Goal: Task Accomplishment & Management: Use online tool/utility

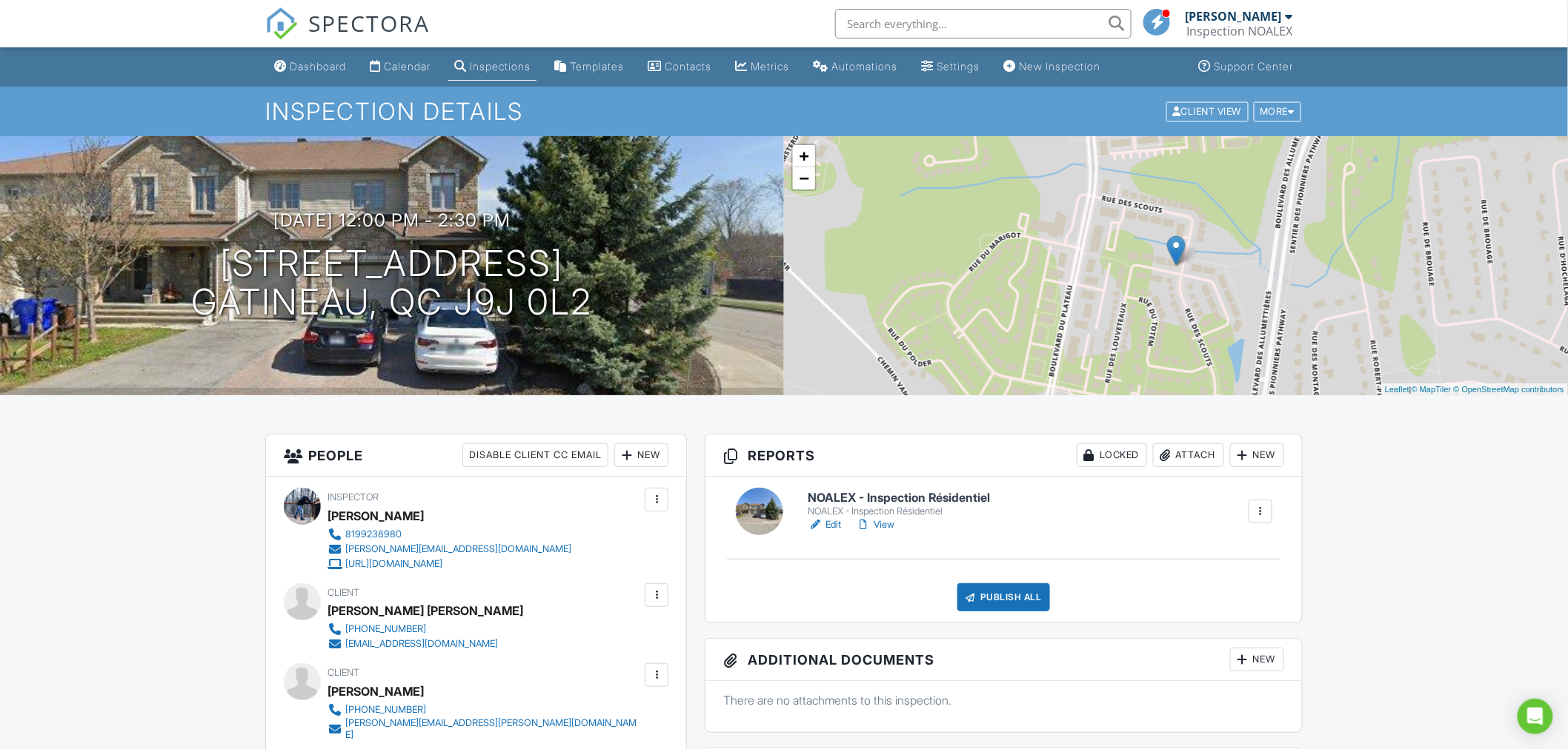
click at [836, 528] on link "Edit" at bounding box center [824, 525] width 33 height 15
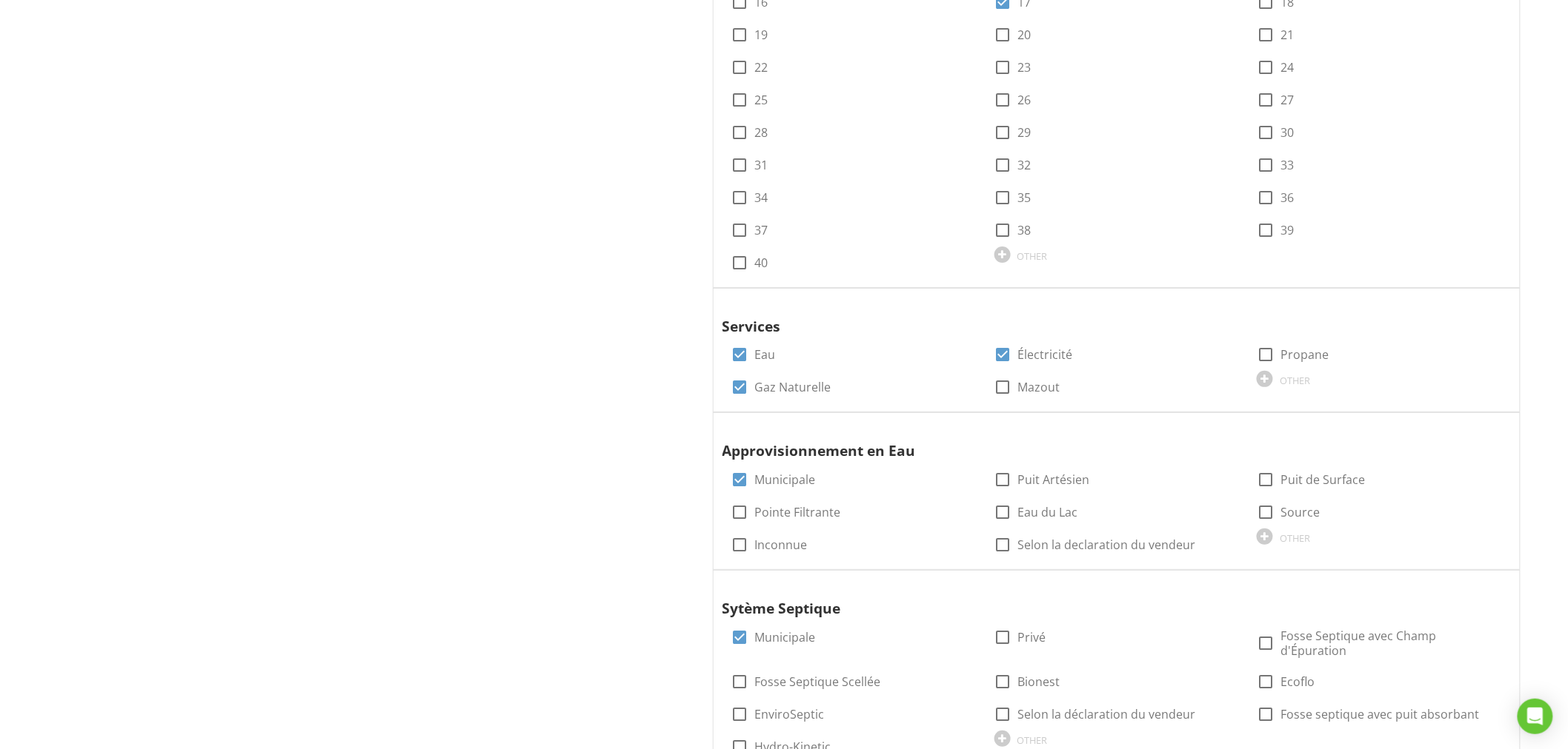
scroll to position [2556, 0]
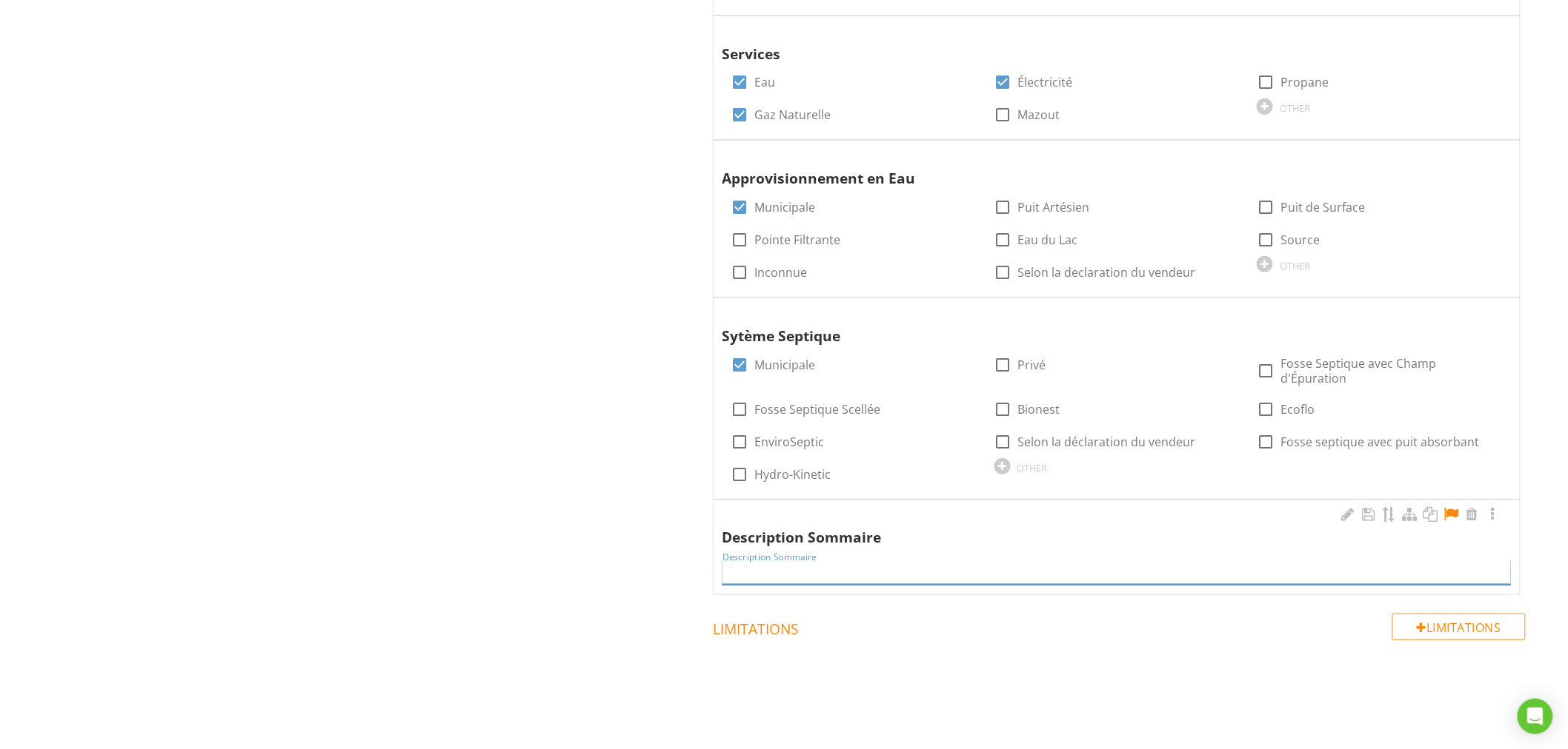
click at [1063, 561] on input "Description Sommaire" at bounding box center [1116, 572] width 788 height 24
paste input "Charmante propriété située dans un secteur paisible de Gatineau. Cette maison o…"
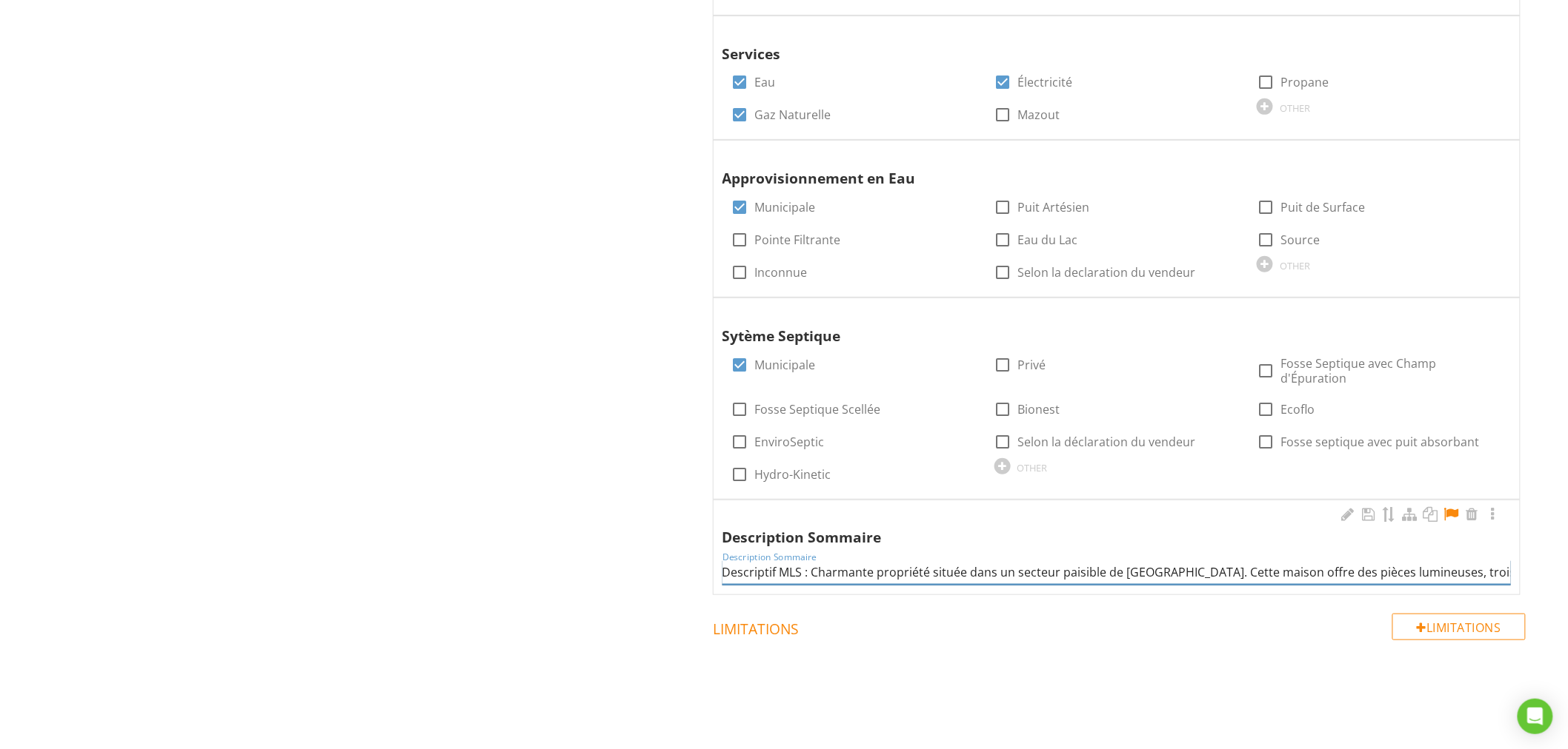
scroll to position [0, 1404]
type input "Descriptif MLS : Charmante propriété située dans un secteur paisible de Gatinea…"
click at [1454, 507] on div at bounding box center [1451, 514] width 17 height 15
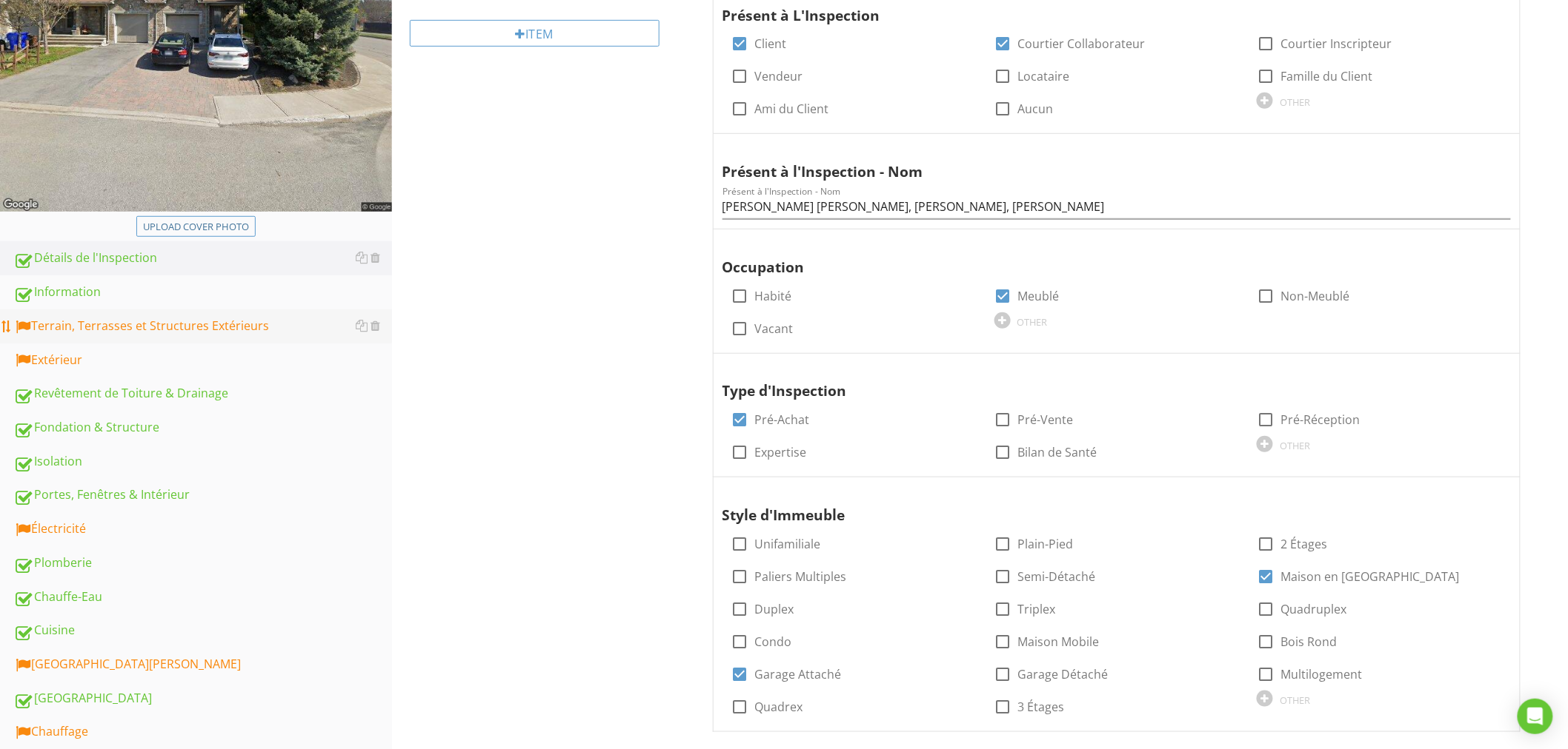
click at [69, 325] on div "Terrain, Terrasses et Structures Extérieurs" at bounding box center [202, 326] width 378 height 19
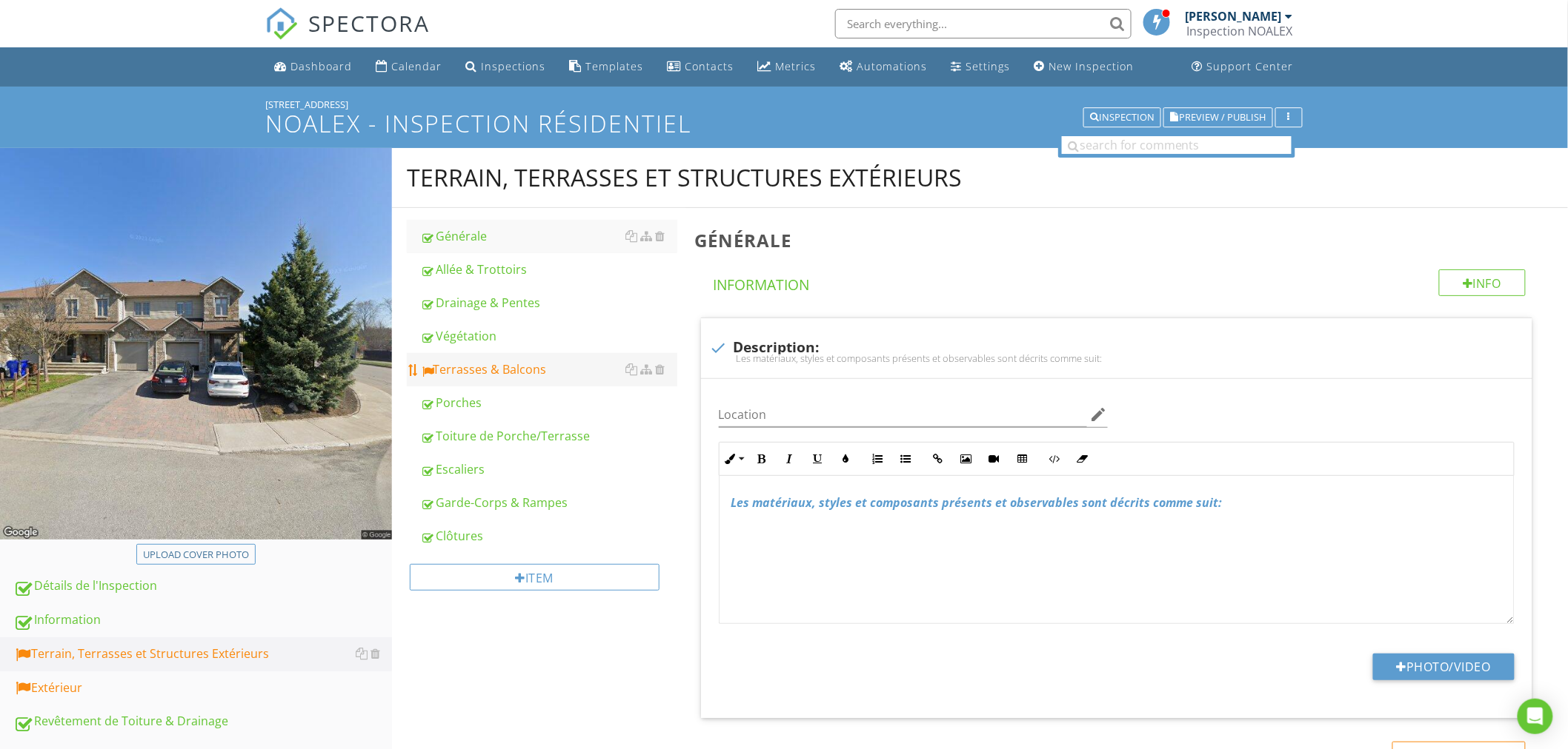
click at [534, 364] on div "Terrasses & Balcons" at bounding box center [548, 369] width 257 height 17
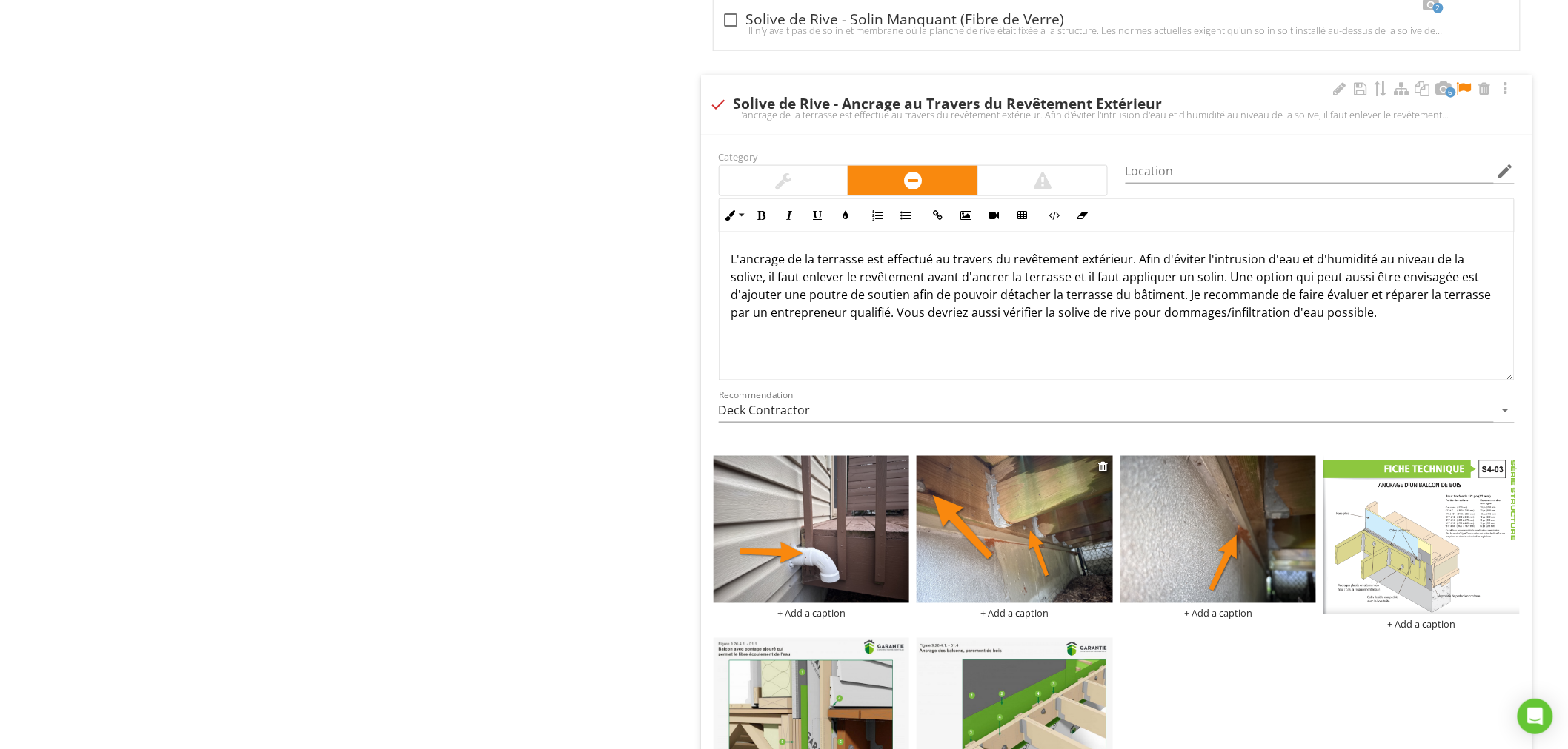
scroll to position [3069, 0]
click at [1468, 87] on div at bounding box center [1464, 87] width 17 height 15
click at [1308, 467] on div at bounding box center [1307, 466] width 10 height 12
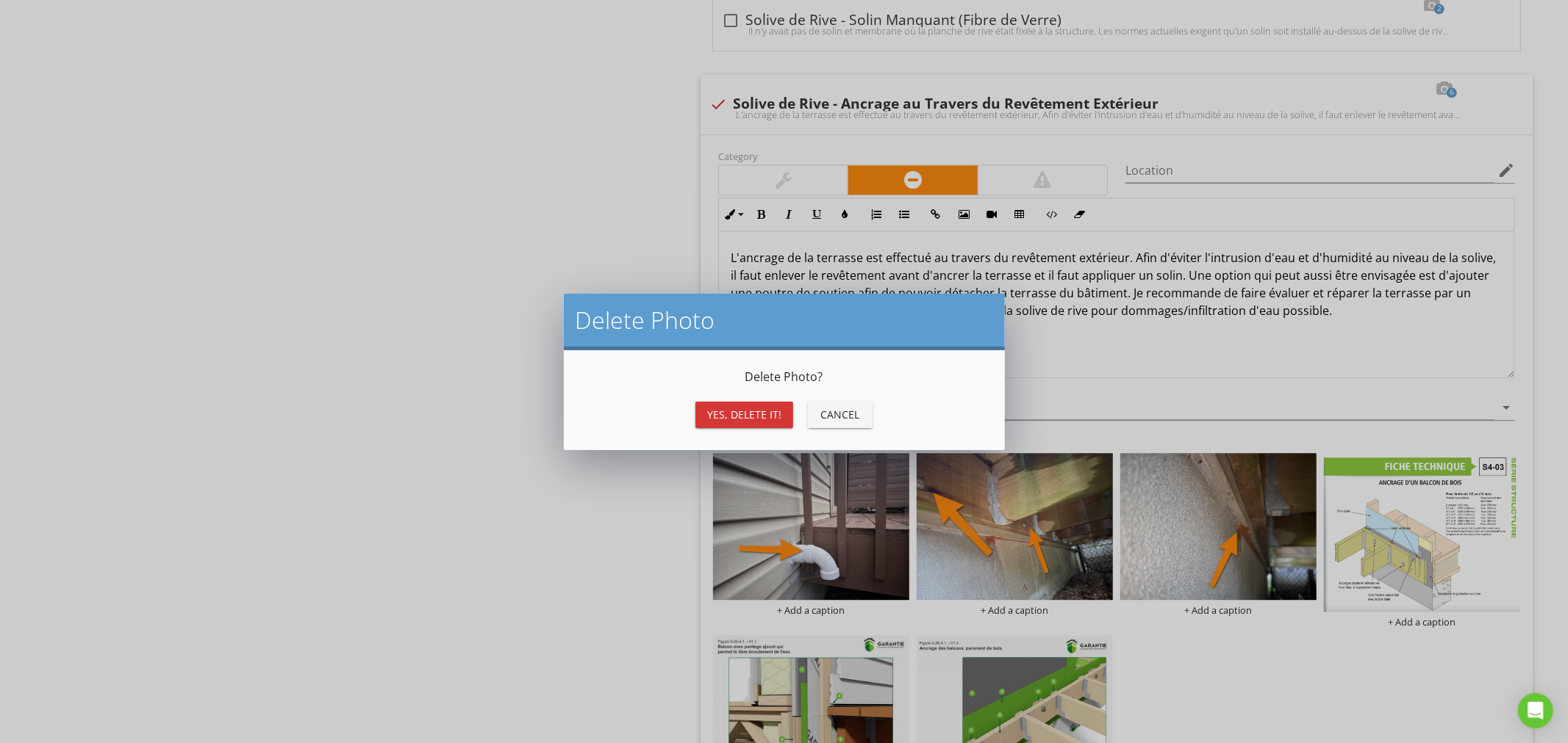
click at [749, 409] on div "Yes, Delete it!" at bounding box center [743, 414] width 74 height 15
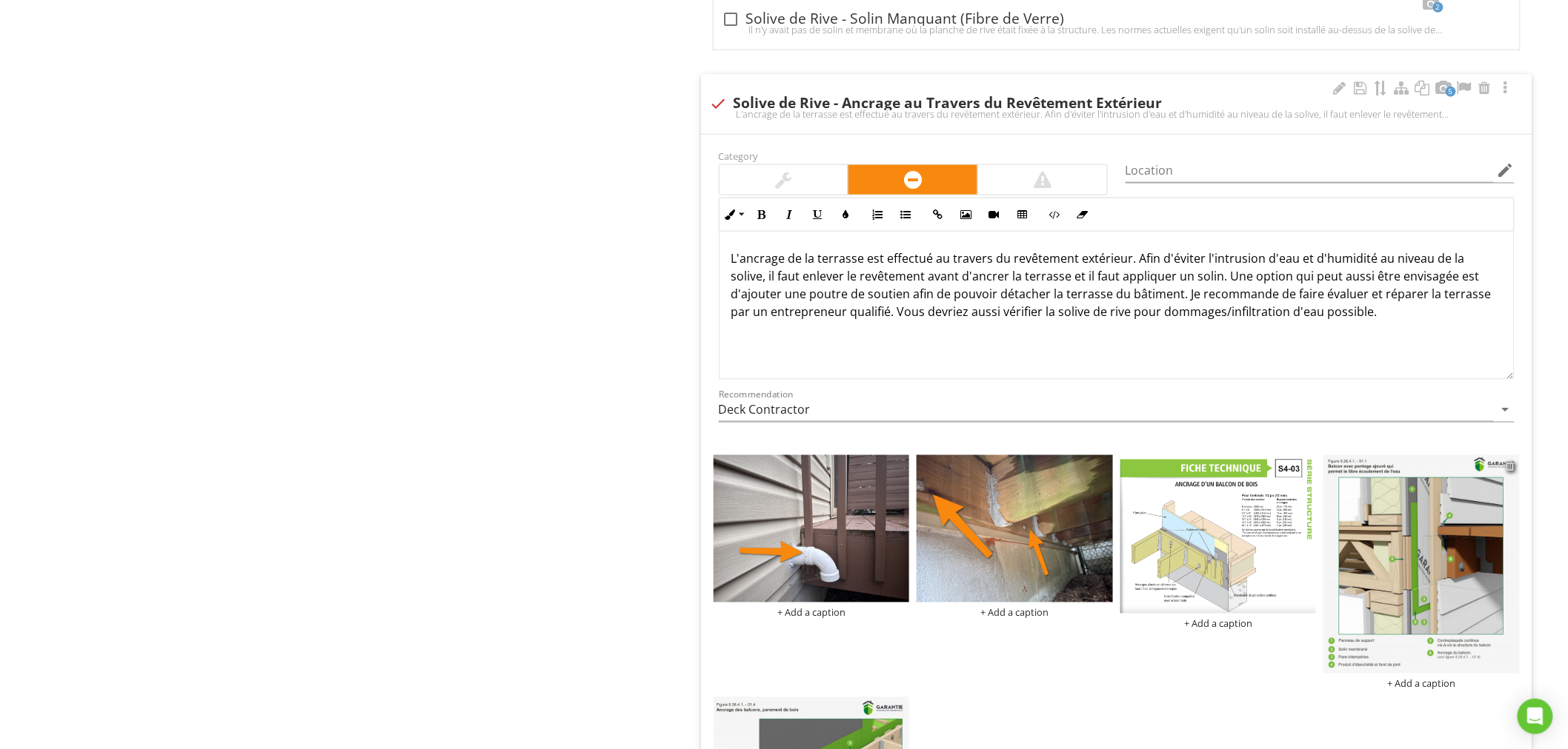
click at [1509, 468] on div at bounding box center [1511, 466] width 10 height 12
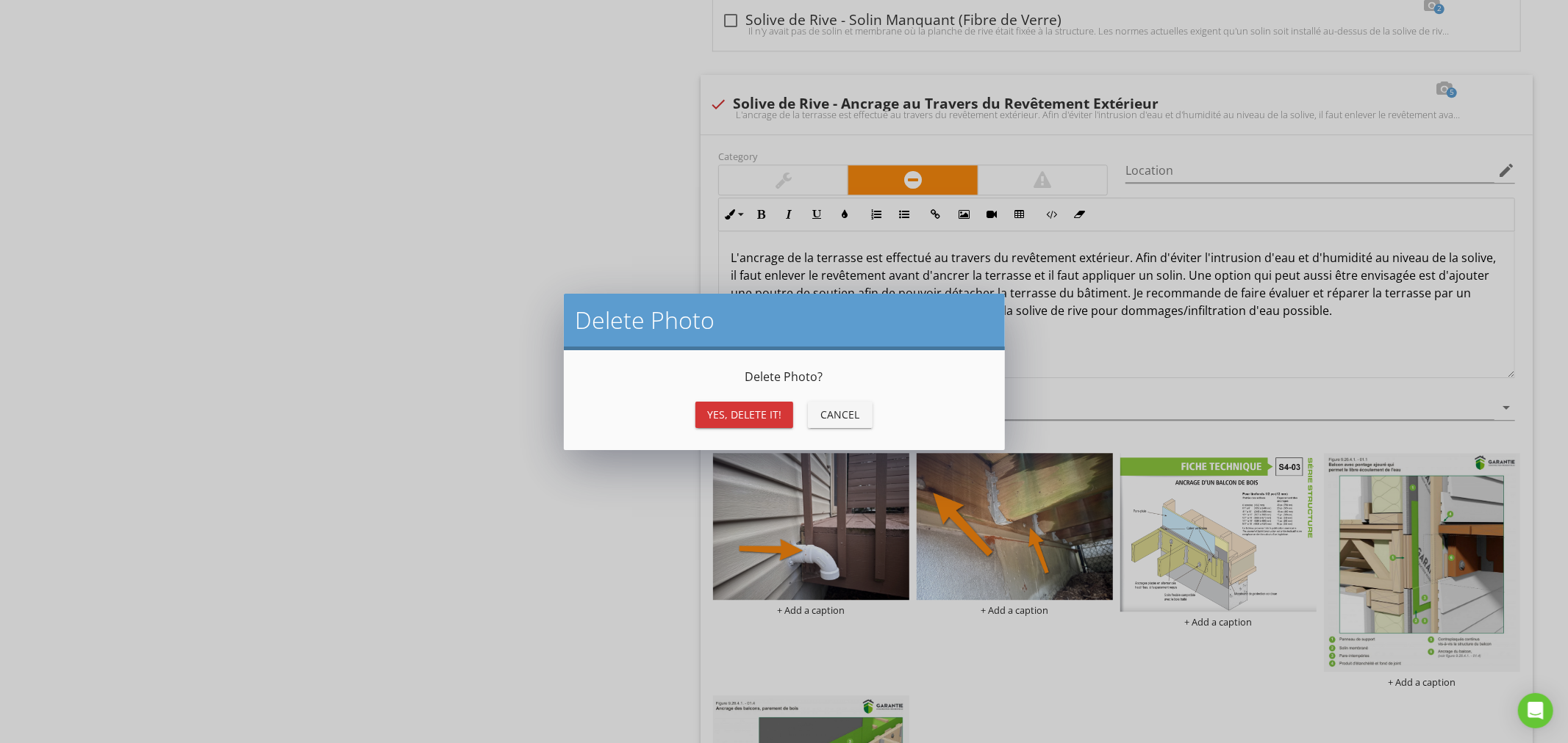
click at [750, 420] on div "Yes, Delete it!" at bounding box center [743, 414] width 74 height 15
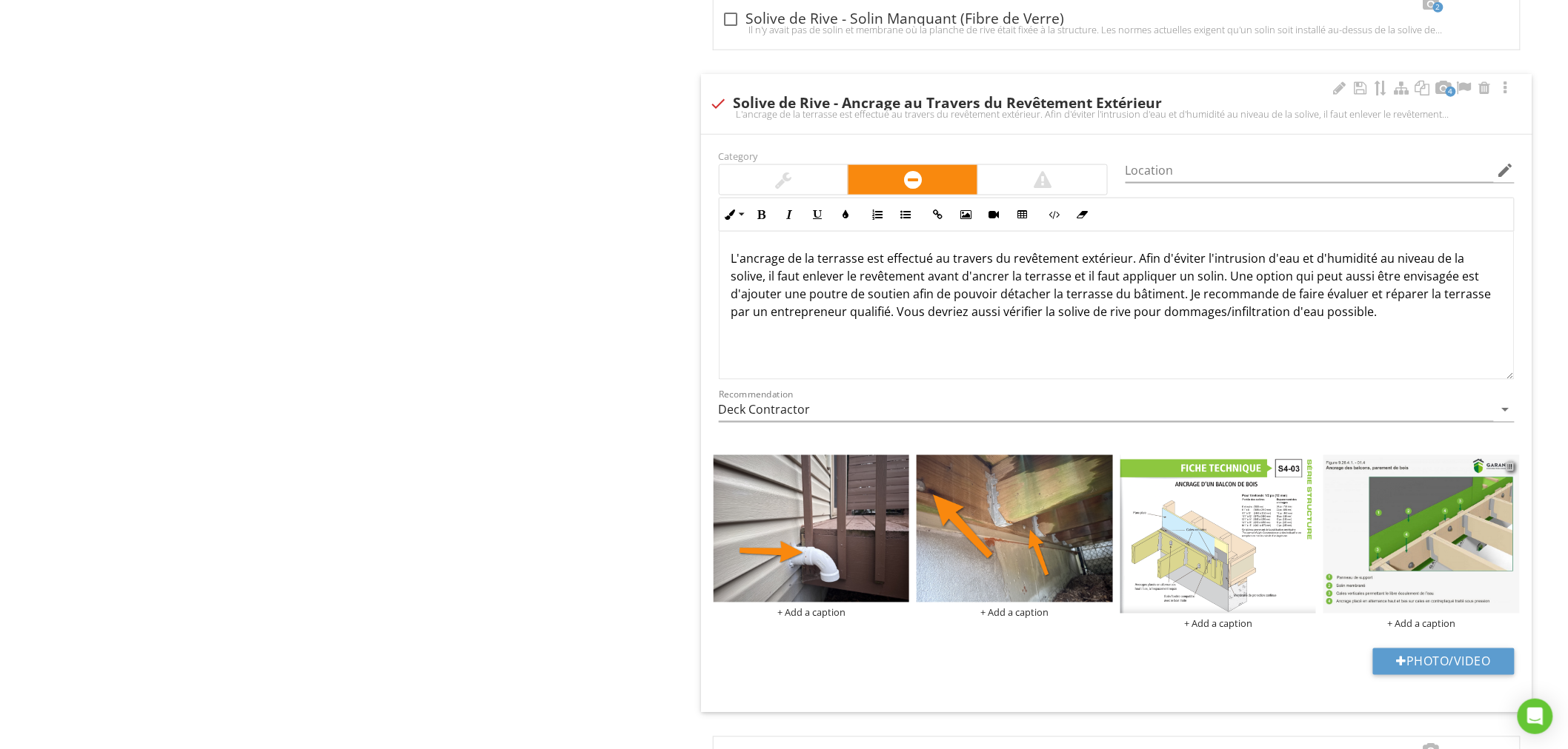
click at [1509, 466] on div at bounding box center [1511, 466] width 10 height 12
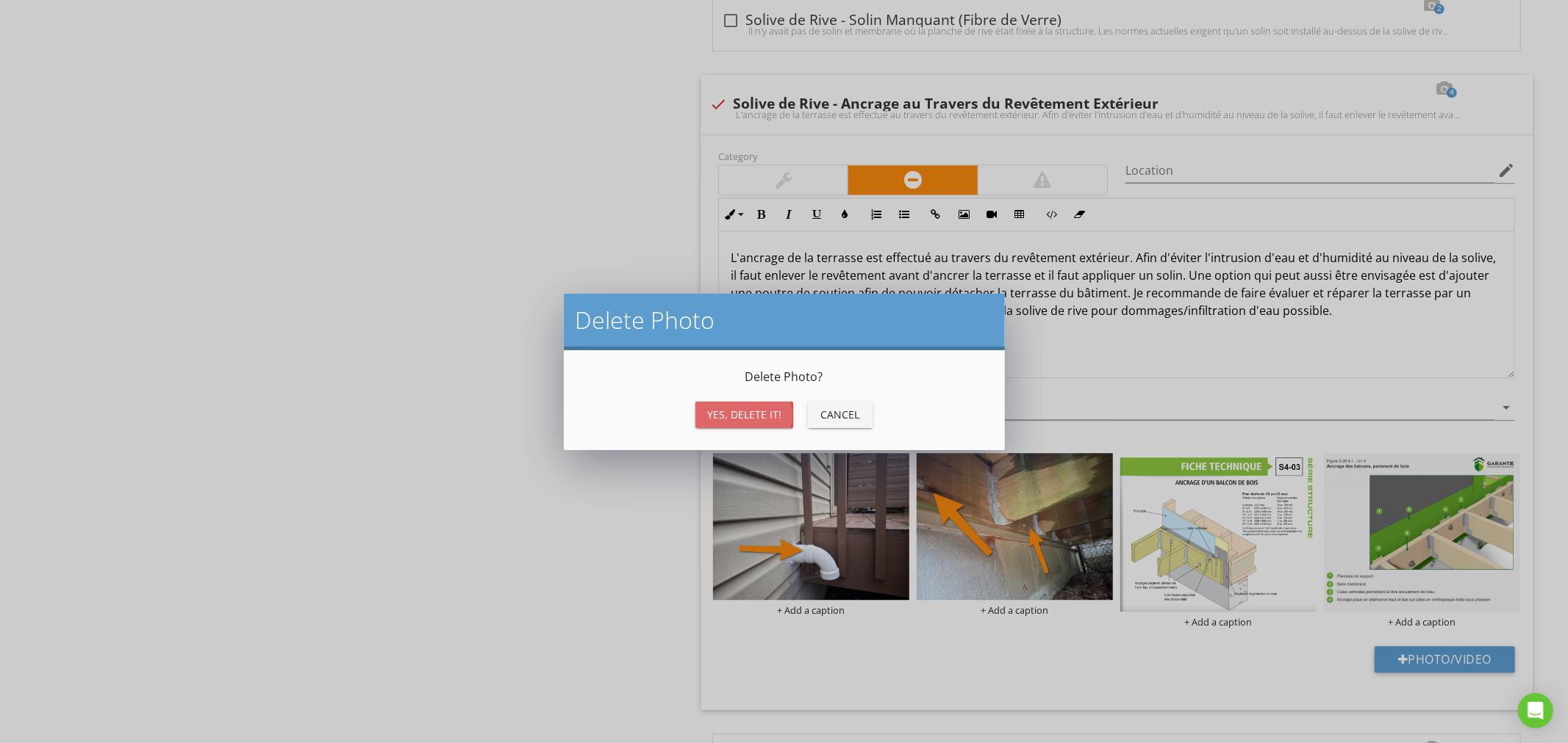
click at [768, 419] on div "Yes, Delete it!" at bounding box center [743, 414] width 74 height 15
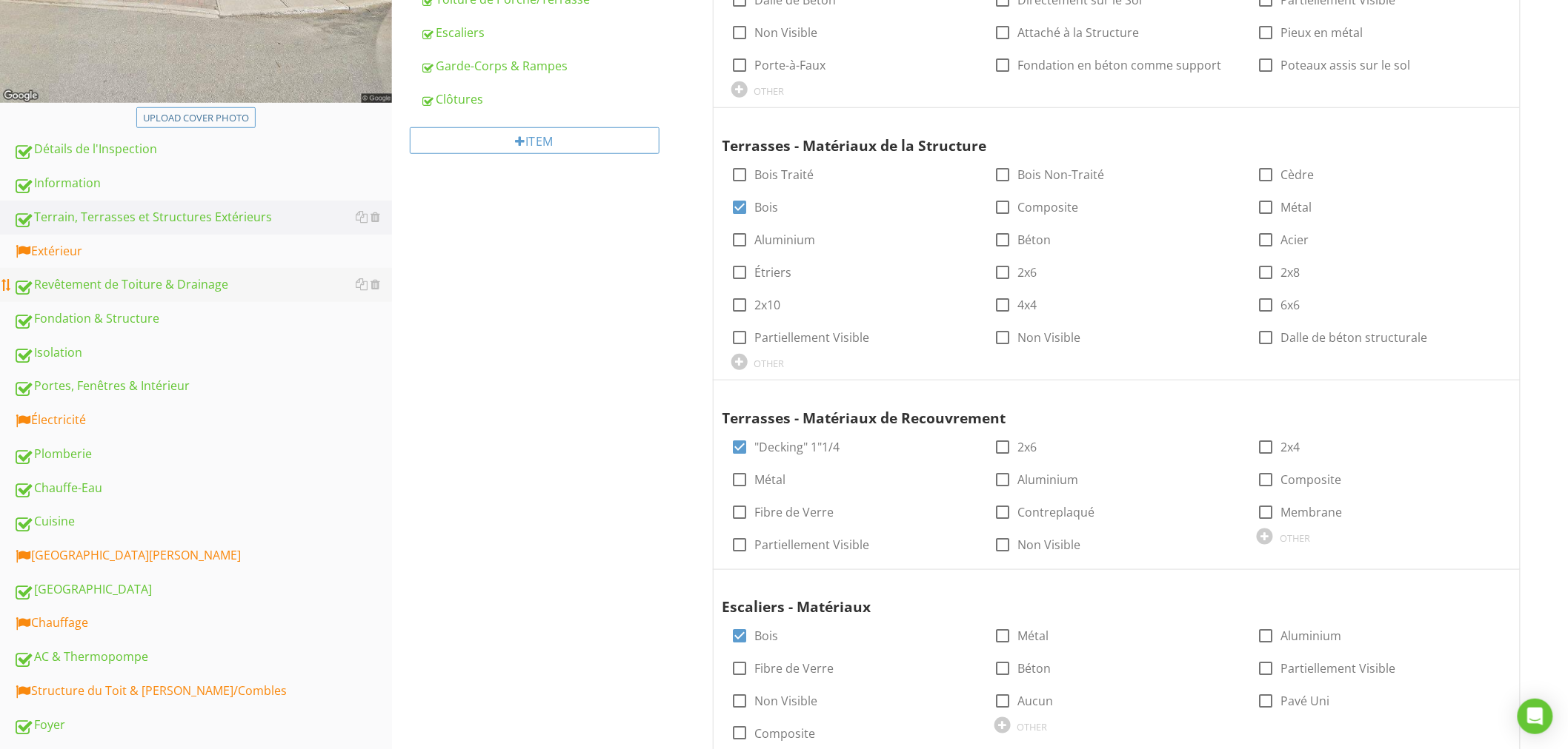
scroll to position [438, 0]
click at [124, 255] on div "Extérieur" at bounding box center [202, 251] width 378 height 19
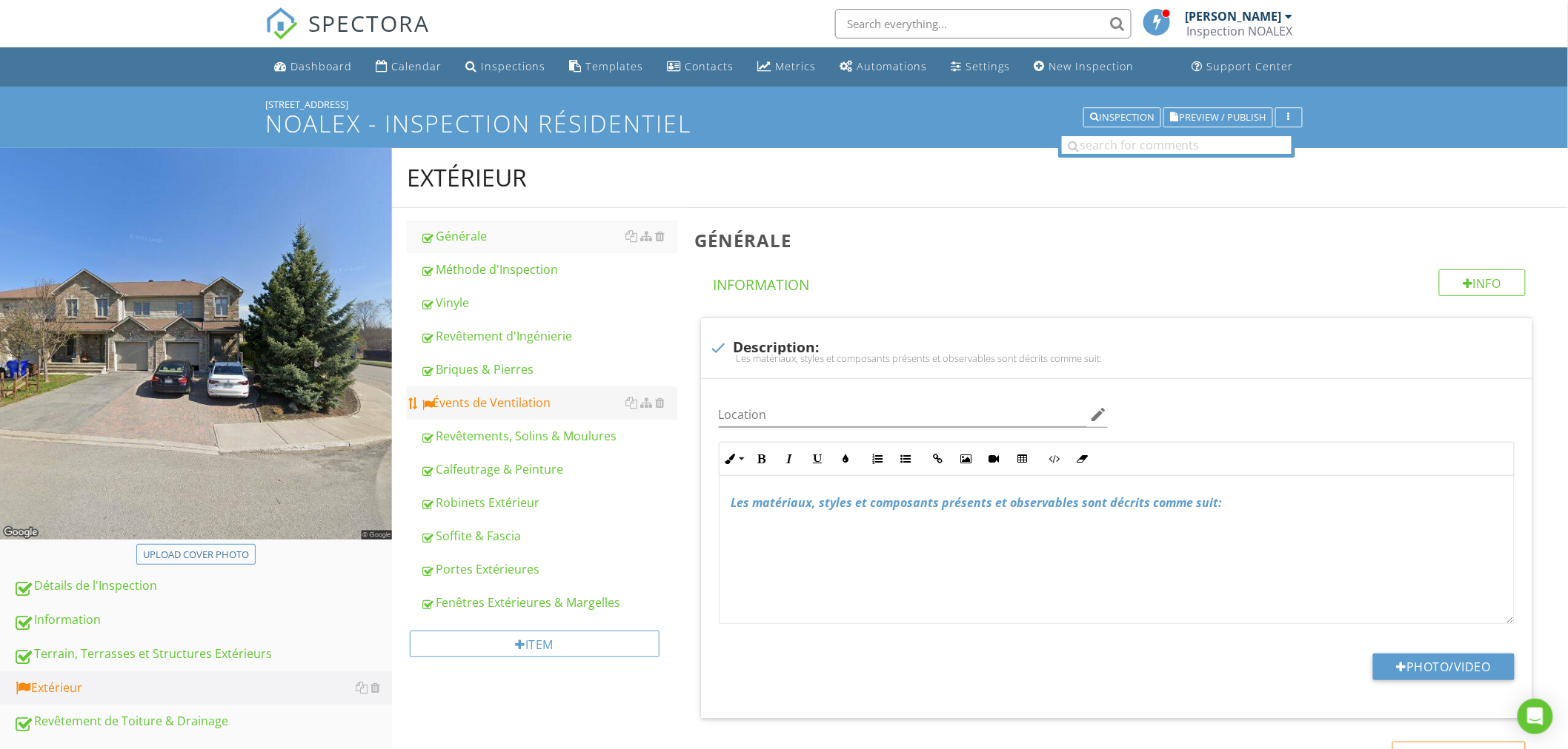
click at [512, 400] on div "Évents de Ventilation" at bounding box center [548, 402] width 257 height 17
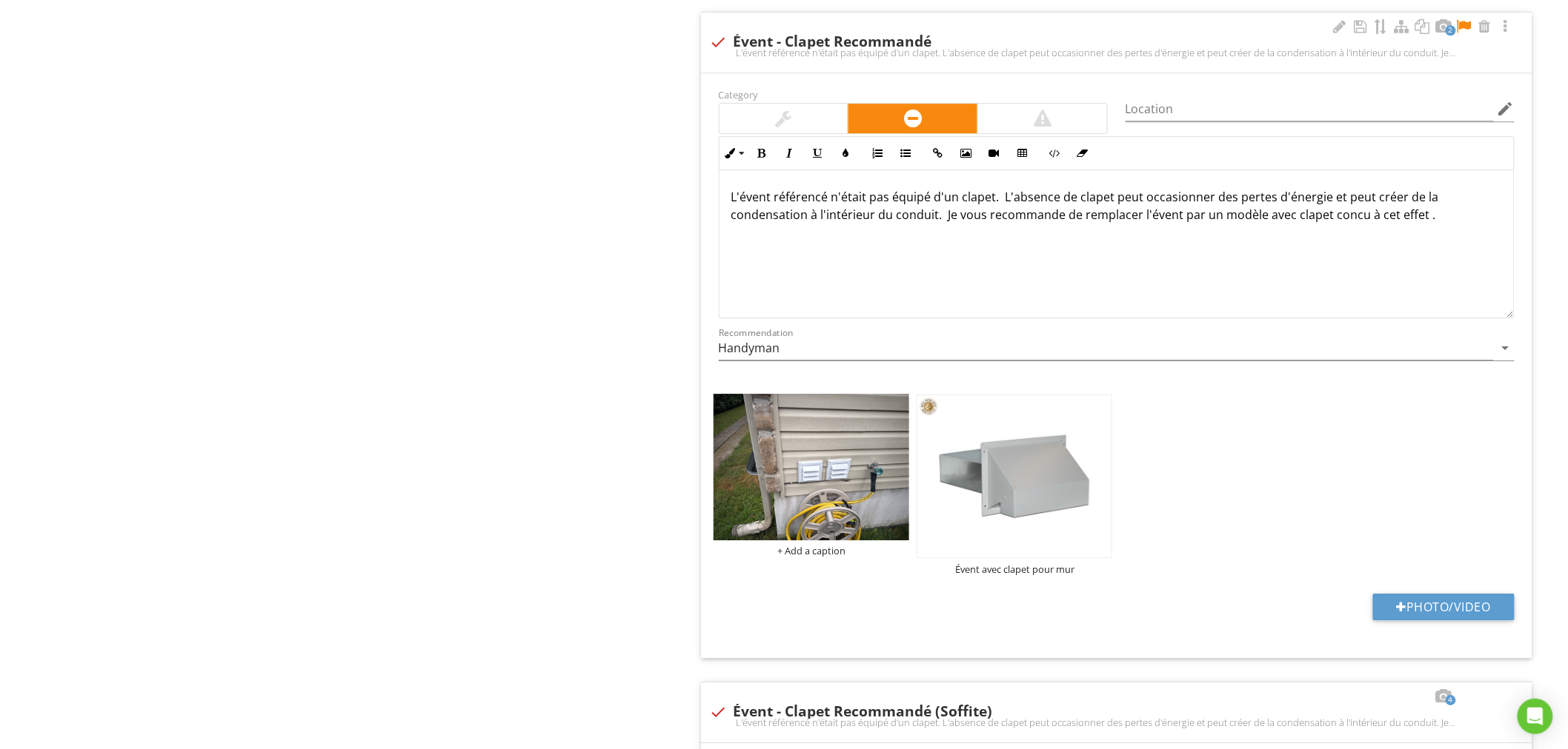
scroll to position [1863, 0]
click at [325, 628] on div "Upload cover photo Détails de l'Inspection Information Terrain, Terrasses et St…" at bounding box center [784, 254] width 1568 height 3939
click at [1468, 26] on div at bounding box center [1464, 24] width 17 height 15
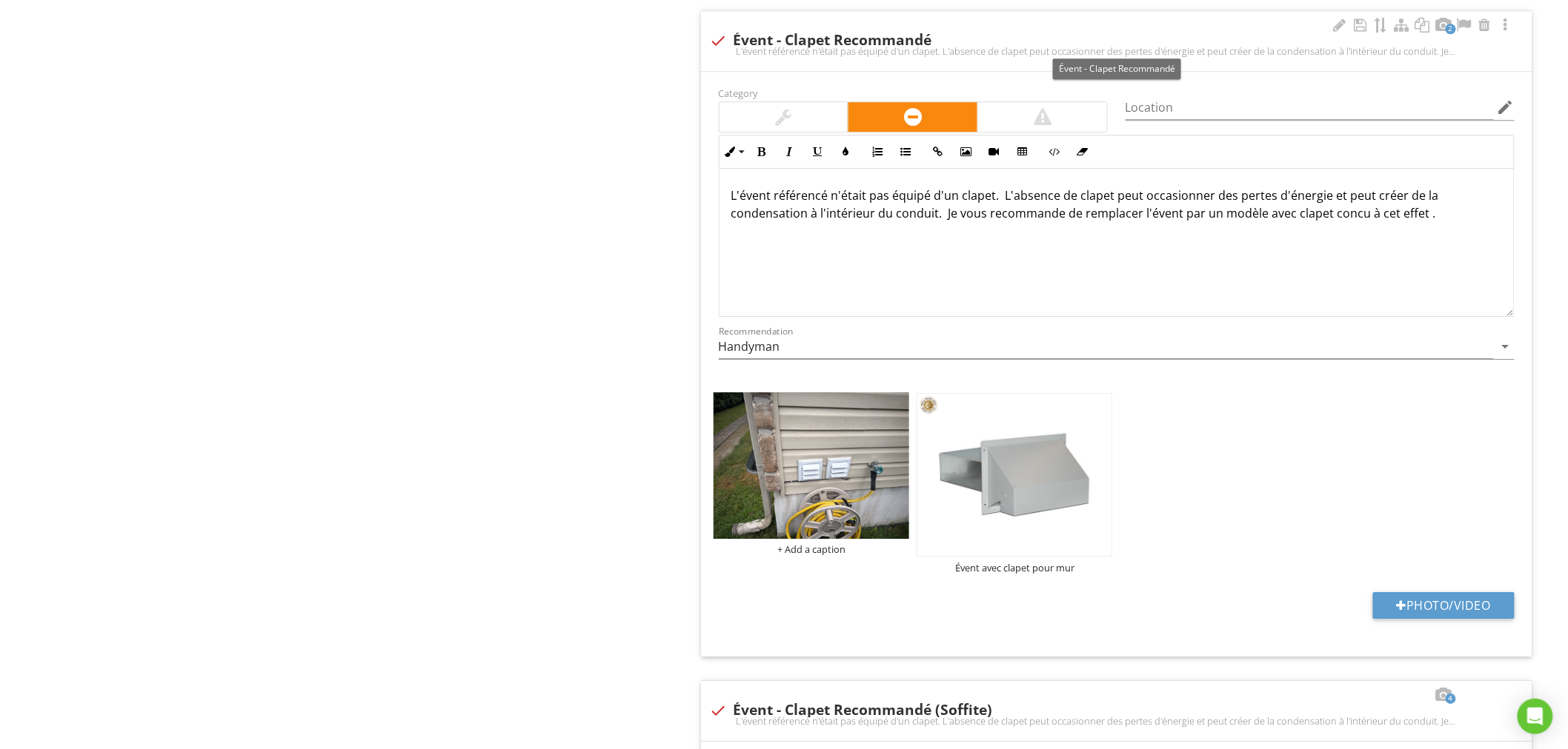
click at [721, 40] on div at bounding box center [718, 41] width 25 height 25
checkbox input "true"
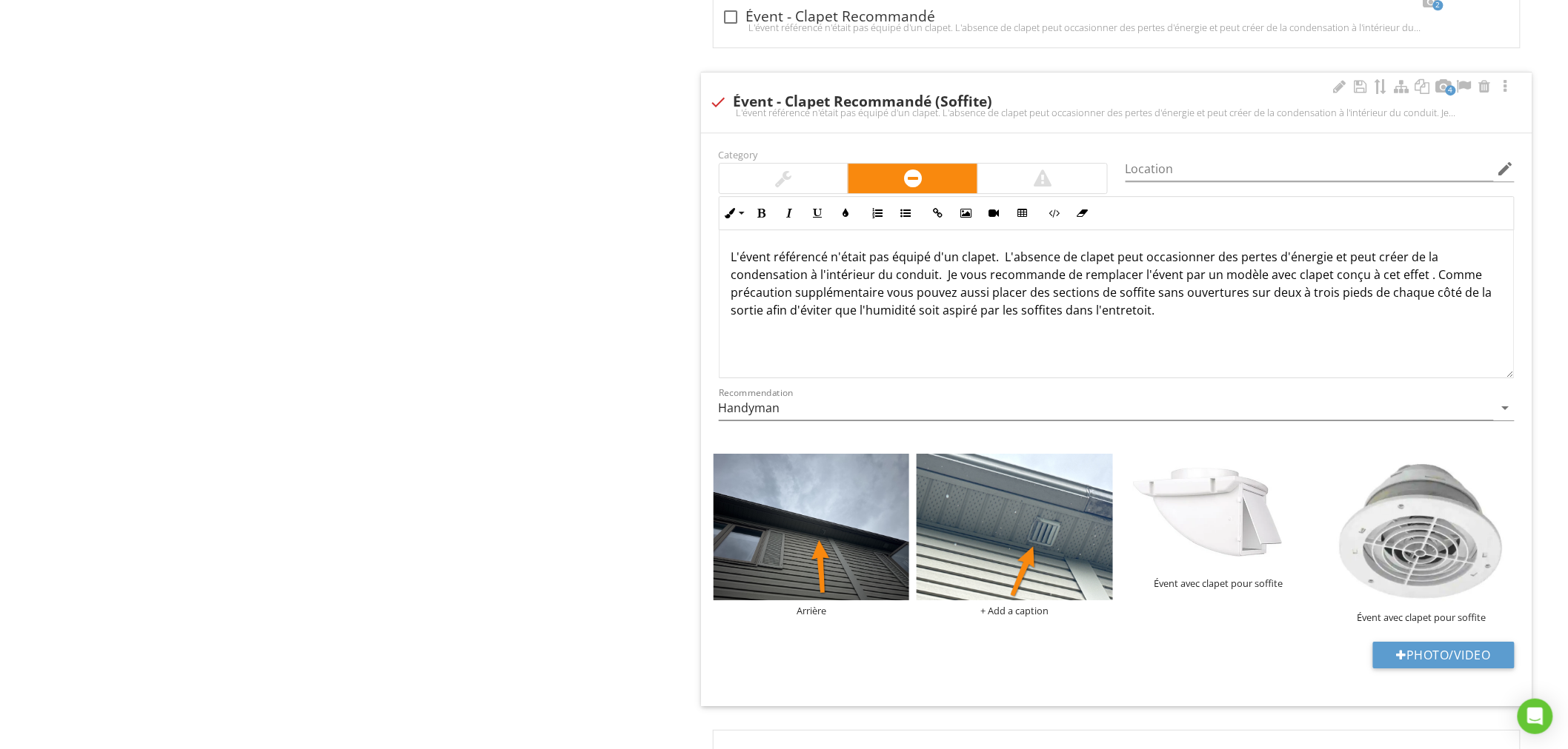
click at [1162, 317] on p "L'évent référencé n'était pas équipé d'un clapet. L'absence de clapet peut occa…" at bounding box center [1116, 283] width 771 height 71
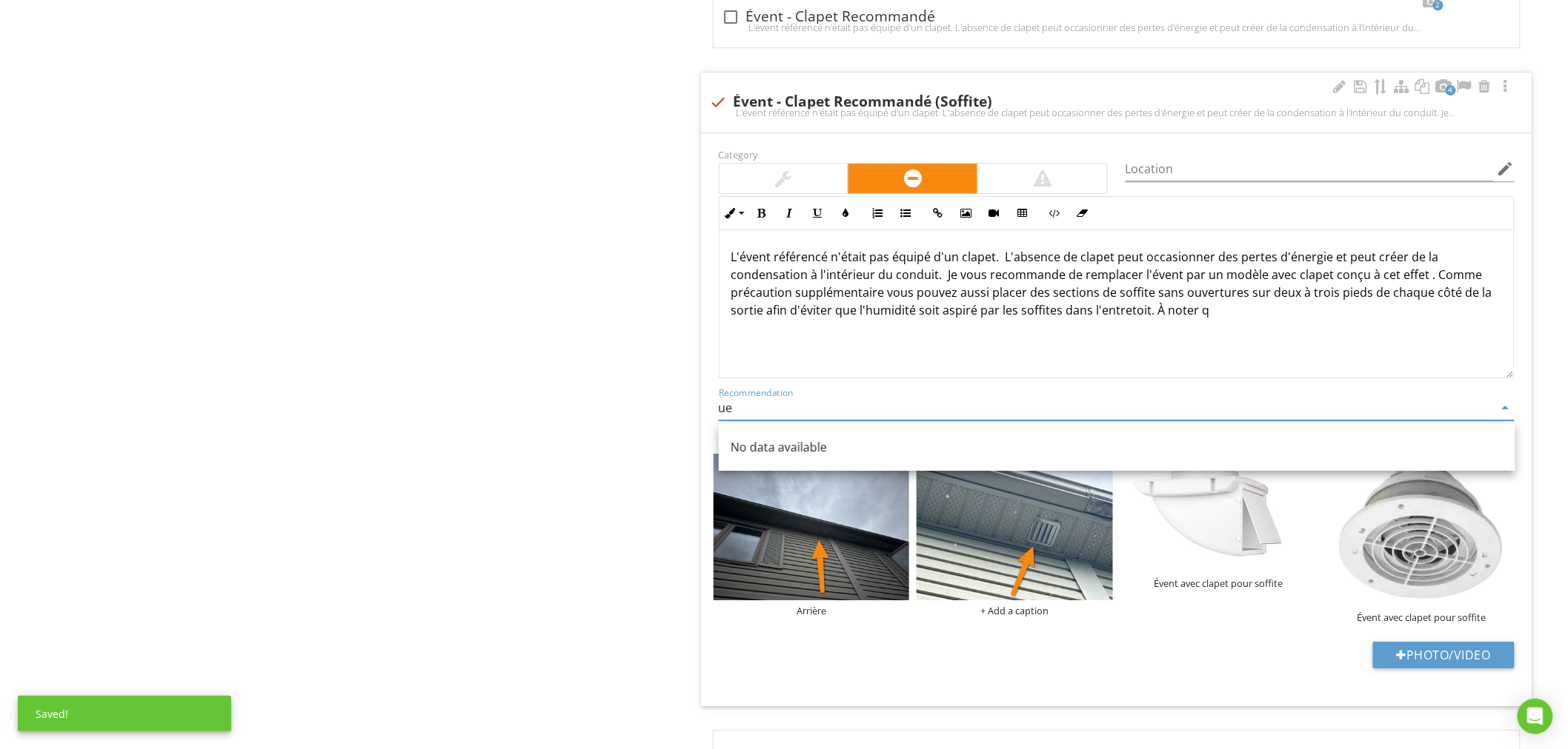
click at [1237, 327] on div "L'évent référencé n'était pas équipé d'un clapet. L'absence de clapet peut occa…" at bounding box center [1116, 304] width 794 height 148
type input "Handyman"
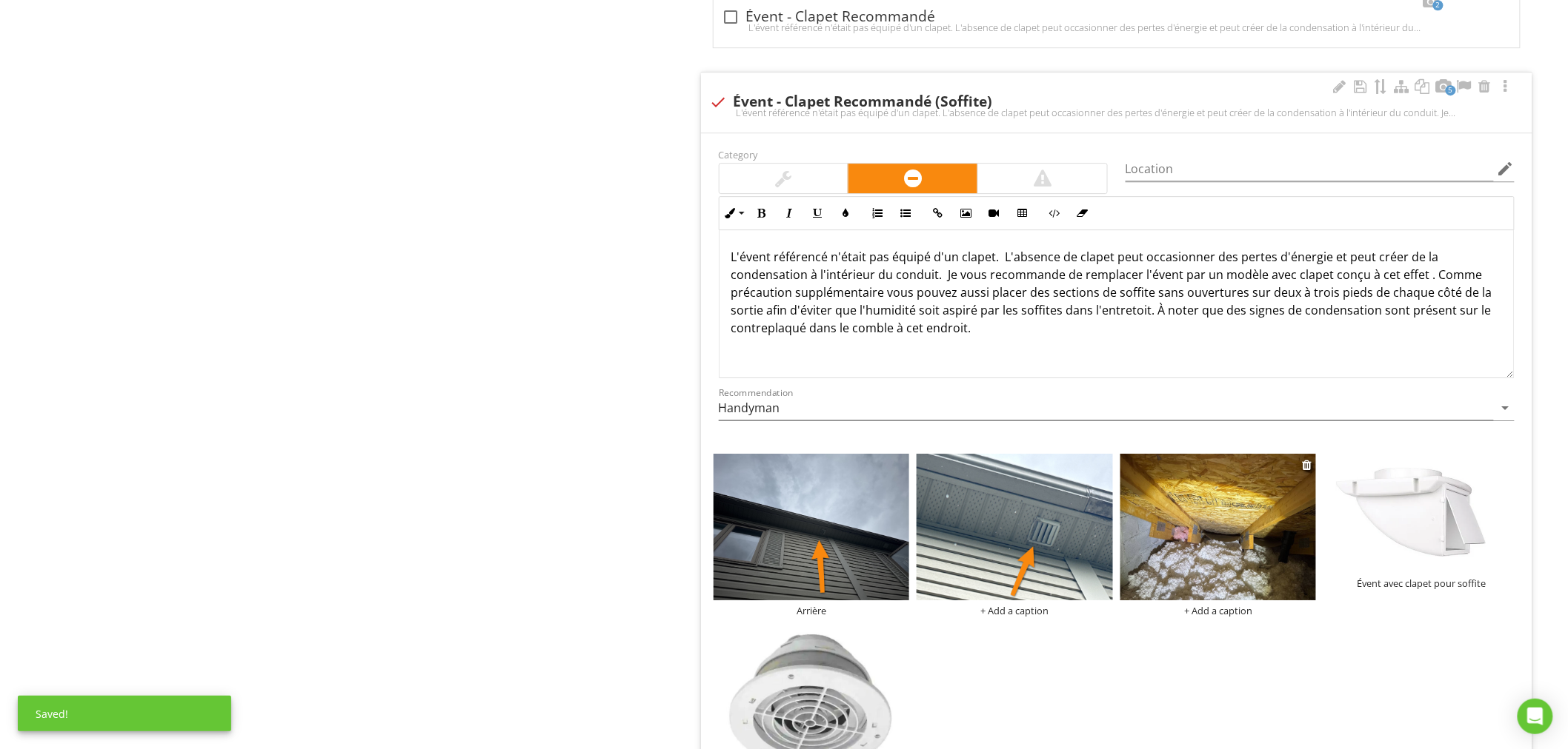
click at [1212, 536] on img at bounding box center [1218, 527] width 196 height 147
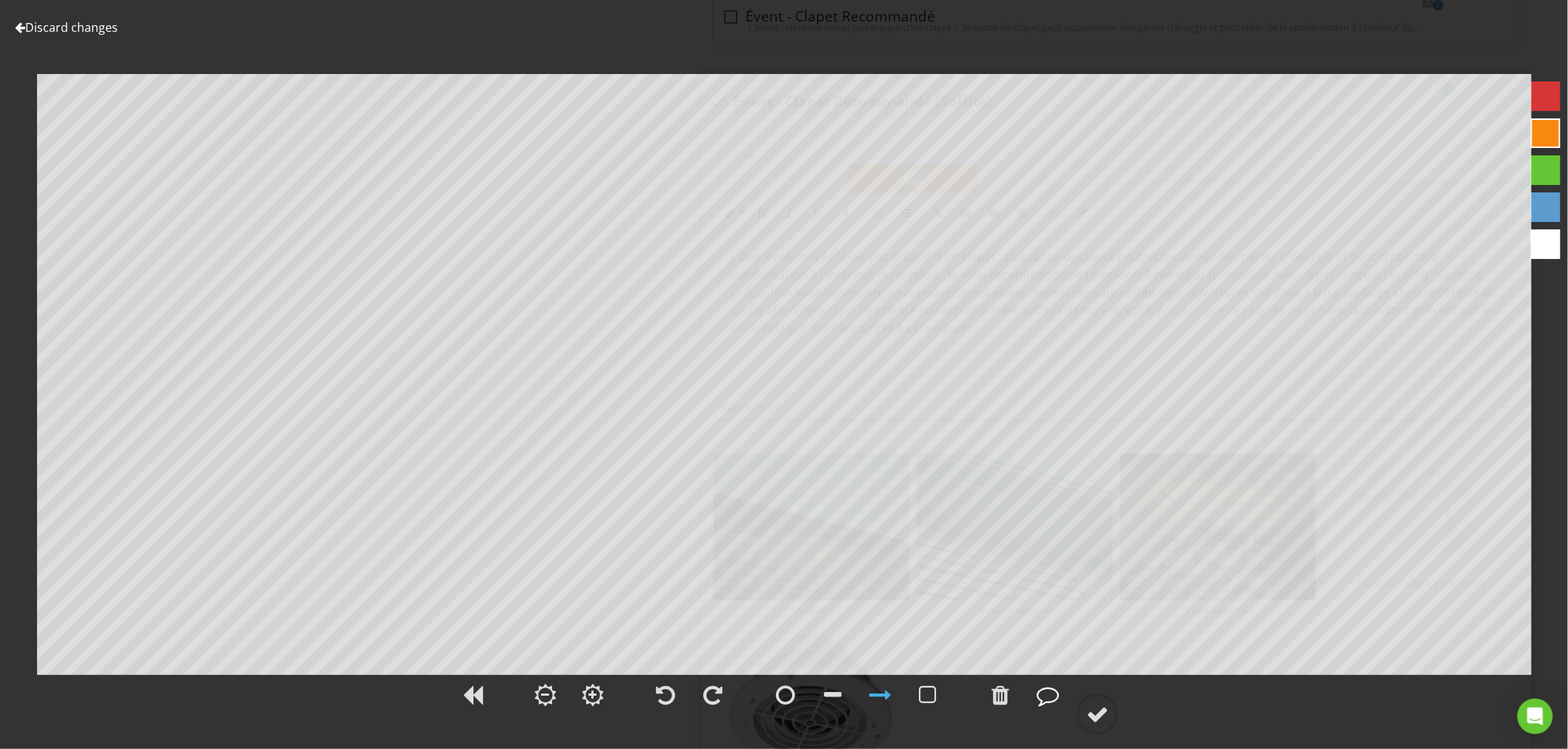
click at [1047, 691] on div at bounding box center [1047, 695] width 22 height 22
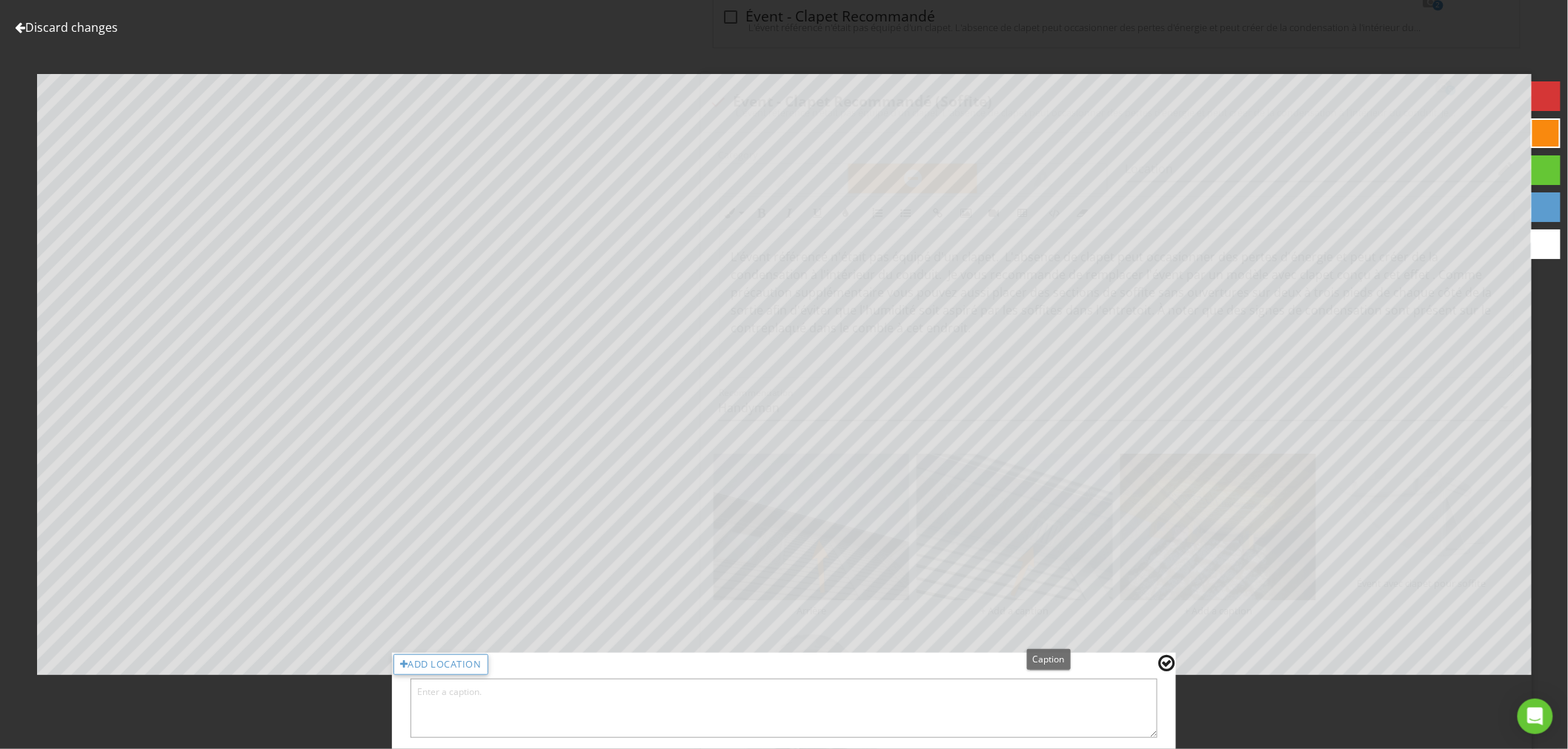
drag, startPoint x: 1048, startPoint y: 708, endPoint x: 1034, endPoint y: 714, distance: 15.2
click at [1048, 708] on textarea at bounding box center [784, 708] width 747 height 59
type textarea "Signes de condensation"
click at [1167, 662] on div at bounding box center [1166, 664] width 17 height 19
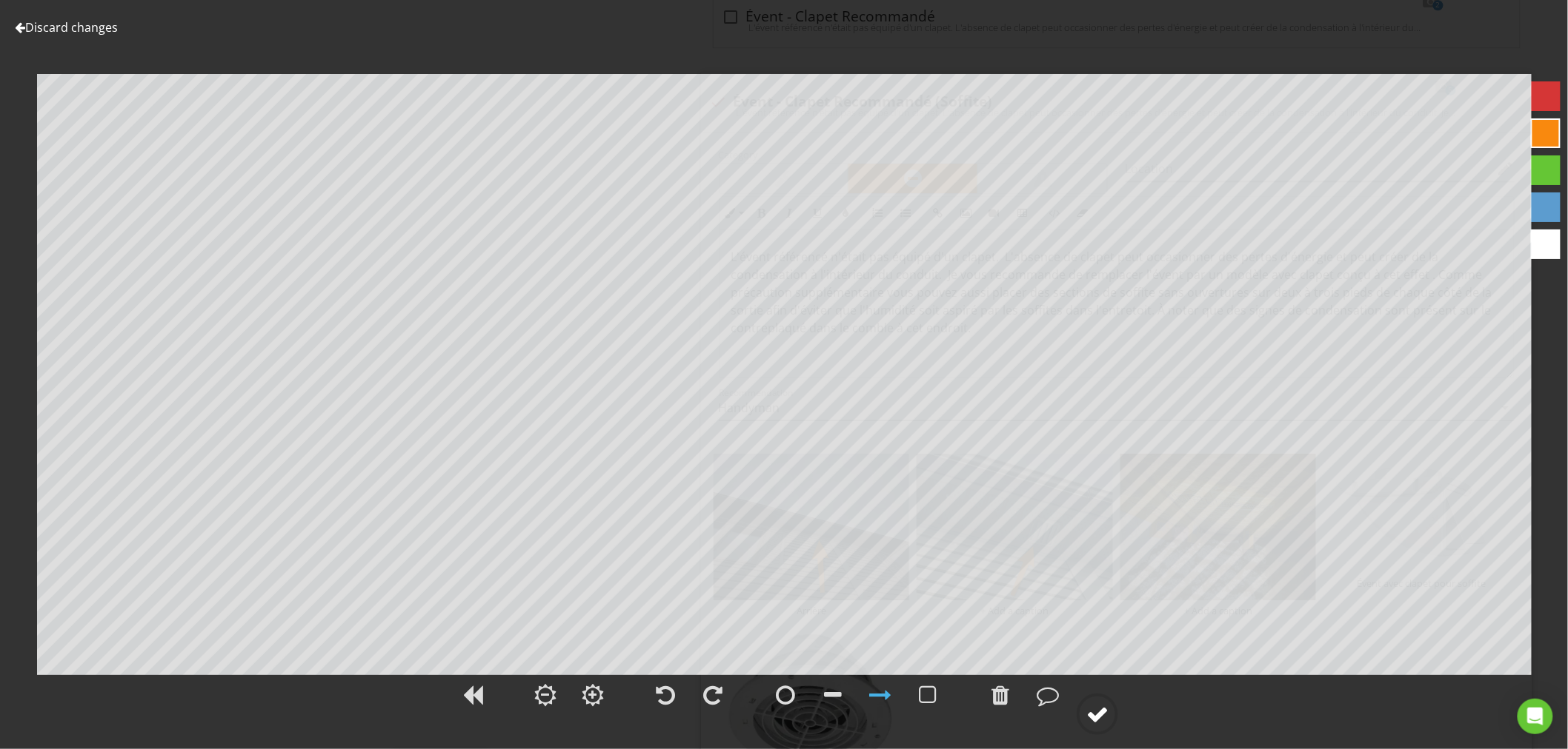
click at [1100, 717] on div at bounding box center [1097, 714] width 22 height 22
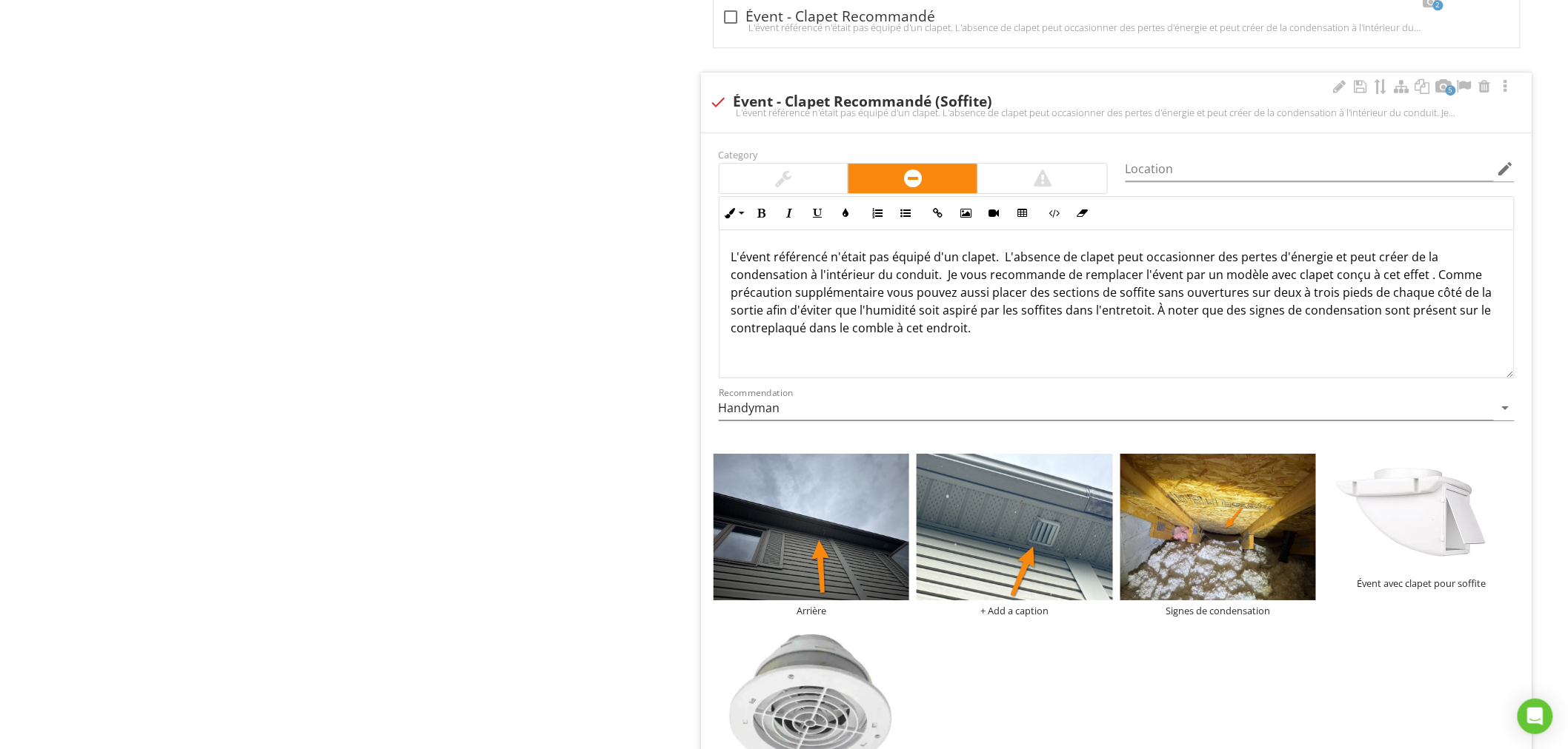
click at [981, 329] on p "L'évent référencé n'était pas équipé d'un clapet. L'absence de clapet peut occa…" at bounding box center [1116, 291] width 771 height 88
click at [312, 537] on div "Upload cover photo Détails de l'Inspection Information Terrain, Terrasses et St…" at bounding box center [784, 35] width 1568 height 3501
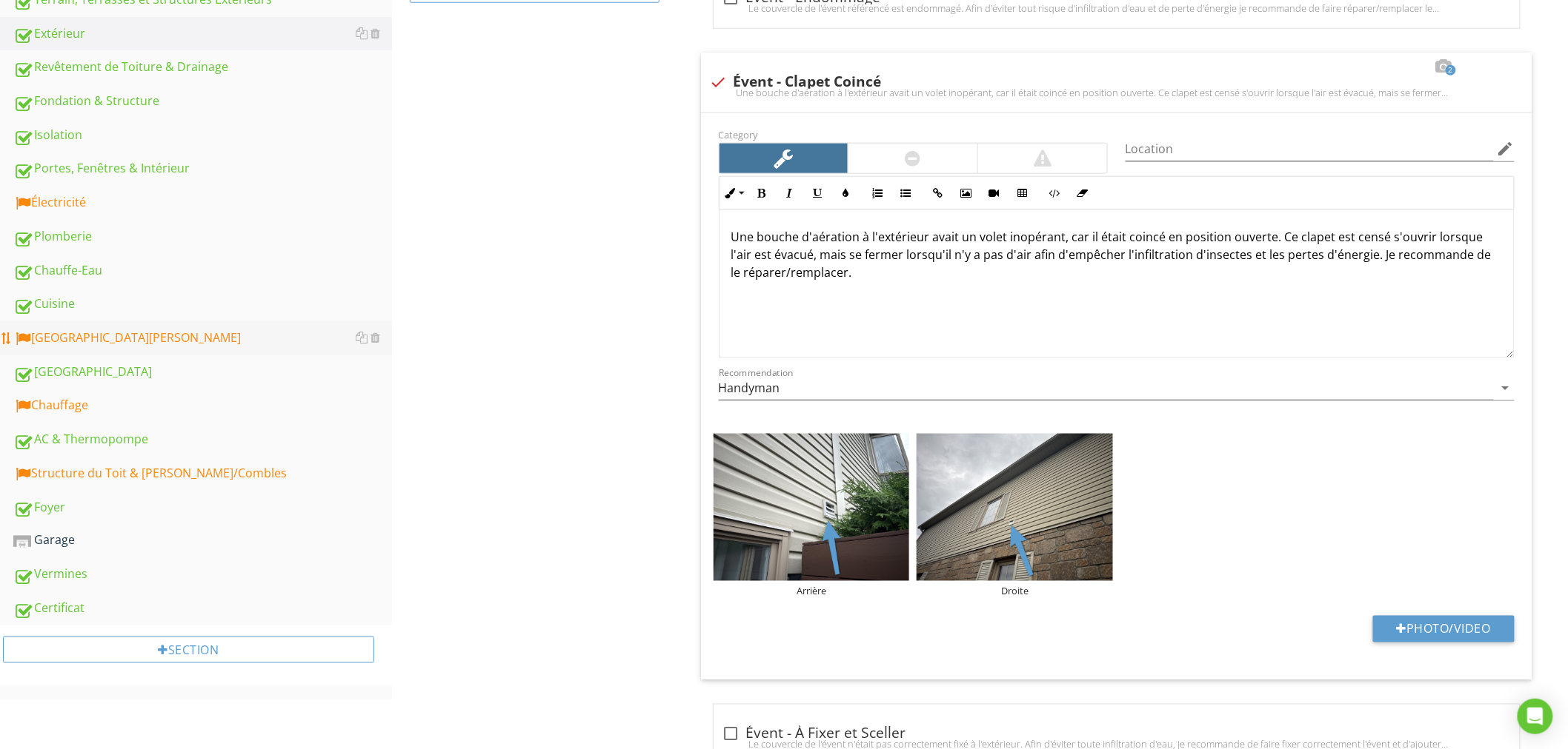
scroll to position [657, 0]
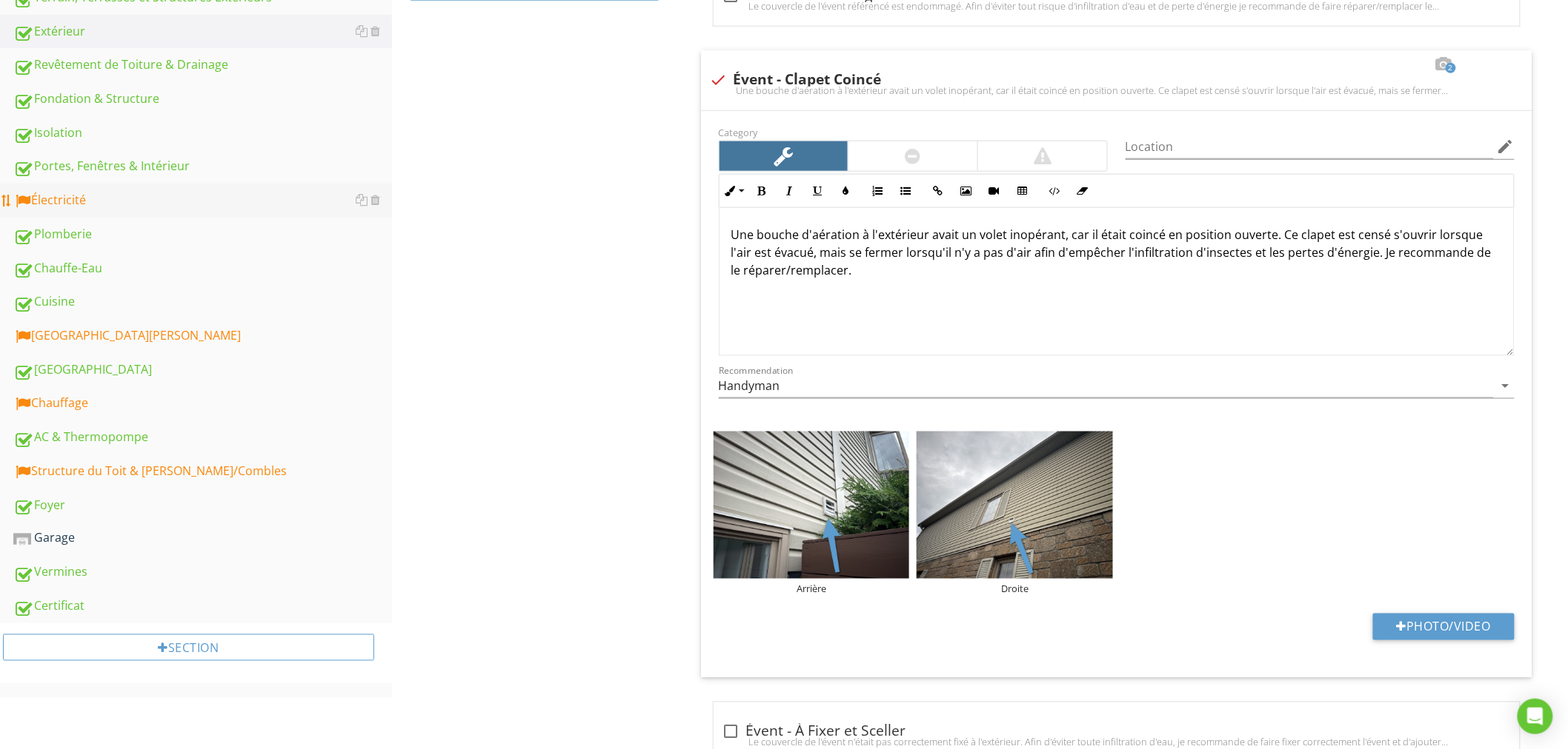
click at [104, 206] on div "Électricité" at bounding box center [202, 201] width 378 height 19
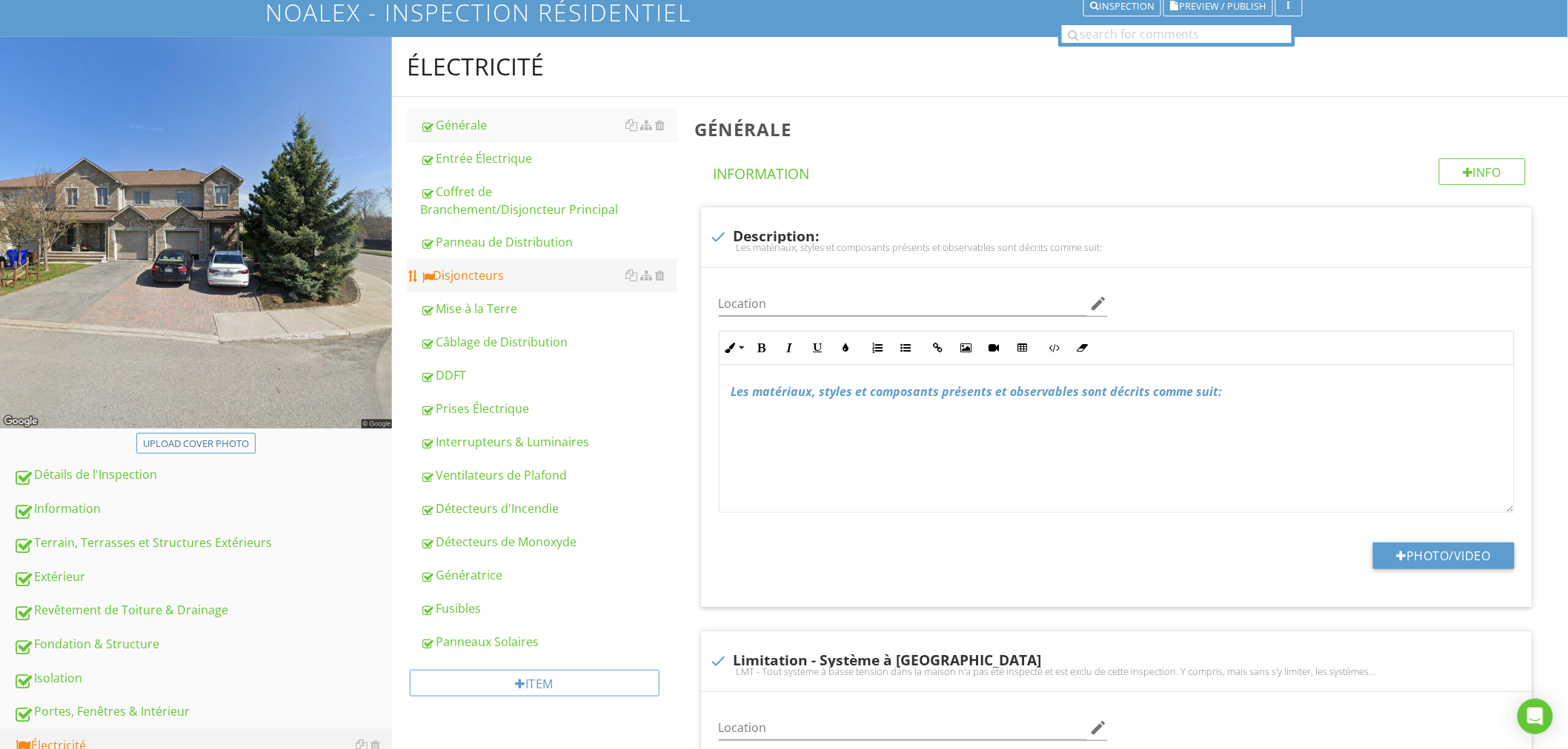
scroll to position [110, 0]
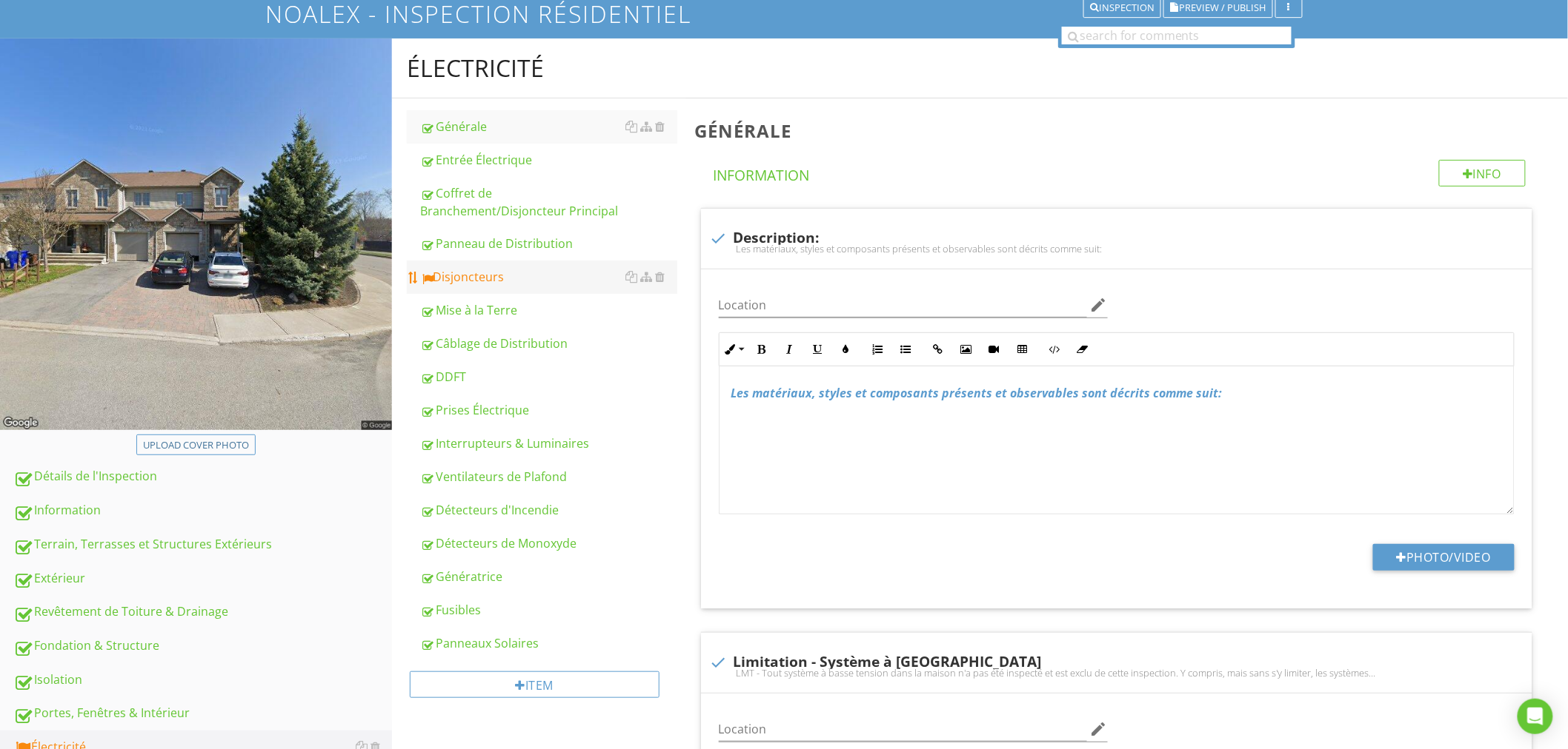
click at [511, 275] on div "Disjoncteurs" at bounding box center [548, 277] width 257 height 17
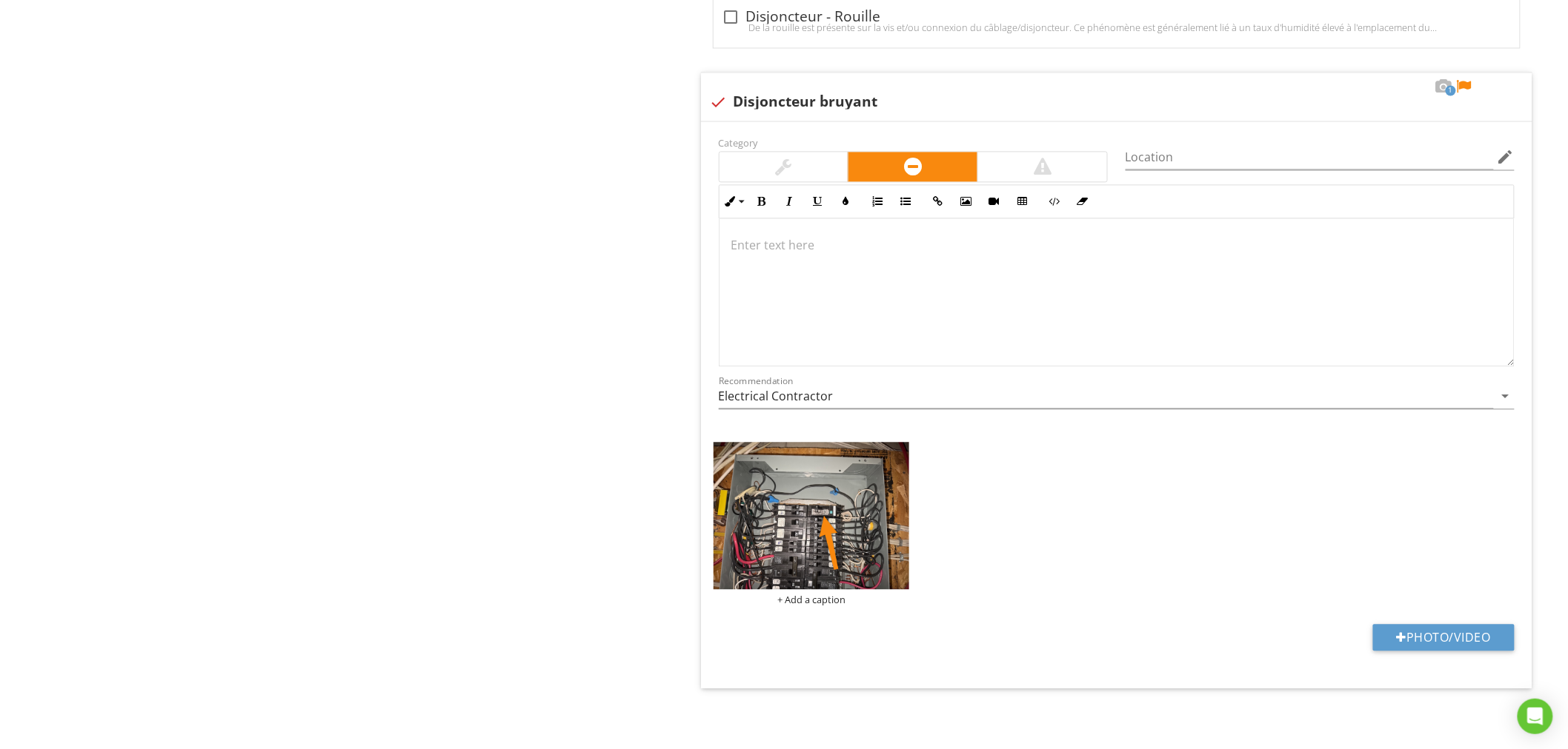
scroll to position [1, 0]
click at [860, 269] on div at bounding box center [1116, 291] width 794 height 148
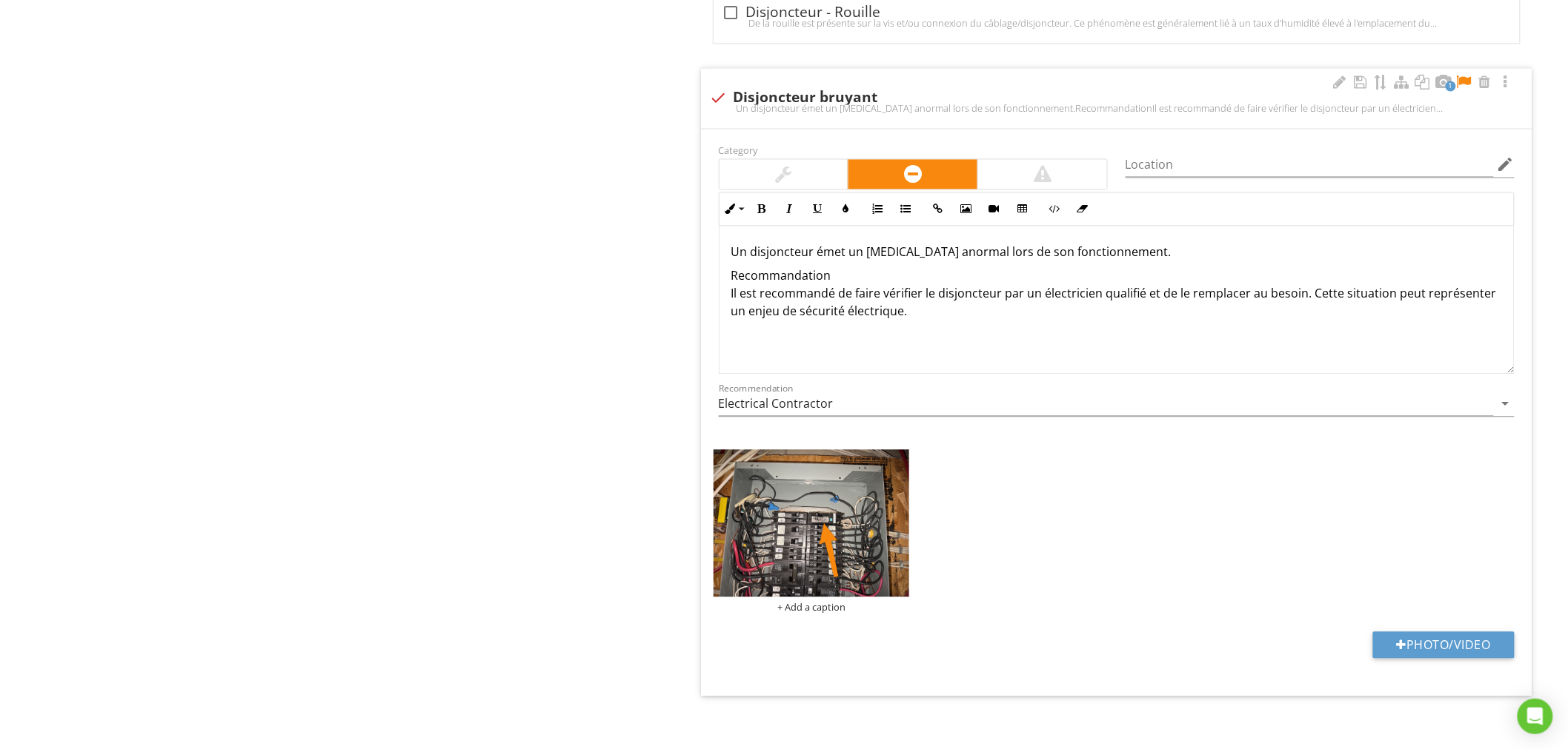
scroll to position [3624, 0]
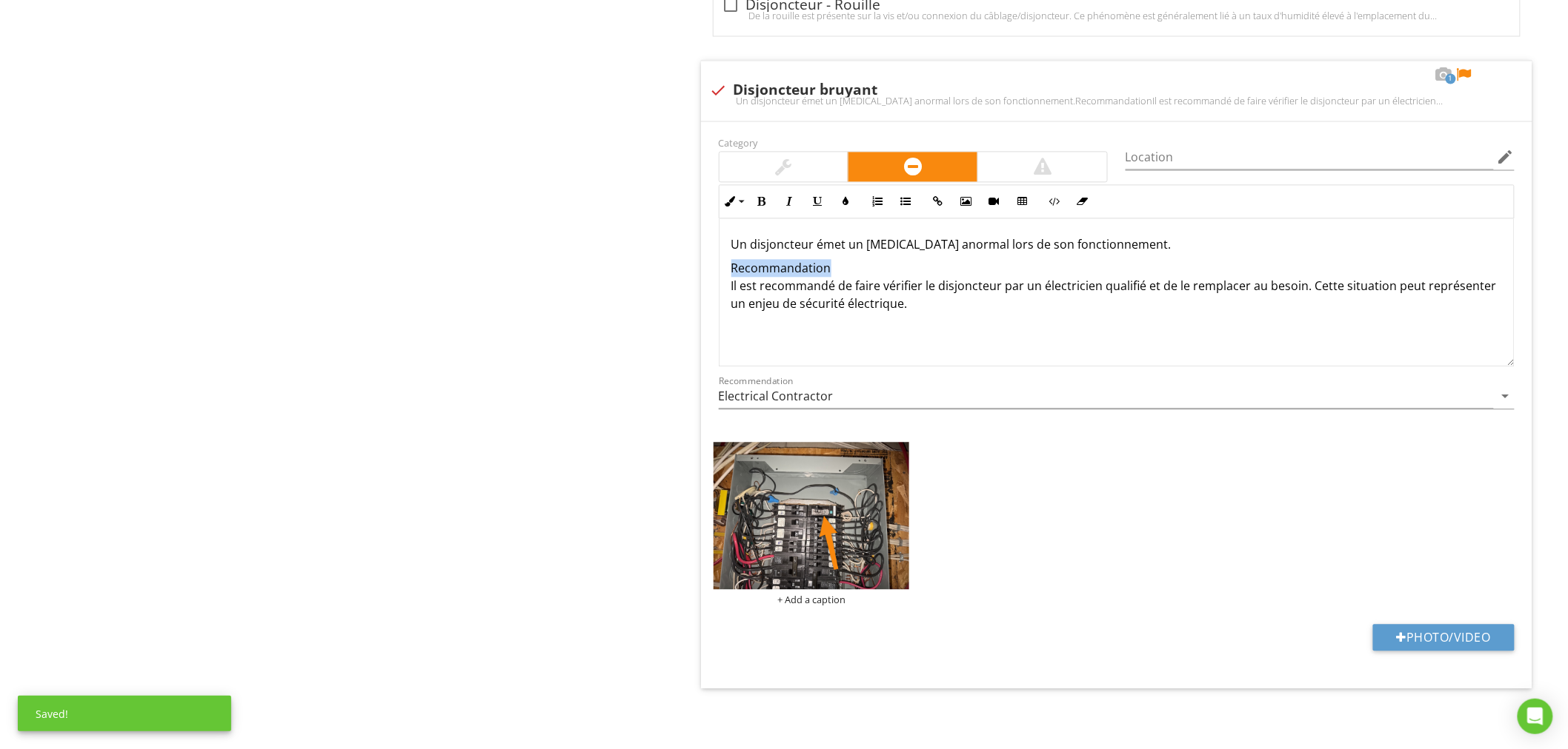
drag, startPoint x: 852, startPoint y: 272, endPoint x: 698, endPoint y: 259, distance: 154.5
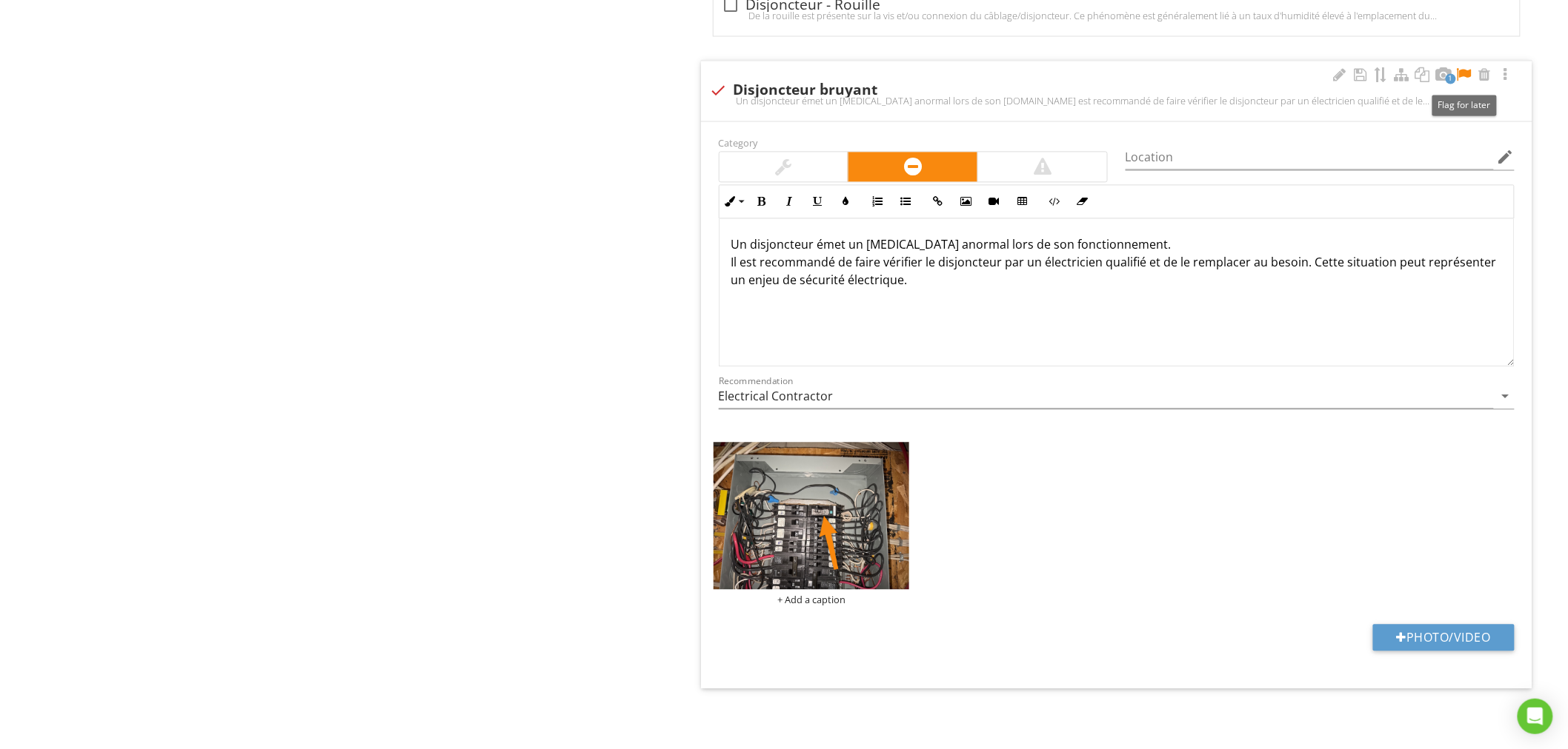
click at [1465, 73] on div at bounding box center [1464, 74] width 17 height 15
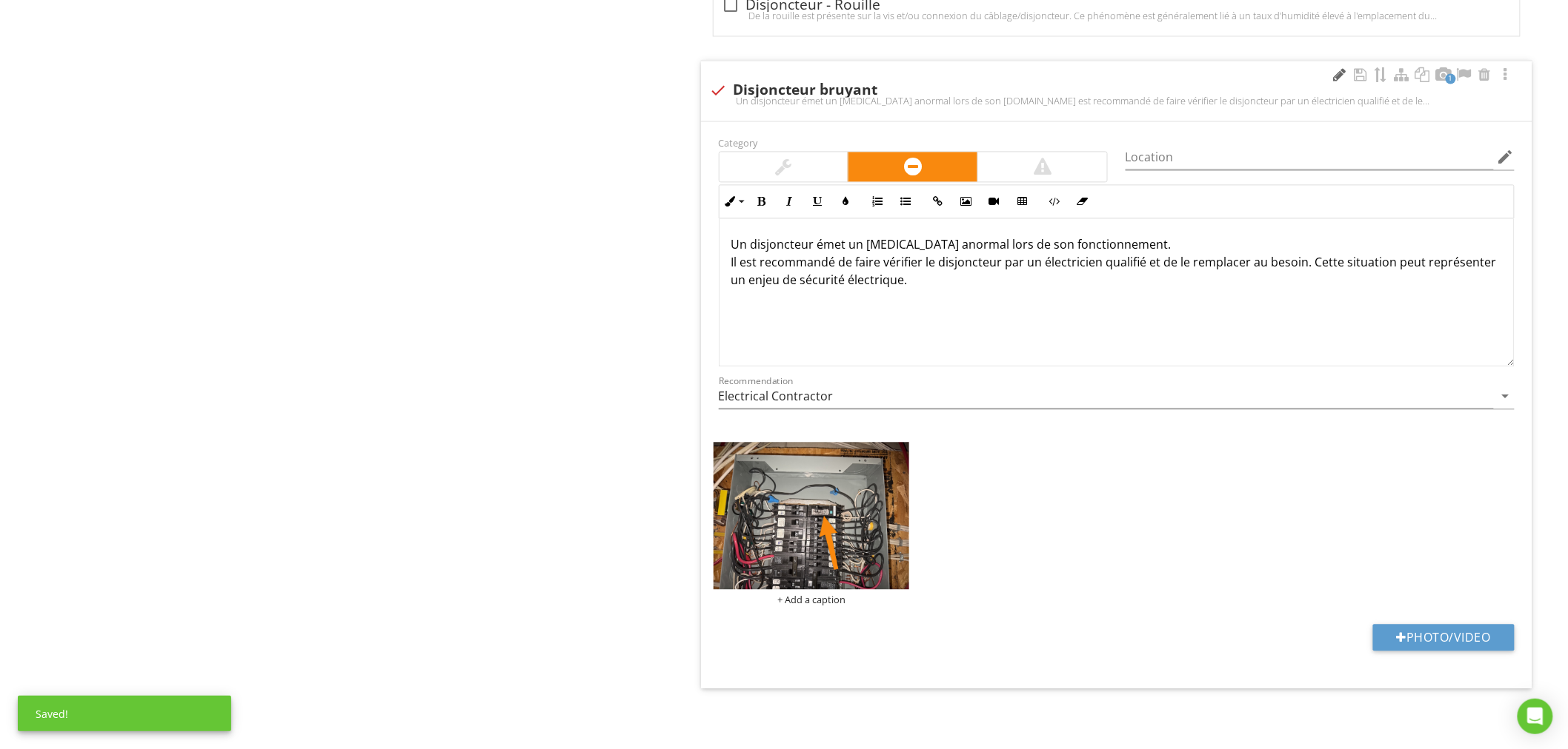
click at [1338, 77] on div at bounding box center [1340, 74] width 17 height 15
type input "Disjoncteur - Bruyant"
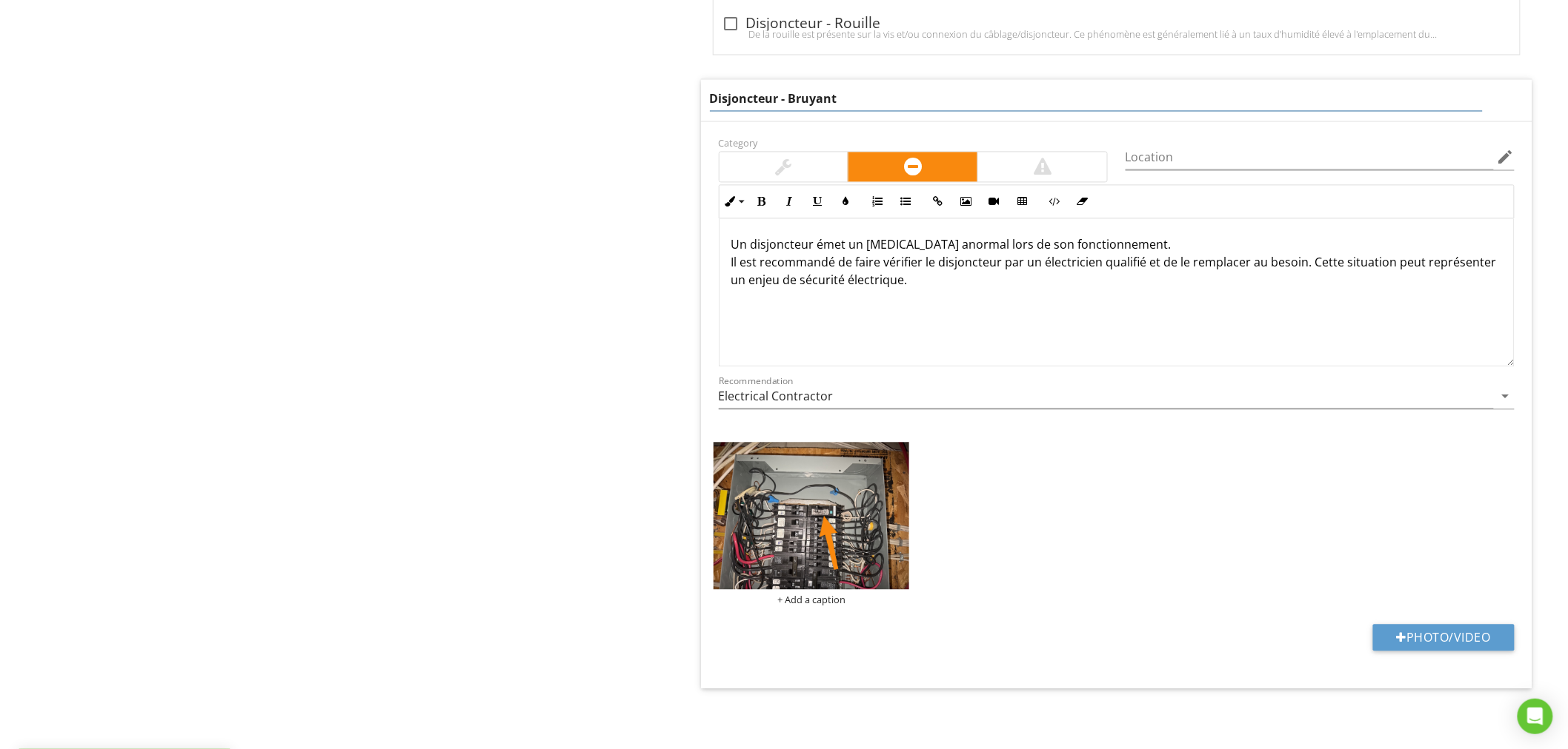
click at [971, 302] on div "Un disjoncteur émet un bruit anormal lors de son fonctionnement. Il est recomma…" at bounding box center [1116, 291] width 794 height 148
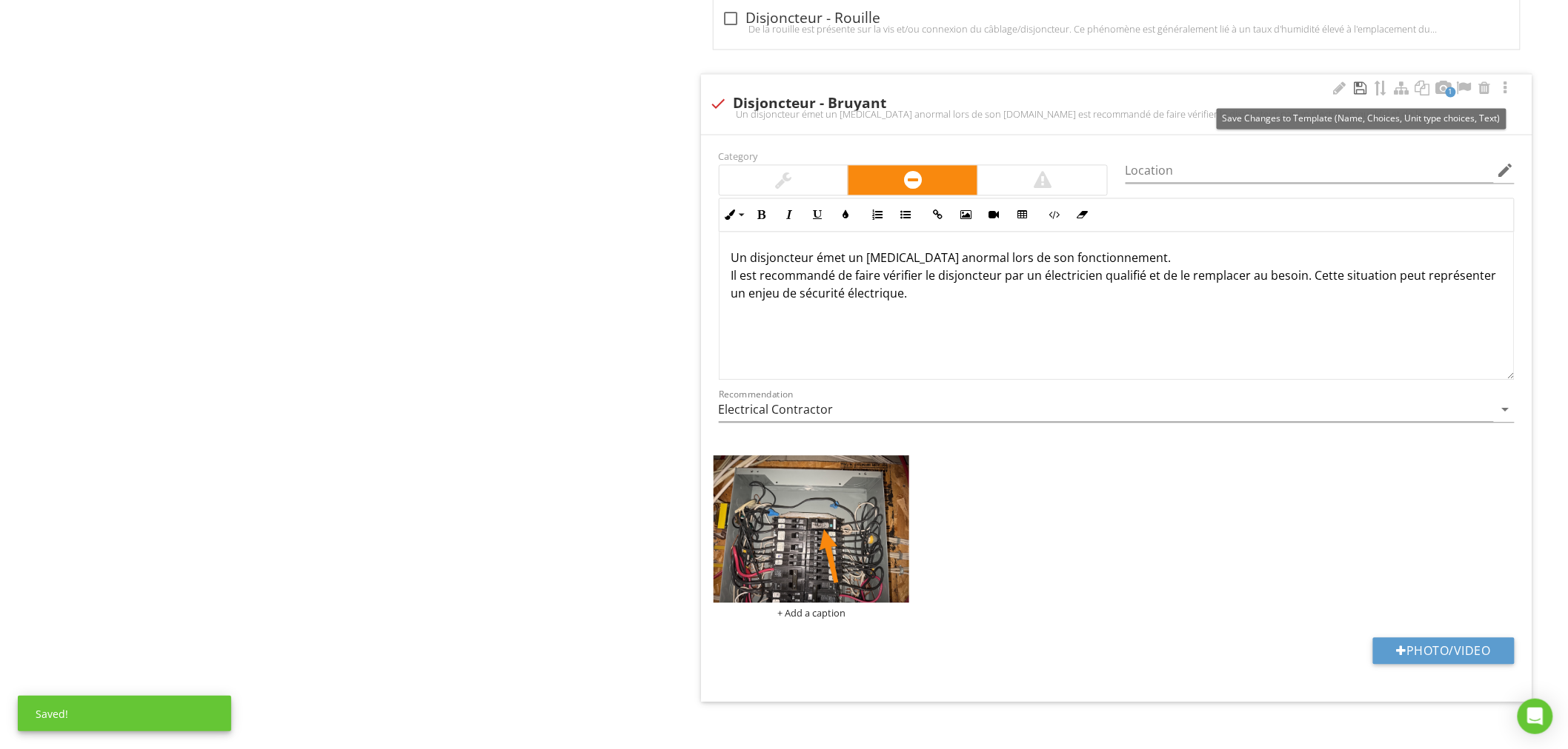
click at [1359, 94] on div at bounding box center [1360, 87] width 17 height 15
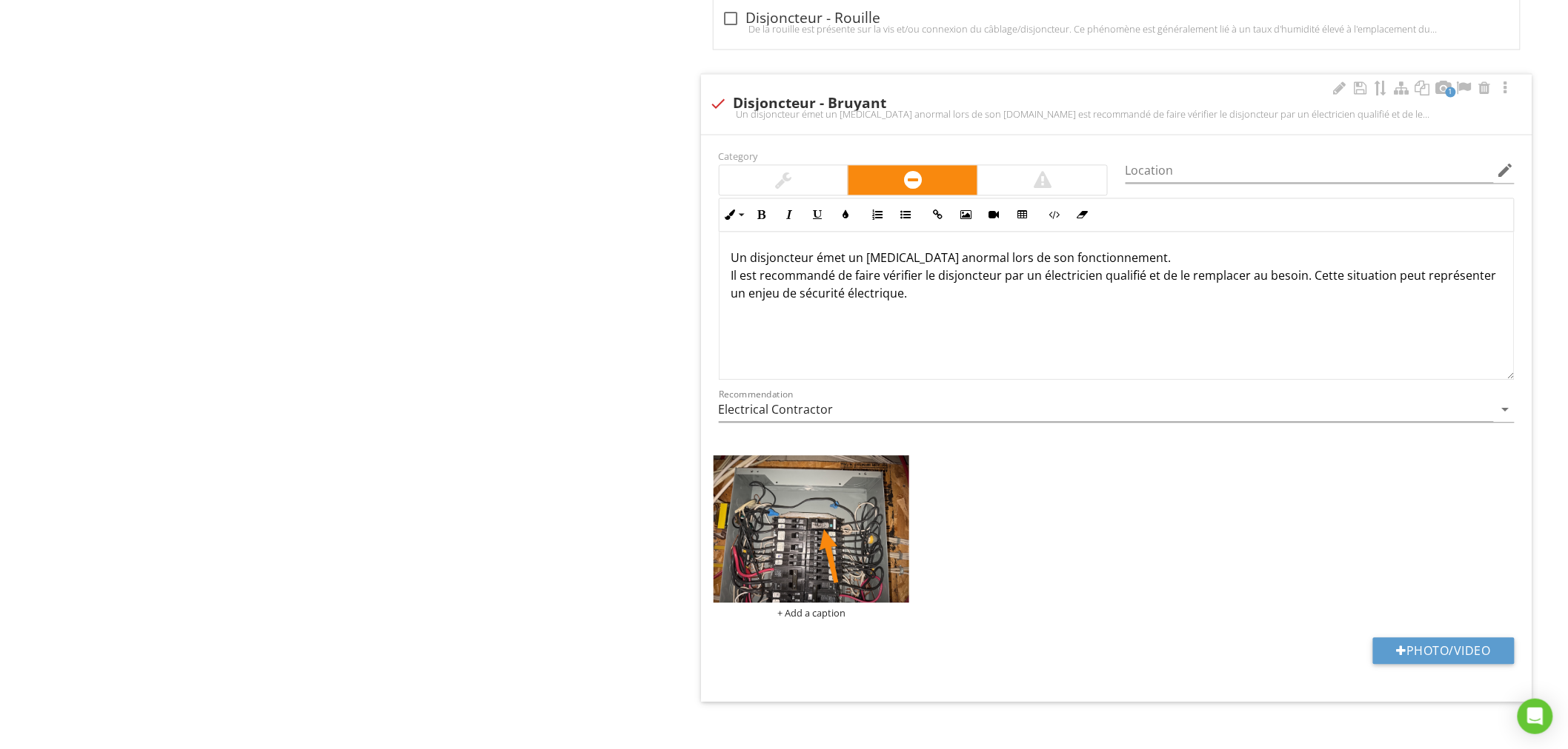
click at [1152, 323] on div "Un disjoncteur émet un bruit anormal lors de son fonctionnement. Il est recomma…" at bounding box center [1116, 305] width 794 height 148
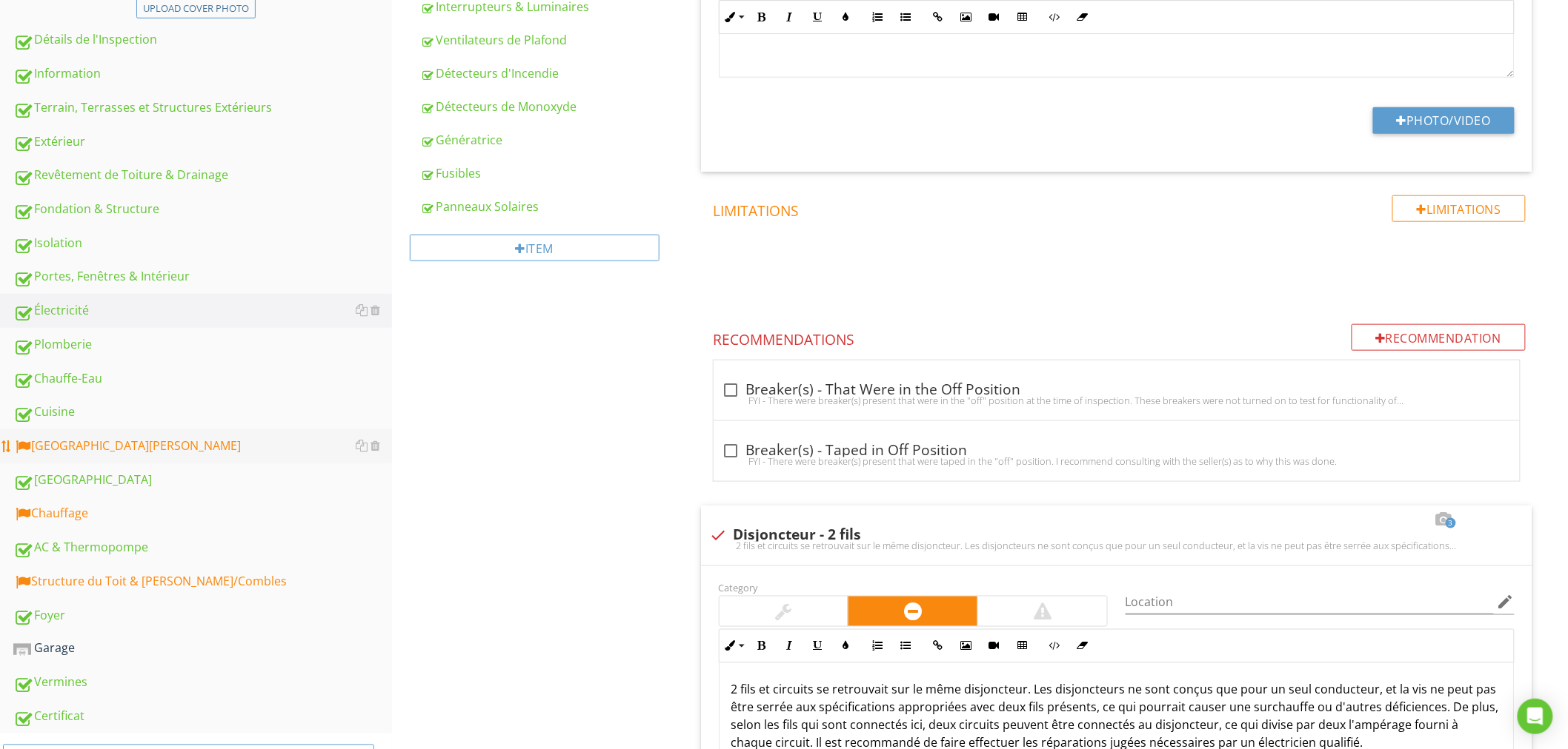
scroll to position [549, 0]
click at [108, 444] on div "[GEOGRAPHIC_DATA]" at bounding box center [202, 444] width 378 height 19
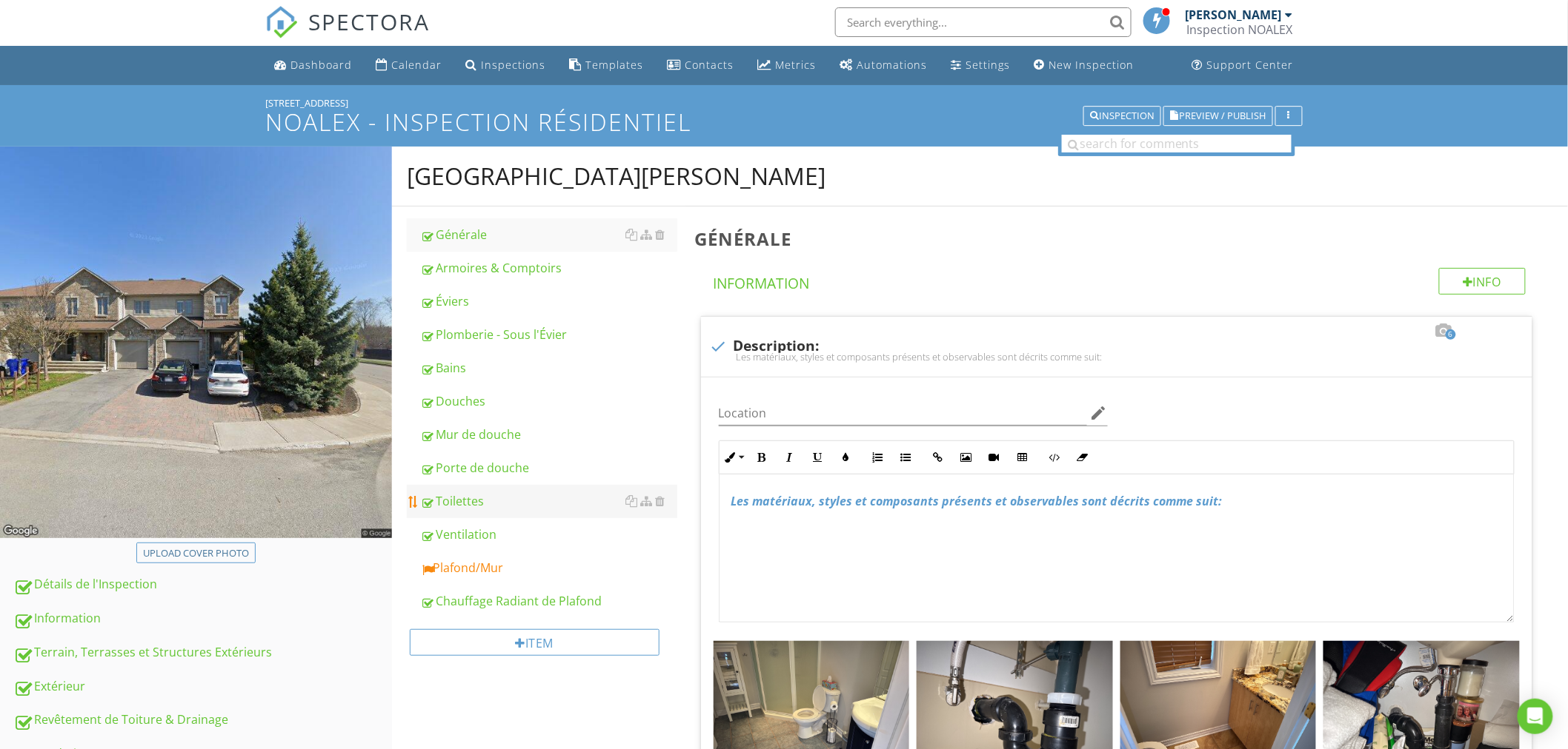
scroll to position [1, 0]
click at [495, 570] on div "Plafond/Mur" at bounding box center [548, 568] width 257 height 17
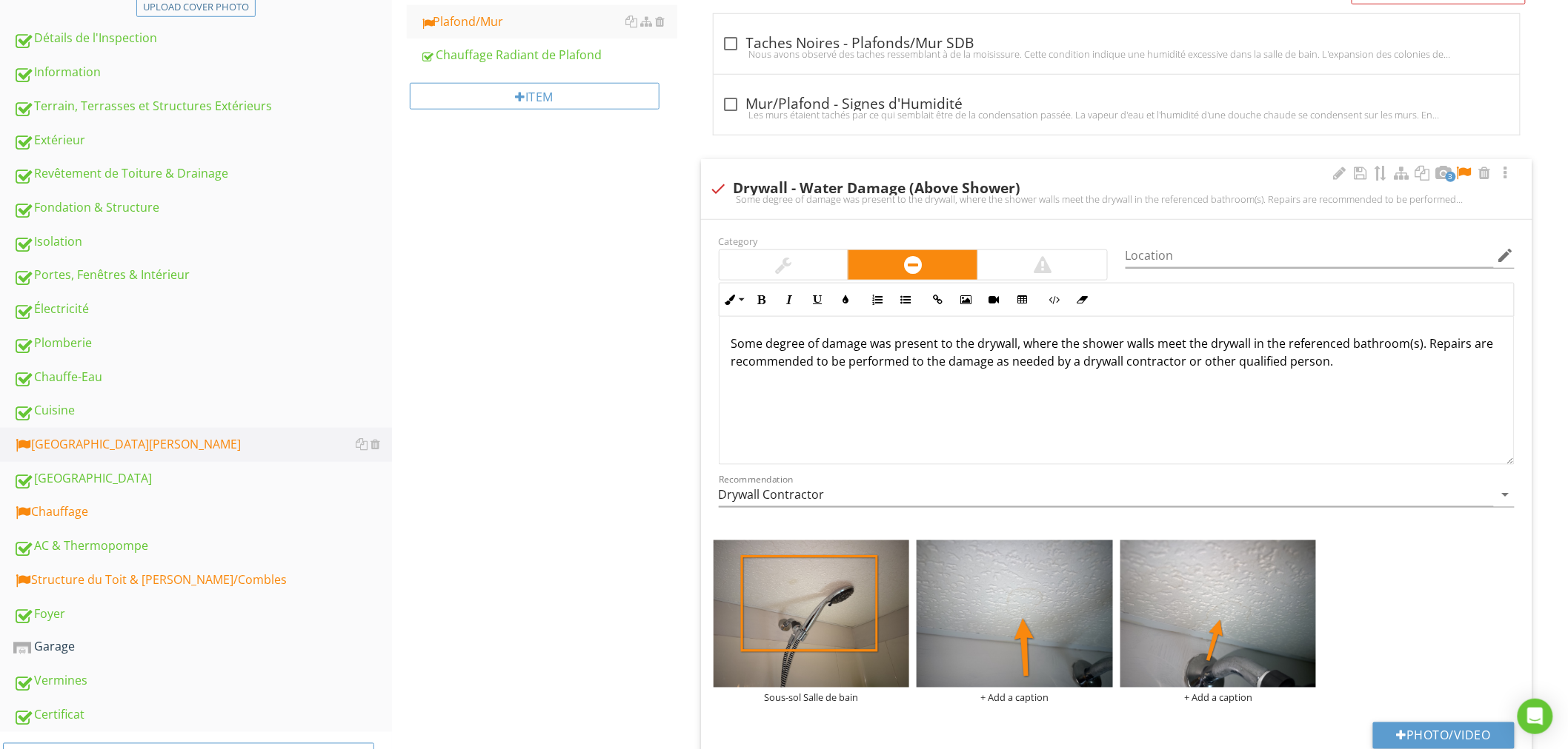
scroll to position [549, 0]
click at [1471, 171] on div at bounding box center [1464, 172] width 17 height 15
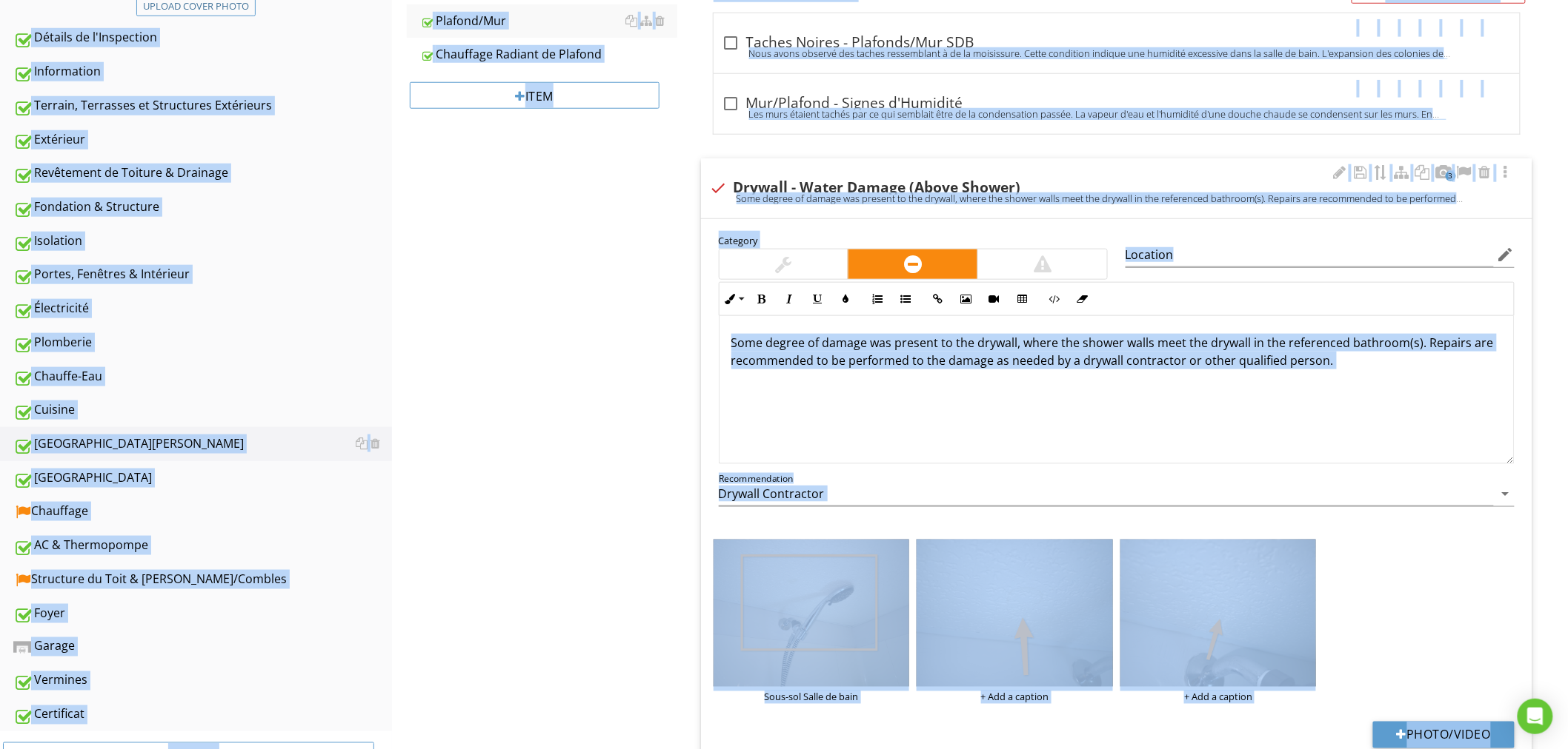
click at [1356, 467] on div "Category Location edit Inline Style XLarge Large Normal Small Light Small/Light…" at bounding box center [1116, 376] width 814 height 290
click at [1336, 413] on div "Some degree of damage was present to the drywall, where the shower walls meet t…" at bounding box center [1116, 390] width 794 height 148
click at [1336, 412] on div "Some degree of damage was present to the drywall, where the shower walls meet t…" at bounding box center [1116, 390] width 794 height 148
click at [602, 415] on div "Salle de Bain Générale Armoires & Comptoirs Éviers Plomberie - Sous l'Évier Bai…" at bounding box center [979, 254] width 1175 height 1309
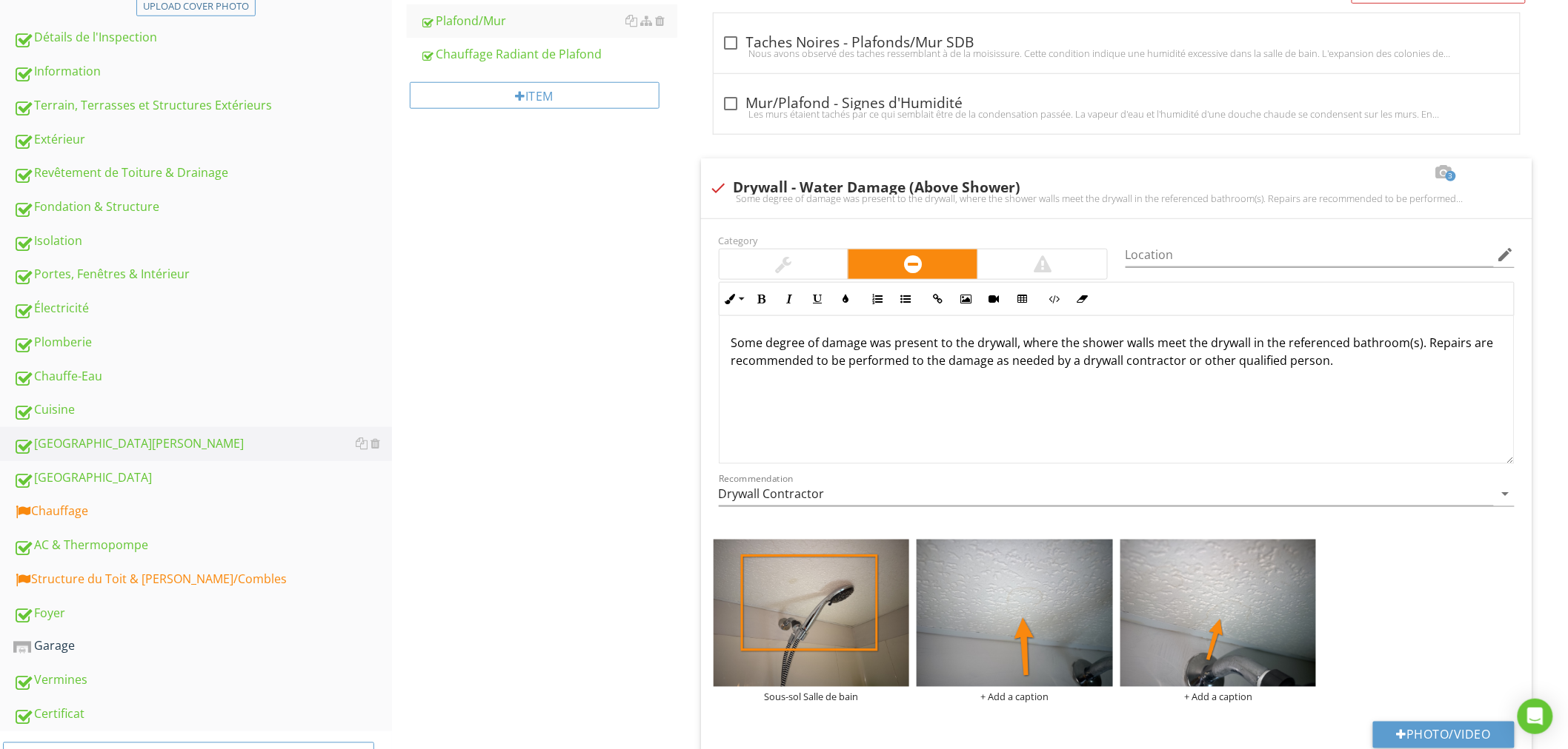
click at [602, 415] on div "Salle de Bain Générale Armoires & Comptoirs Éviers Plomberie - Sous l'Évier Bai…" at bounding box center [979, 254] width 1175 height 1309
click at [939, 427] on div "Some degree of damage was present to the drywall, where the shower walls meet t…" at bounding box center [1116, 390] width 794 height 148
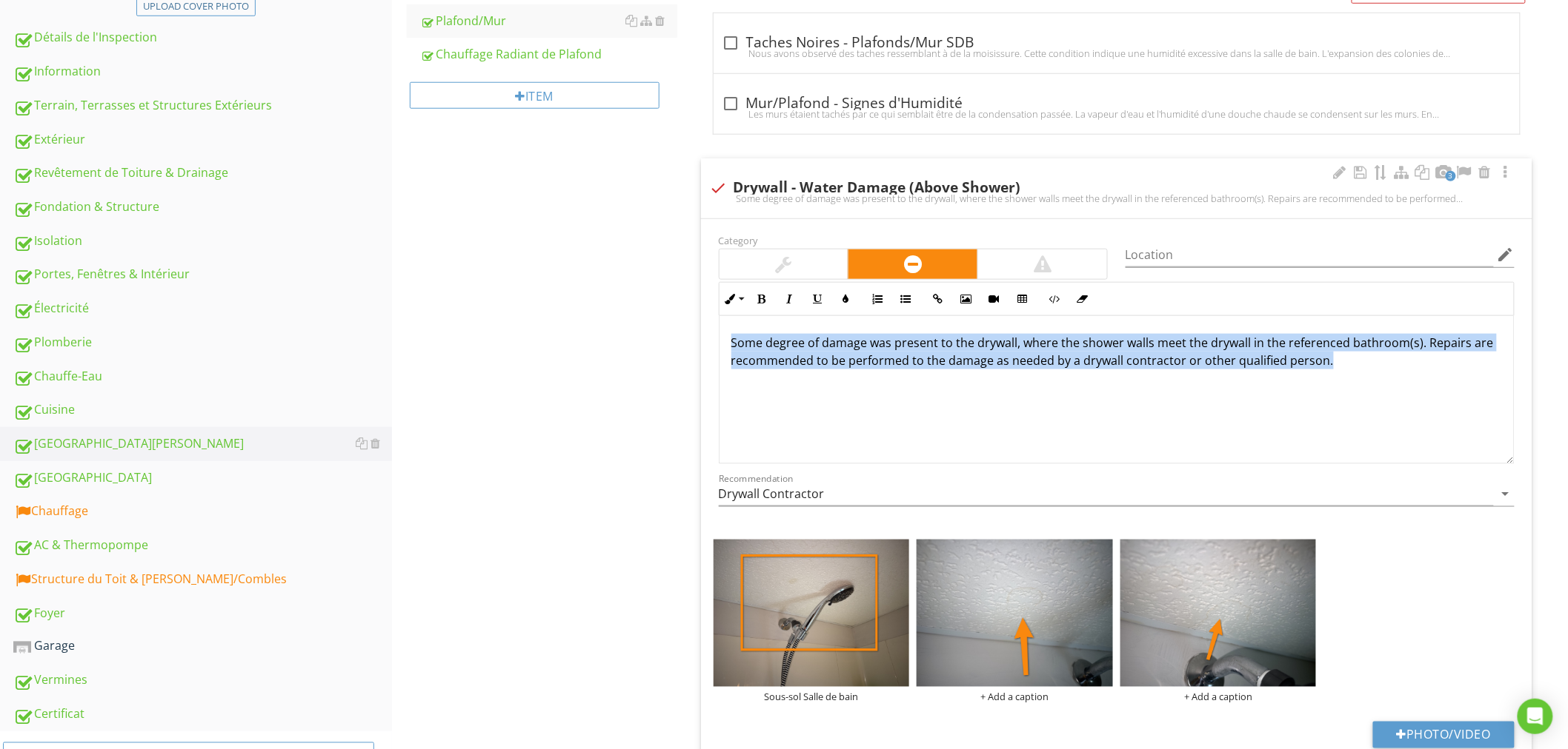
copy p "Some degree of damage was present to the drywall, where the shower walls meet t…"
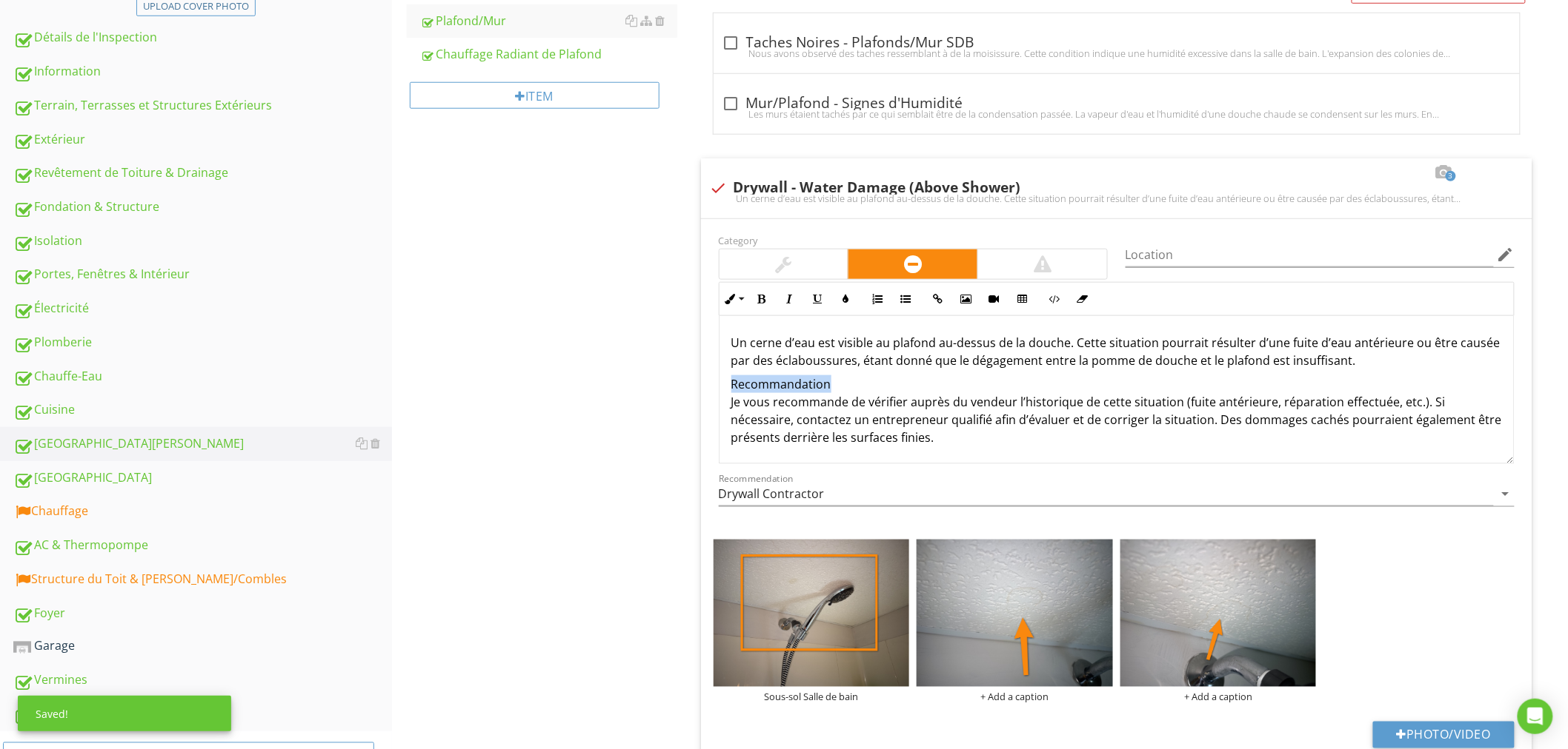
drag, startPoint x: 854, startPoint y: 381, endPoint x: 696, endPoint y: 383, distance: 158.0
click at [697, 382] on span "check_box_outline_blank Taches Noires - Plafonds/Mur SDB Nous avons observé des…" at bounding box center [1119, 441] width 849 height 858
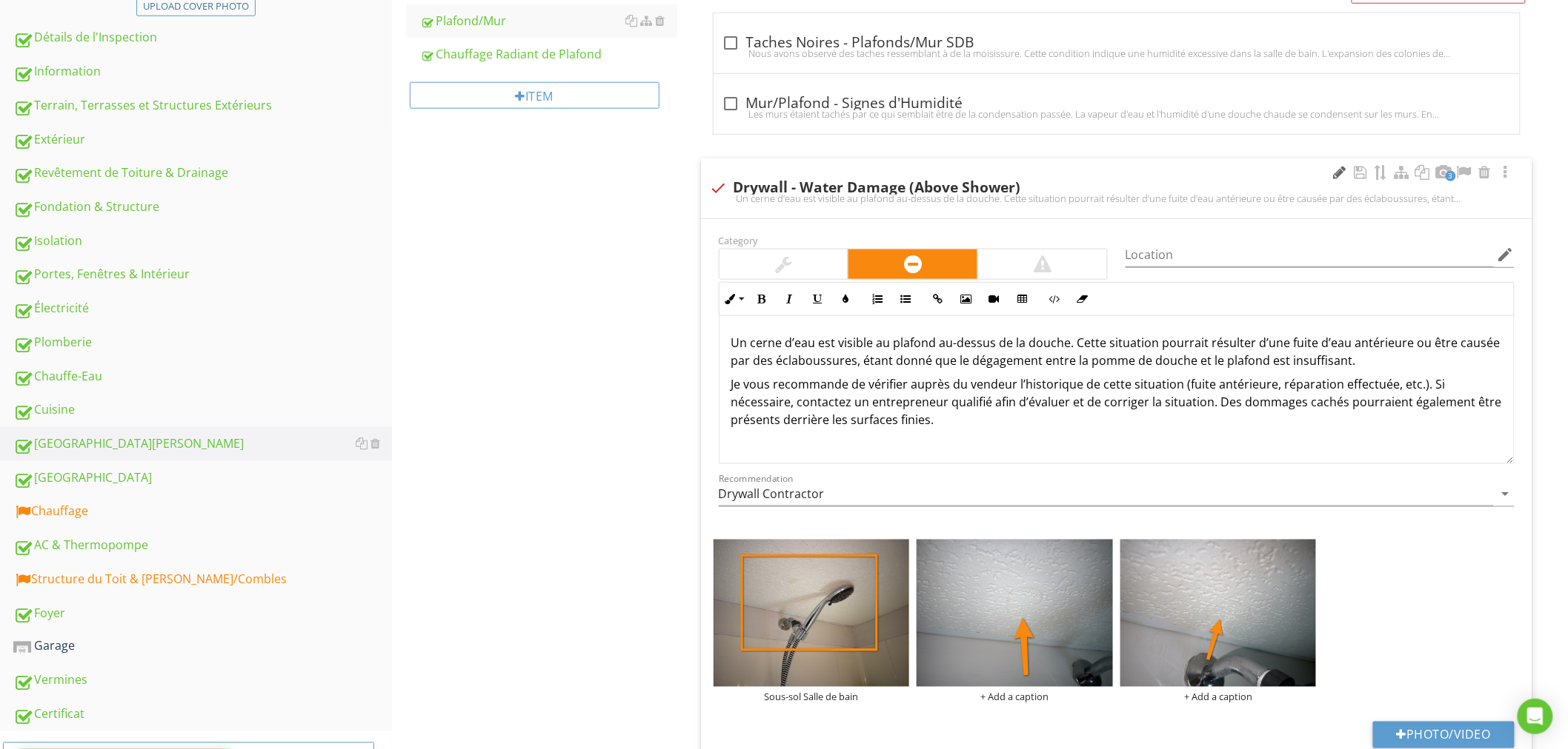
click at [1338, 172] on div at bounding box center [1340, 172] width 17 height 15
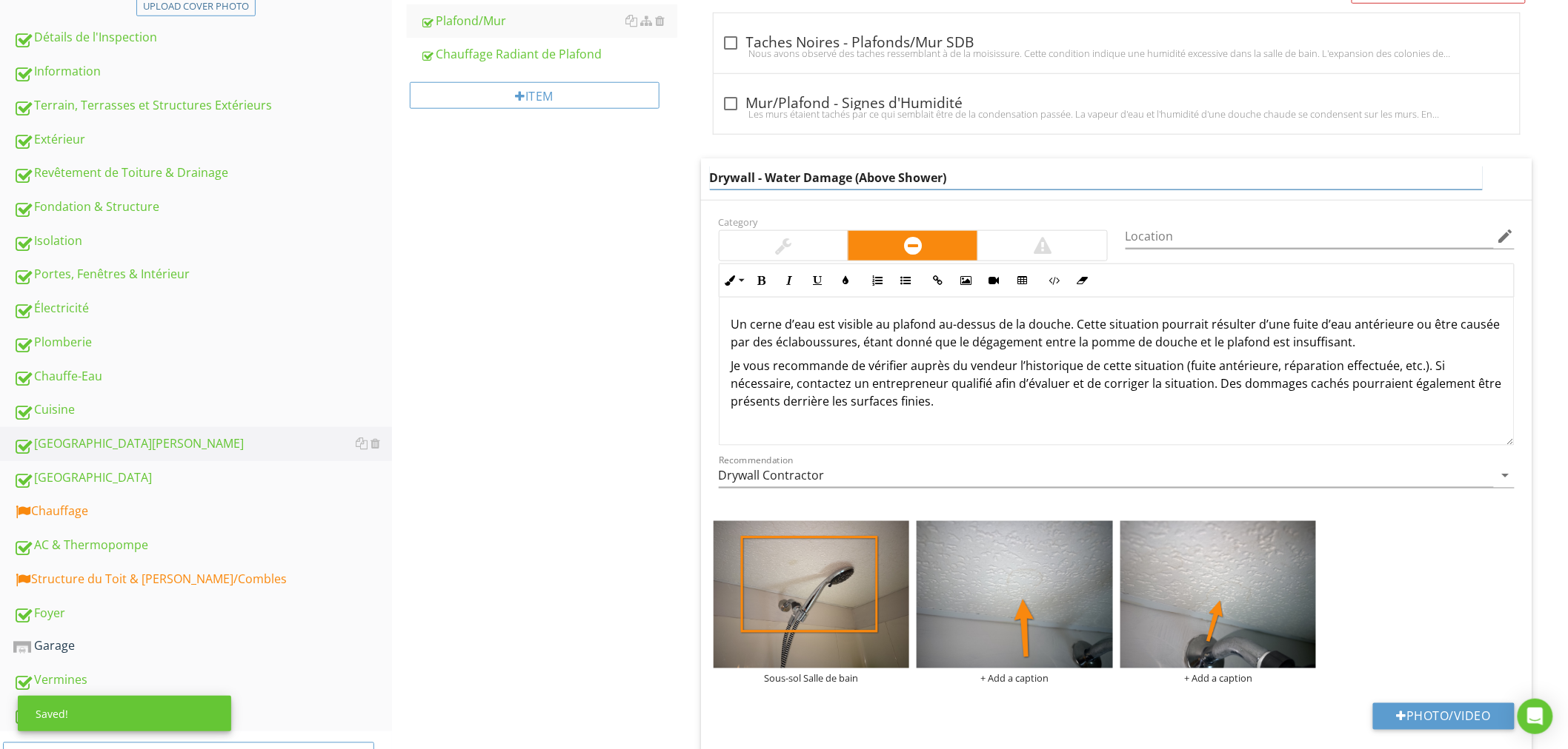
drag, startPoint x: 998, startPoint y: 179, endPoint x: 621, endPoint y: 176, distance: 377.0
click at [621, 168] on div "Salle de Bain Générale Armoires & Comptoirs Éviers Plomberie - Sous l'Évier Bai…" at bounding box center [979, 245] width 1175 height 1290
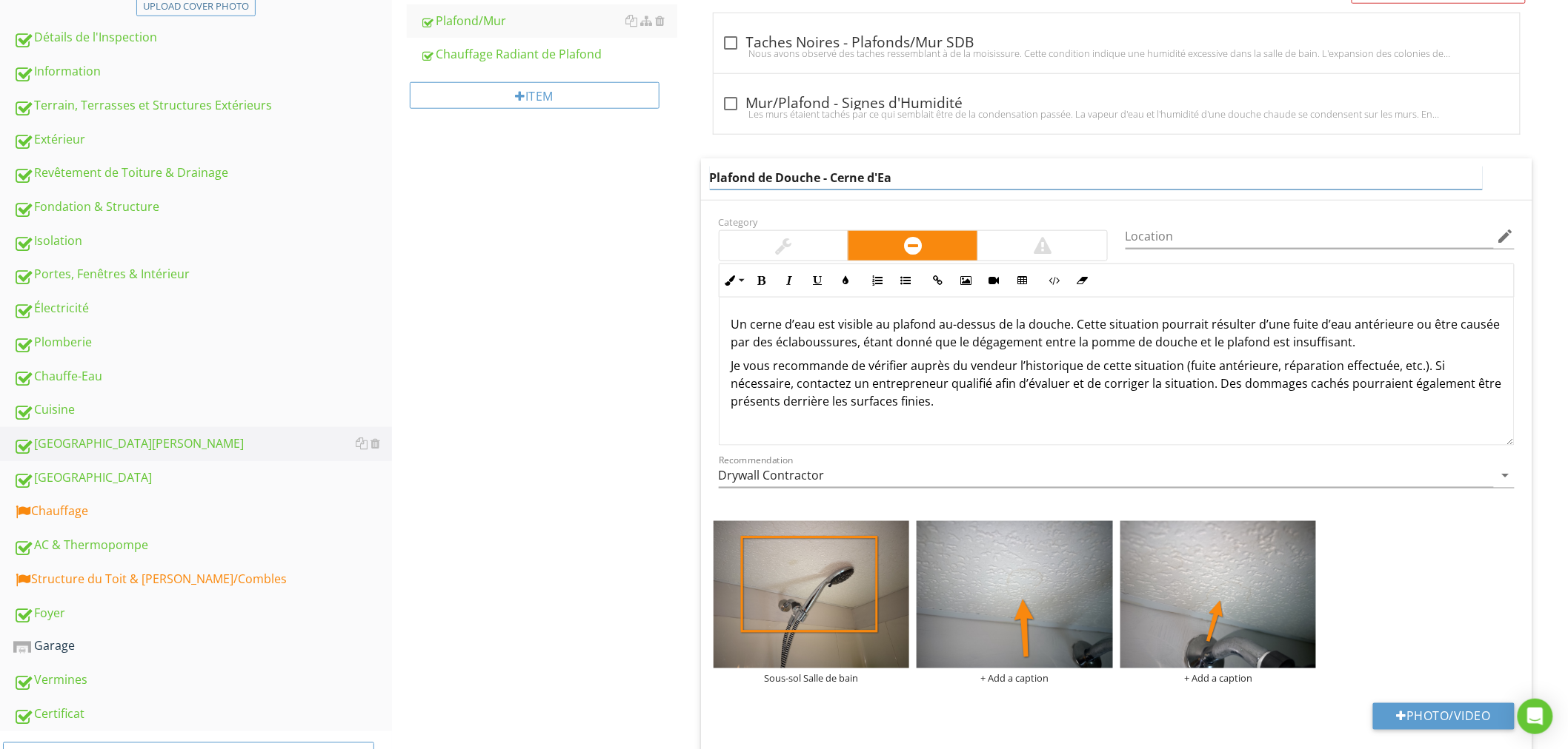
type input "Plafond de Douche - Cerne d'Eau"
click at [825, 480] on div "Recommendation Drywall Contractor arrow_drop_down" at bounding box center [1116, 479] width 795 height 49
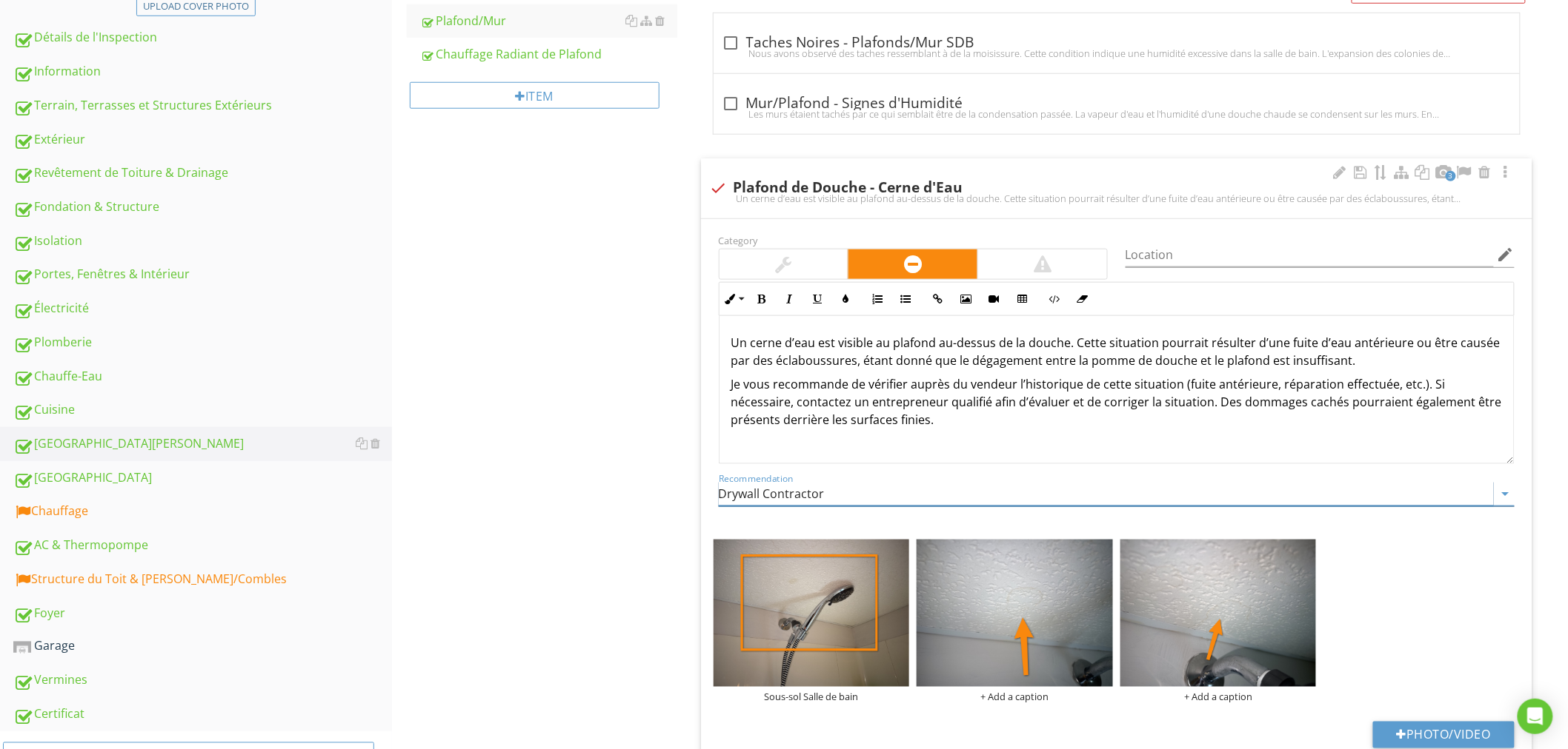
click at [840, 494] on input "Drywall Contractor" at bounding box center [1105, 494] width 775 height 24
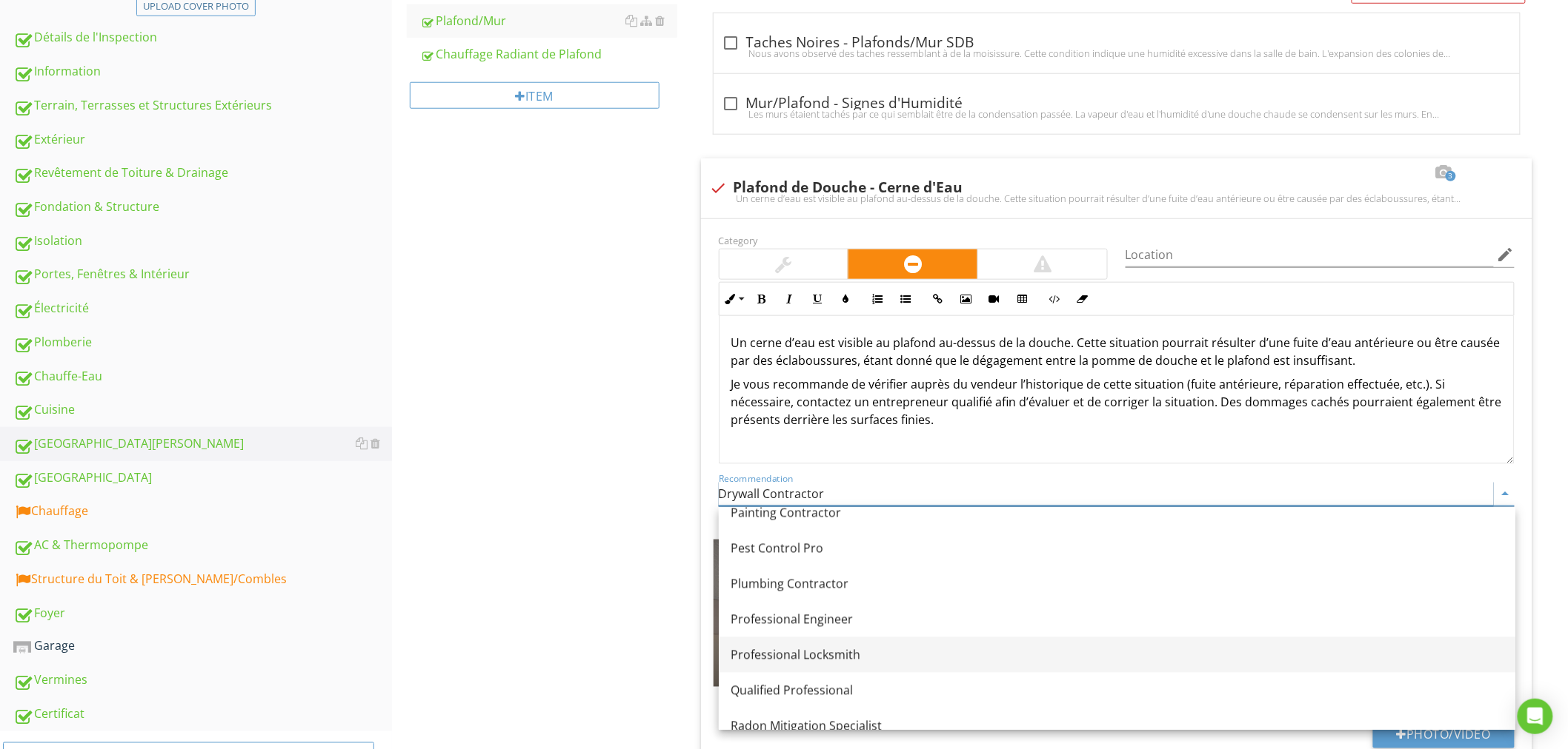
scroll to position [1263, 0]
click at [805, 683] on div "Qualified Professional" at bounding box center [1116, 690] width 773 height 17
type input "Qualified Professional"
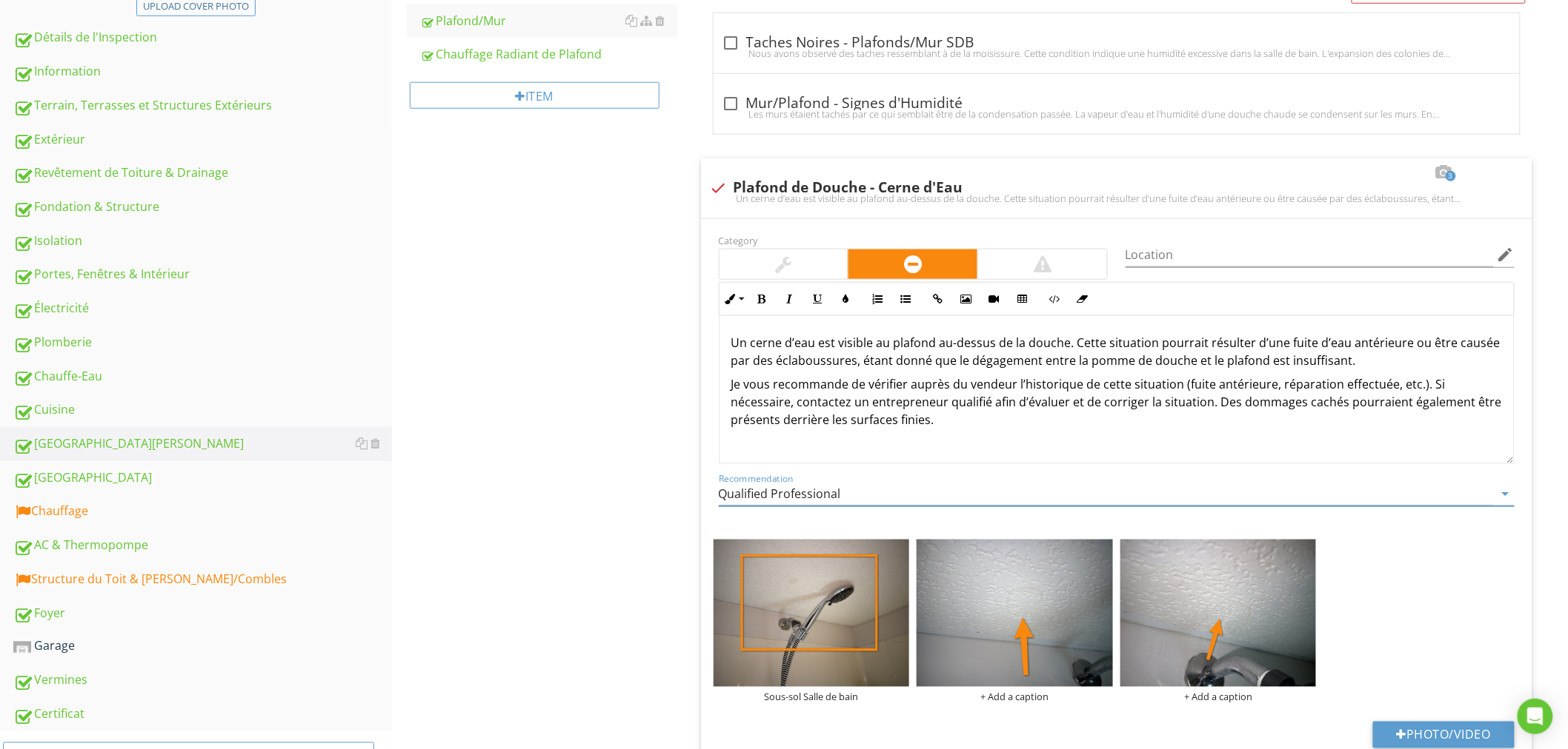
click at [632, 530] on div "Salle de Bain Générale Armoires & Comptoirs Éviers Plomberie - Sous l'Évier Bai…" at bounding box center [979, 254] width 1175 height 1309
click at [131, 509] on div "Chauffage" at bounding box center [202, 512] width 378 height 19
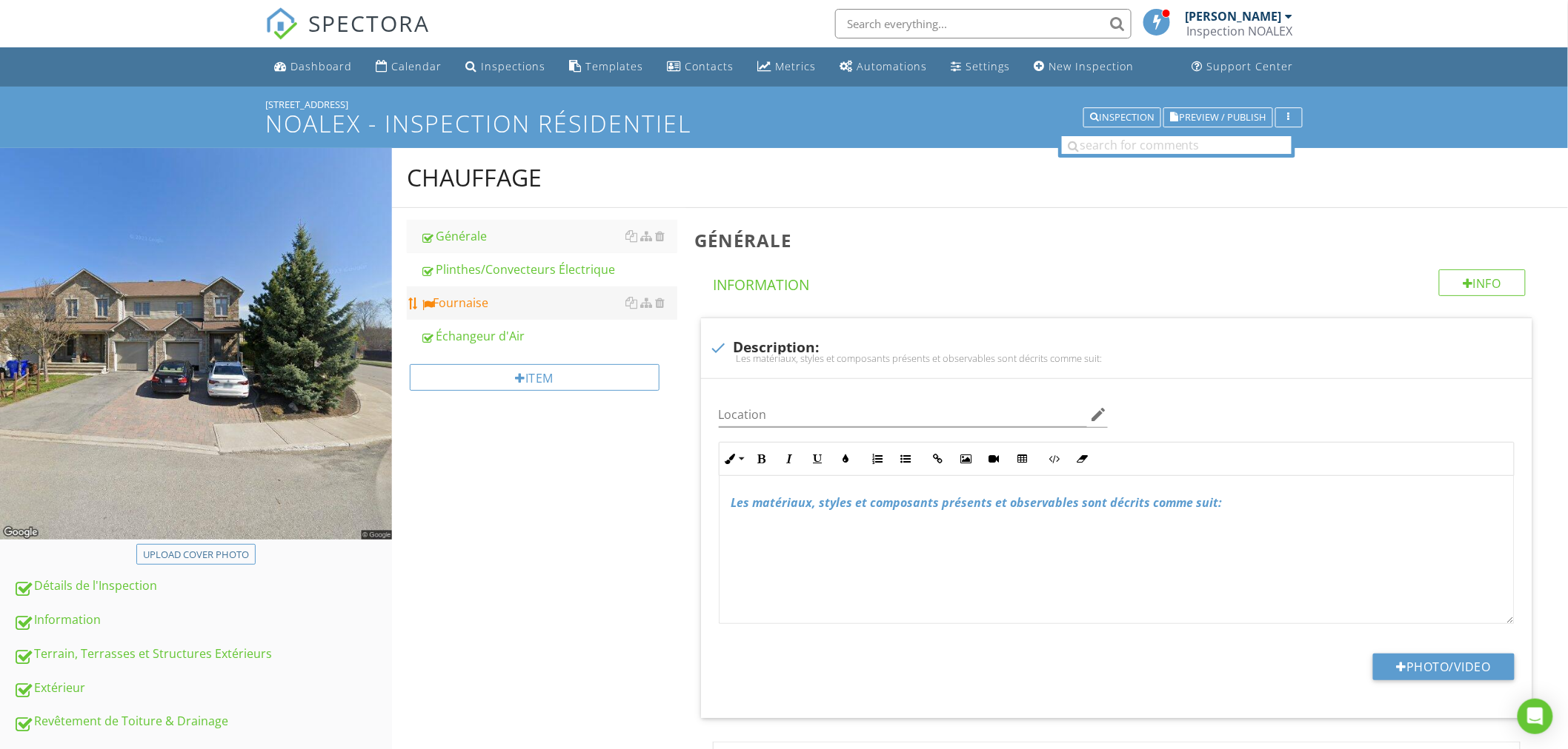
click at [518, 316] on link "Fournaise" at bounding box center [548, 303] width 257 height 33
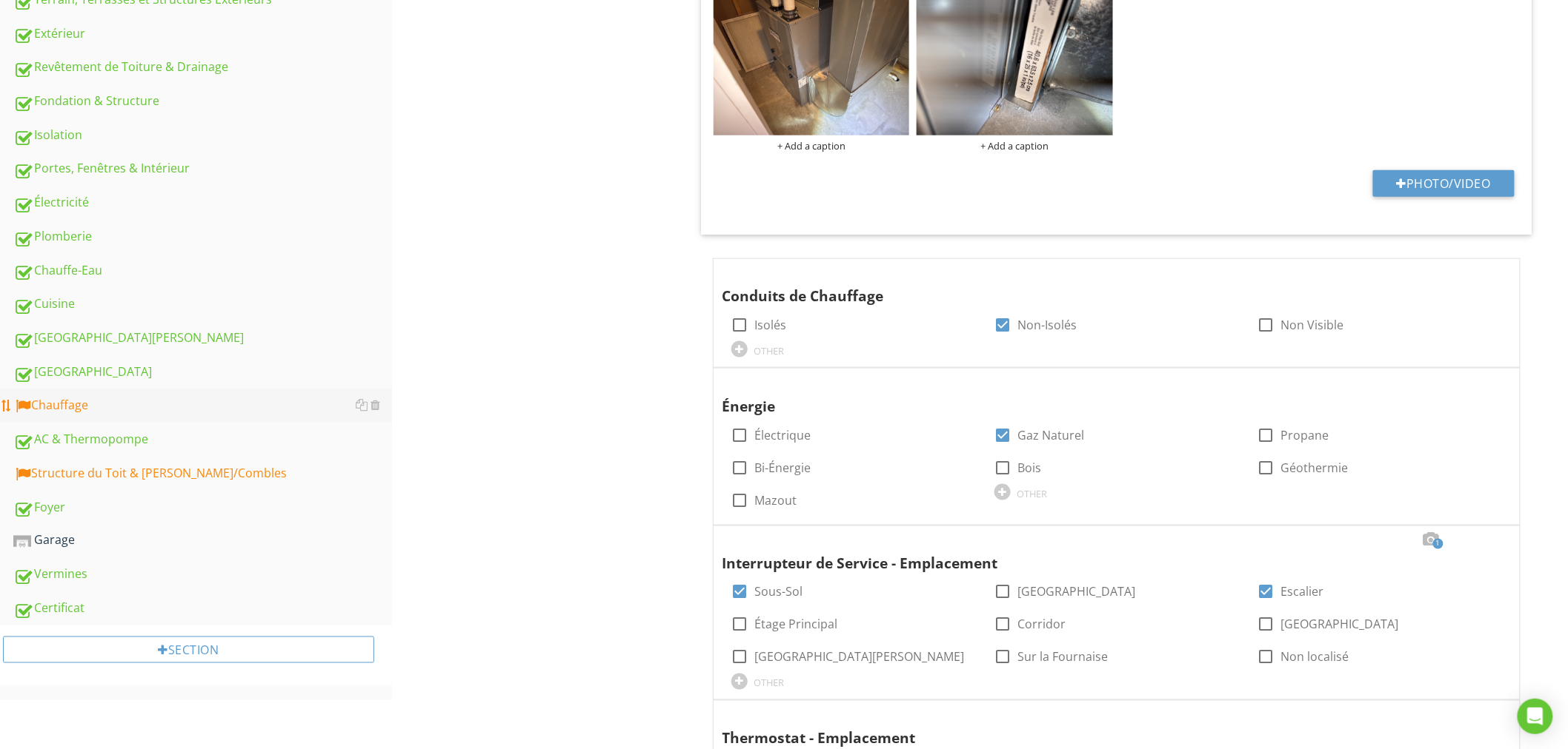
scroll to position [656, 0]
click at [84, 323] on link "[GEOGRAPHIC_DATA]" at bounding box center [202, 336] width 378 height 34
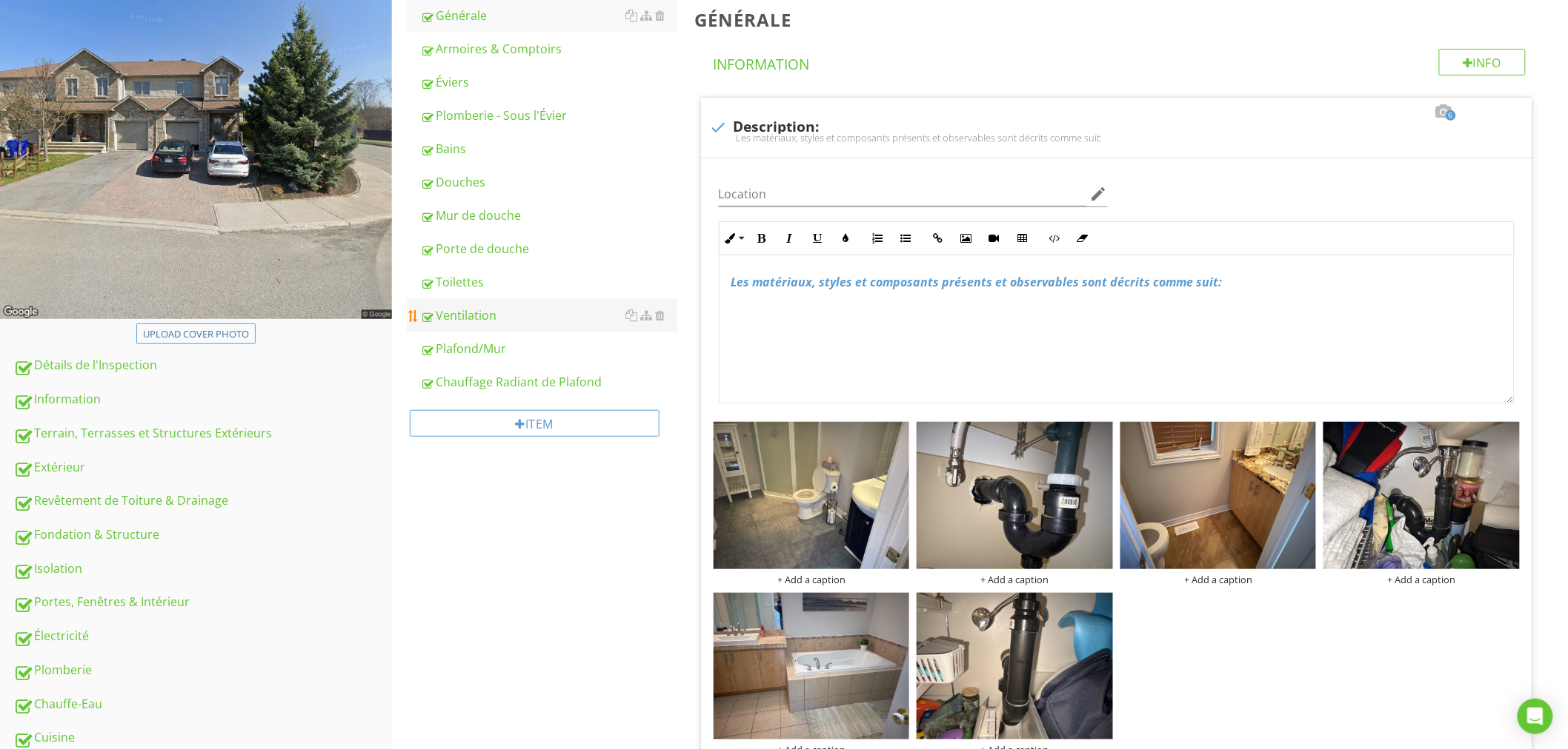
scroll to position [220, 0]
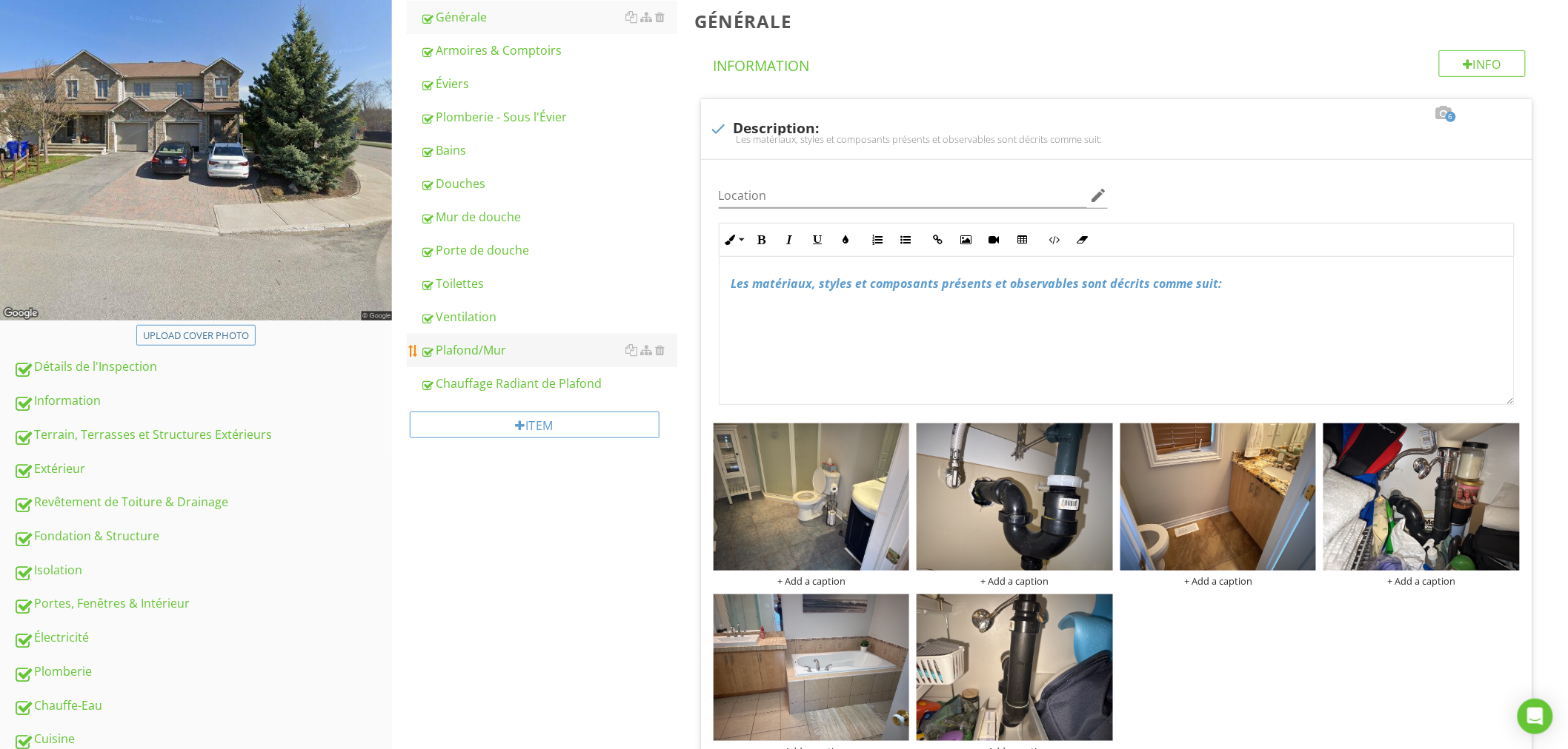
click at [492, 350] on div "Plafond/Mur" at bounding box center [548, 350] width 257 height 17
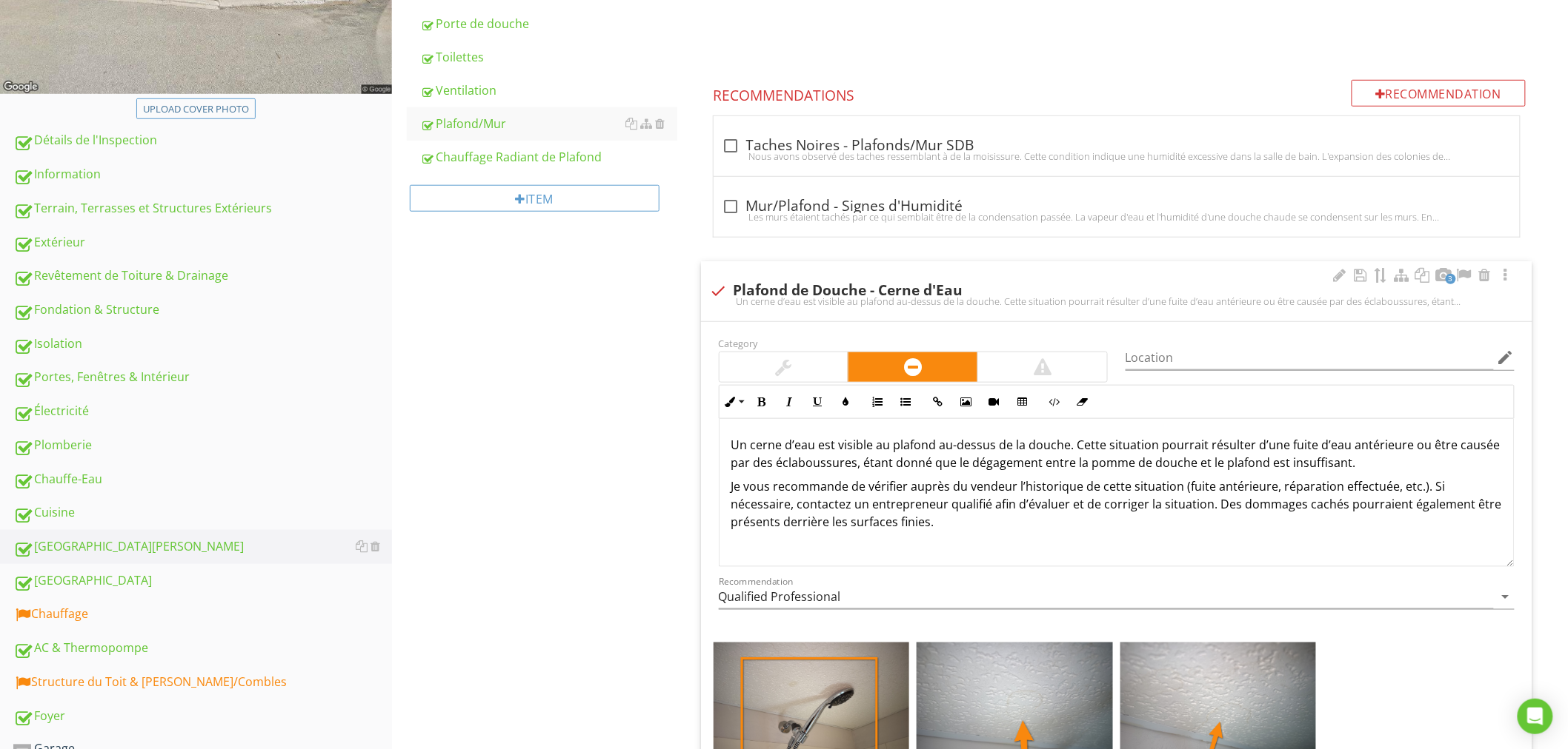
scroll to position [447, 0]
click at [1336, 276] on div at bounding box center [1340, 274] width 17 height 15
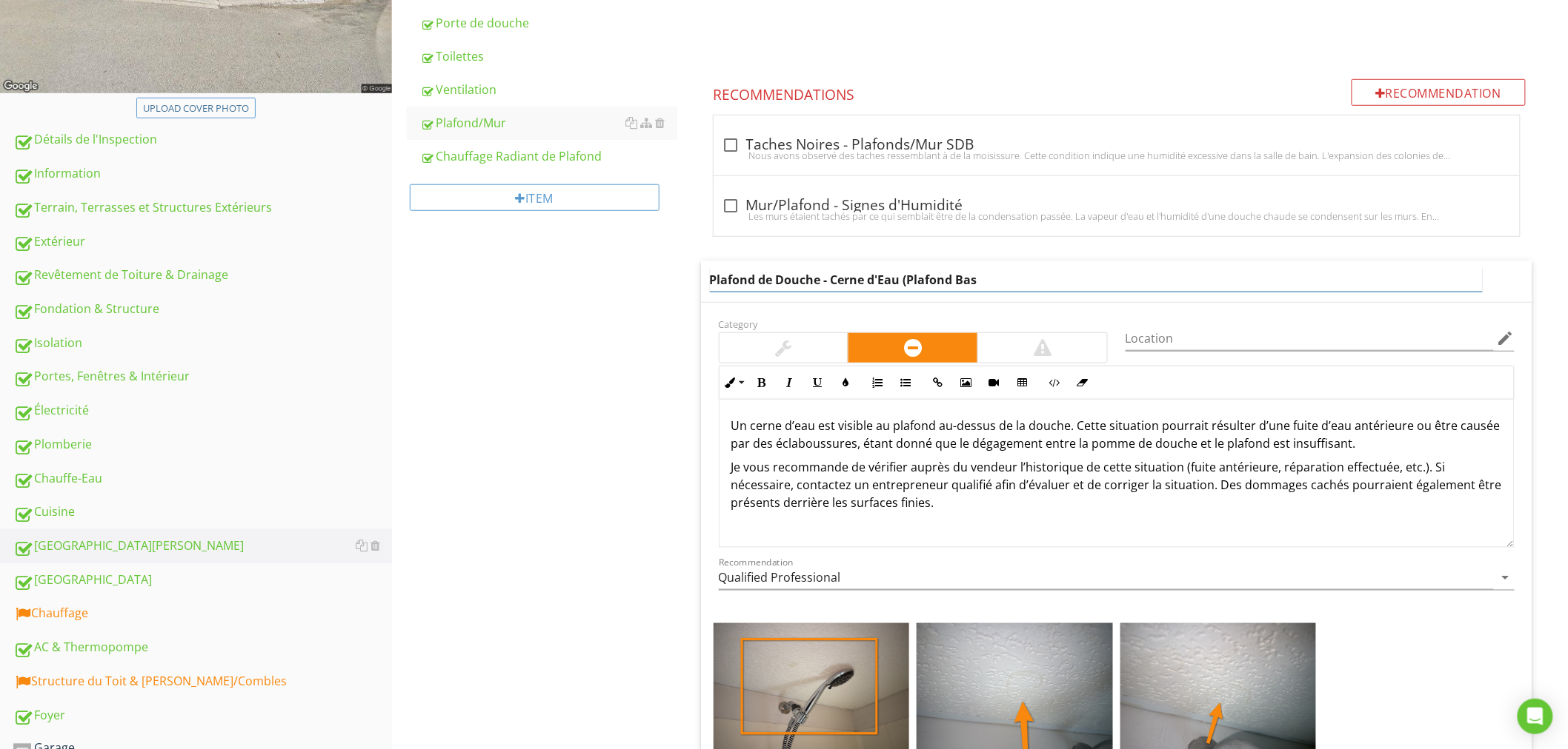
type input "Plafond de Douche - Cerne d'Eau (Plafond Bas)"
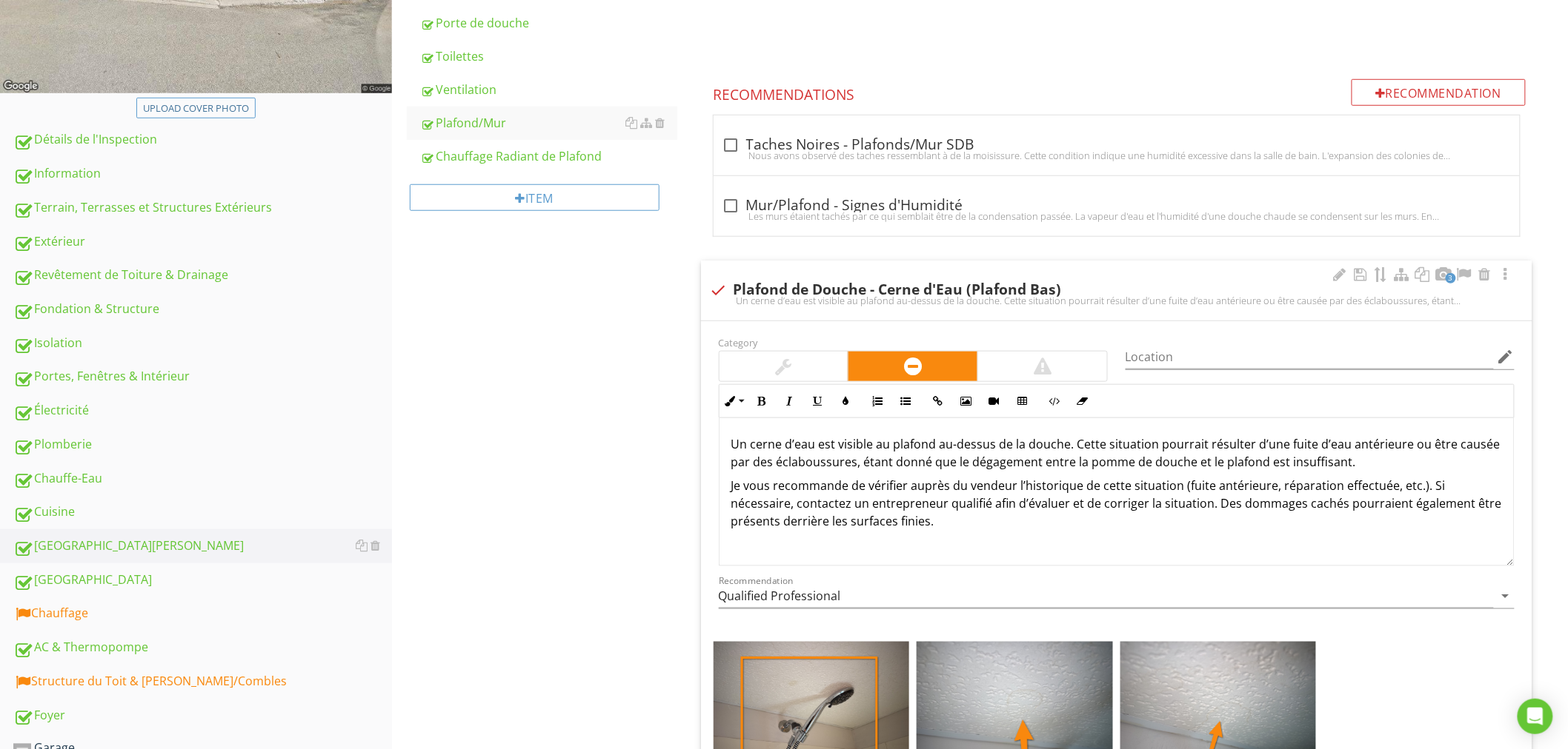
click at [1126, 528] on div "Un cerne d’eau est visible au plafond au-dessus de la douche. Cette situation p…" at bounding box center [1116, 492] width 794 height 148
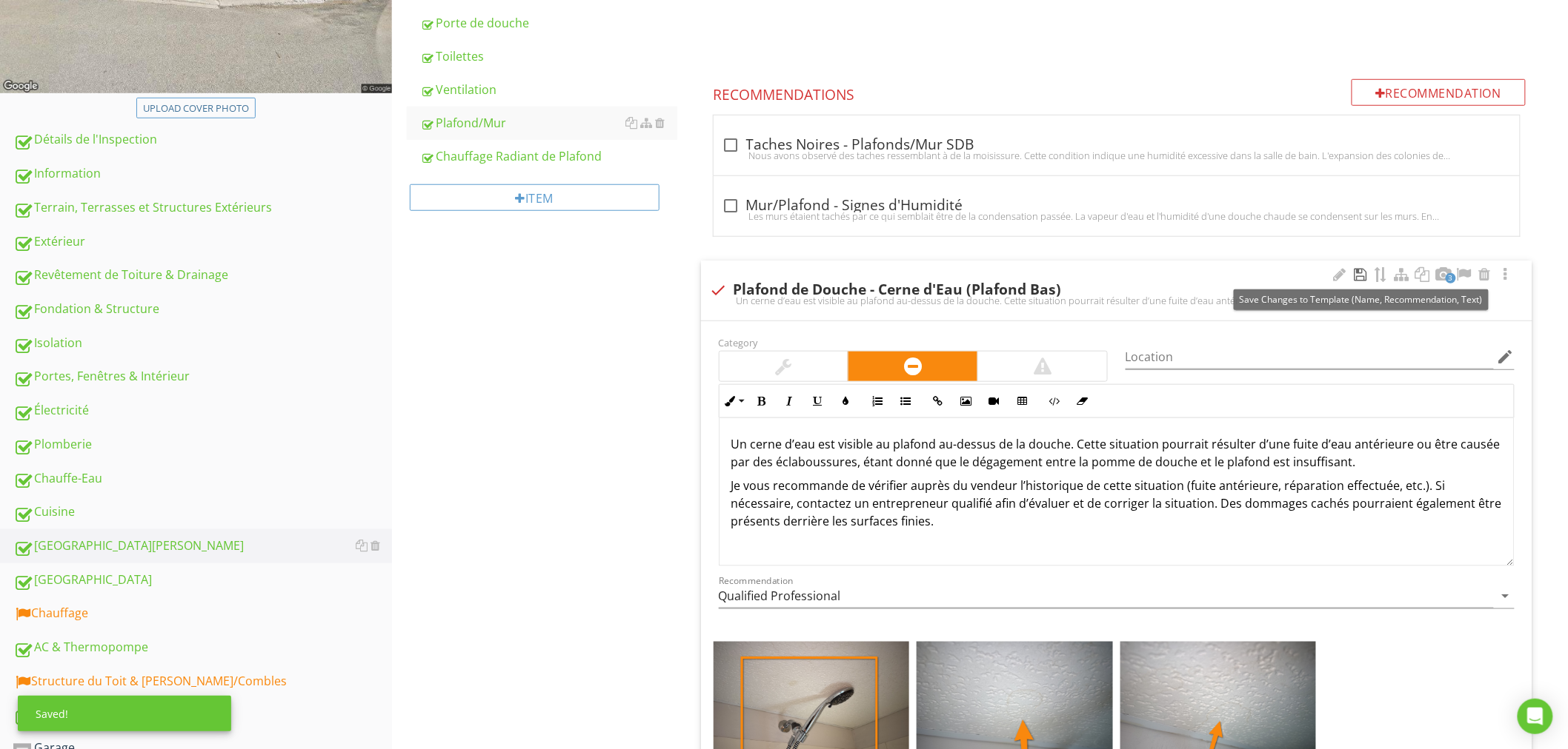
click at [1364, 275] on div at bounding box center [1360, 274] width 17 height 15
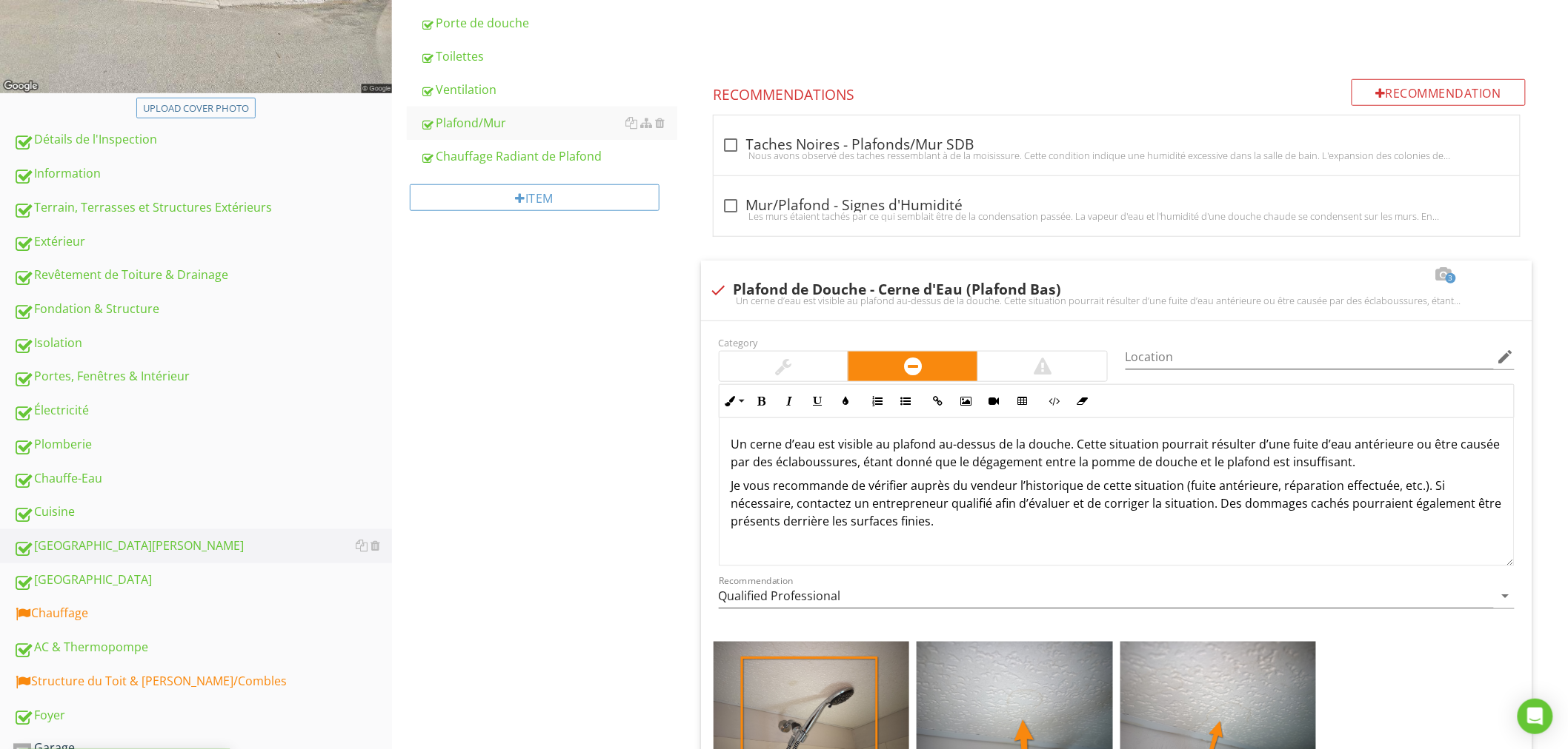
click at [641, 453] on div "Salle de Bain Générale Armoires & Comptoirs Éviers Plomberie - Sous l'Évier Bai…" at bounding box center [979, 356] width 1175 height 1309
click at [101, 608] on div "Chauffage" at bounding box center [202, 614] width 378 height 19
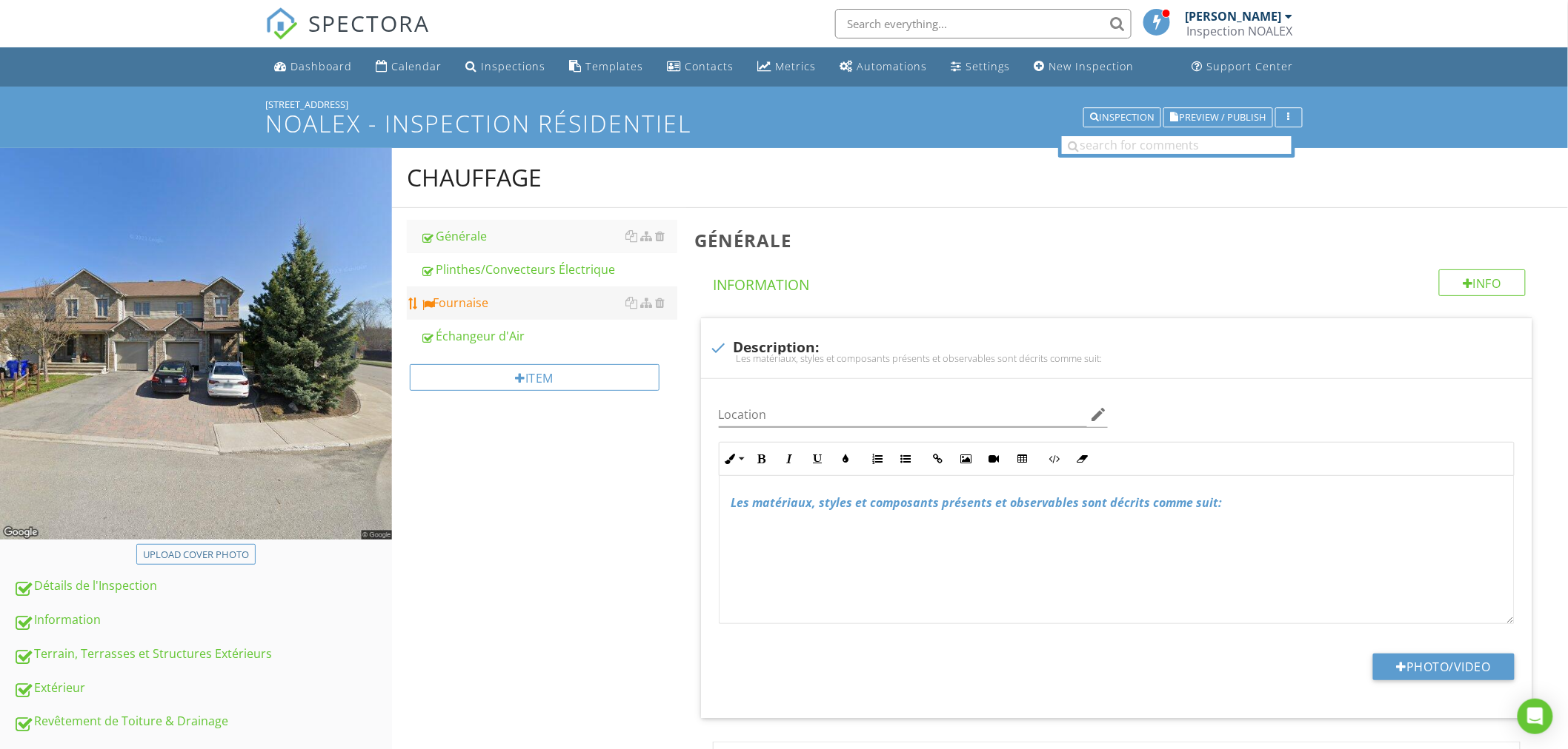
click at [515, 314] on link "Fournaise" at bounding box center [548, 303] width 257 height 33
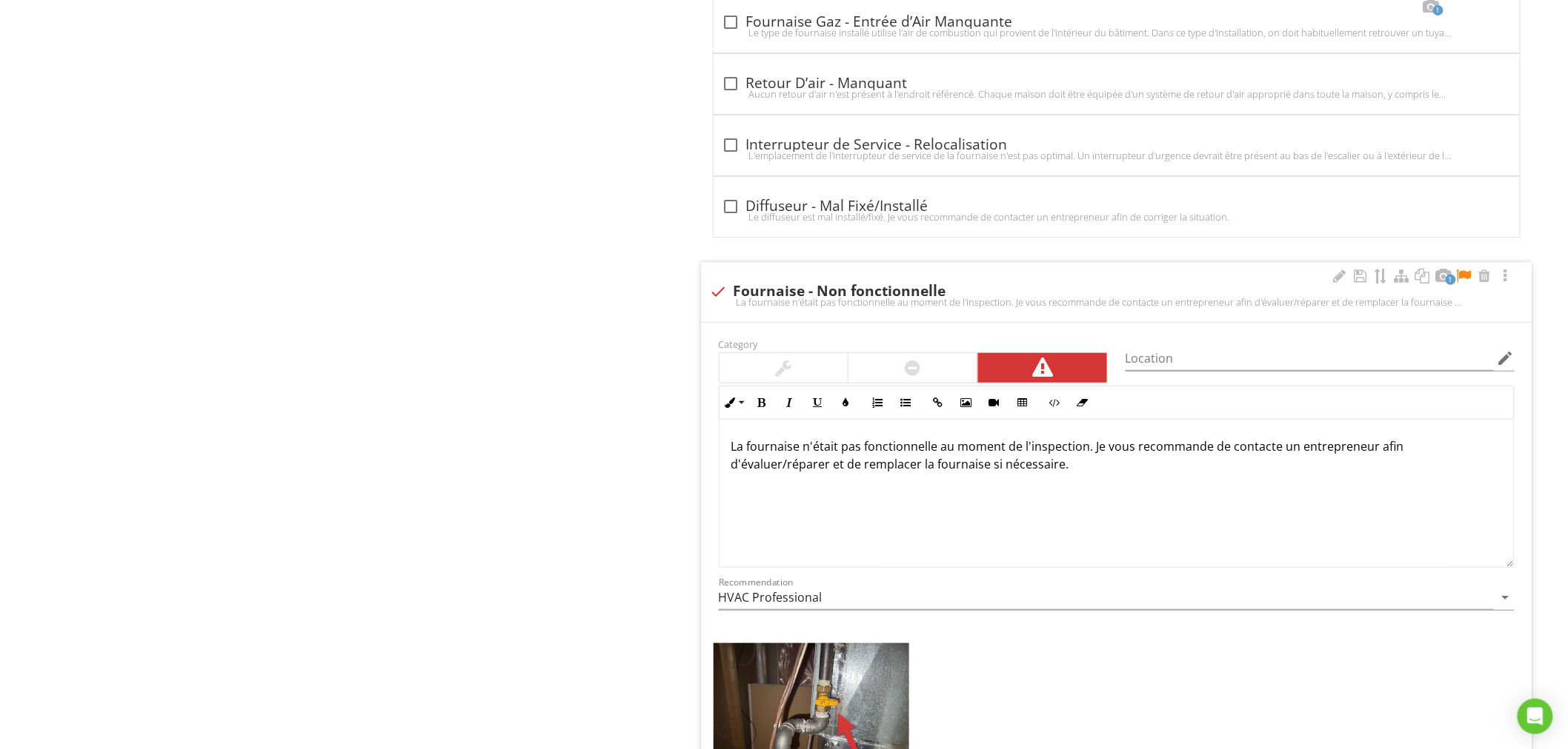
scroll to position [9588, 0]
click at [992, 502] on div "La fournaise n'était pas fonctionnelle au moment de l'inspection. Je vous recom…" at bounding box center [1116, 493] width 794 height 148
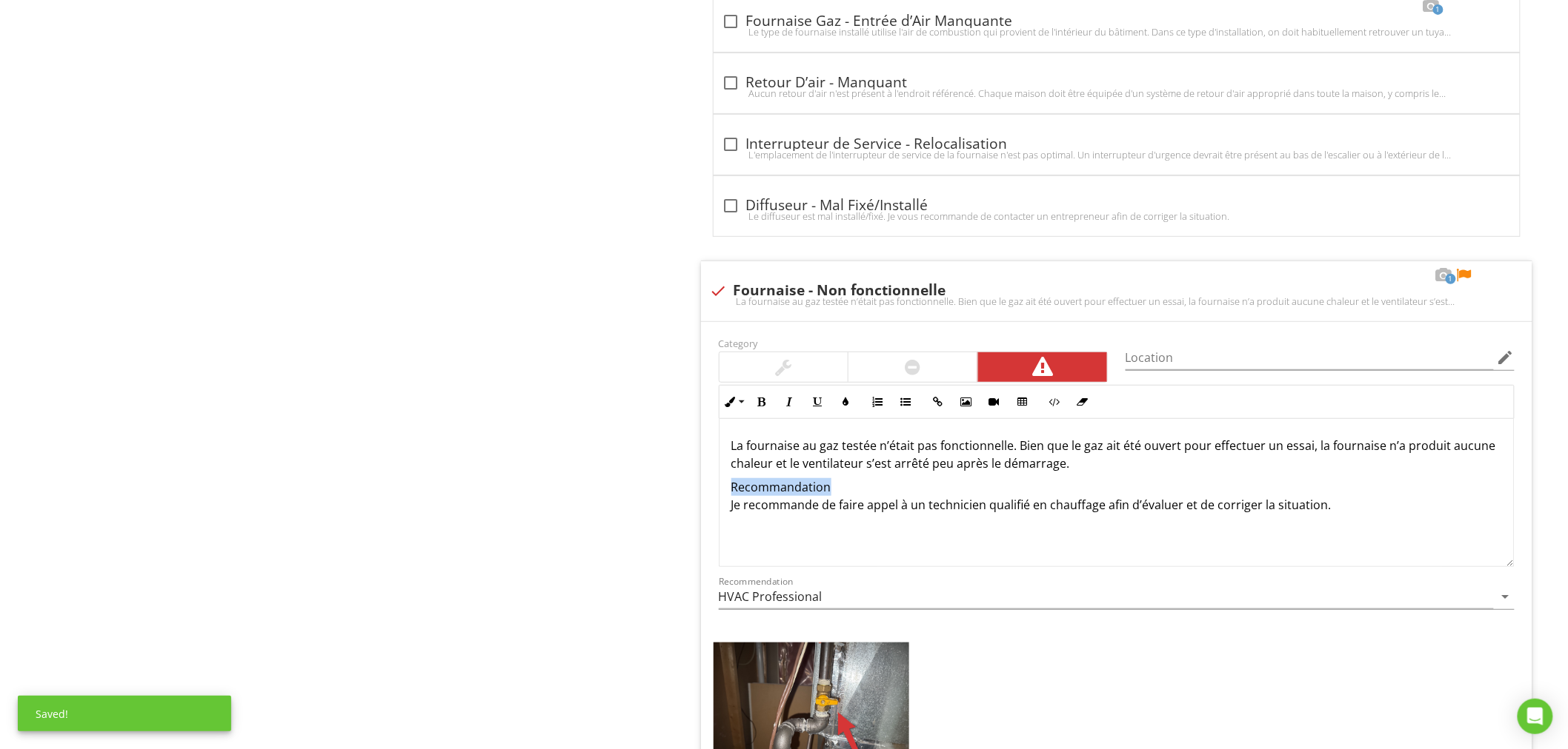
drag, startPoint x: 857, startPoint y: 505, endPoint x: 678, endPoint y: 500, distance: 179.1
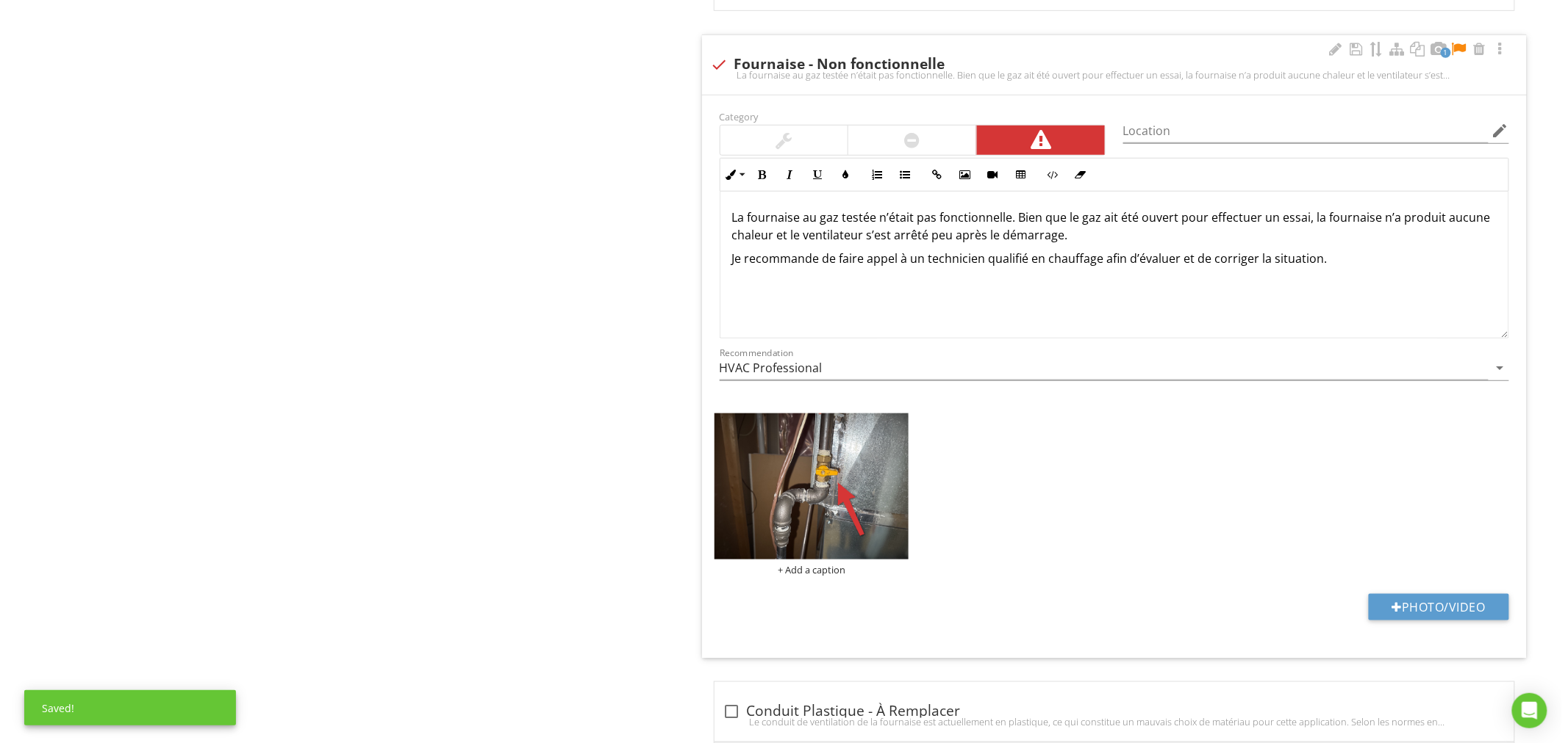
scroll to position [9736, 0]
click at [926, 154] on div at bounding box center [906, 140] width 128 height 29
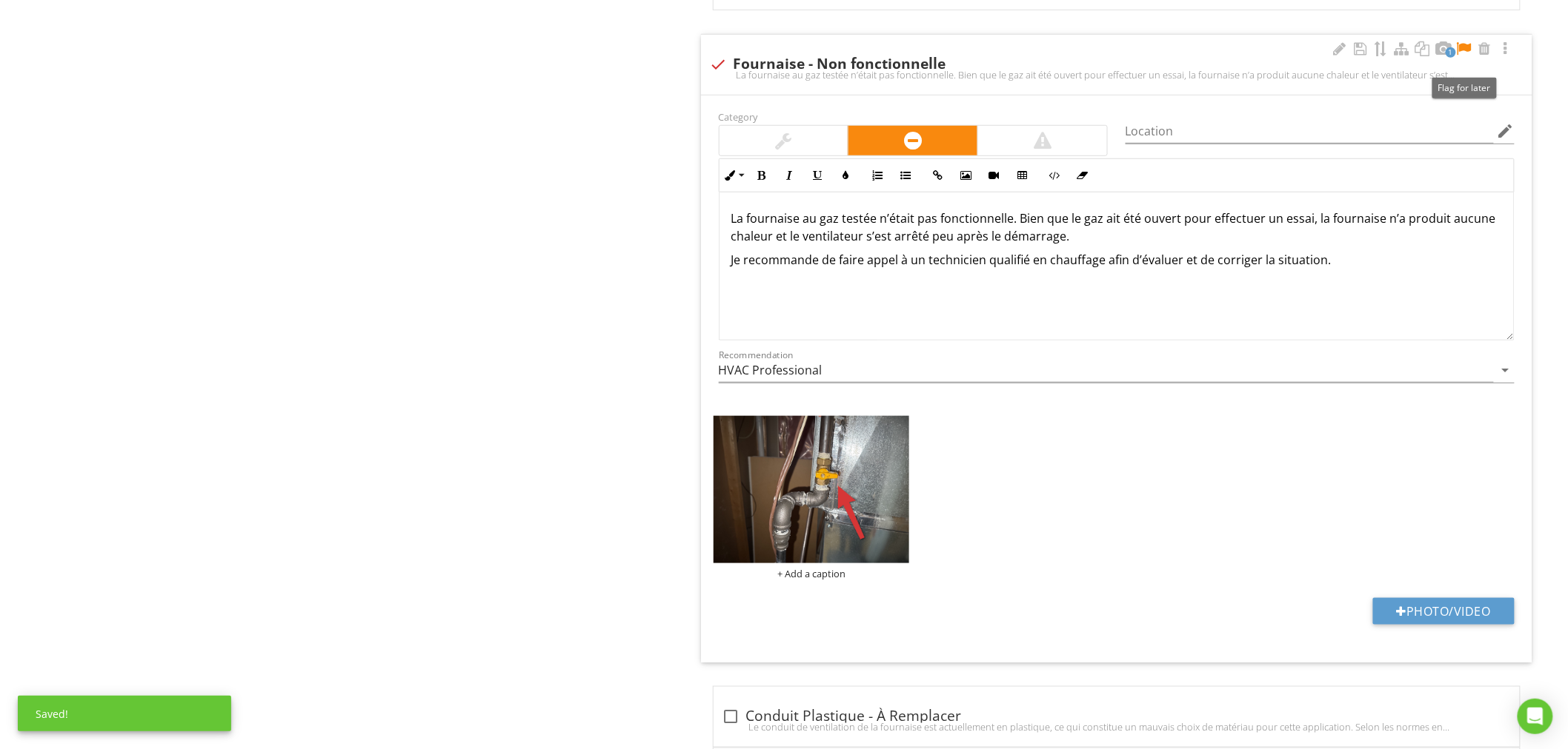
click at [1462, 56] on div at bounding box center [1464, 49] width 17 height 15
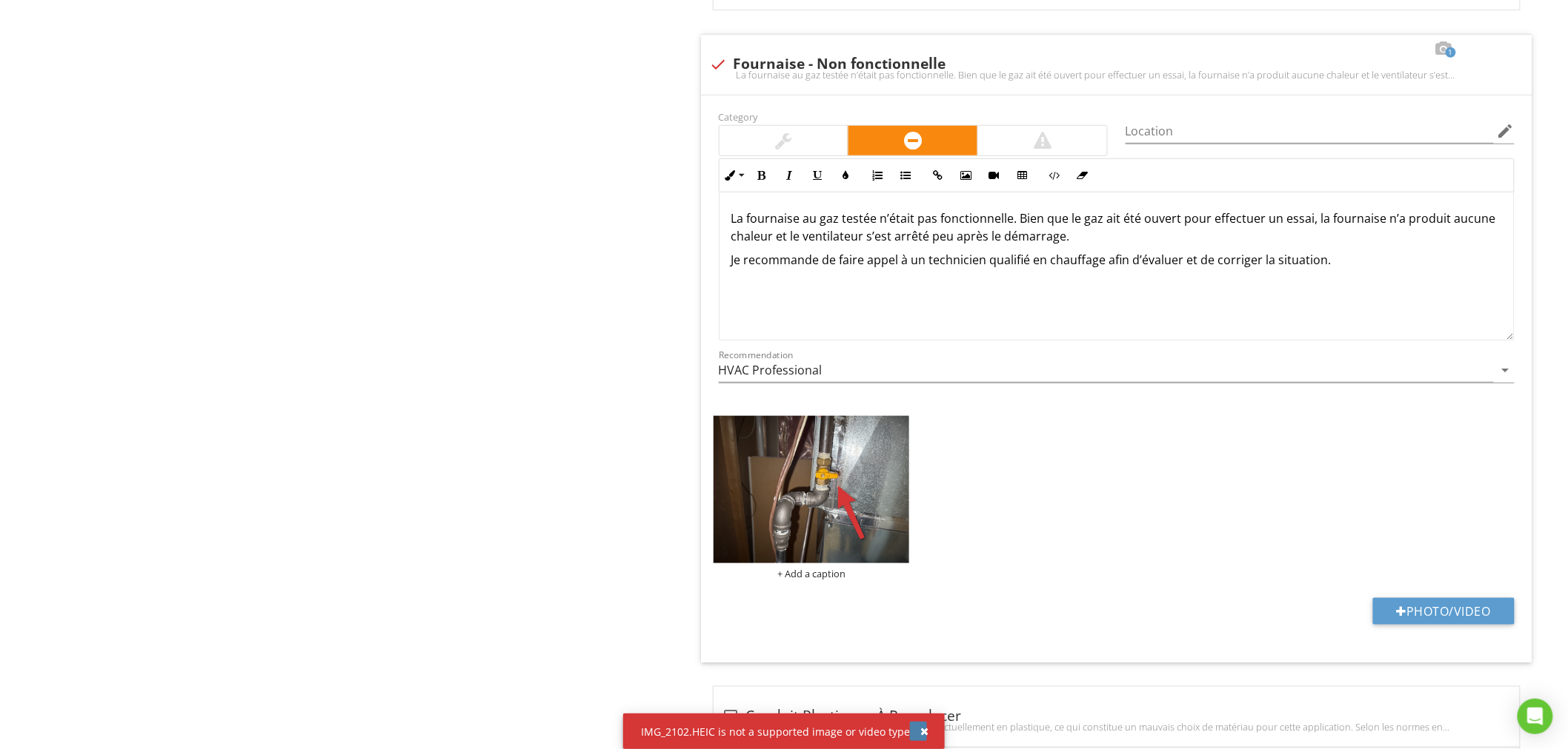
click at [920, 731] on div "button" at bounding box center [923, 732] width 8 height 11
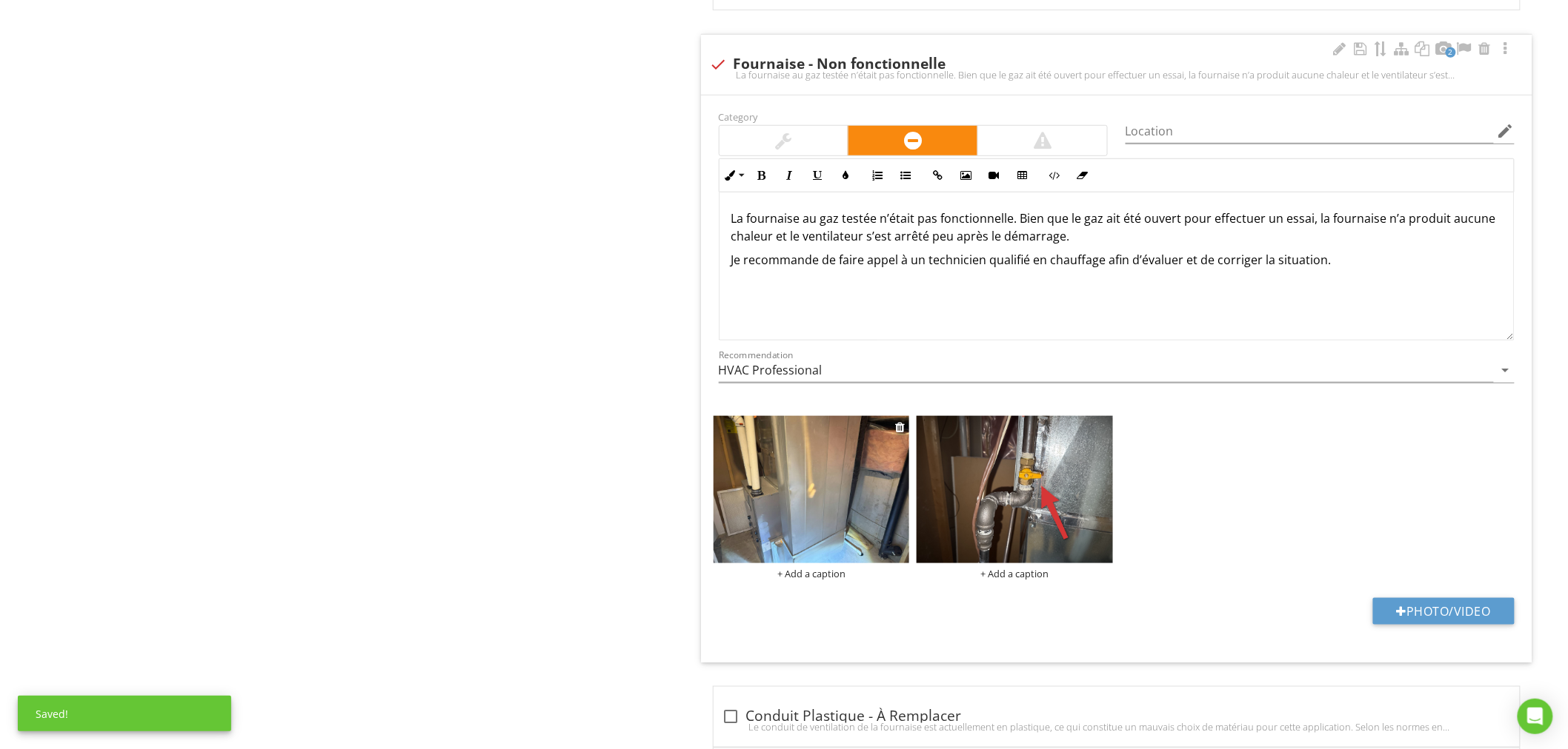
click at [854, 513] on img at bounding box center [812, 489] width 196 height 147
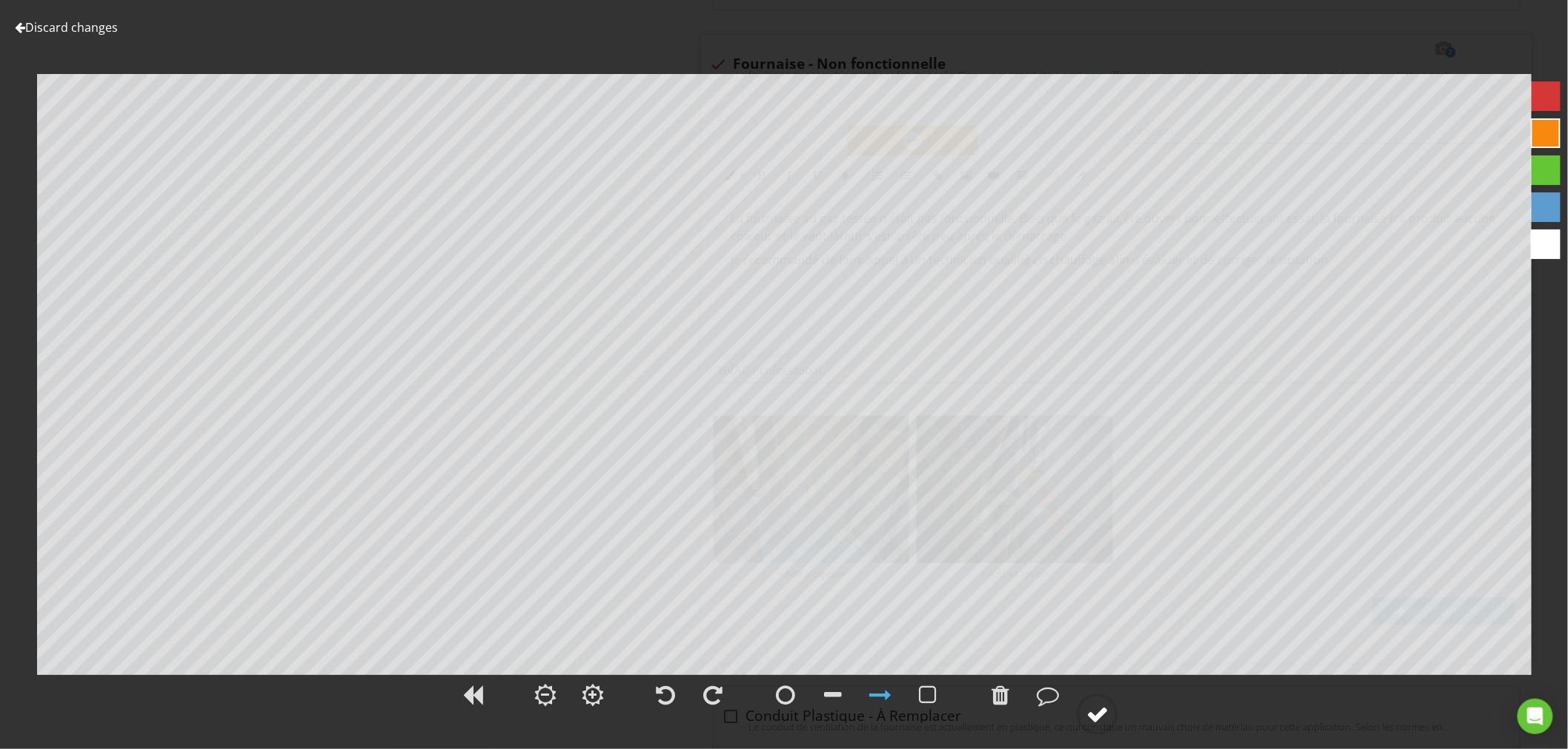
click at [1108, 721] on div at bounding box center [1097, 714] width 22 height 22
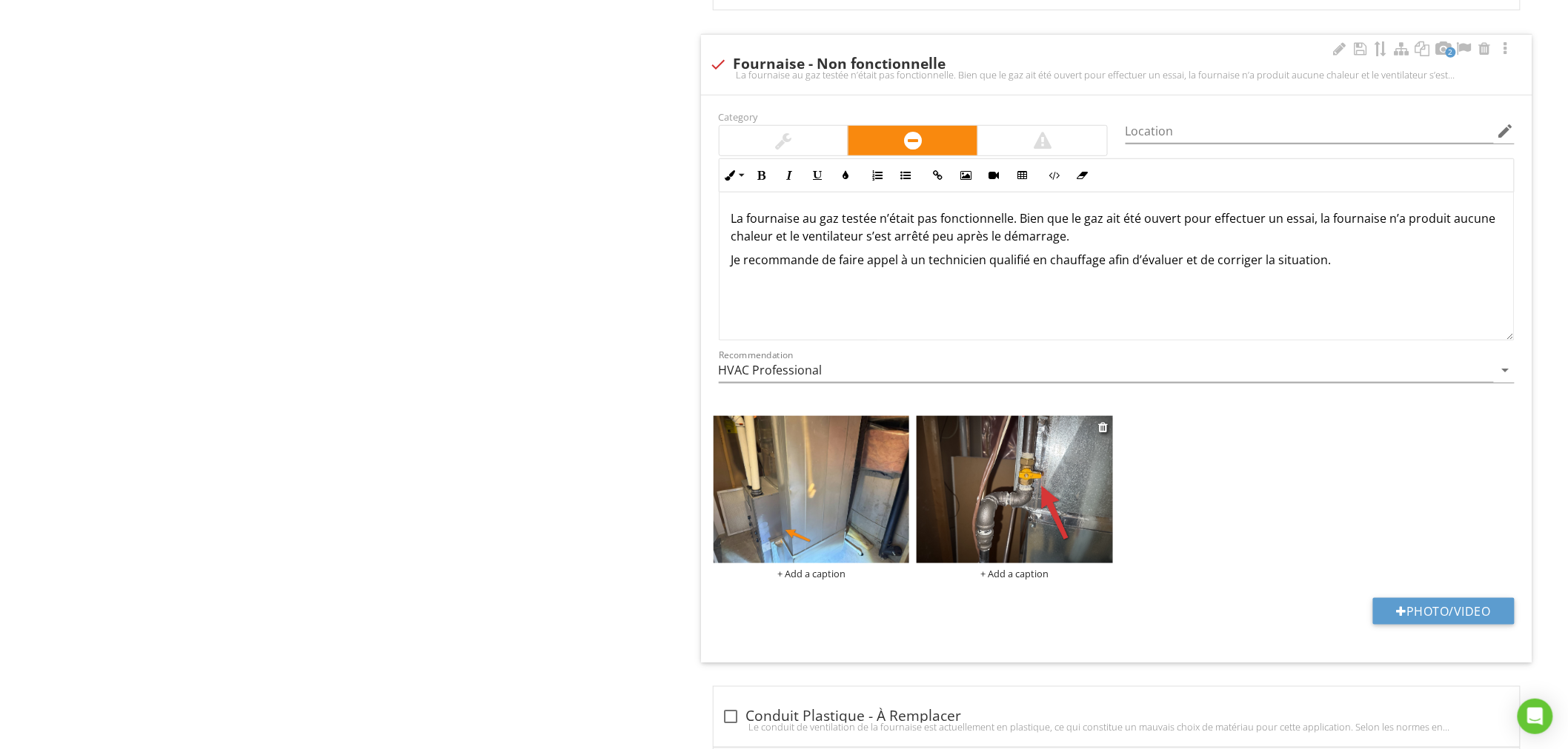
click at [1020, 580] on div "+ Add a caption" at bounding box center [1015, 574] width 196 height 12
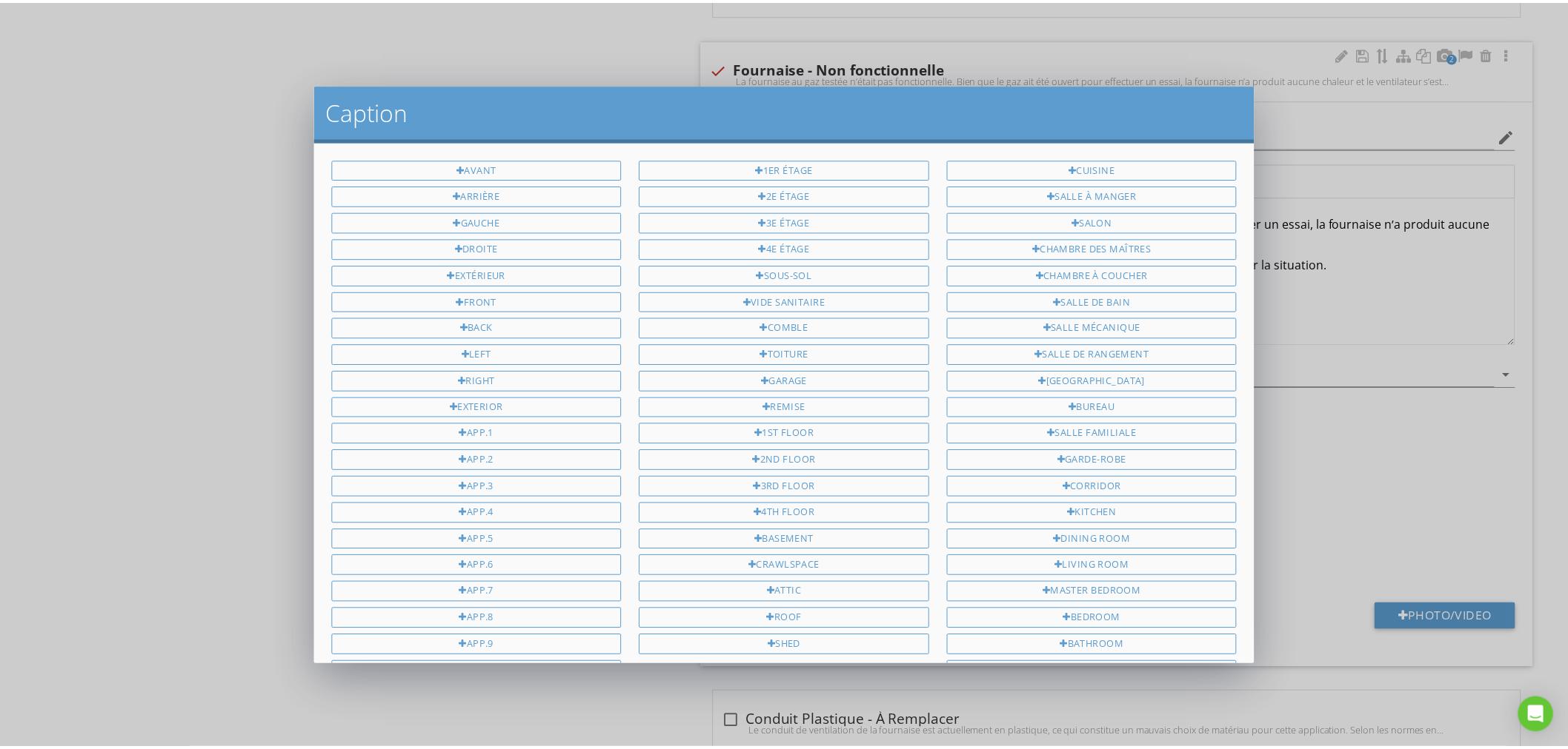
scroll to position [336, 0]
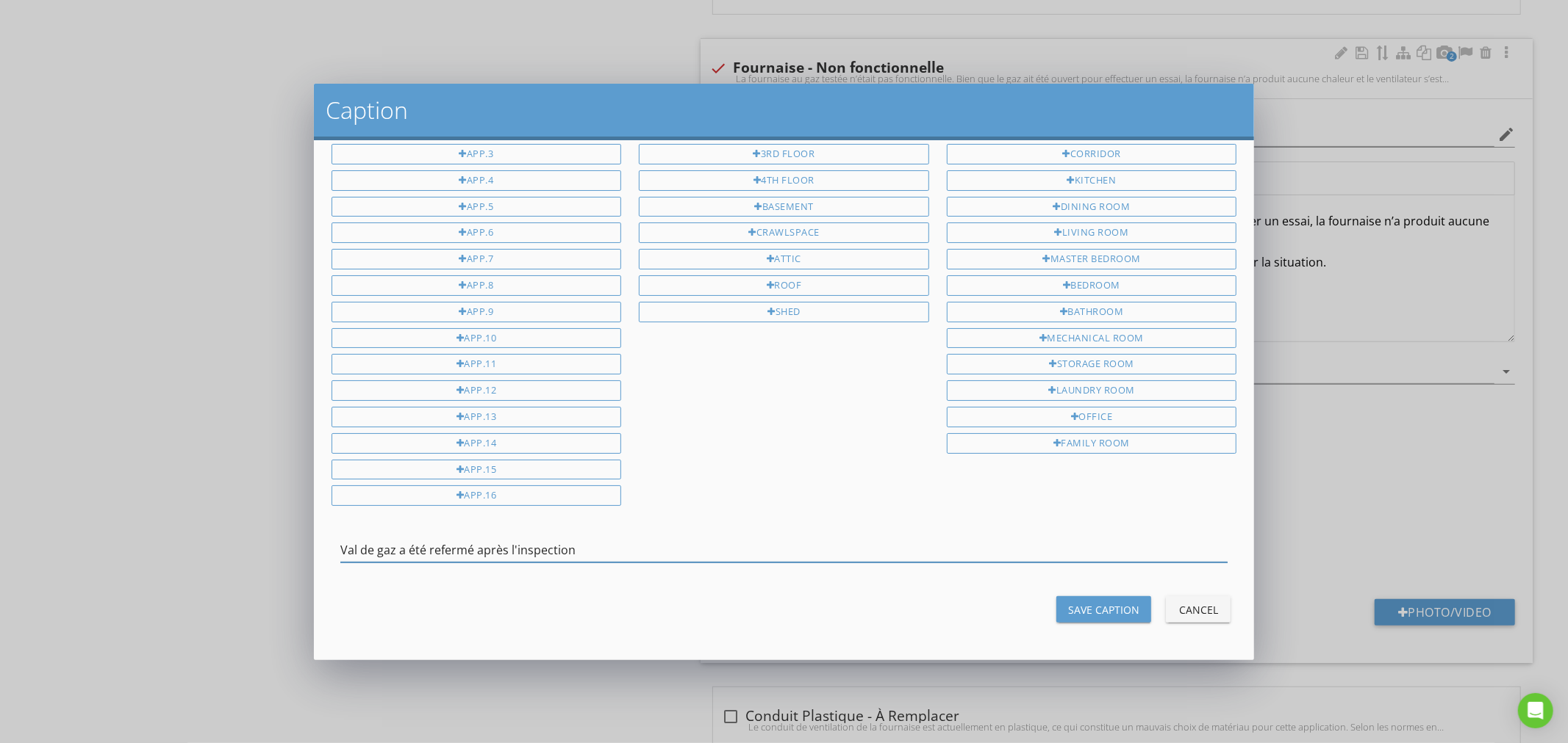
click at [471, 552] on input "Val de gaz a été refermé après l'inspection" at bounding box center [784, 550] width 888 height 24
type input "Val de gaz a été refermée après l'inspection"
click at [1113, 610] on div "Save Caption" at bounding box center [1103, 610] width 71 height 15
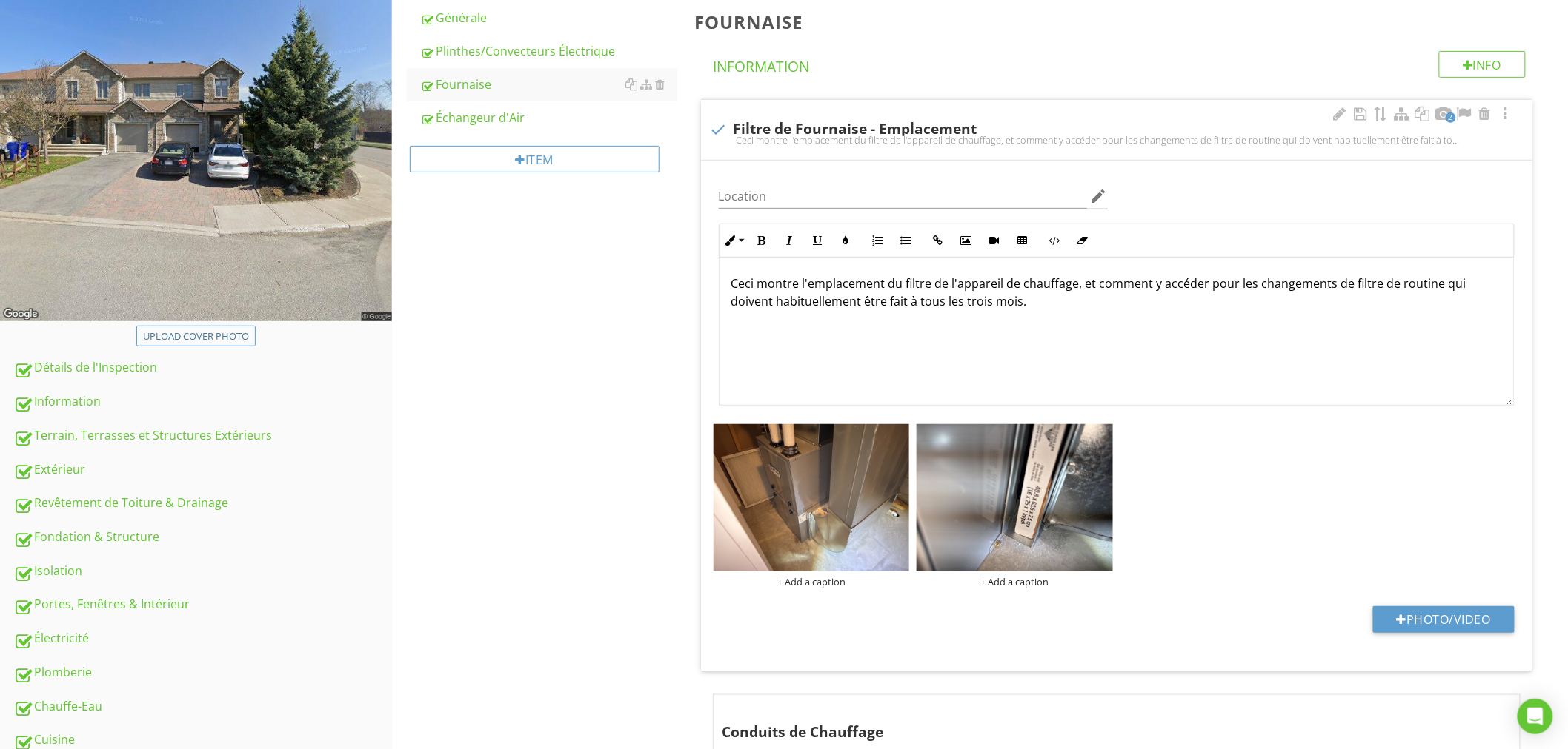
scroll to position [220, 0]
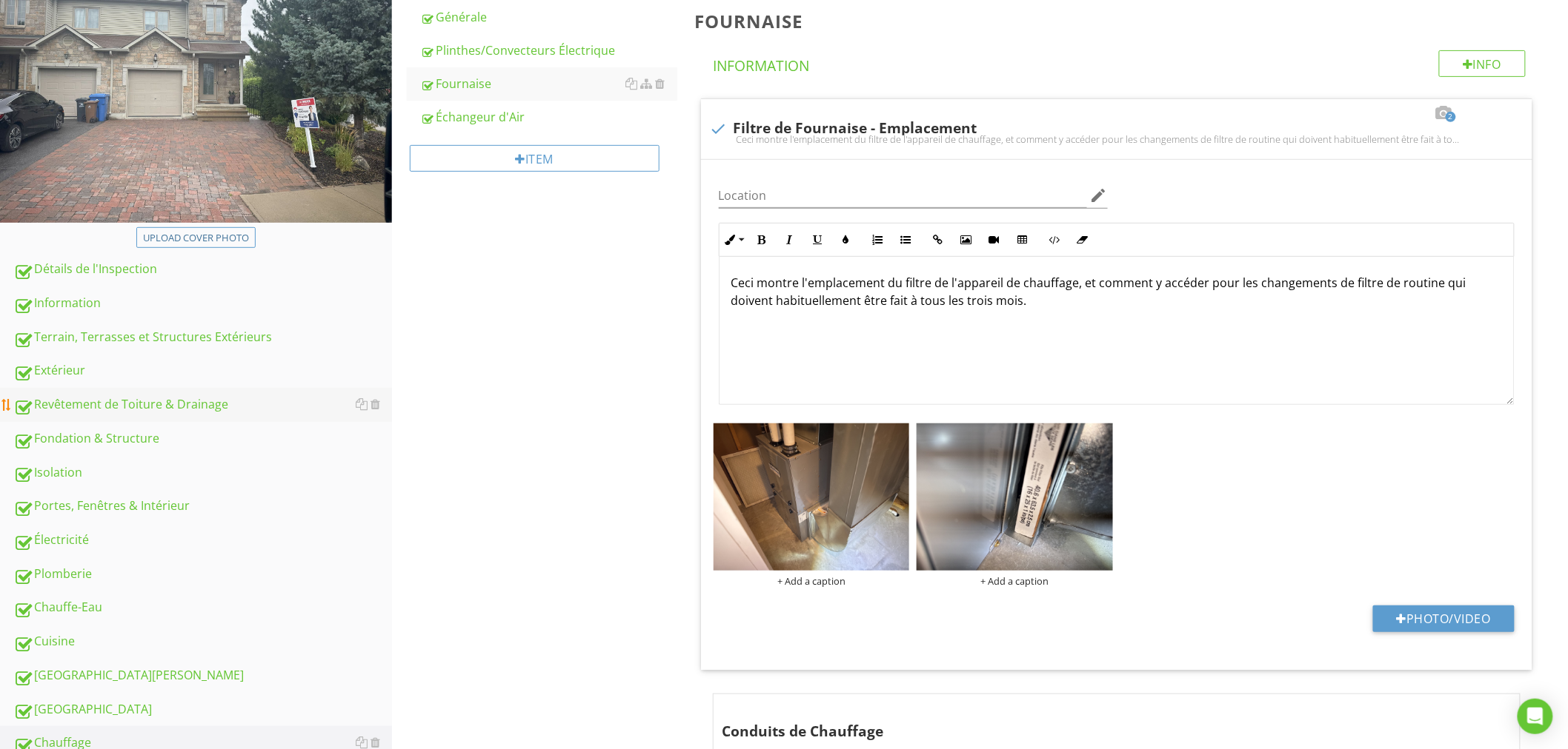
click at [113, 395] on div "Revêtement de Toiture & Drainage" at bounding box center [202, 405] width 378 height 19
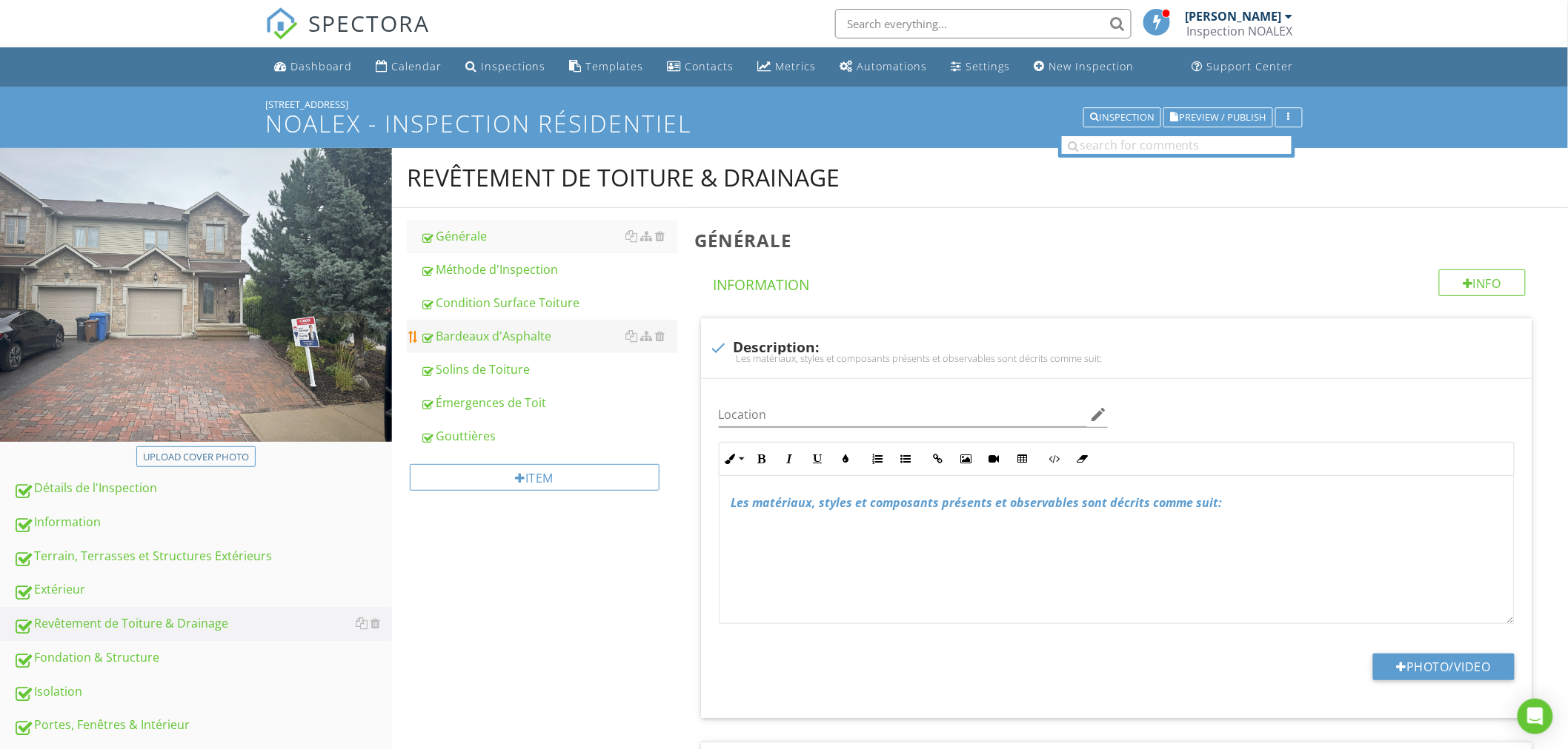
click at [526, 341] on div "Bardeaux d'Asphalte" at bounding box center [548, 336] width 257 height 17
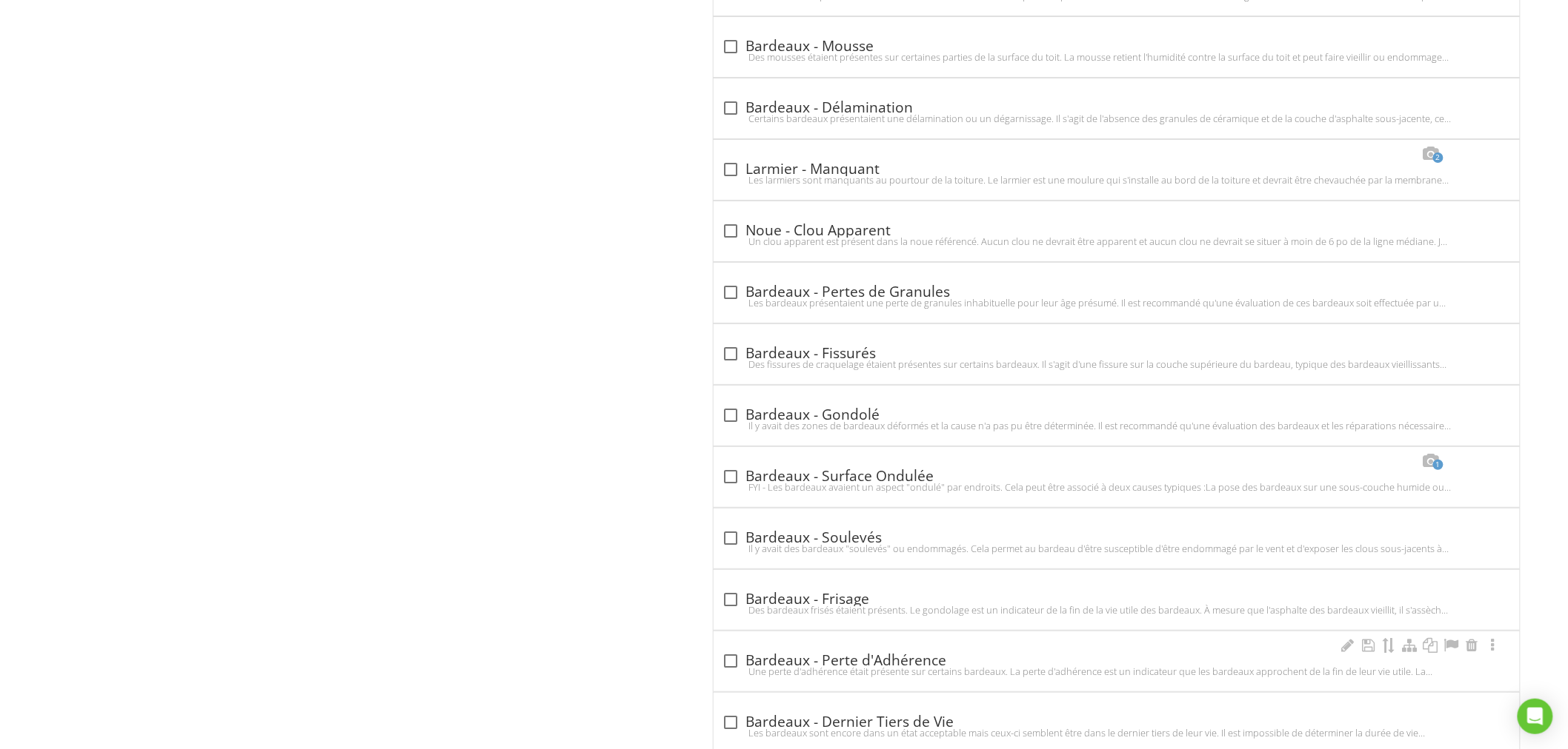
scroll to position [2412, 0]
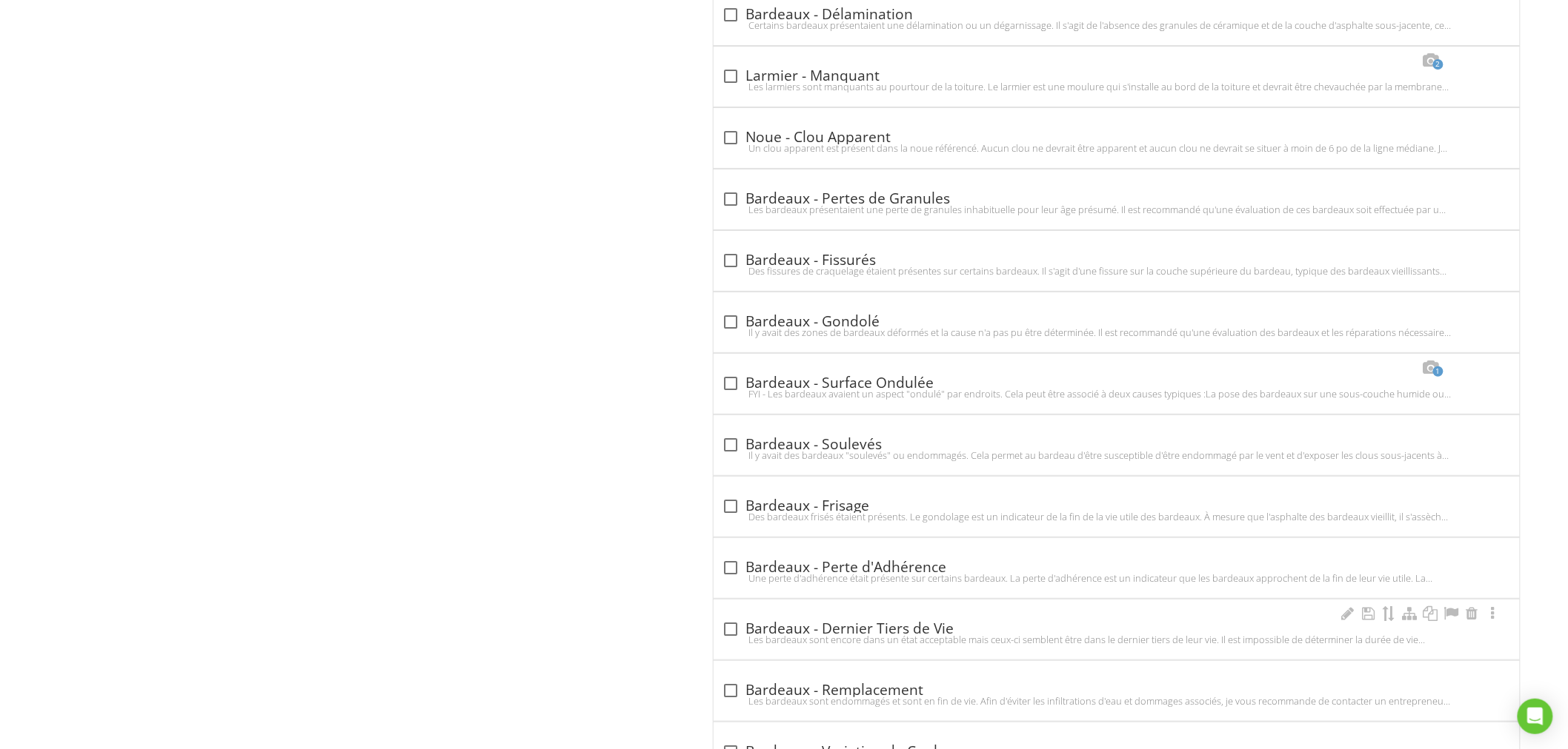
click at [726, 628] on div at bounding box center [731, 630] width 25 height 25
checkbox input "true"
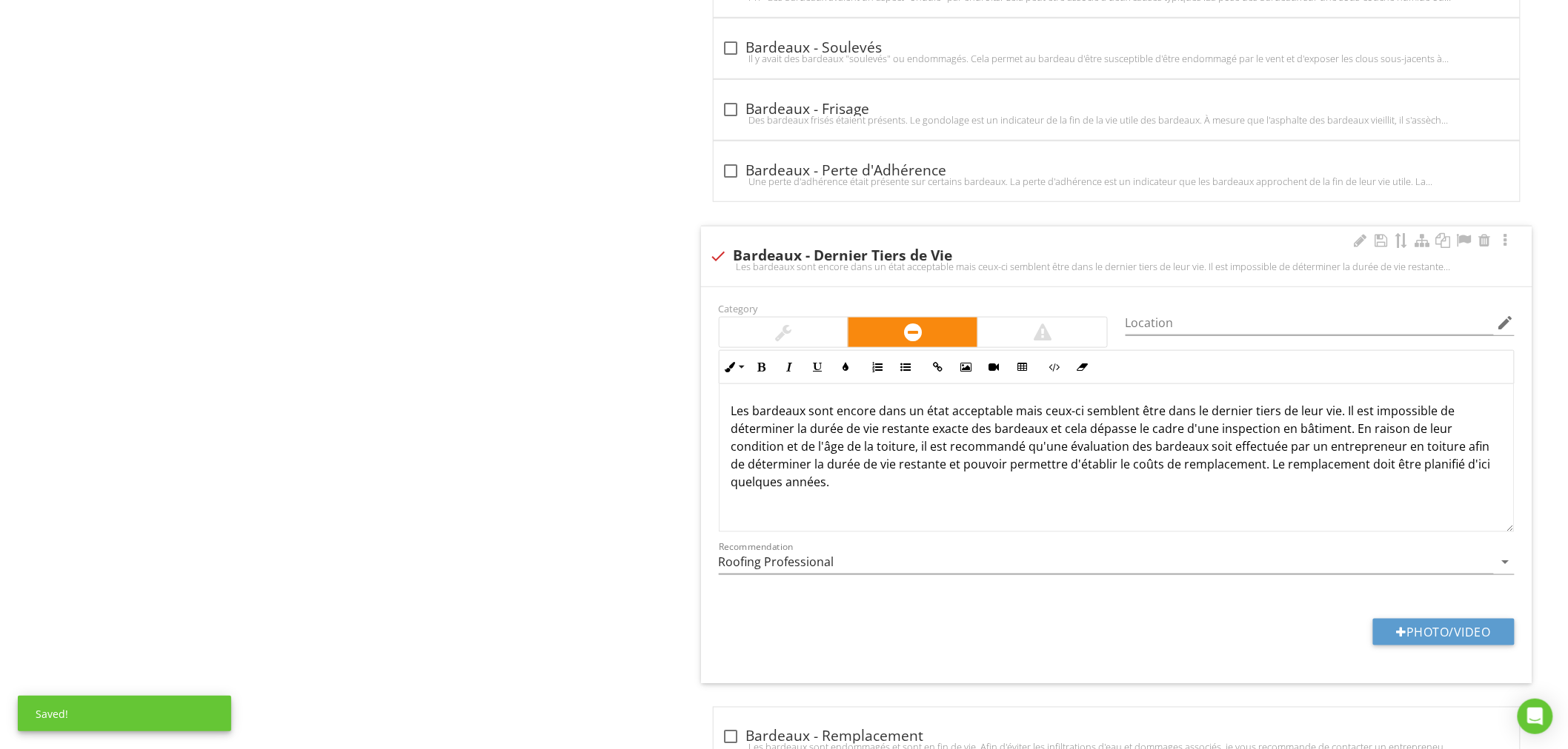
scroll to position [2852, 0]
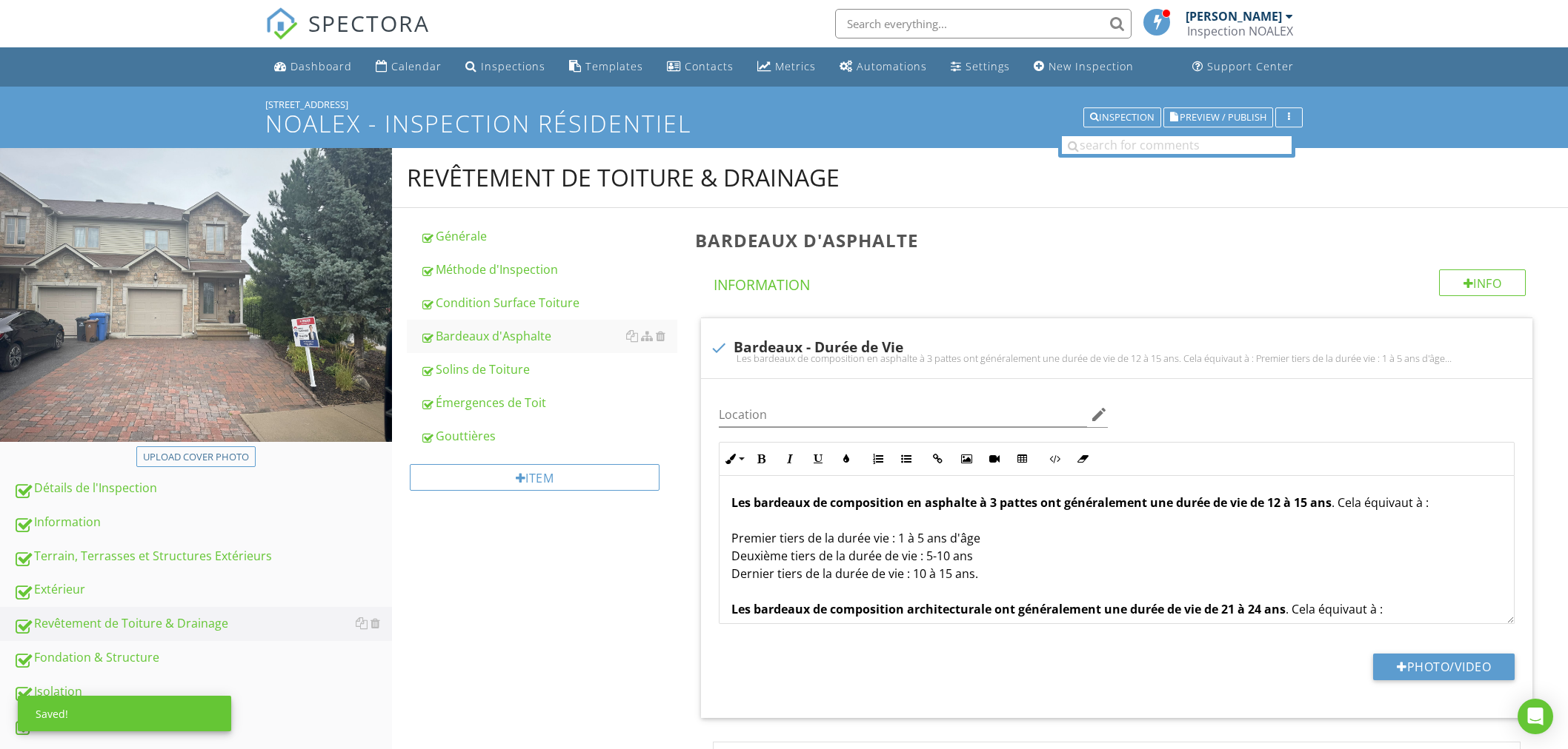
scroll to position [2303, 0]
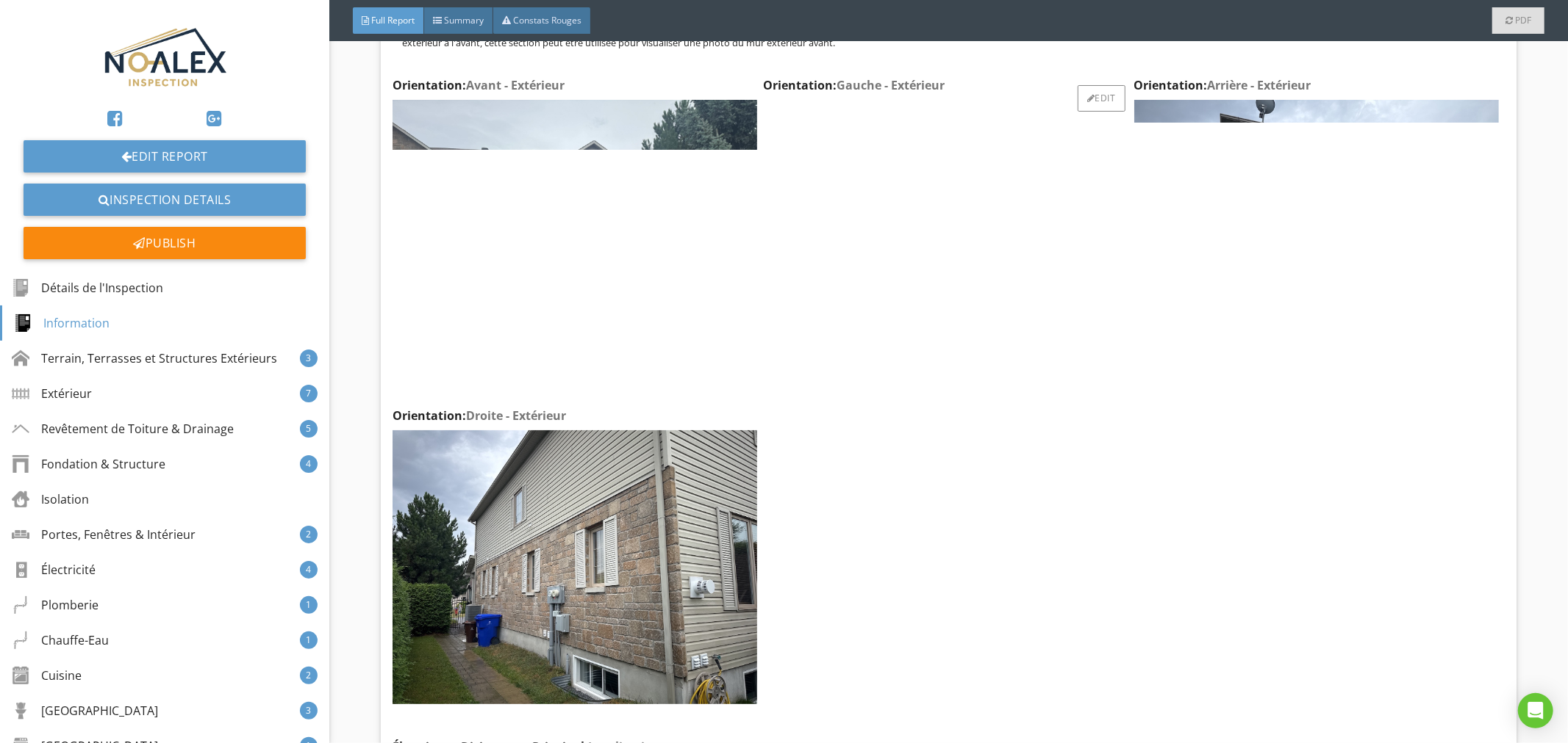
scroll to position [2826, 0]
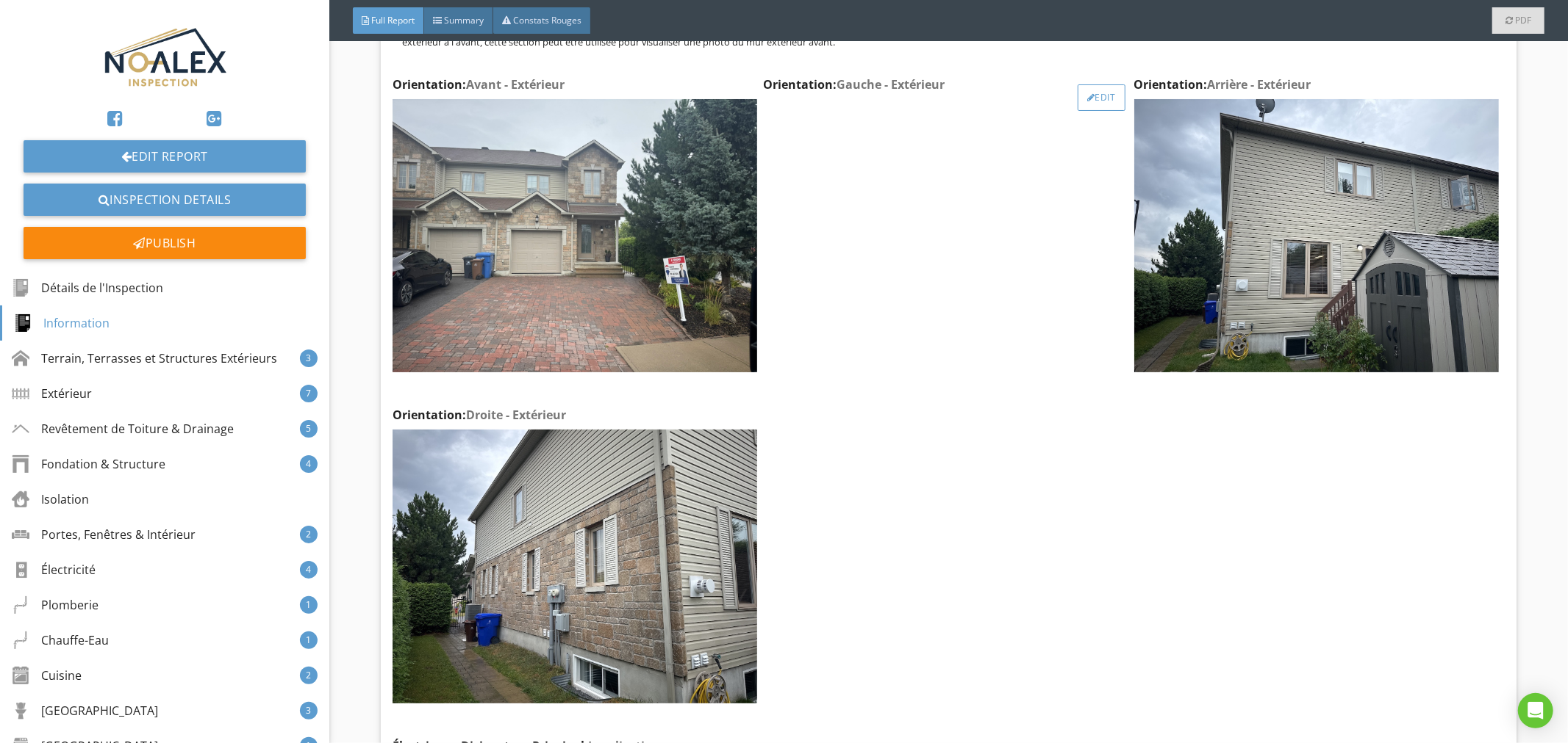
click at [1092, 103] on div "Edit" at bounding box center [1101, 97] width 48 height 26
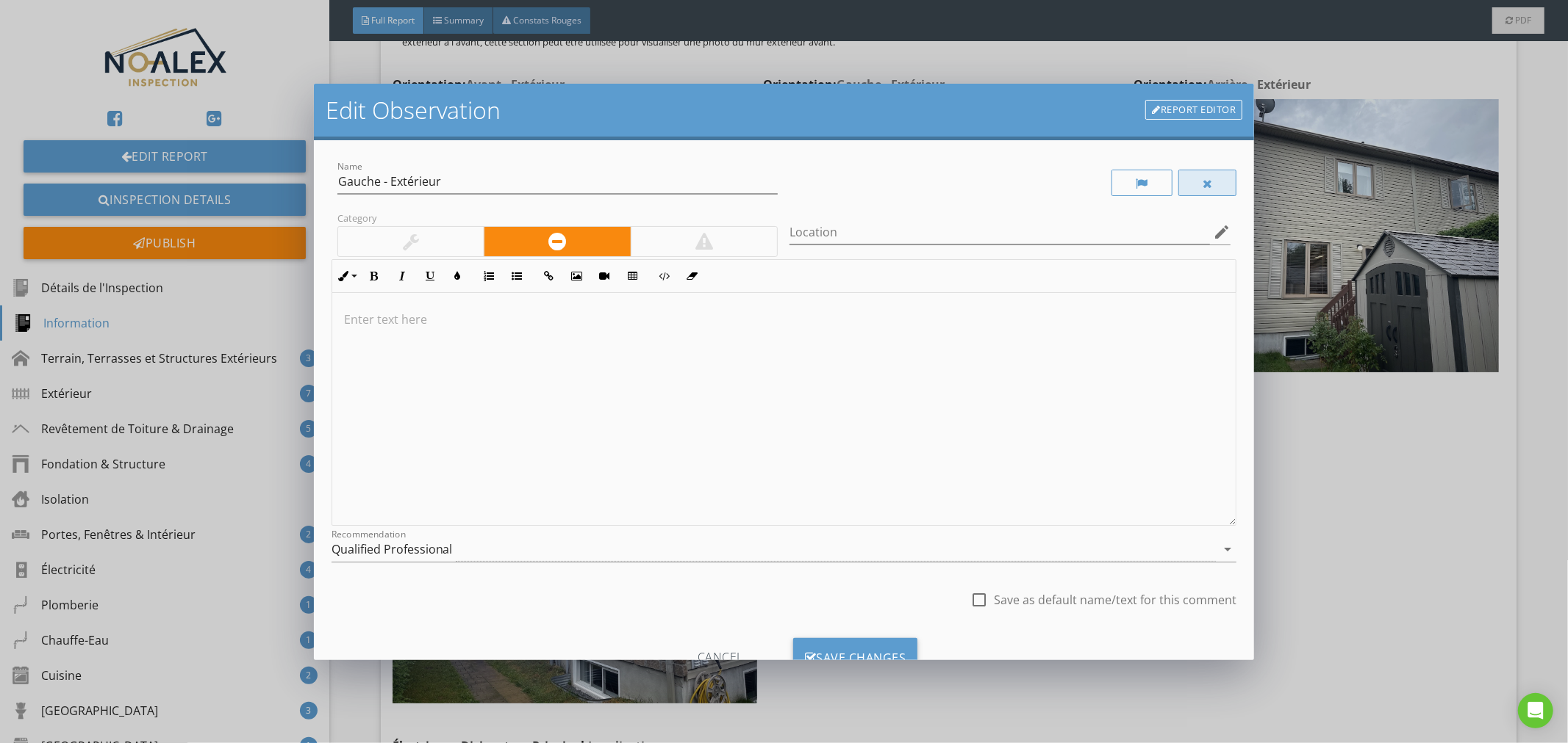
click at [1214, 180] on div at bounding box center [1207, 182] width 59 height 26
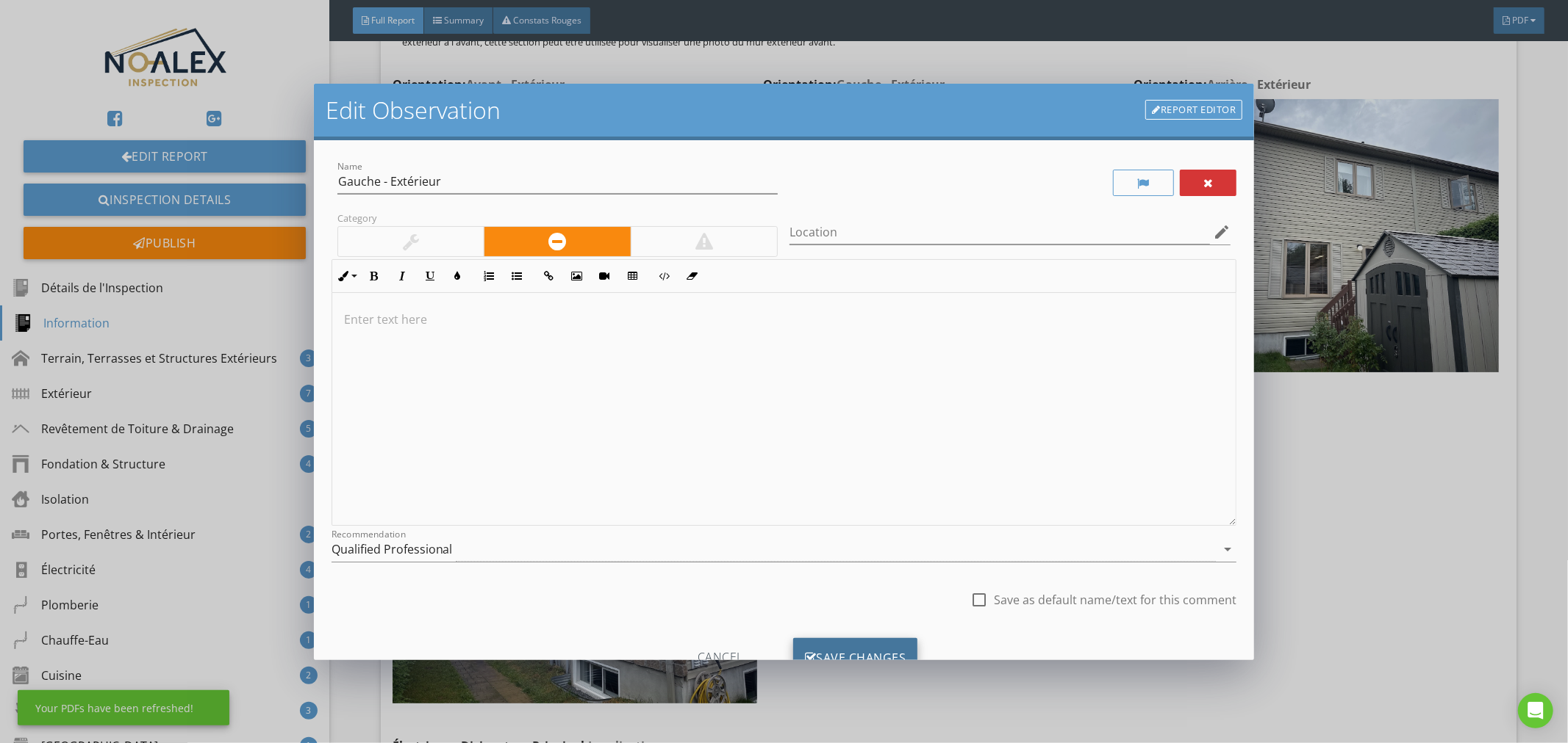
scroll to position [57, 0]
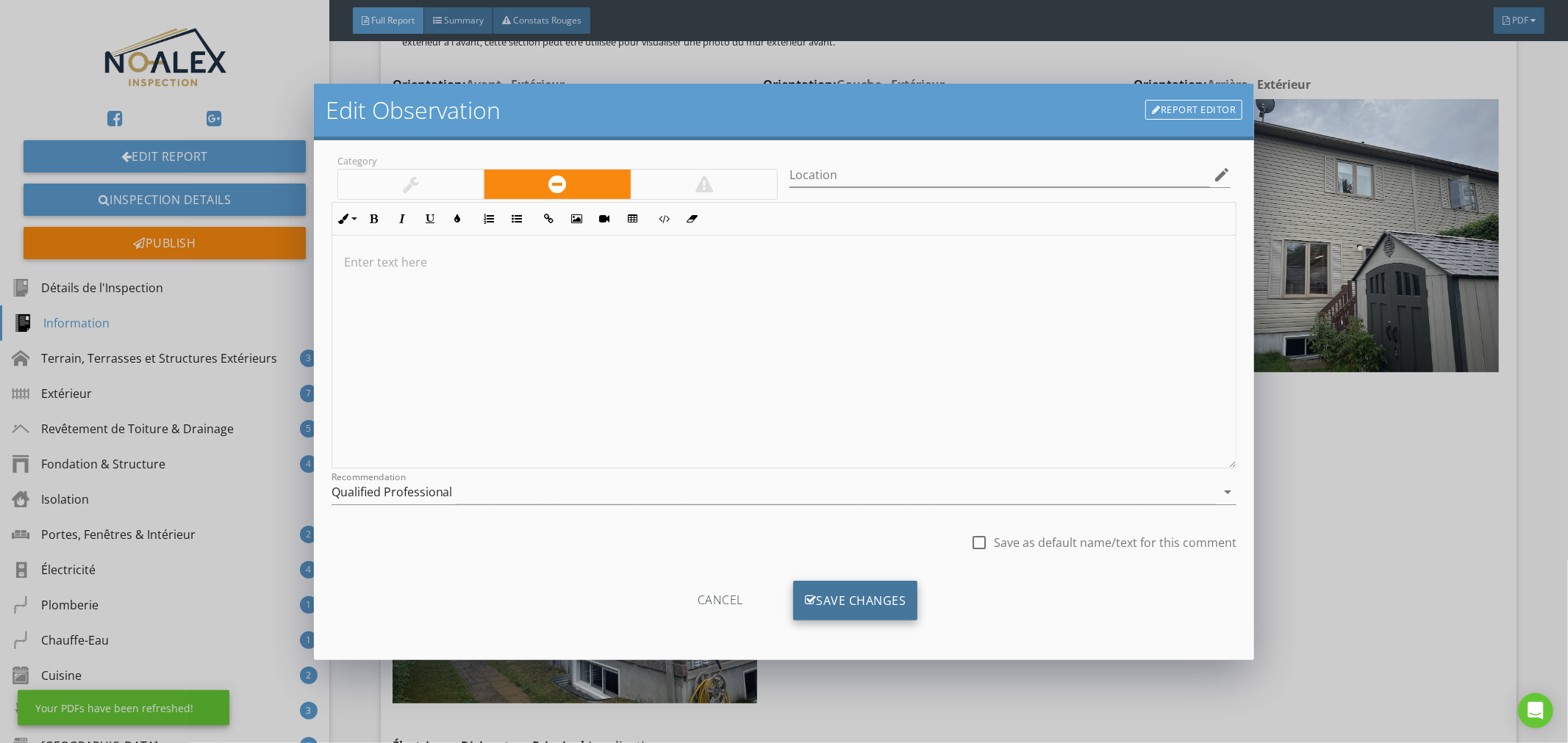
click at [873, 651] on div "Name Gauche - Extérieur Category Location edit Inline Style XLarge Large Normal…" at bounding box center [783, 401] width 940 height 520
click at [873, 591] on div "Save Changes" at bounding box center [855, 600] width 125 height 40
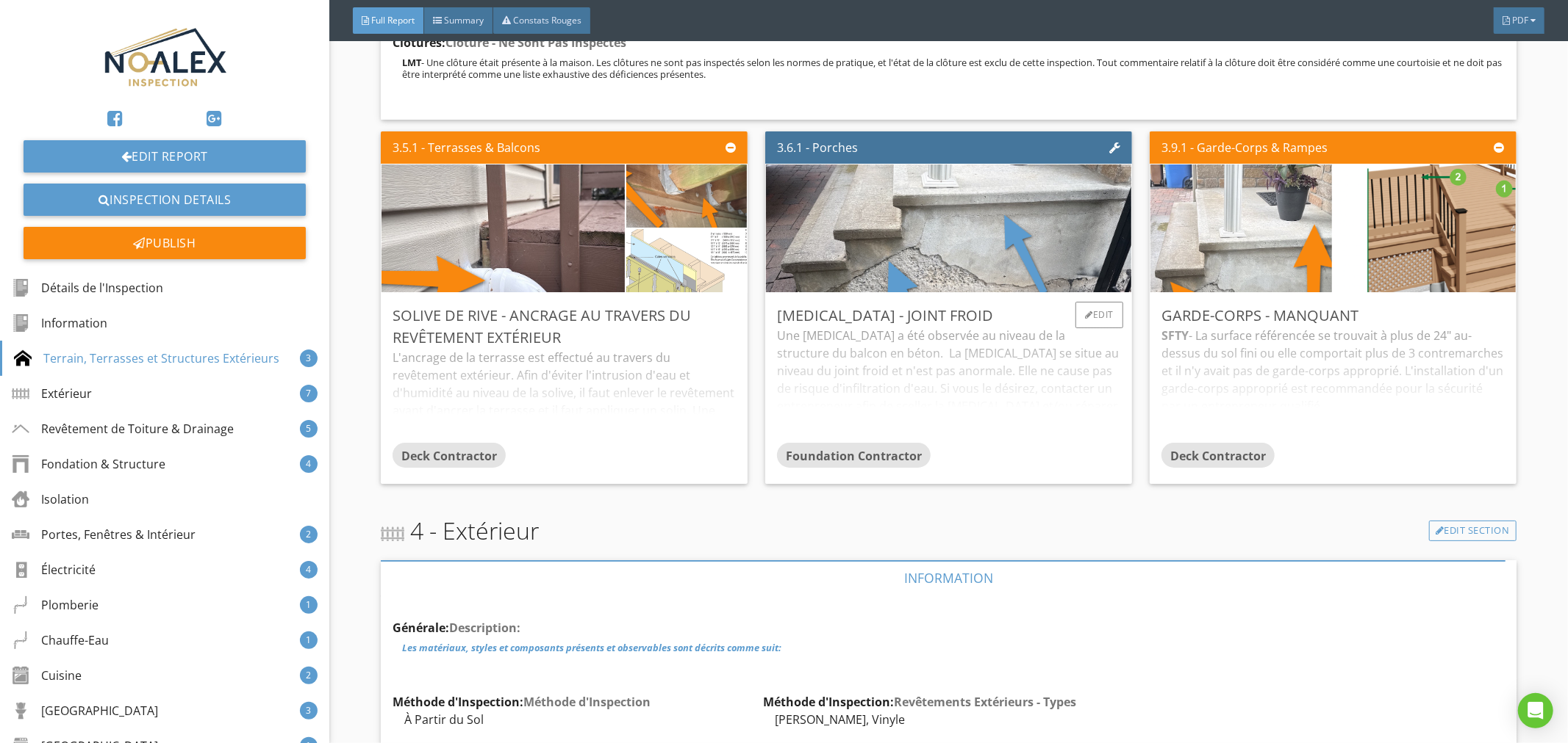
scroll to position [6090, 0]
click at [968, 390] on div "Une [MEDICAL_DATA] a été observée au niveau de la structure du balcon en béton.…" at bounding box center [949, 384] width 343 height 116
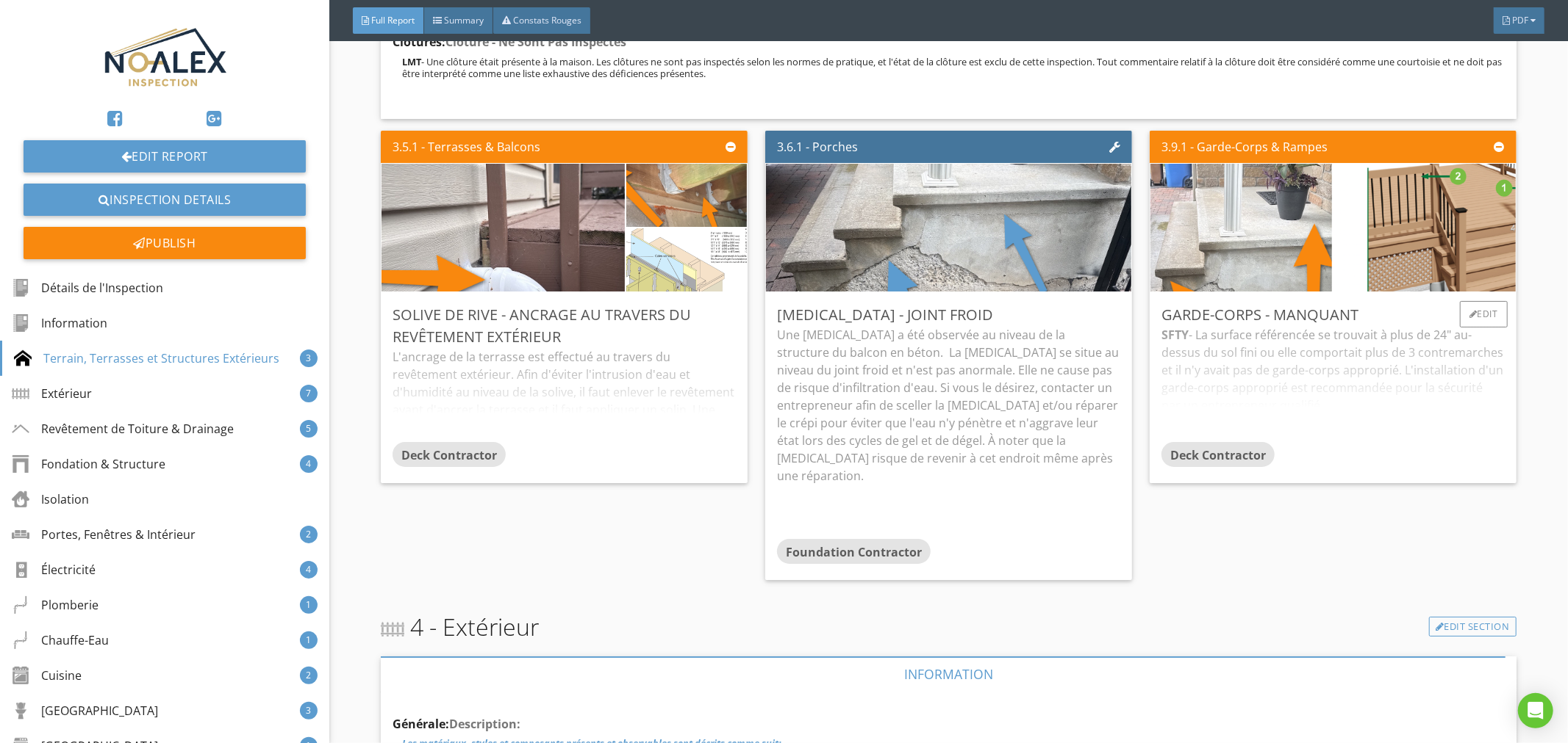
click at [1327, 367] on div "SFTY - La surface référencée se trouvait à plus de 24" au-dessus du sol fini ou…" at bounding box center [1333, 384] width 343 height 116
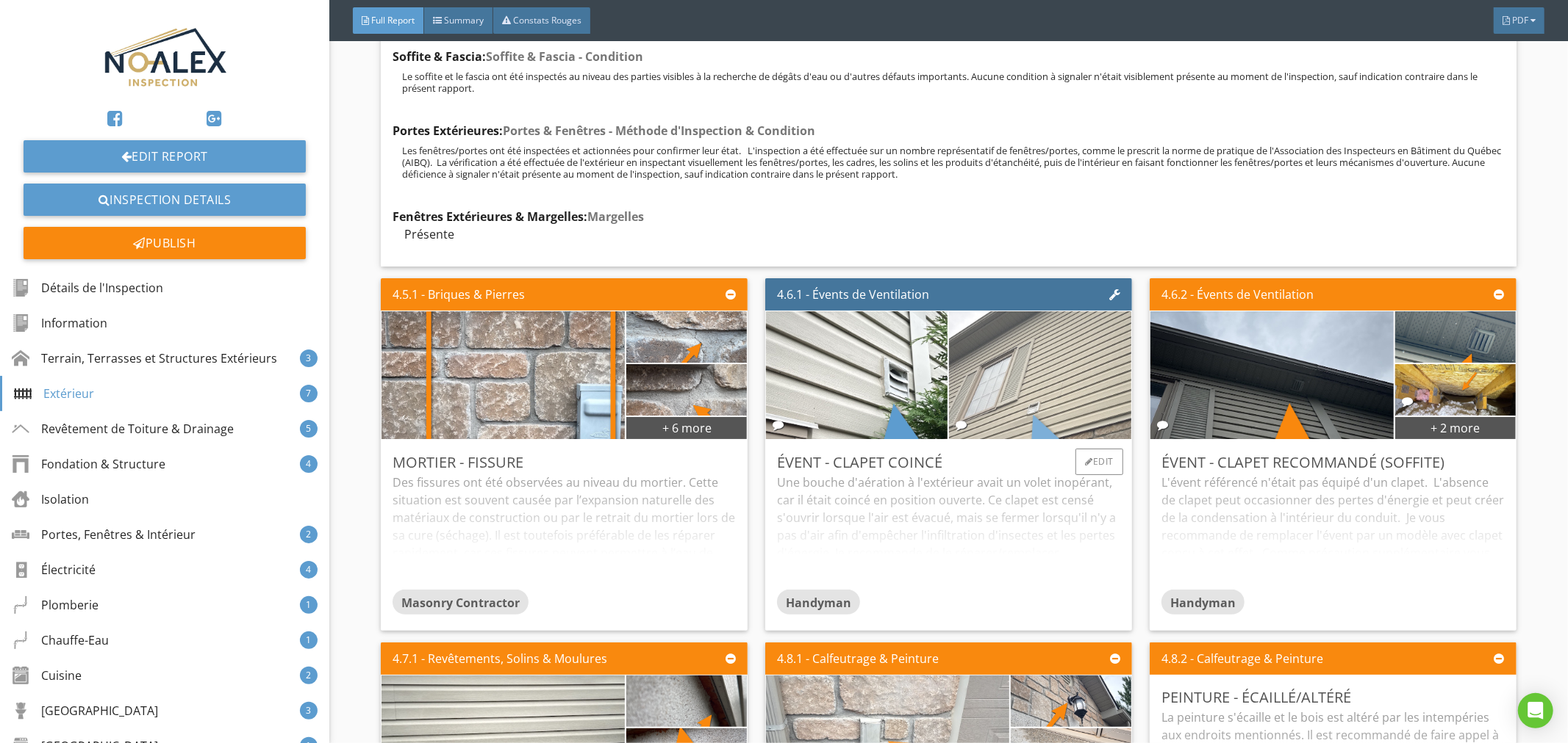
scroll to position [7286, 0]
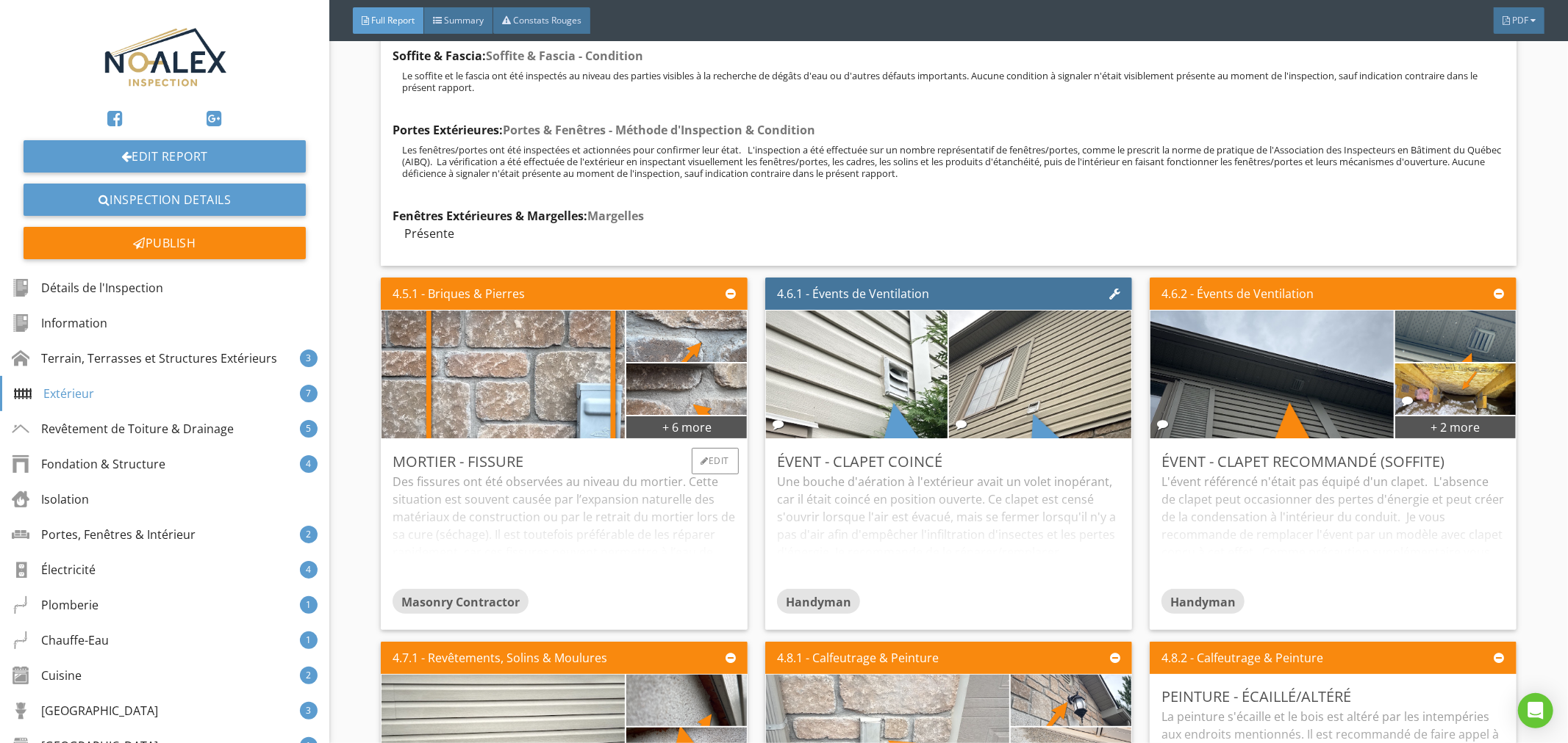
click at [560, 517] on div "Des fissures ont été observées au niveau du mortier. Cette situation est souven…" at bounding box center [564, 531] width 343 height 116
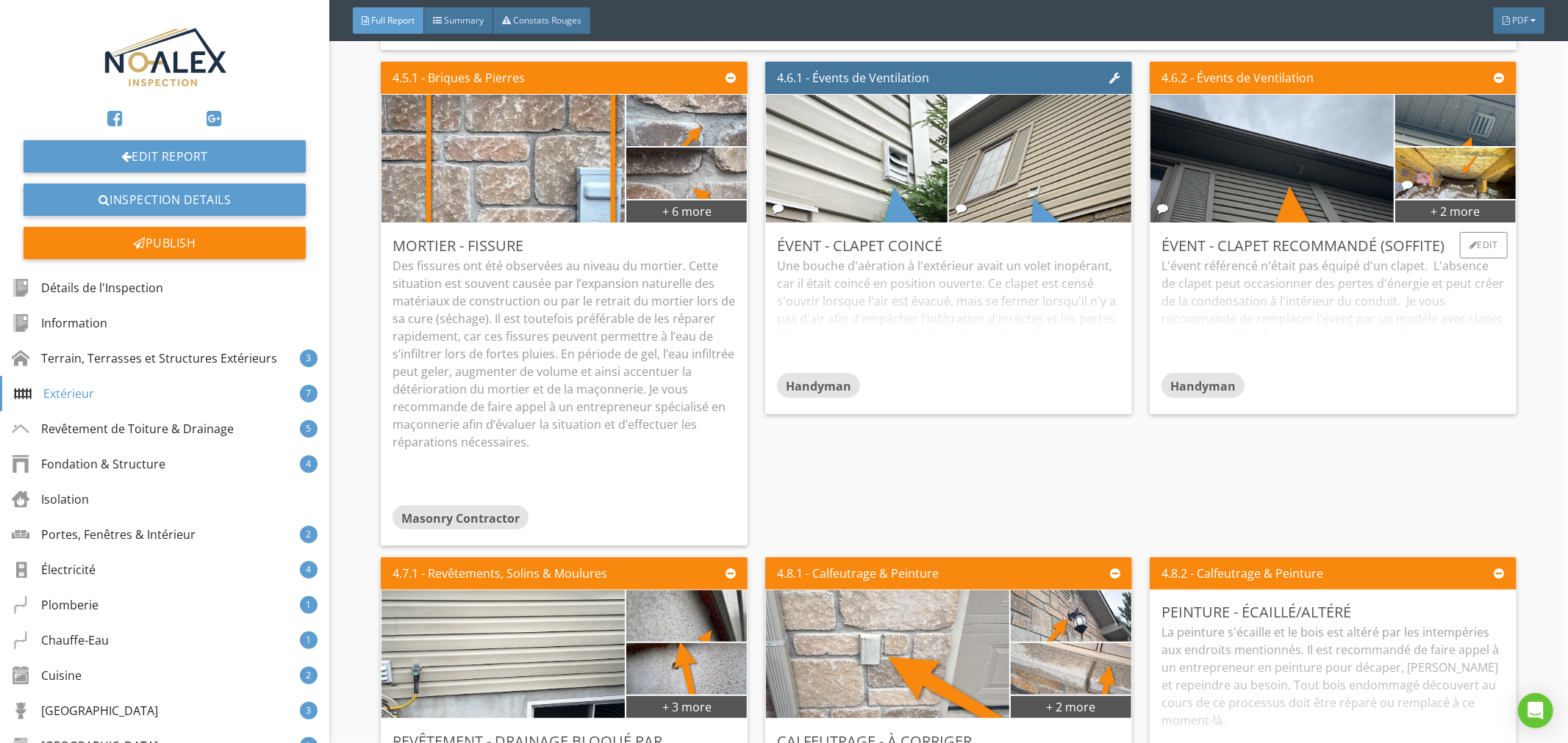
scroll to position [7503, 0]
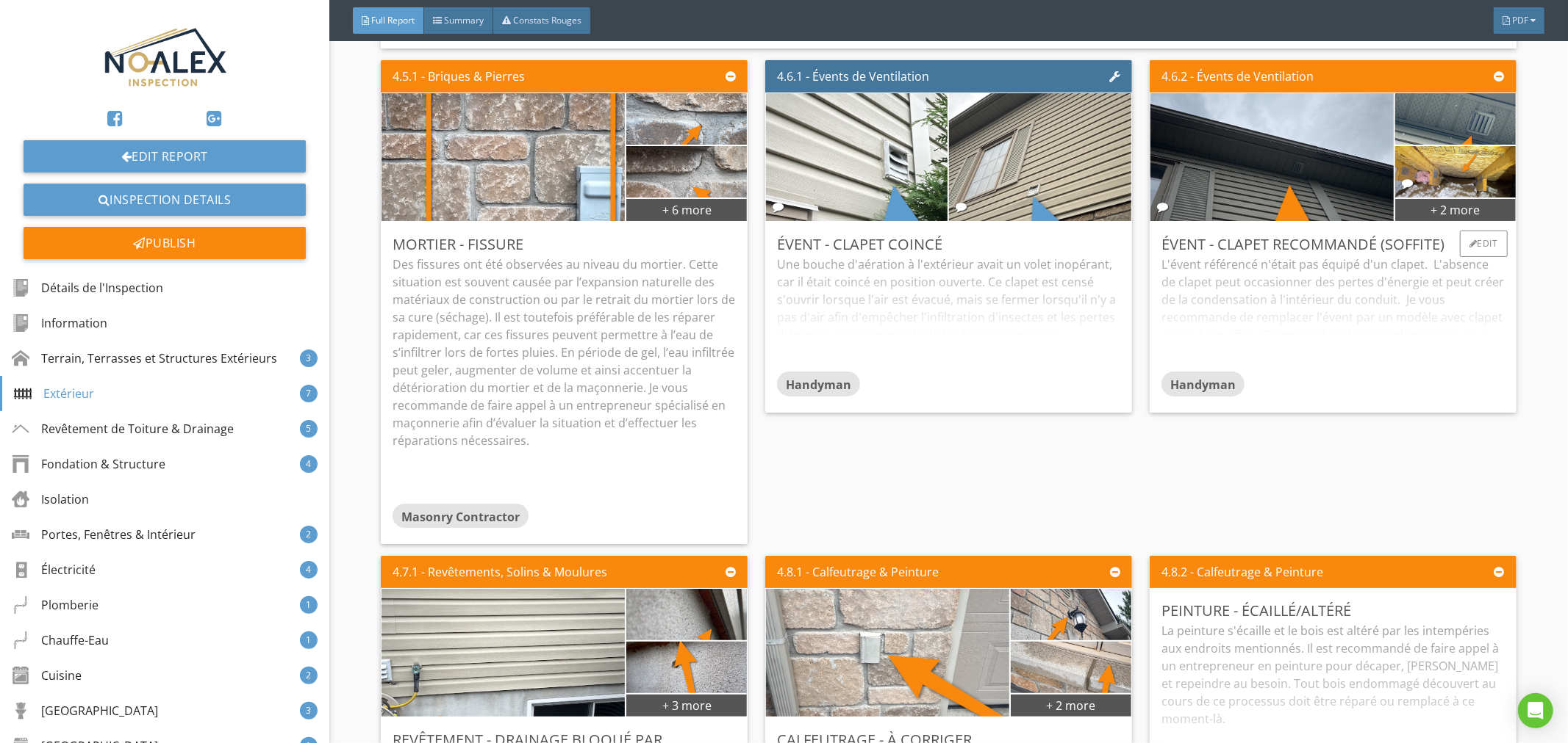
click at [1298, 305] on div "L'évent référencé n'était pas équipé d'un clapet. L'absence de clapet peut occa…" at bounding box center [1333, 313] width 343 height 116
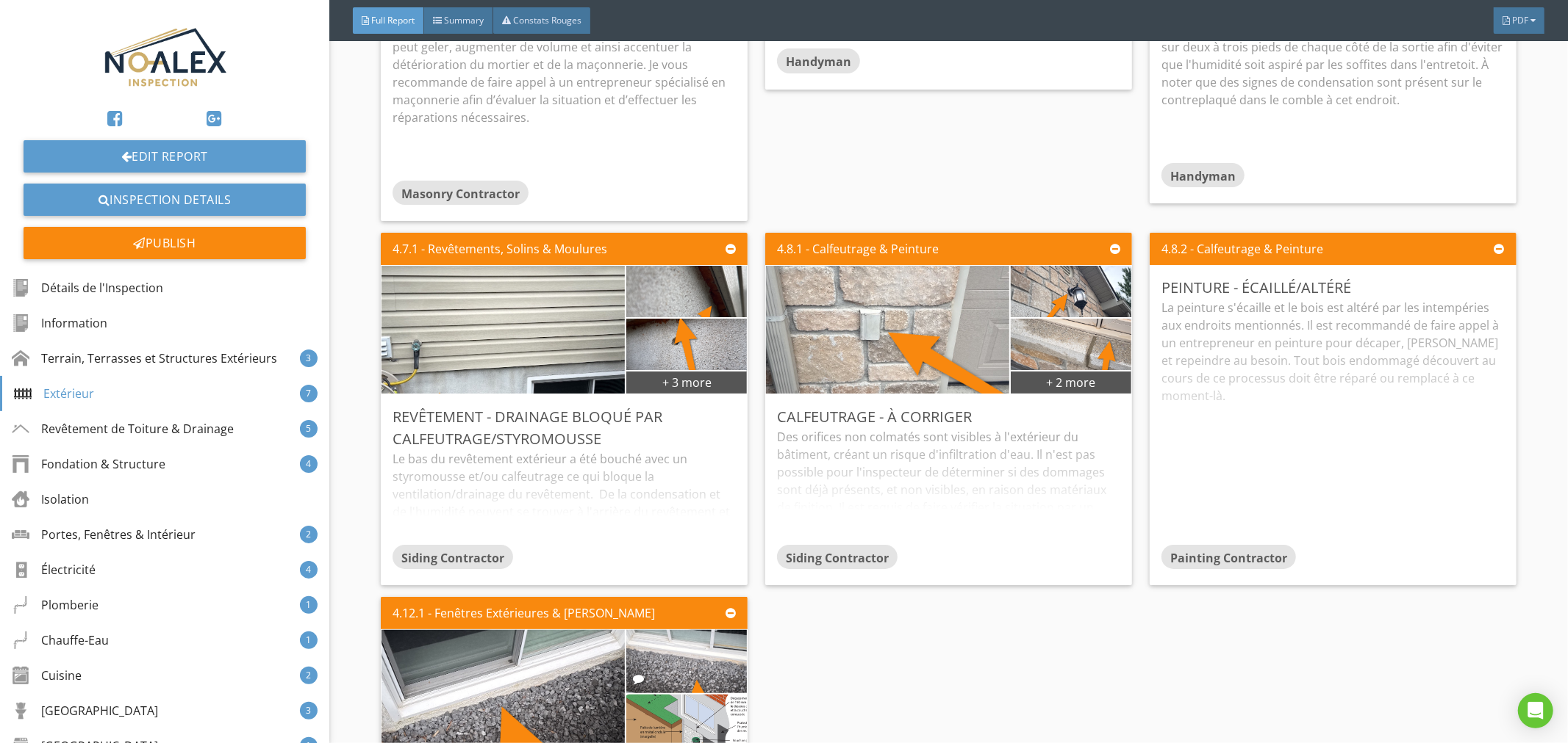
scroll to position [7829, 0]
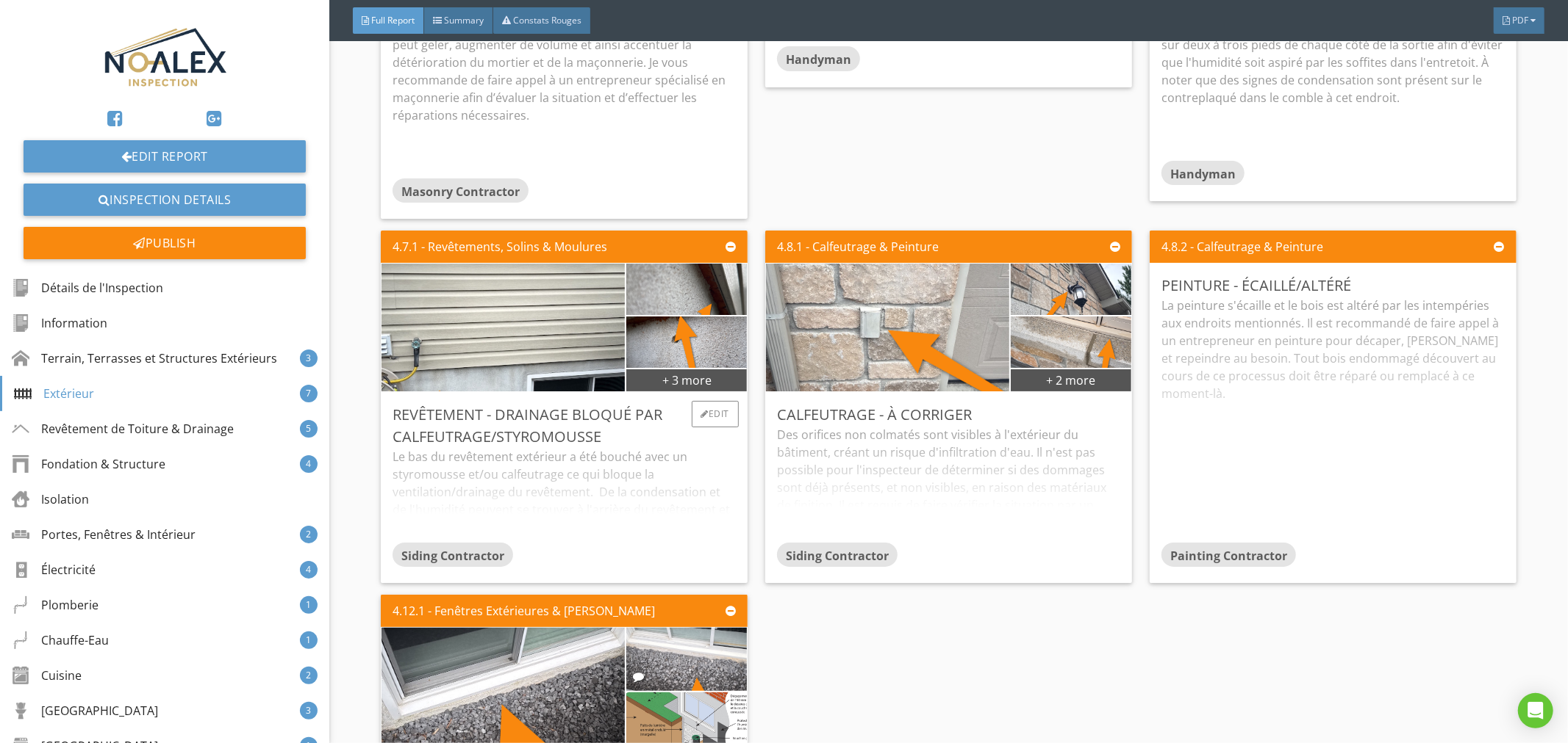
click at [621, 466] on div "Le bas du revêtement extérieur a été bouché avec un styromousse et/ou calfeutra…" at bounding box center [564, 495] width 343 height 94
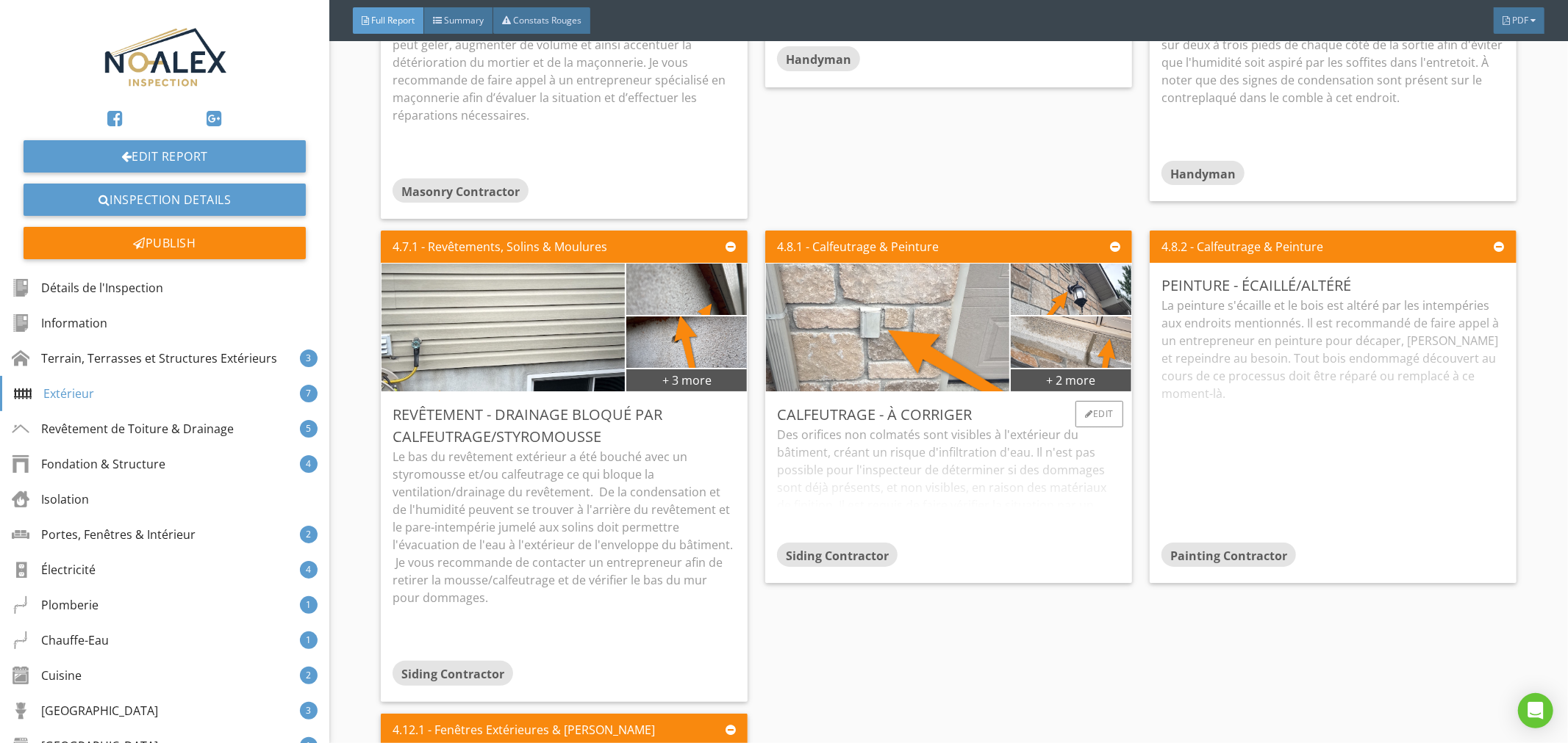
click at [954, 465] on div "Des orifices non colmatés sont visibles à l'extérieur du bâtiment, créant un ri…" at bounding box center [949, 484] width 343 height 116
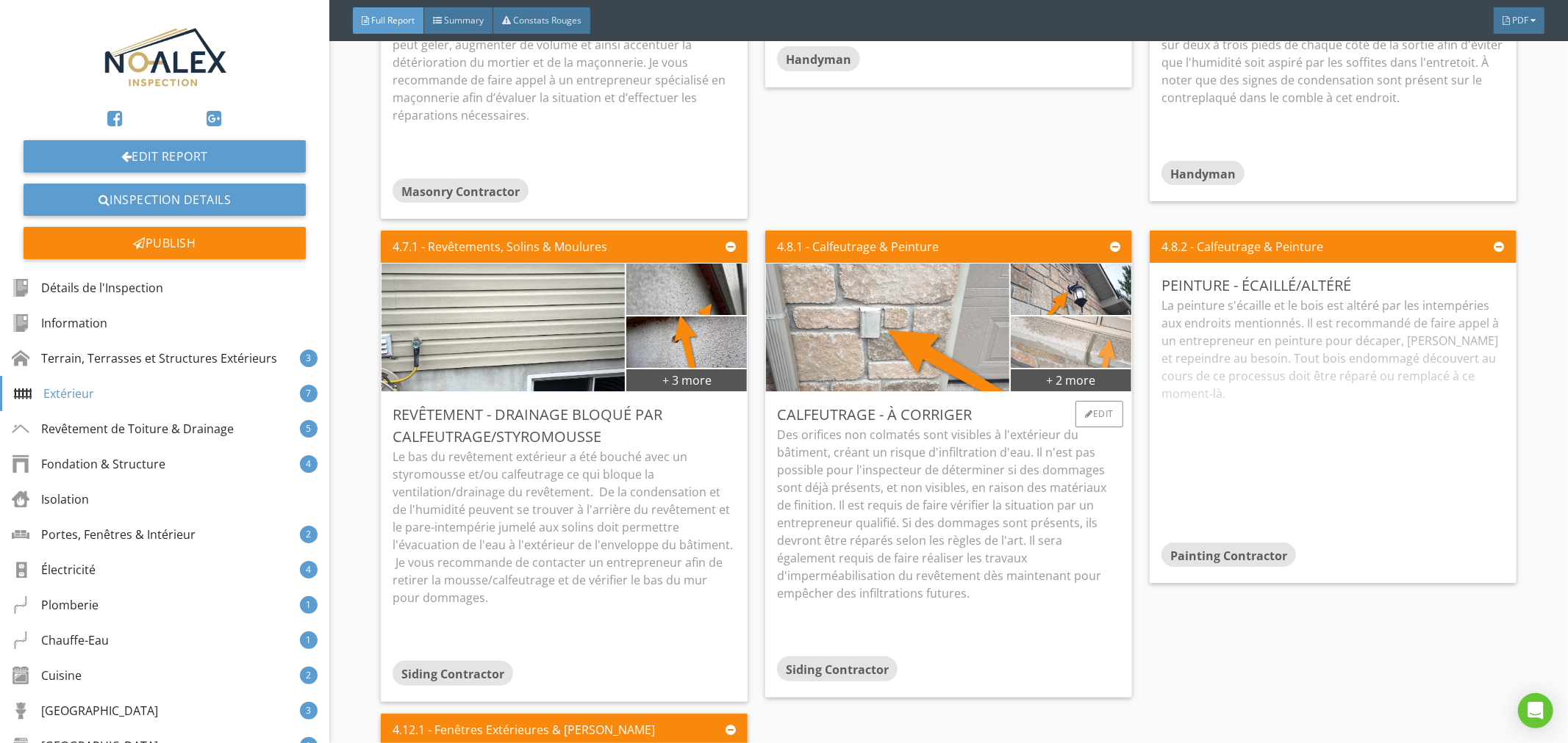
click at [1086, 320] on img at bounding box center [1070, 342] width 172 height 128
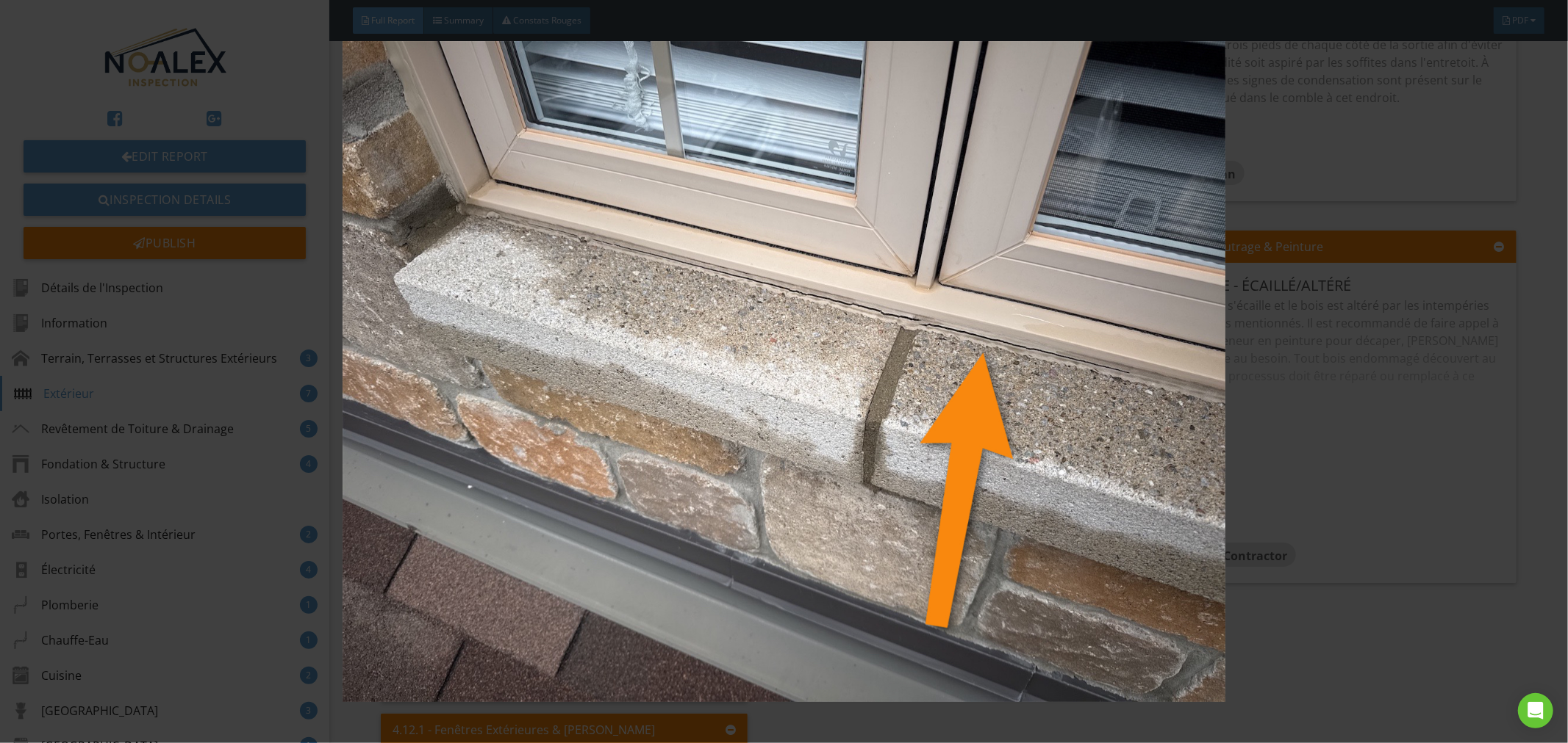
click at [1262, 424] on img at bounding box center [784, 372] width 1445 height 662
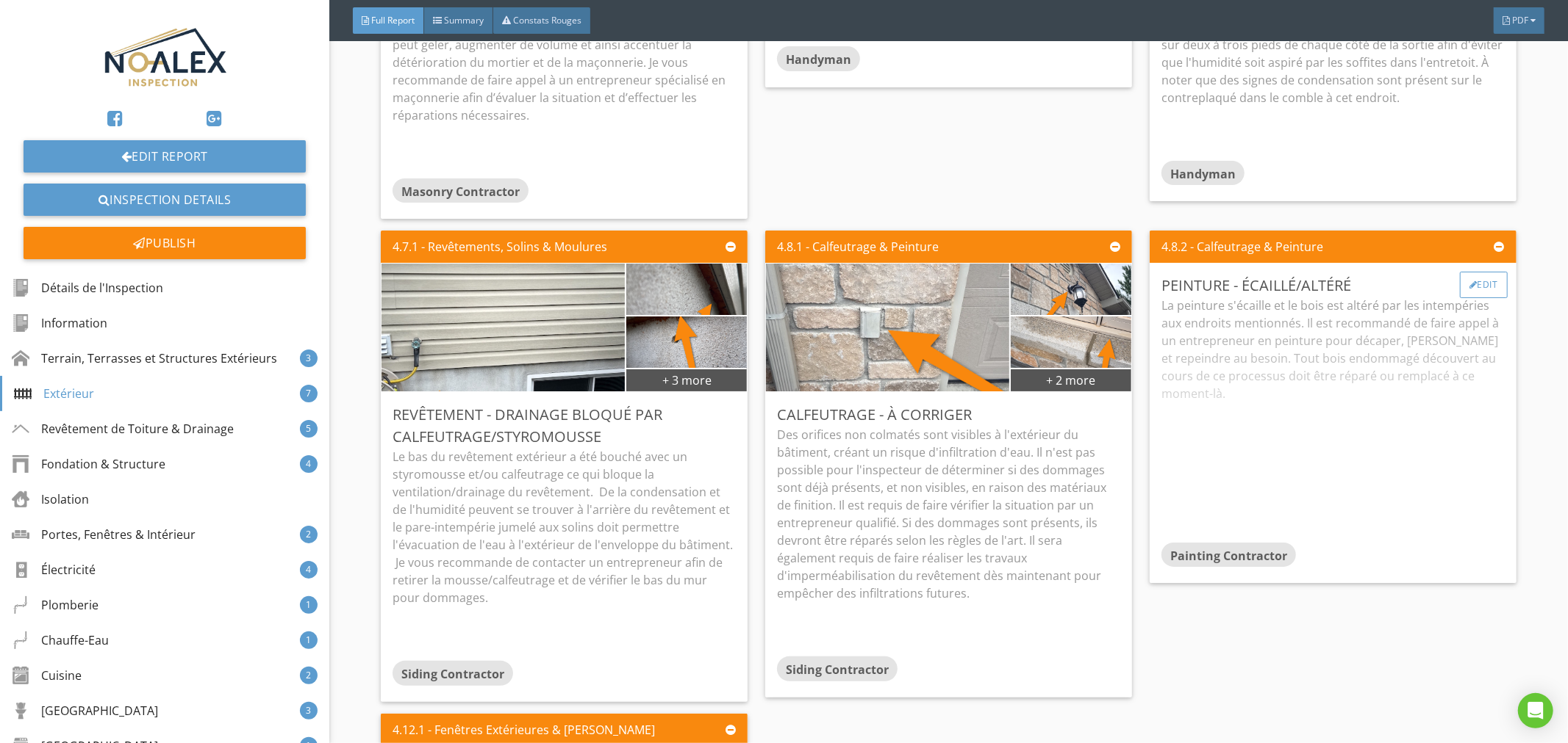
click at [1469, 272] on div "Edit" at bounding box center [1483, 284] width 48 height 26
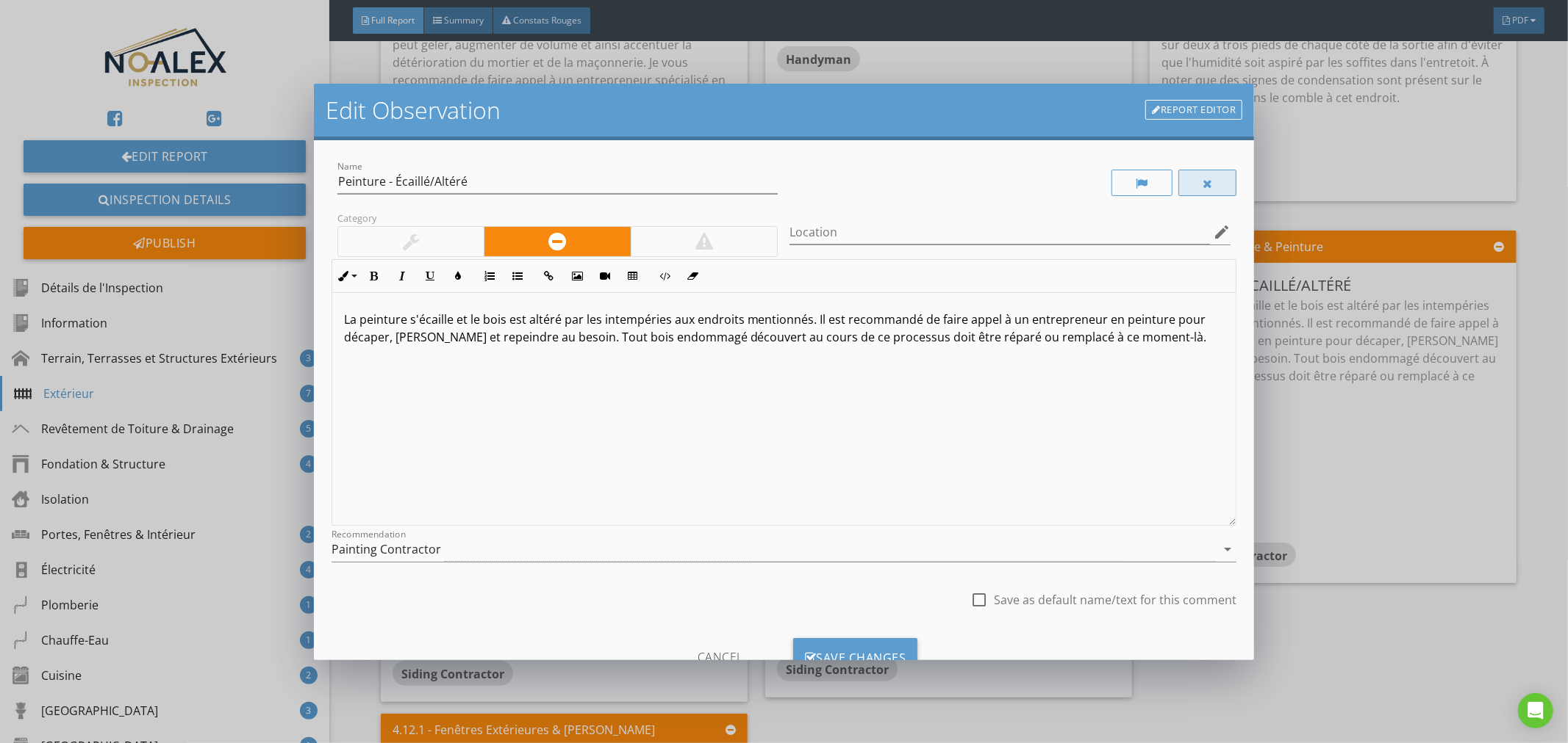
click at [1200, 177] on div at bounding box center [1207, 182] width 59 height 26
click at [861, 654] on div "Save Changes" at bounding box center [855, 657] width 125 height 40
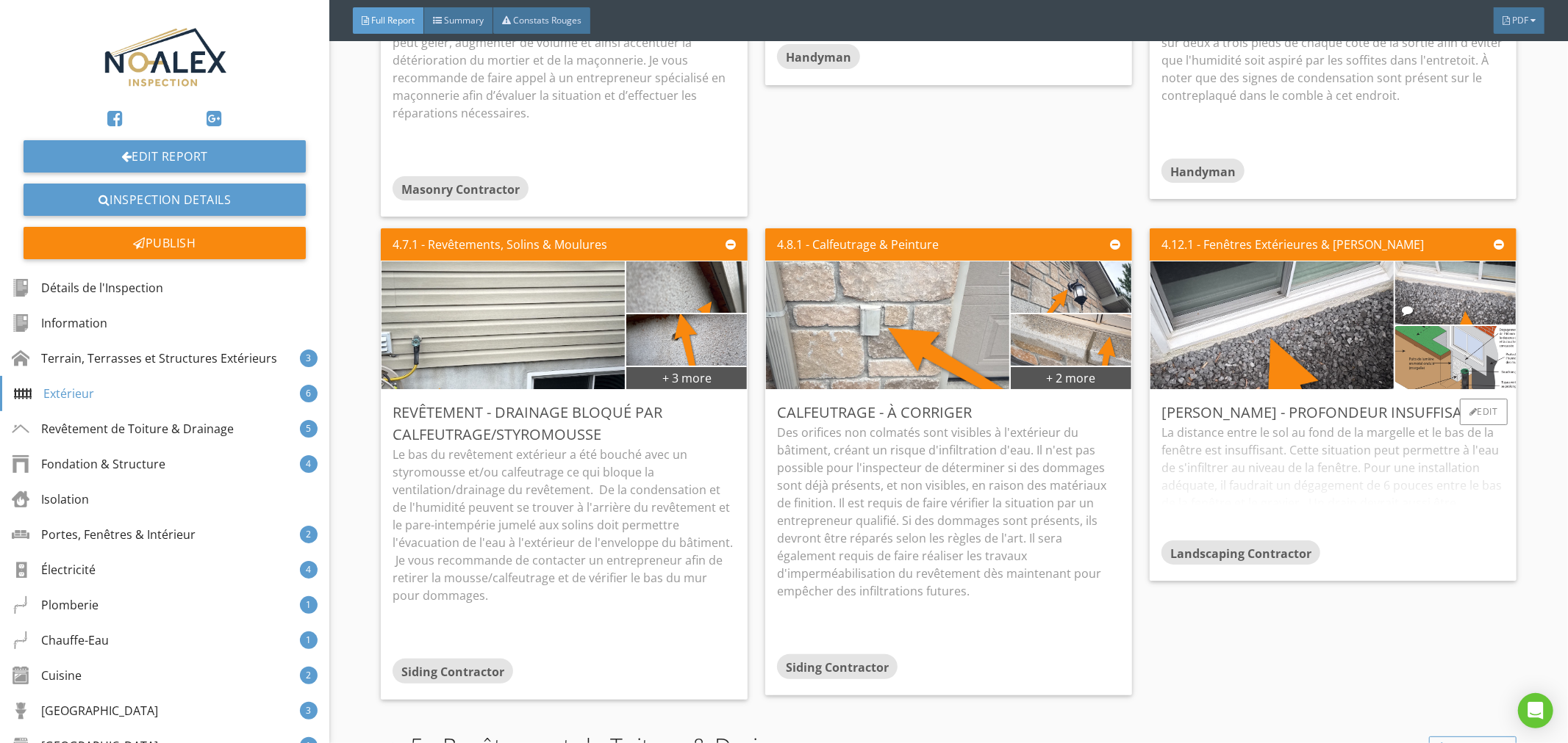
click at [1240, 467] on div "La distance entre le sol au fond de la margelle et le bas de la fenêtre est ins…" at bounding box center [1333, 482] width 343 height 116
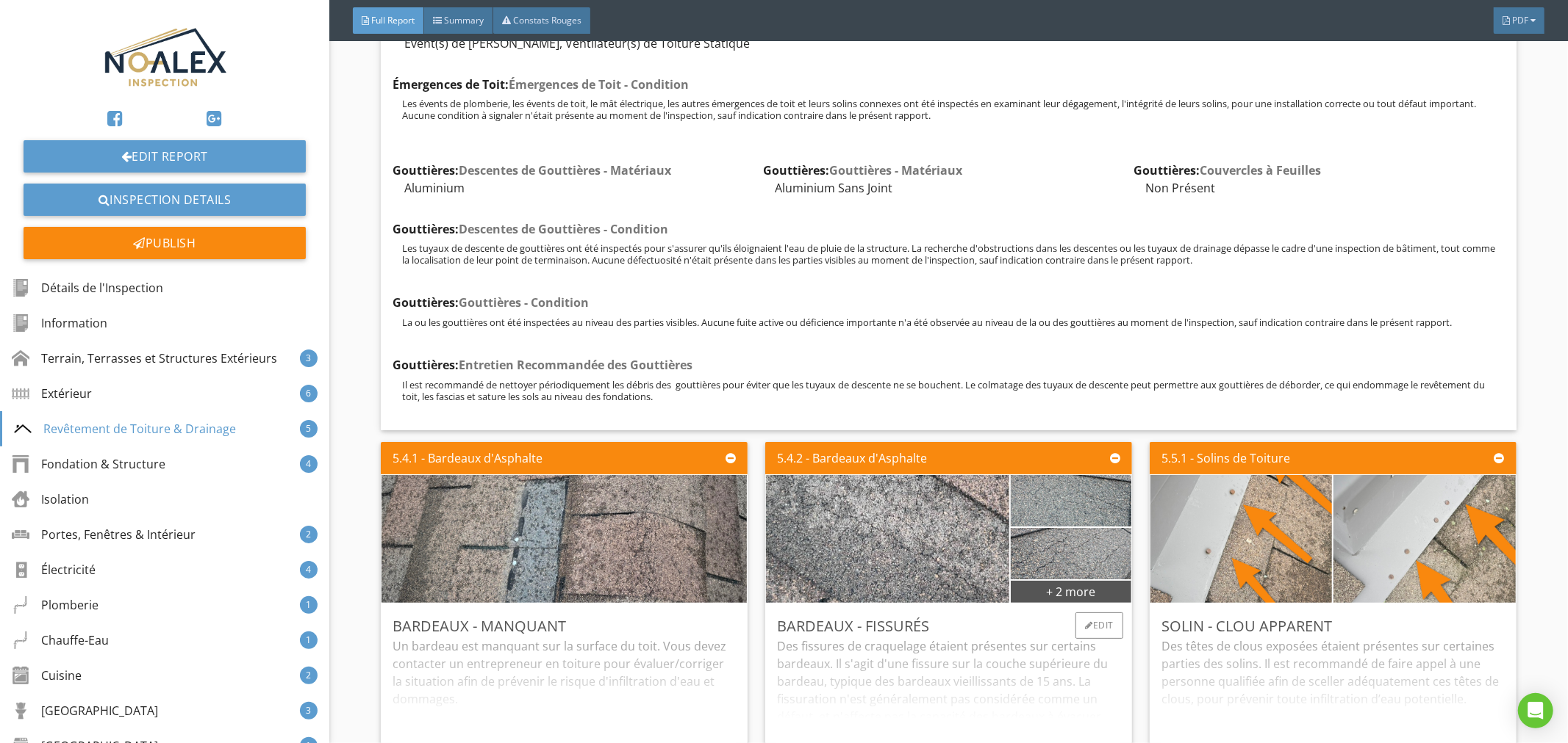
scroll to position [10330, 0]
click at [667, 637] on div "Un bardeau est manquant sur la surface du toit. Vous devez contacter un entrepr…" at bounding box center [564, 695] width 343 height 116
drag, startPoint x: 971, startPoint y: 677, endPoint x: 984, endPoint y: 676, distance: 13.0
click at [971, 676] on div "Des fissures de craquelage étaient présentes sur certains bardeaux. Il s'agit d…" at bounding box center [949, 695] width 343 height 116
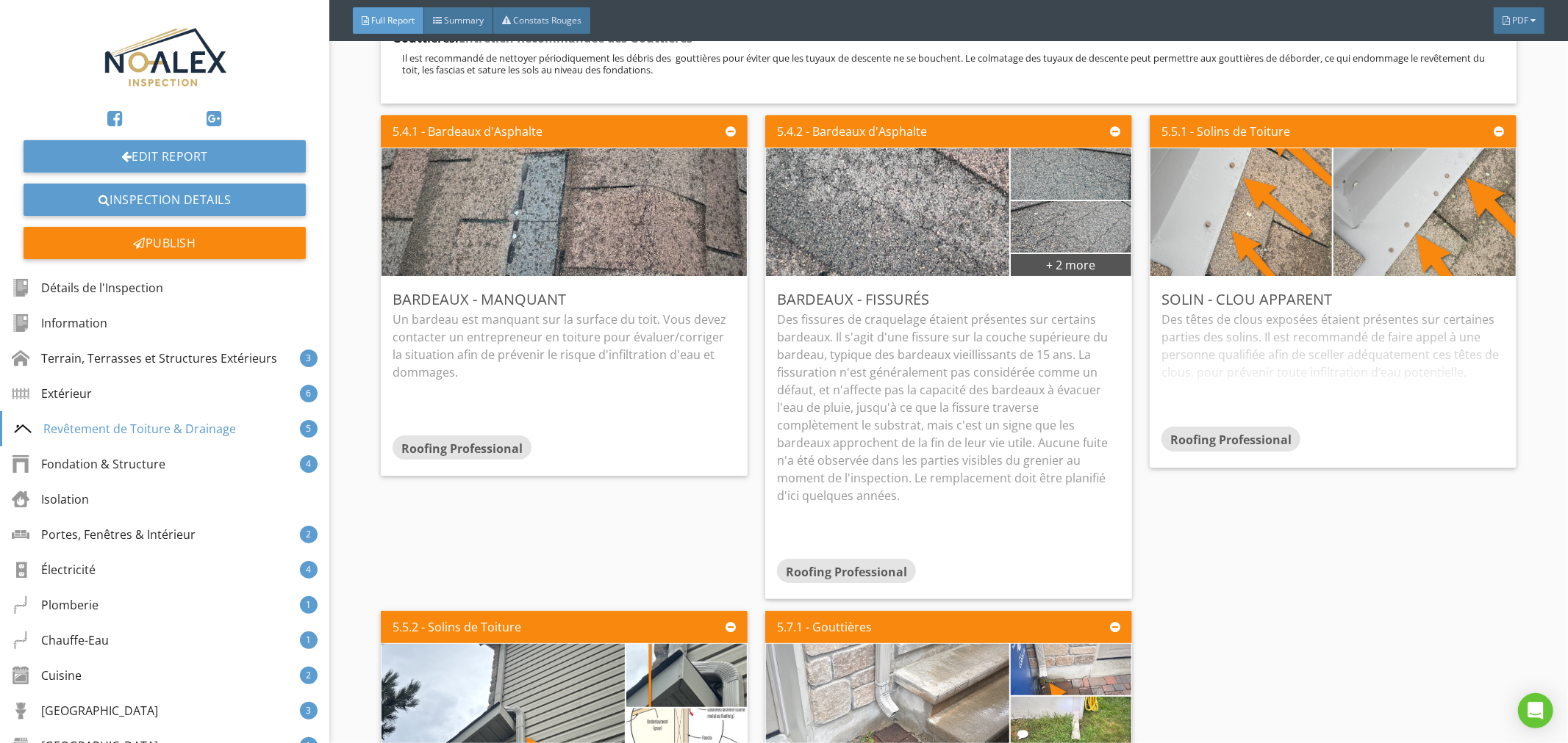
scroll to position [10656, 0]
click at [1292, 351] on div "Des têtes de clous exposées étaient présentes sur certaines parties des solins.…" at bounding box center [1333, 368] width 343 height 116
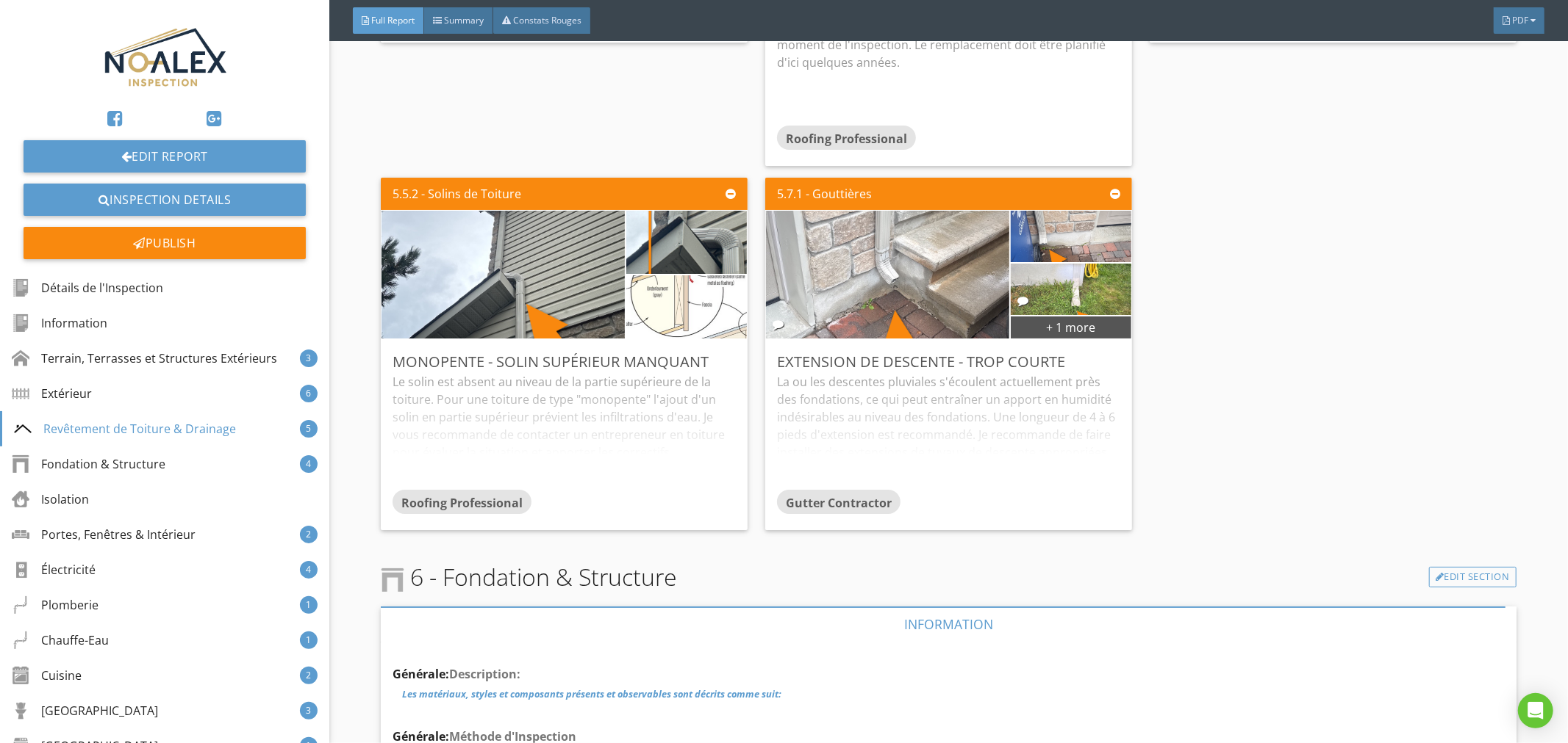
scroll to position [11091, 0]
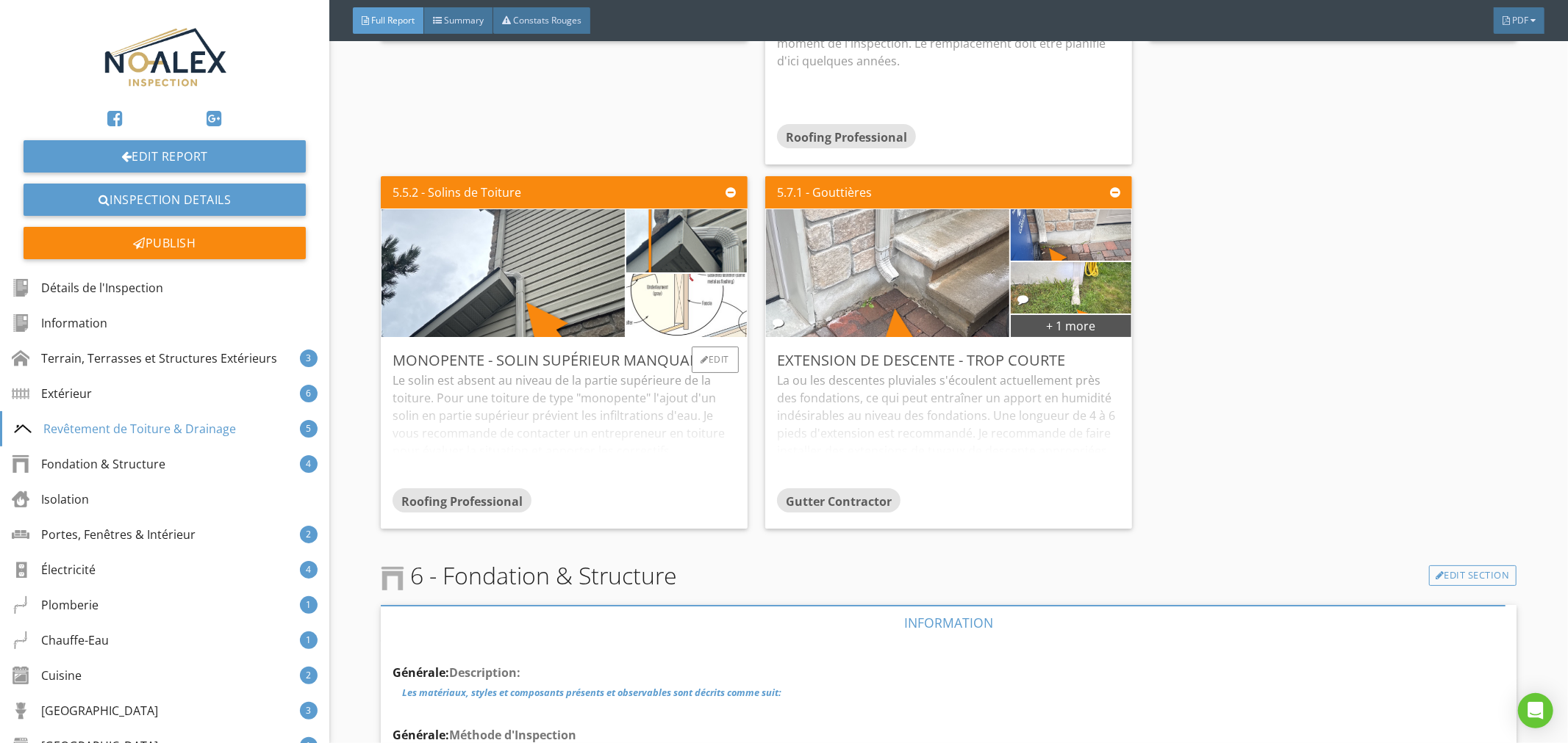
click at [581, 390] on div "Le solin est absent au niveau de la partie supérieure de la toiture. Pour une t…" at bounding box center [564, 430] width 343 height 116
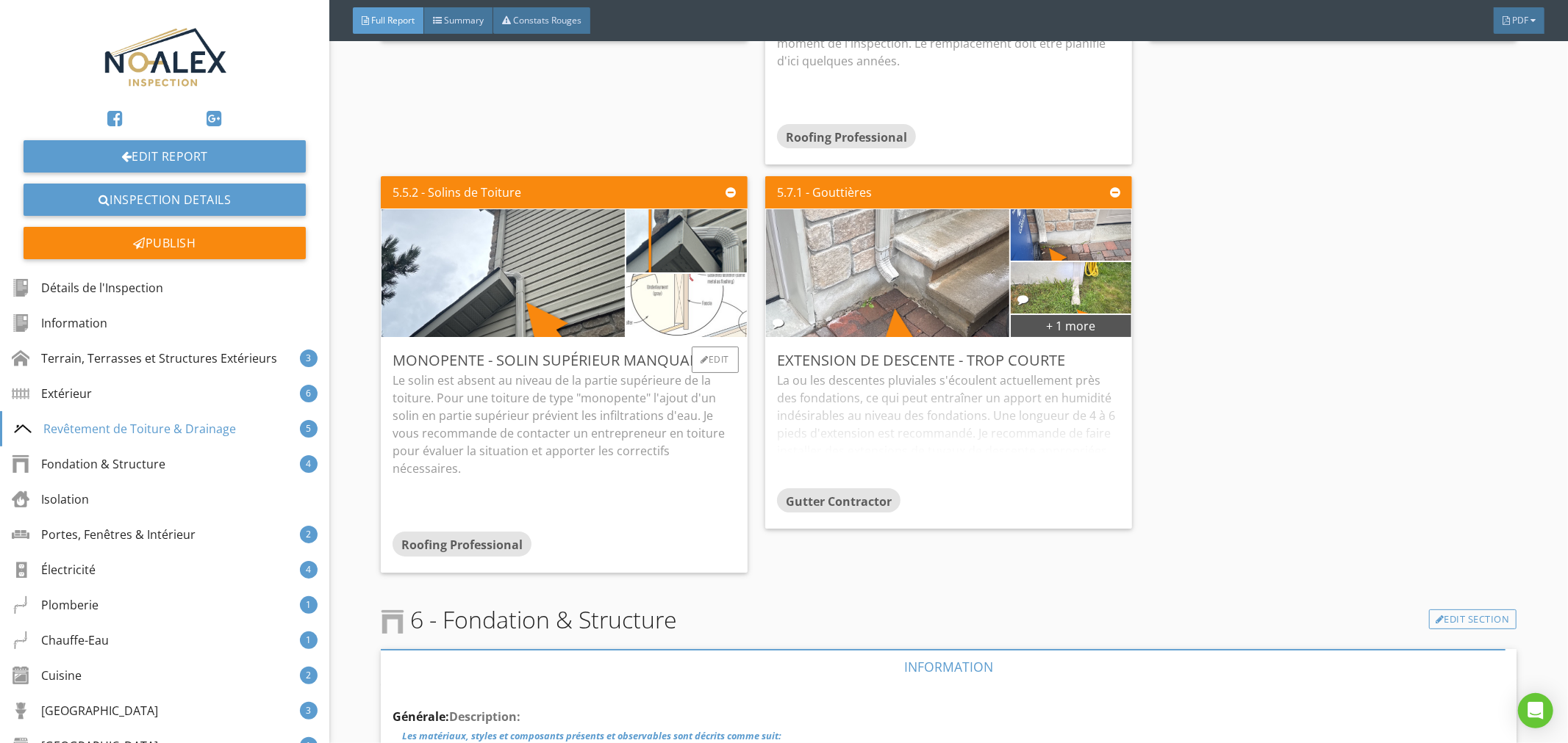
click at [689, 291] on img at bounding box center [686, 305] width 165 height 158
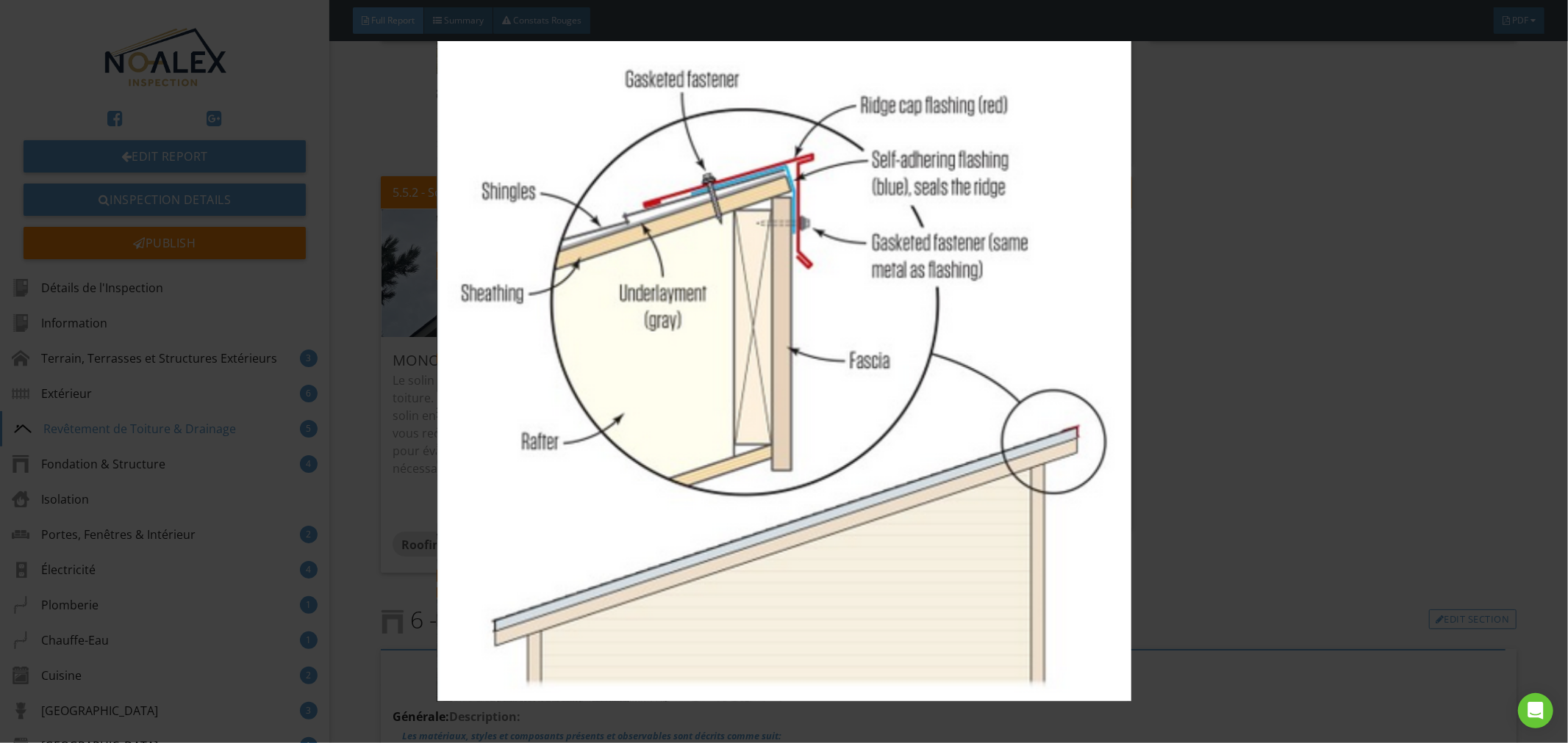
click at [748, 423] on img at bounding box center [784, 372] width 1445 height 662
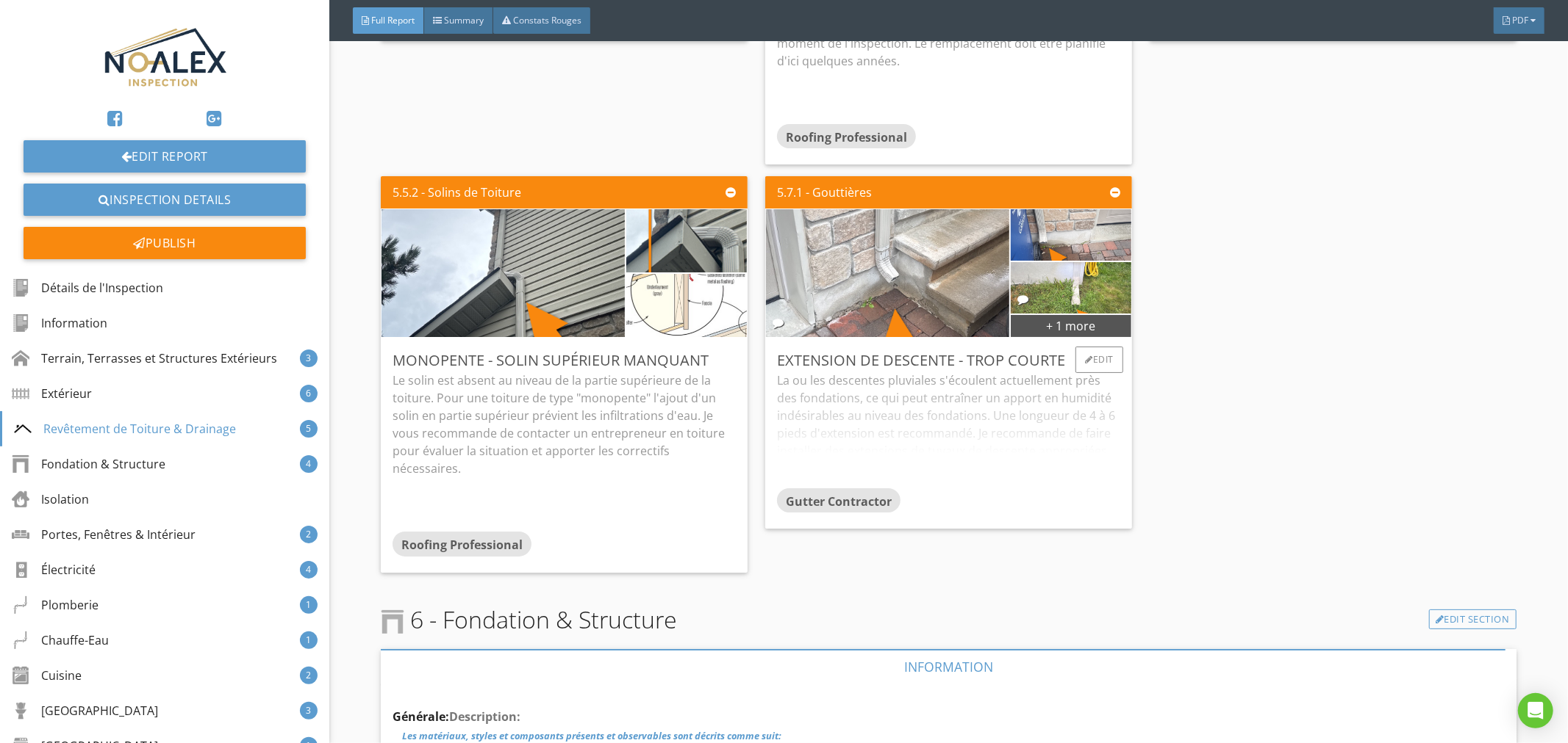
click at [942, 391] on div "La ou les descentes pluviales s'écoulent actuellement près des fondations, ce q…" at bounding box center [949, 430] width 343 height 116
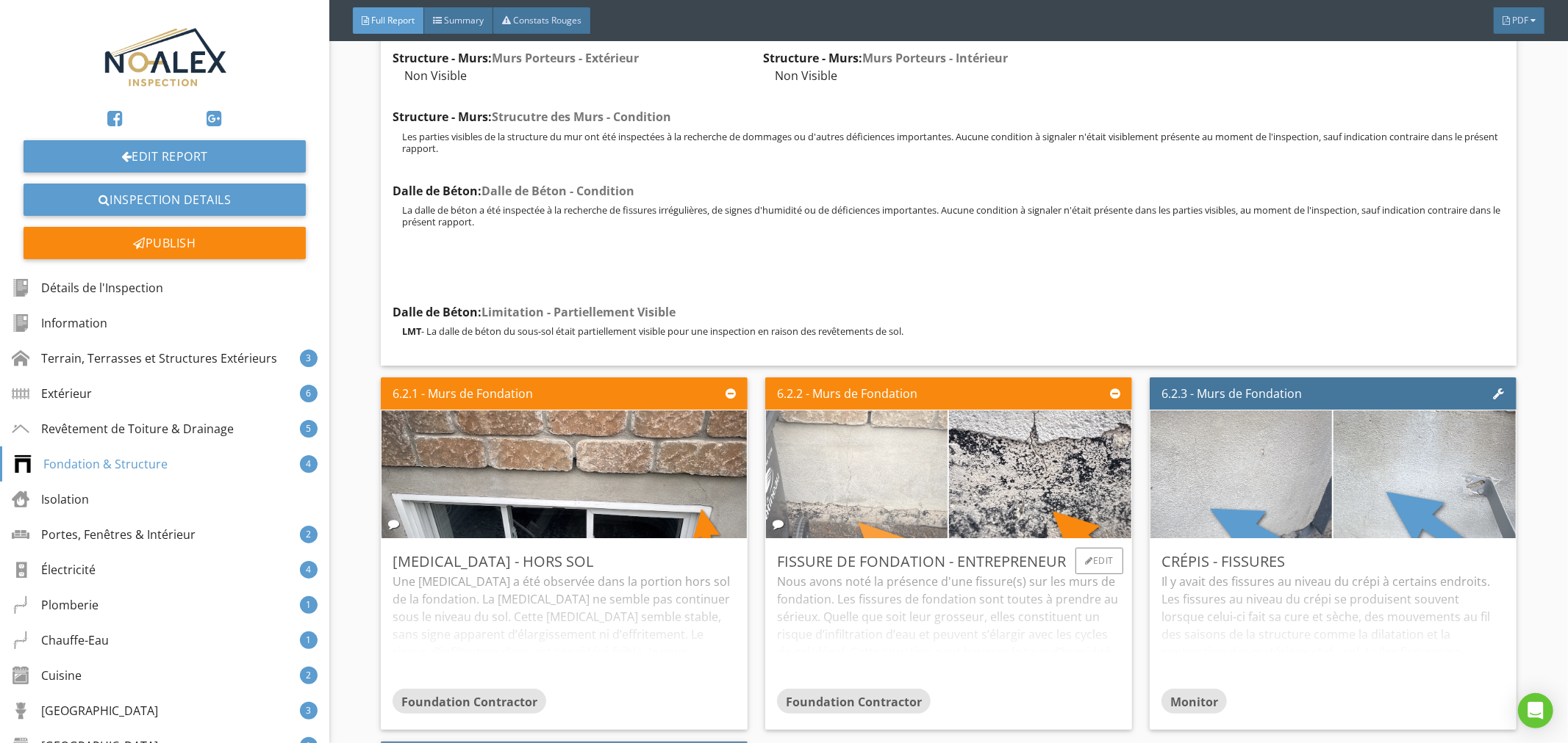
scroll to position [12506, 0]
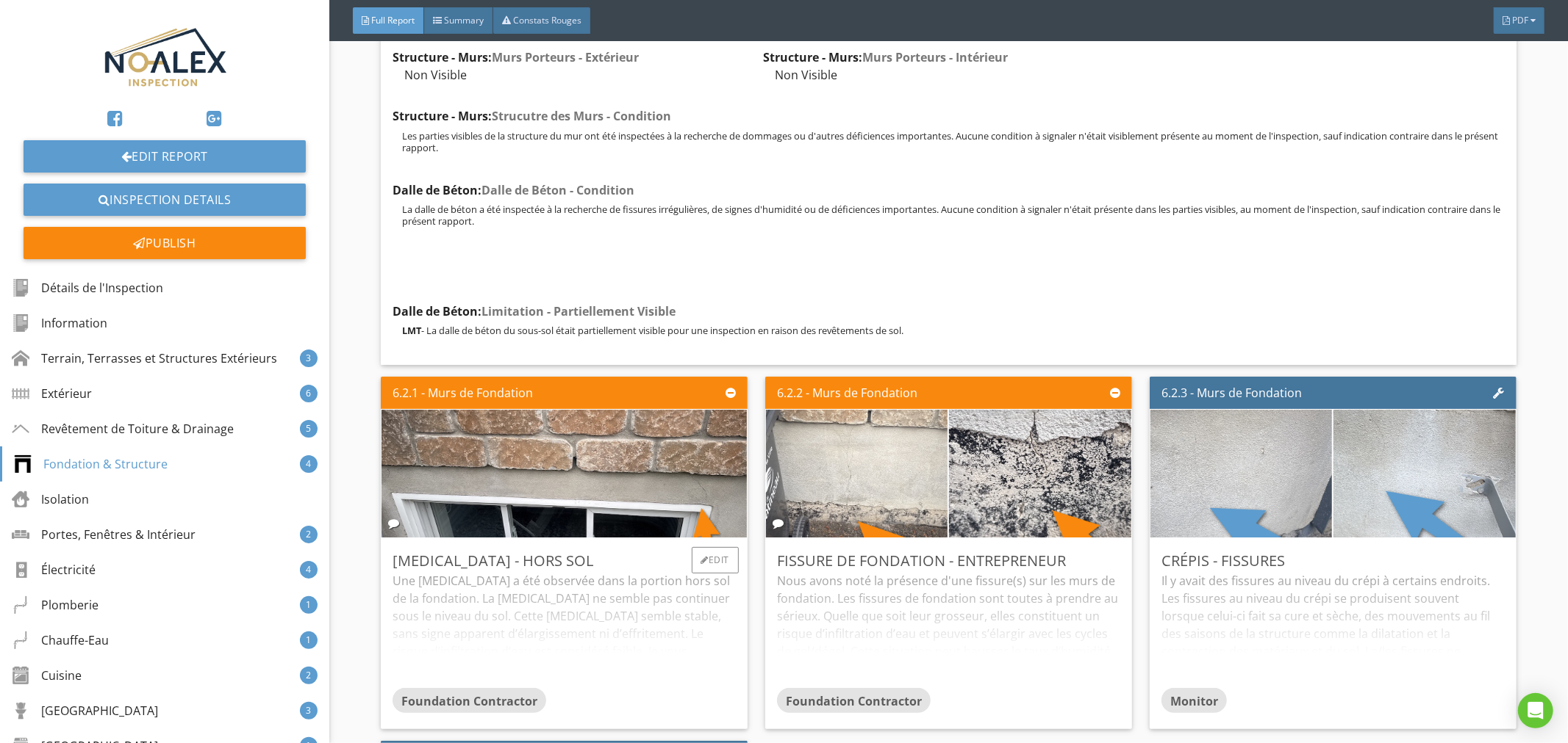
click at [583, 597] on div "Une fissure a été observée dans la portion hors sol de la fondation. La fissure…" at bounding box center [564, 630] width 343 height 116
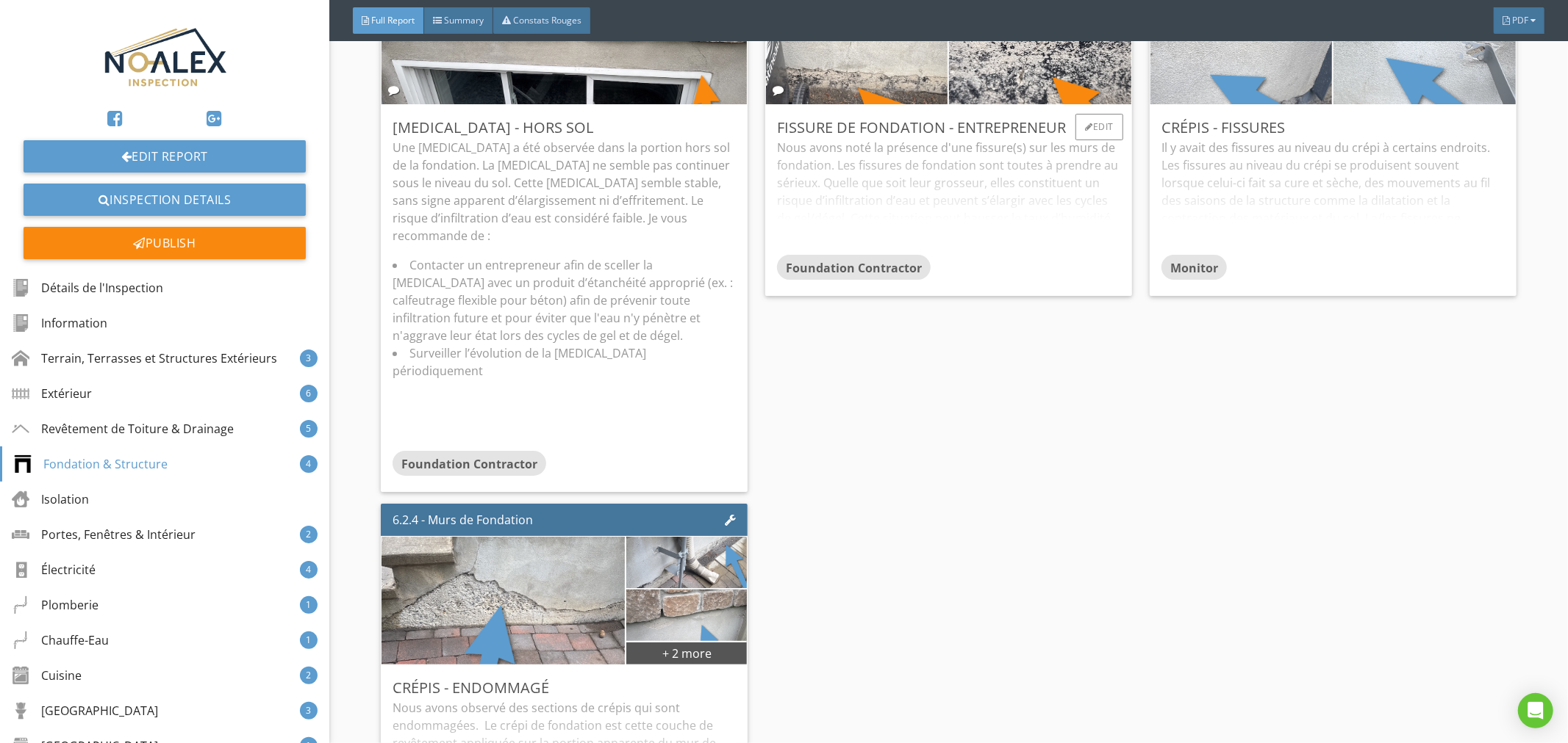
scroll to position [12940, 0]
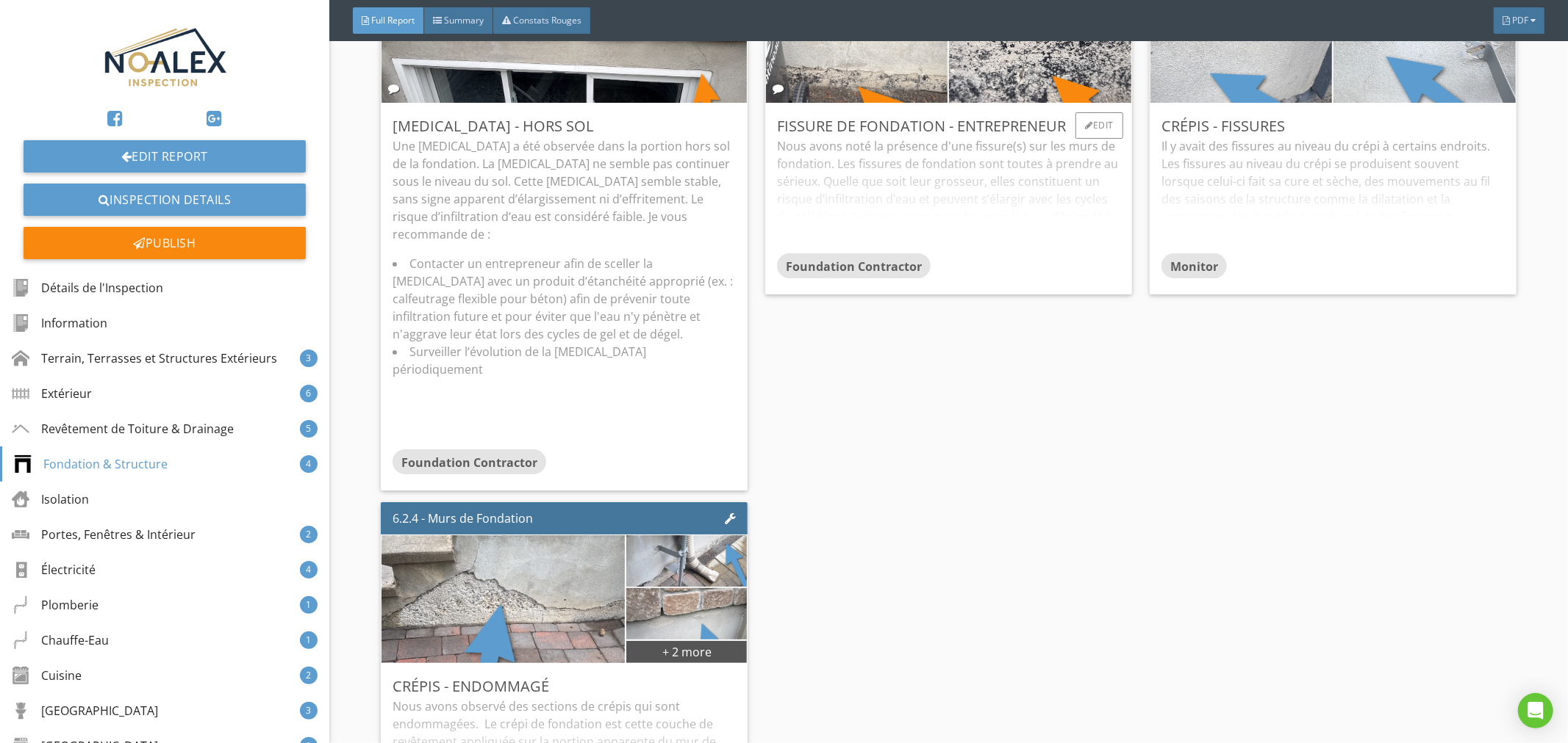
click at [938, 174] on div "Nous avons noté la présence d'une fissure(s) sur les murs de fondation. Les fis…" at bounding box center [949, 196] width 343 height 116
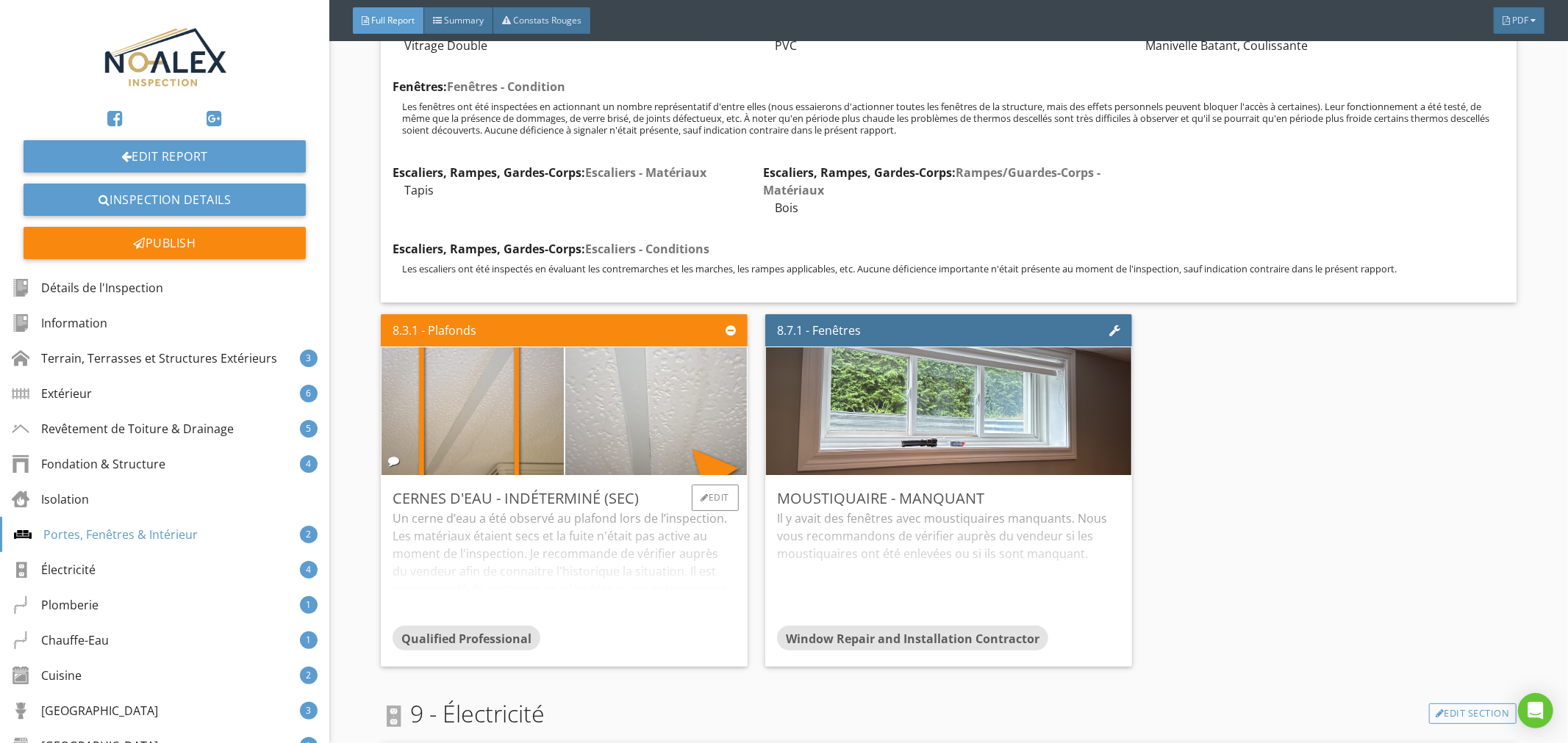
scroll to position [15116, 0]
click at [671, 513] on div "Un cerne d’eau a été observé au plafond lors de l’inspection. Les matériaux éta…" at bounding box center [564, 567] width 343 height 116
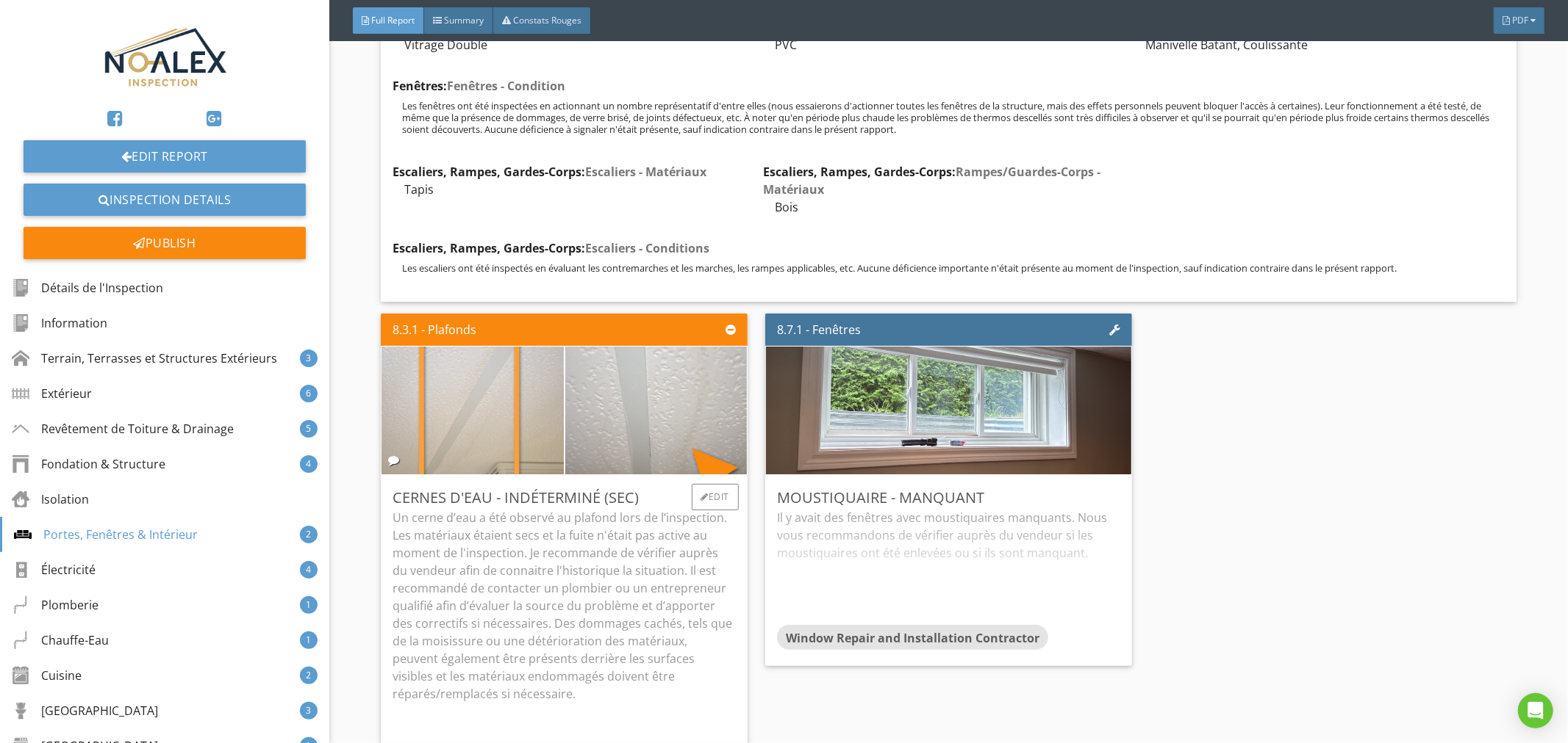
click at [473, 385] on img at bounding box center [473, 411] width 426 height 320
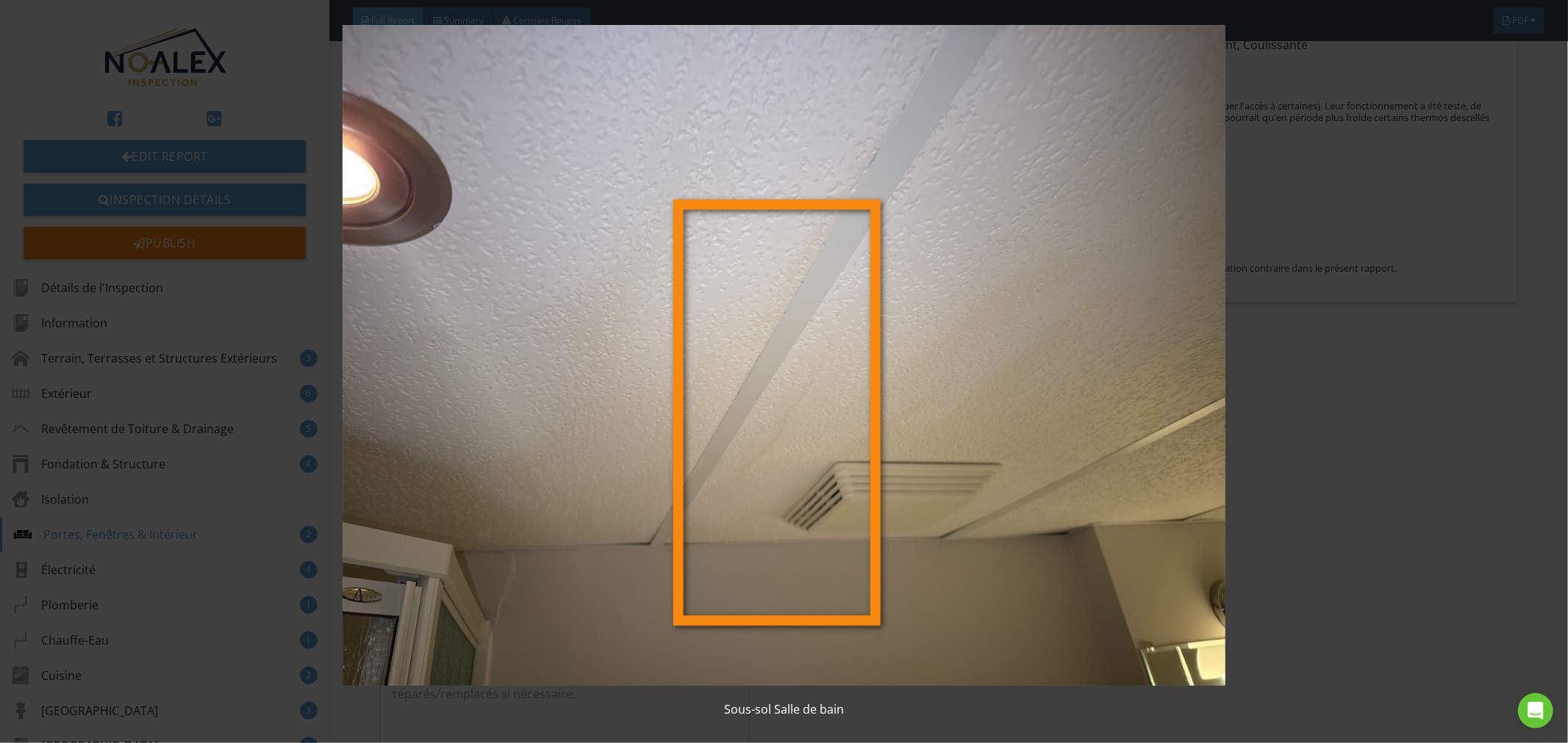
click at [519, 395] on img at bounding box center [784, 356] width 1445 height 662
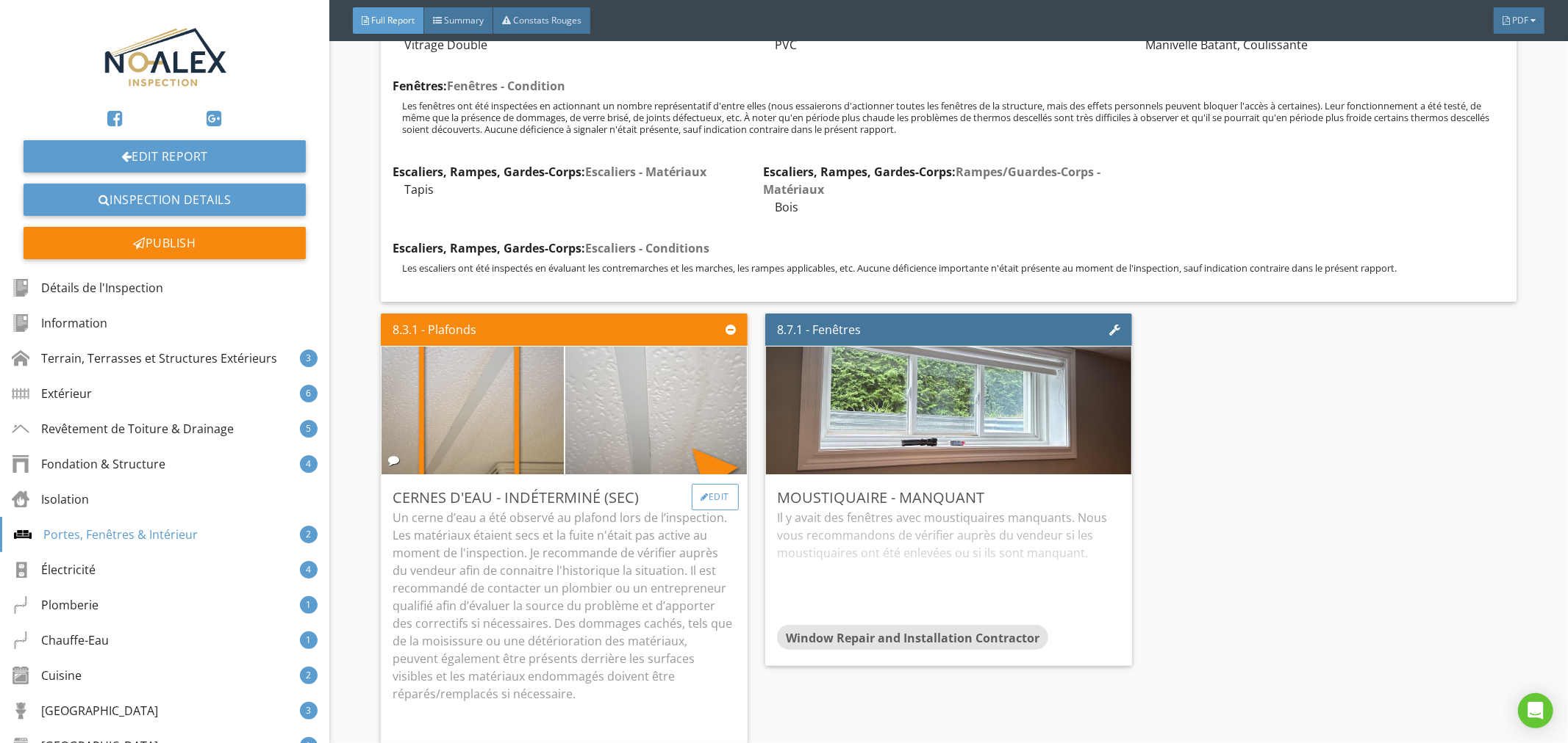
click at [716, 484] on div "Edit" at bounding box center [716, 496] width 48 height 26
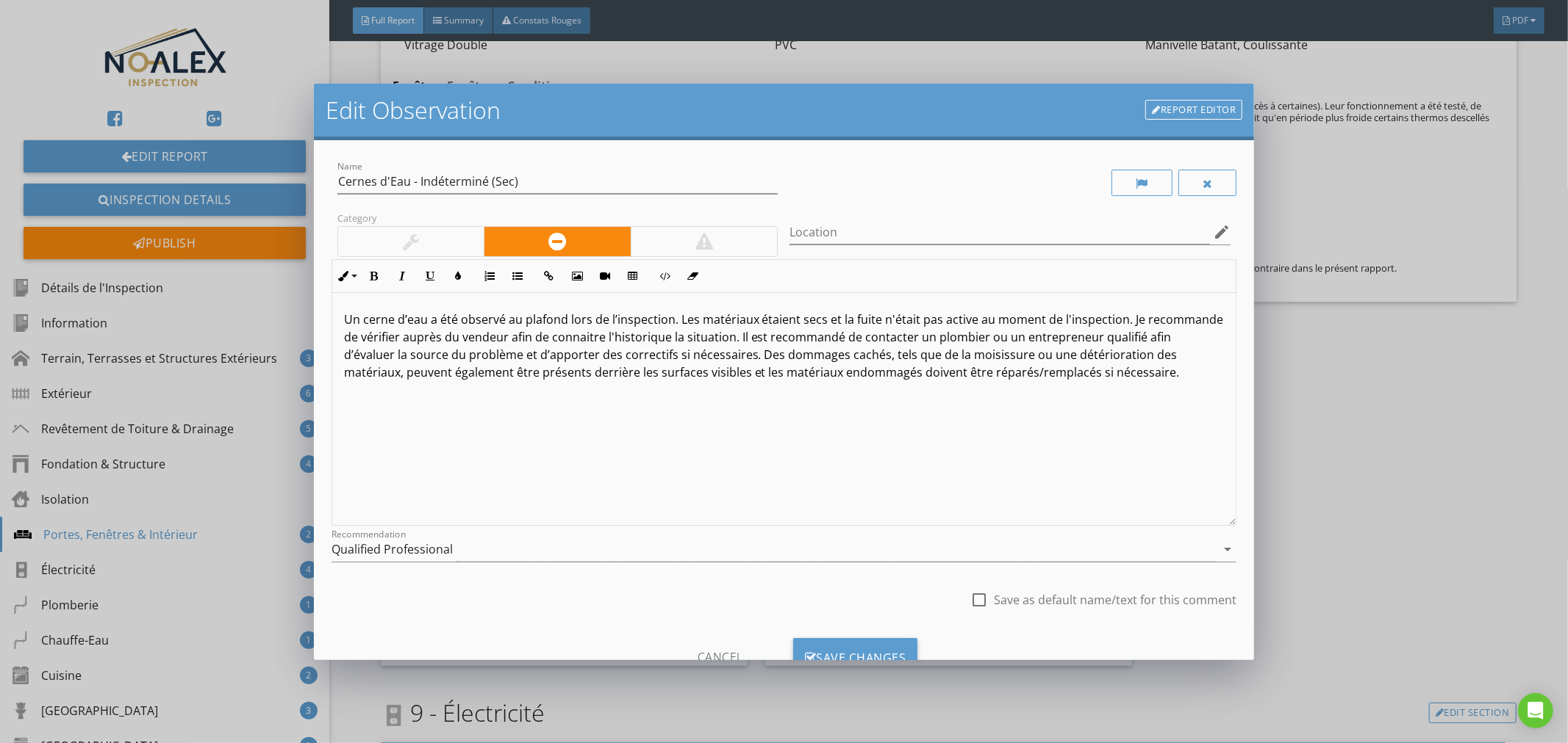
click at [1048, 208] on div "Location edit" at bounding box center [1009, 233] width 452 height 51
click at [1049, 233] on input "Location" at bounding box center [999, 232] width 420 height 24
click at [1217, 227] on icon "edit" at bounding box center [1221, 232] width 17 height 17
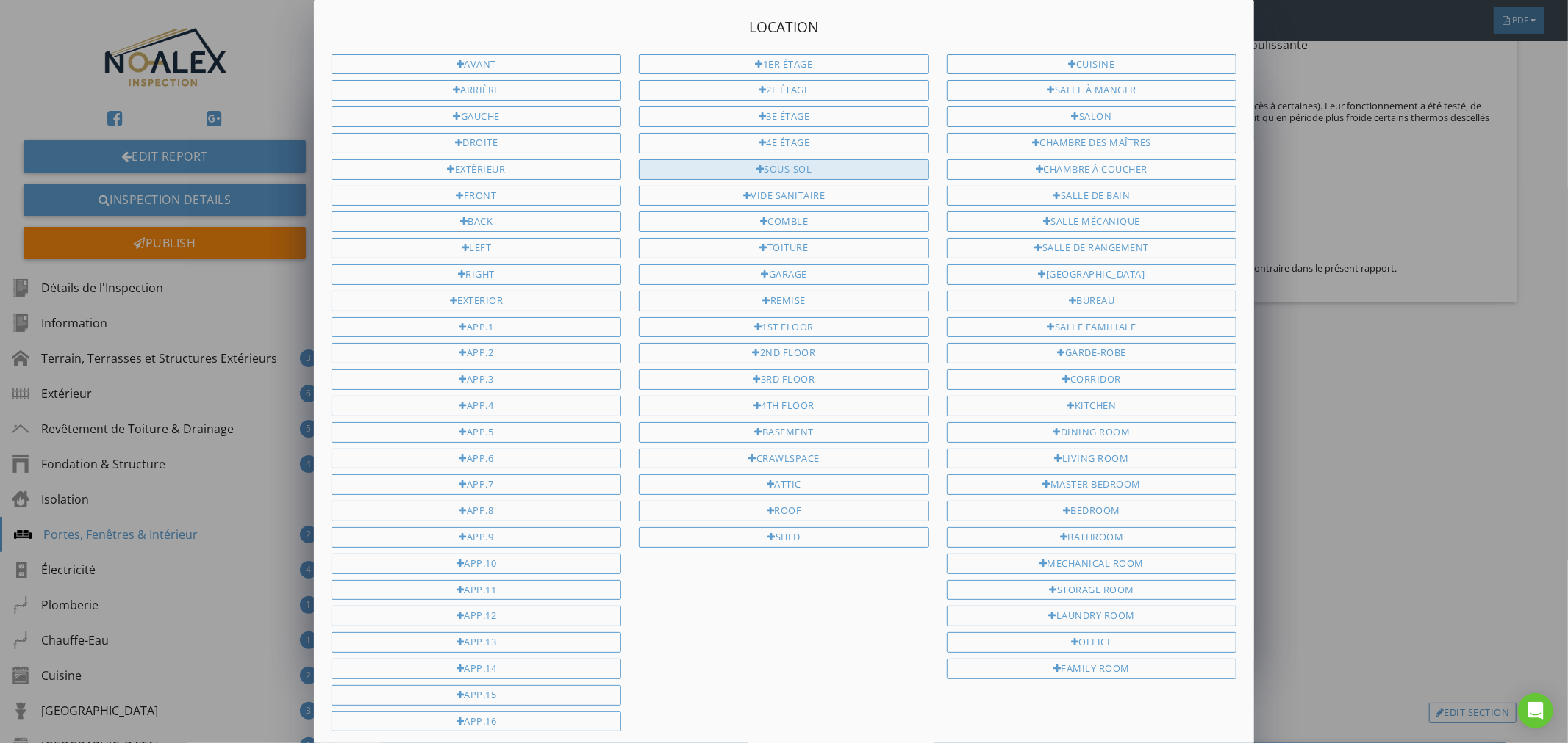
click at [825, 173] on div "Sous-sol" at bounding box center [783, 169] width 290 height 20
click at [1076, 201] on div "Salle de bain" at bounding box center [1092, 196] width 290 height 20
type input "Sous-sol Salle de bain"
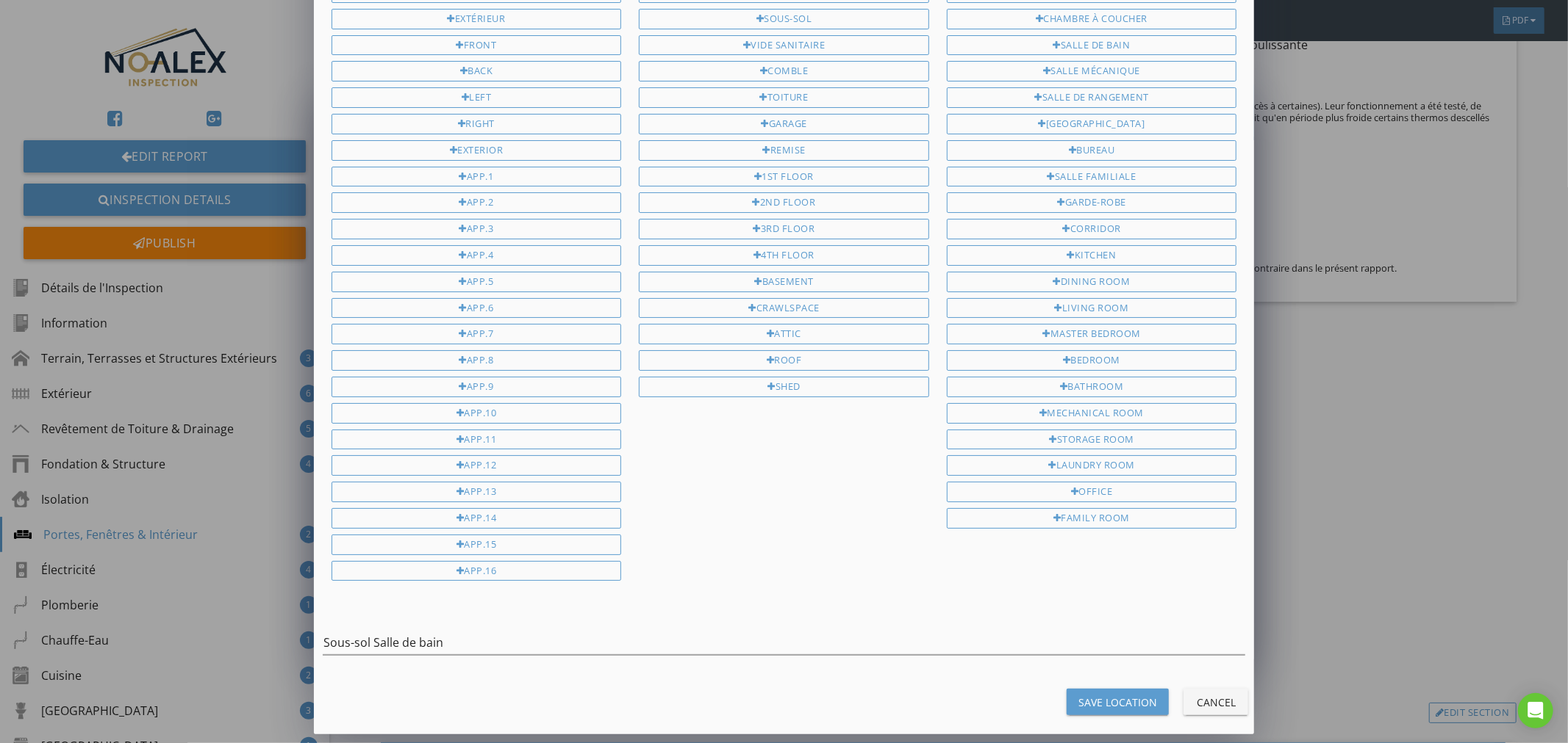
scroll to position [156, 0]
click at [1091, 703] on div "Save Location" at bounding box center [1118, 703] width 79 height 15
type input "Sous-sol Salle de bain"
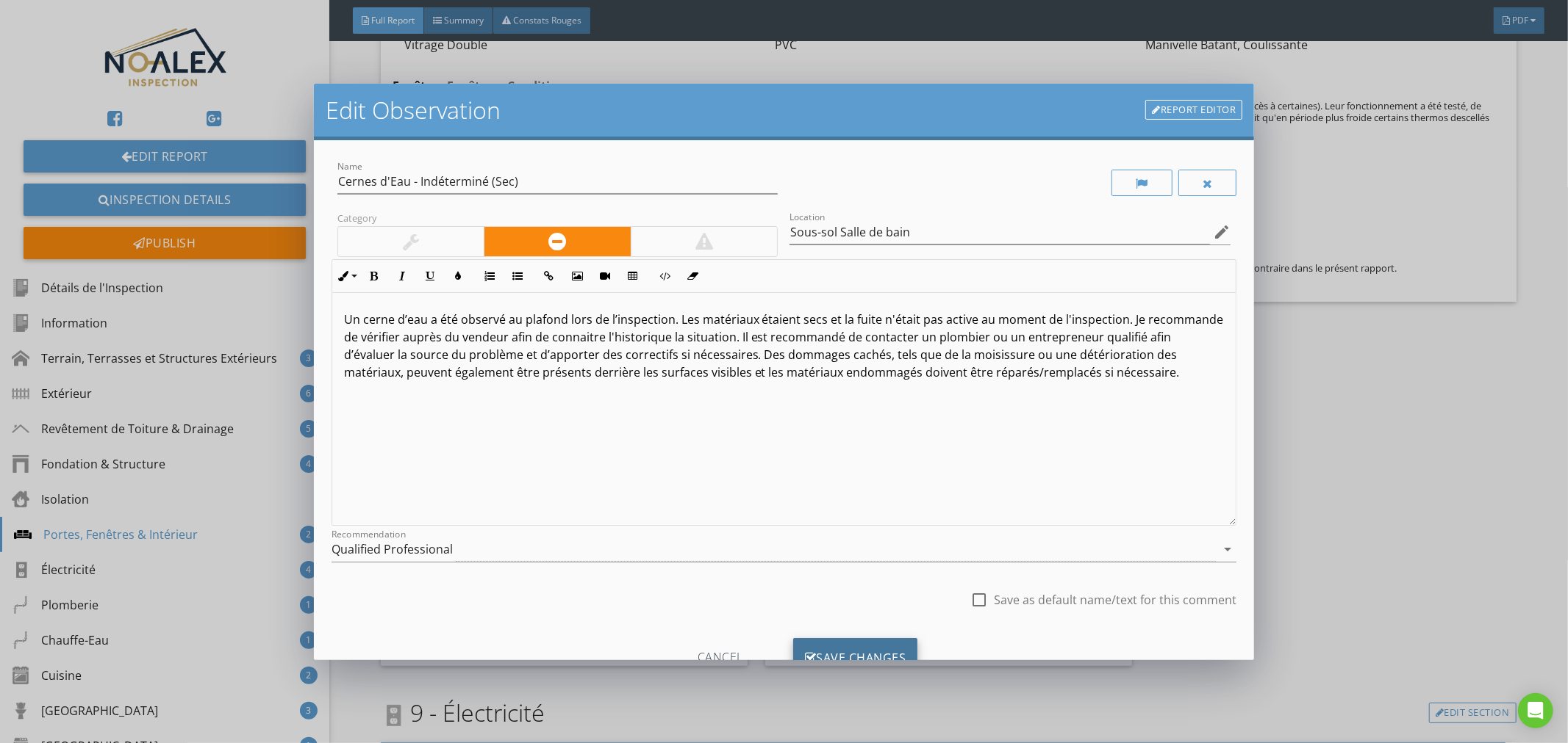
click at [876, 647] on div "Save Changes" at bounding box center [855, 657] width 125 height 40
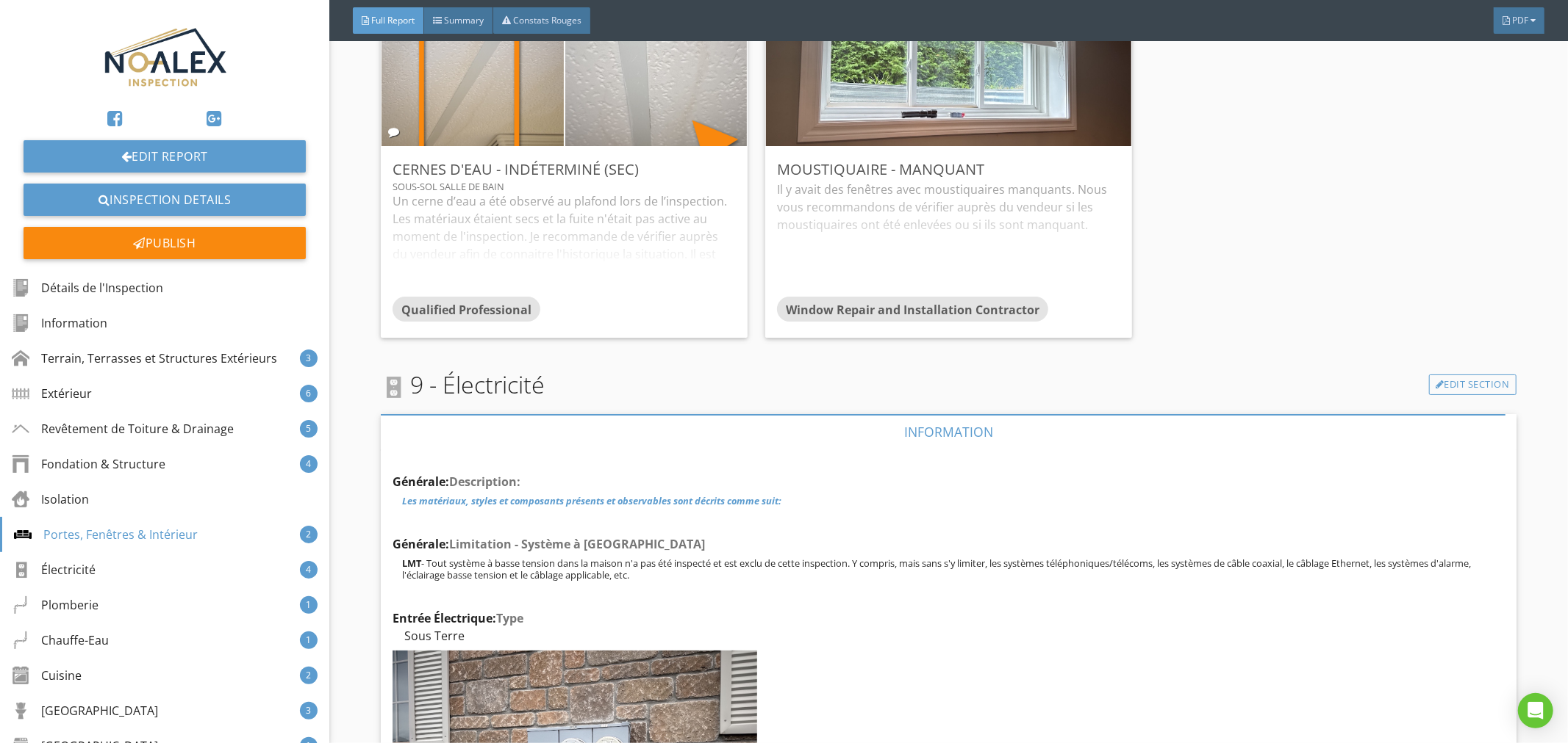
scroll to position [15443, 0]
click at [954, 185] on div "Il y avait des fenêtres avec moustiquaires manquants. Nous vous recommandons de…" at bounding box center [949, 240] width 343 height 116
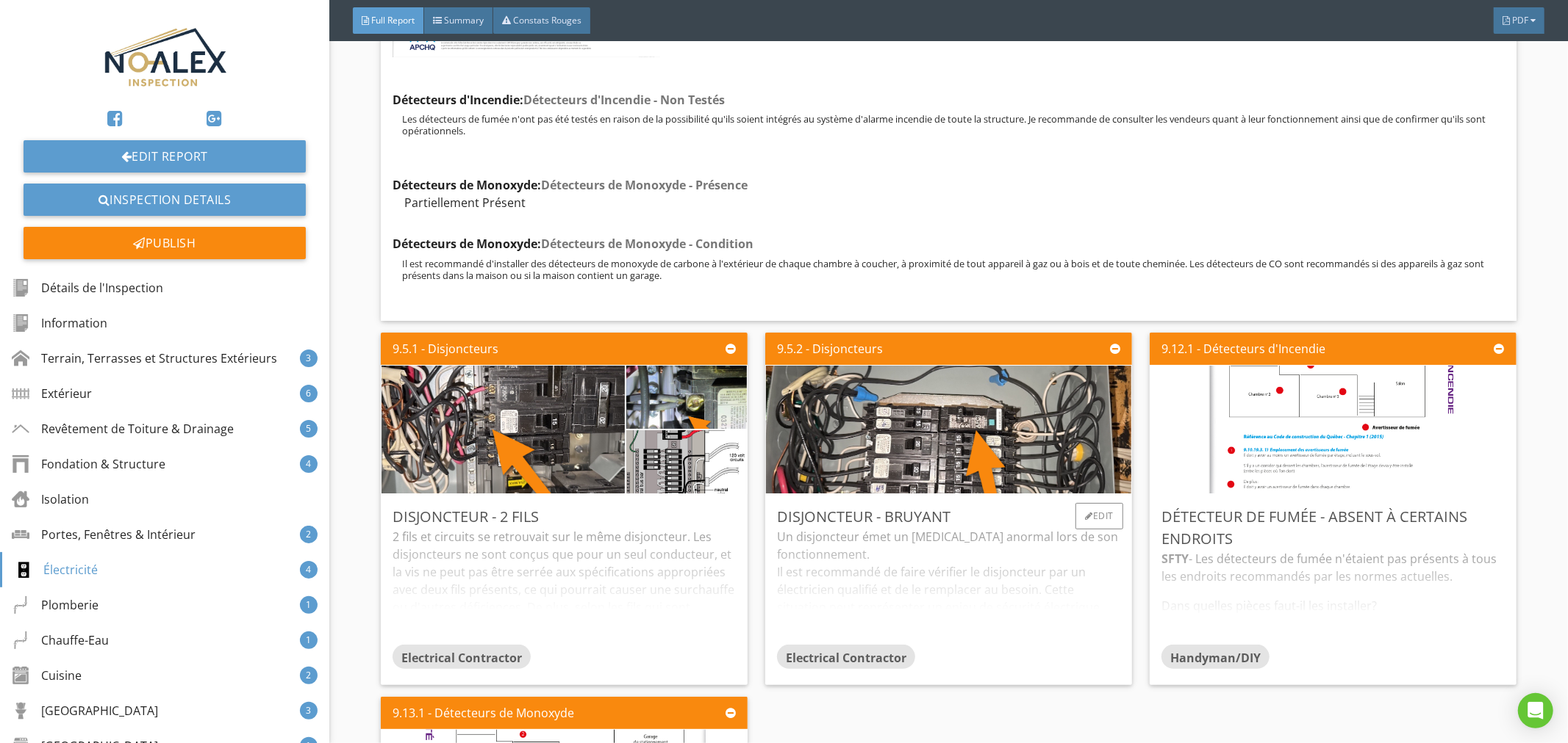
scroll to position [18488, 0]
click at [650, 527] on div "2 fils et circuits se retrouvait sur le même disjoncteur. Les disjoncteurs ne s…" at bounding box center [564, 585] width 343 height 116
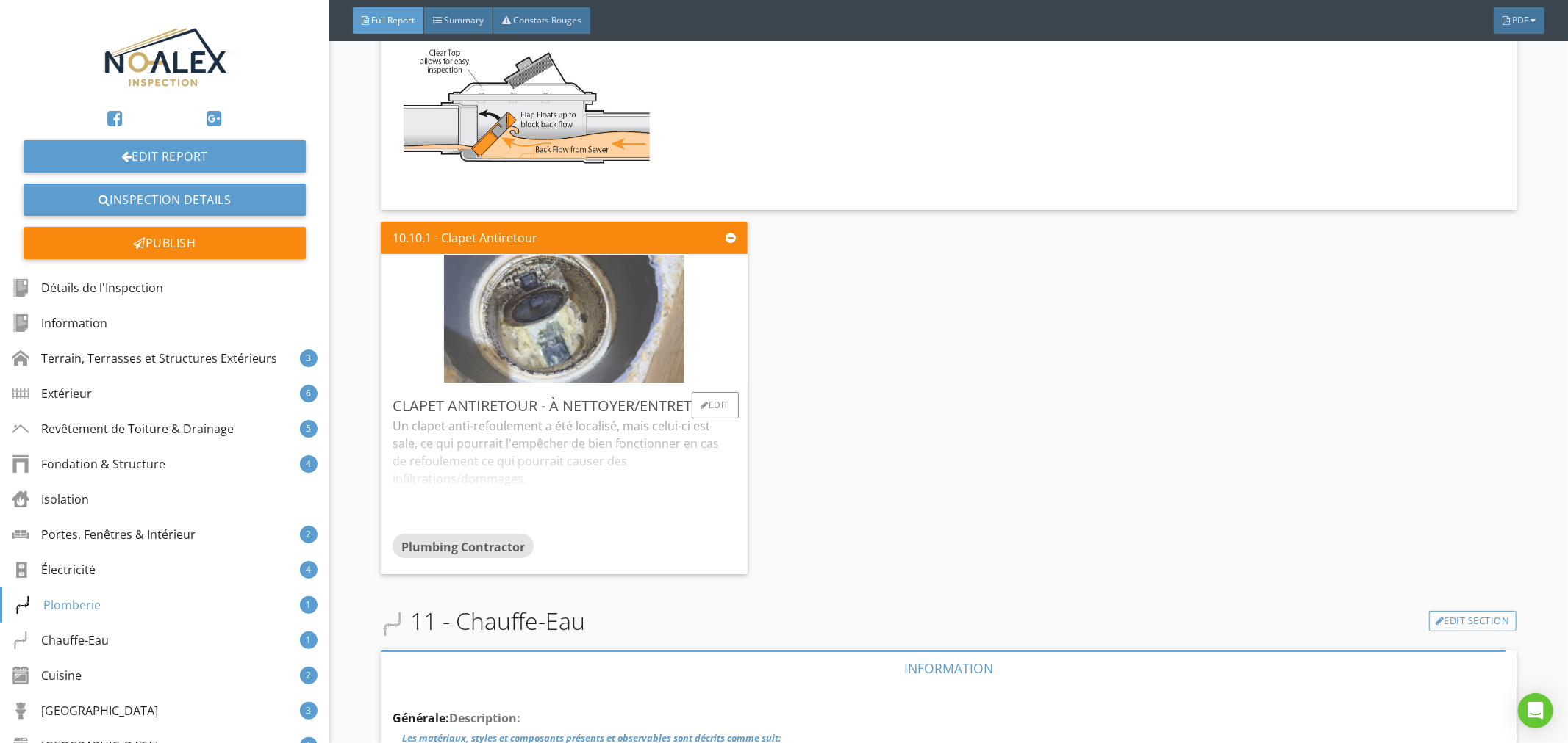
scroll to position [21427, 0]
click at [539, 273] on img at bounding box center [563, 320] width 239 height 320
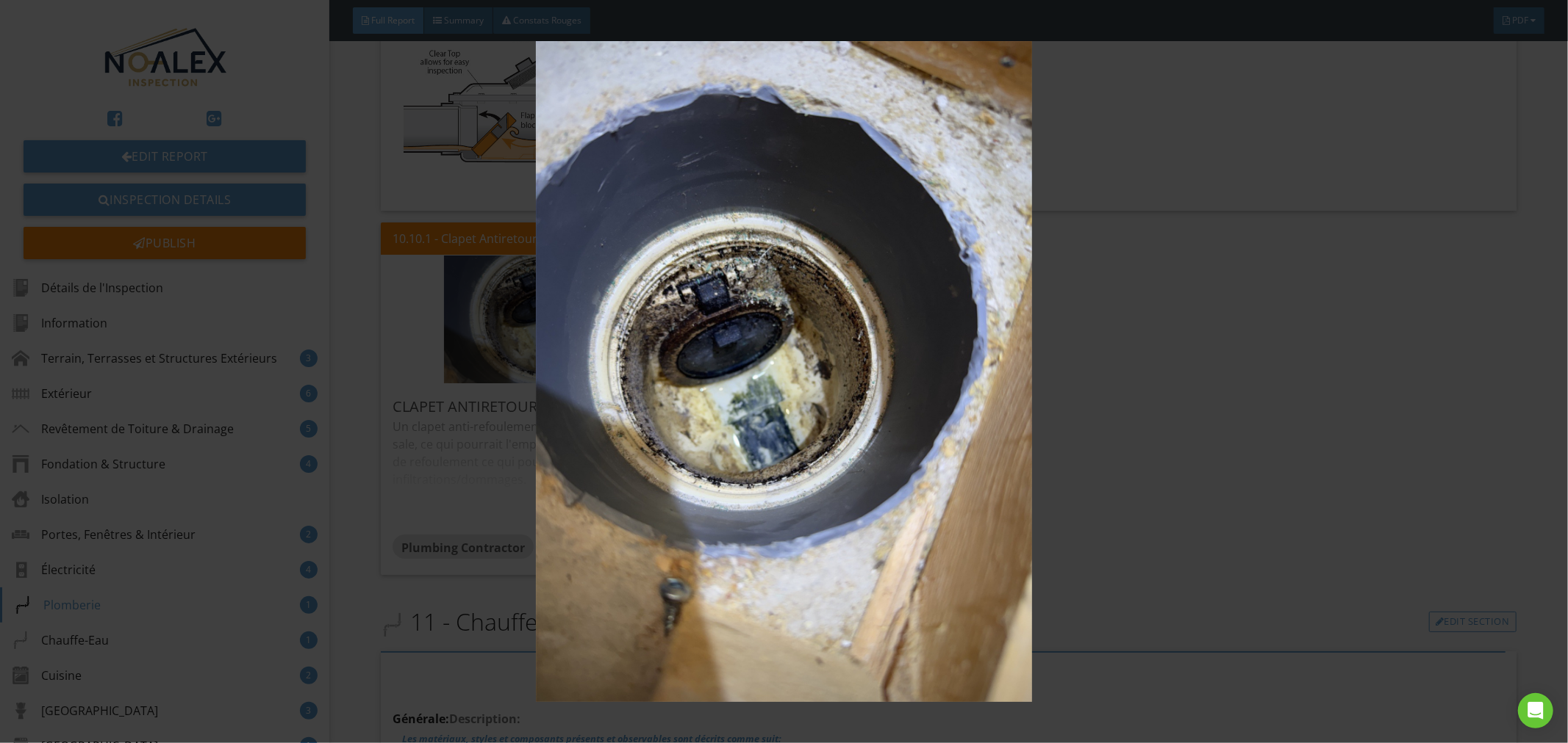
click at [732, 407] on img at bounding box center [784, 372] width 1445 height 662
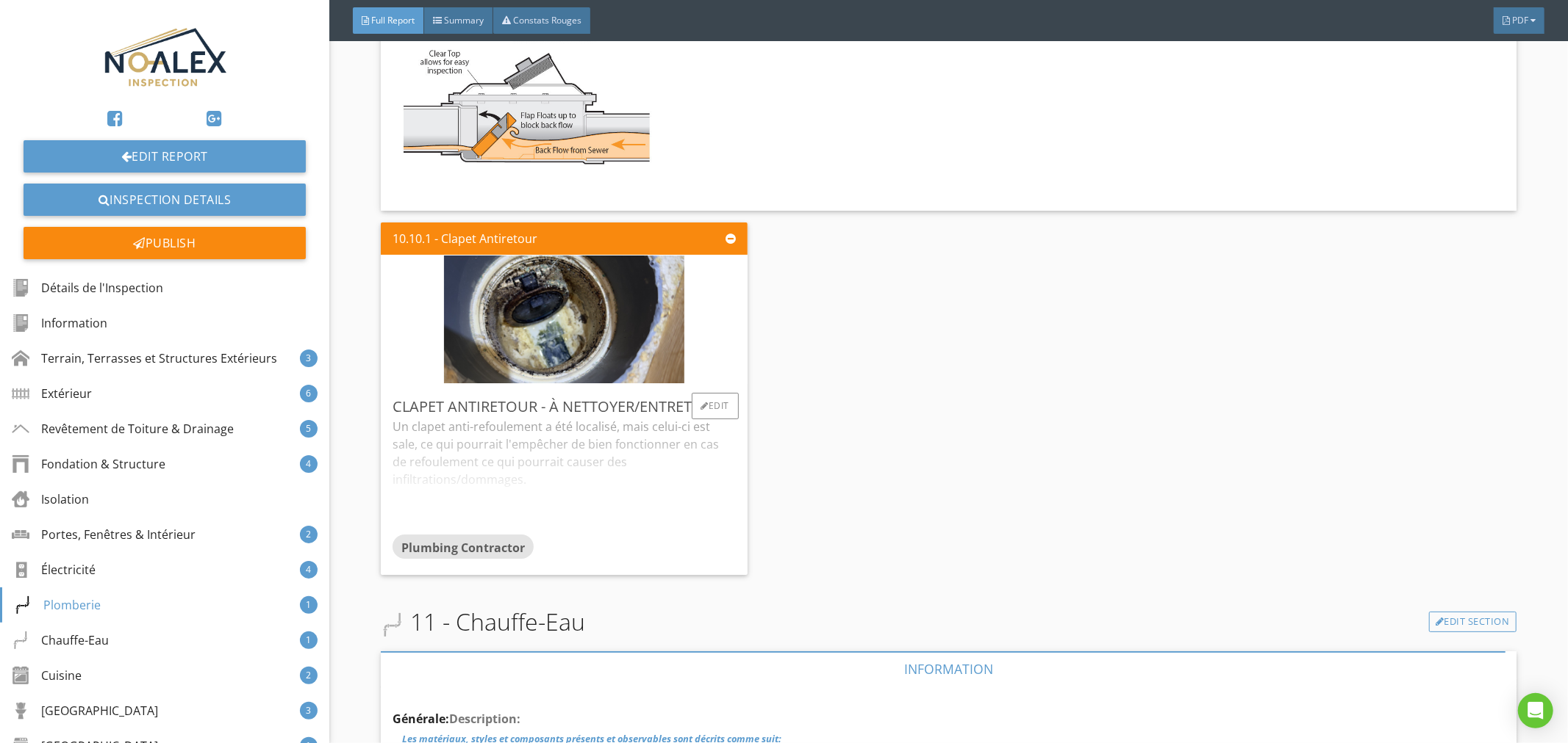
click at [571, 418] on div "Un clapet anti-refoulement a été localisé, mais celui-ci est sale, ce qui pourr…" at bounding box center [564, 476] width 343 height 116
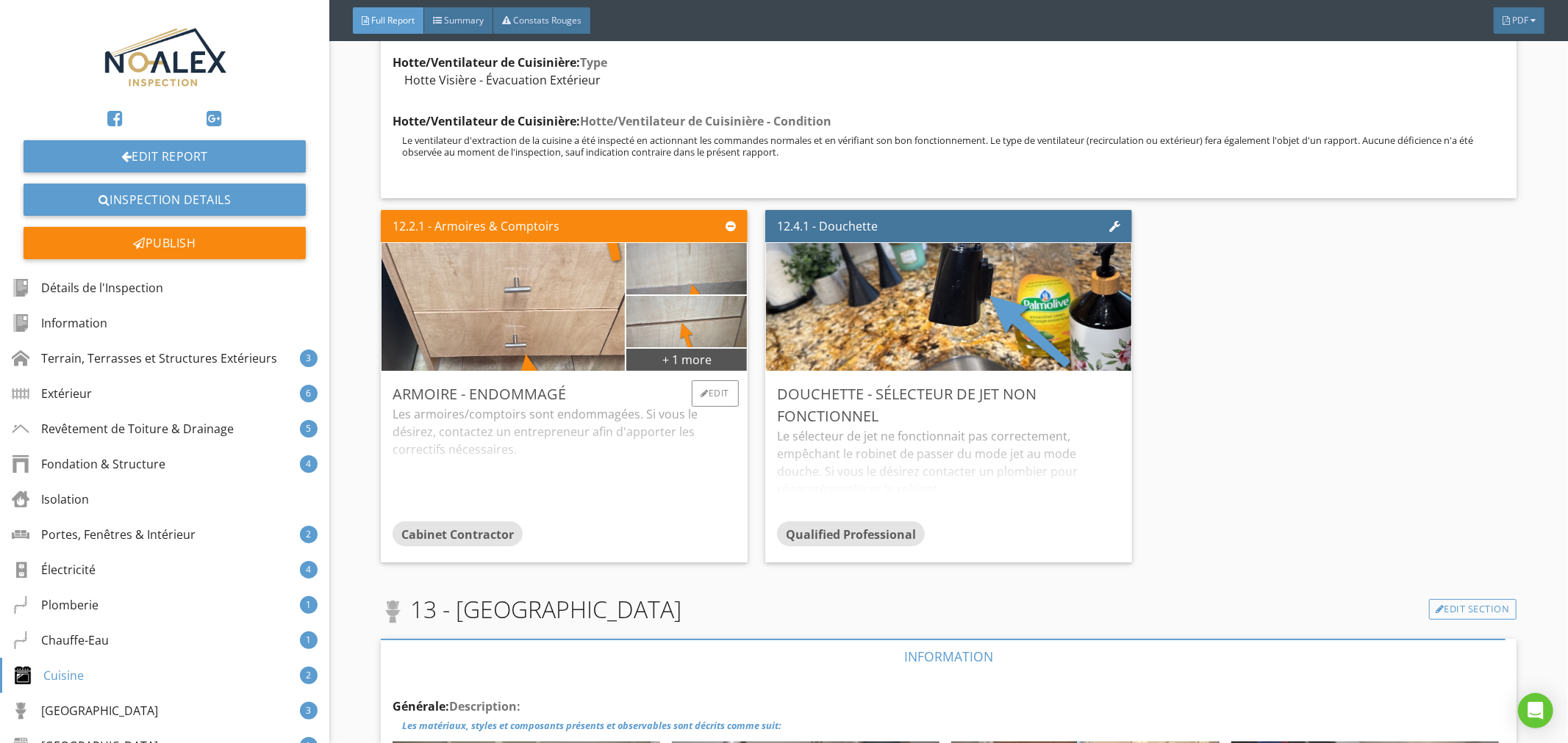
scroll to position [24253, 0]
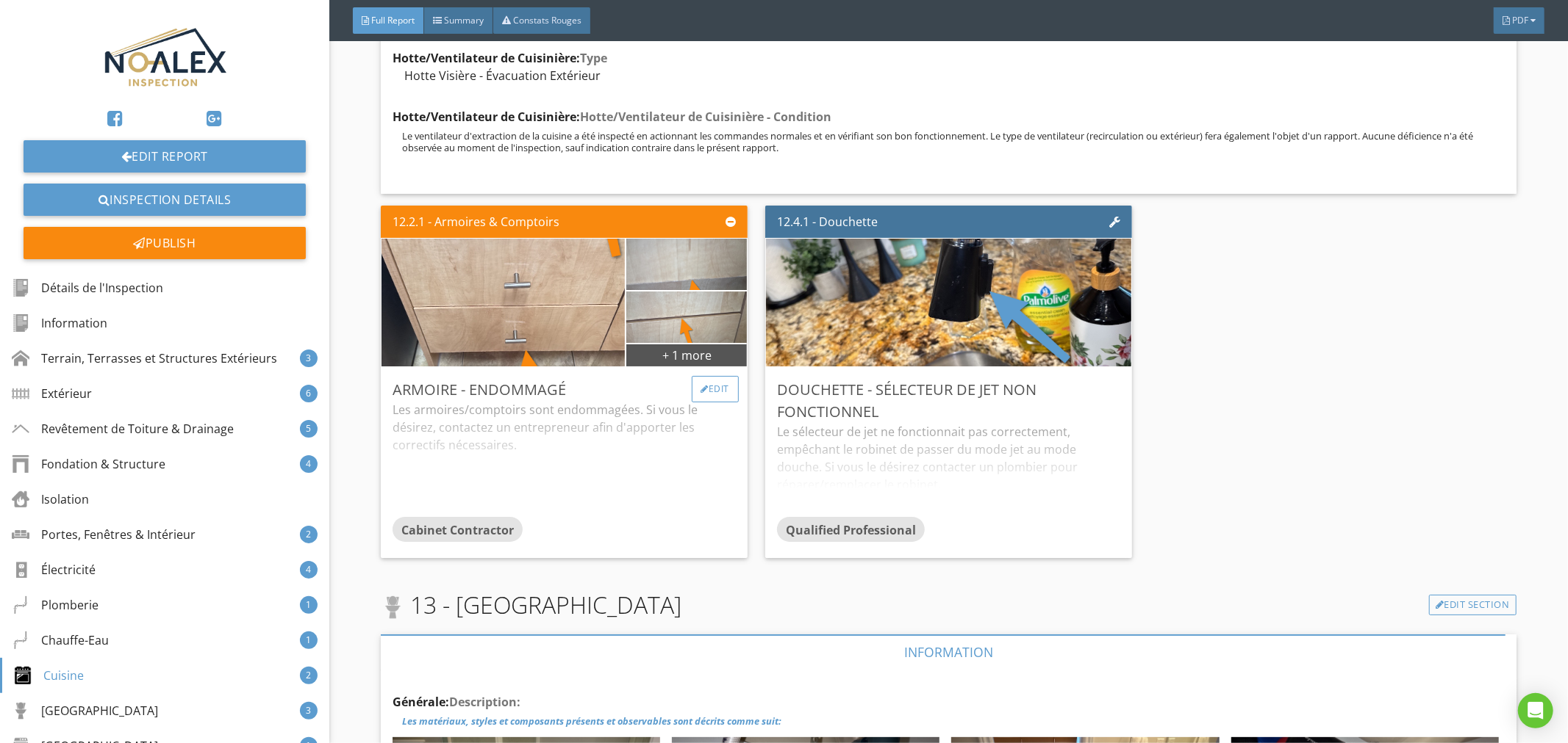
click at [716, 376] on div "Edit" at bounding box center [716, 388] width 48 height 26
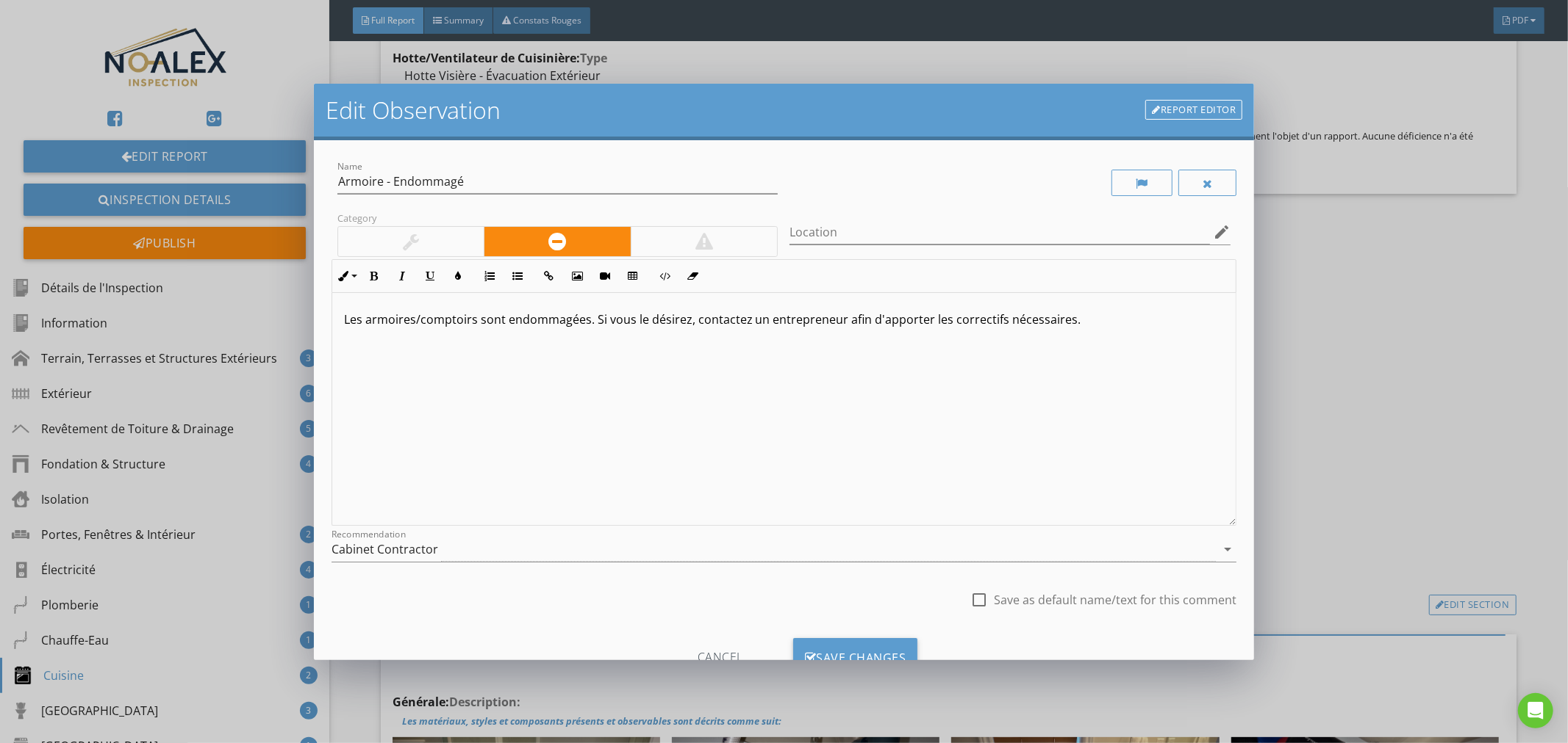
click at [444, 245] on div at bounding box center [412, 241] width 147 height 29
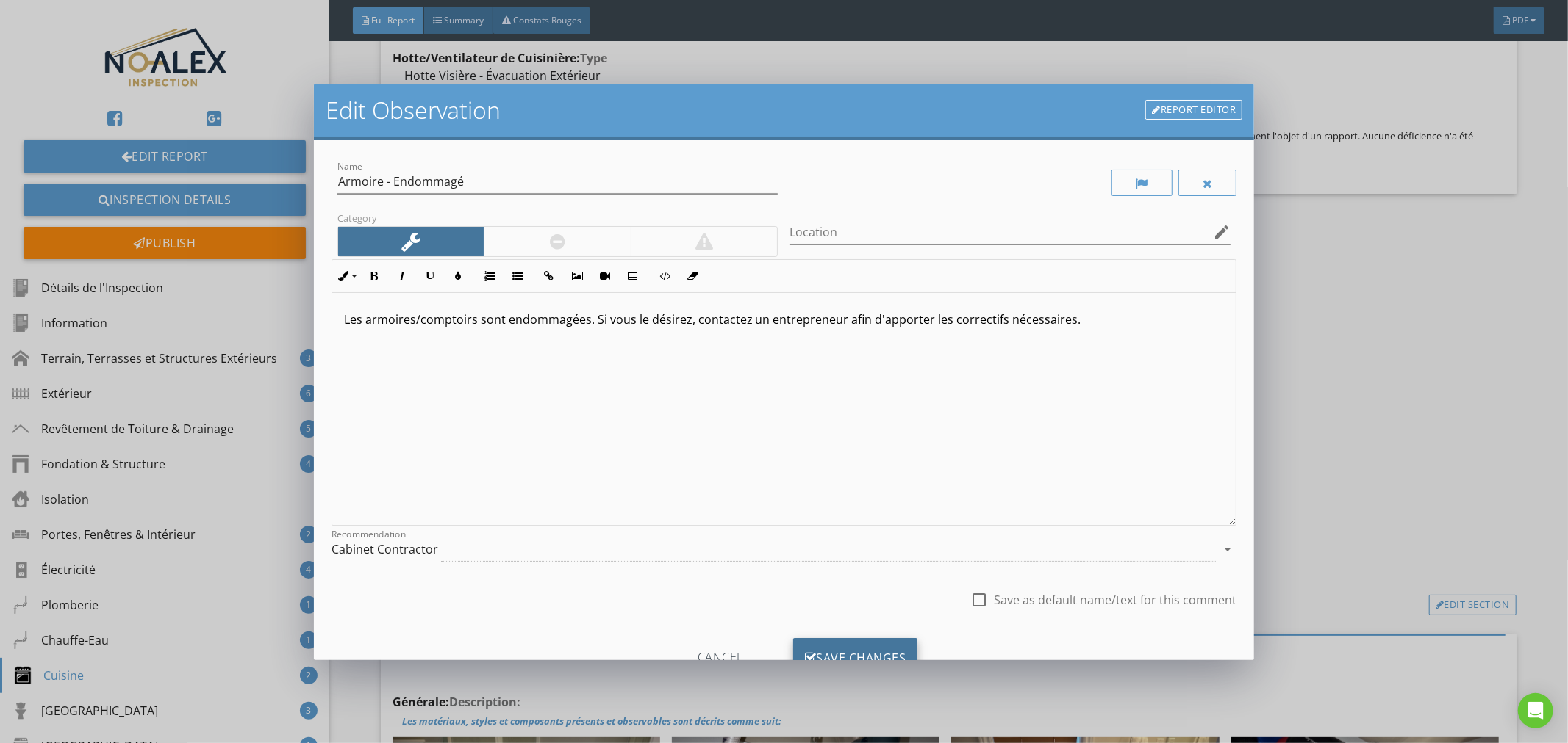
click at [826, 642] on div "Save Changes" at bounding box center [855, 657] width 125 height 40
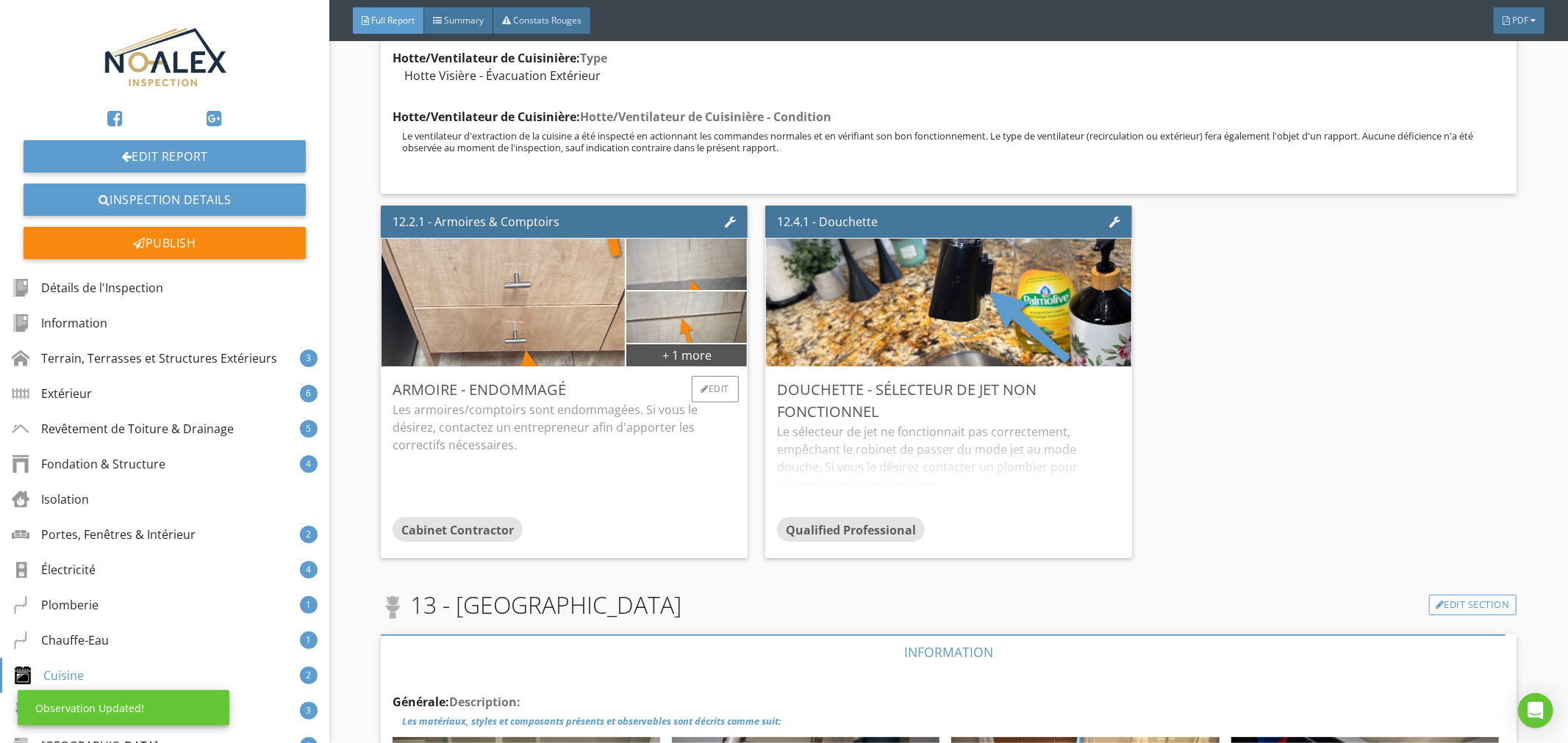
click at [562, 401] on p "Les armoires/comptoirs sont endommagées. Si vous le désirez, contactez un entre…" at bounding box center [564, 427] width 343 height 53
click at [966, 423] on div "Le sélecteur de jet ne fonctionnait pas correctement, empêchant le robinet de p…" at bounding box center [949, 470] width 343 height 94
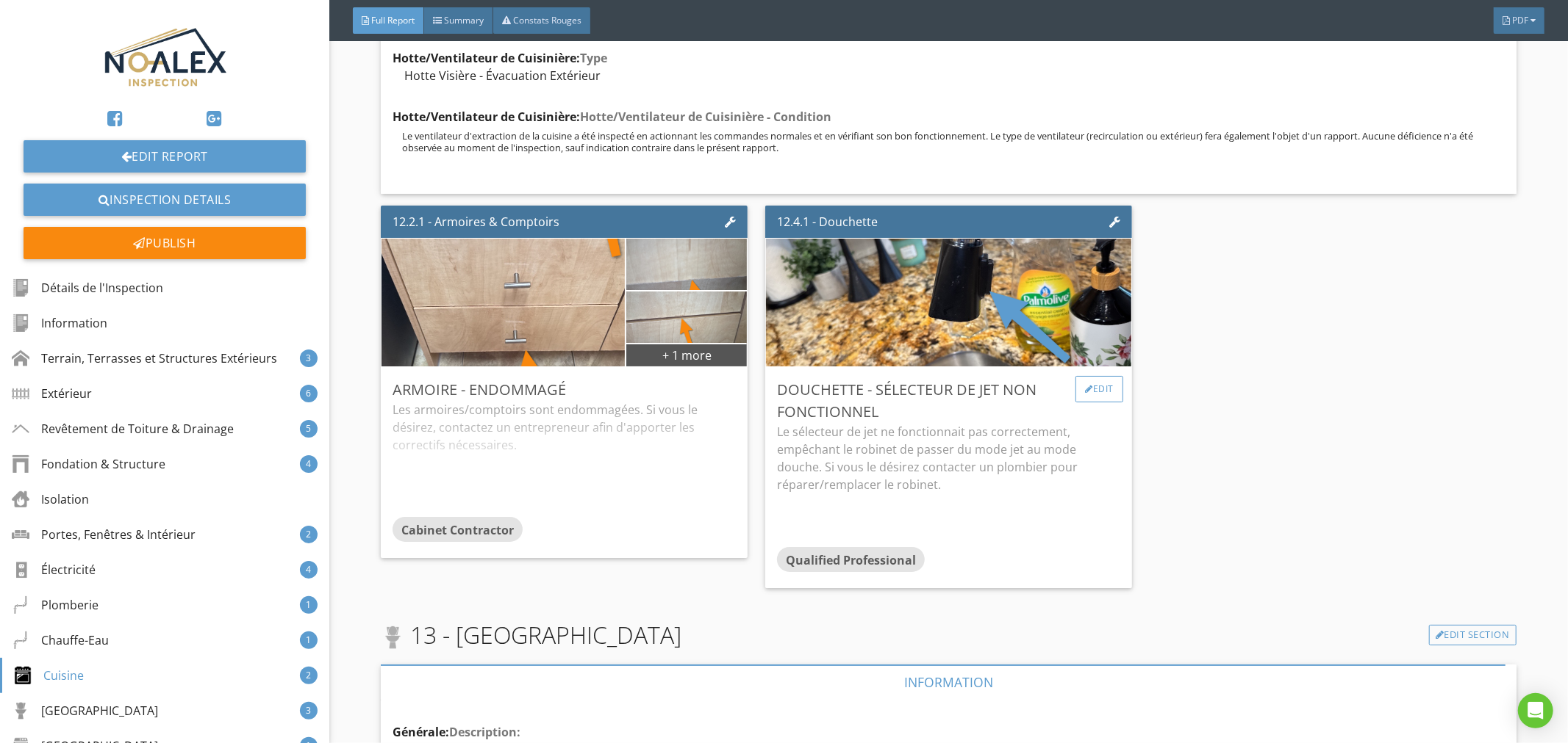
click at [1101, 376] on div "Edit" at bounding box center [1099, 388] width 48 height 26
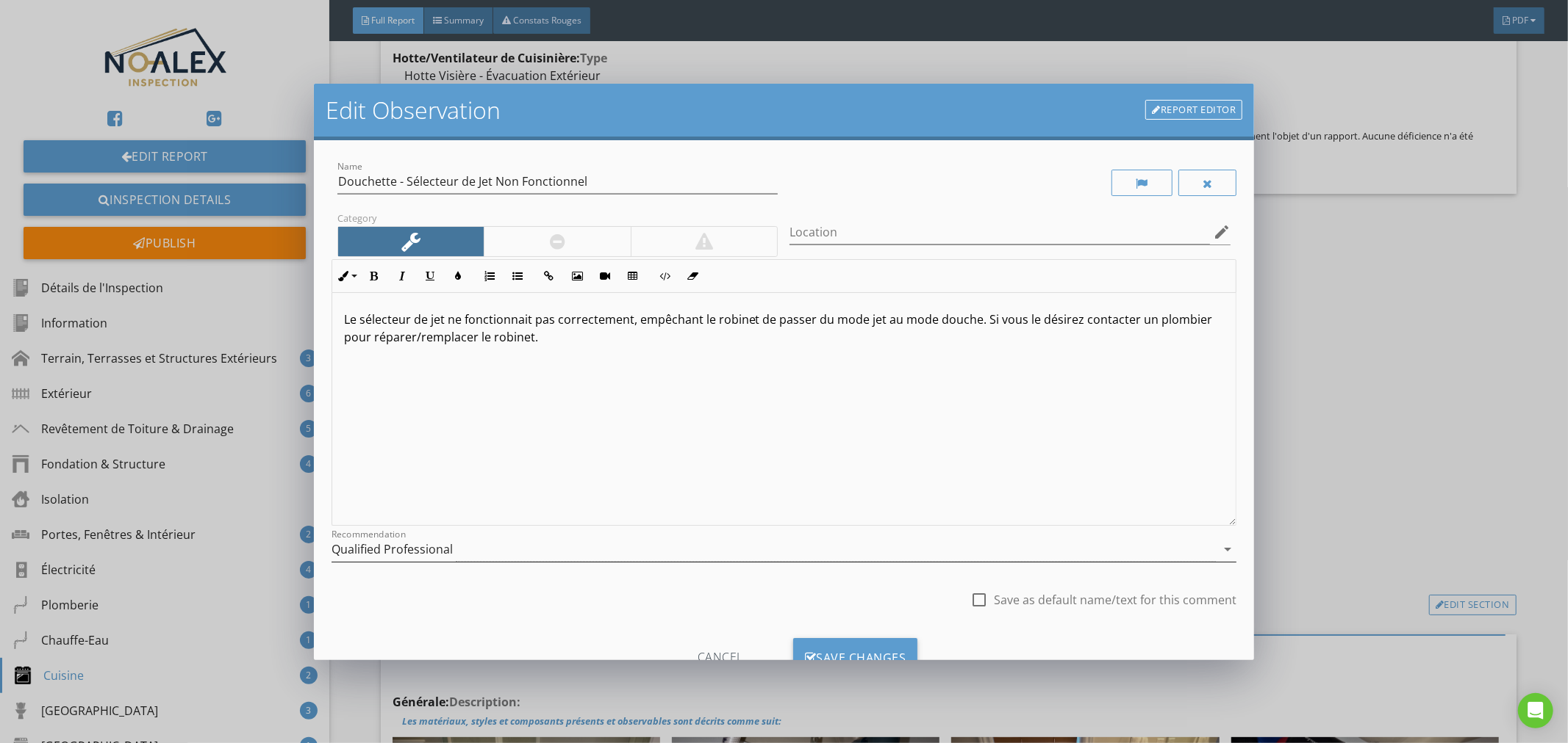
click at [471, 548] on div "Qualified Professional" at bounding box center [774, 549] width 885 height 24
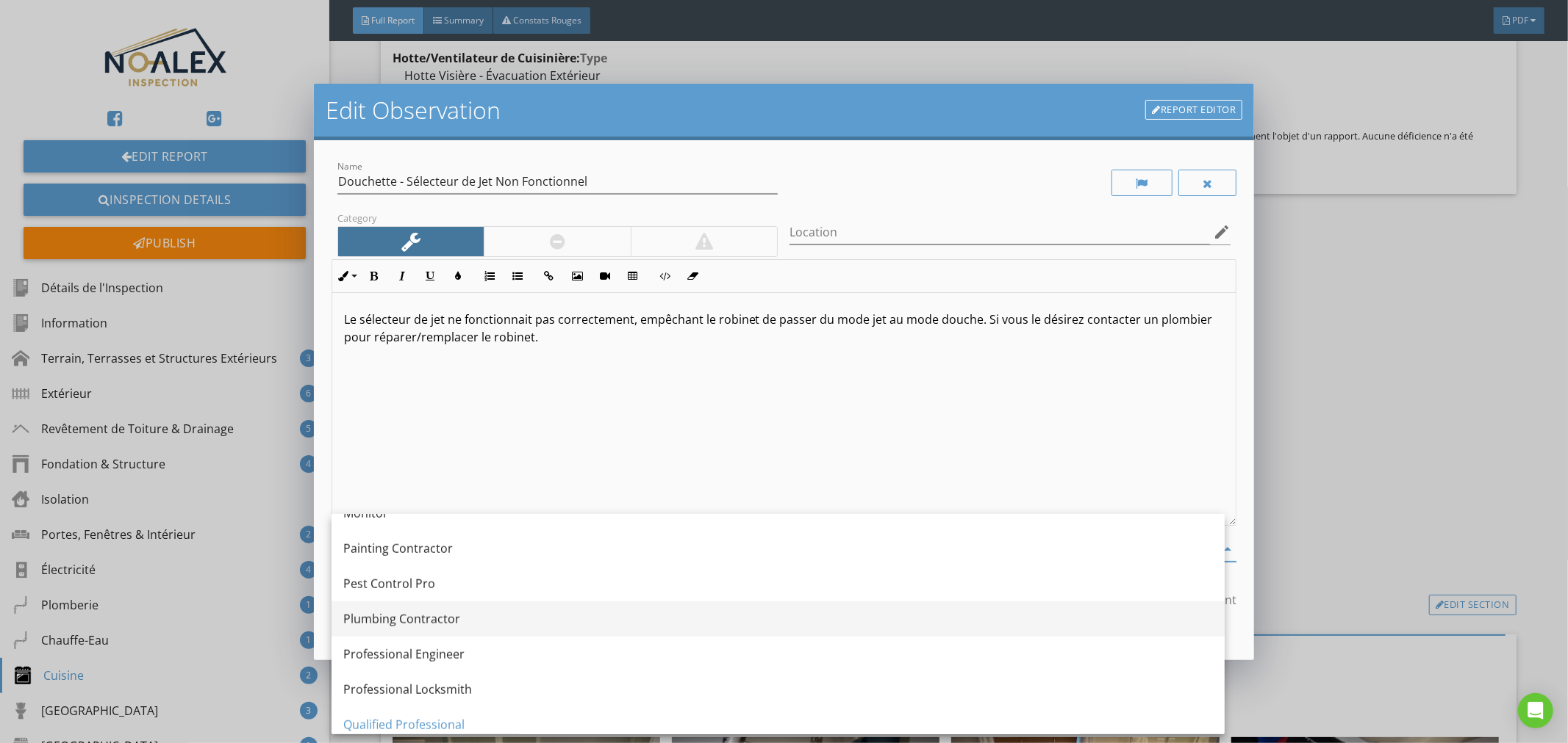
scroll to position [1224, 0]
click at [406, 621] on div "Plumbing Contractor" at bounding box center [778, 618] width 870 height 17
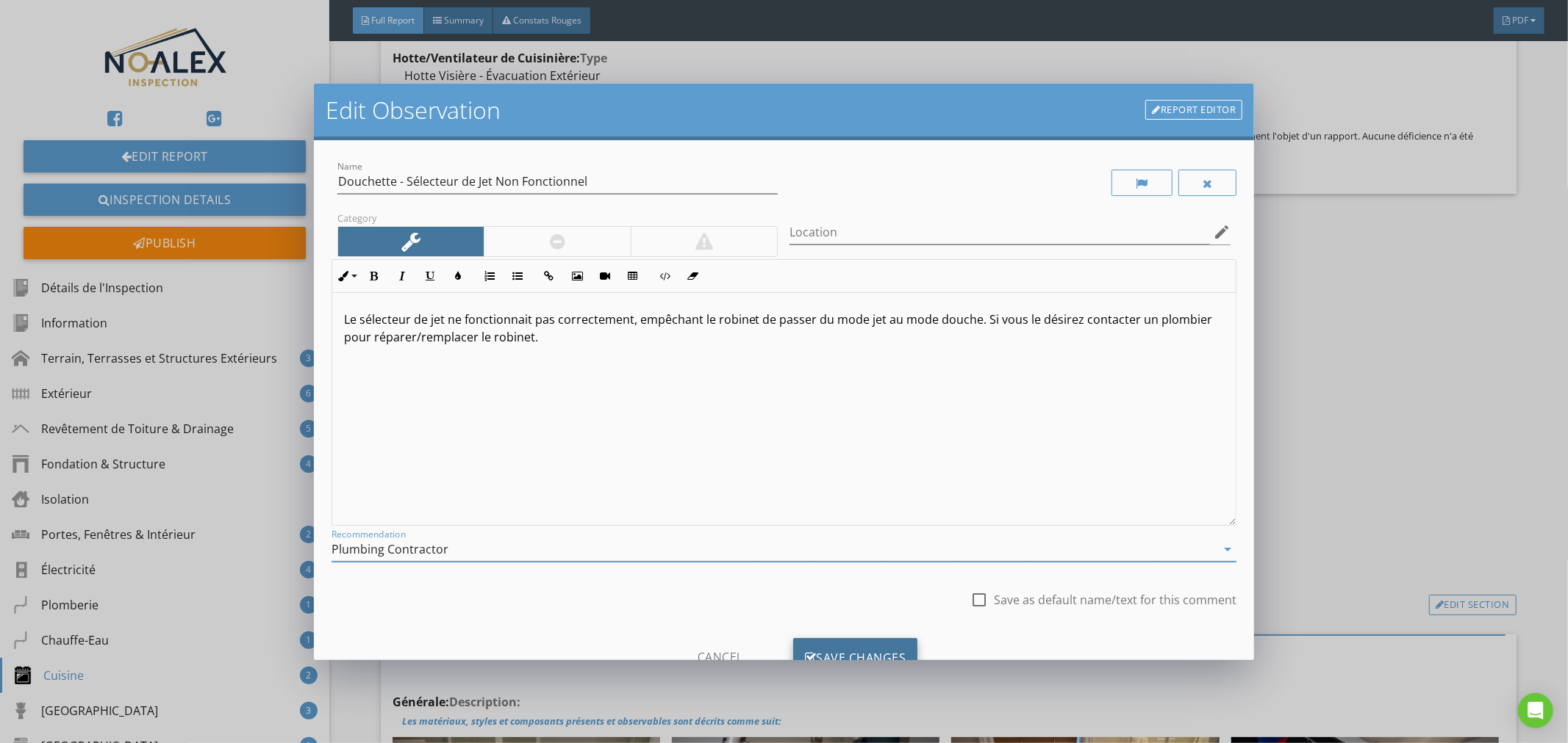
click at [871, 647] on div "Save Changes" at bounding box center [855, 657] width 125 height 40
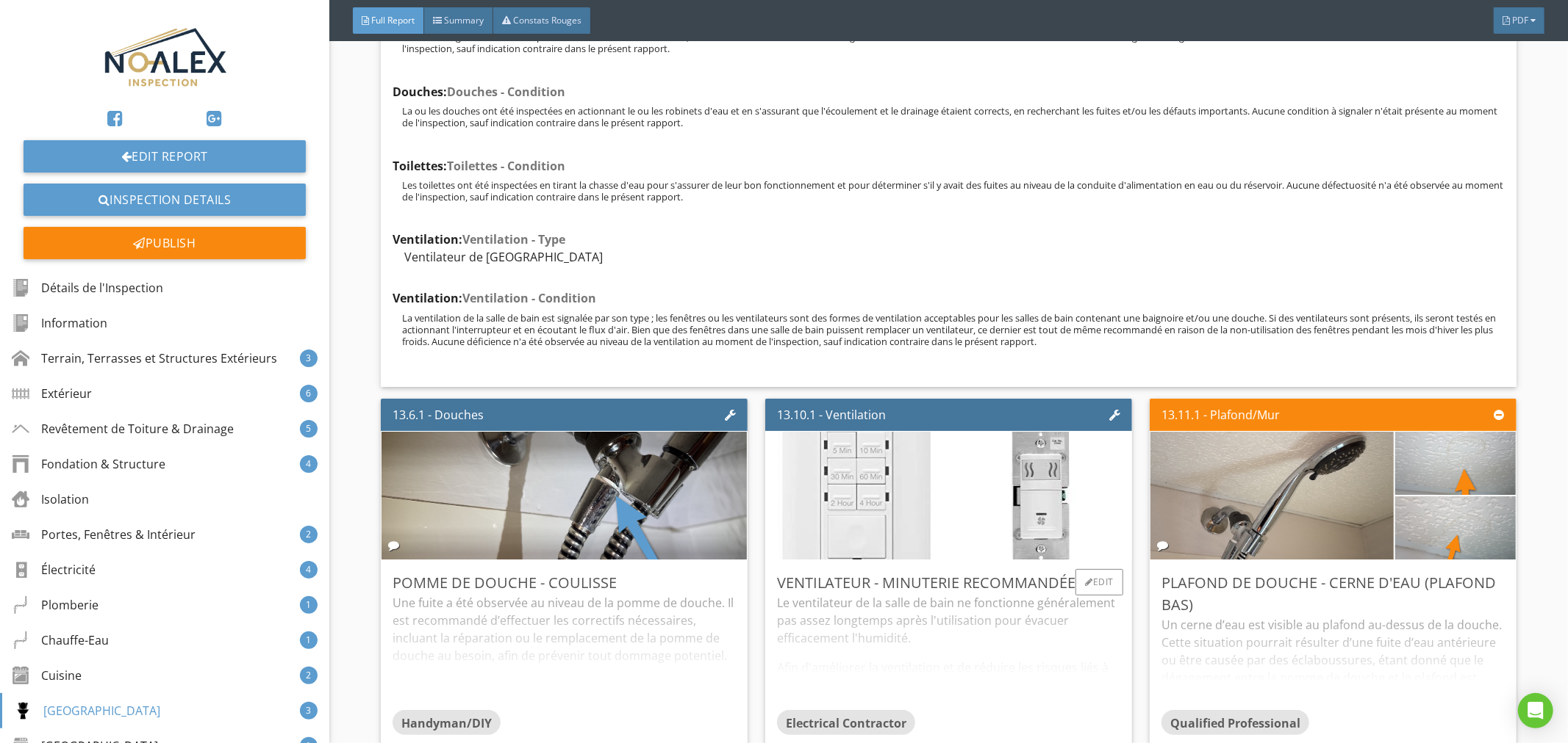
scroll to position [26101, 0]
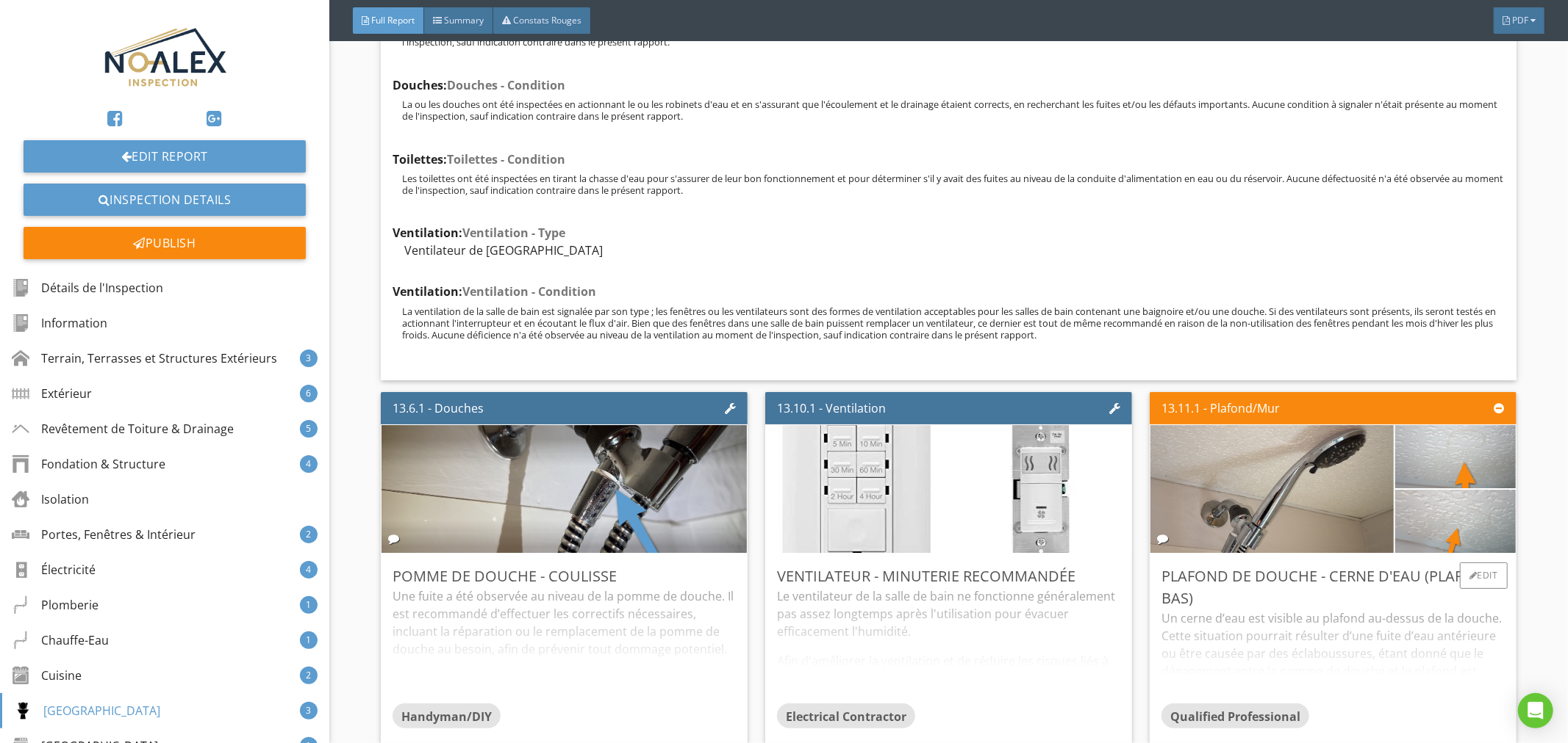
click at [1348, 610] on div "Un cerne d’eau est visible au plafond au-dessus de la douche. Cette situation p…" at bounding box center [1333, 657] width 343 height 94
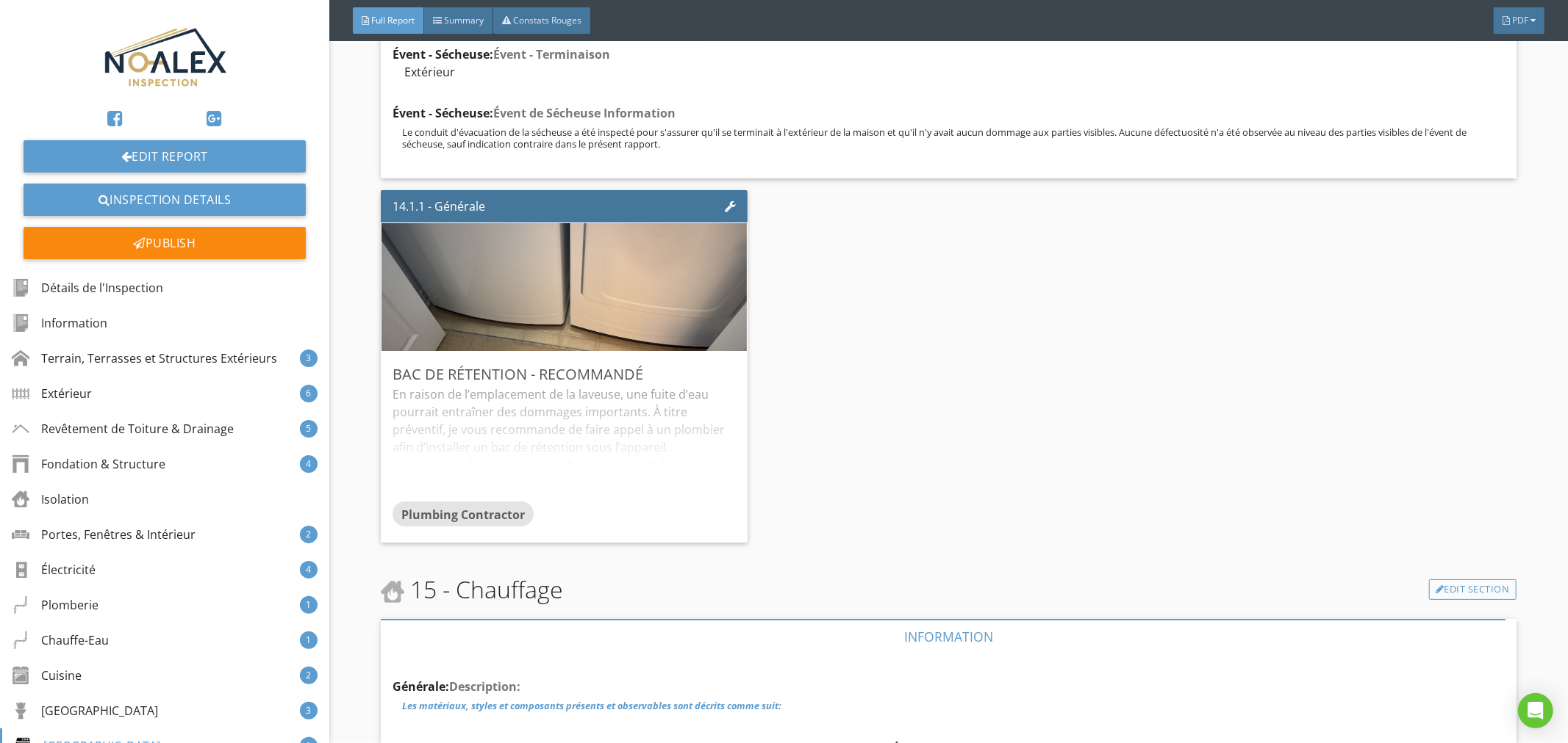
scroll to position [27297, 0]
click at [566, 385] on div "En raison de l’emplacement de la laveuse, une fuite d’eau pourrait entraîner de…" at bounding box center [564, 442] width 343 height 116
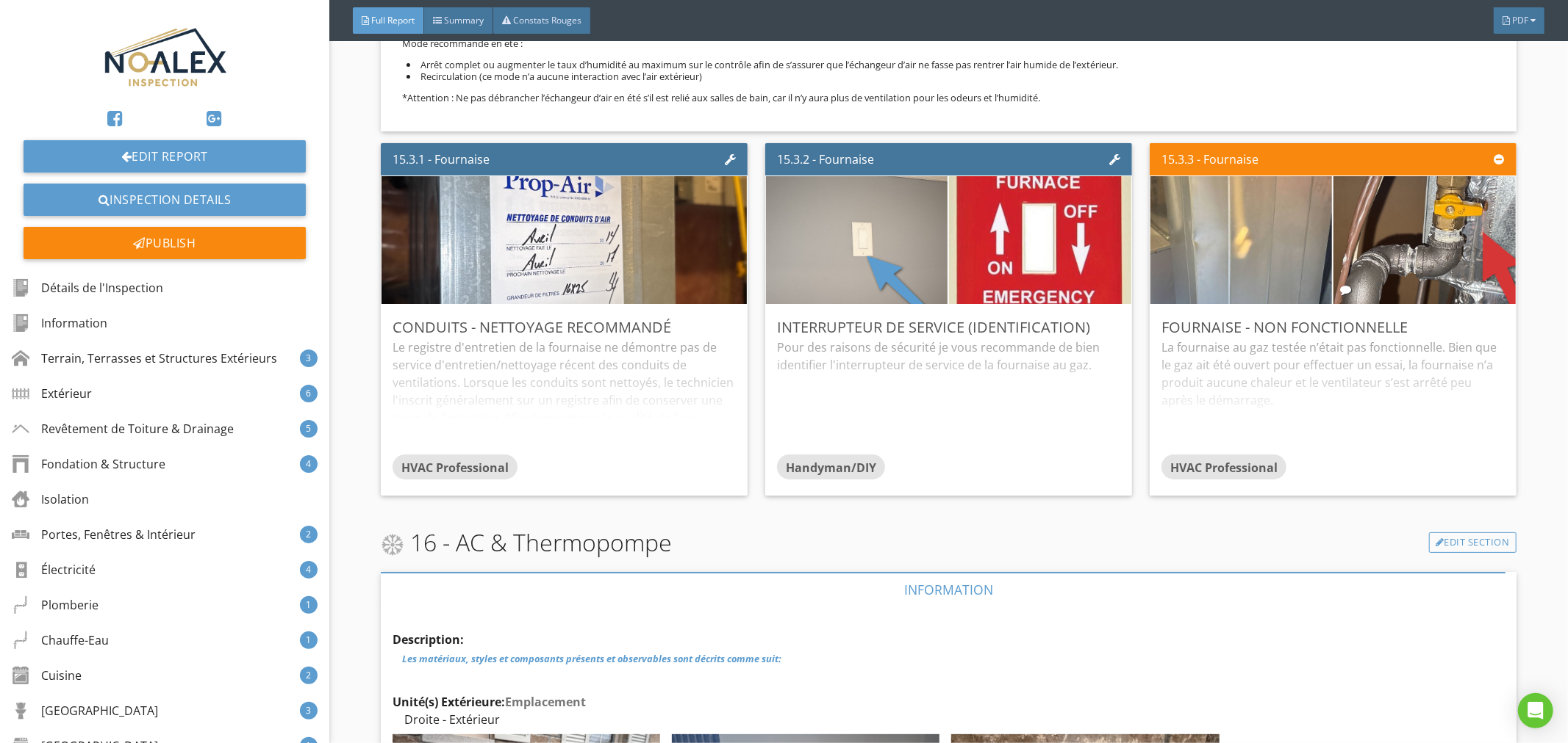
scroll to position [29473, 0]
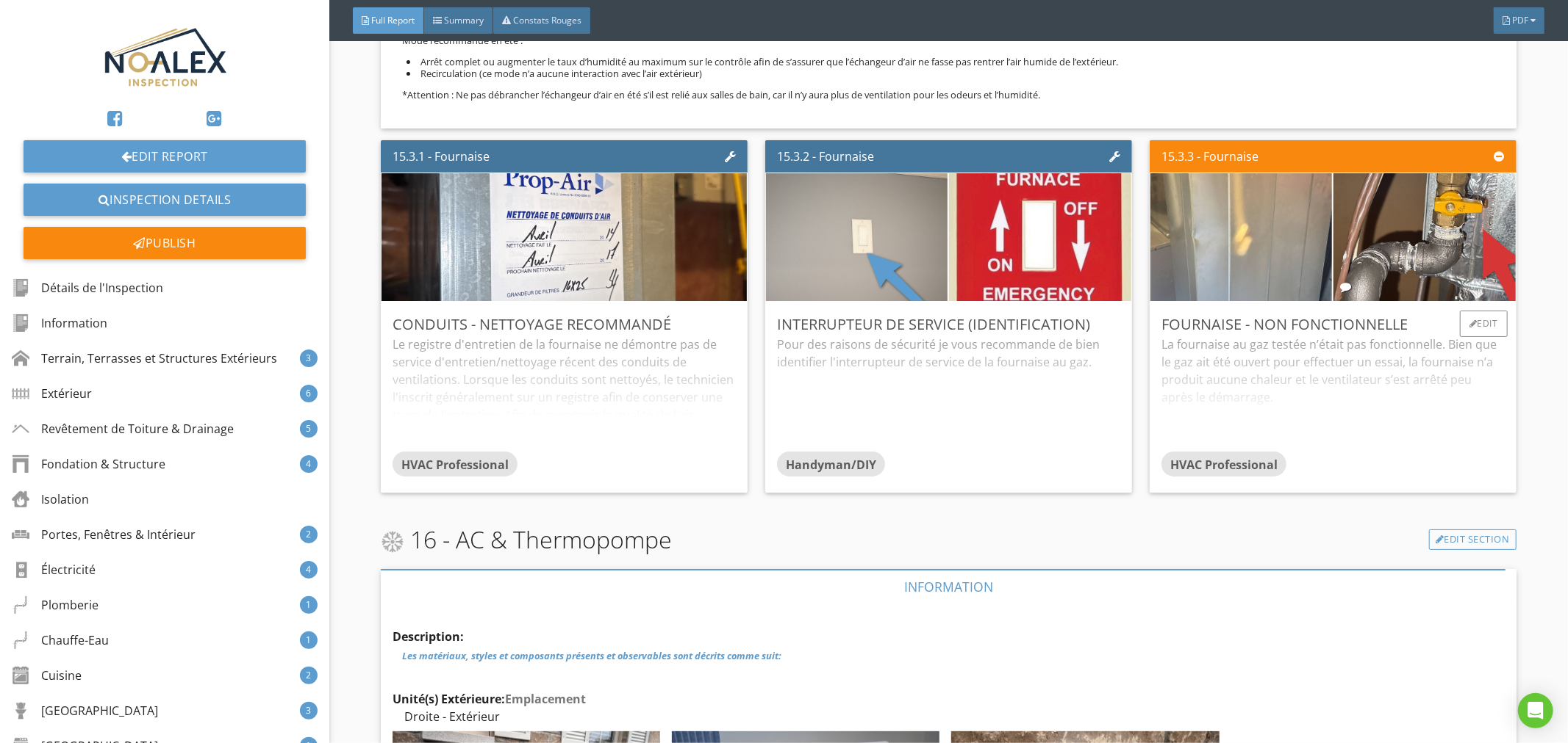
click at [1228, 335] on div "La fournaise au gaz testée n’était pas fonctionnelle. Bien que le gaz ait été o…" at bounding box center [1333, 393] width 343 height 116
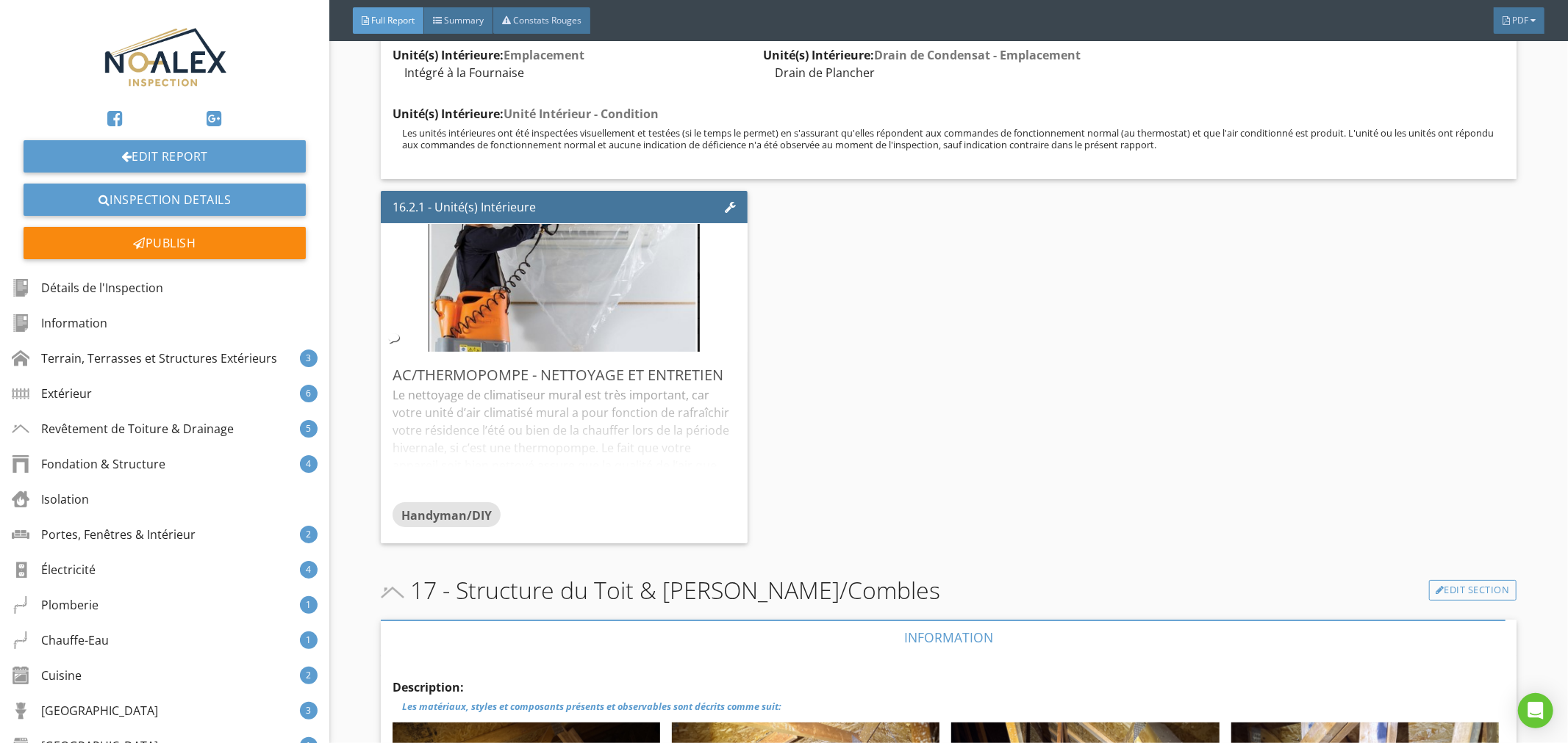
scroll to position [30669, 0]
click at [713, 360] on div "Edit" at bounding box center [716, 373] width 48 height 26
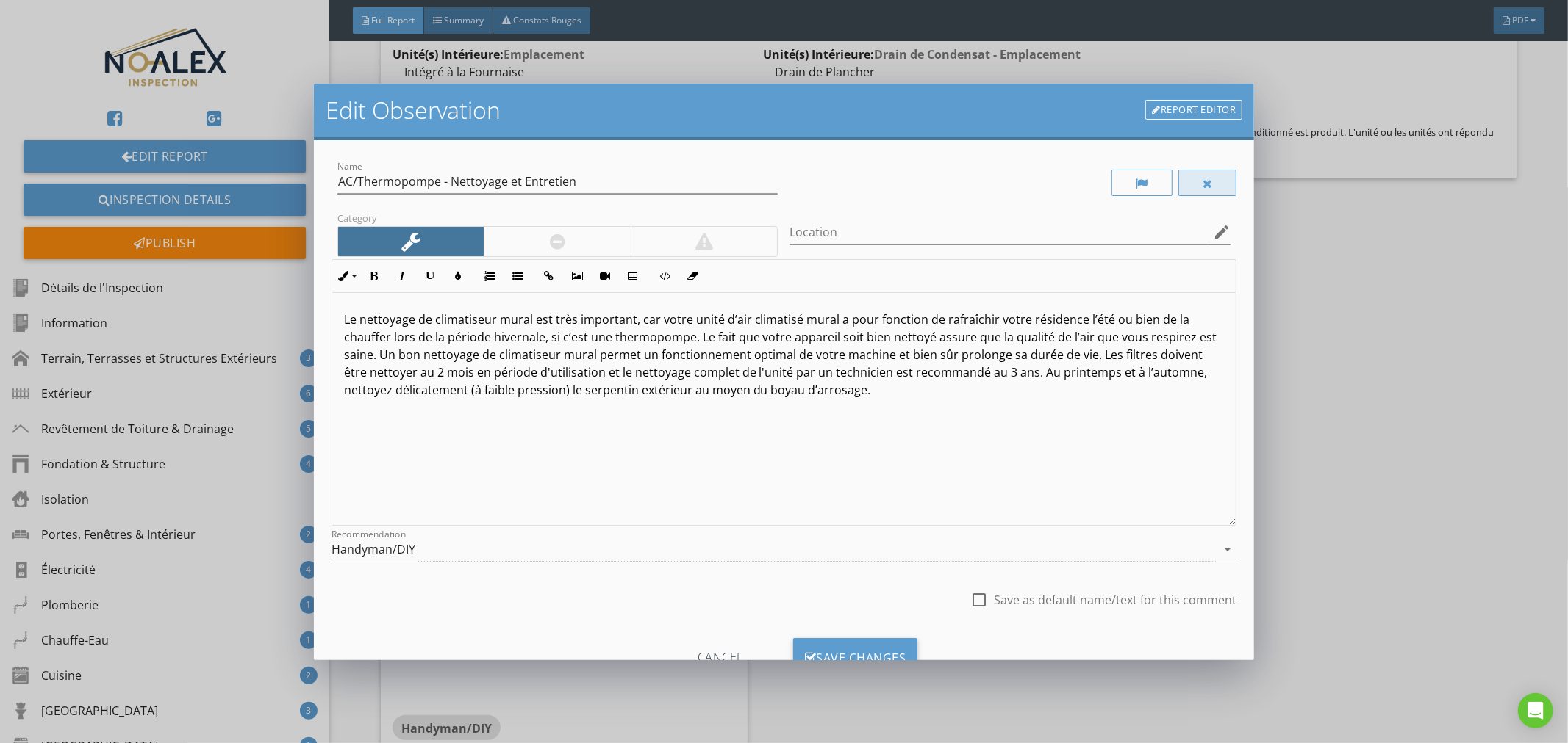
click at [1192, 176] on div at bounding box center [1207, 182] width 59 height 26
click at [857, 650] on div "Save Changes" at bounding box center [855, 657] width 125 height 40
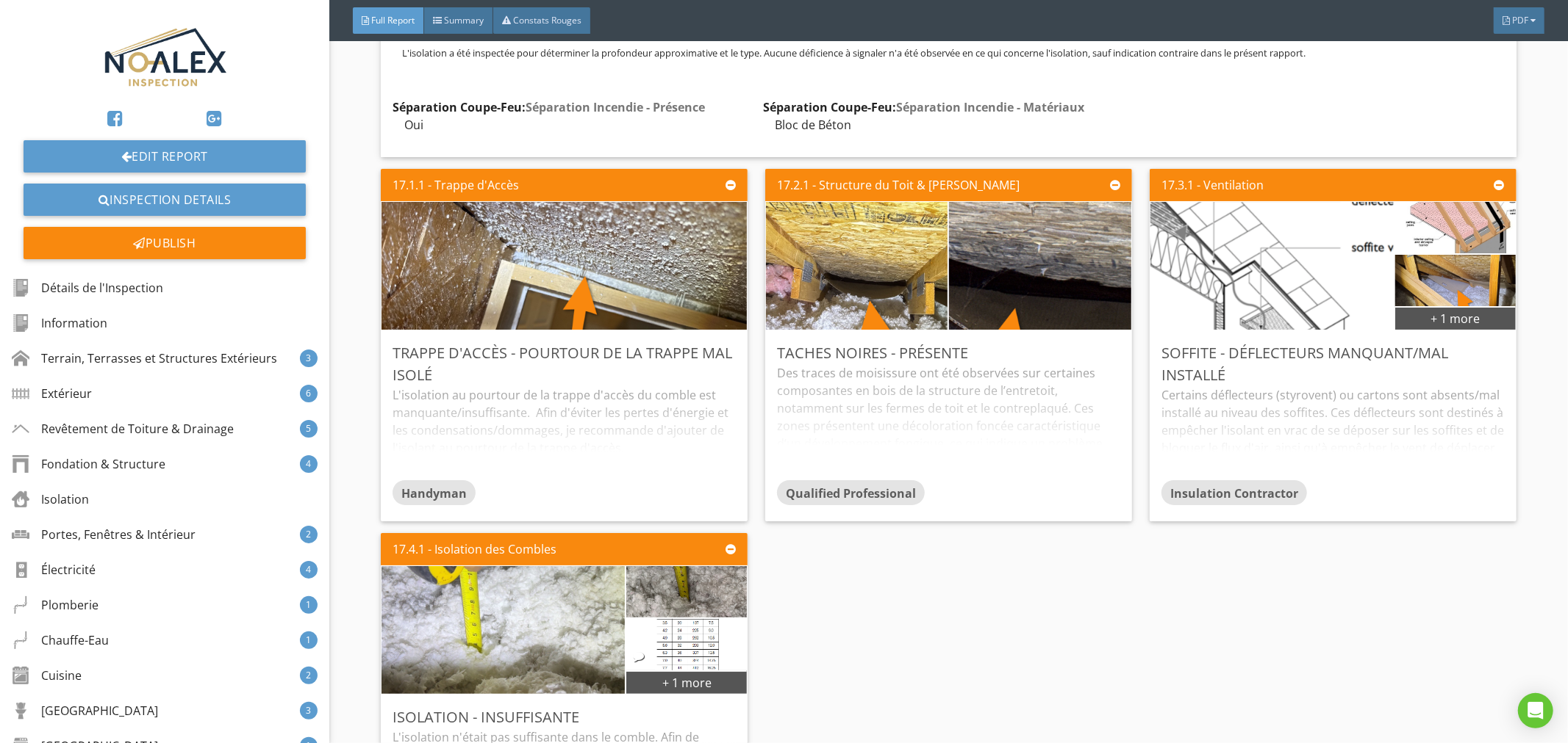
scroll to position [32192, 0]
click at [582, 385] on div "L'isolation au pourtour de la trappe d'accès du comble est manquante/insuffisan…" at bounding box center [564, 433] width 343 height 94
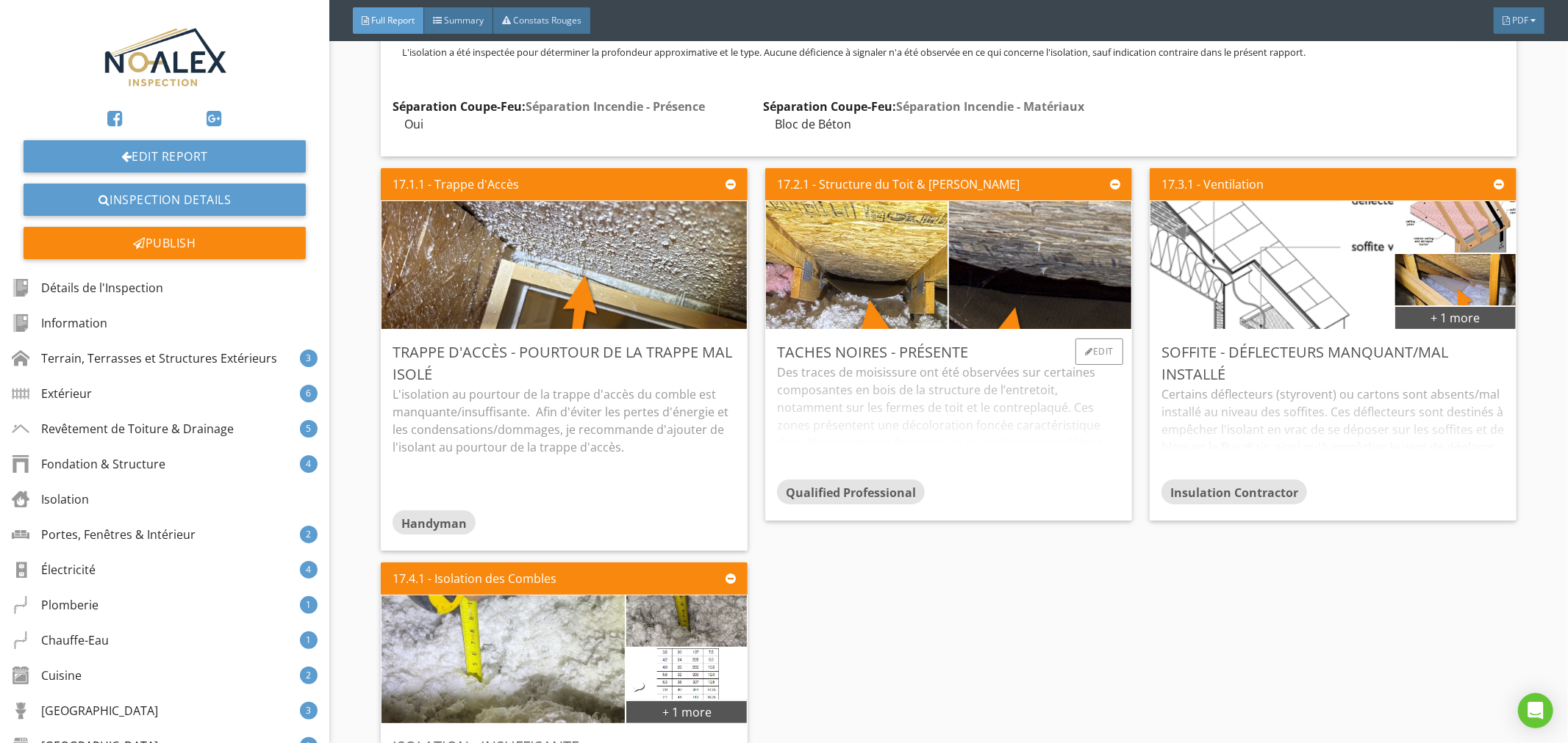
click at [958, 363] on div "Des traces de moisissure ont été observées sur certaines composantes en bois de…" at bounding box center [949, 421] width 343 height 116
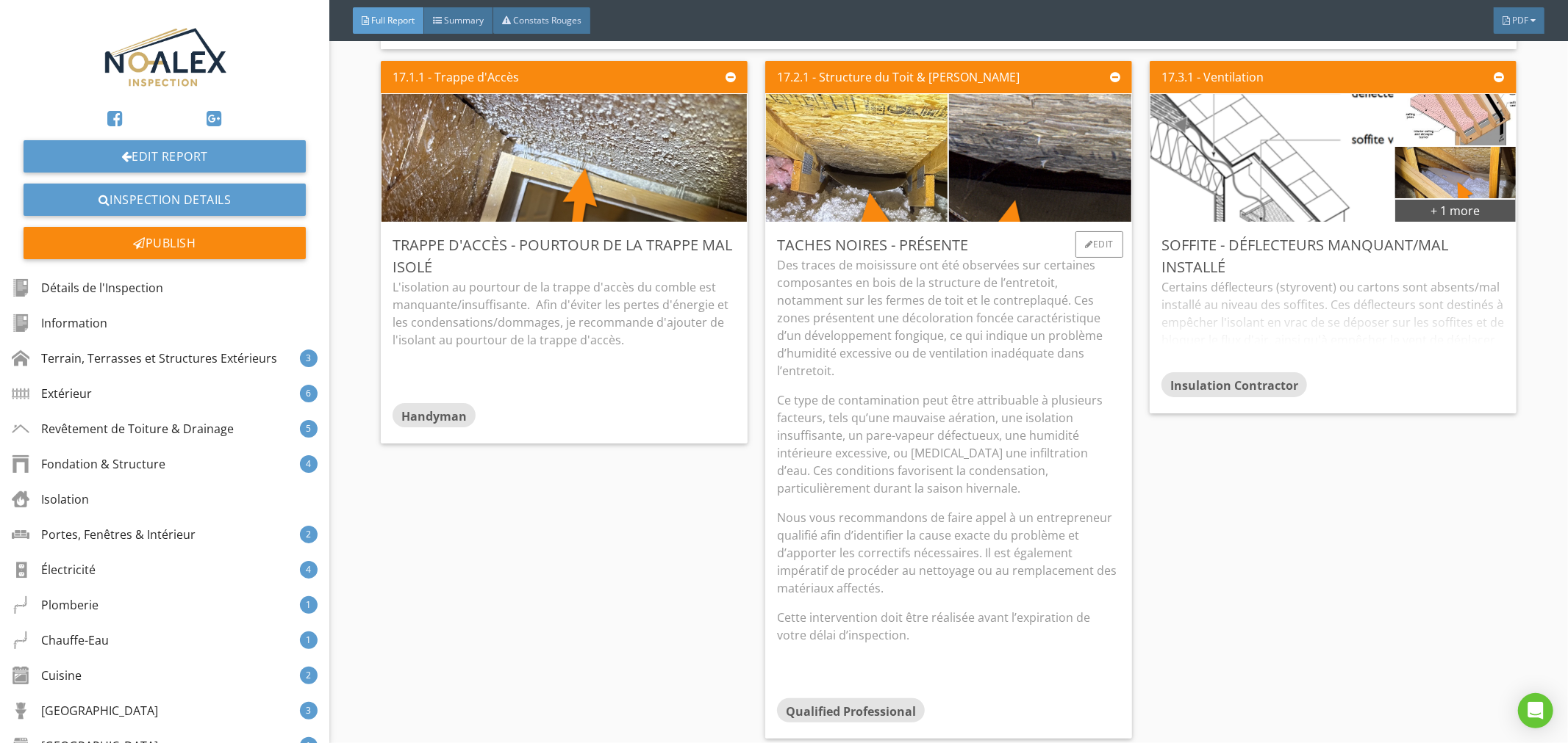
scroll to position [32300, 0]
click at [1086, 230] on div "Edit" at bounding box center [1099, 243] width 48 height 26
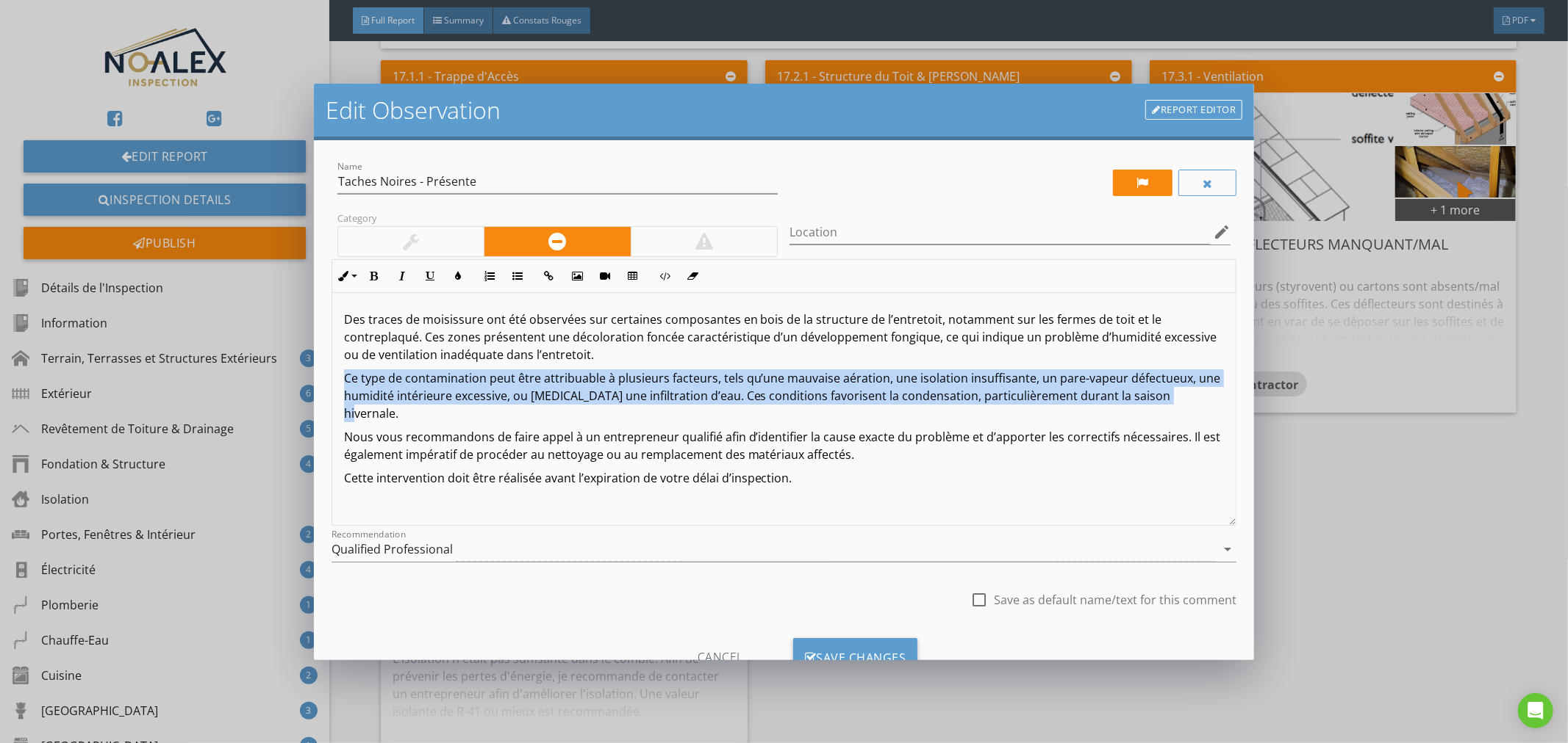
drag, startPoint x: 343, startPoint y: 372, endPoint x: 1198, endPoint y: 394, distance: 855.3
click at [1198, 394] on p "Ce type de contamination peut être attribuable à plusieurs facteurs, tels qu’un…" at bounding box center [784, 395] width 880 height 53
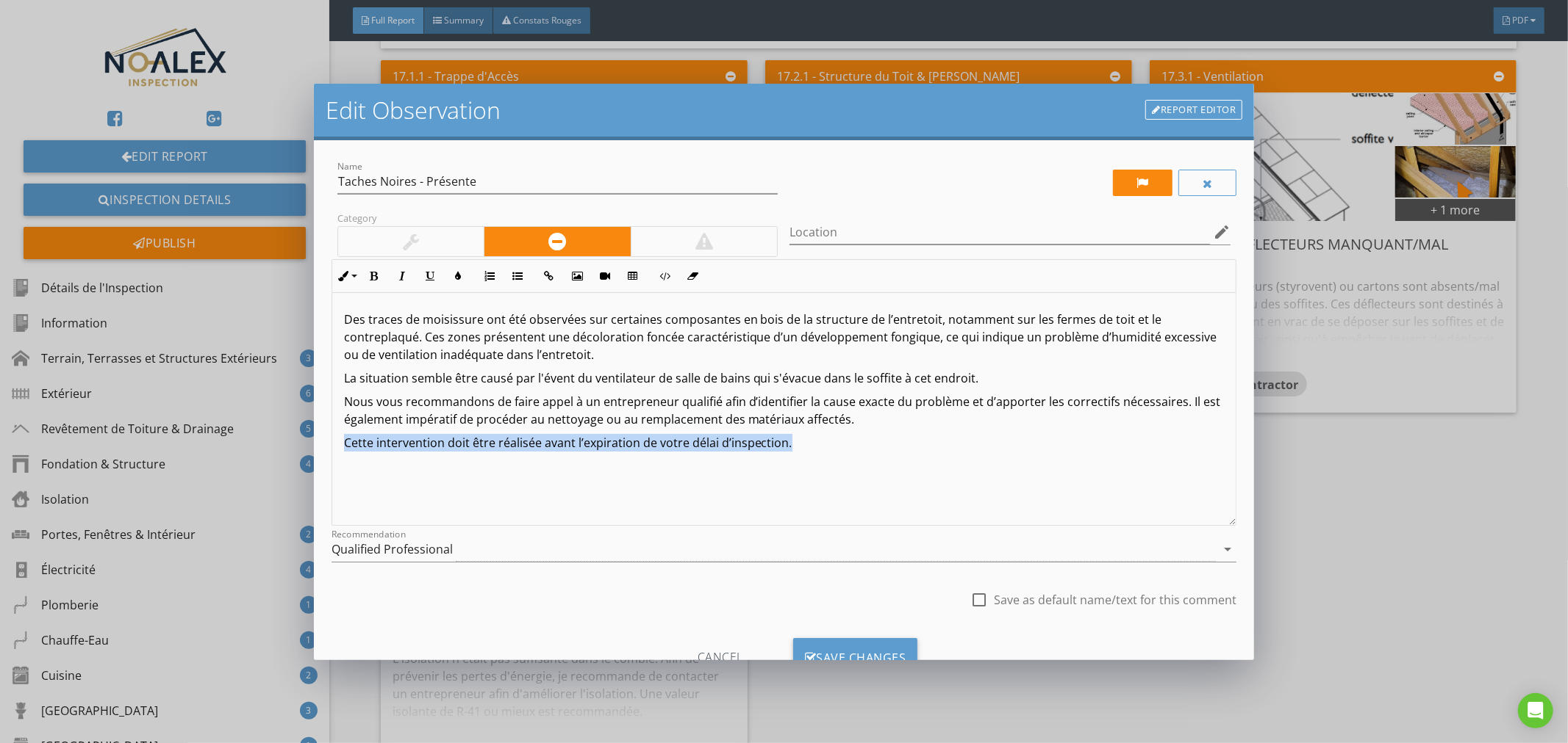
drag, startPoint x: 819, startPoint y: 443, endPoint x: 332, endPoint y: 435, distance: 487.1
click at [332, 434] on div "Des traces de moisissure ont été observées sur certaines composantes en bois de…" at bounding box center [783, 410] width 904 height 233
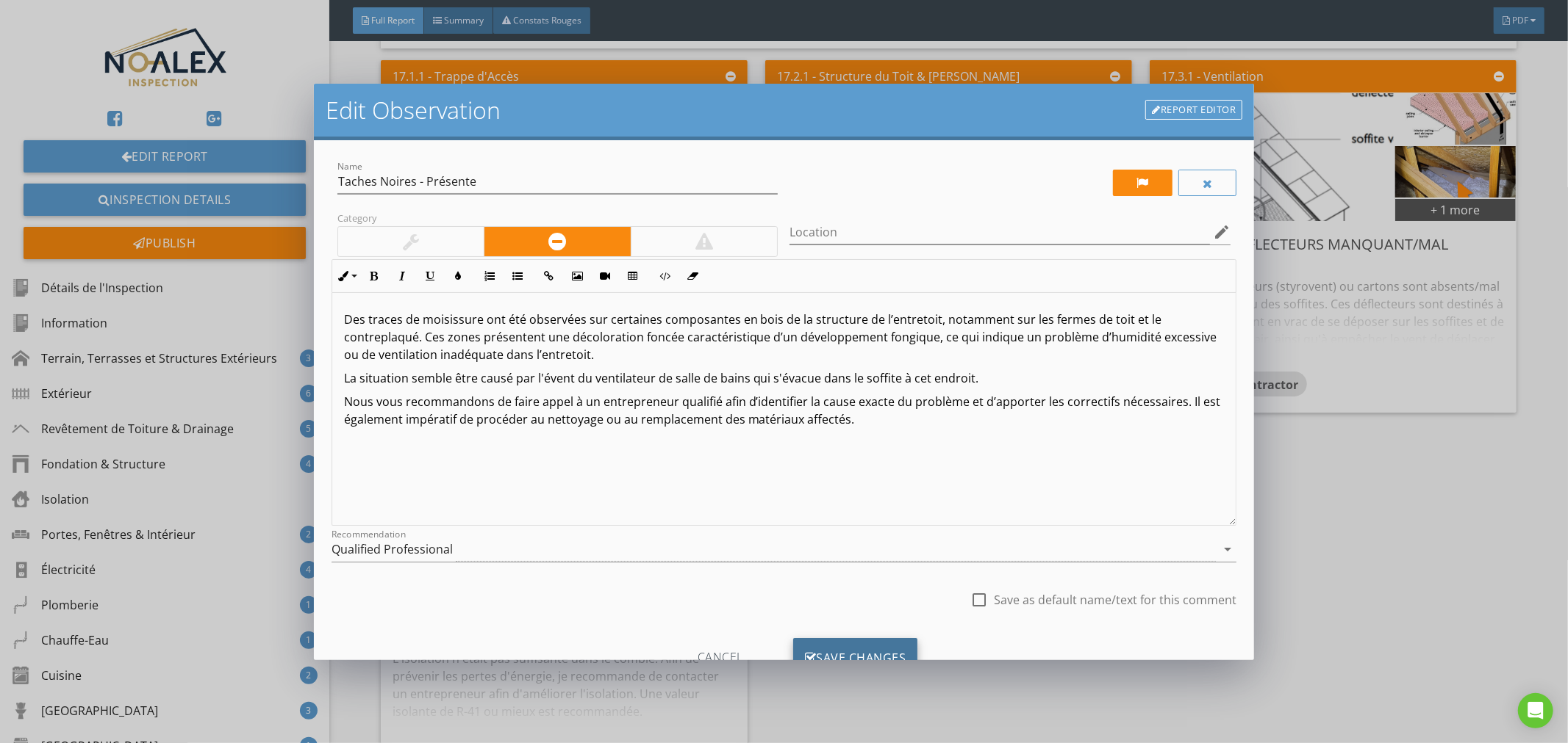
click at [853, 641] on div "Save Changes" at bounding box center [855, 657] width 125 height 40
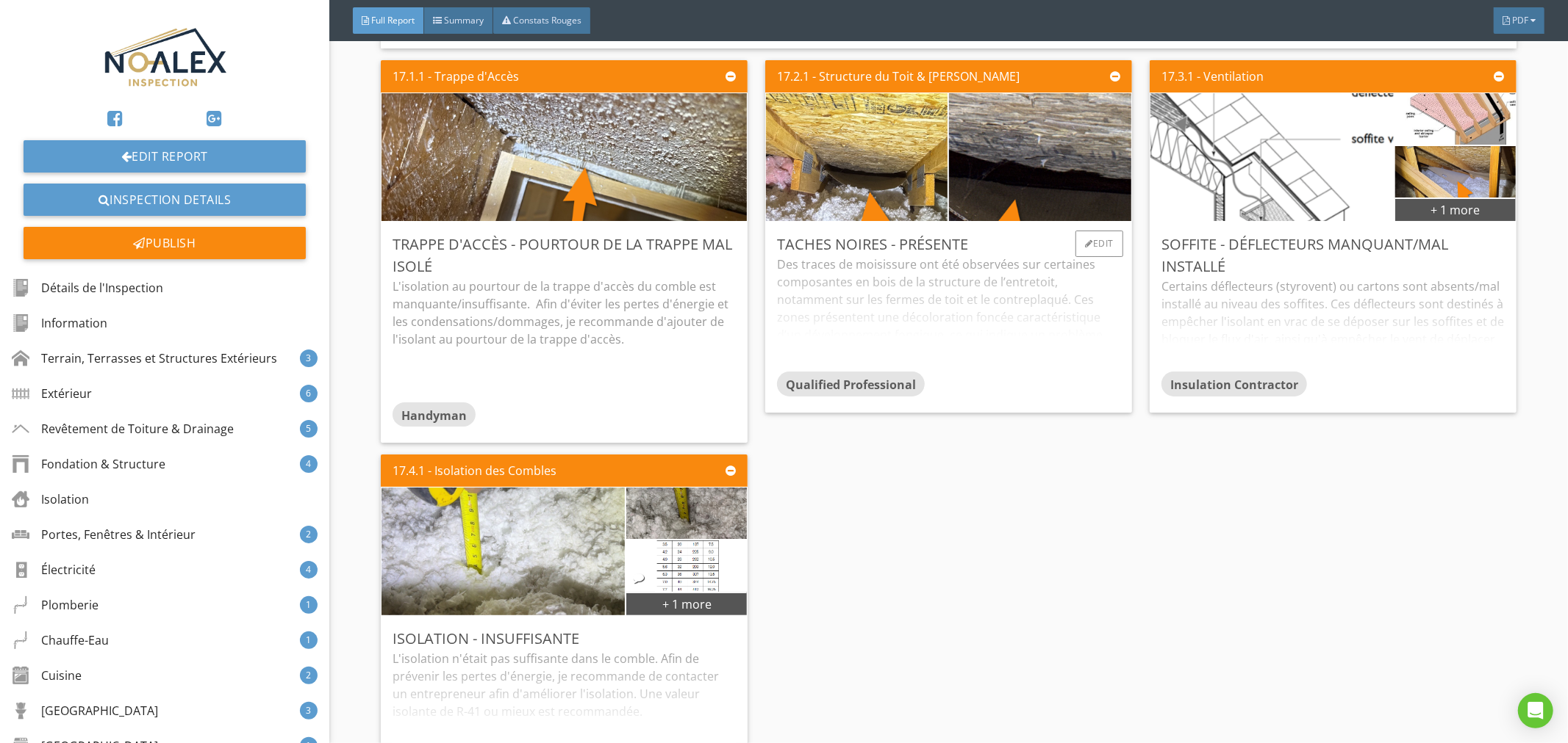
click at [953, 255] on div "Des traces de moisissure ont été observées sur certaines composantes en bois de…" at bounding box center [949, 313] width 343 height 116
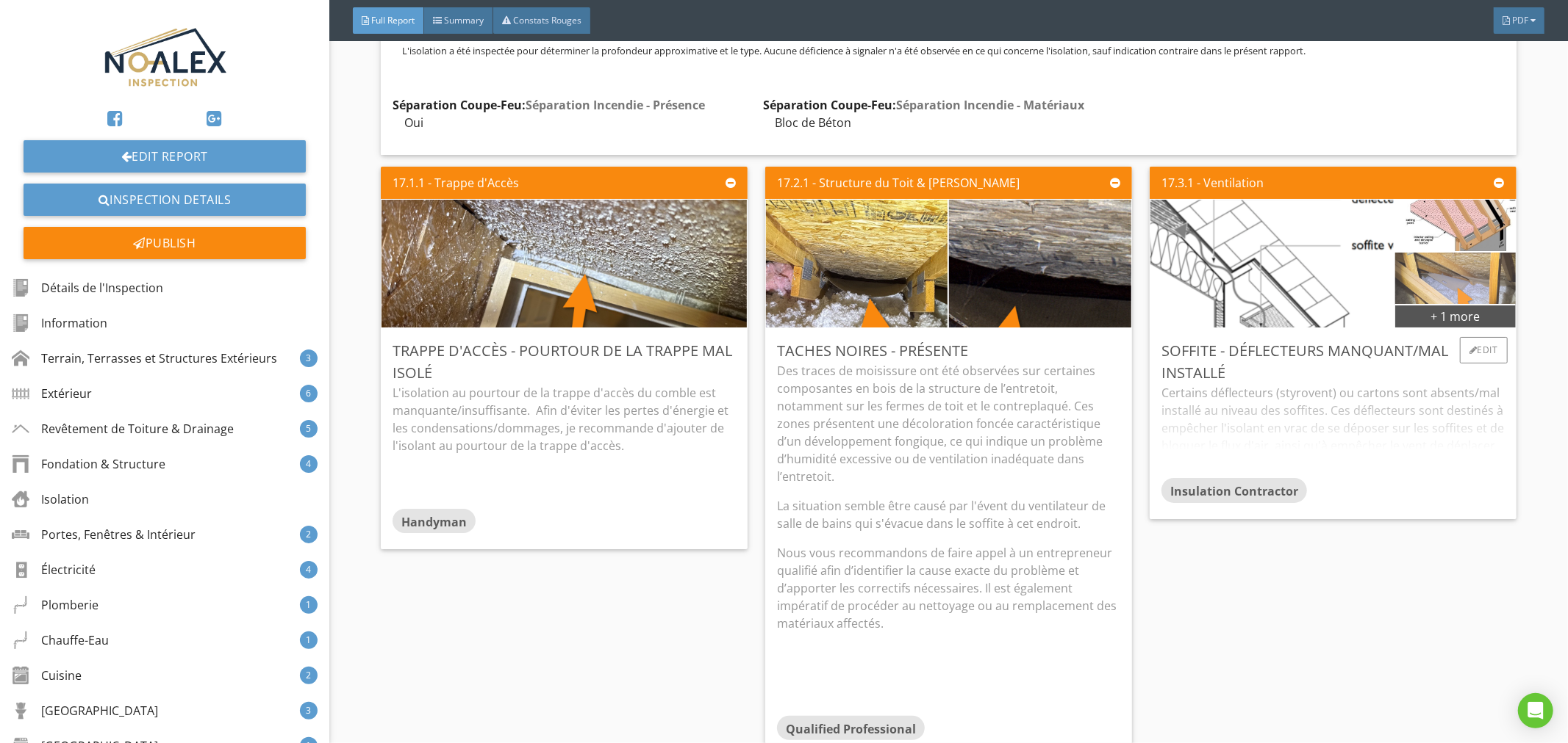
scroll to position [32193, 0]
click at [1458, 215] on img at bounding box center [1455, 279] width 172 height 128
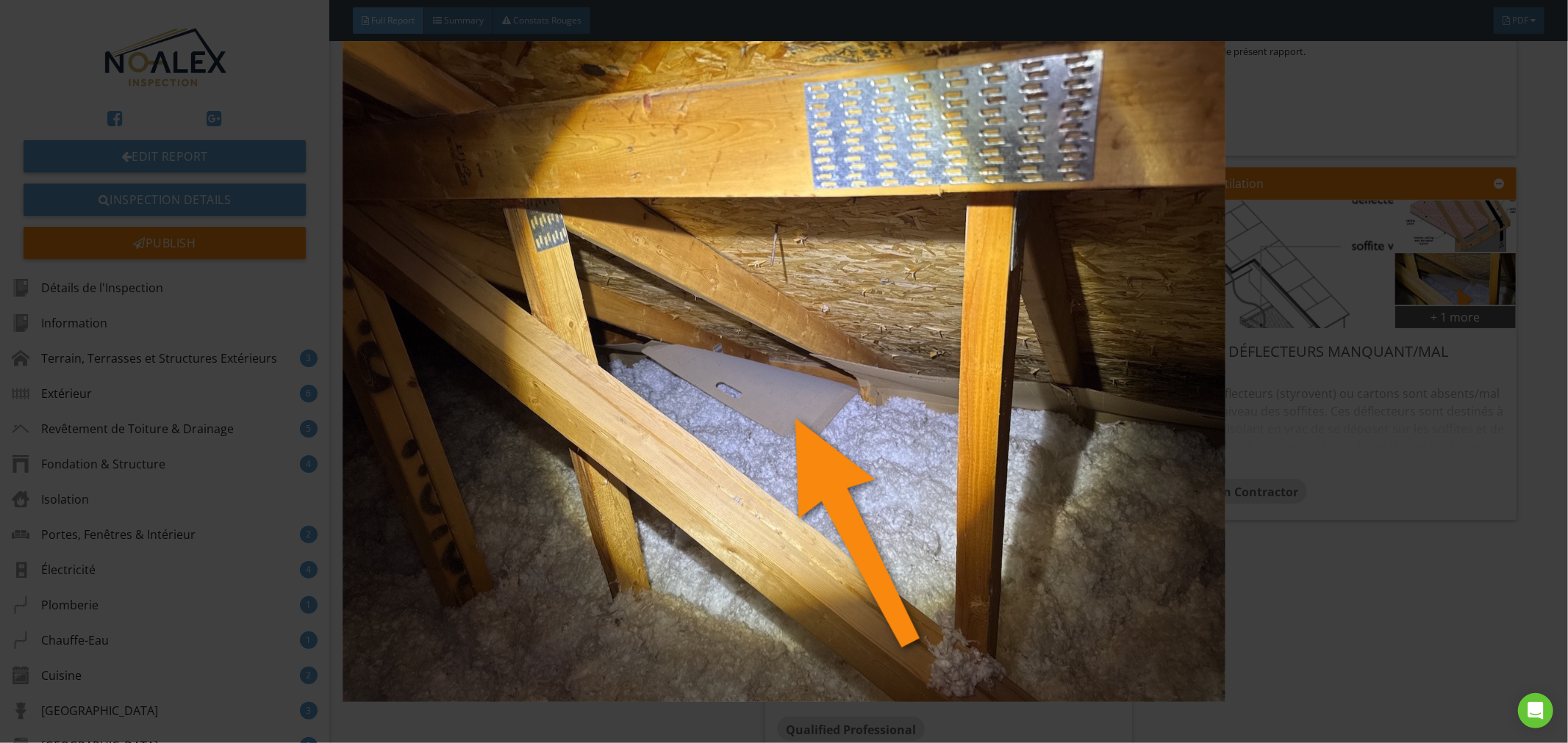
click at [1173, 435] on img at bounding box center [784, 372] width 1445 height 662
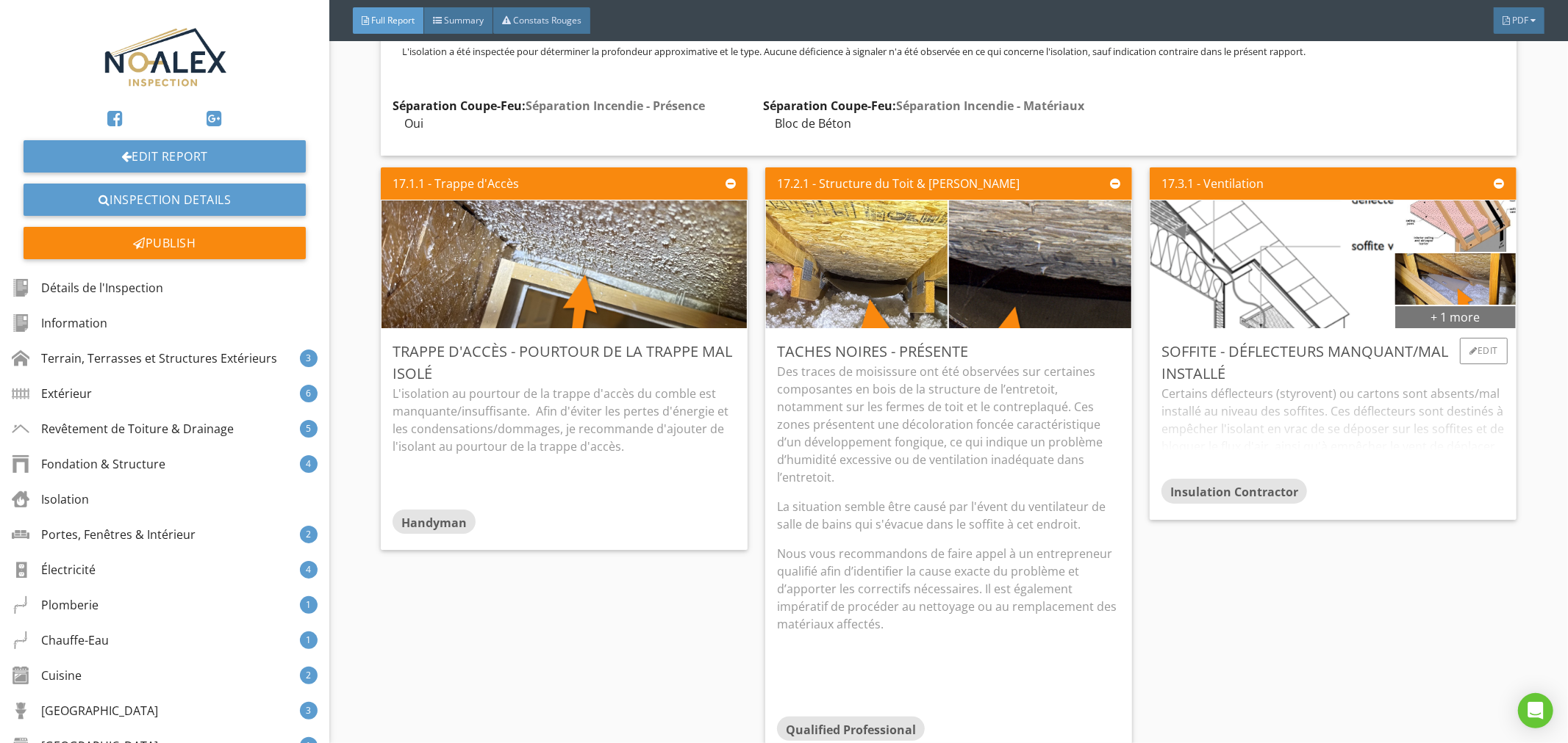
click at [1456, 305] on div "+ 1 more" at bounding box center [1454, 316] width 121 height 23
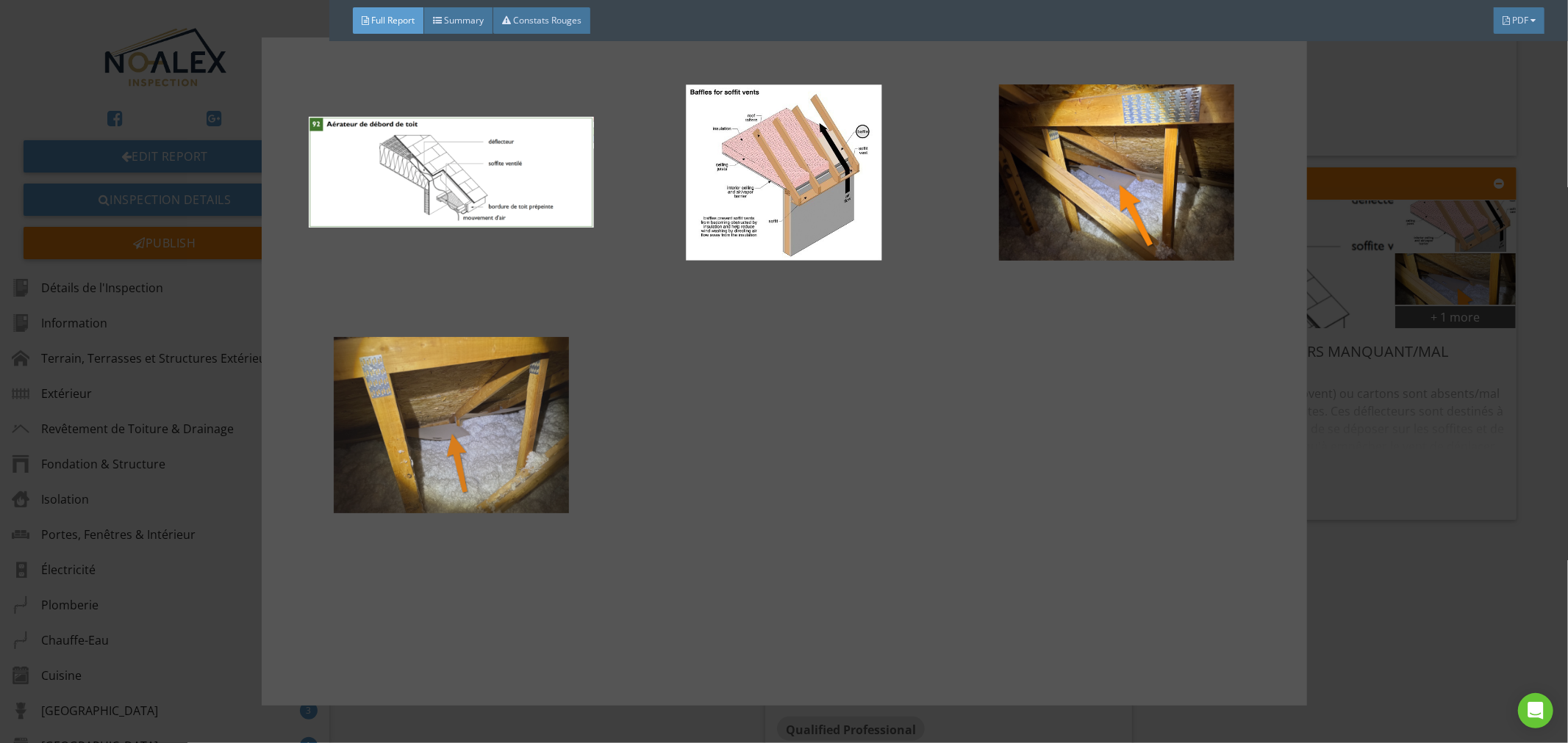
click at [548, 393] on div at bounding box center [451, 425] width 285 height 176
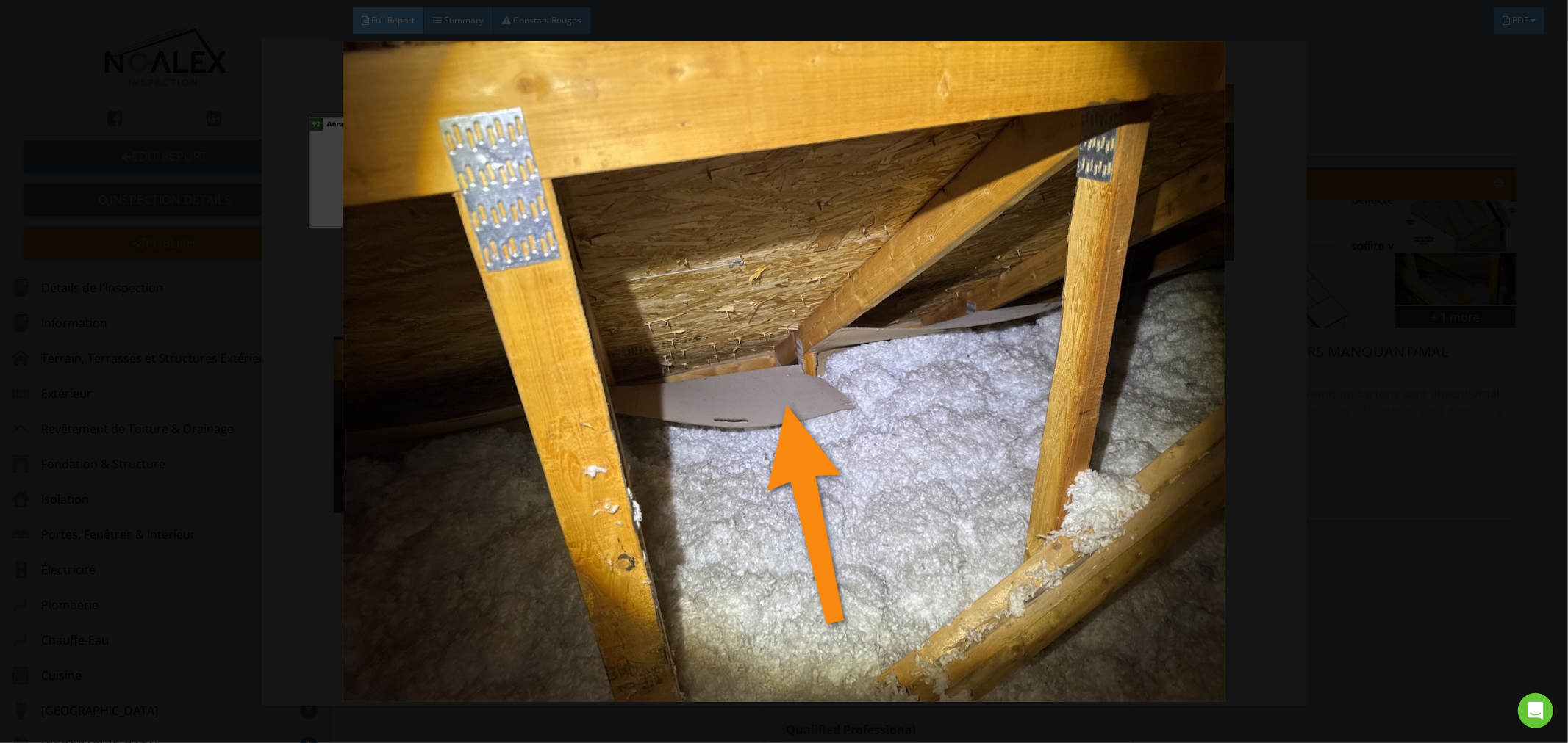
click at [1353, 275] on img at bounding box center [784, 372] width 1445 height 662
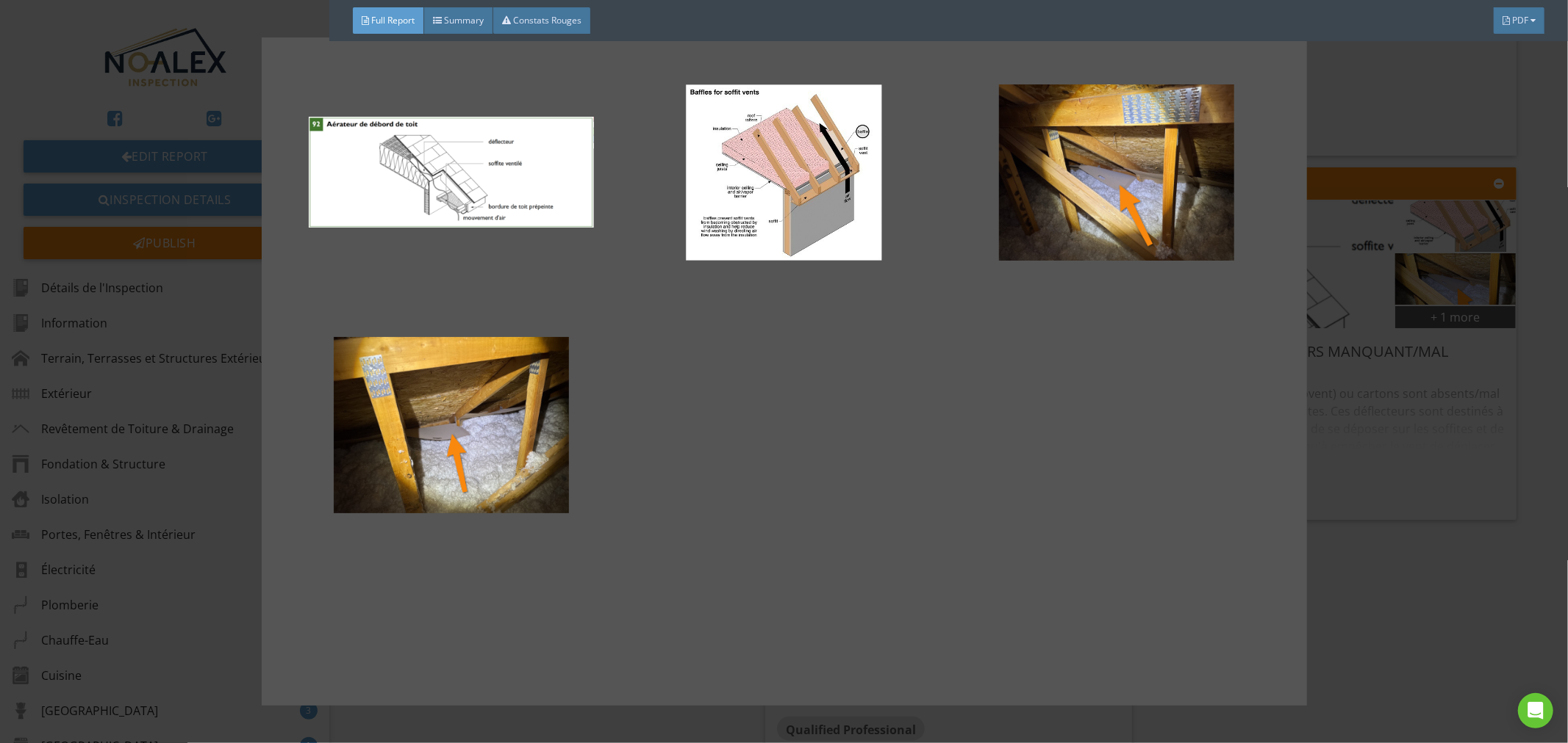
click at [1349, 292] on div at bounding box center [784, 371] width 1568 height 743
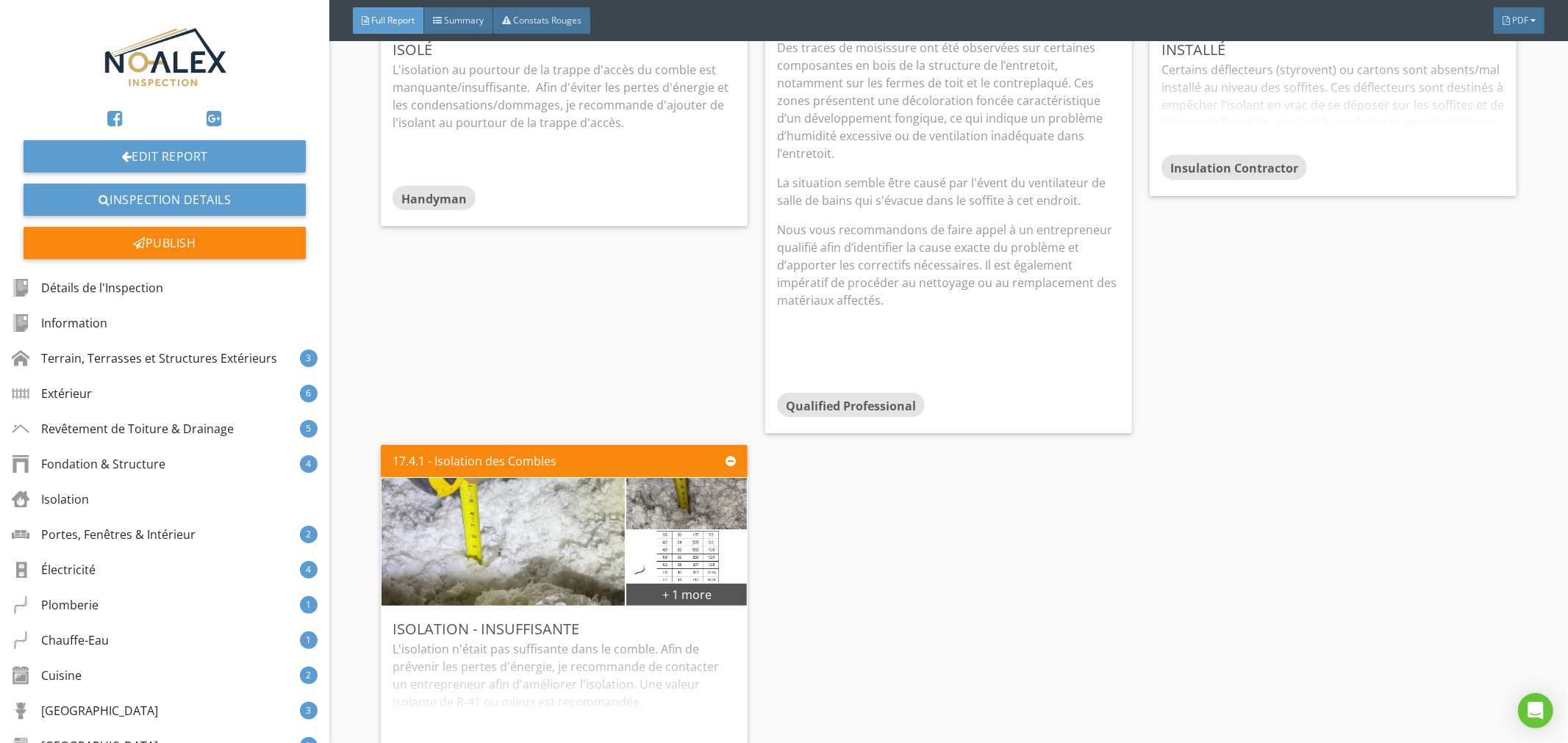
scroll to position [32517, 0]
click at [616, 640] on div "L'isolation n'était pas suffisante dans le comble. Afin de prévenir les pertes …" at bounding box center [564, 698] width 343 height 116
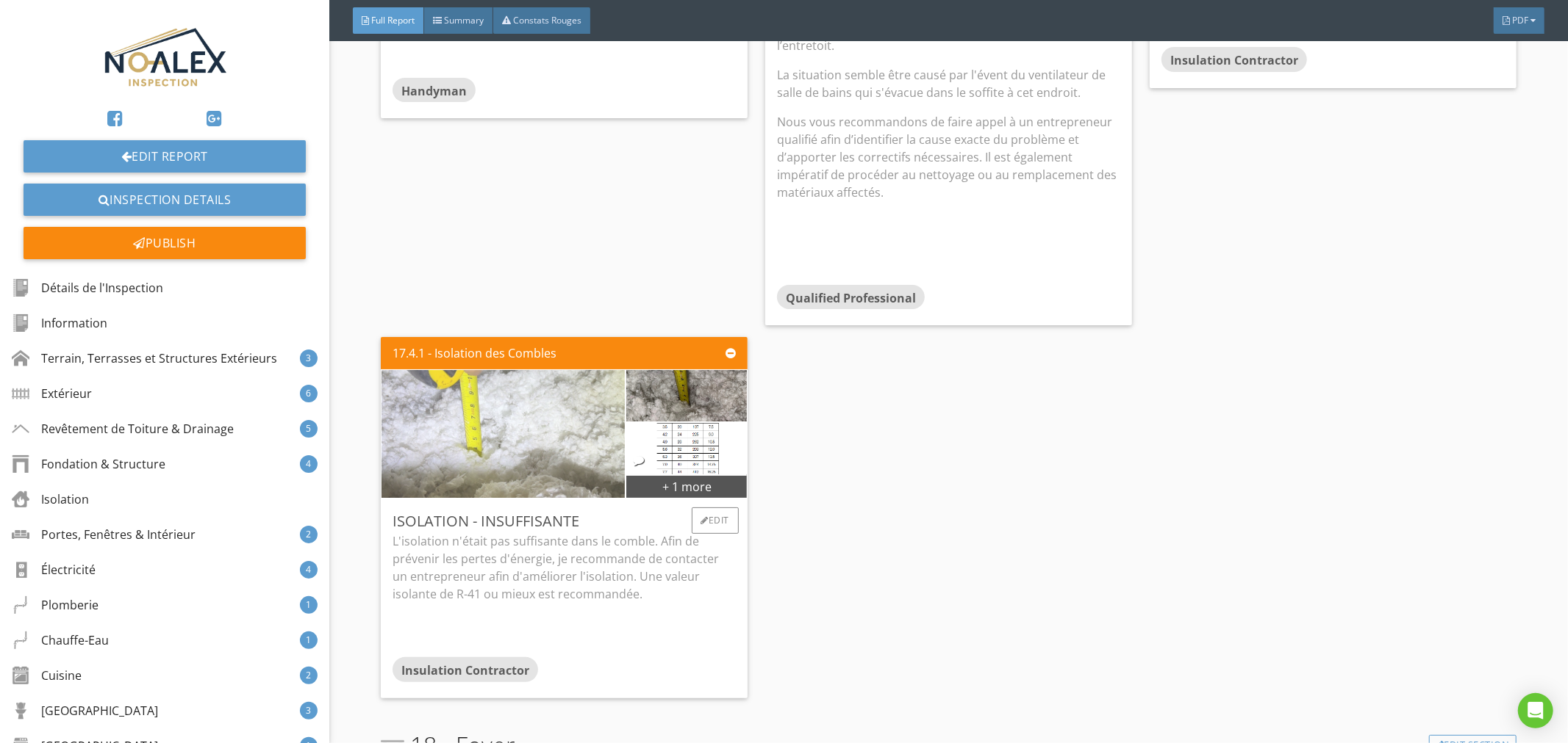
scroll to position [32626, 0]
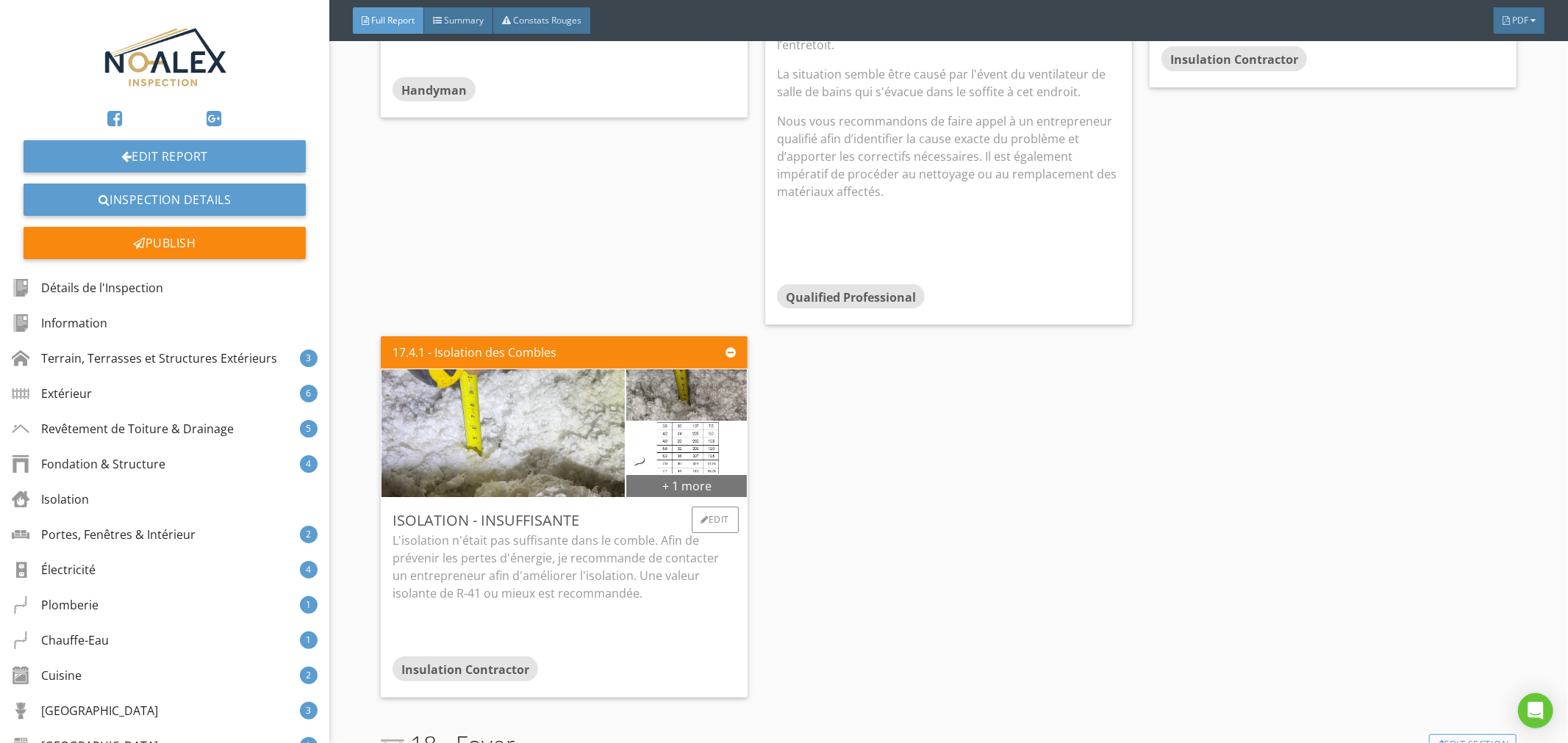
click at [706, 474] on div "+ 1 more" at bounding box center [686, 486] width 121 height 23
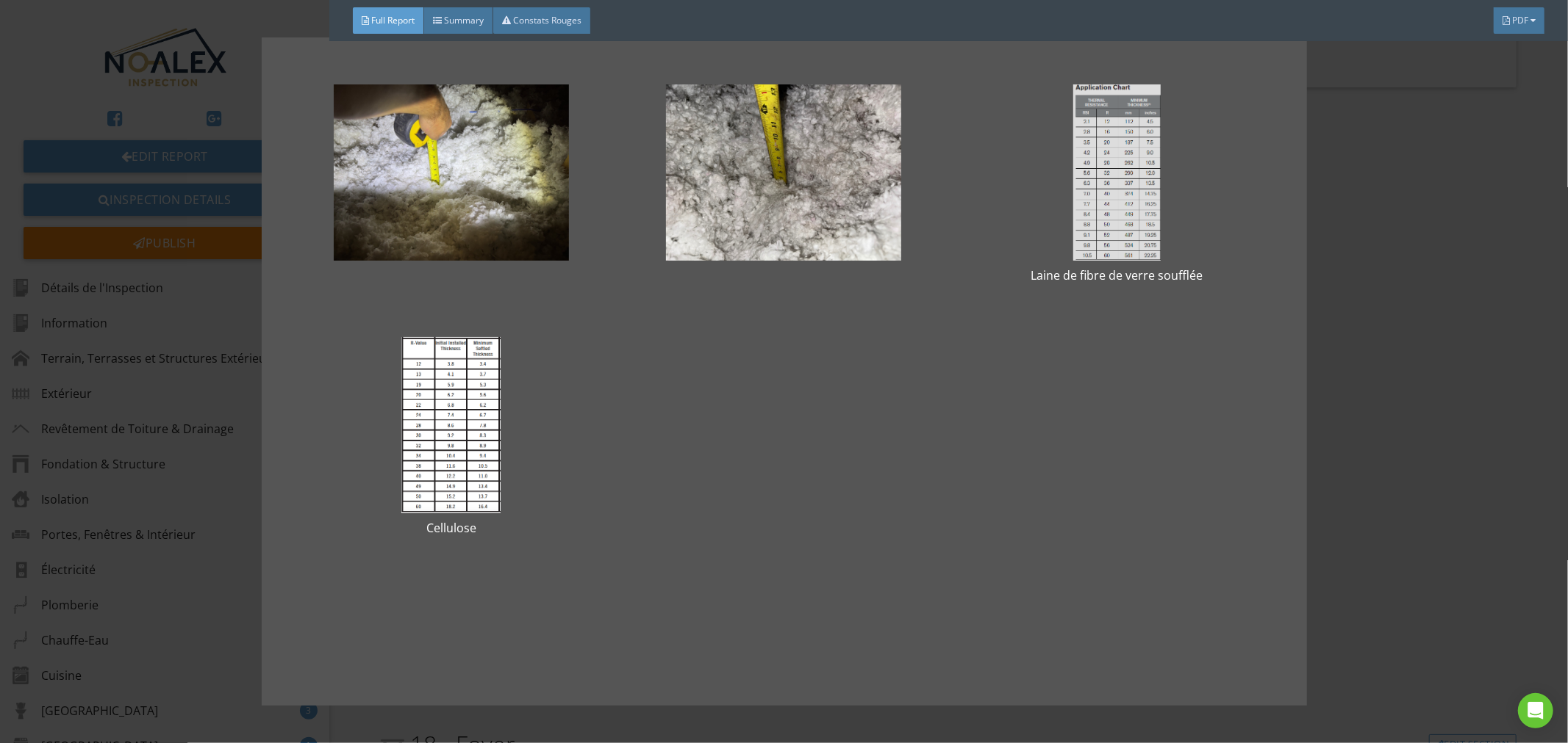
click at [1120, 237] on div at bounding box center [1117, 172] width 285 height 176
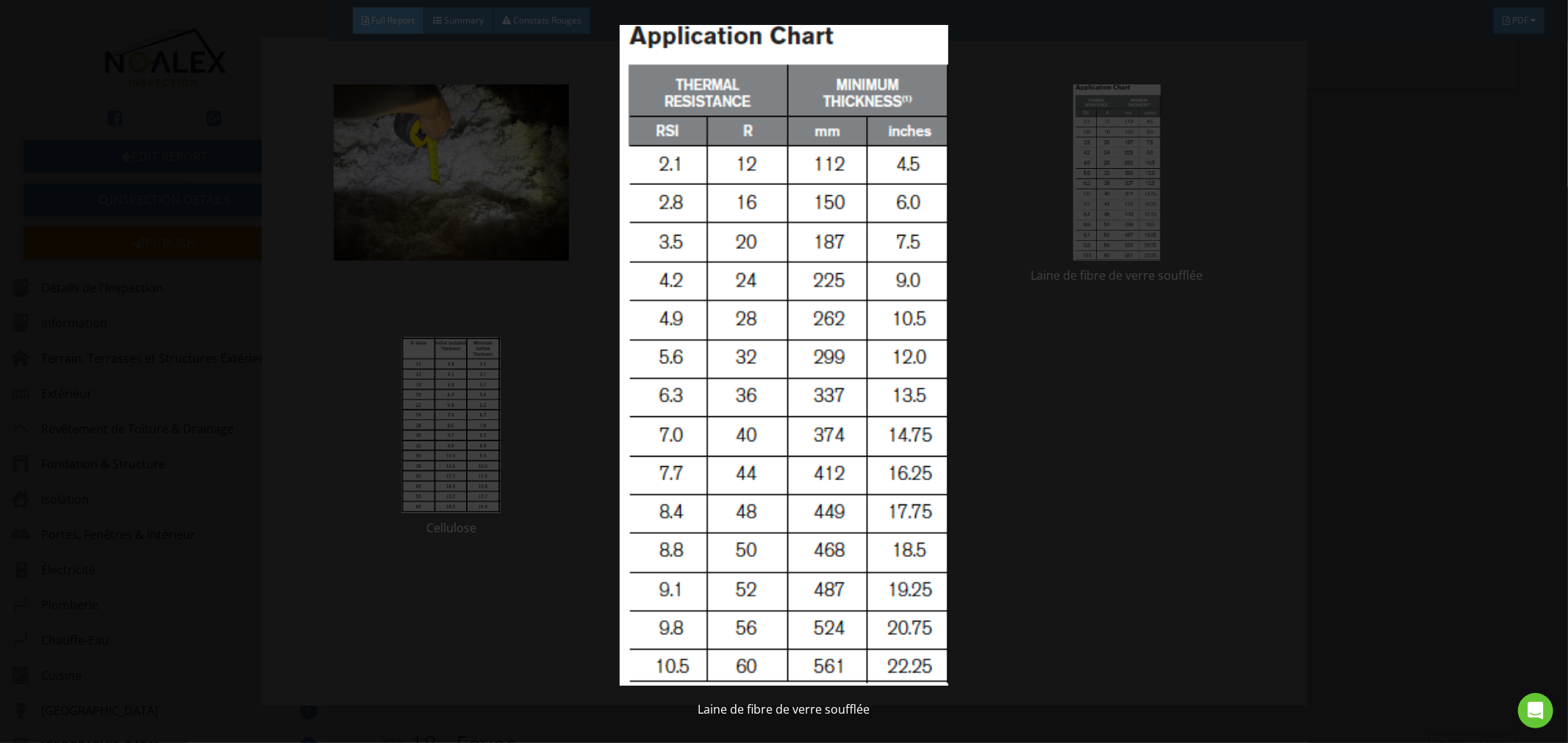
click at [358, 377] on img at bounding box center [784, 356] width 1445 height 662
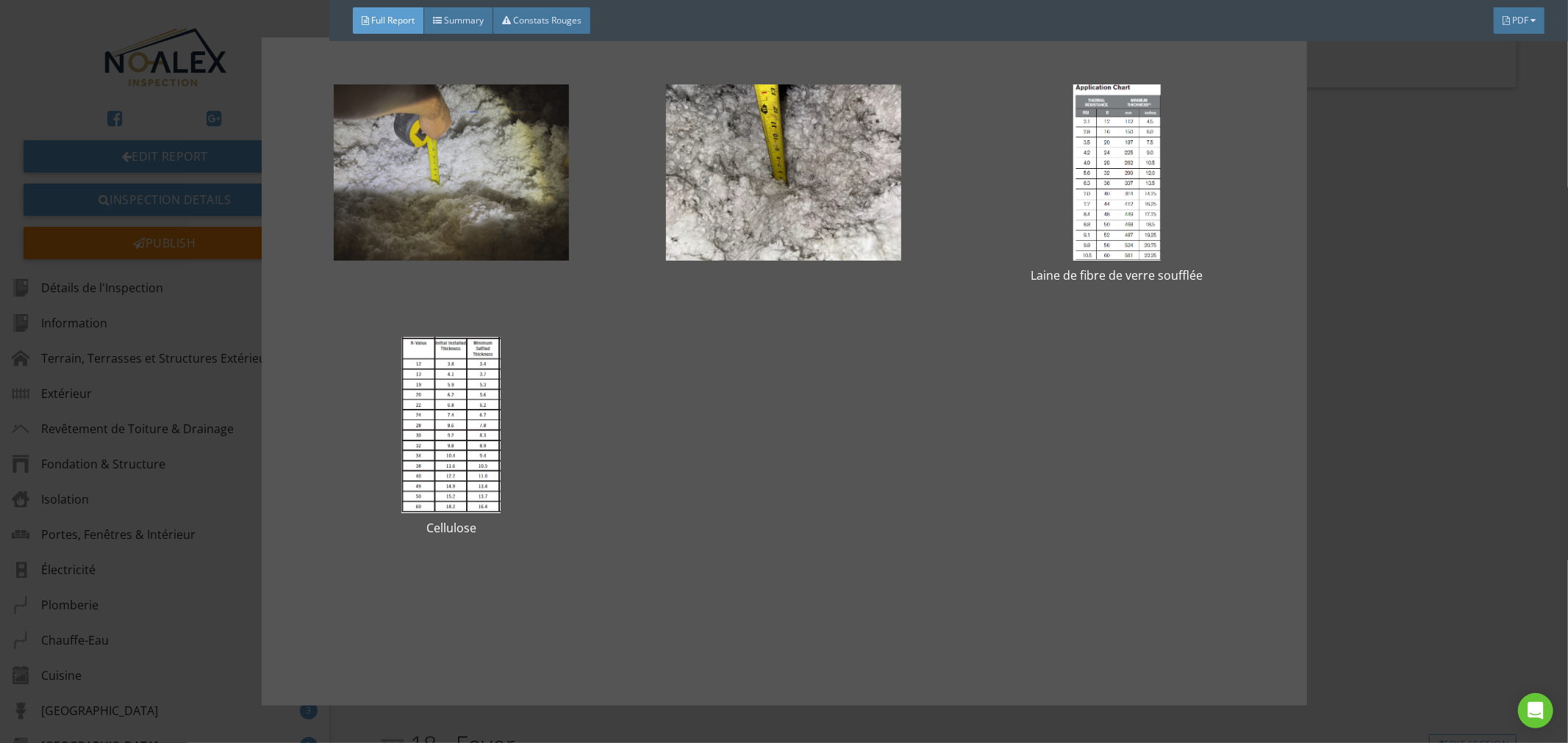
click at [485, 210] on div at bounding box center [451, 172] width 285 height 176
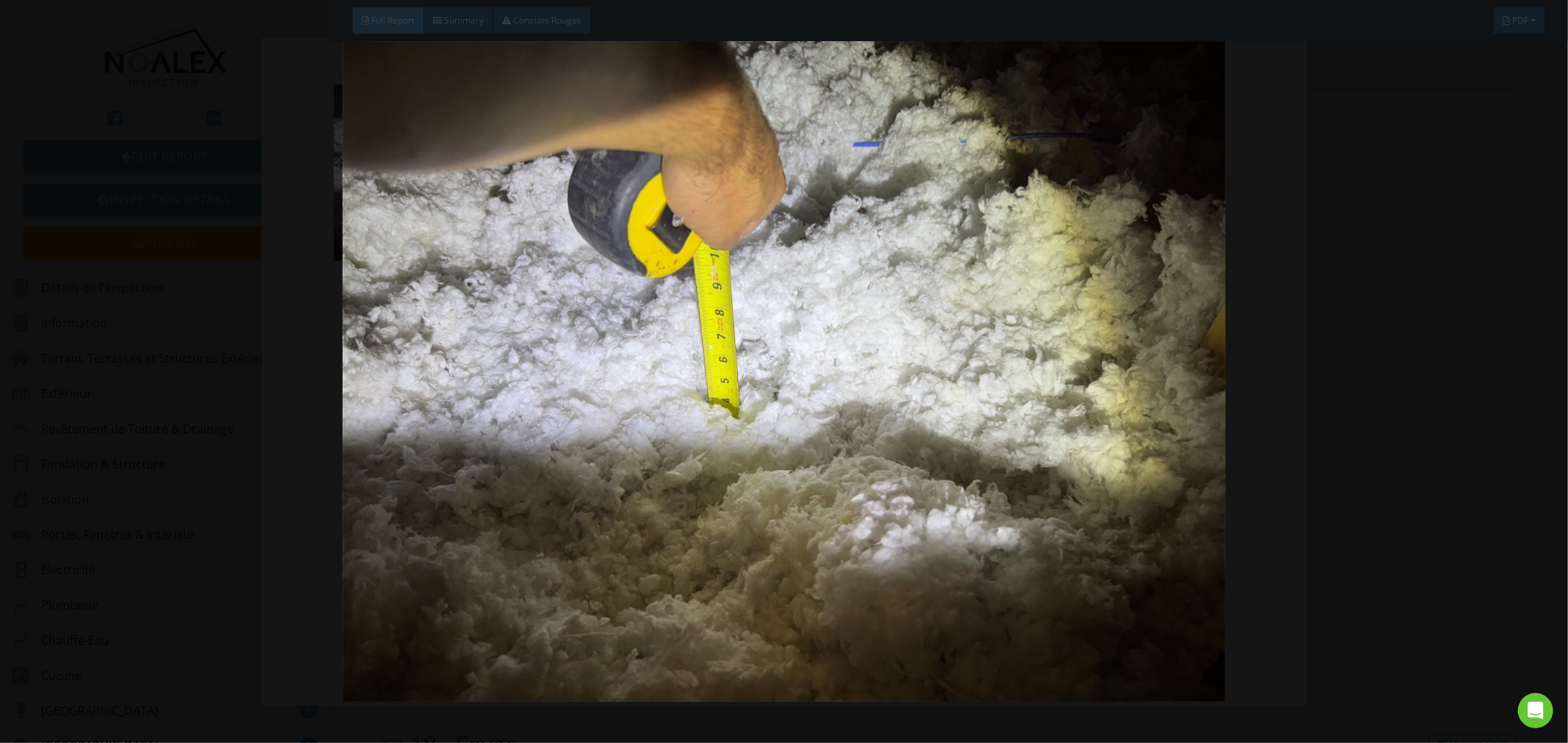
click at [1425, 345] on img at bounding box center [784, 372] width 1445 height 662
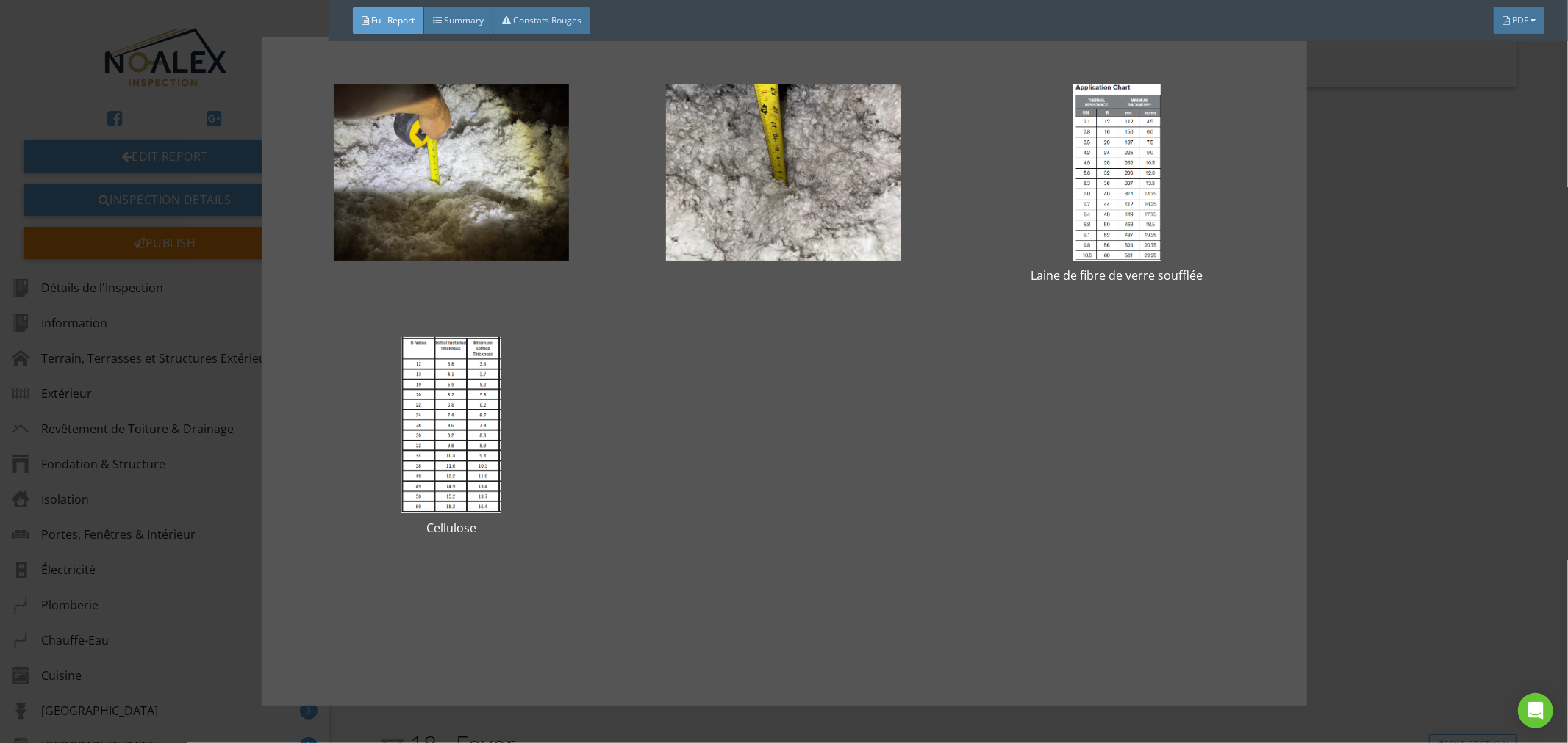
click at [1385, 215] on div "Laine de fibre de verre soufflée Cellulose" at bounding box center [784, 371] width 1568 height 743
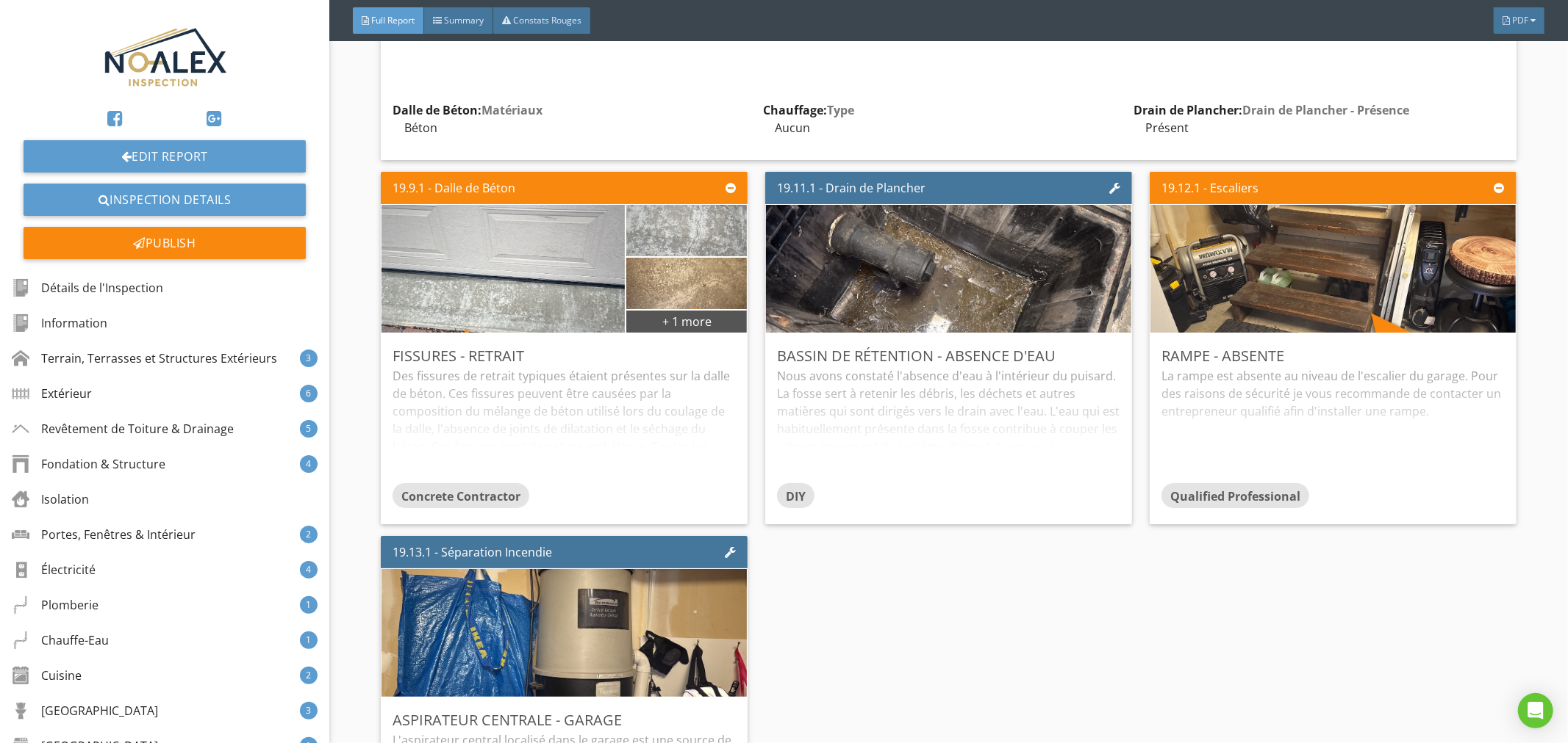
scroll to position [35235, 0]
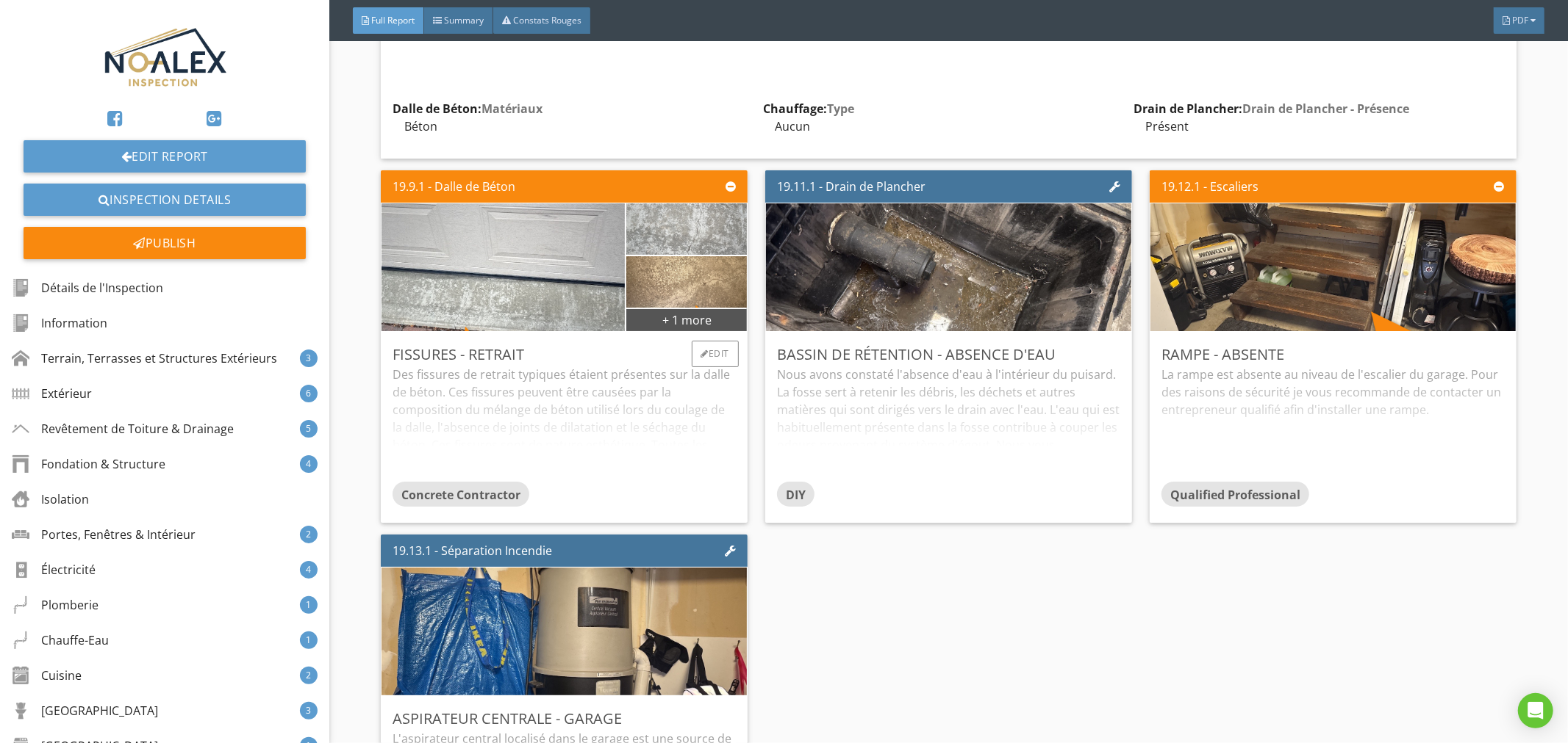
click at [651, 366] on div "Des fissures de retrait typiques étaient présentes sur la dalle de béton. Ces f…" at bounding box center [564, 424] width 343 height 116
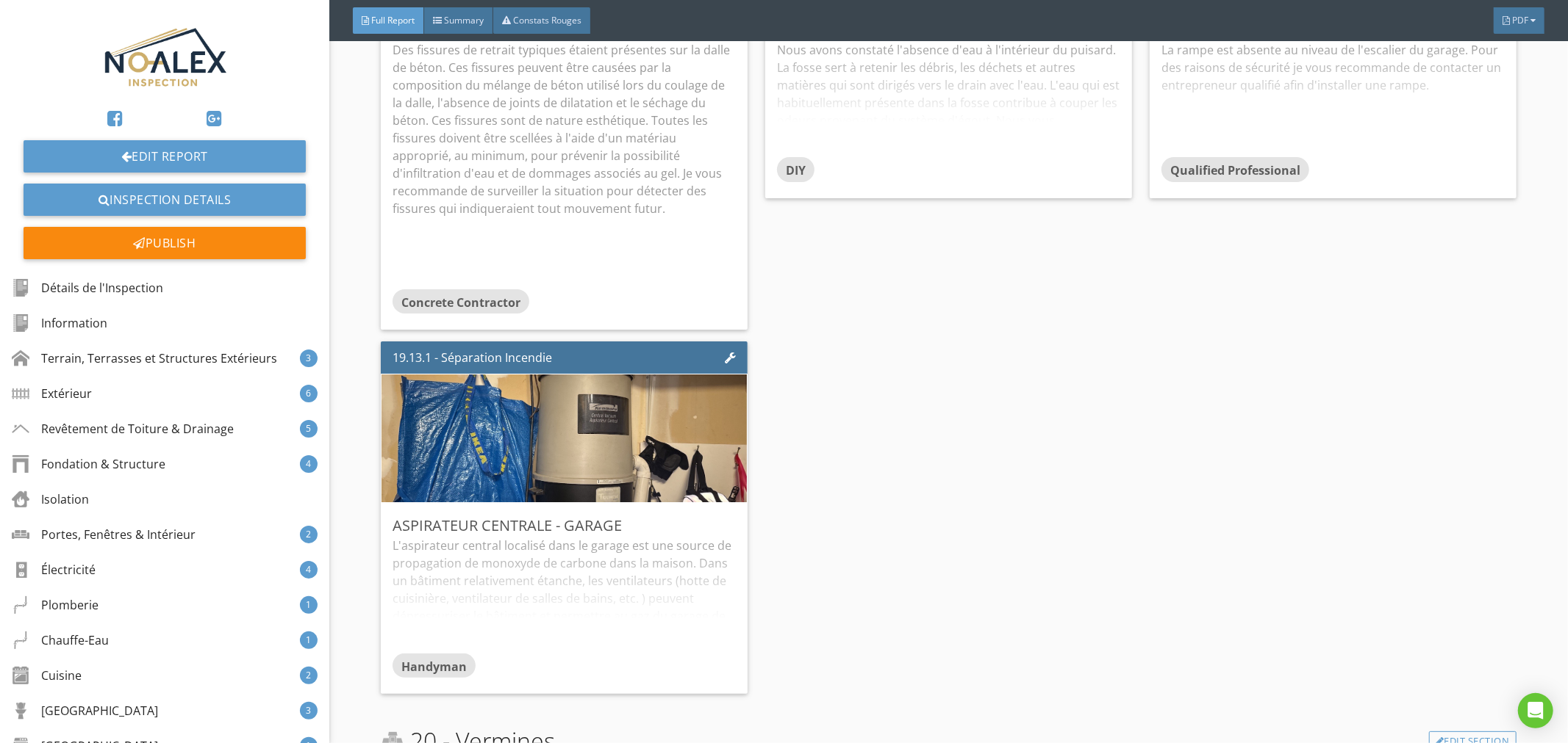
scroll to position [35562, 0]
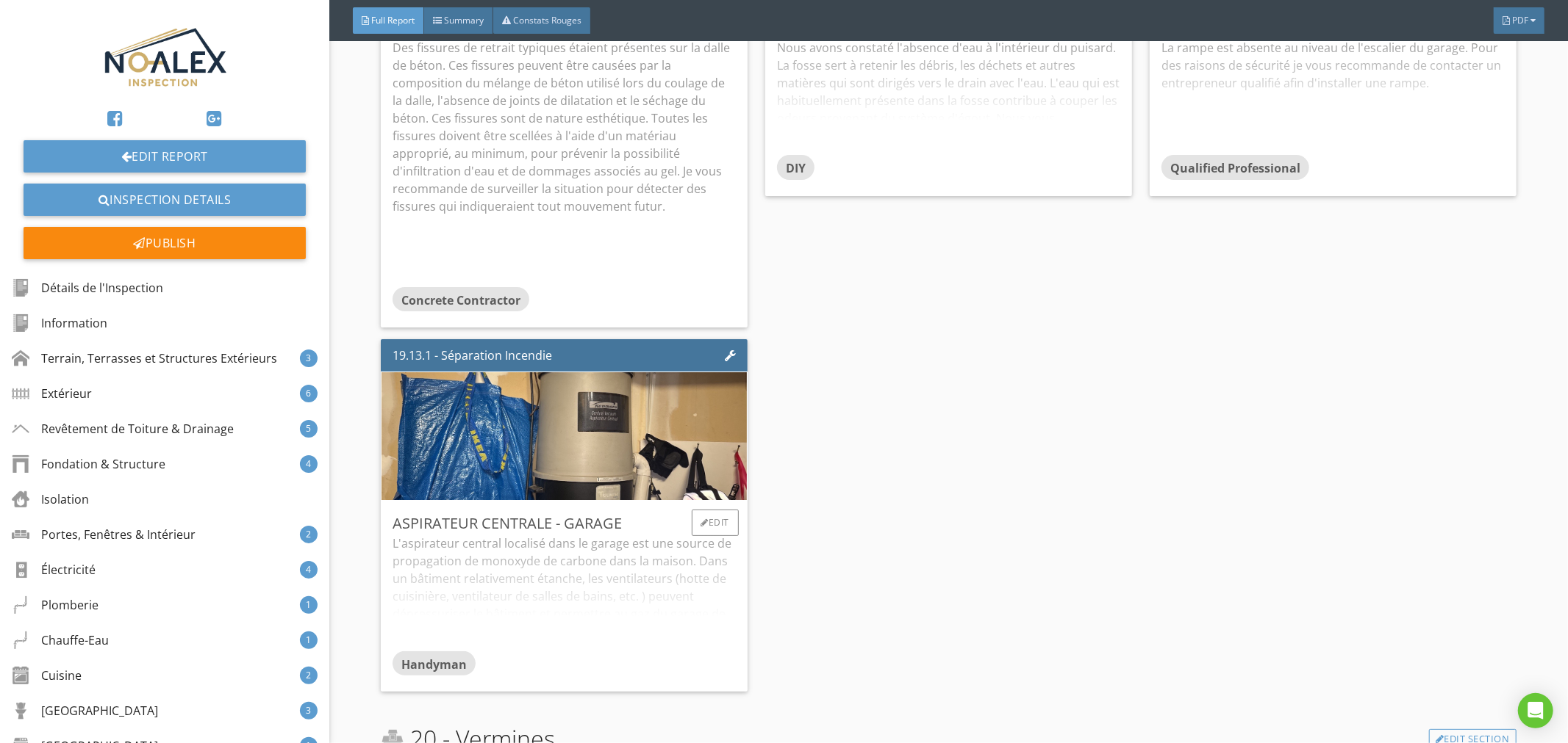
click at [667, 535] on div "L'aspirateur central localisé dans le garage est une source de propagation de m…" at bounding box center [564, 593] width 343 height 116
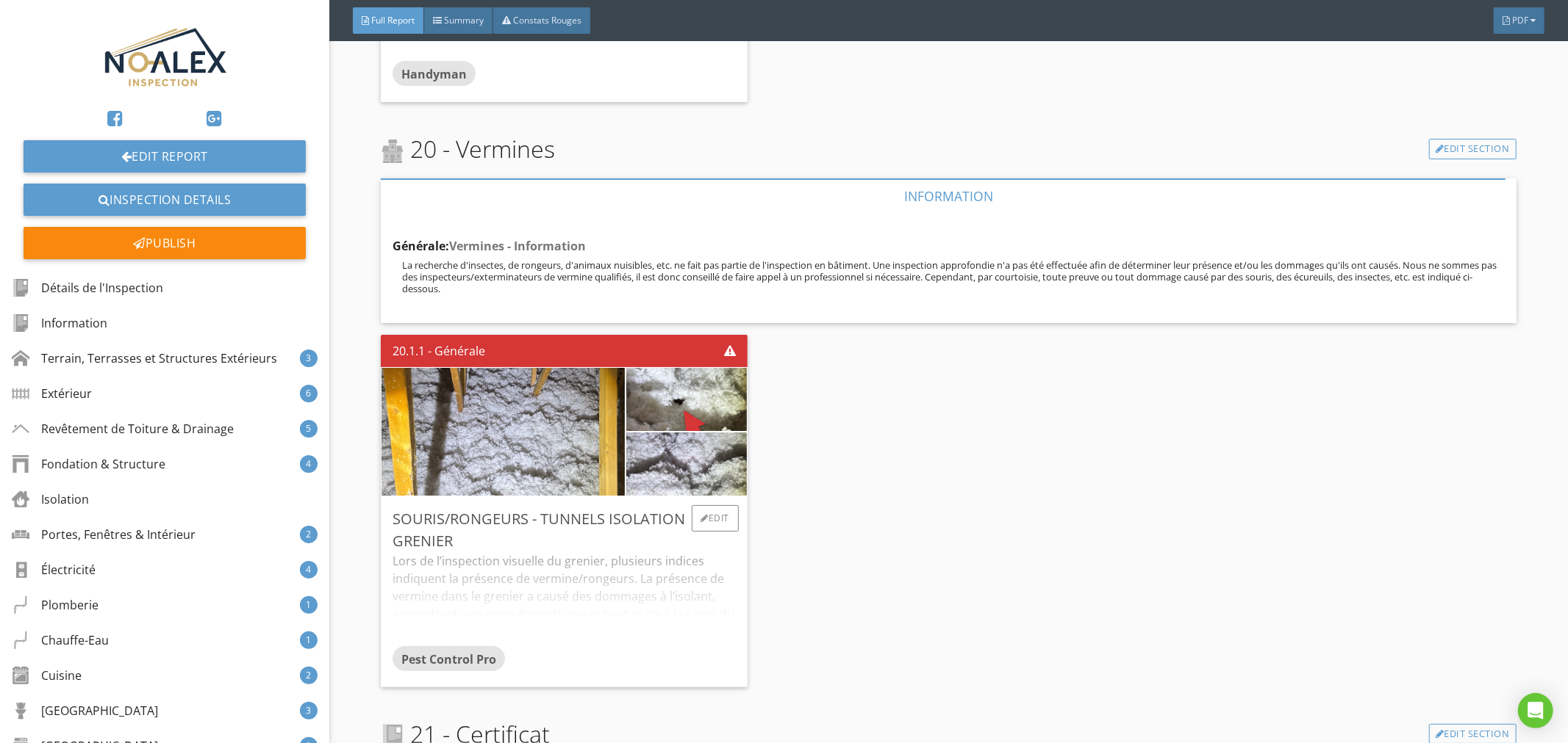
scroll to position [36214, 0]
click at [618, 551] on div "Lors de l’inspection visuelle du grenier, plusieurs indices indiquent la présen…" at bounding box center [564, 598] width 343 height 94
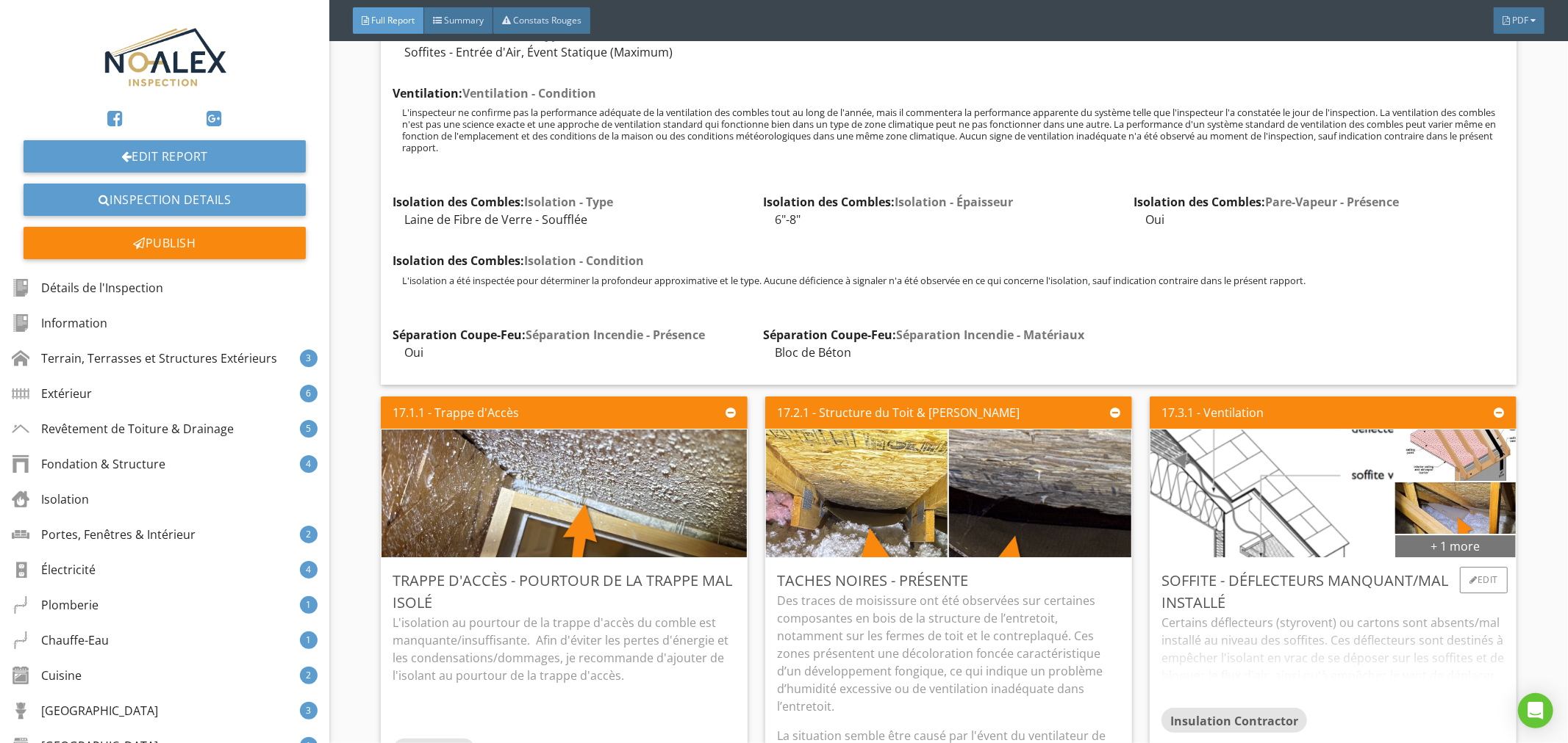
scroll to position [31962, 0]
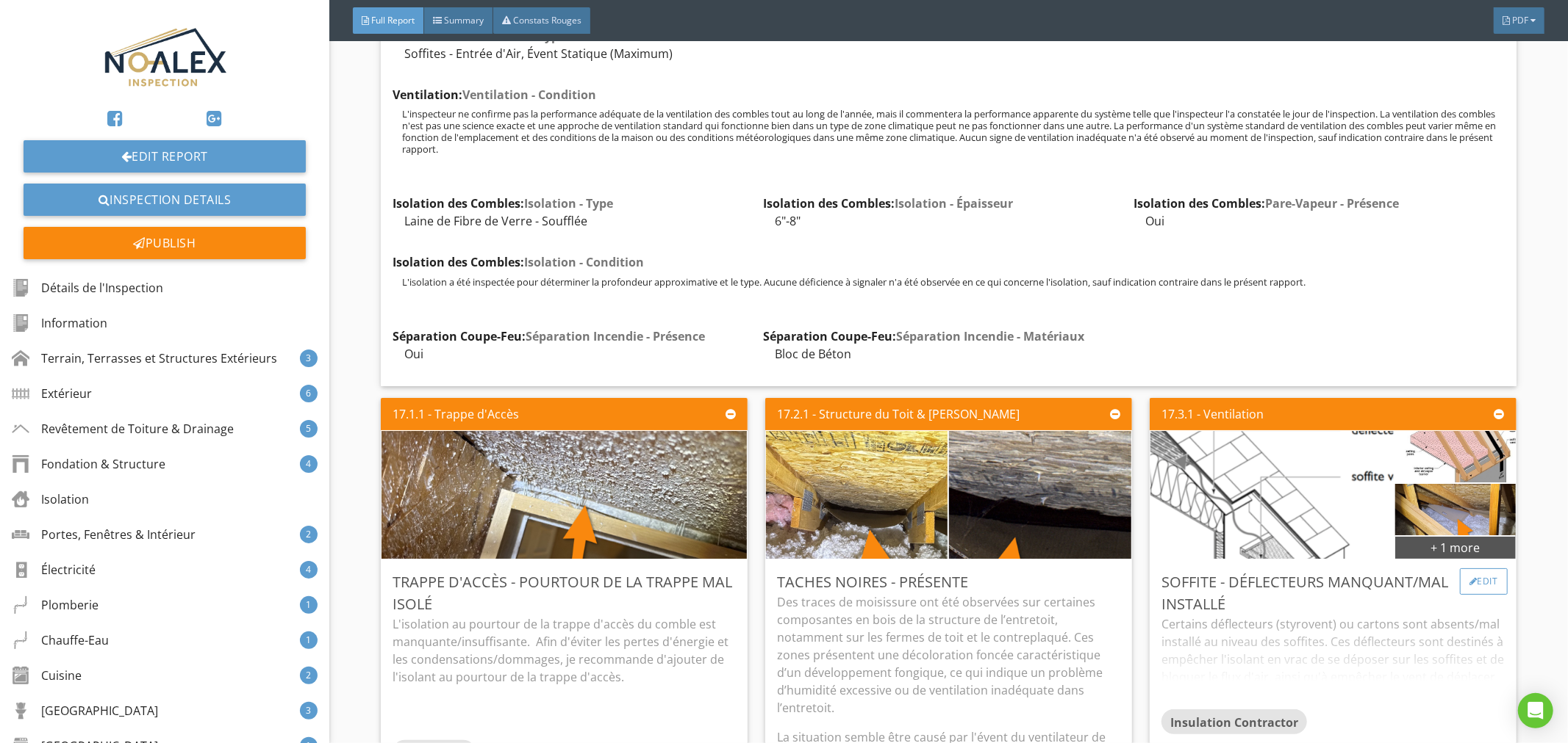
click at [1469, 577] on div at bounding box center [1473, 581] width 8 height 9
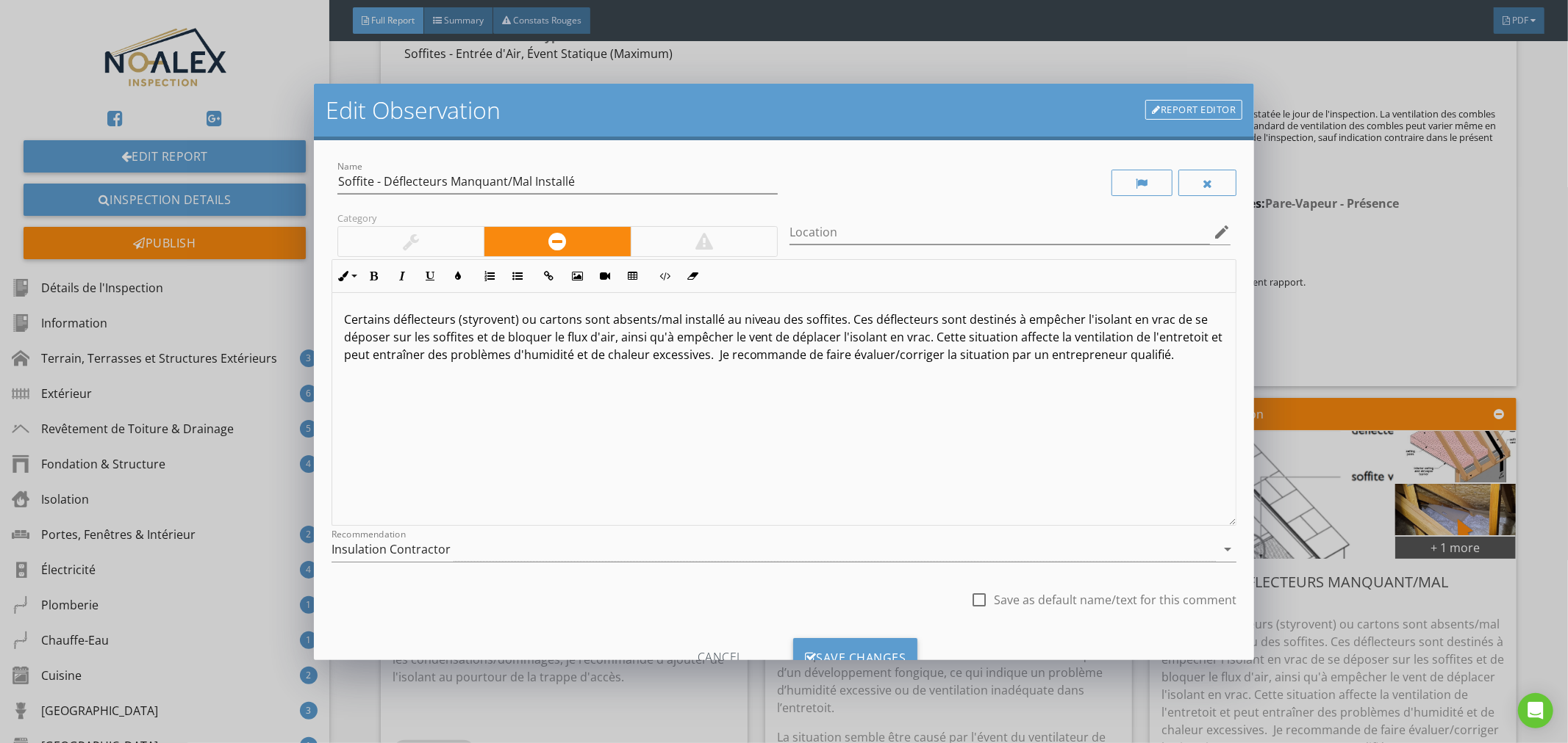
click at [1192, 108] on link "Report Editor" at bounding box center [1193, 110] width 97 height 20
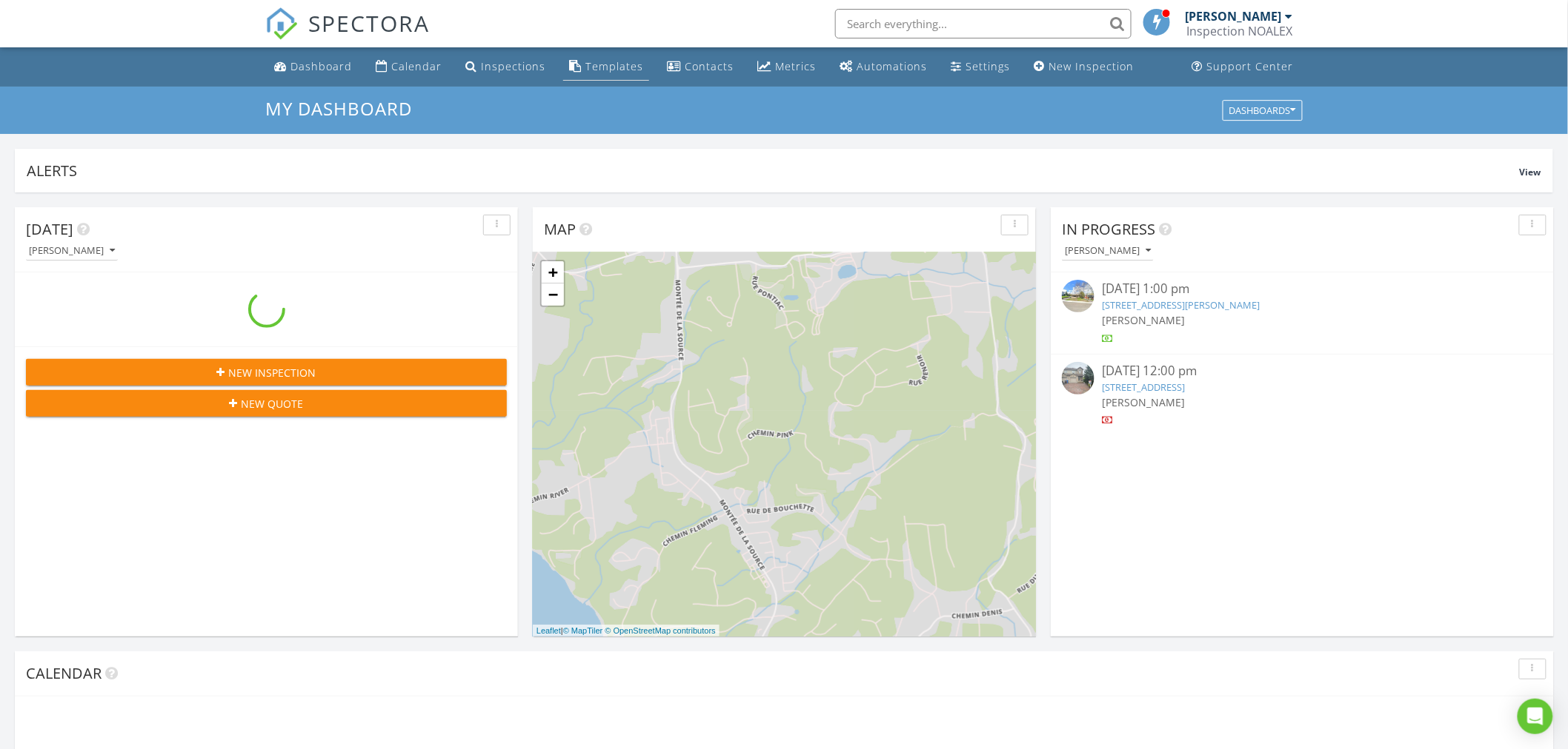
scroll to position [1374, 1594]
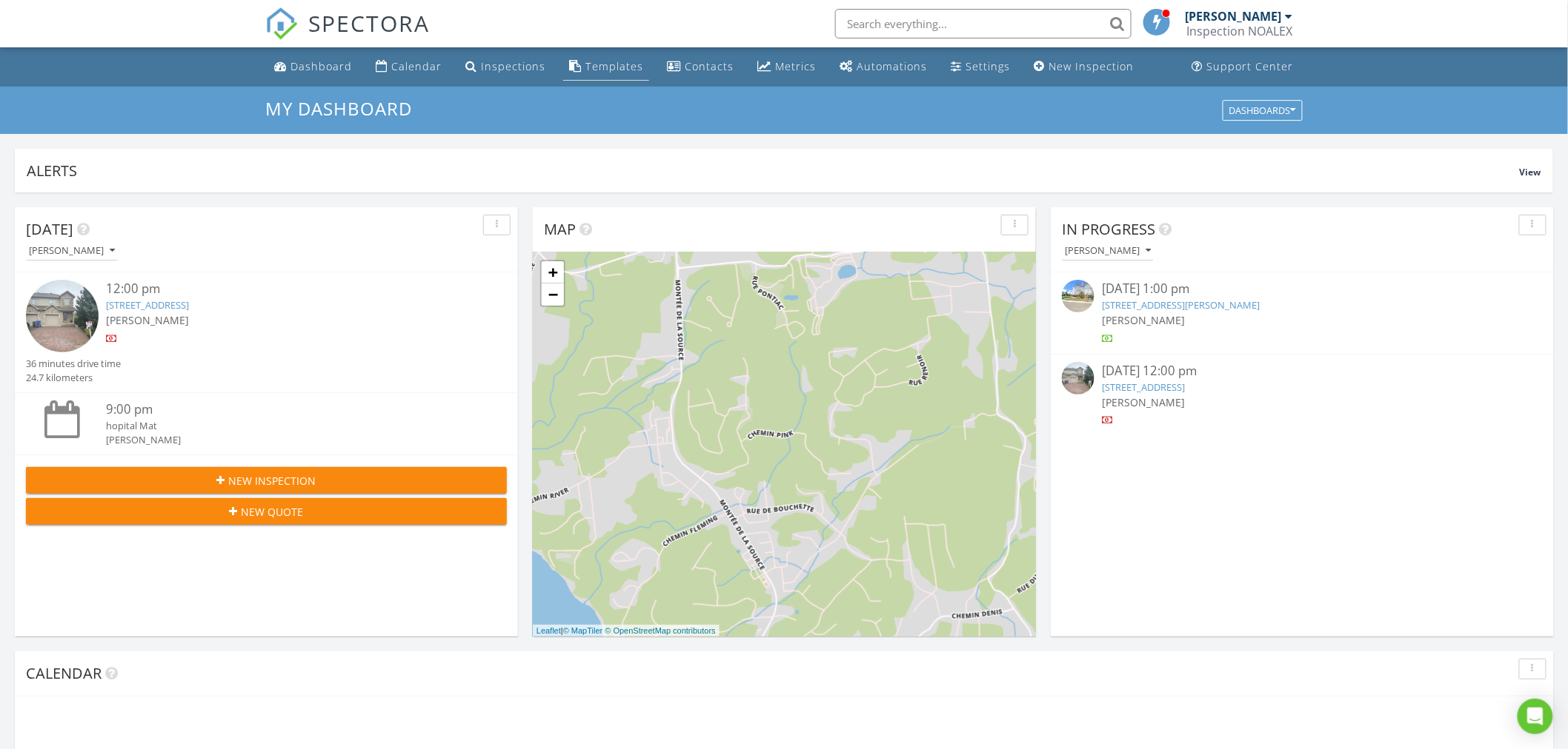
click at [588, 68] on div "Templates" at bounding box center [613, 66] width 57 height 14
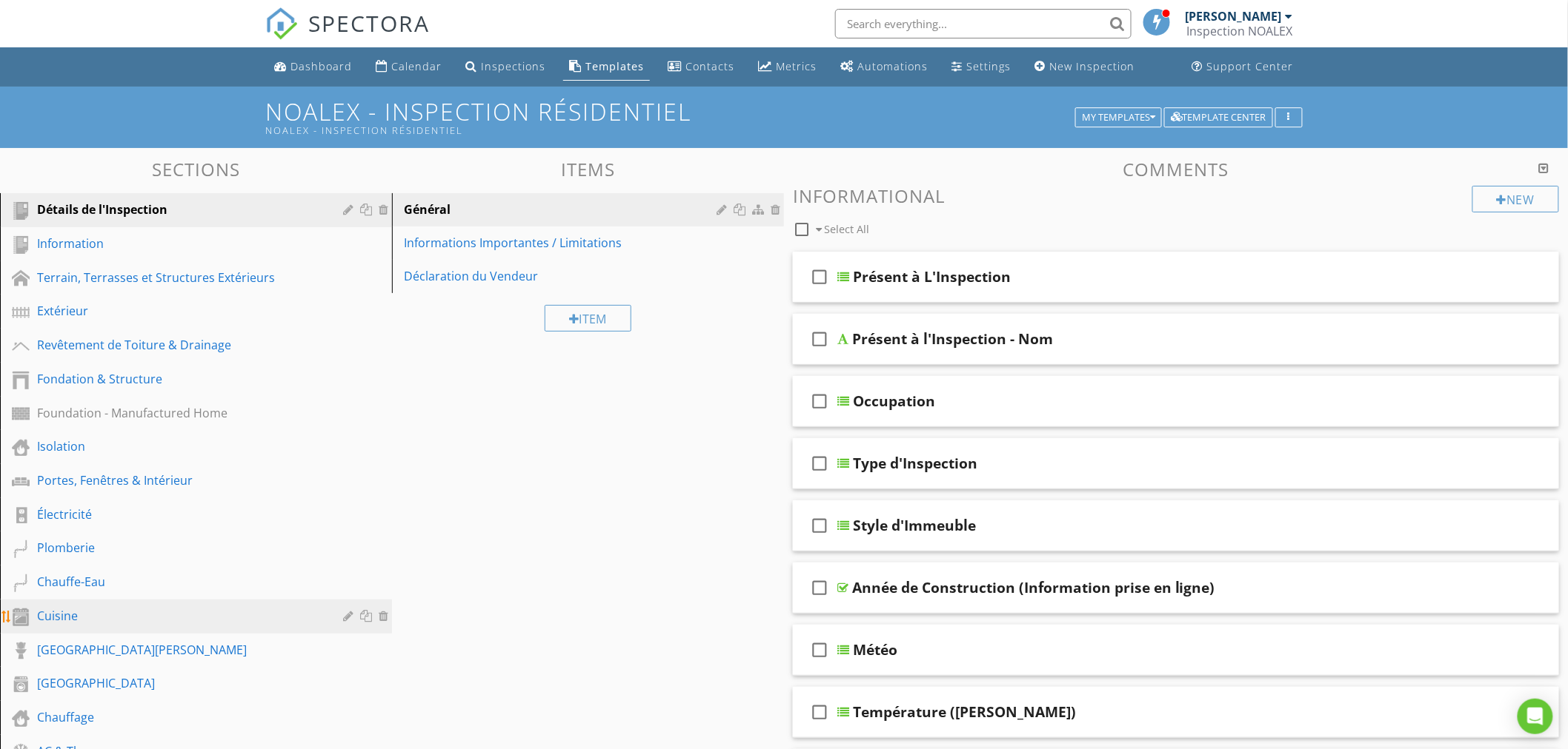
click at [60, 607] on div "Cuisine" at bounding box center [179, 616] width 285 height 17
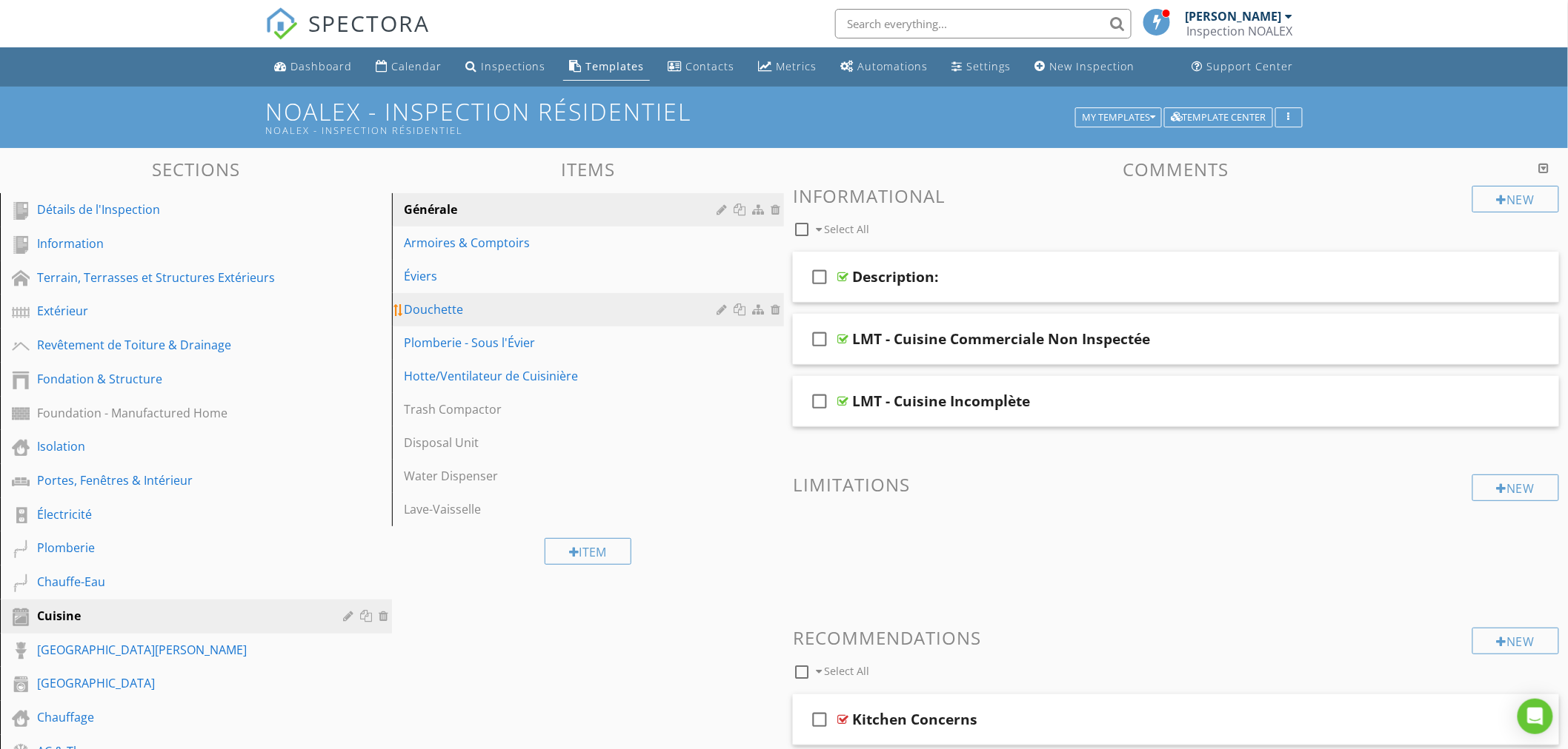
click at [501, 305] on div "Douchette" at bounding box center [562, 309] width 317 height 17
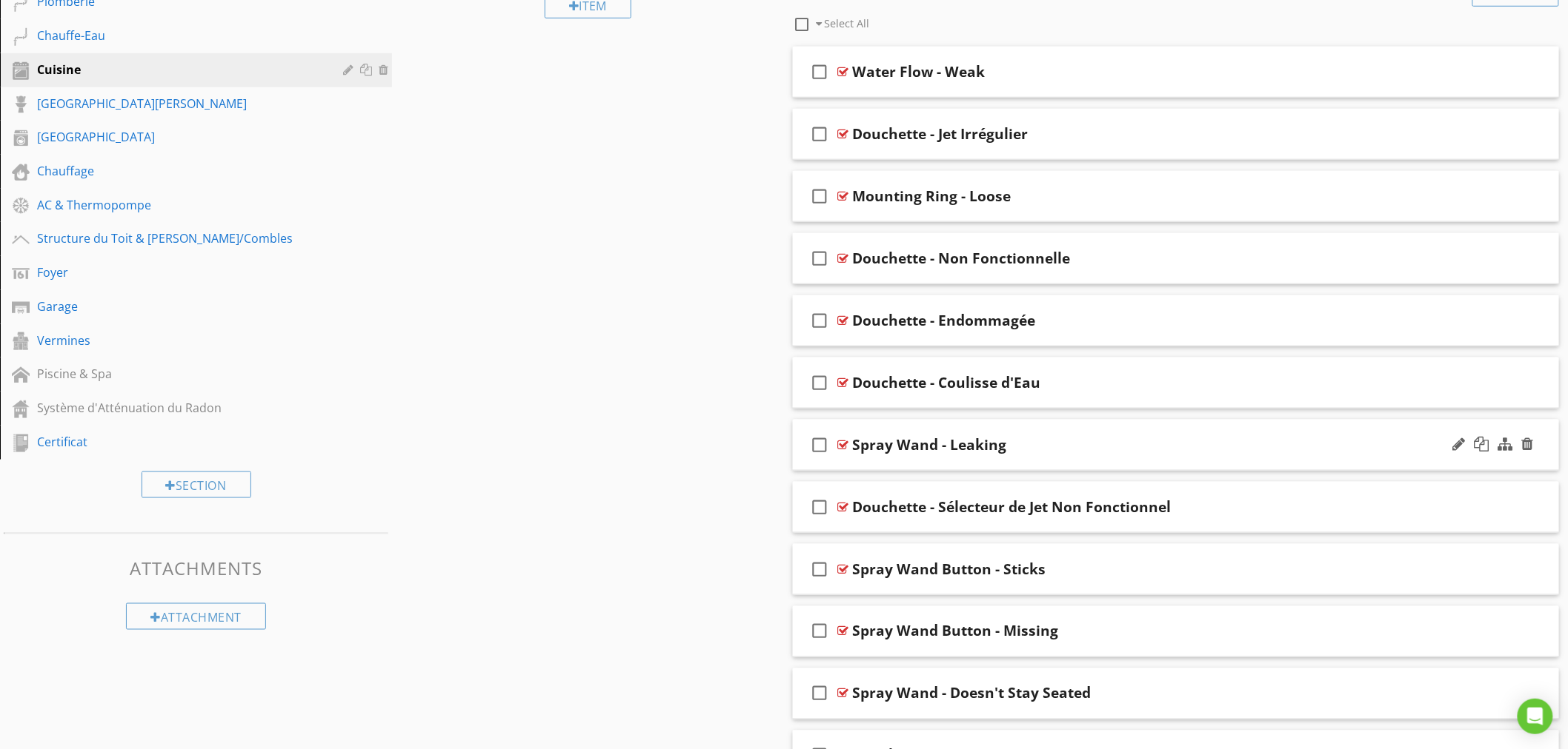
scroll to position [549, 0]
click at [842, 505] on div at bounding box center [842, 505] width 11 height 12
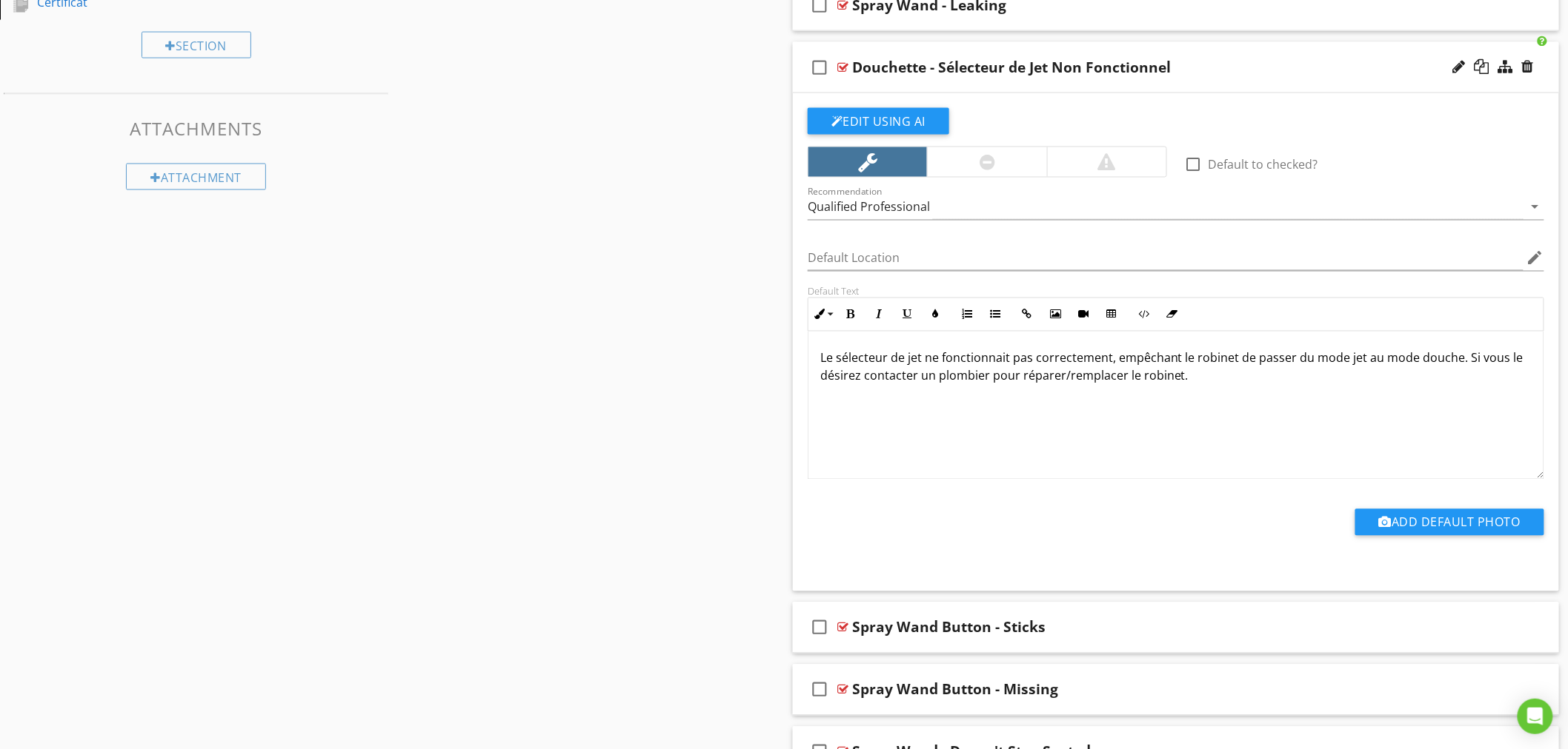
scroll to position [987, 0]
click at [923, 205] on div "Qualified Professional" at bounding box center [869, 207] width 122 height 14
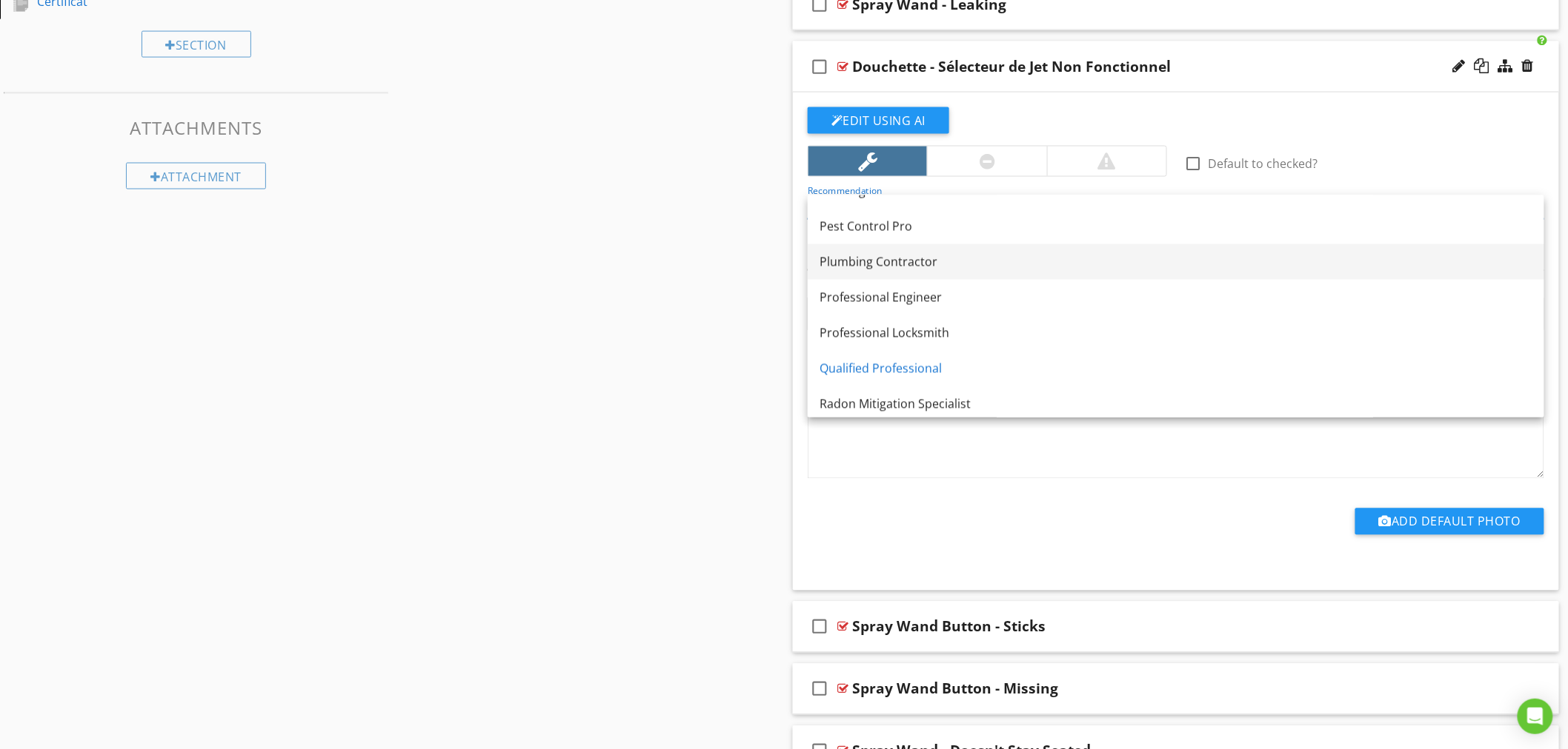
scroll to position [1265, 0]
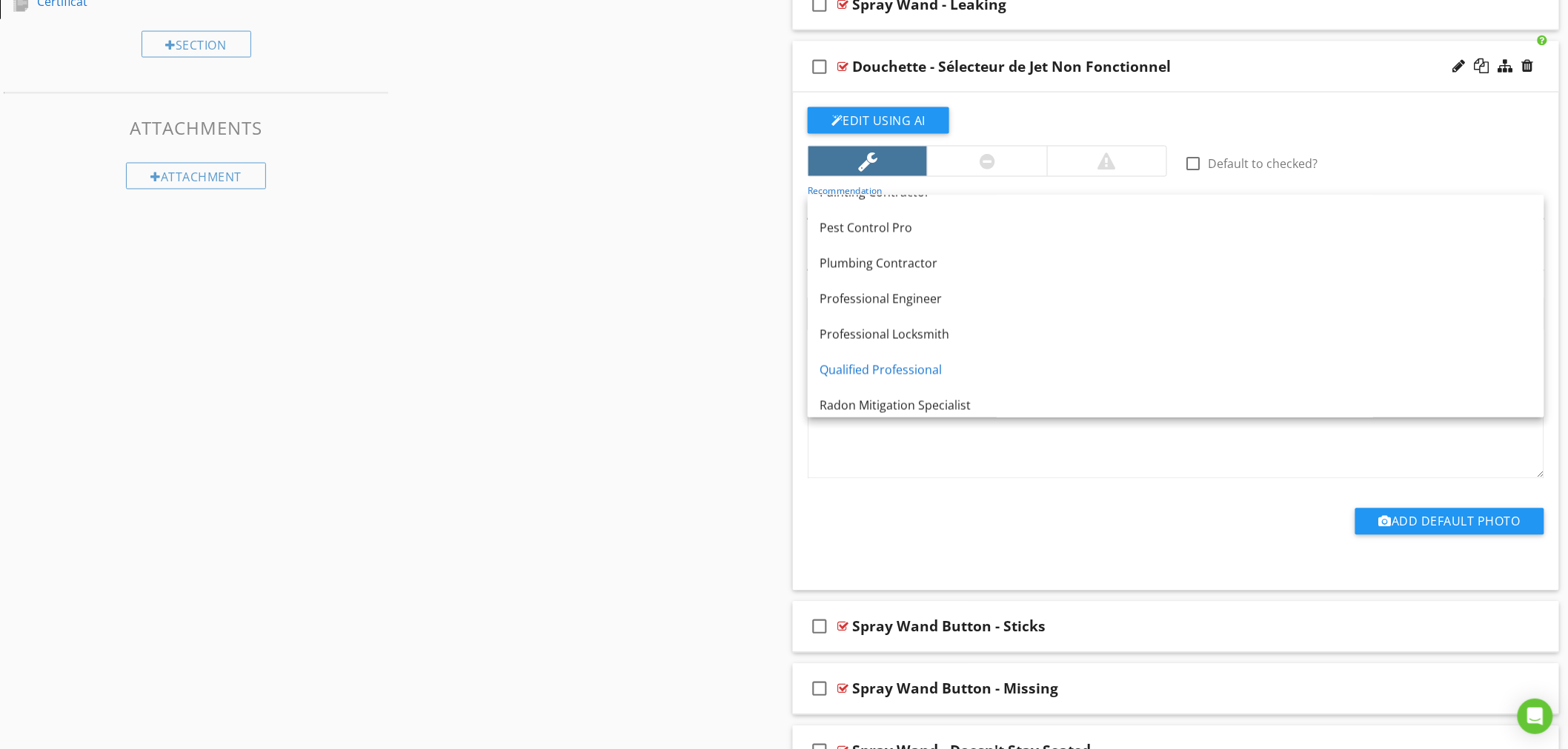
click at [885, 271] on link "Plumbing Contractor" at bounding box center [1176, 263] width 737 height 36
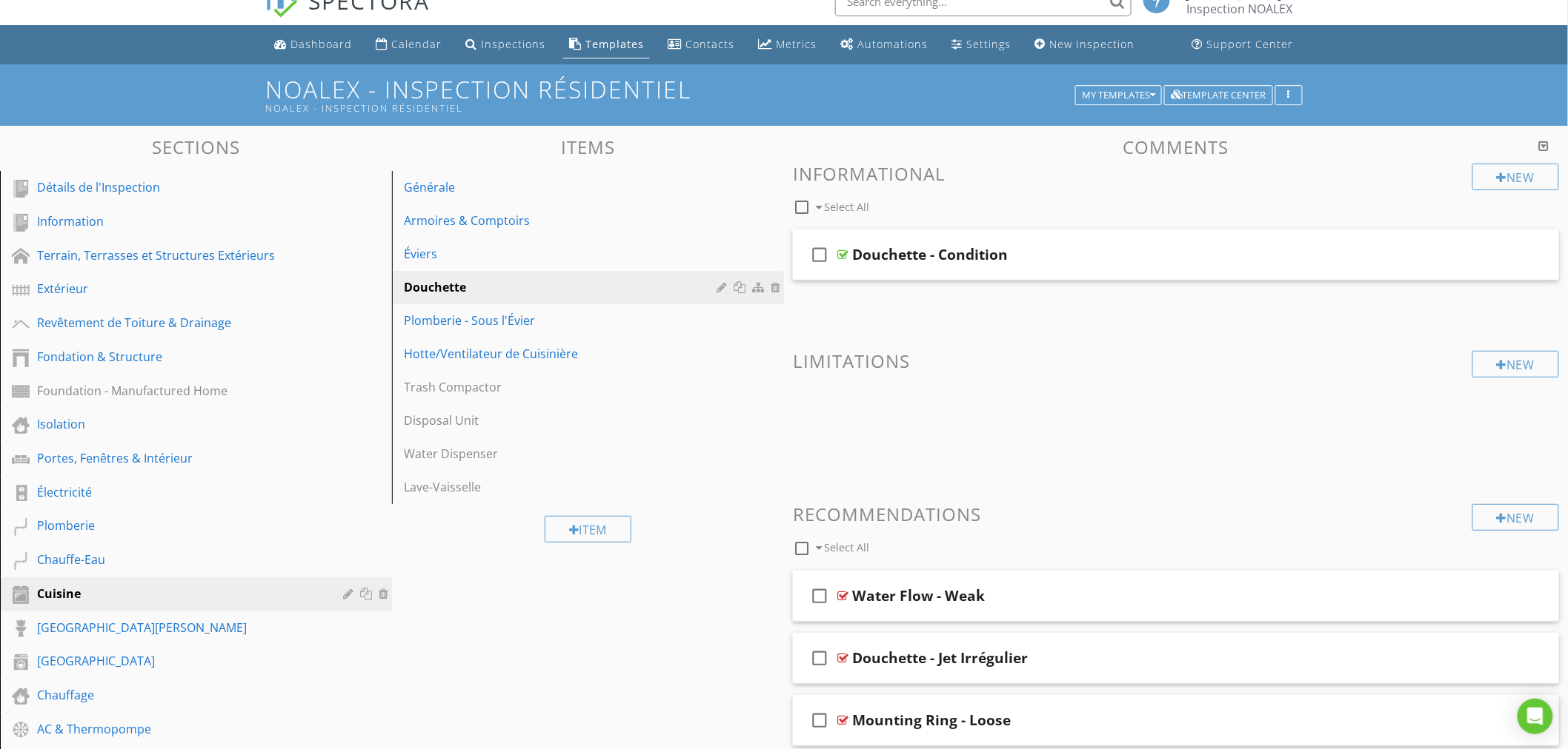
scroll to position [0, 0]
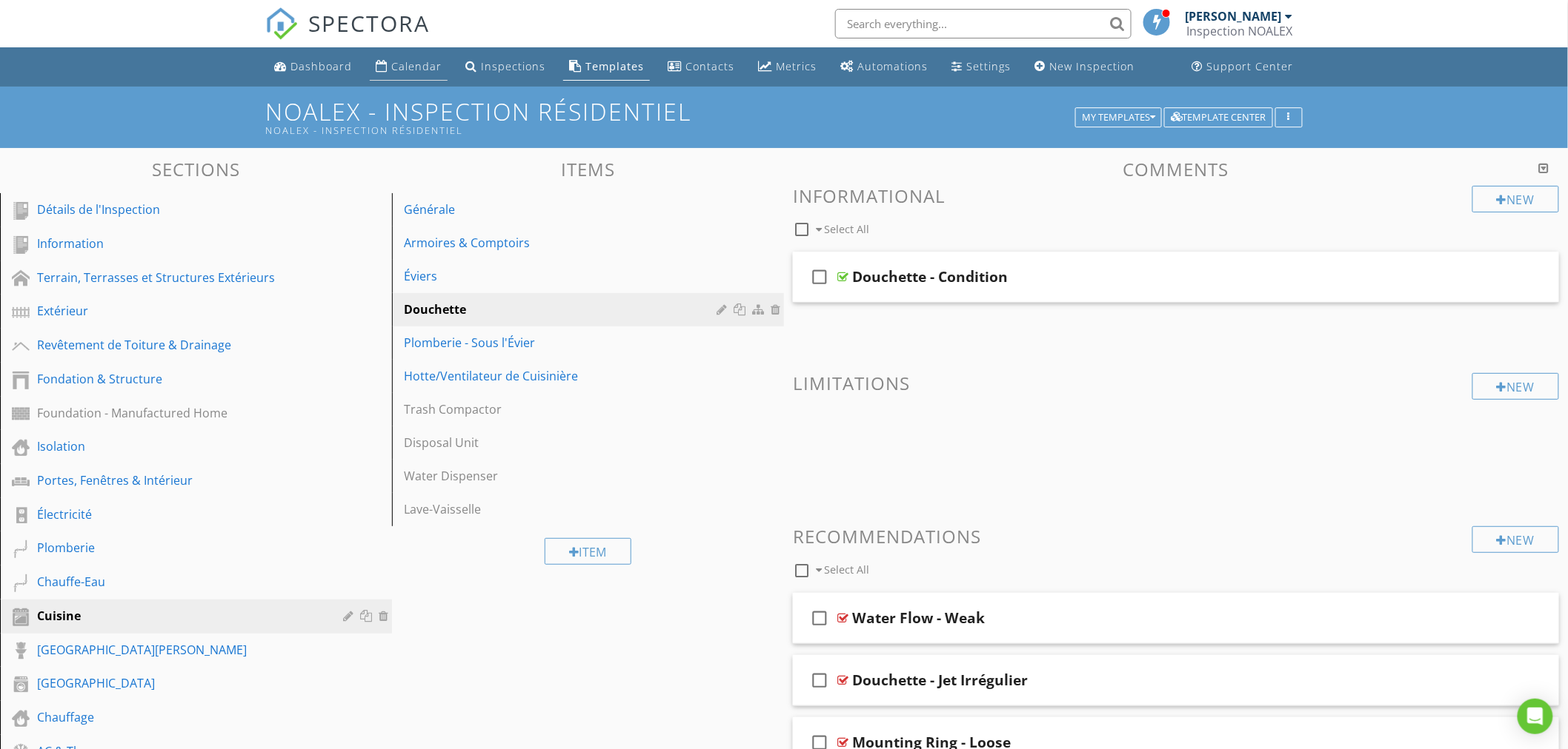
click at [407, 59] on div "Calendar" at bounding box center [416, 66] width 51 height 14
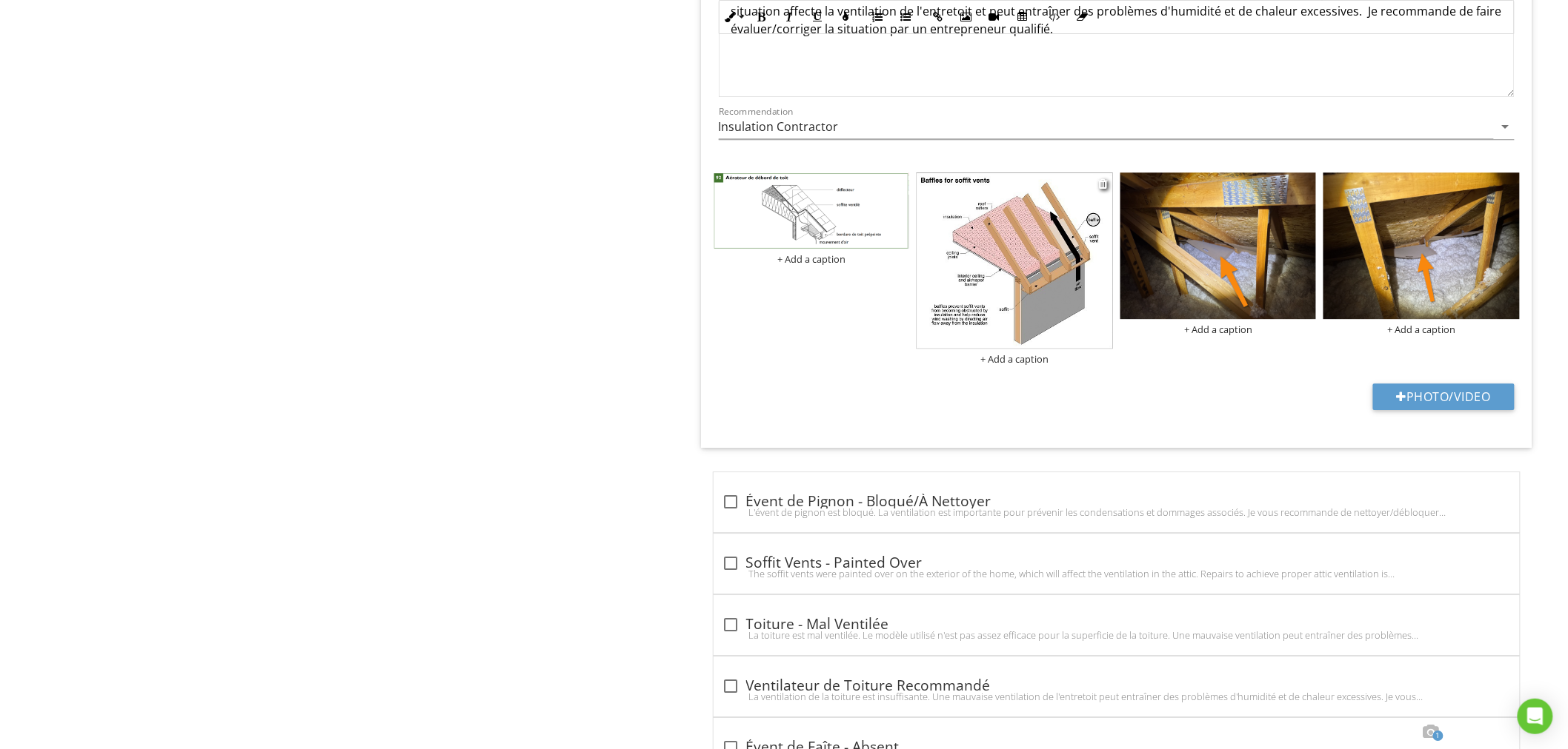
scroll to position [1663, 0]
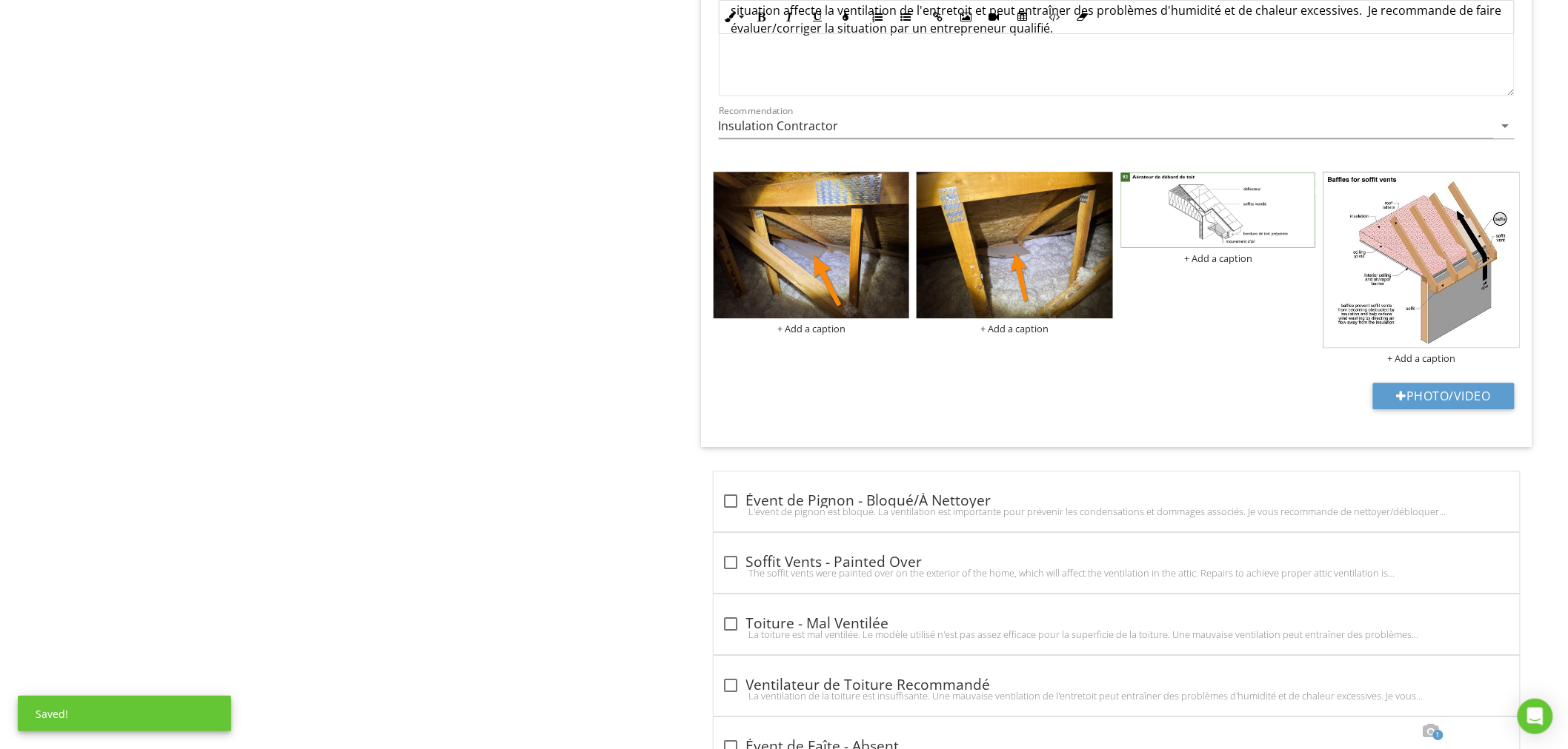
click at [515, 342] on div "Structure du Toit & [PERSON_NAME]/Combles Générale Trappe d'[GEOGRAPHIC_DATA] S…" at bounding box center [979, 166] width 1175 height 3362
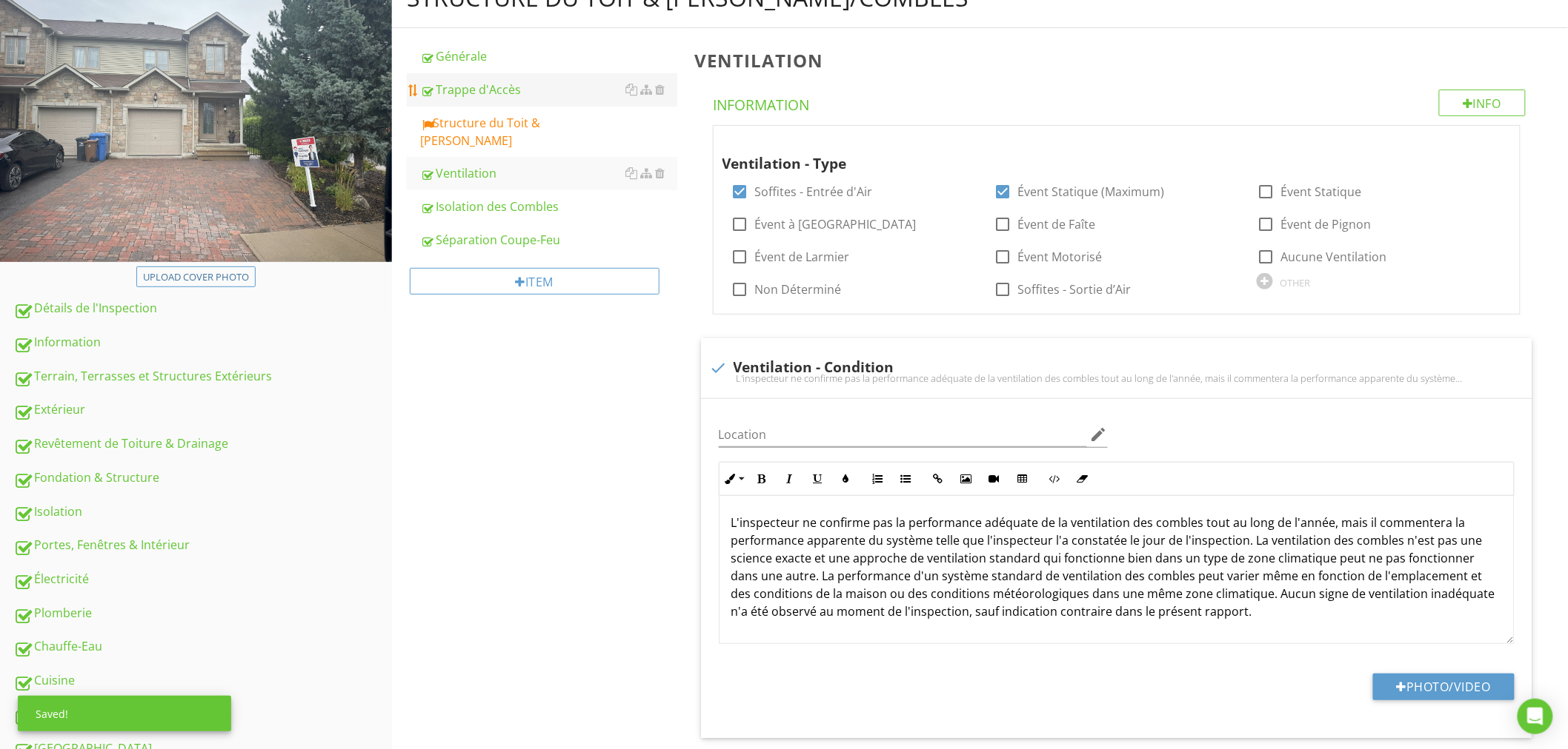
scroll to position [0, 0]
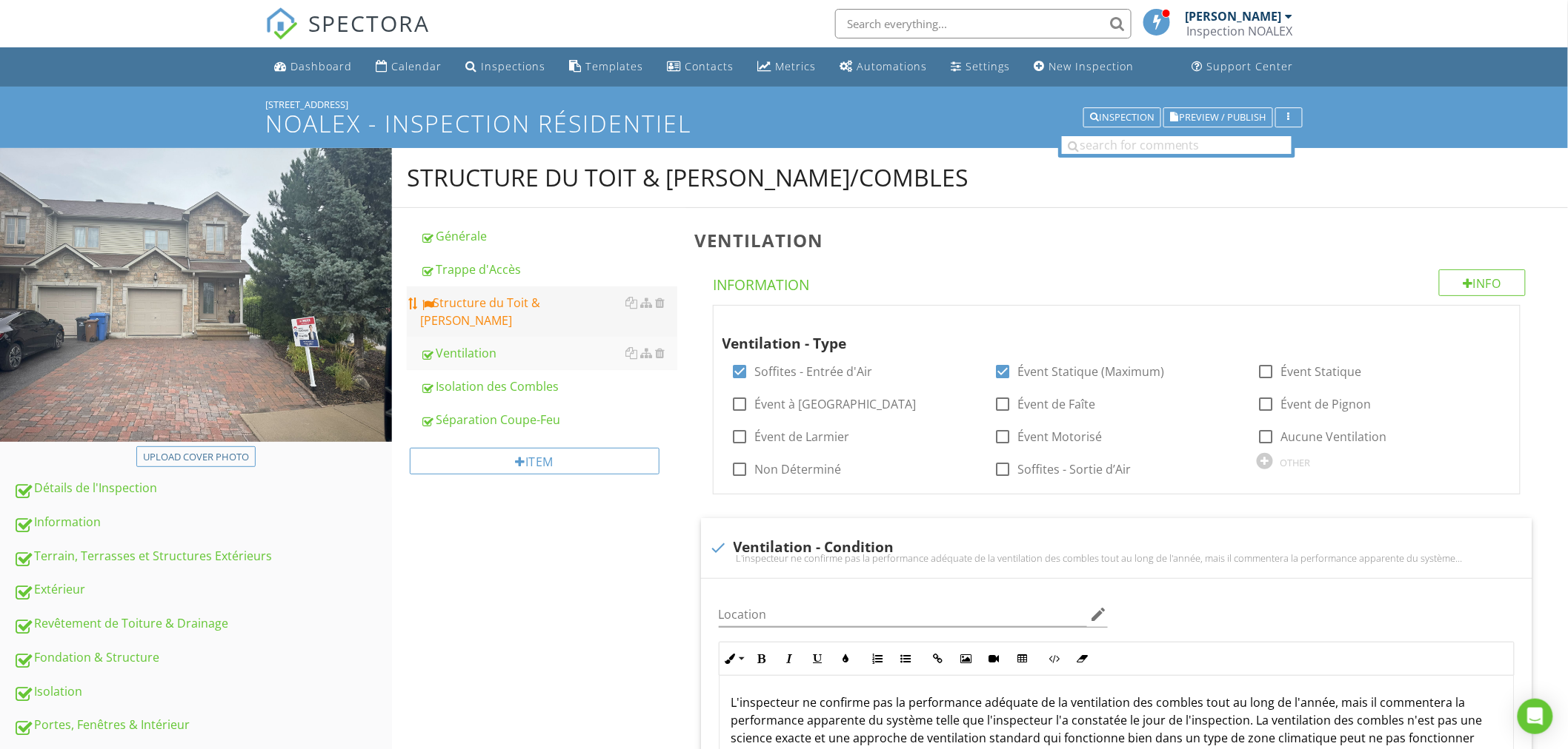
click at [571, 298] on div "Structure du Toit & [PERSON_NAME]" at bounding box center [548, 312] width 257 height 36
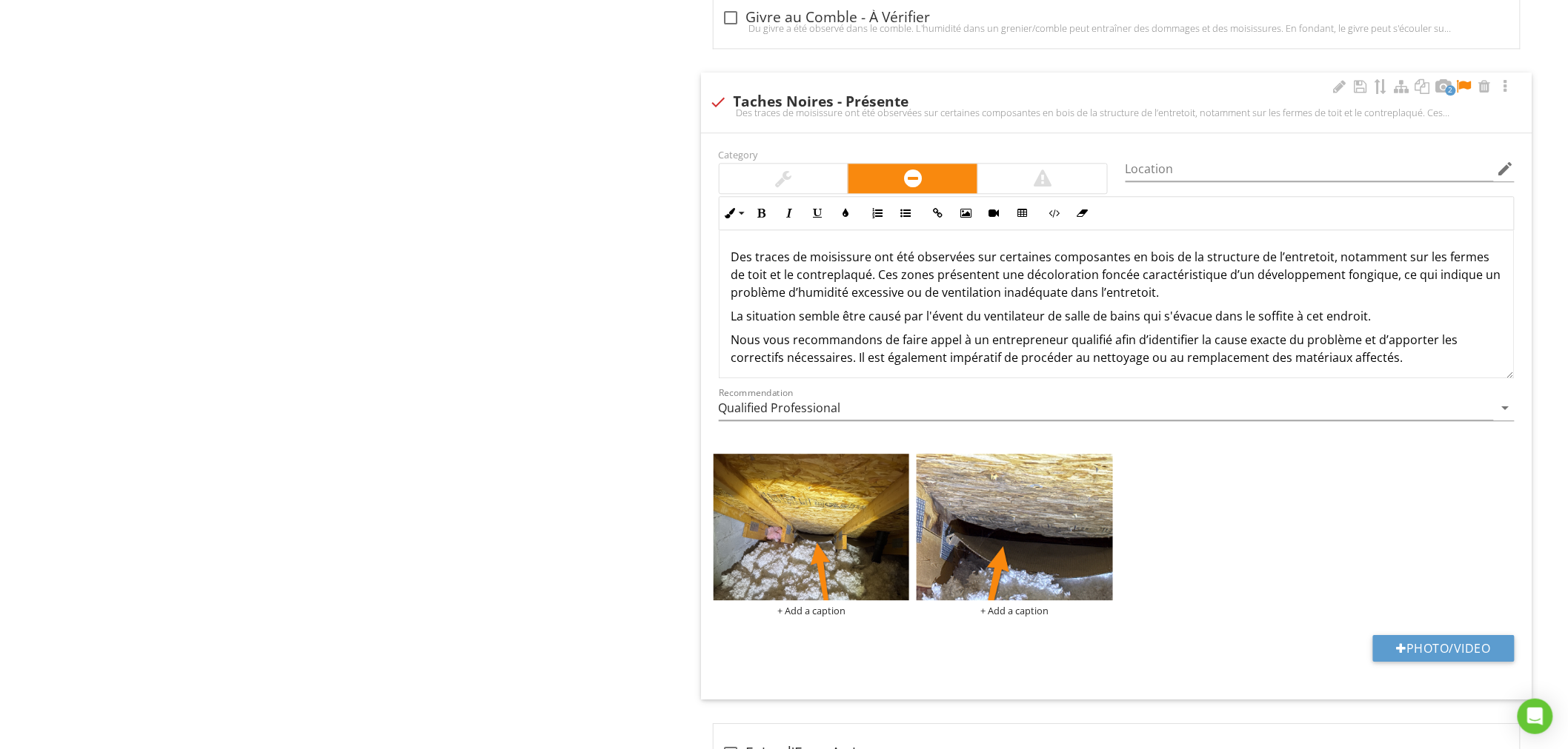
scroll to position [1425, 0]
click at [1465, 79] on div at bounding box center [1464, 85] width 17 height 15
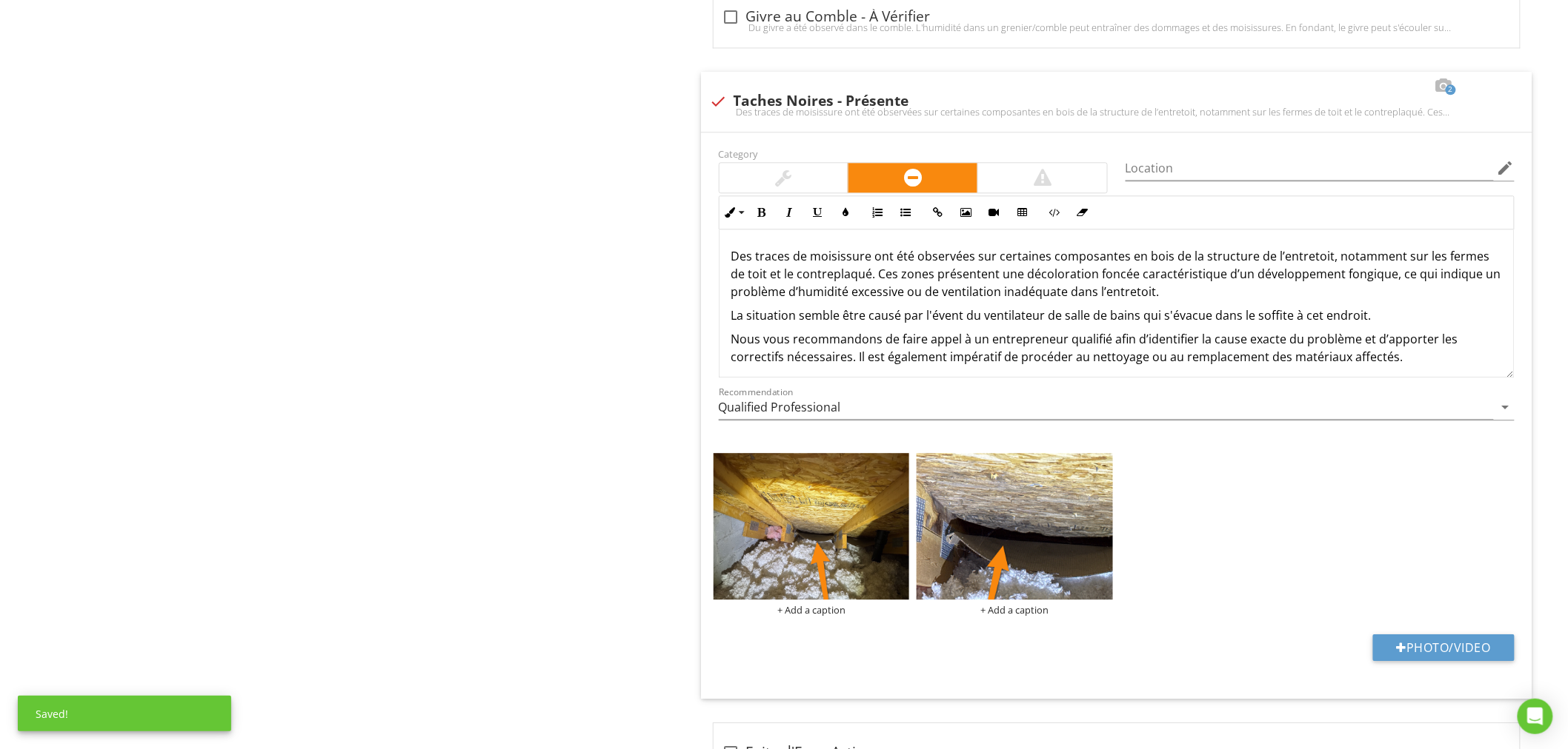
click at [562, 264] on div "Structure du Toit & Grenier/Combles Générale Trappe d'Accès Structure du Toit &…" at bounding box center [979, 651] width 1175 height 3857
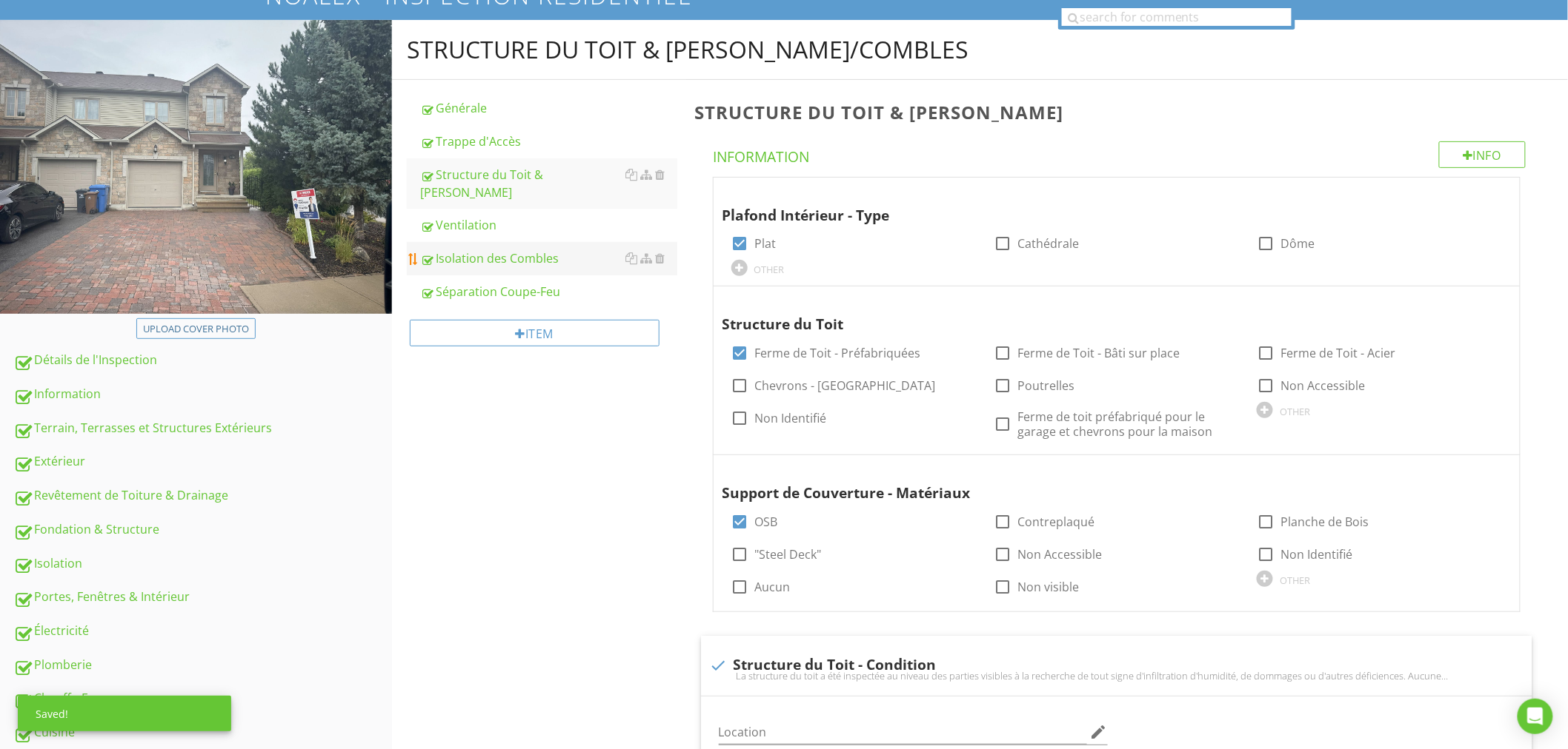
scroll to position [0, 0]
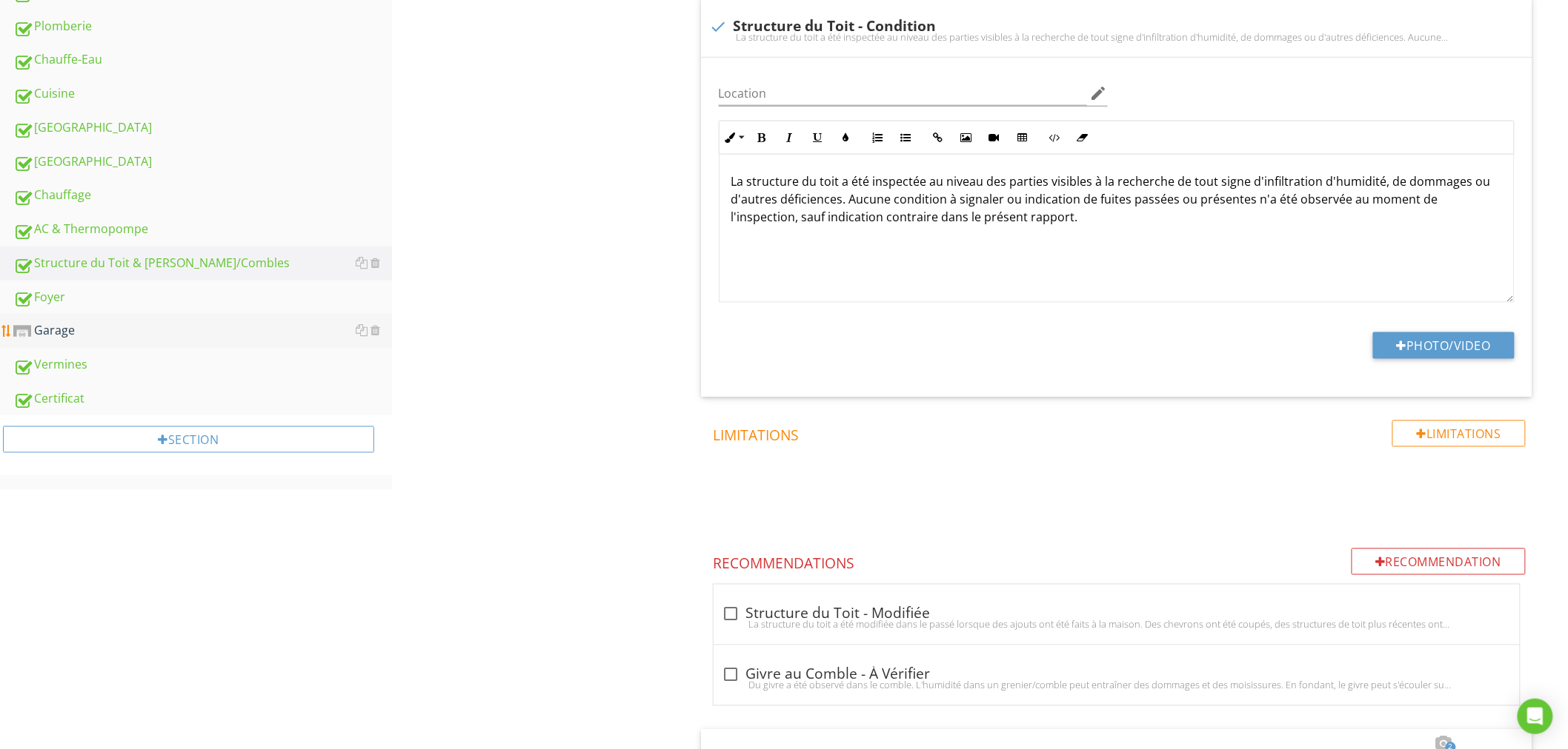
click at [87, 327] on div "Garage" at bounding box center [202, 331] width 378 height 19
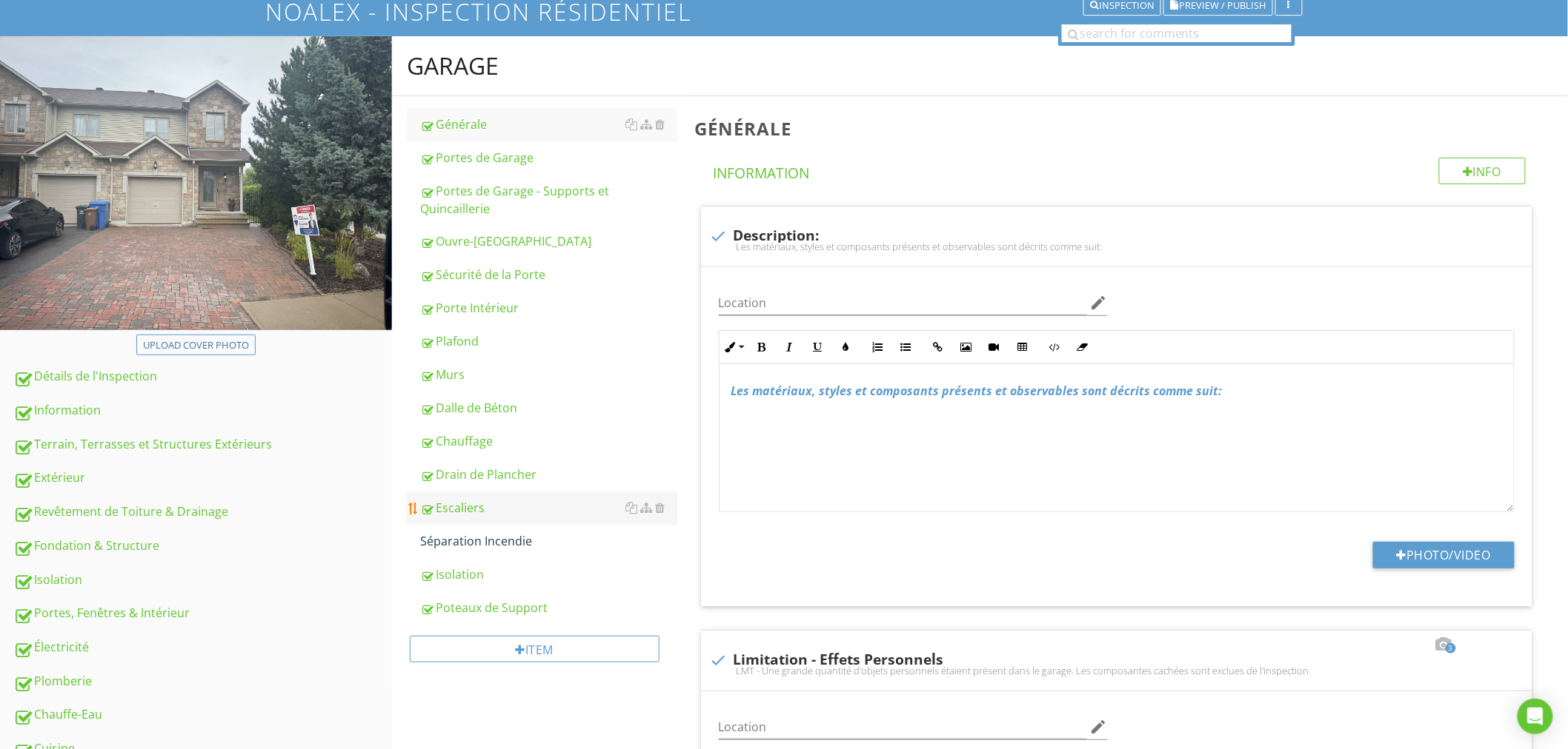
scroll to position [110, 0]
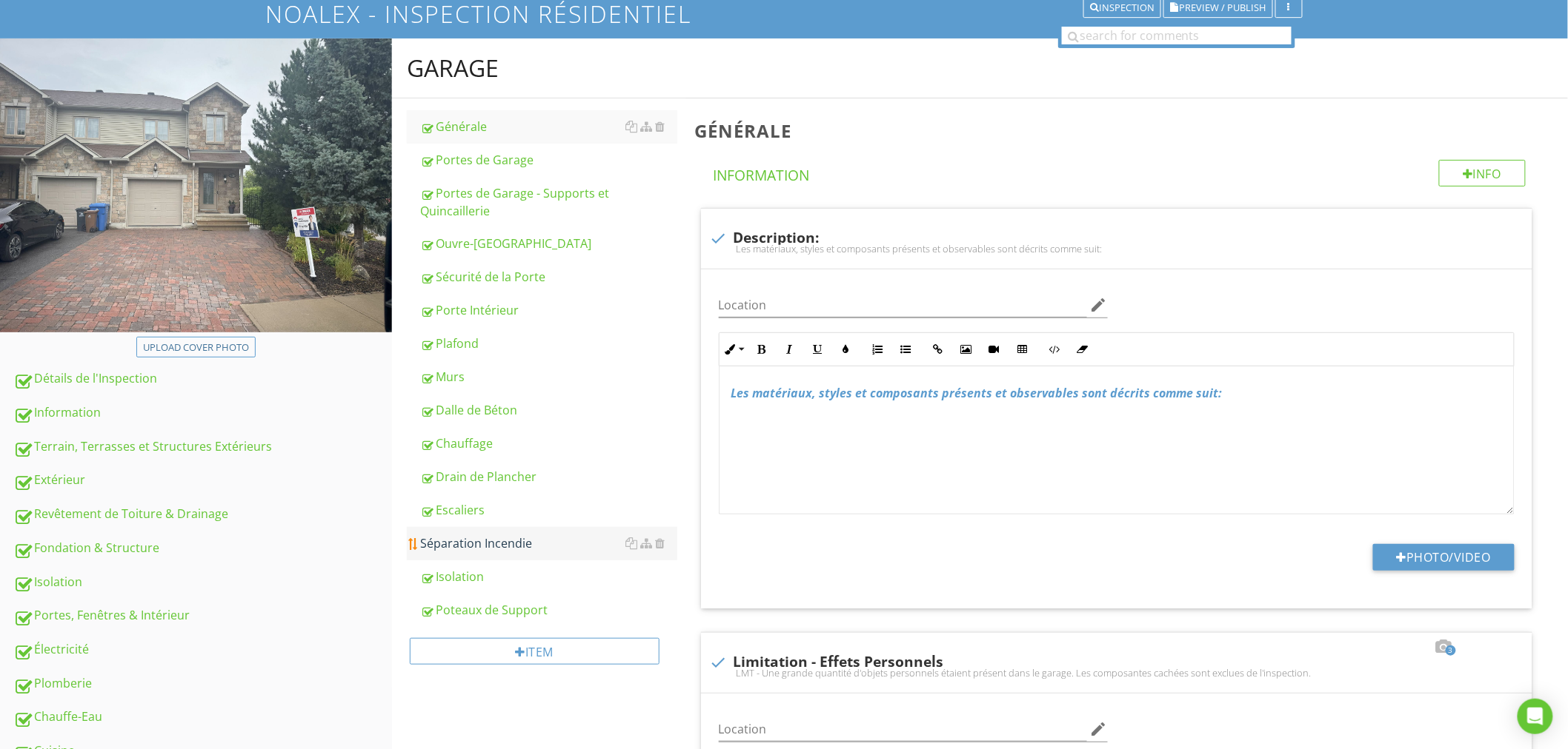
click at [491, 537] on div "Séparation Incendie" at bounding box center [548, 543] width 257 height 17
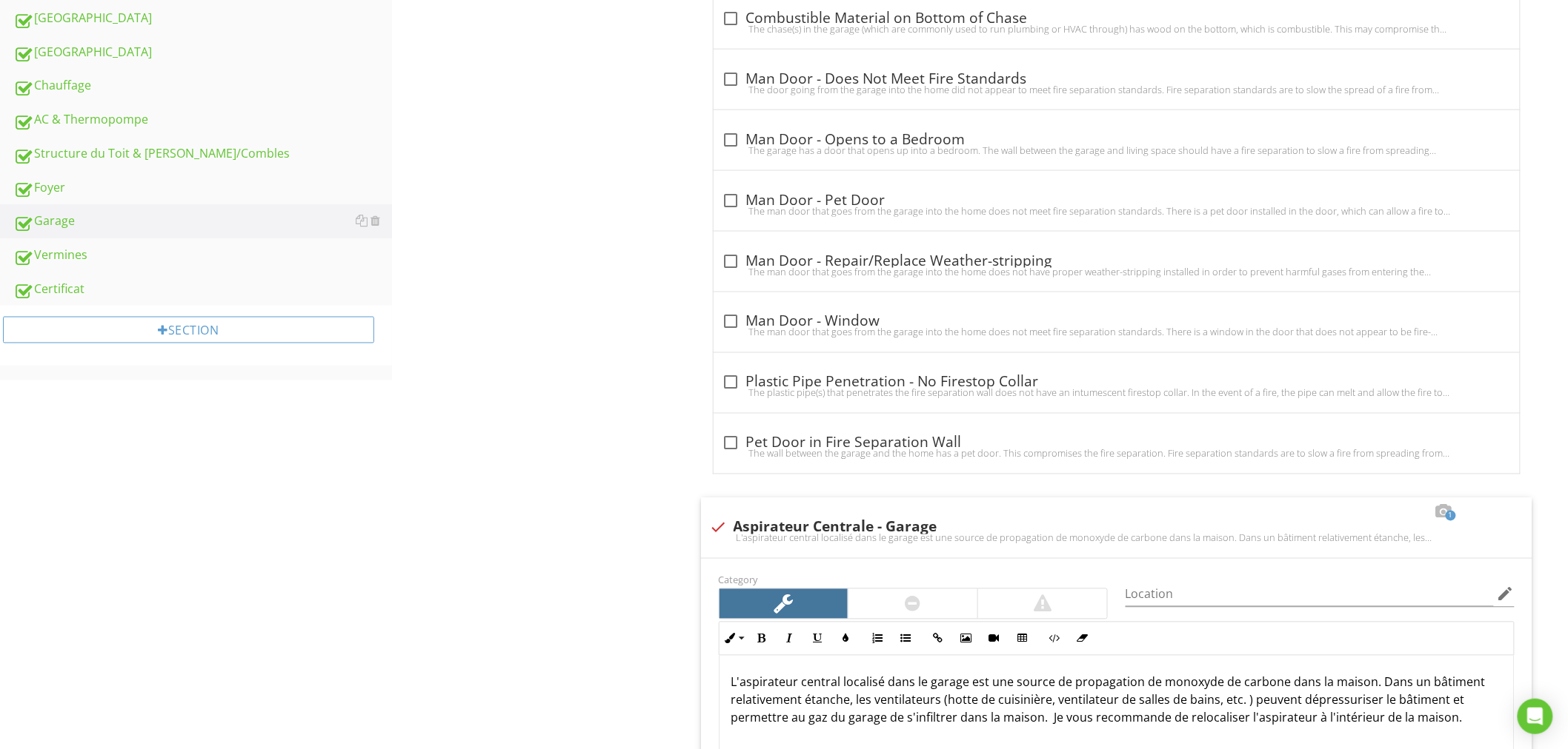
click at [450, 481] on div "Garage Générale Portes de Garage Portes de Garage - Supports et Quincaillerie O…" at bounding box center [979, 228] width 1175 height 1915
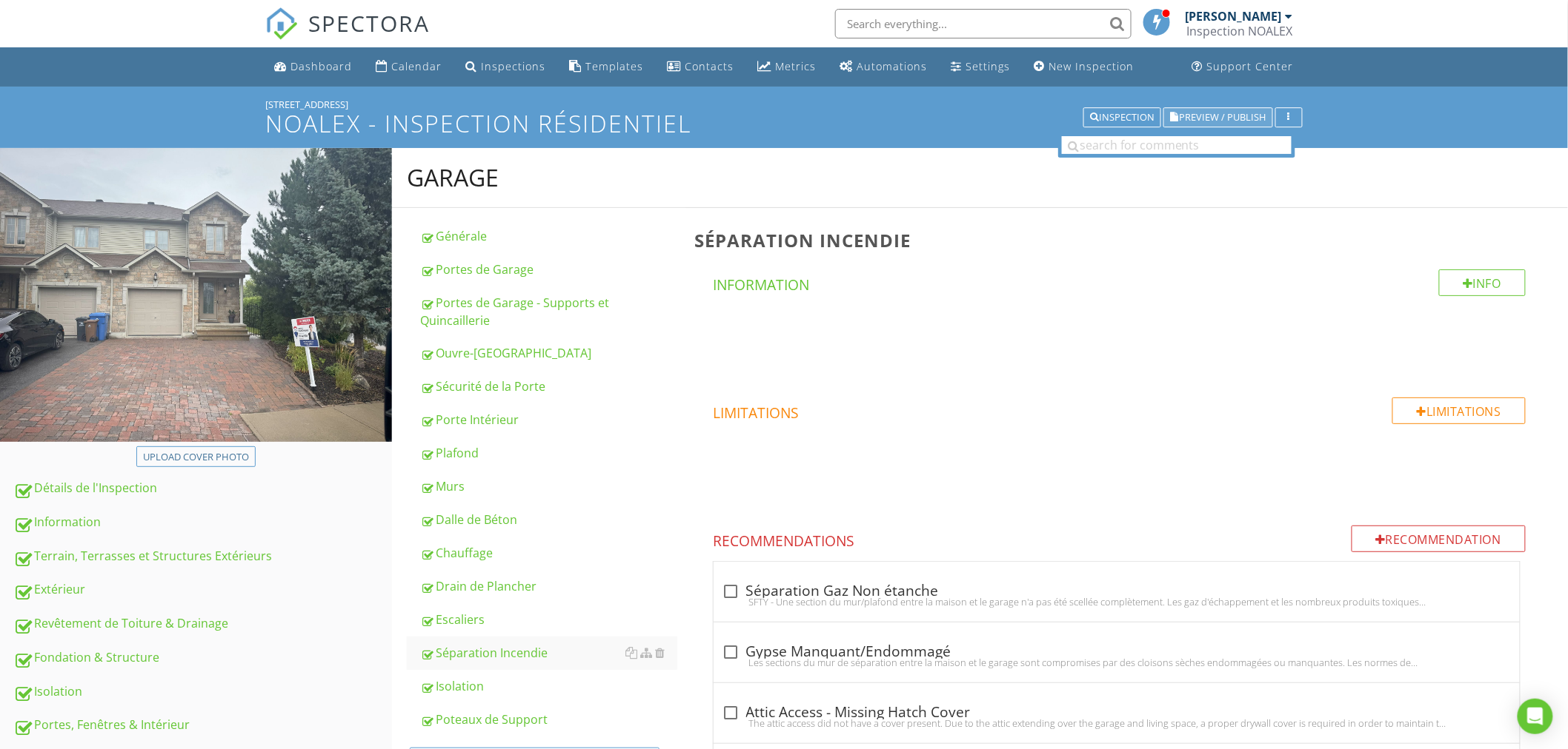
click at [1231, 109] on button "Preview / Publish" at bounding box center [1217, 118] width 110 height 20
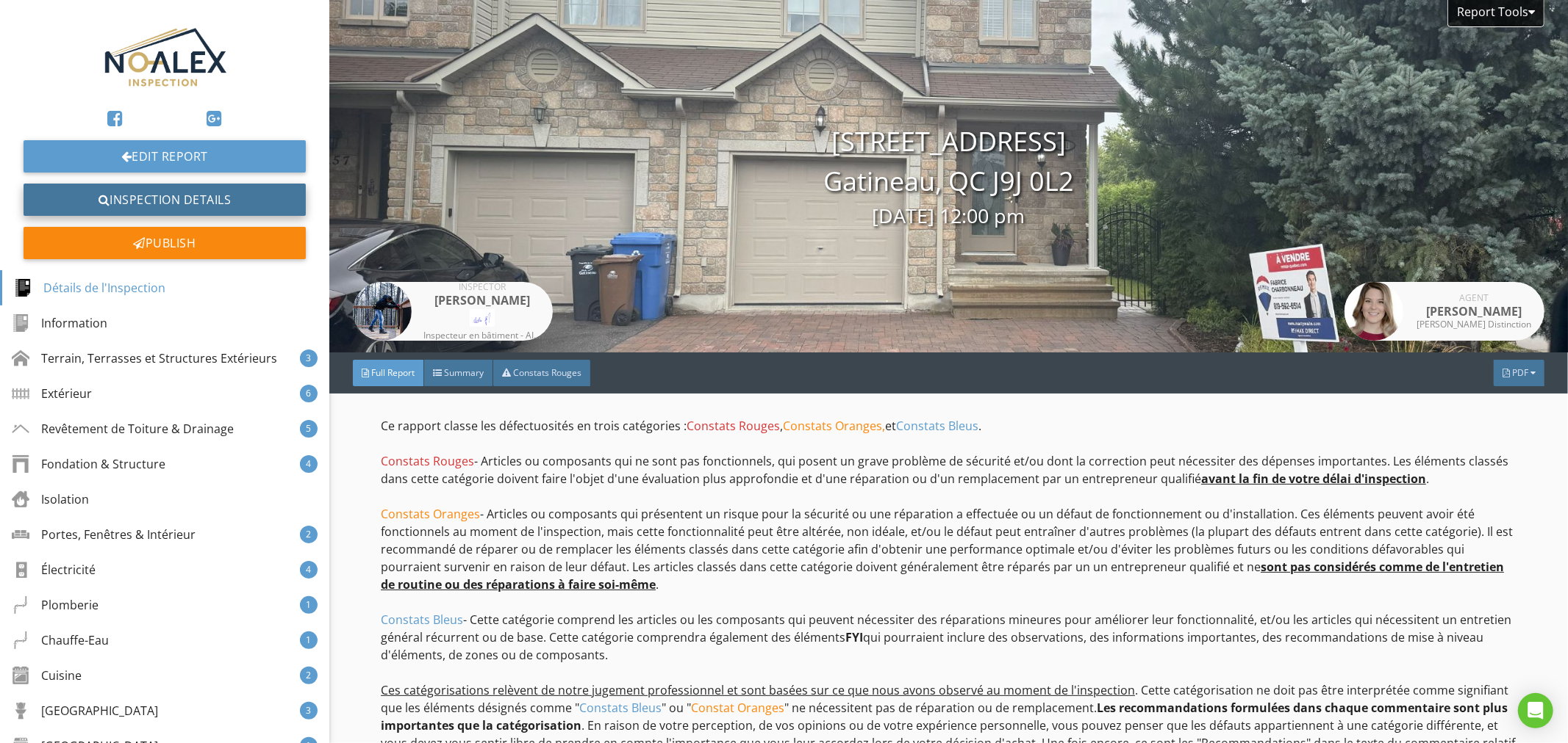
click at [170, 203] on link "Inspection Details" at bounding box center [164, 200] width 283 height 33
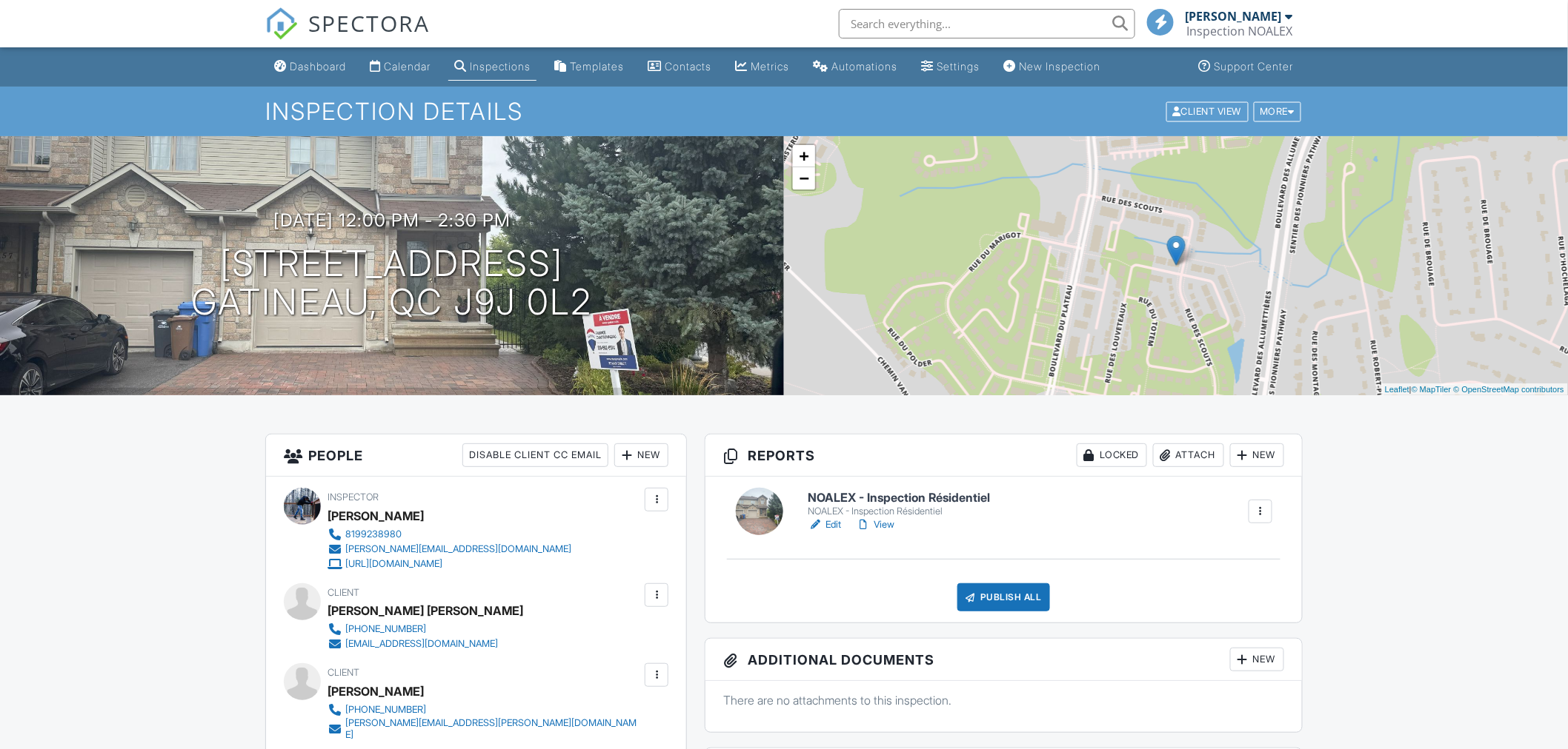
click at [994, 604] on div "Publish All" at bounding box center [1003, 597] width 92 height 28
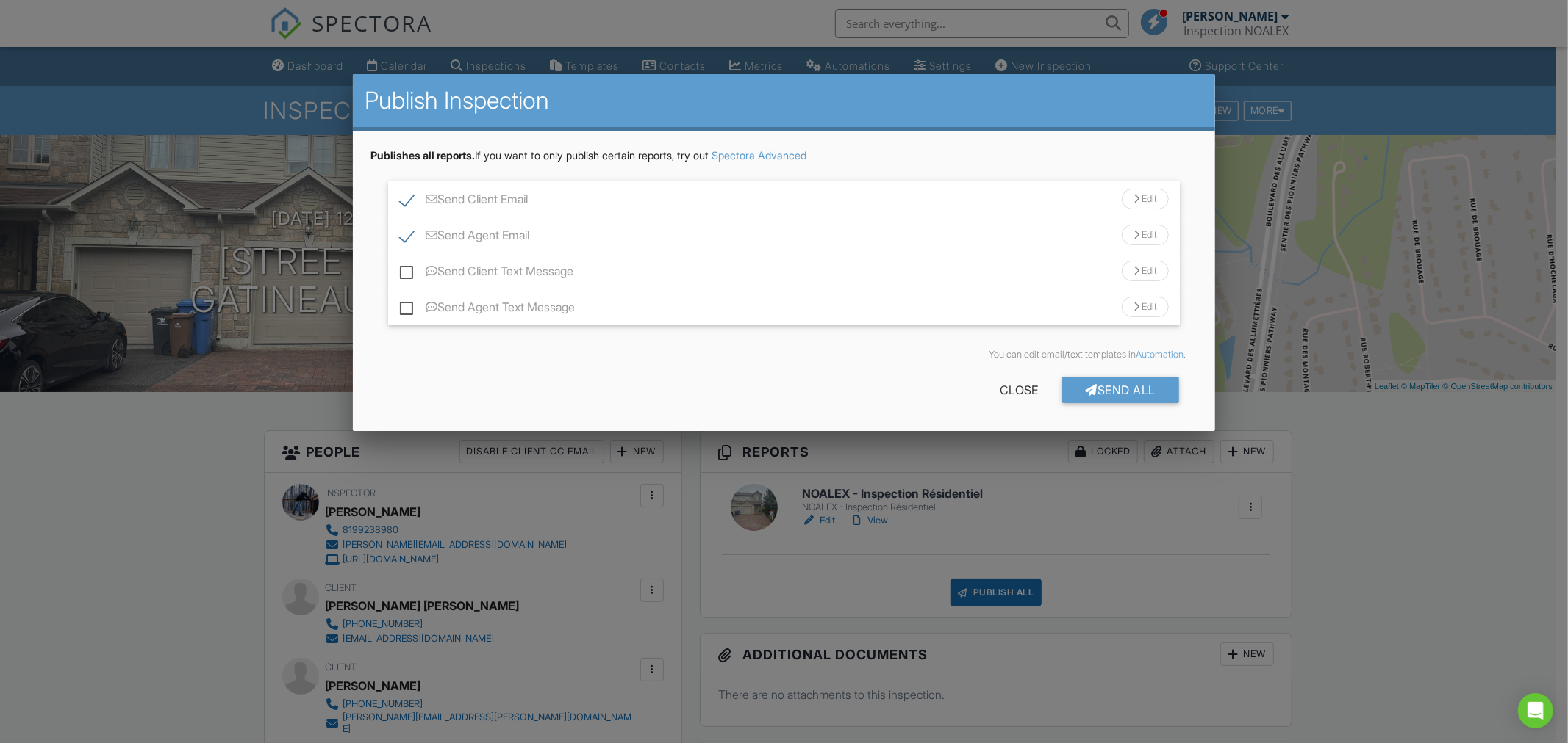
click at [409, 238] on label "Send Agent Email" at bounding box center [465, 237] width 129 height 18
checkbox input "false"
click at [1126, 390] on div "Send All" at bounding box center [1121, 389] width 118 height 26
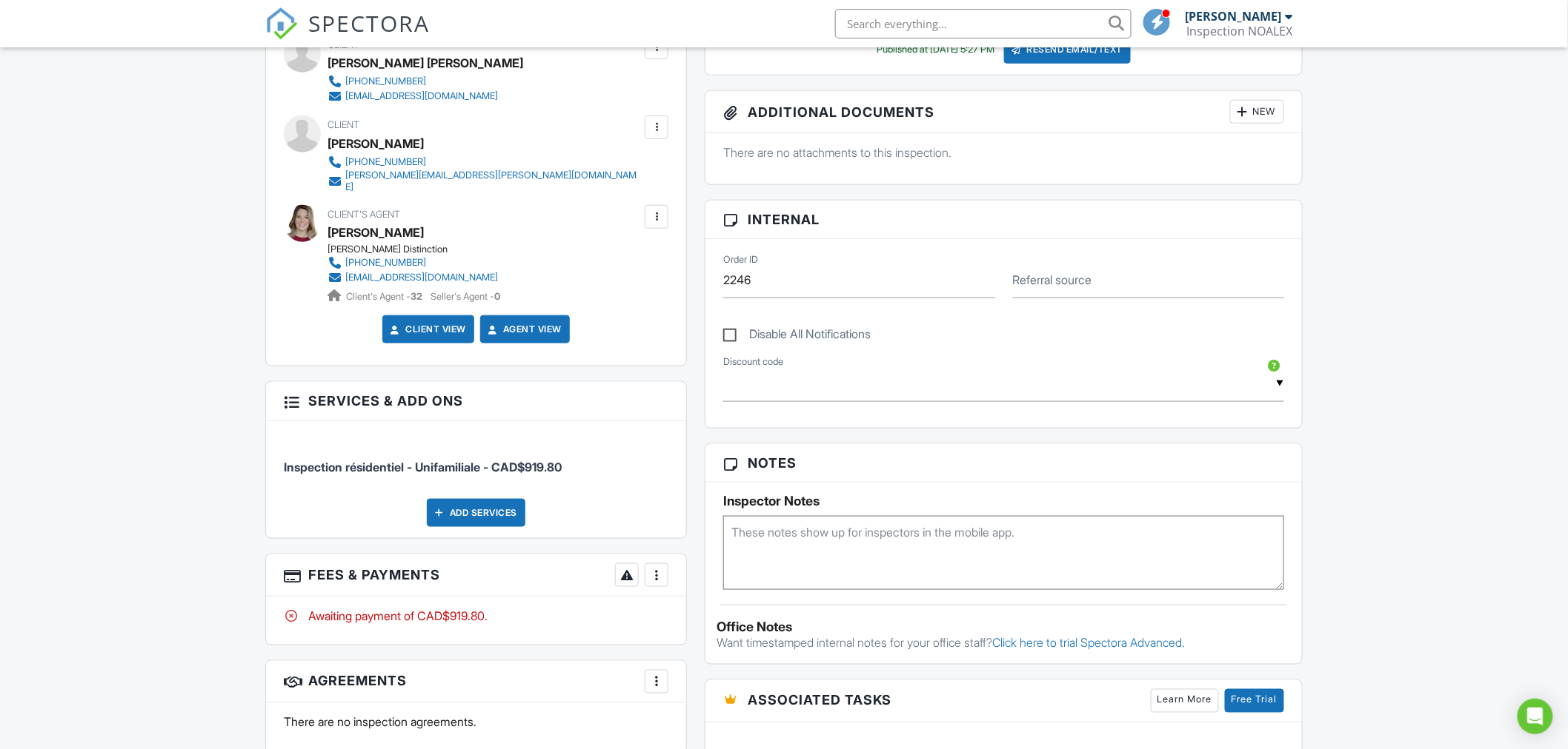
scroll to position [549, 0]
click at [662, 567] on div at bounding box center [656, 574] width 15 height 15
click at [702, 723] on div "Paid In Full" at bounding box center [730, 731] width 143 height 17
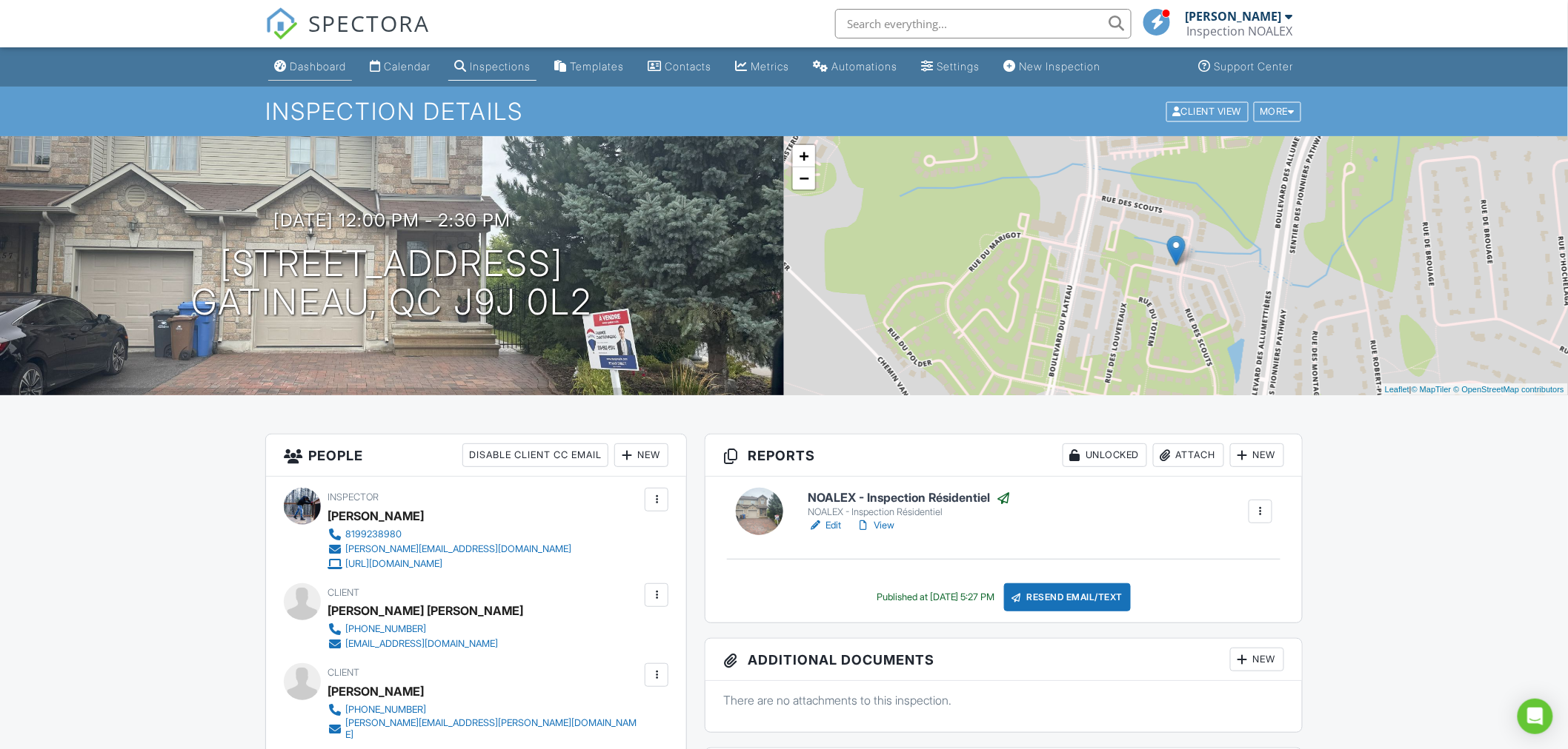
click at [339, 62] on div "Dashboard" at bounding box center [318, 66] width 56 height 13
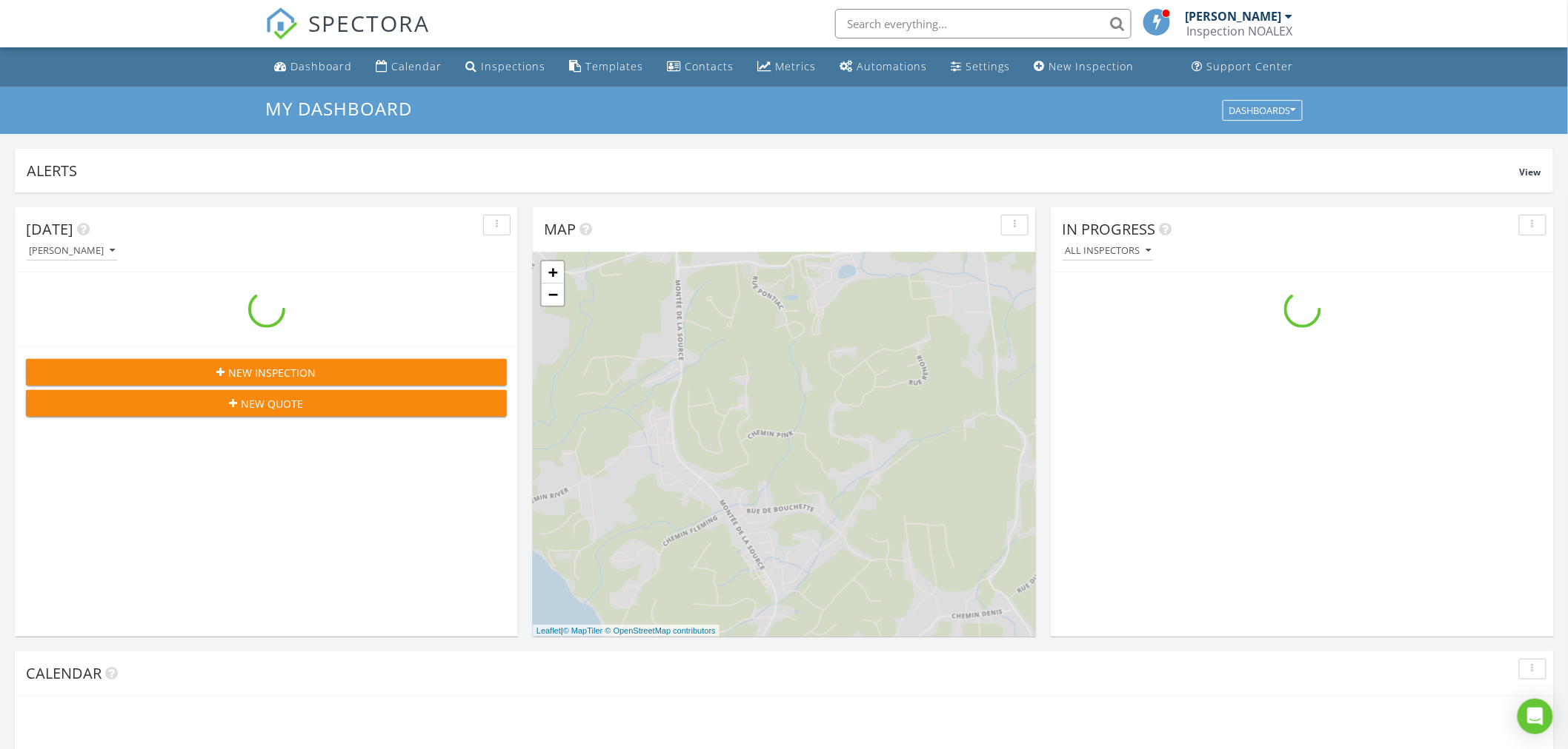
scroll to position [1374, 1594]
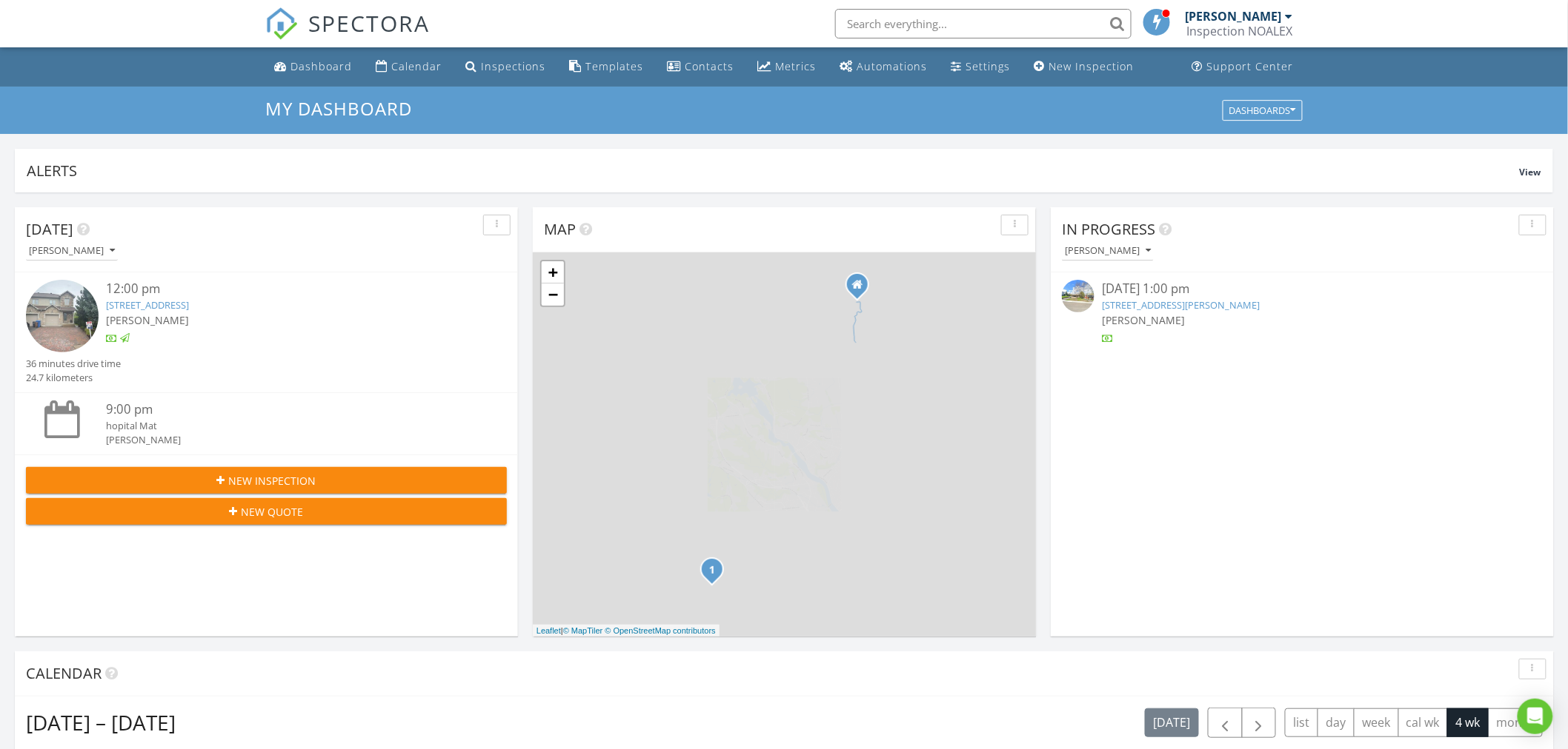
click at [1129, 305] on link "[STREET_ADDRESS][PERSON_NAME]" at bounding box center [1180, 305] width 157 height 14
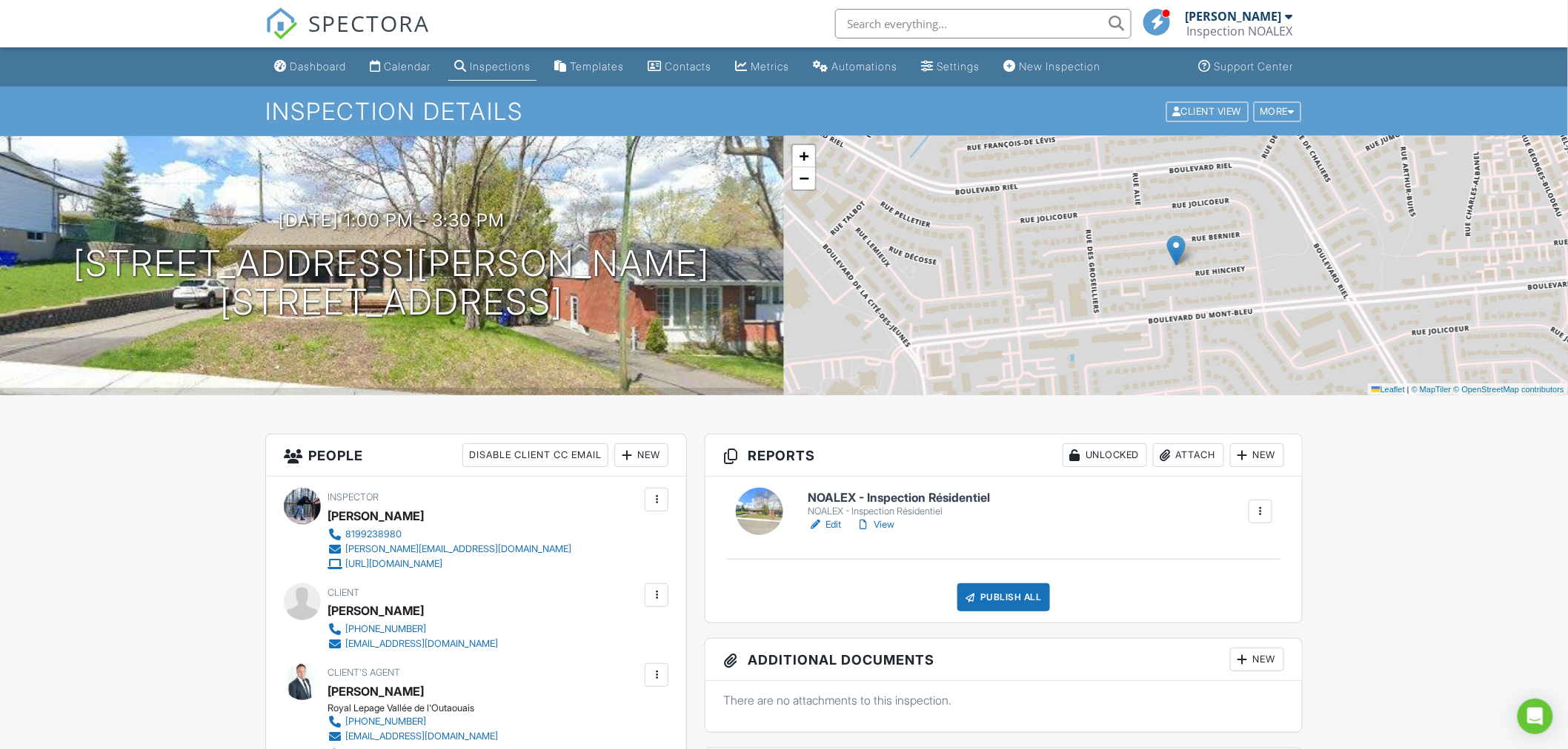
click at [828, 524] on link "Edit" at bounding box center [824, 525] width 33 height 15
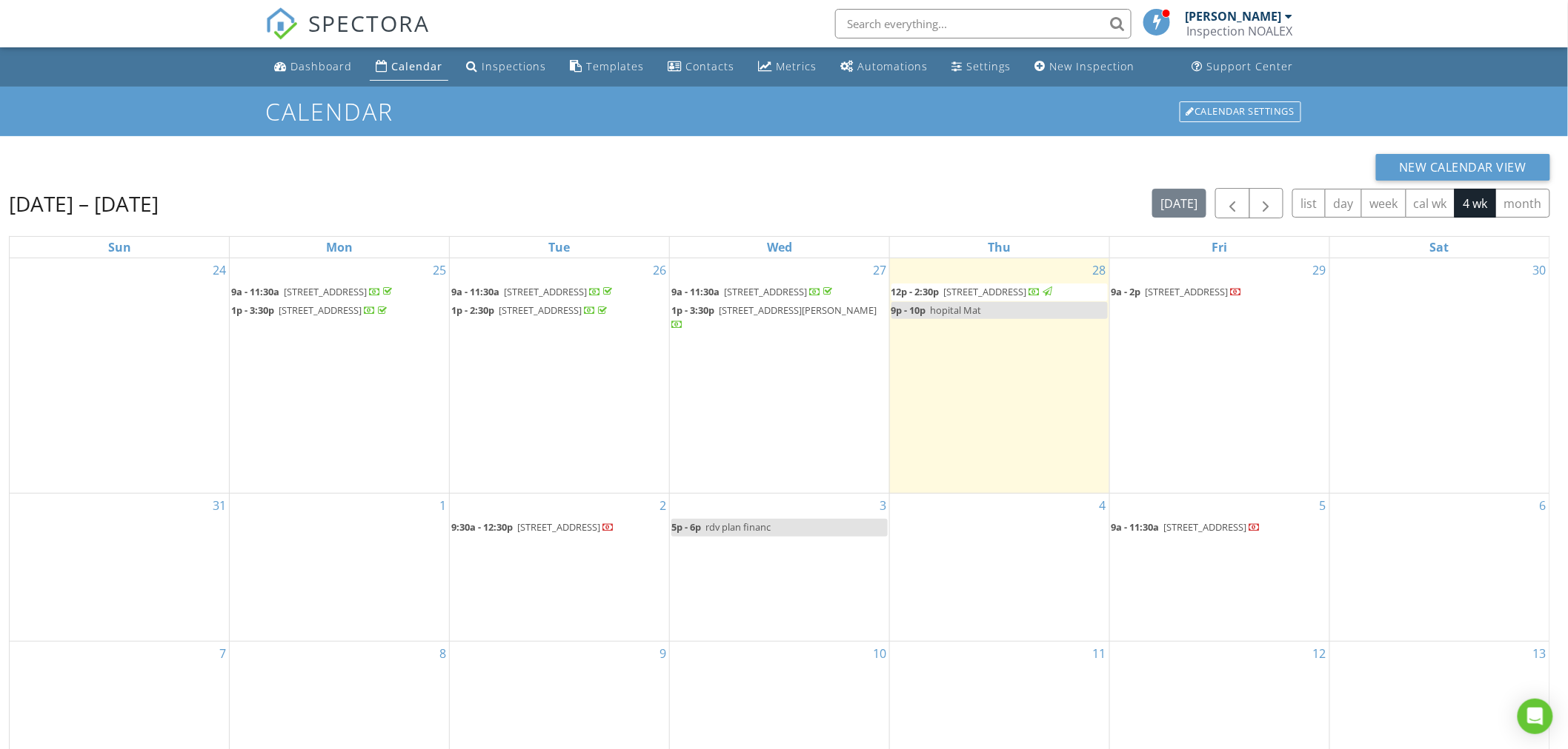
click at [963, 293] on span "[STREET_ADDRESS]" at bounding box center [985, 291] width 83 height 14
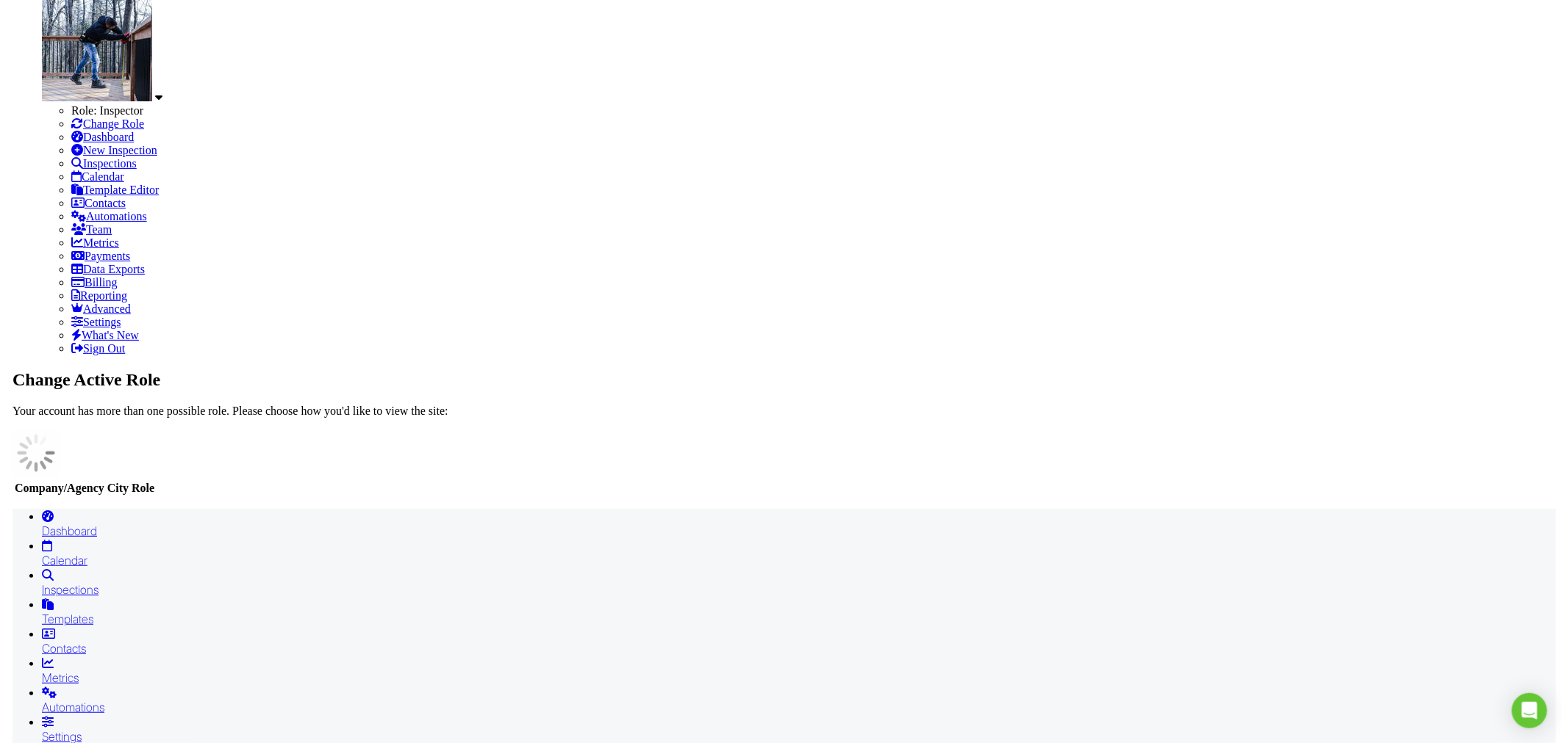
scroll to position [218, 0]
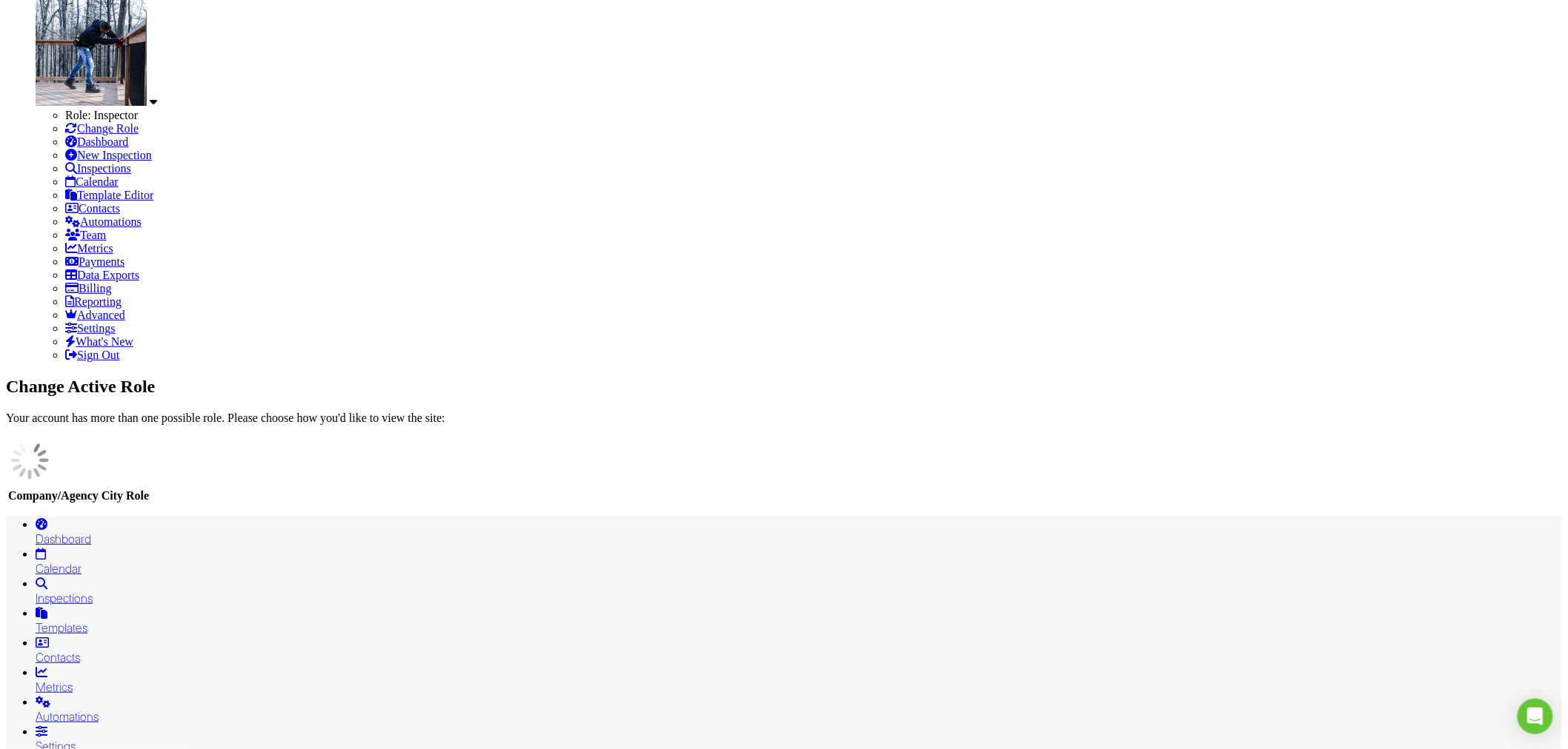
checkbox input "false"
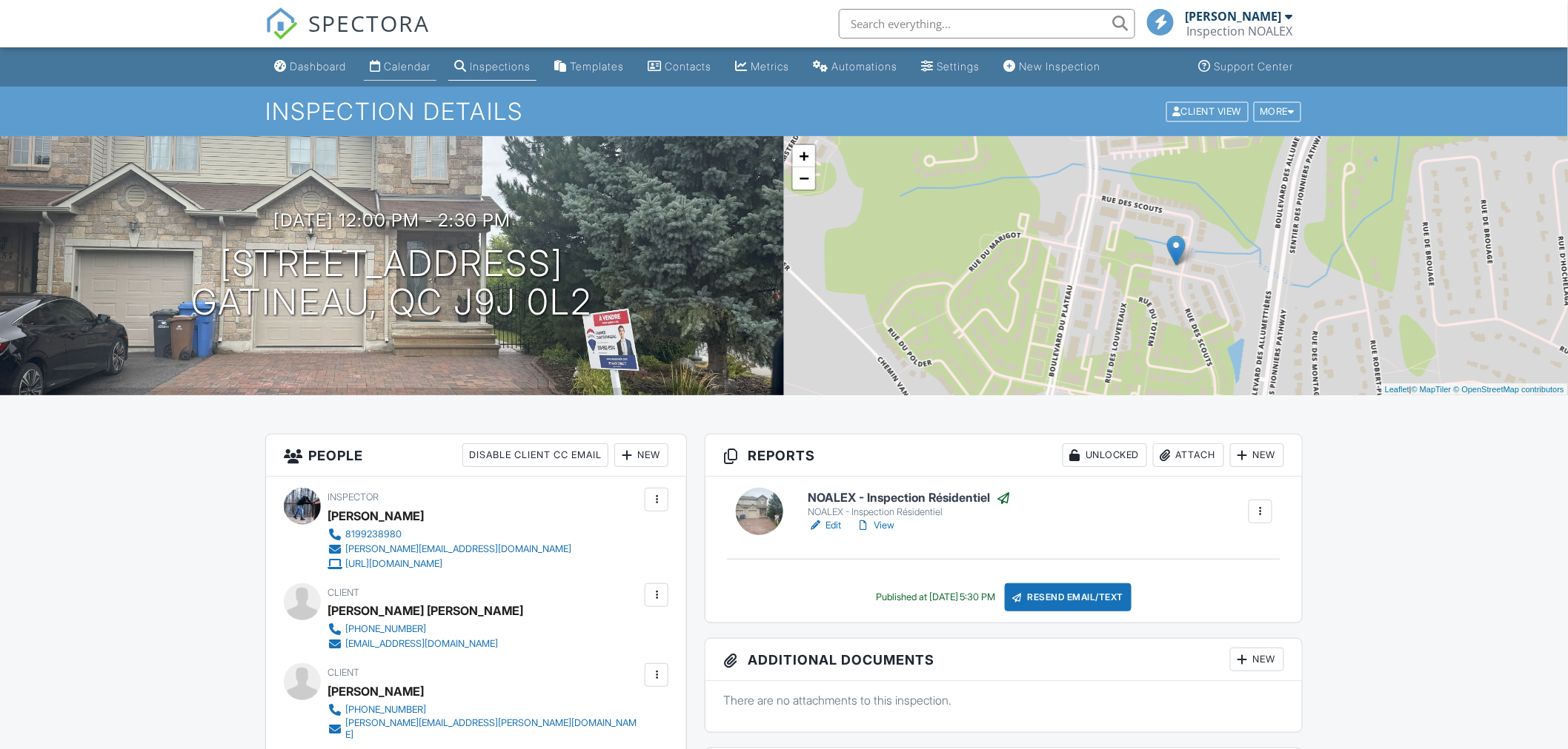
click at [401, 65] on div "Calendar" at bounding box center [407, 66] width 47 height 13
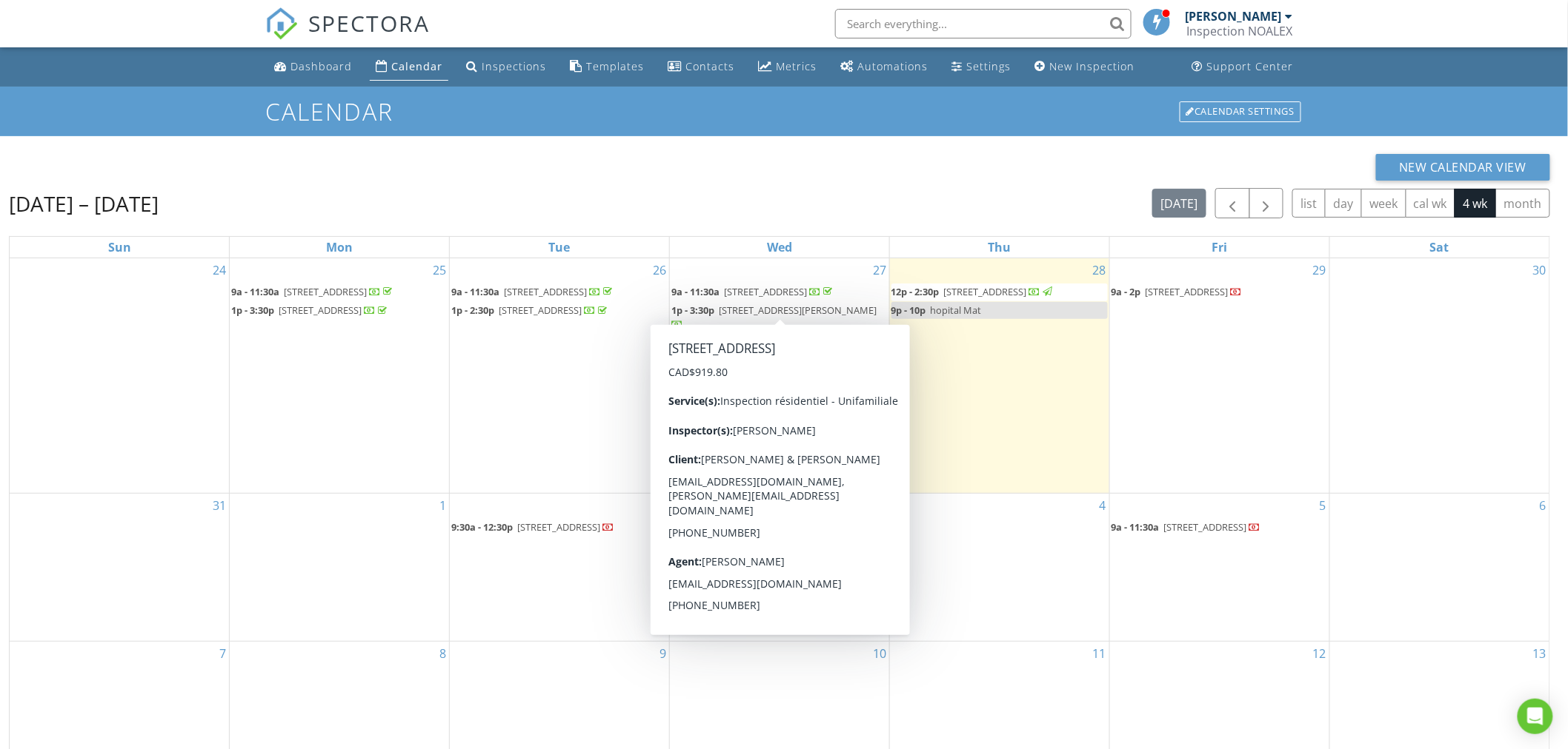
click at [729, 293] on span "[STREET_ADDRESS]" at bounding box center [765, 291] width 83 height 14
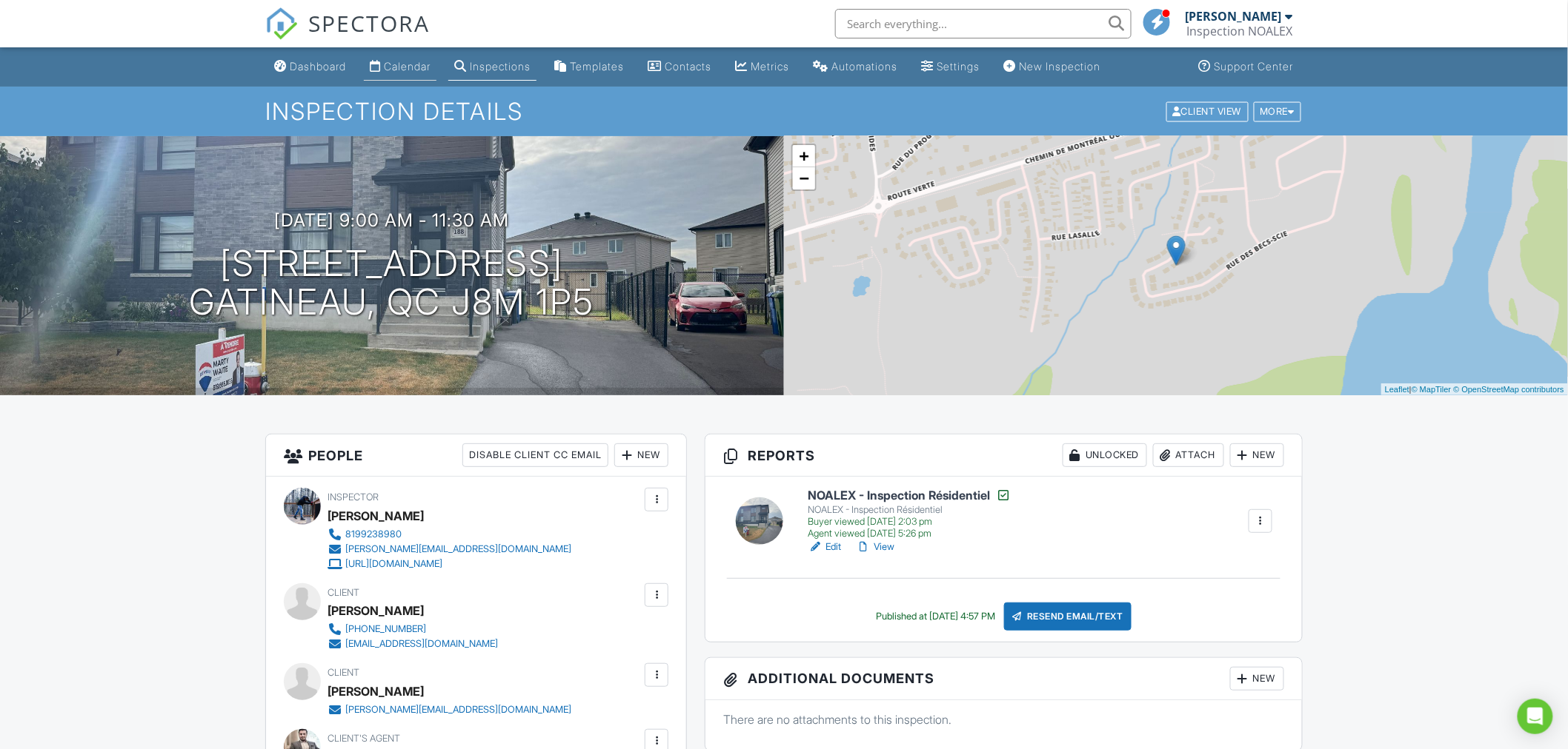
click at [412, 64] on div "Calendar" at bounding box center [407, 66] width 47 height 13
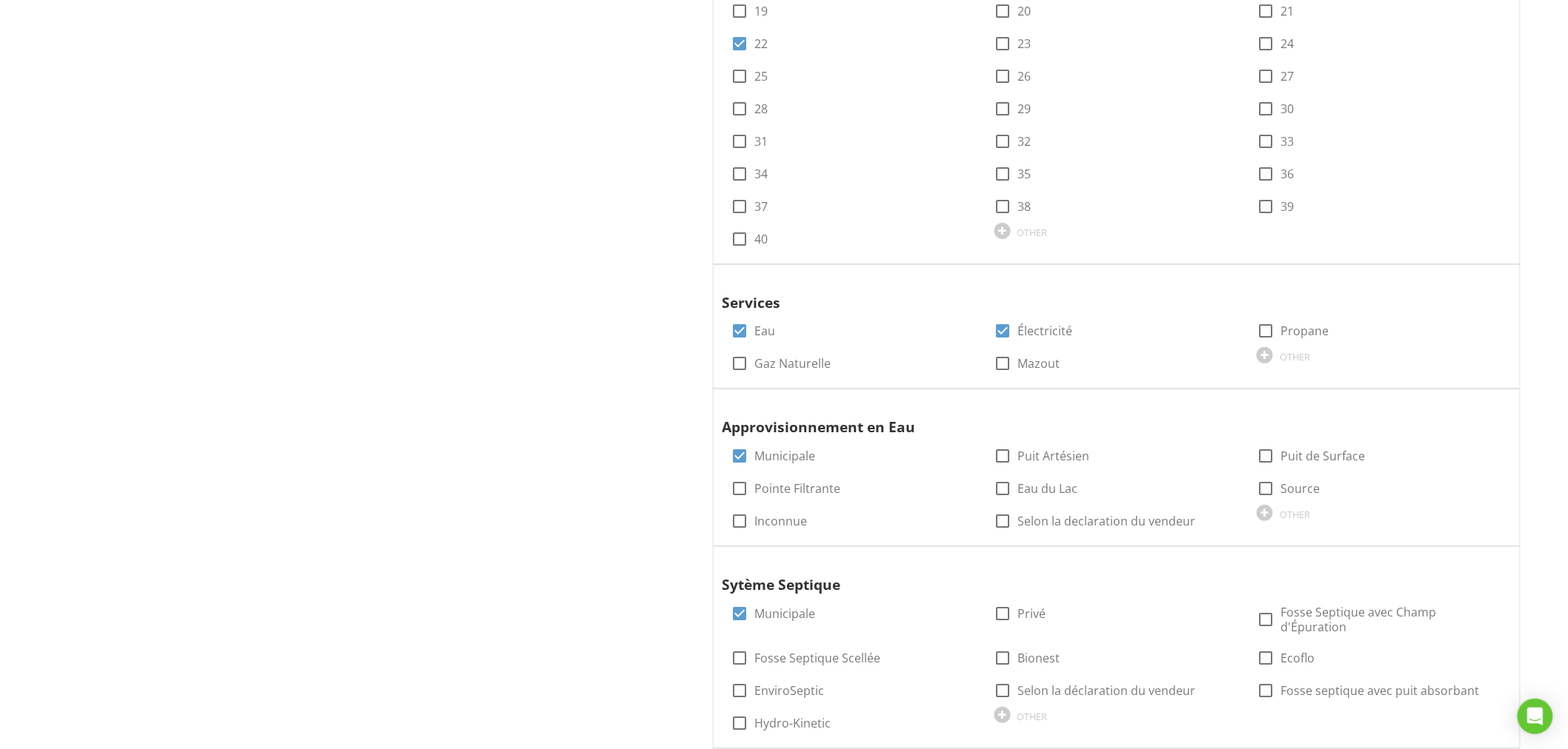
scroll to position [2556, 0]
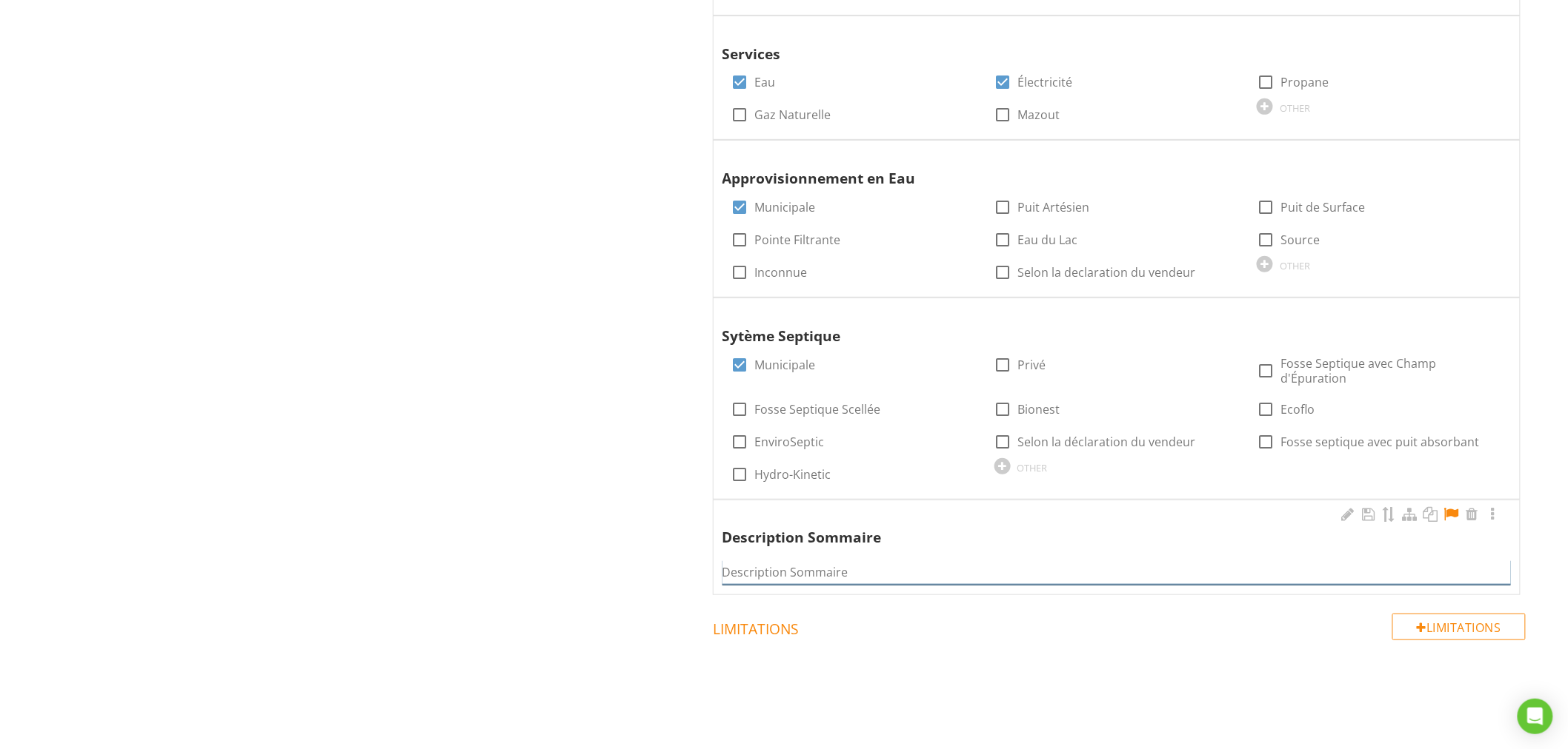
click at [978, 561] on input "Description Sommaire" at bounding box center [1116, 572] width 788 height 24
paste input "Bungalow moderne et mis à jour de 3 chambres, 2 salles de bain à quelques minut…"
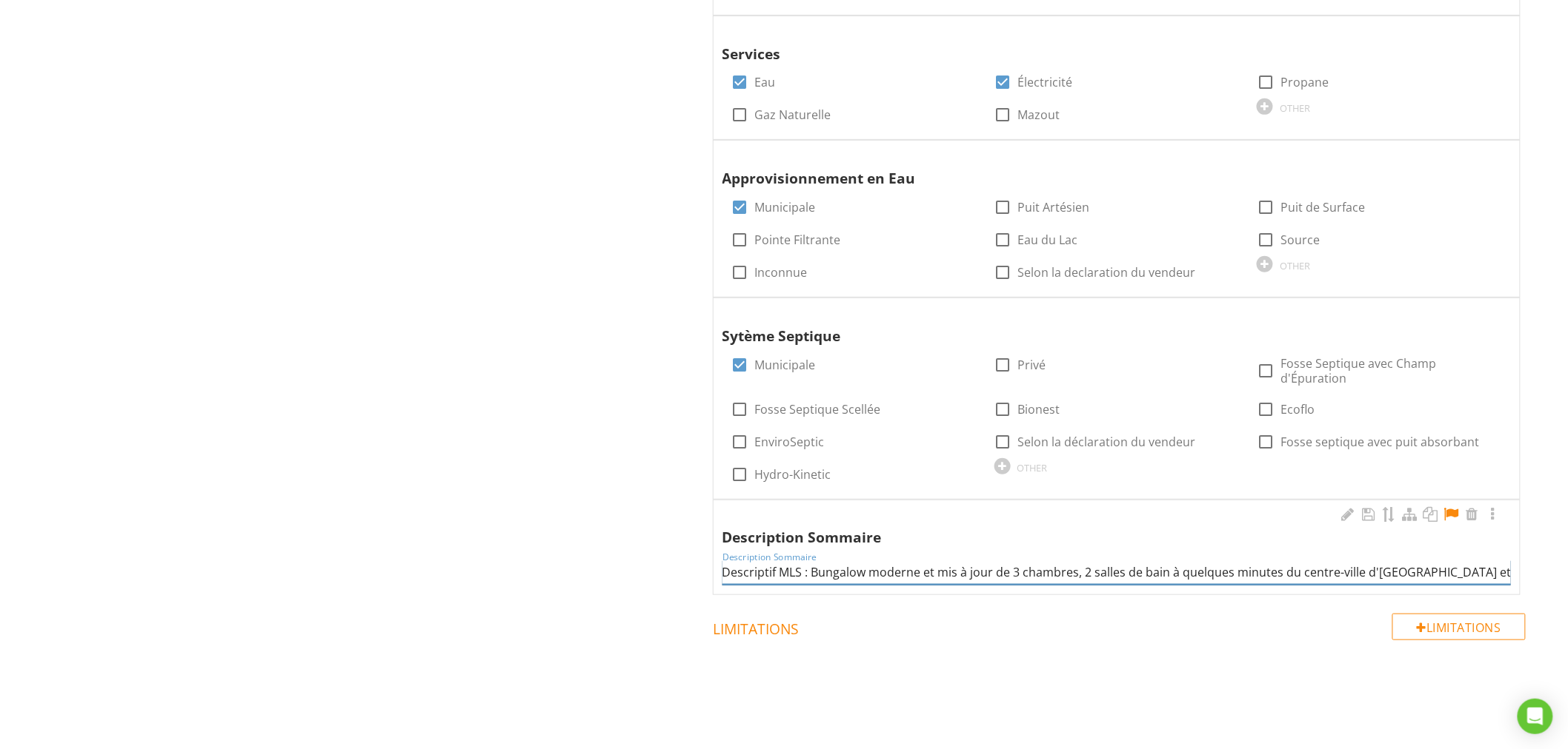
scroll to position [0, 1882]
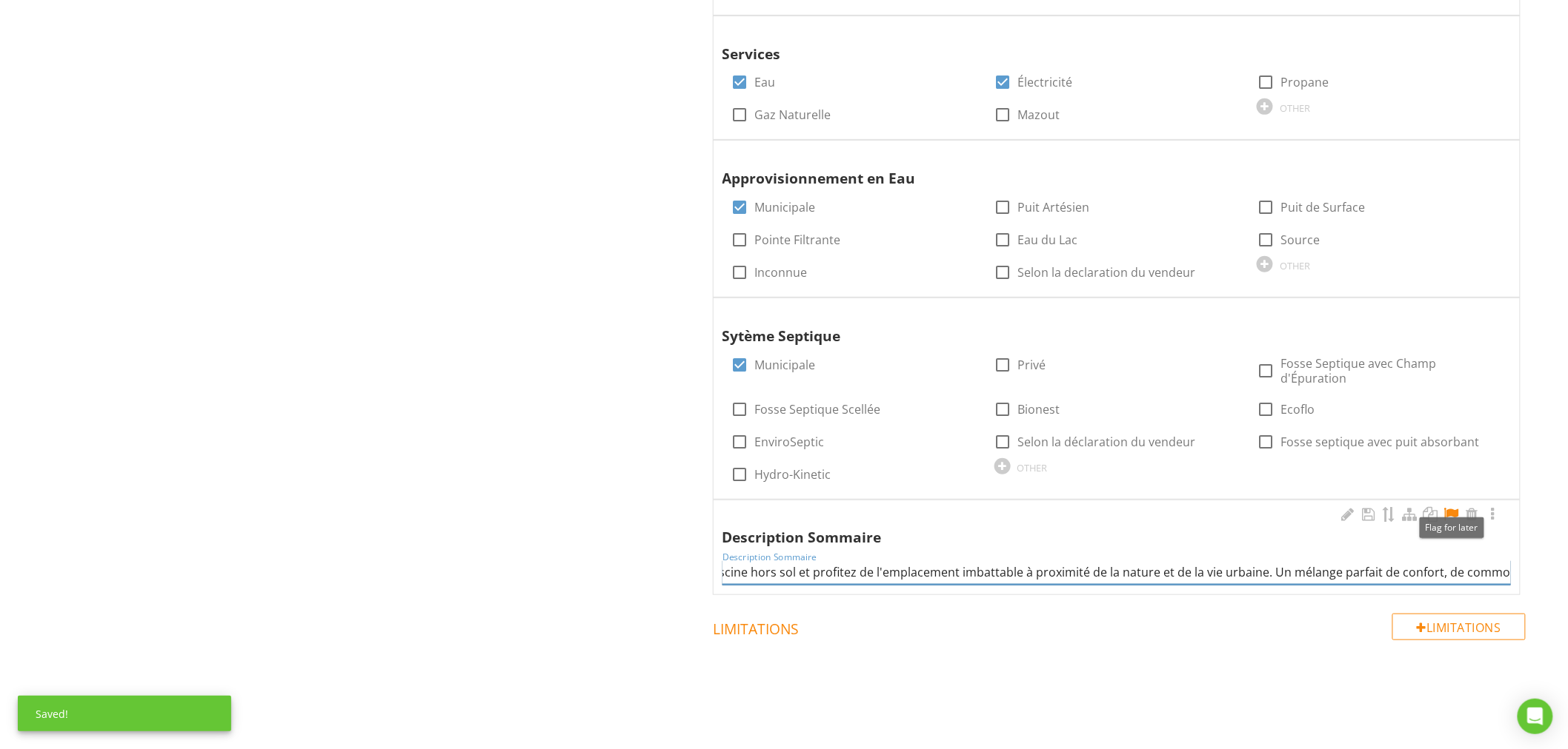
type input "Descriptif MLS : Bungalow moderne et mis à jour de 3 chambres, 2 salles de bain…"
click at [1449, 507] on div at bounding box center [1451, 514] width 17 height 15
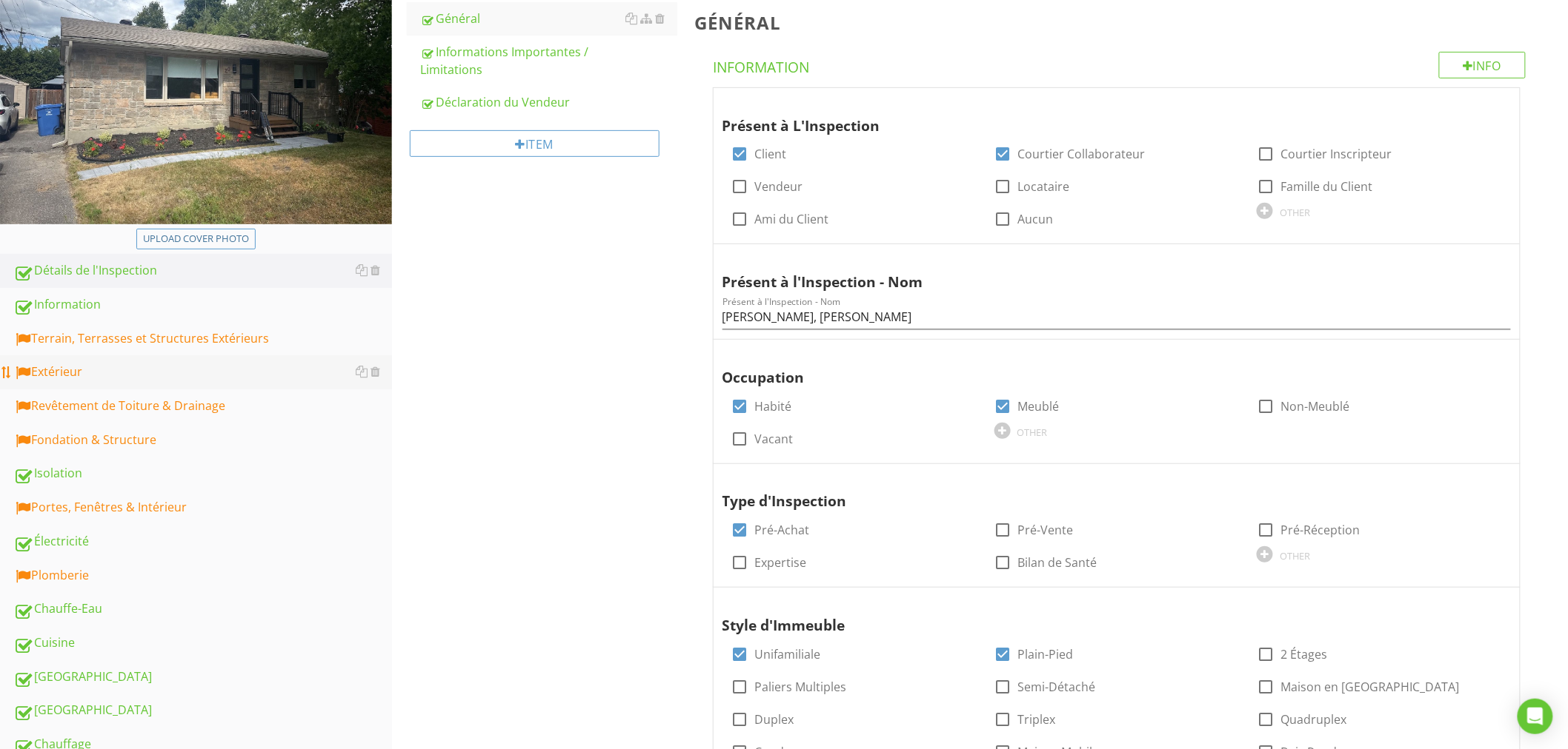
scroll to position [219, 0]
click at [190, 334] on div "Terrain, Terrasses et Structures Extérieurs" at bounding box center [202, 338] width 378 height 19
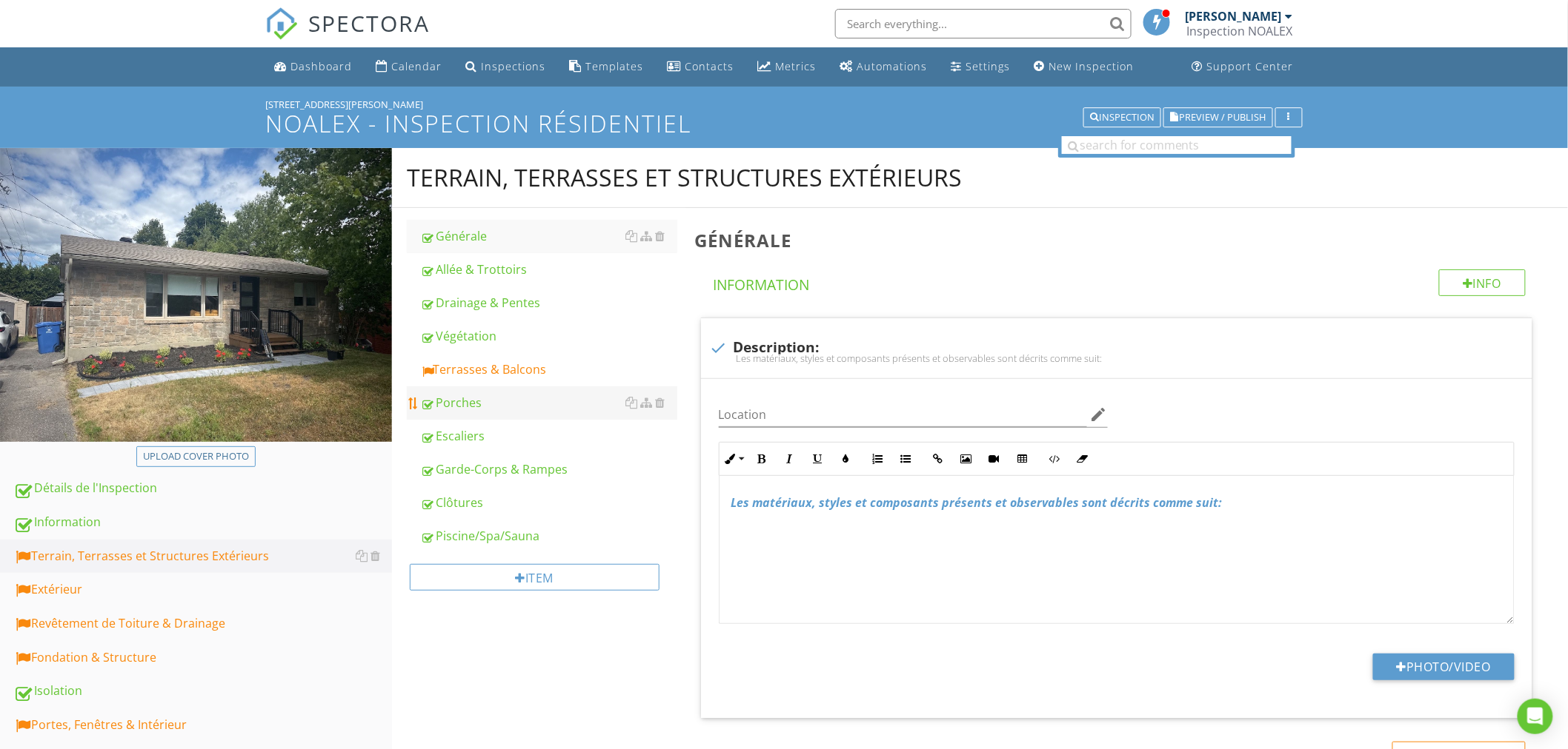
drag, startPoint x: 503, startPoint y: 369, endPoint x: 578, endPoint y: 411, distance: 86.0
click at [503, 368] on div "Terrasses & Balcons" at bounding box center [548, 369] width 257 height 17
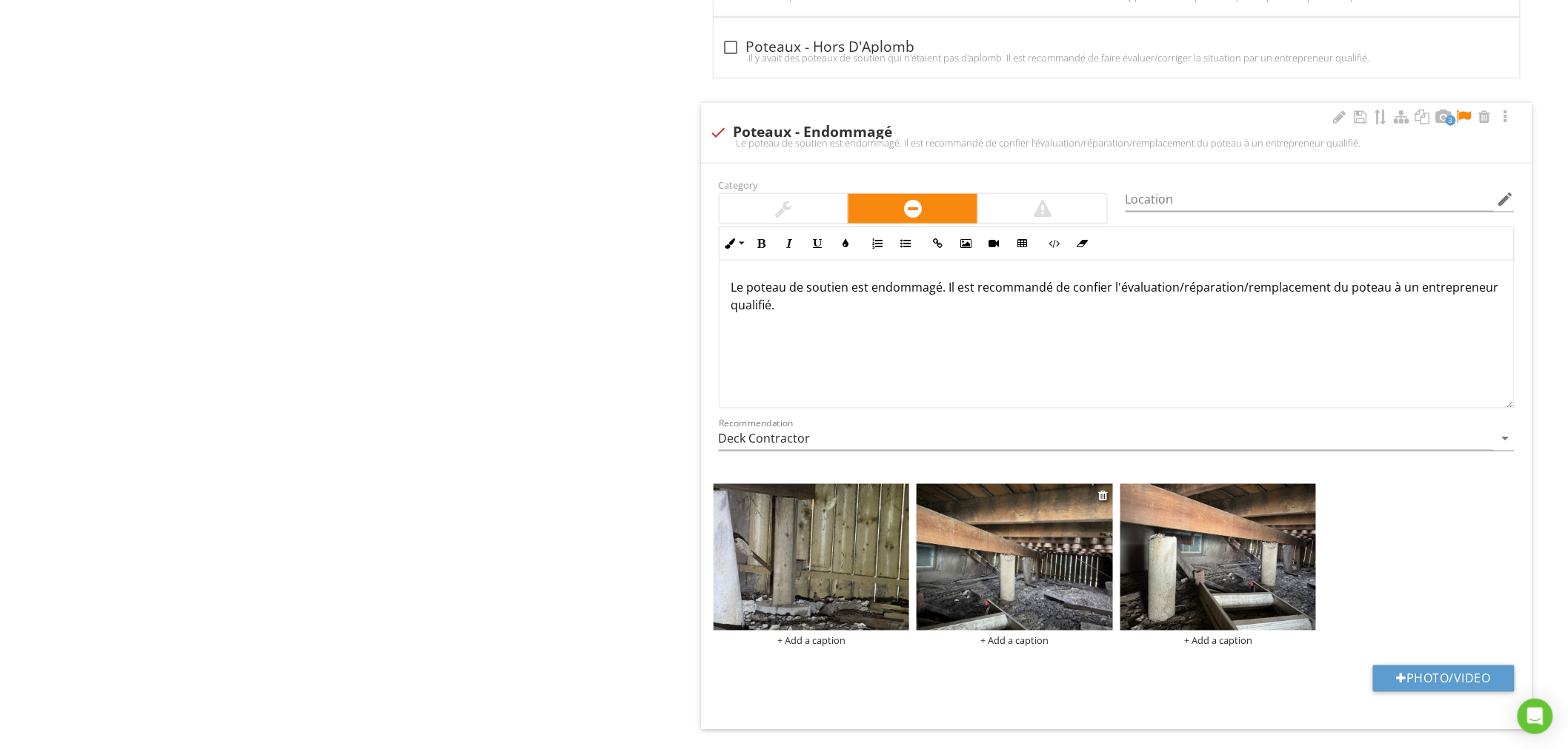
scroll to position [5372, 0]
click at [947, 371] on div "Le poteau de soutien est endommagé. Il est recommandé de confier l'évaluation/r…" at bounding box center [1116, 333] width 794 height 148
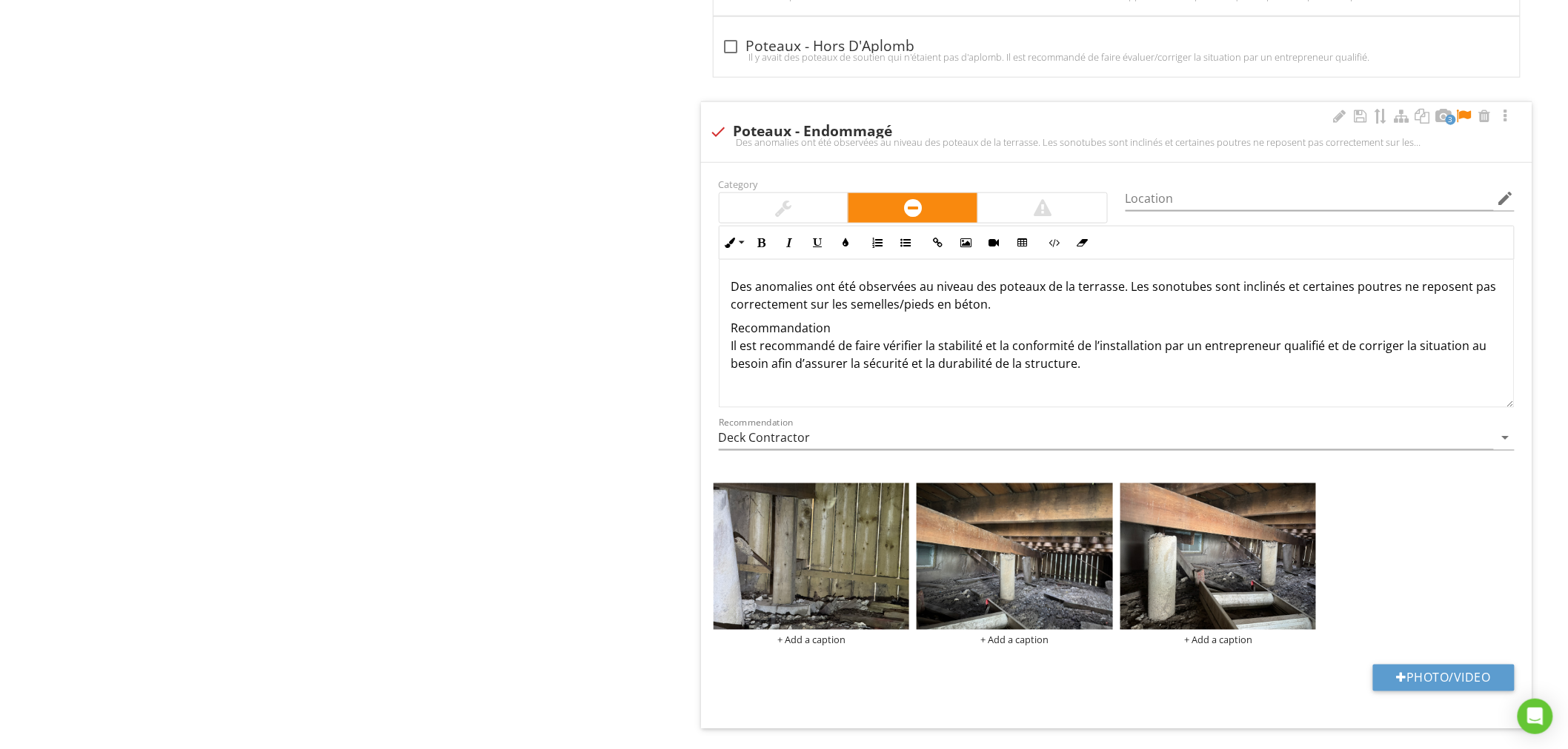
click at [1127, 290] on p "Des anomalies ont été observées au niveau des poteaux de la terrasse. Les sonot…" at bounding box center [1116, 295] width 771 height 36
click at [1045, 290] on p "Des anomalies ont été observées au niveau des poteaux de la terrasse. Les sonot…" at bounding box center [1116, 295] width 771 height 36
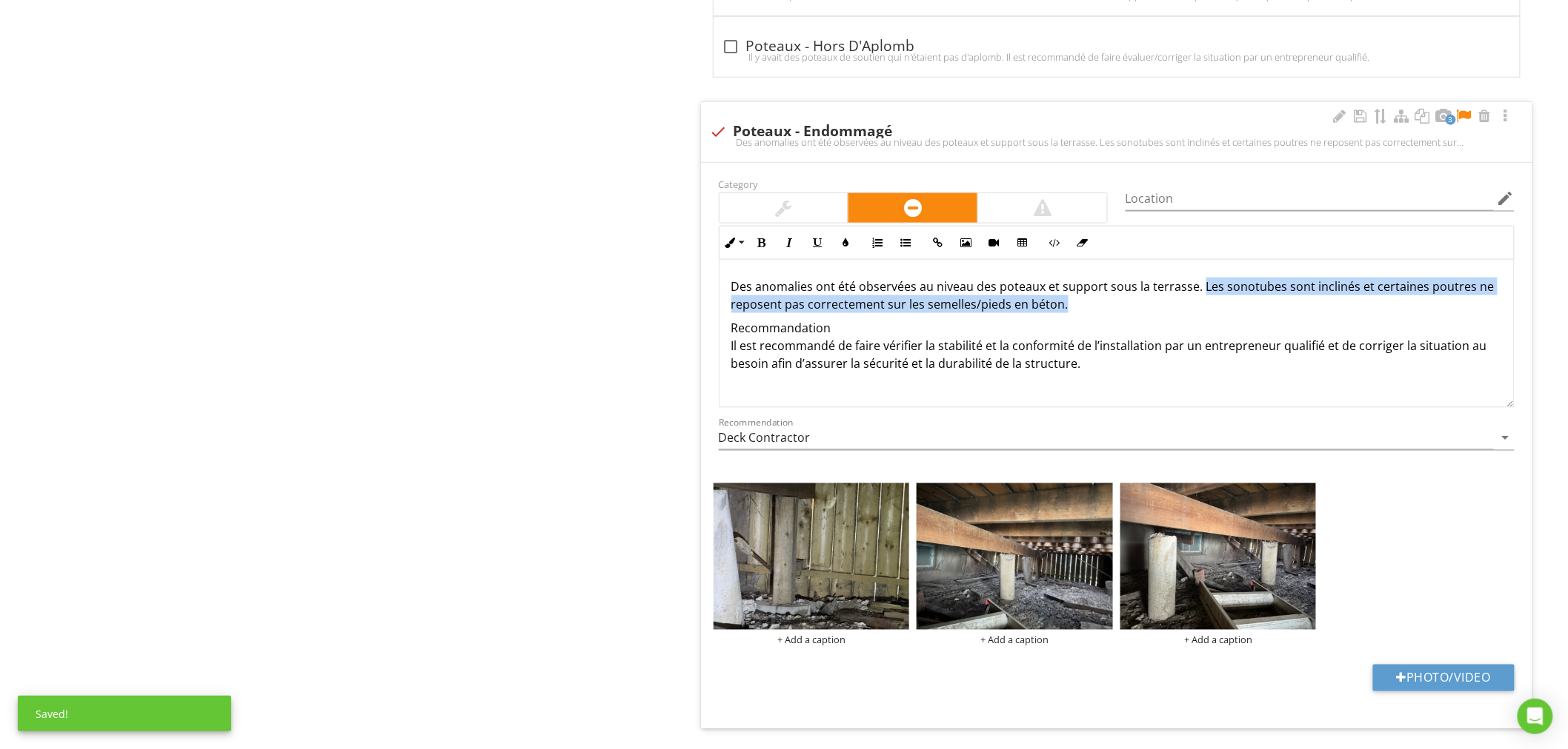
drag, startPoint x: 1201, startPoint y: 290, endPoint x: 1147, endPoint y: 311, distance: 57.9
click at [1147, 311] on p "Des anomalies ont été observées au niveau des poteaux et support sous la terras…" at bounding box center [1116, 295] width 771 height 36
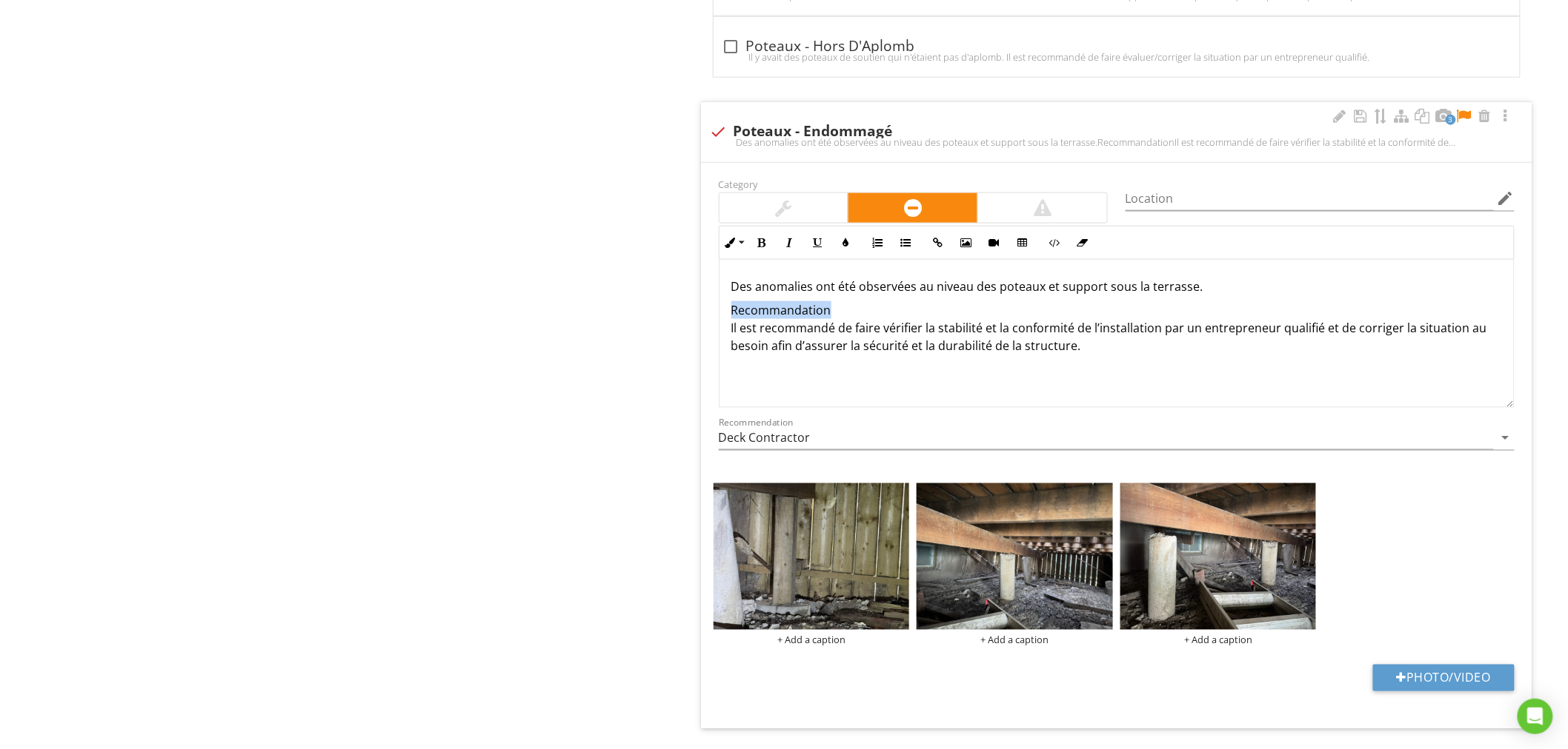
drag, startPoint x: 835, startPoint y: 312, endPoint x: 713, endPoint y: 312, distance: 122.0
click at [713, 312] on div "Inline Style XLarge Large Normal Small Light Small/Light Bold Italic Underline …" at bounding box center [1116, 316] width 814 height 182
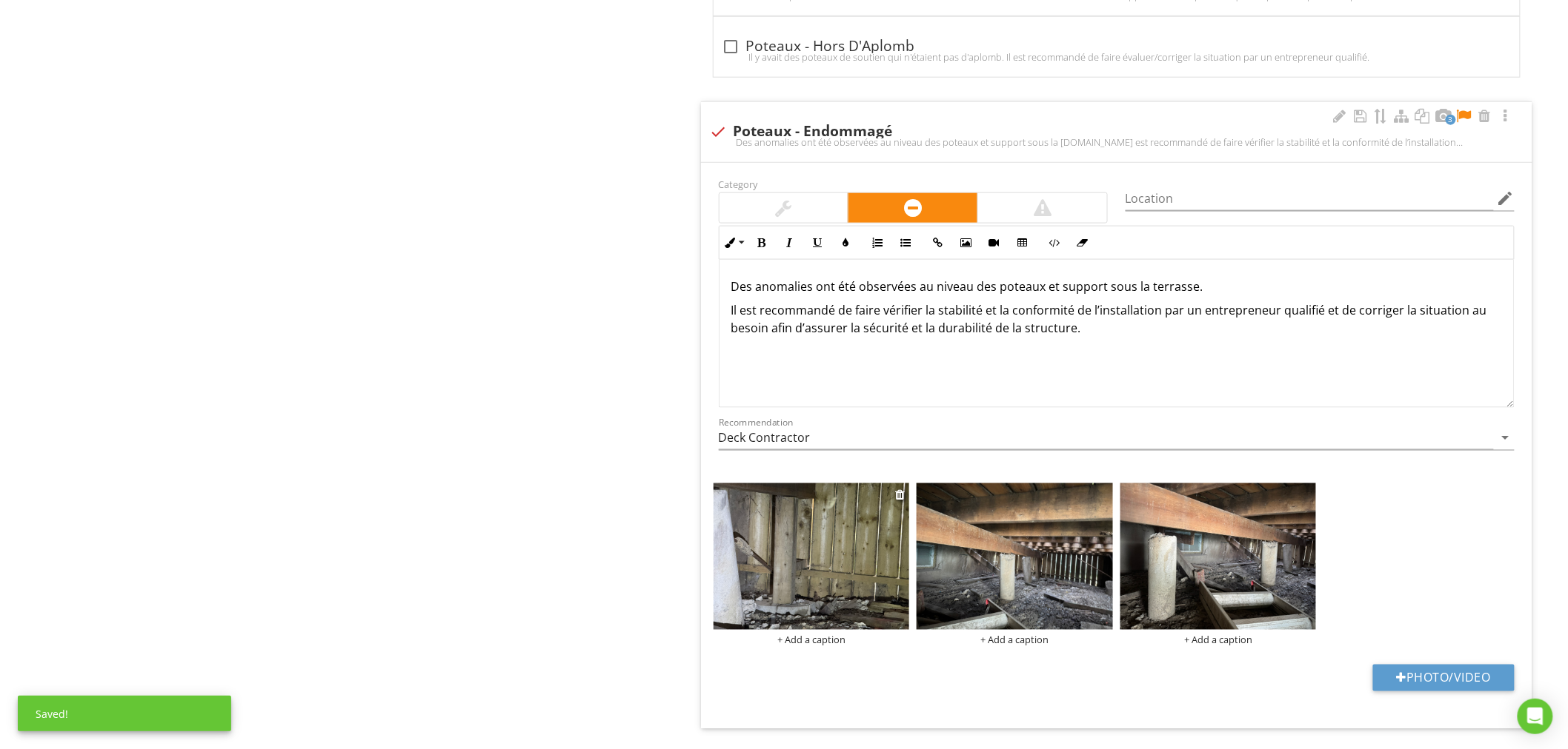
click at [890, 580] on img at bounding box center [812, 558] width 196 height 148
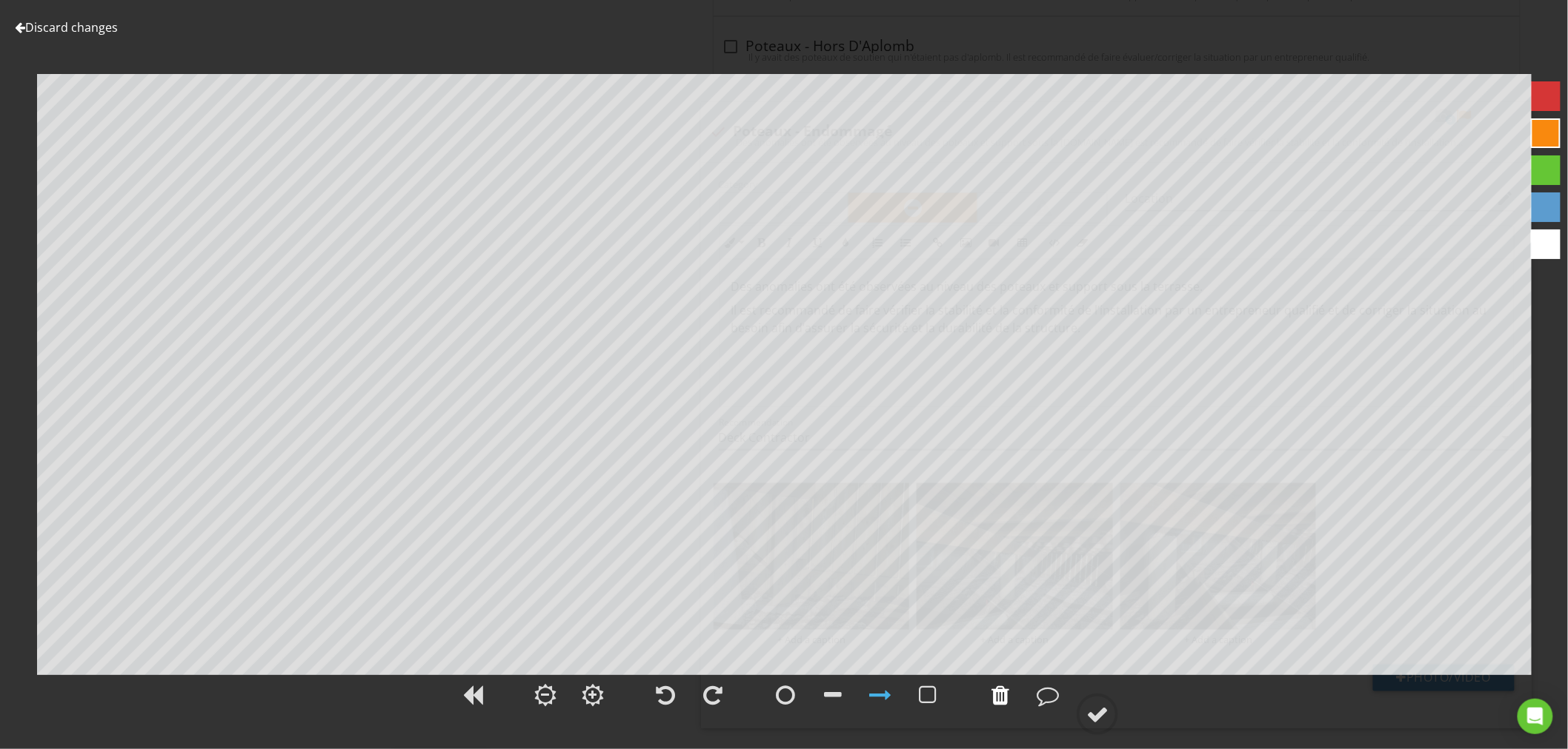
click at [1008, 693] on div at bounding box center [1000, 695] width 17 height 22
click at [1105, 711] on div at bounding box center [1097, 714] width 22 height 22
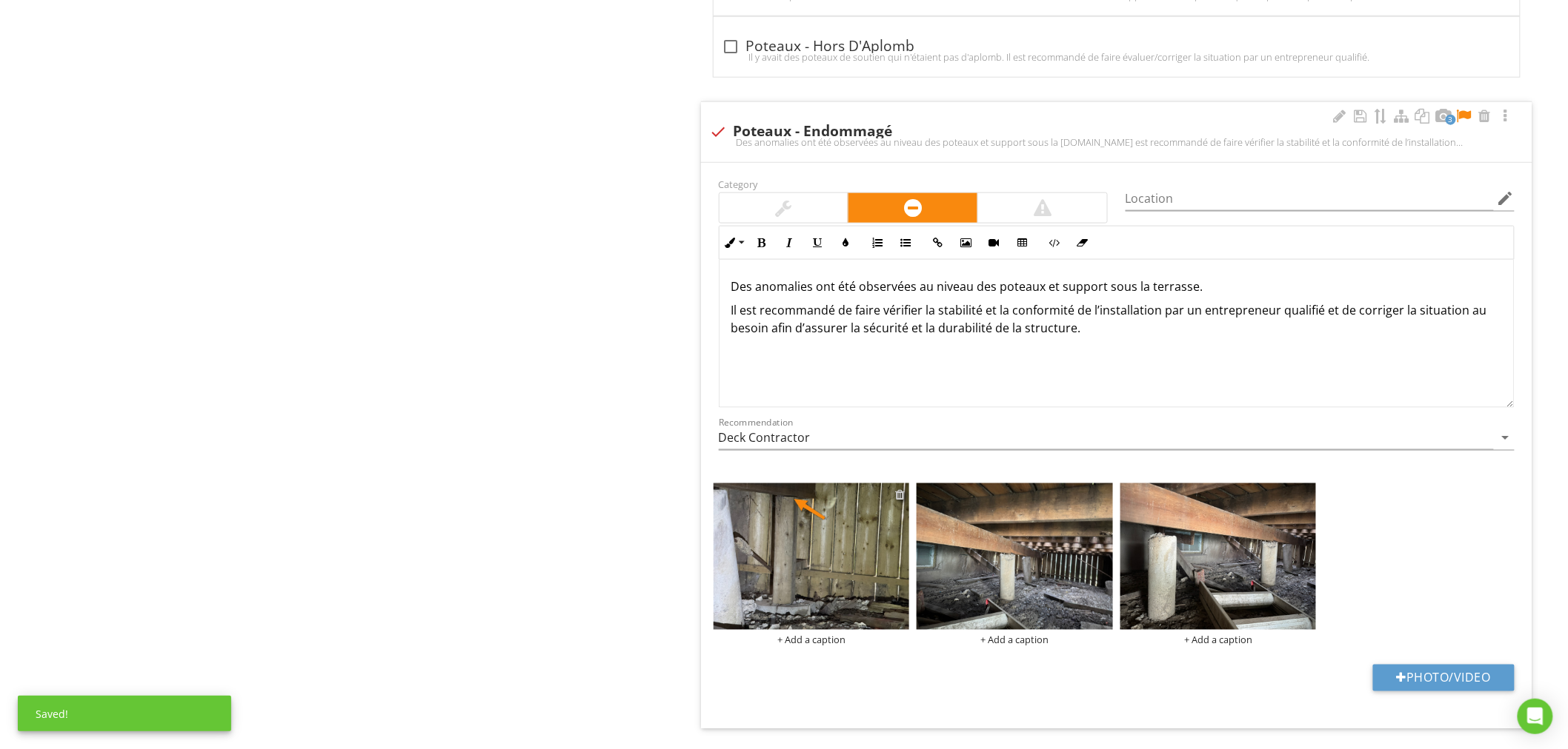
click at [897, 494] on div at bounding box center [900, 494] width 10 height 12
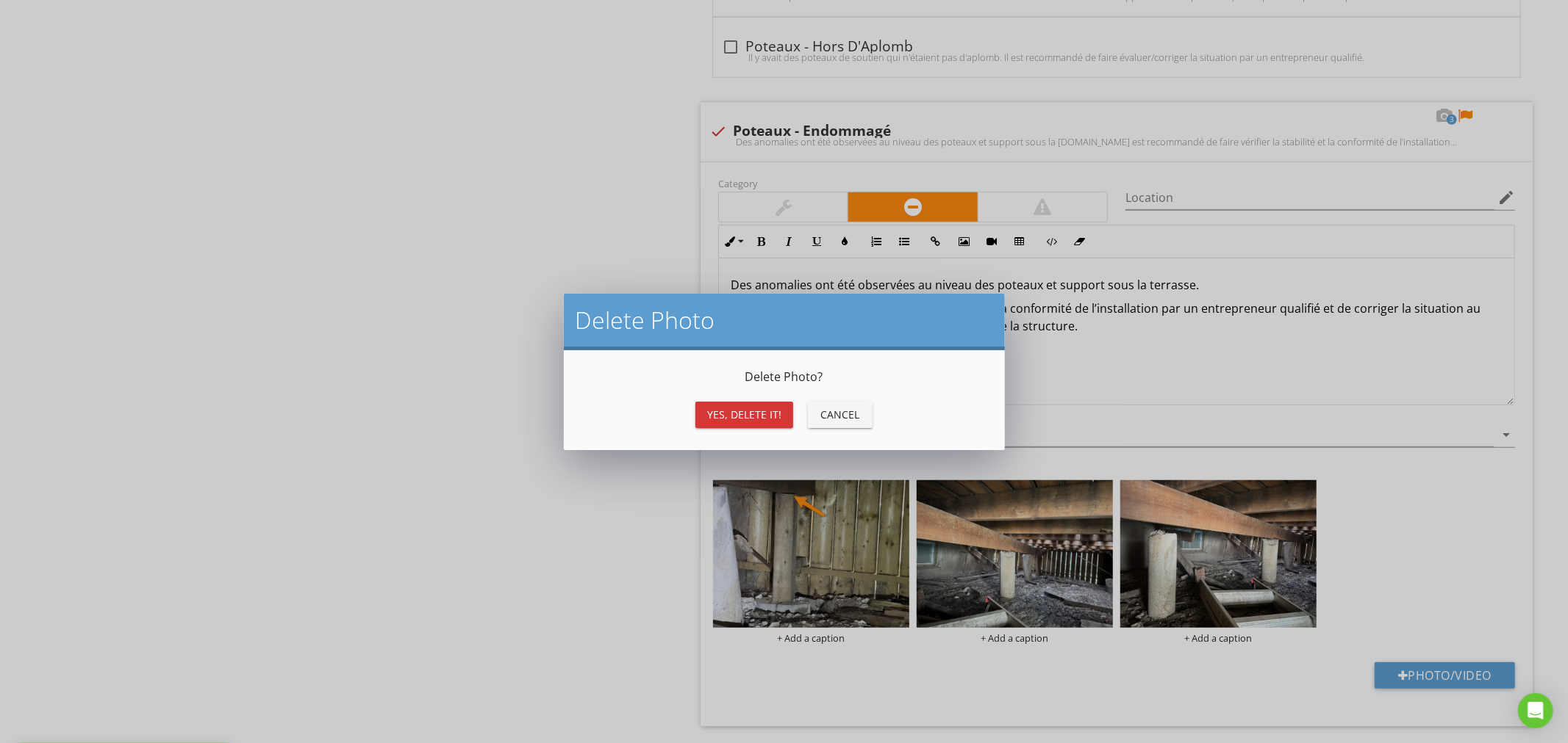
click at [726, 409] on div "Yes, Delete it!" at bounding box center [743, 414] width 74 height 15
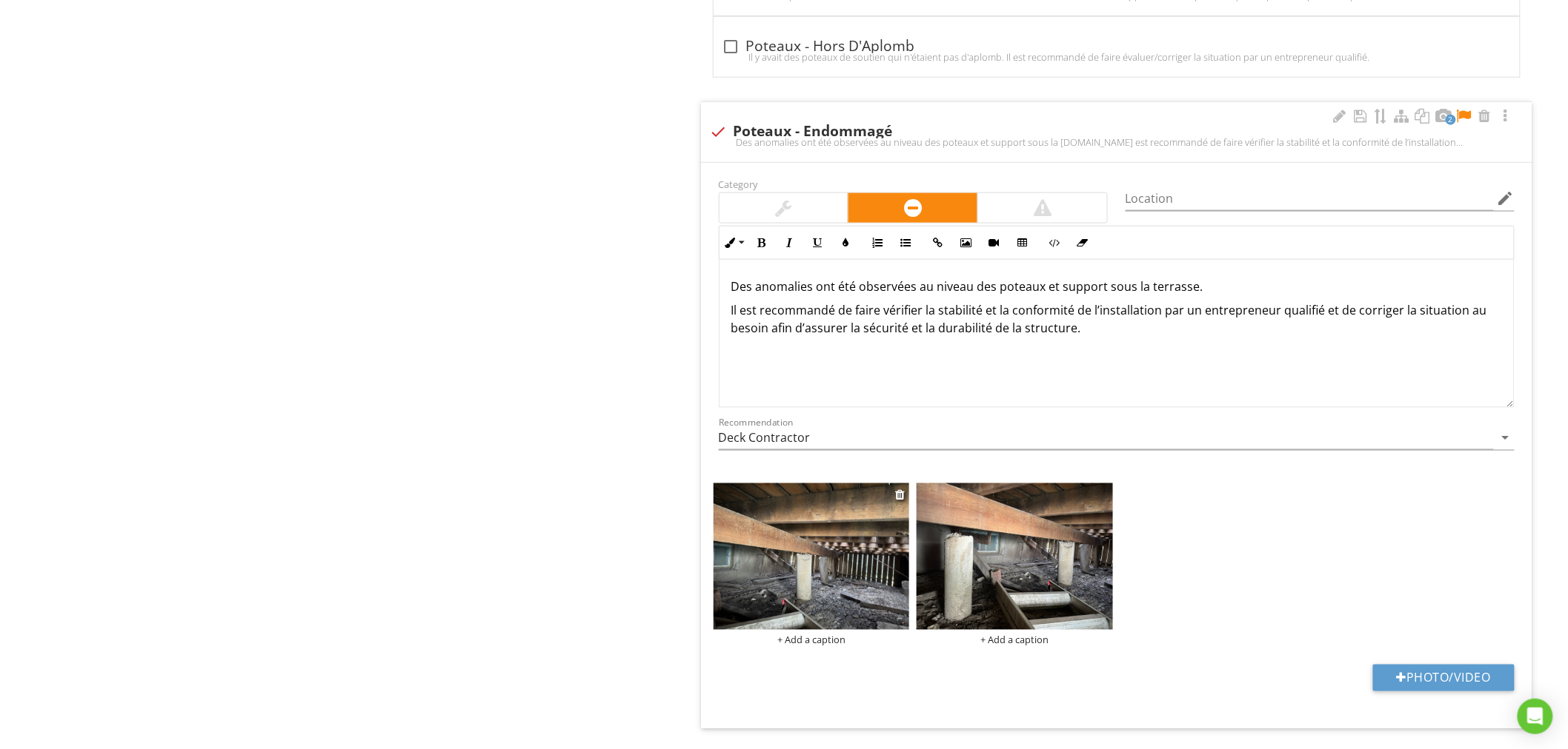
click at [838, 596] on img at bounding box center [812, 558] width 196 height 148
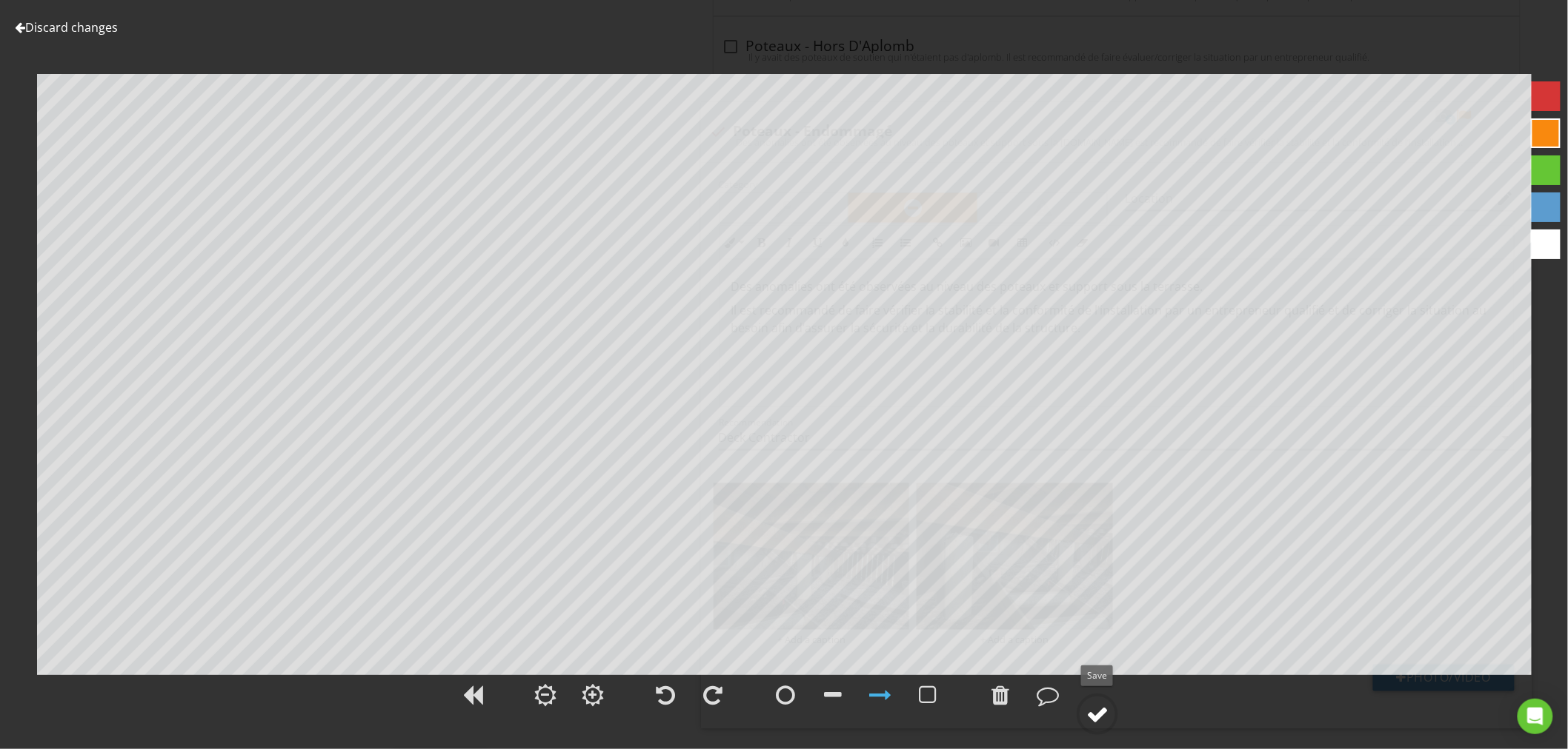
click at [1108, 711] on div at bounding box center [1097, 714] width 42 height 42
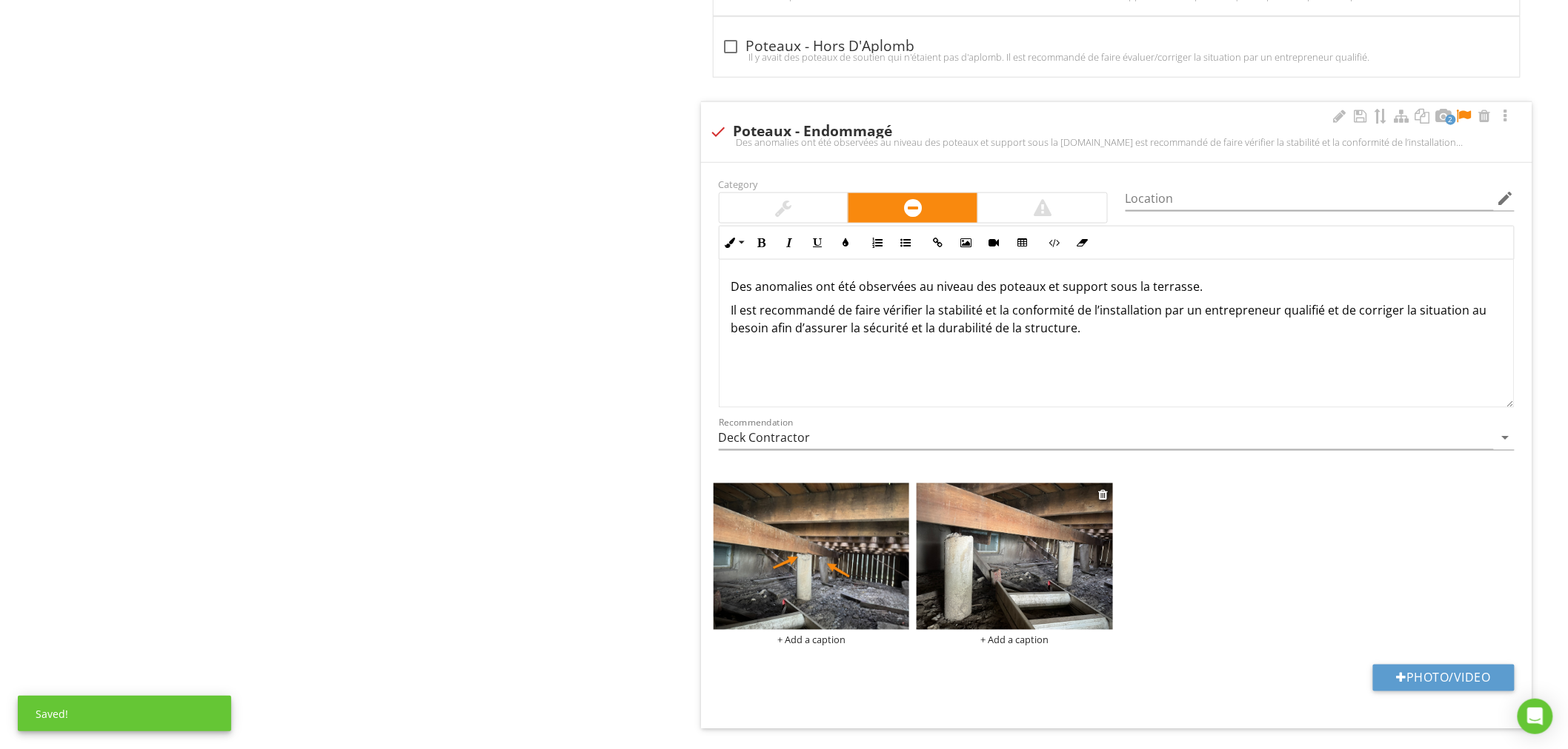
click at [1051, 568] on img at bounding box center [1015, 558] width 196 height 148
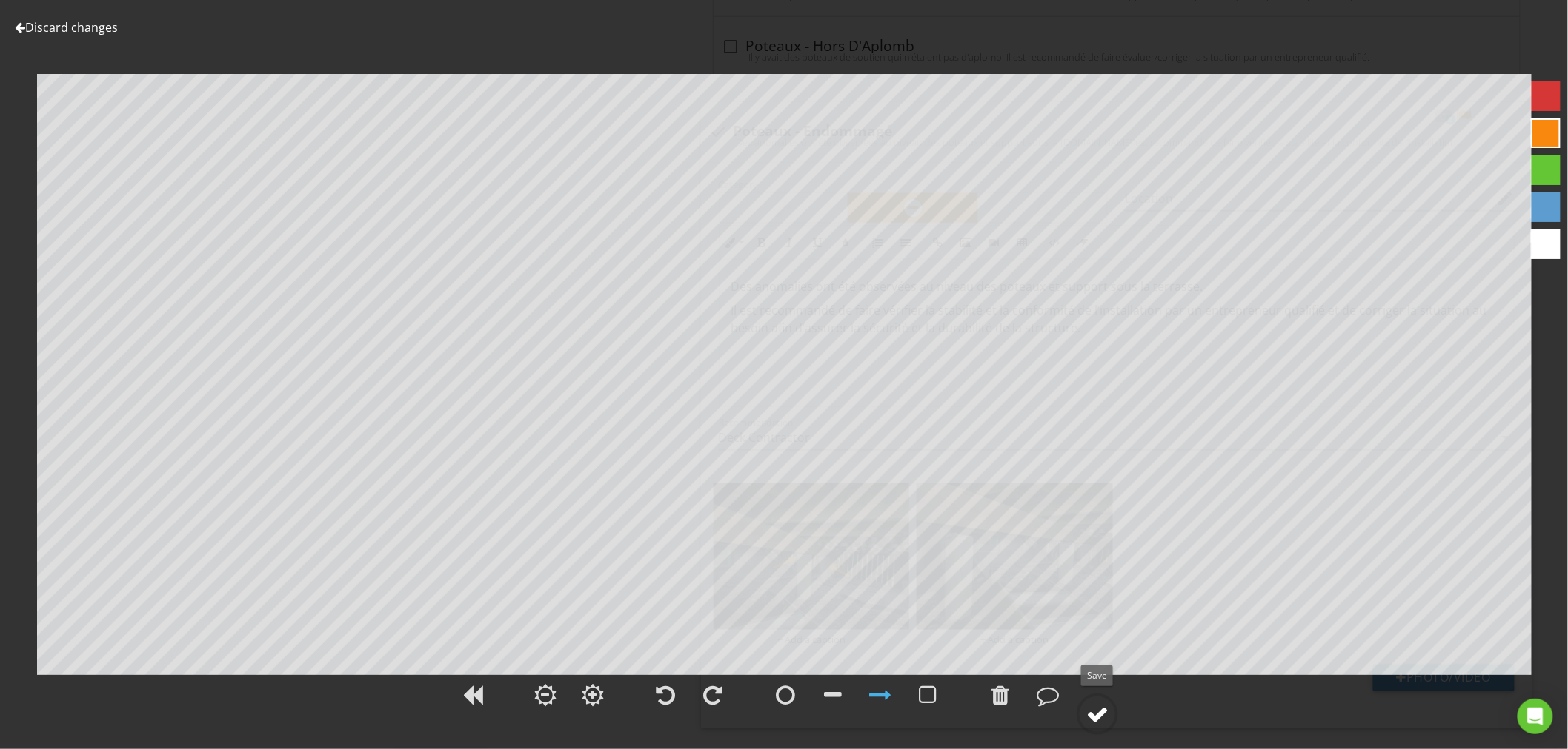
click at [1097, 709] on div at bounding box center [1097, 714] width 22 height 22
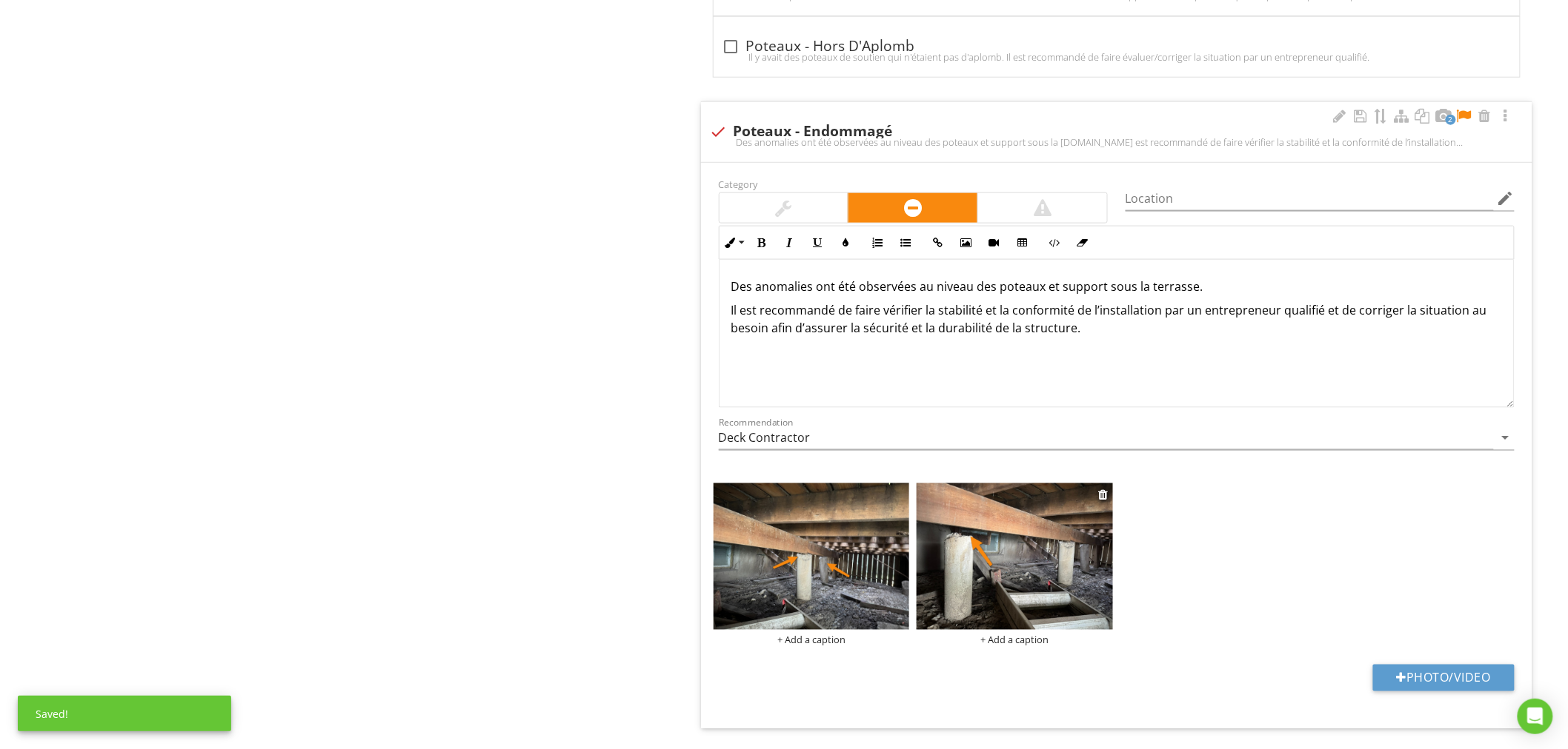
click at [1020, 575] on img at bounding box center [1015, 558] width 196 height 148
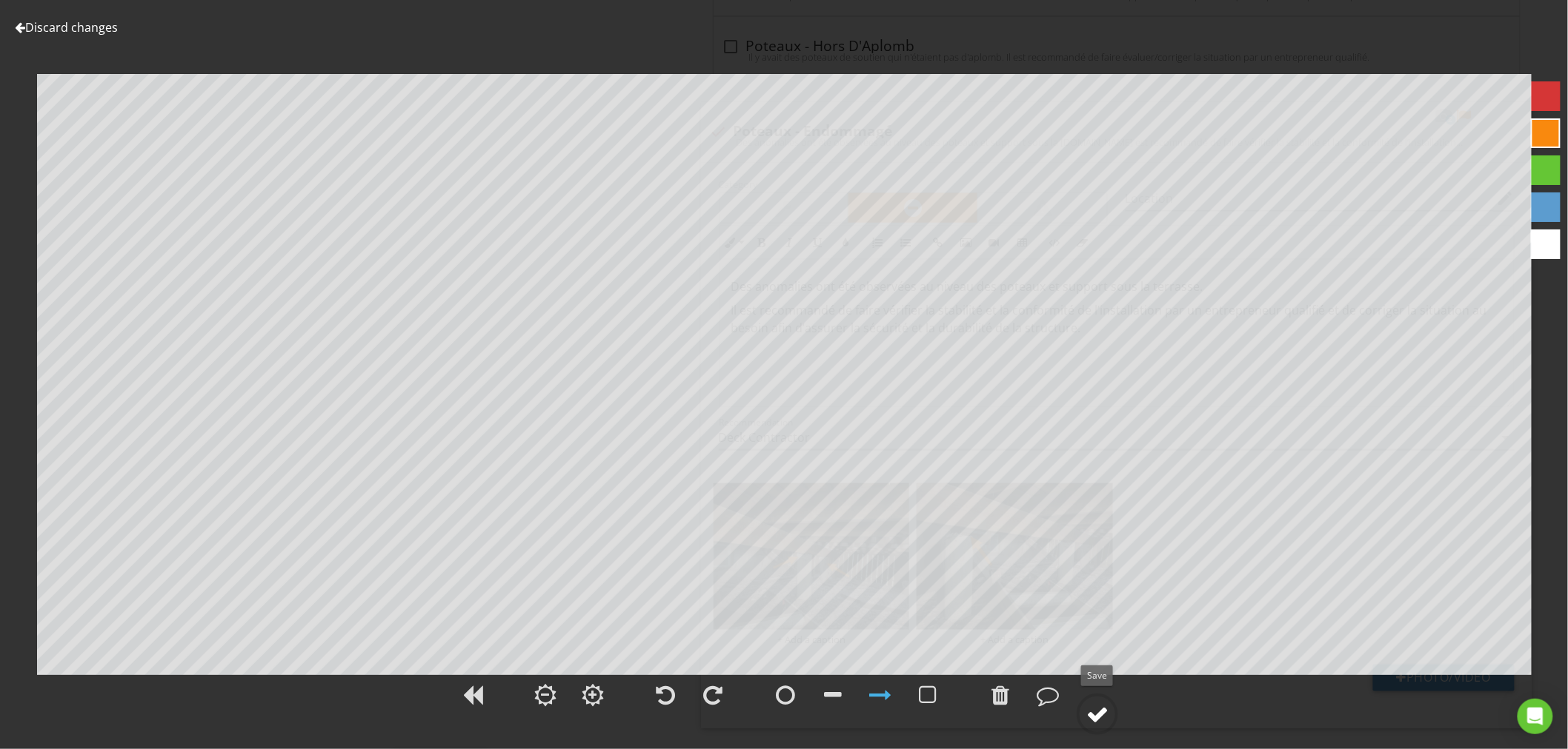
click at [1089, 712] on div at bounding box center [1097, 714] width 22 height 22
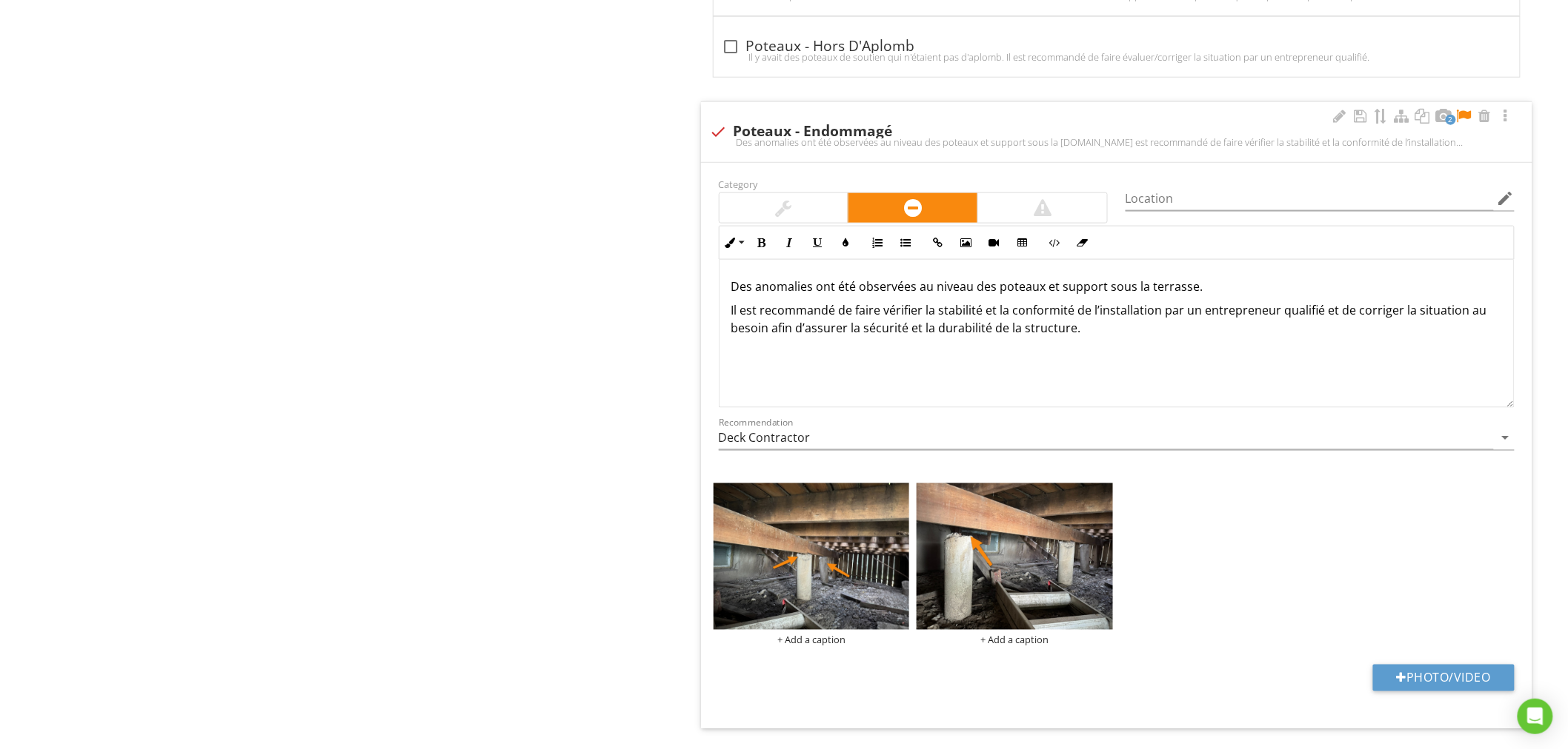
click at [1201, 289] on p "Des anomalies ont été observées au niveau des poteaux et support sous la terras…" at bounding box center [1116, 287] width 771 height 17
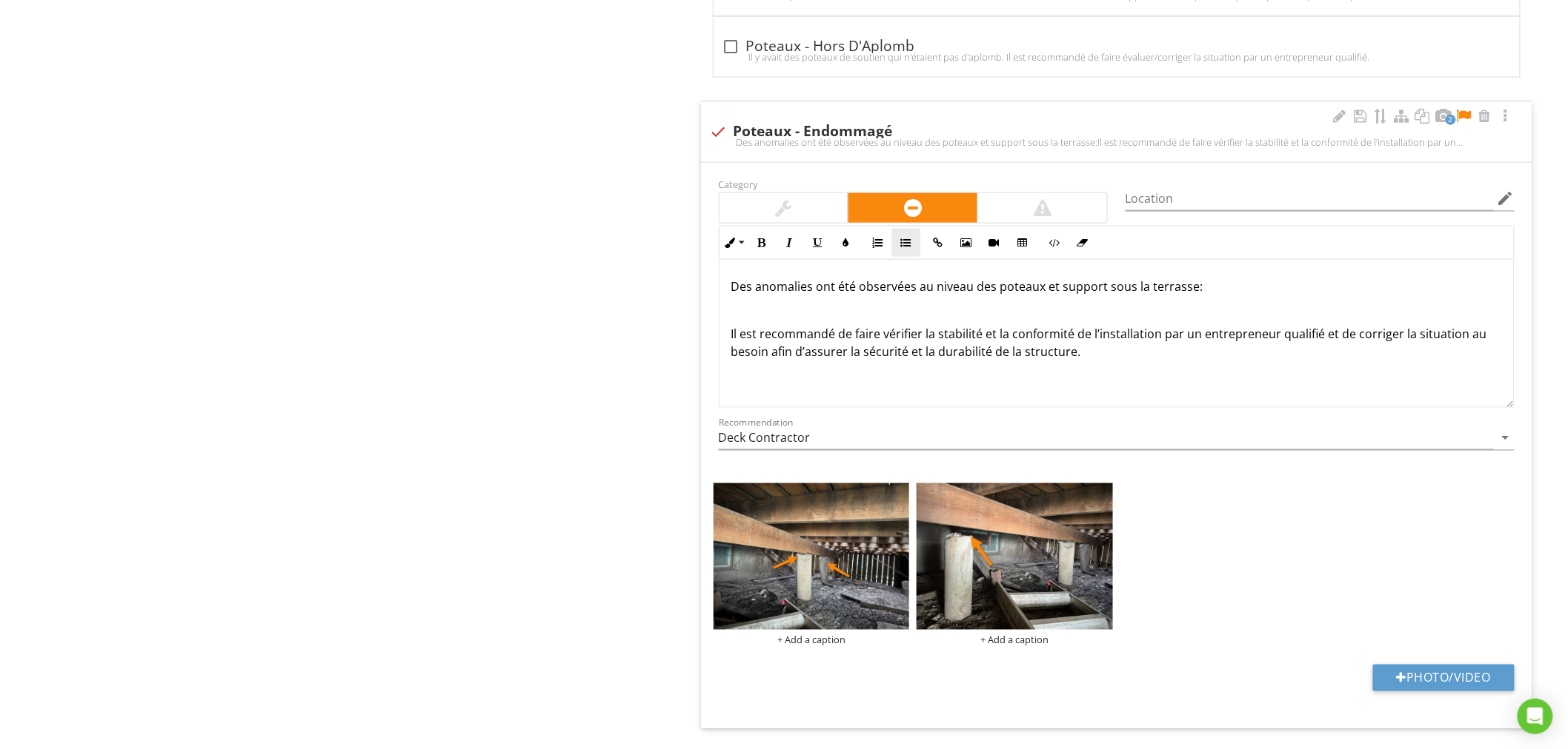
click at [901, 250] on button "Unordered List" at bounding box center [906, 242] width 28 height 28
click at [798, 313] on p at bounding box center [1116, 310] width 771 height 17
click at [914, 249] on button "Unordered List" at bounding box center [906, 242] width 28 height 28
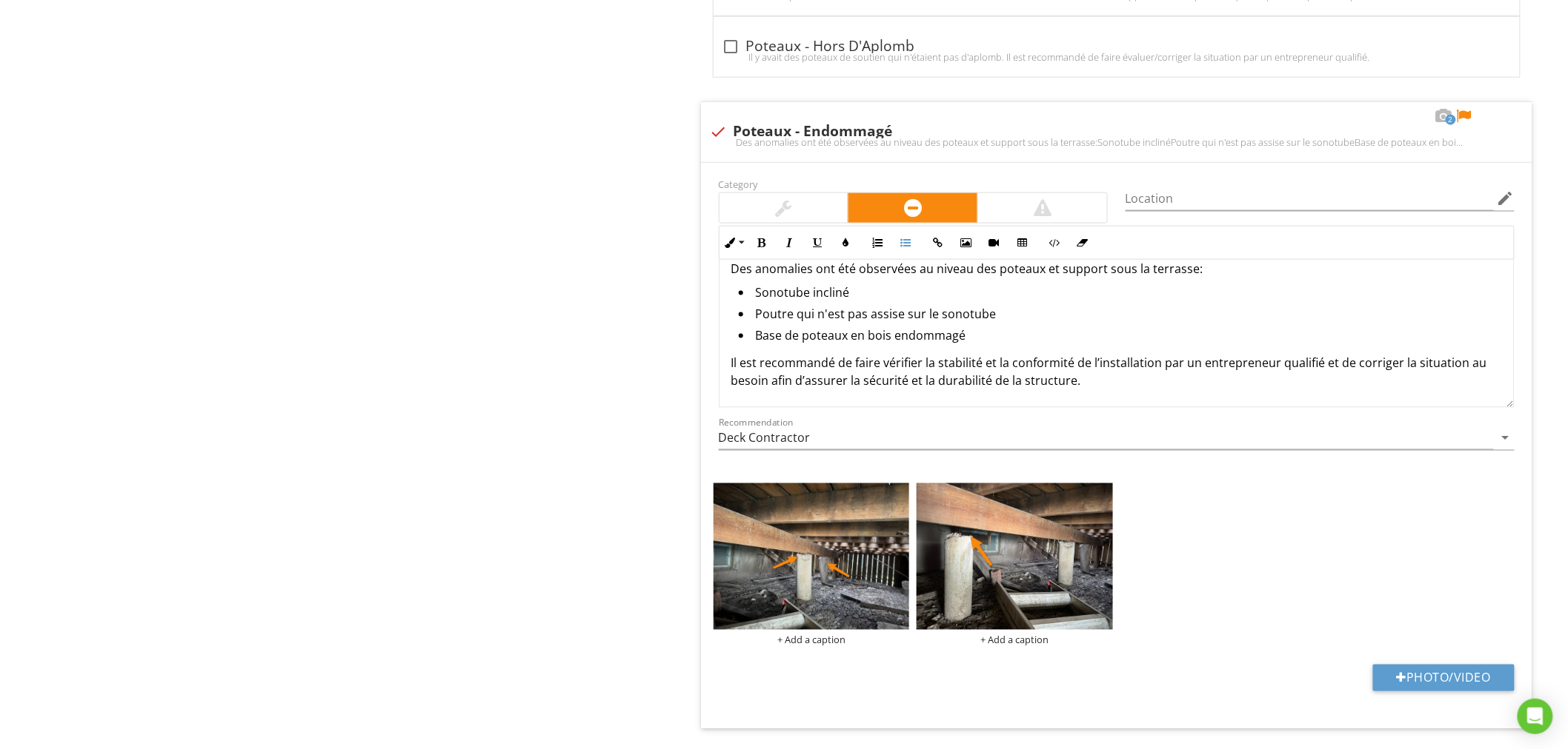
scroll to position [5372, 0]
drag, startPoint x: 994, startPoint y: 360, endPoint x: 1004, endPoint y: 357, distance: 10.4
click at [994, 359] on p "Il est recommandé de faire vérifier la stabilité et la conformité de l’installa…" at bounding box center [1116, 371] width 771 height 36
drag, startPoint x: 1468, startPoint y: 115, endPoint x: 1450, endPoint y: 131, distance: 24.1
click at [1468, 114] on div at bounding box center [1464, 115] width 17 height 15
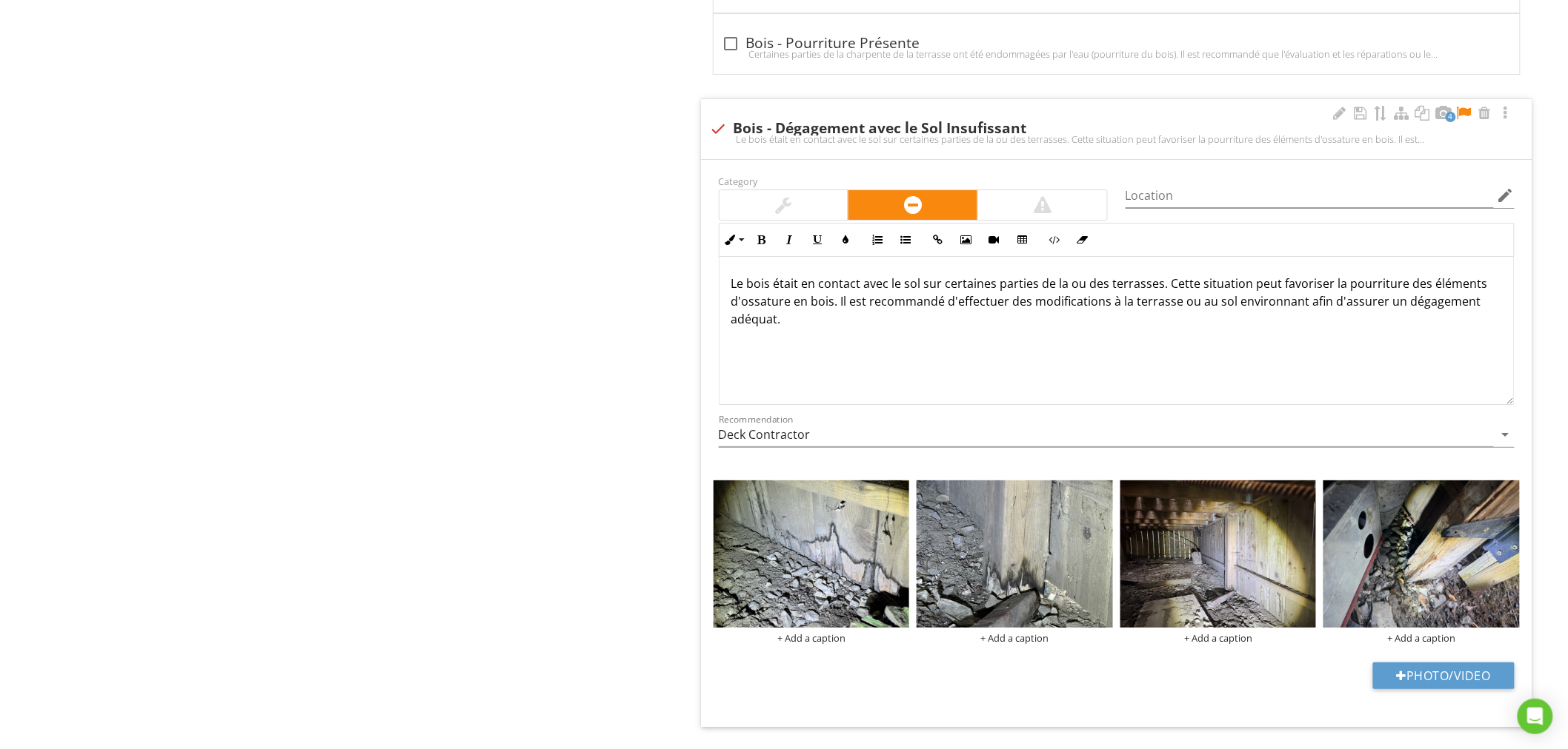
scroll to position [6909, 0]
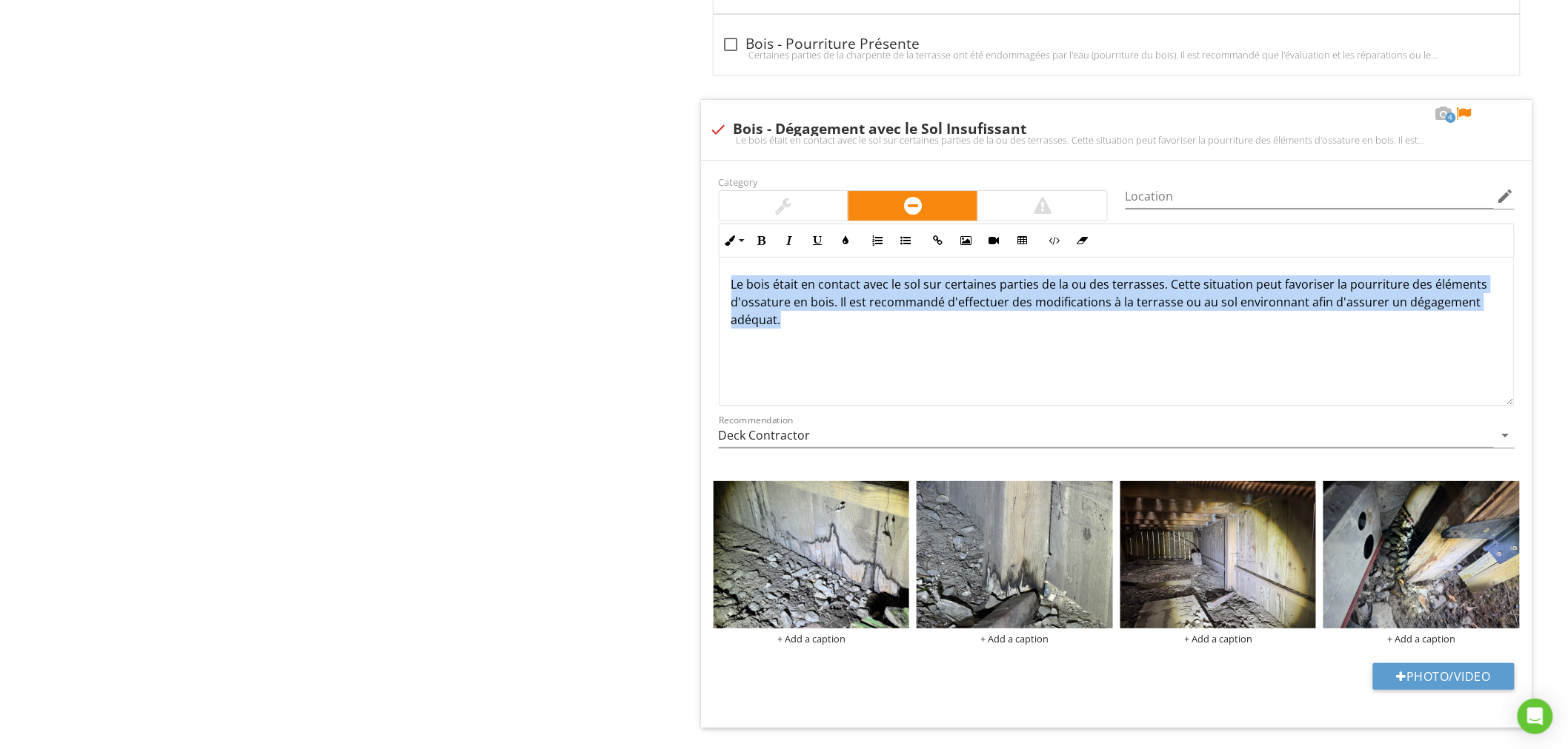
drag, startPoint x: 892, startPoint y: 346, endPoint x: 686, endPoint y: 271, distance: 219.2
copy p "Le bois était en contact avec le sol sur certaines parties de la ou des terrass…"
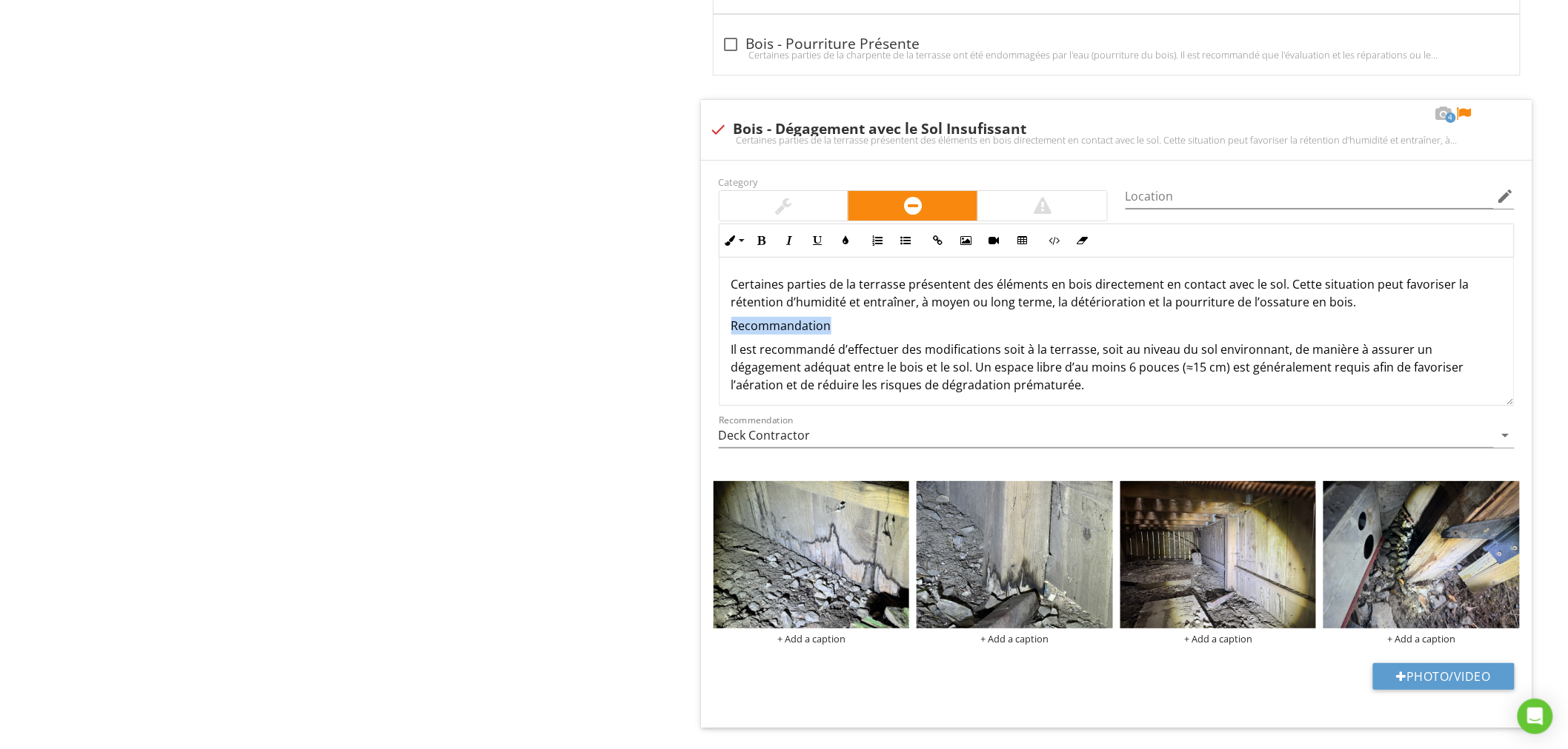
drag, startPoint x: 854, startPoint y: 337, endPoint x: 681, endPoint y: 331, distance: 173.1
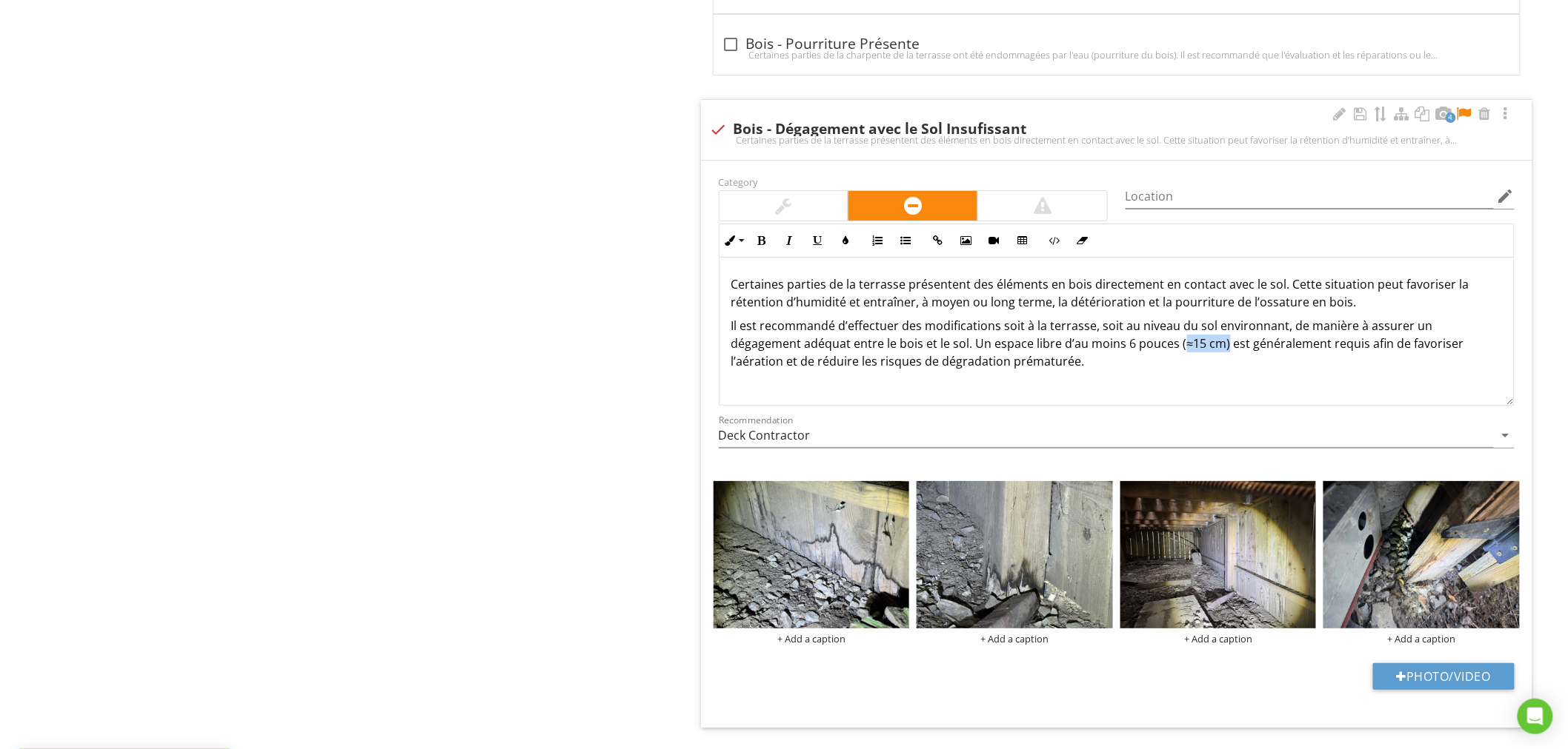
drag, startPoint x: 1178, startPoint y: 349, endPoint x: 1222, endPoint y: 353, distance: 44.2
click at [1222, 353] on p "Il est recommandé d’effectuer des modifications soit à la terrasse, soit au niv…" at bounding box center [1116, 343] width 771 height 53
click at [1360, 121] on div at bounding box center [1360, 114] width 17 height 15
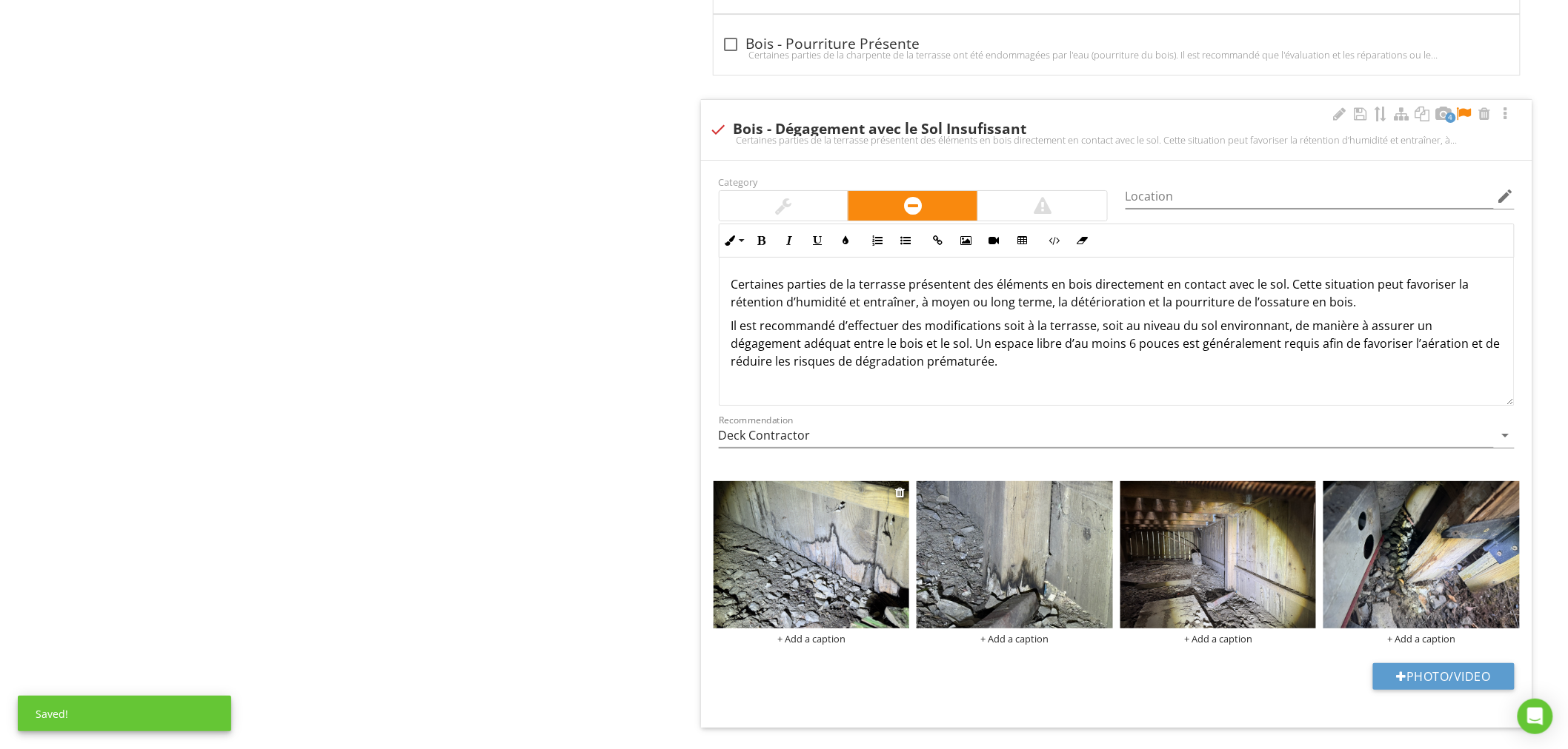
click at [839, 586] on img at bounding box center [812, 555] width 196 height 148
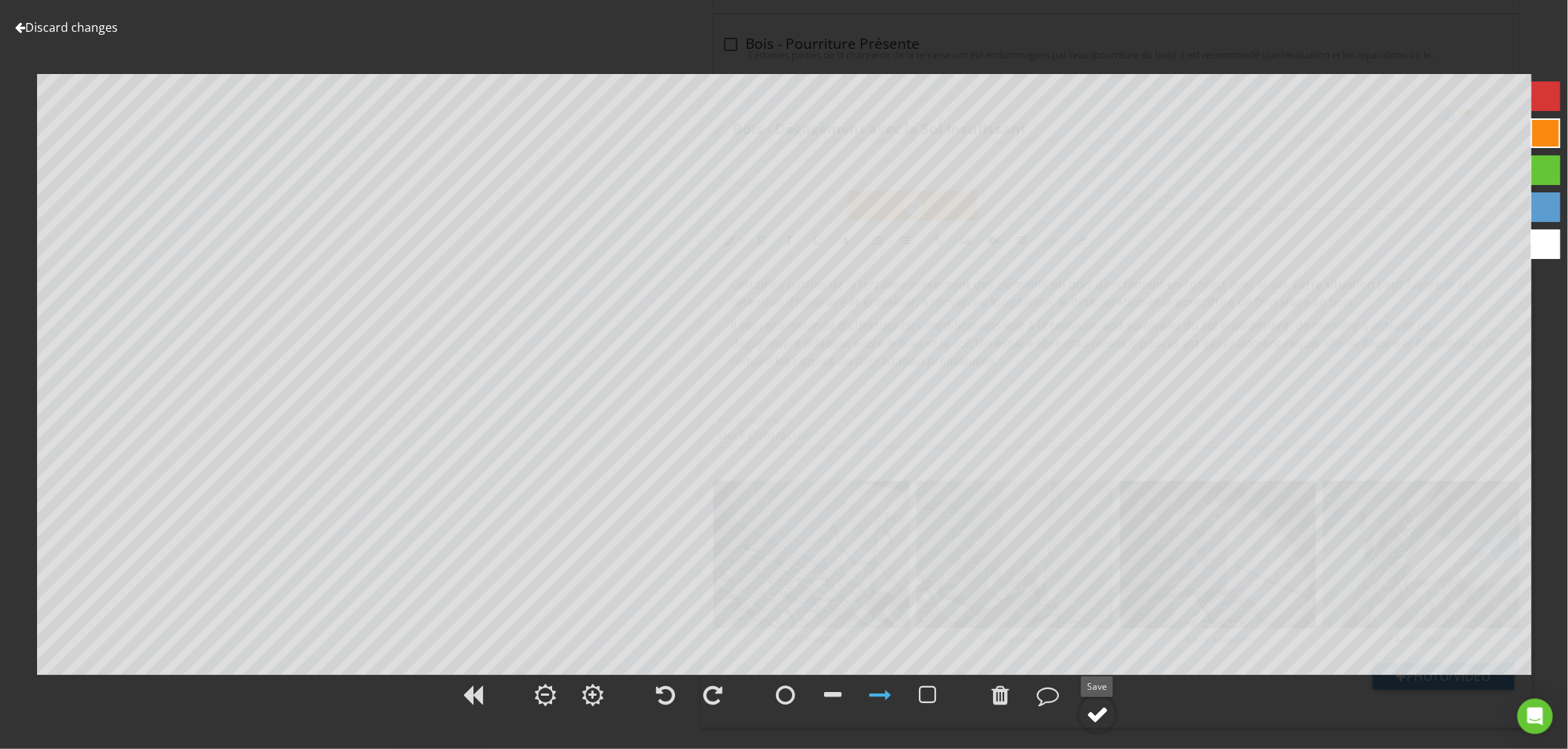
click at [1090, 711] on div at bounding box center [1097, 714] width 22 height 22
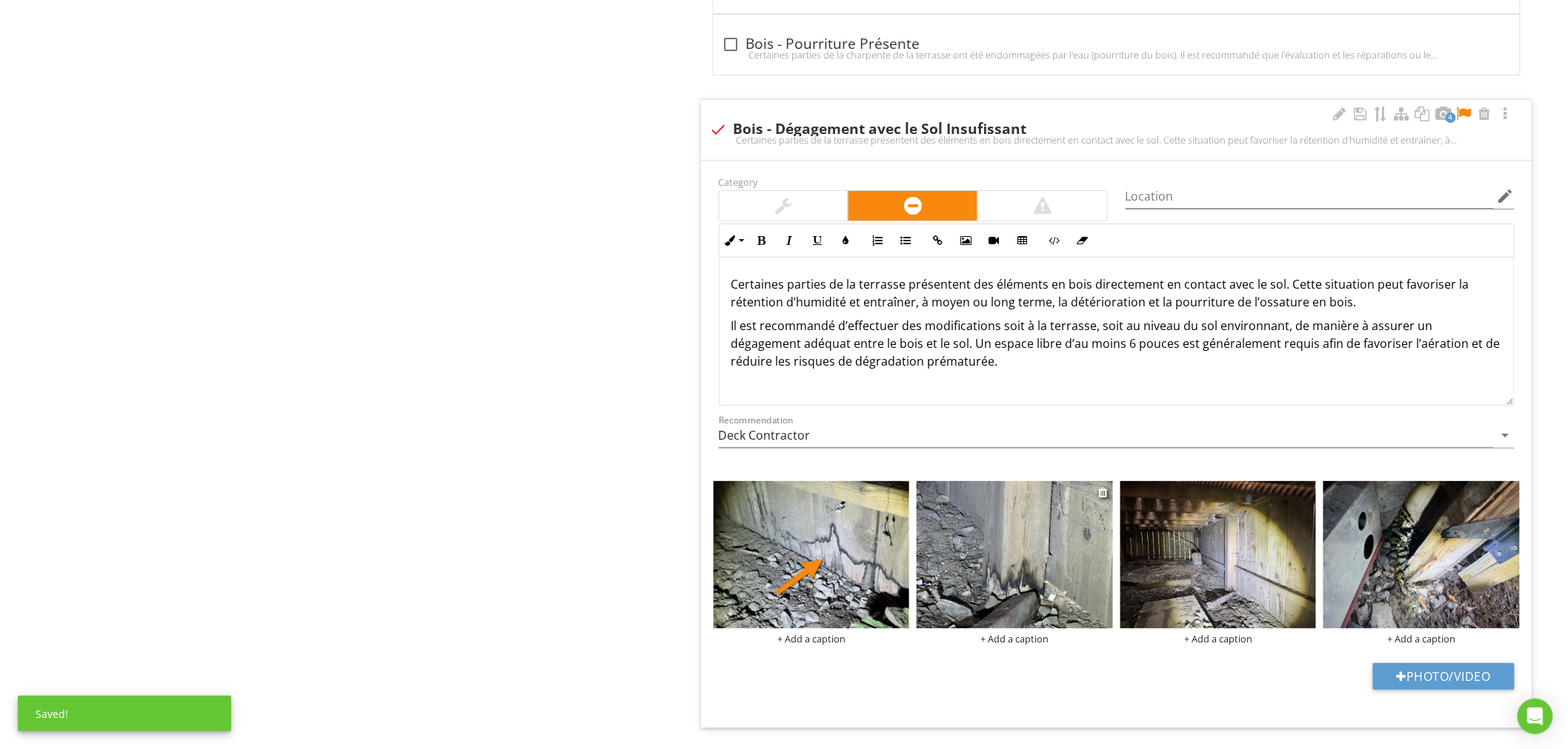
click at [1055, 574] on img at bounding box center [1015, 555] width 196 height 148
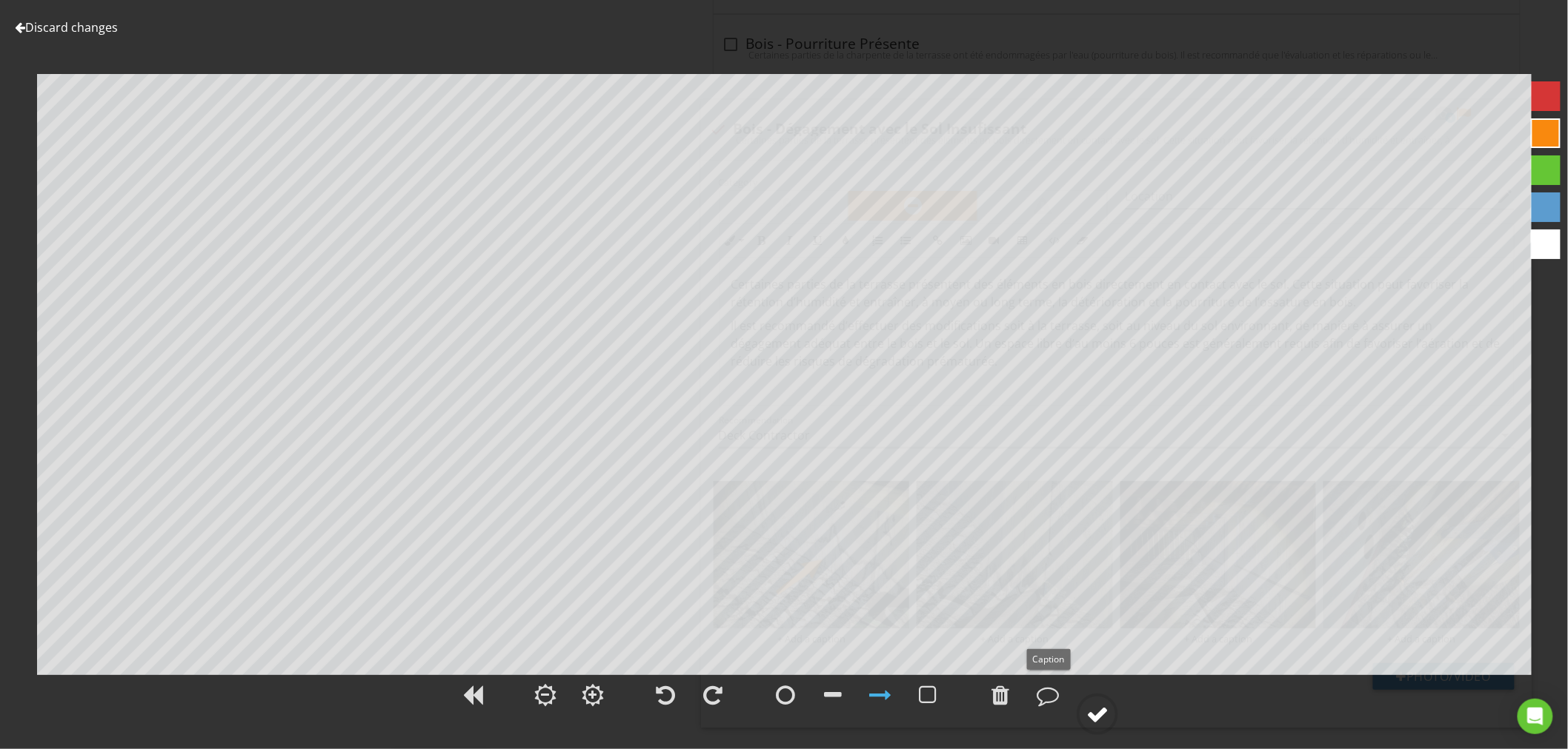
click at [1100, 721] on div at bounding box center [1097, 714] width 22 height 22
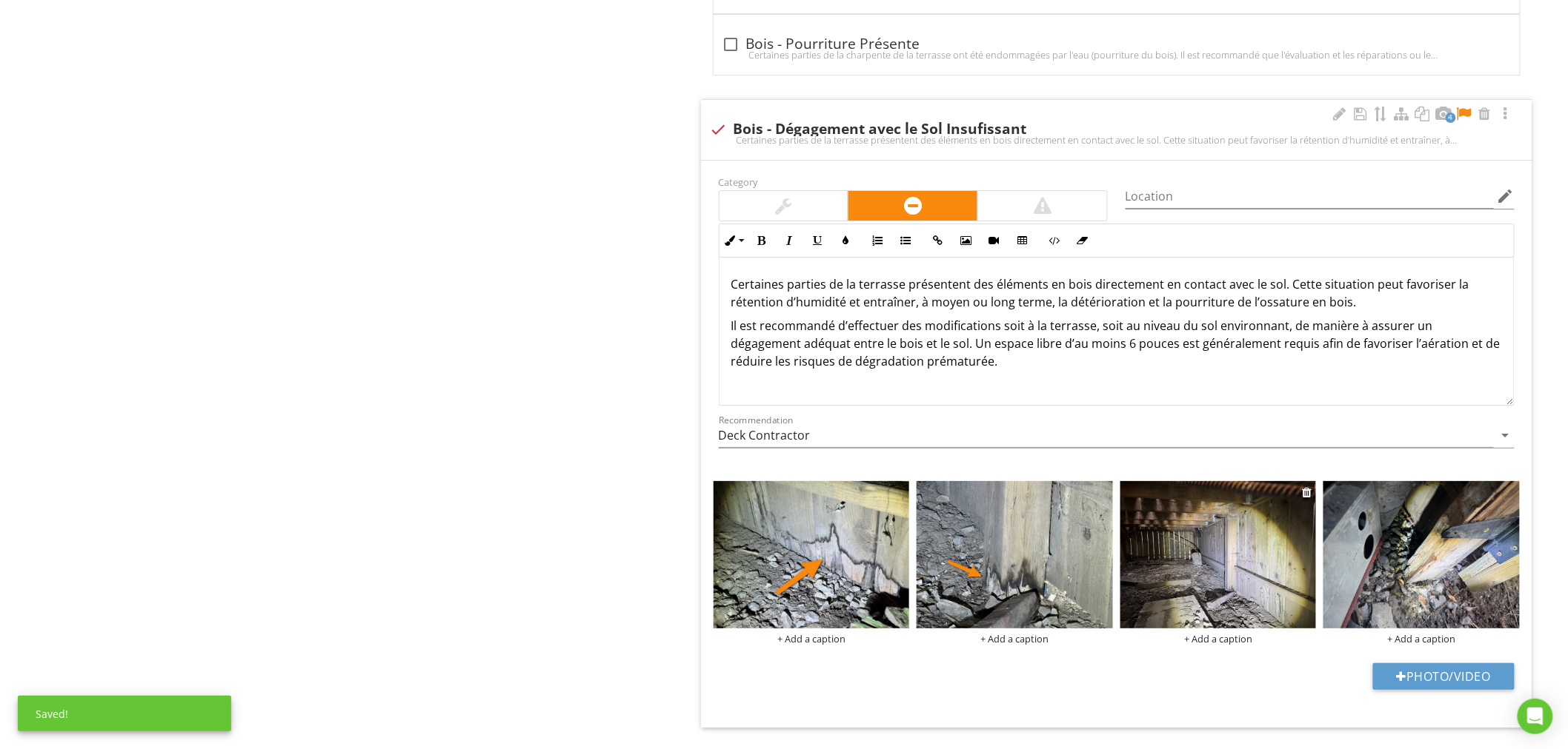
click at [1195, 593] on img at bounding box center [1218, 555] width 196 height 148
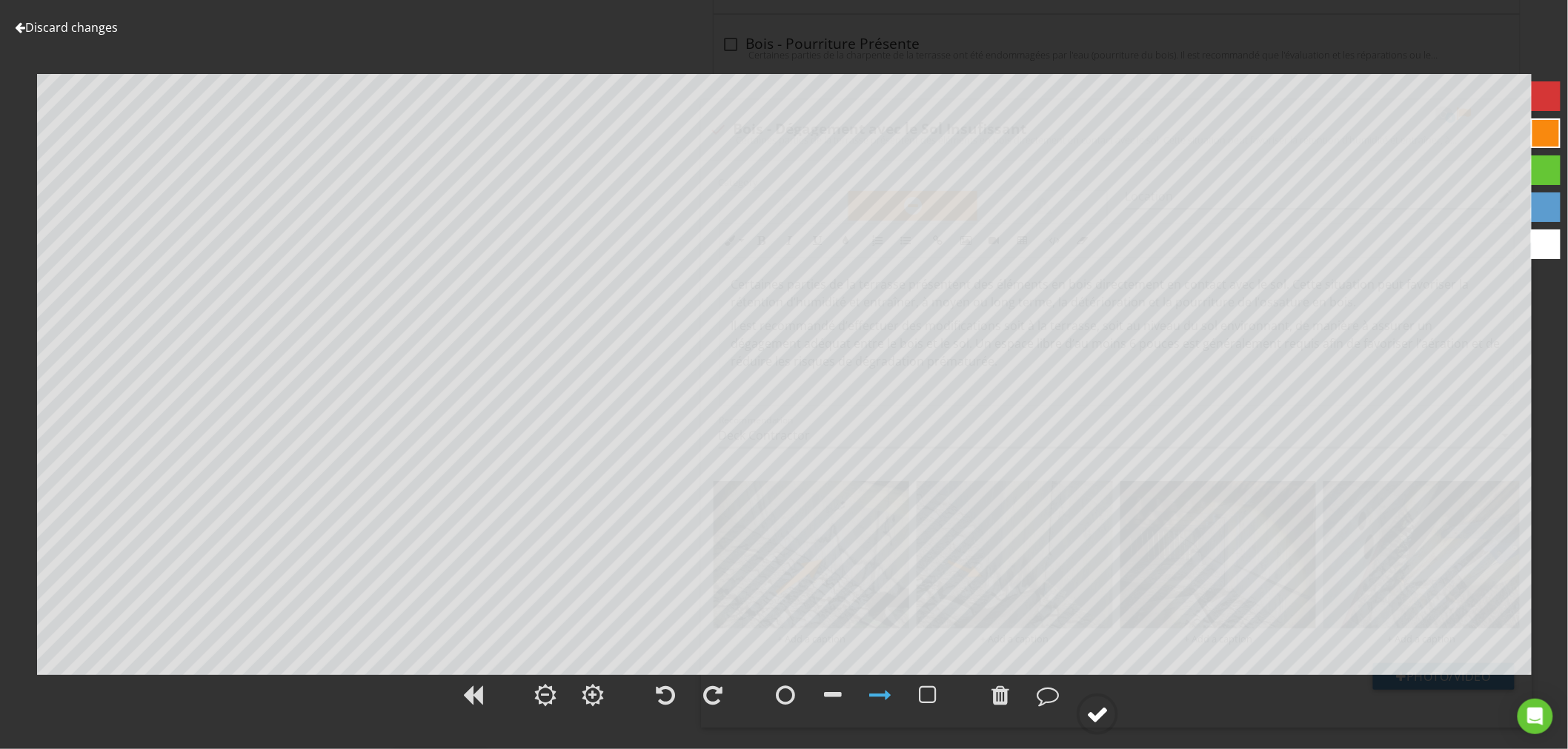
click at [1087, 714] on div at bounding box center [1097, 714] width 22 height 22
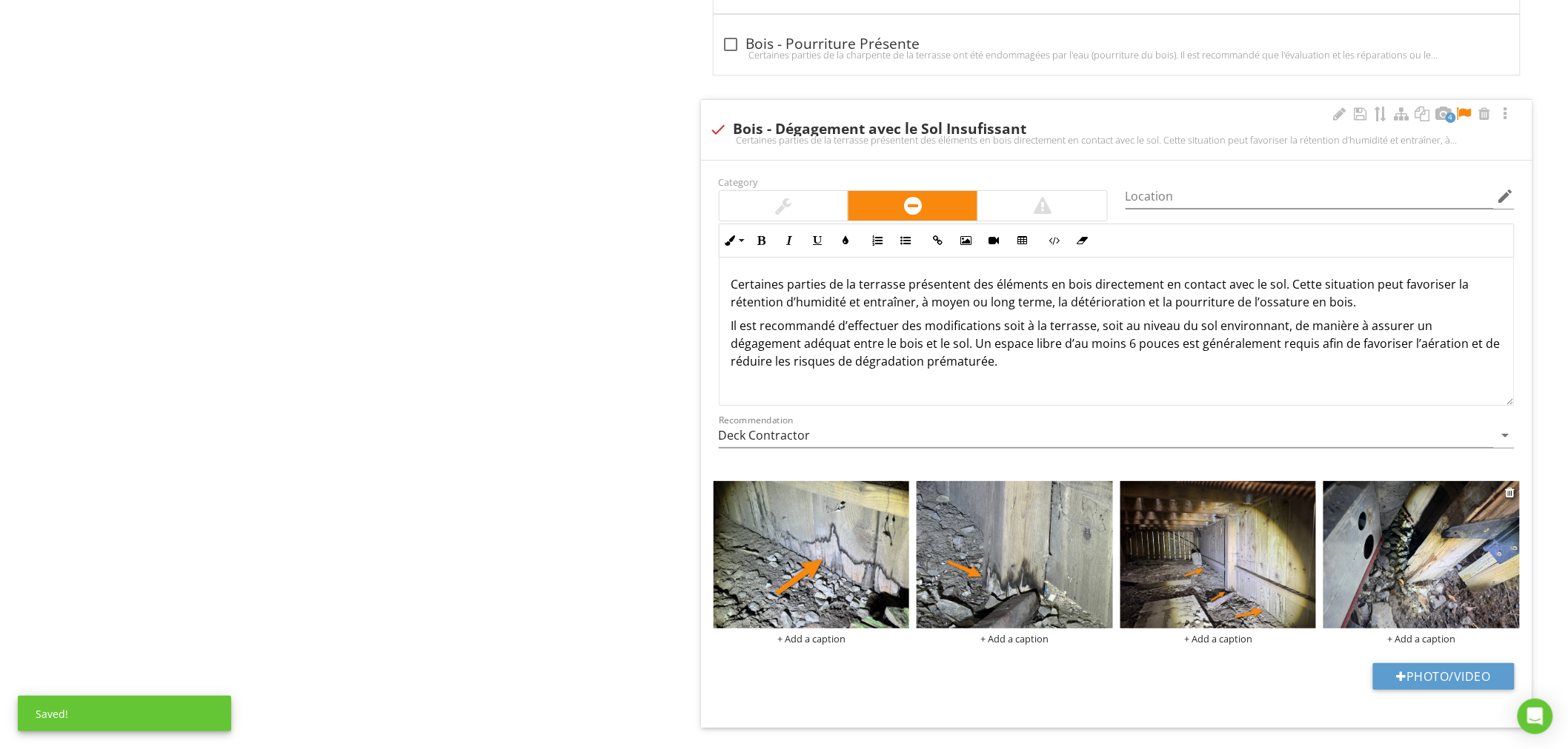
click at [1422, 596] on img at bounding box center [1421, 555] width 196 height 148
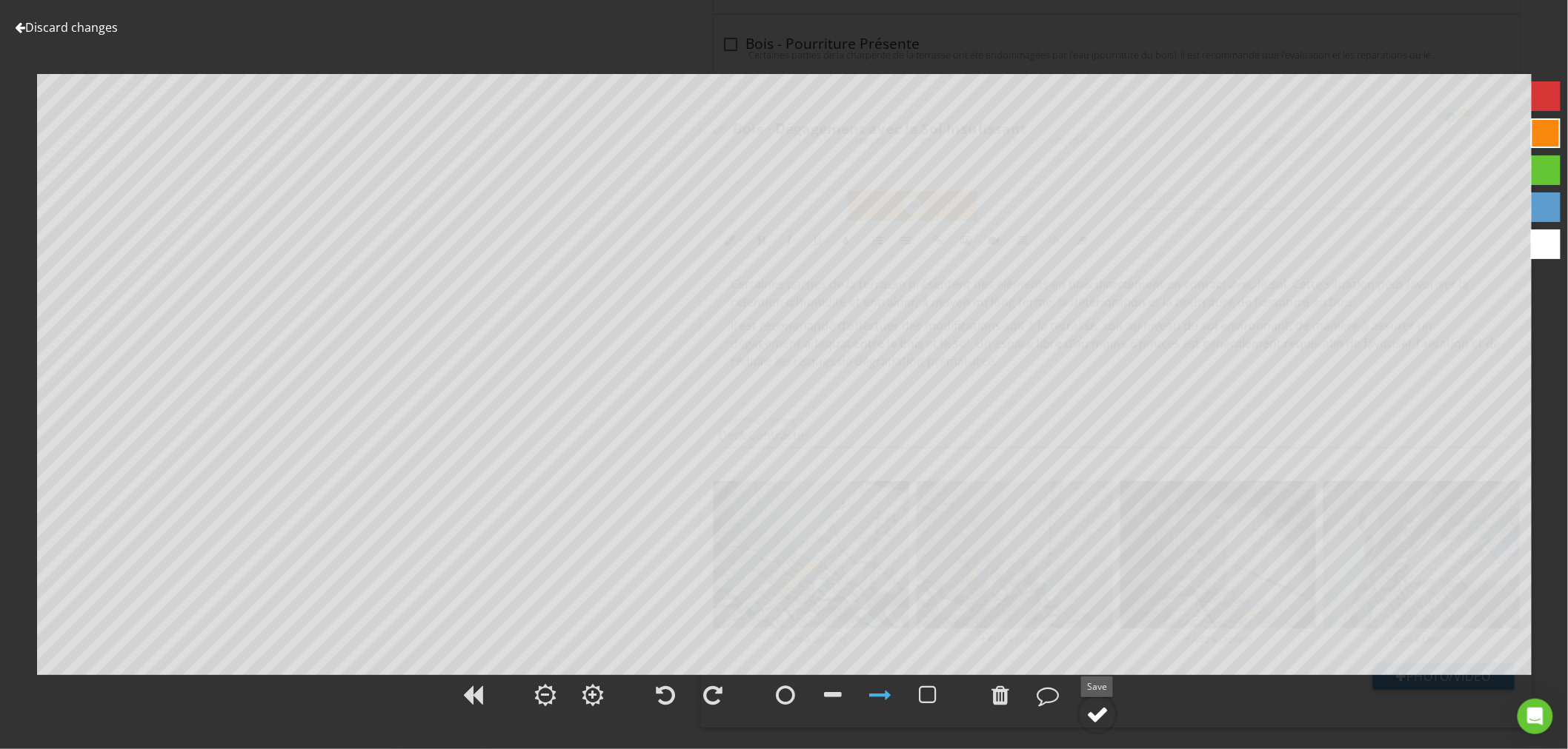
click at [1101, 716] on div at bounding box center [1097, 714] width 22 height 22
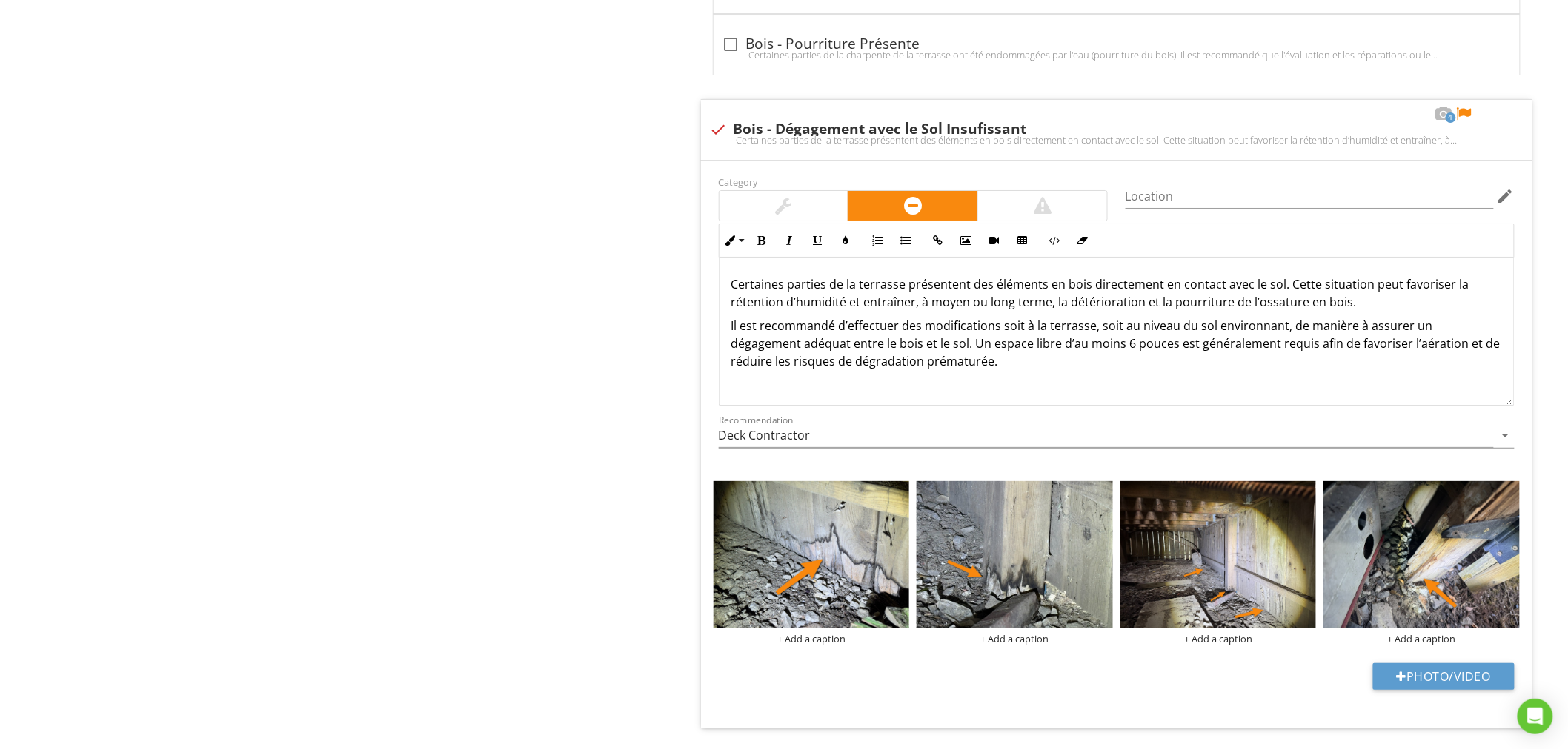
click at [1467, 117] on div at bounding box center [1464, 114] width 17 height 15
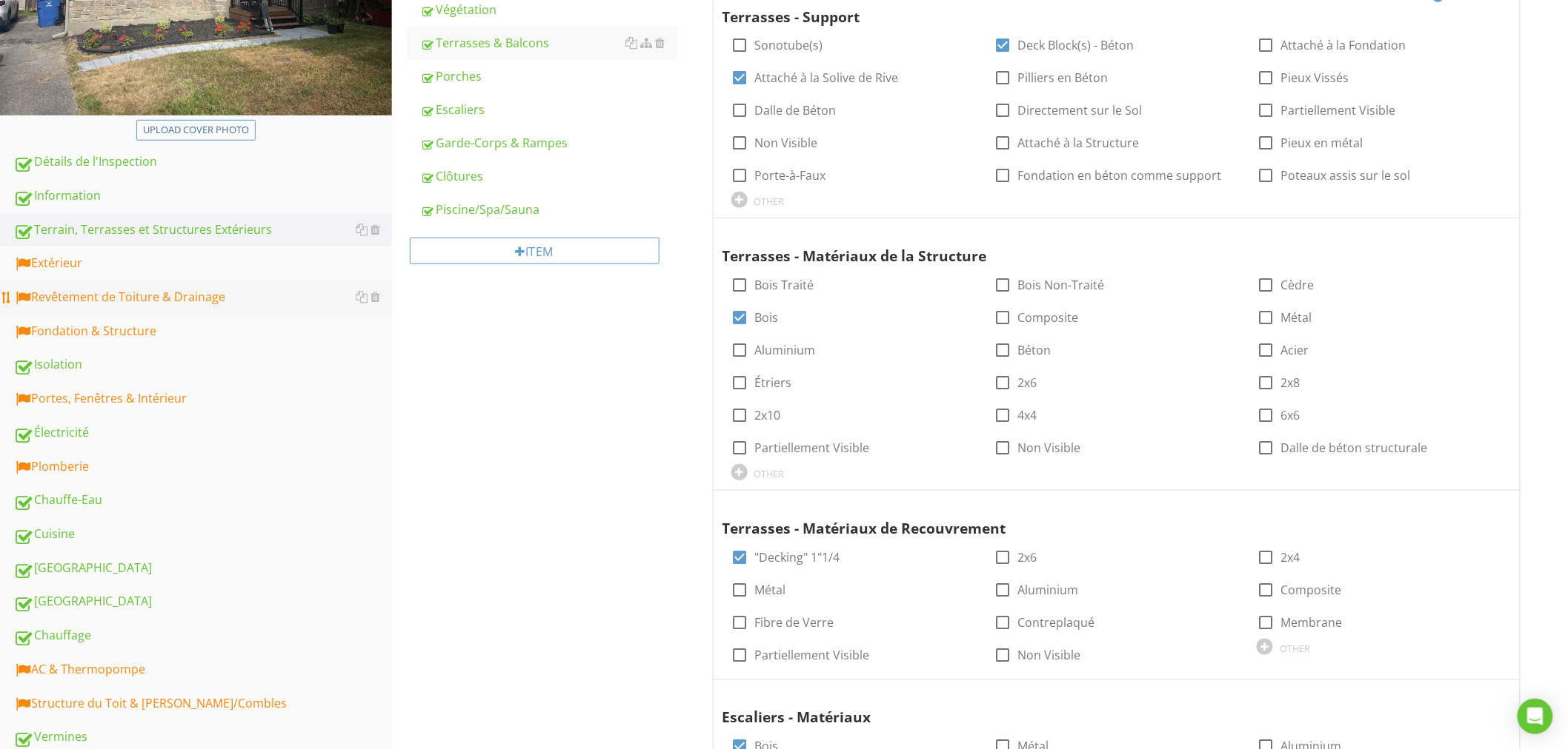
scroll to position [328, 0]
click at [92, 263] on div "Extérieur" at bounding box center [202, 262] width 378 height 19
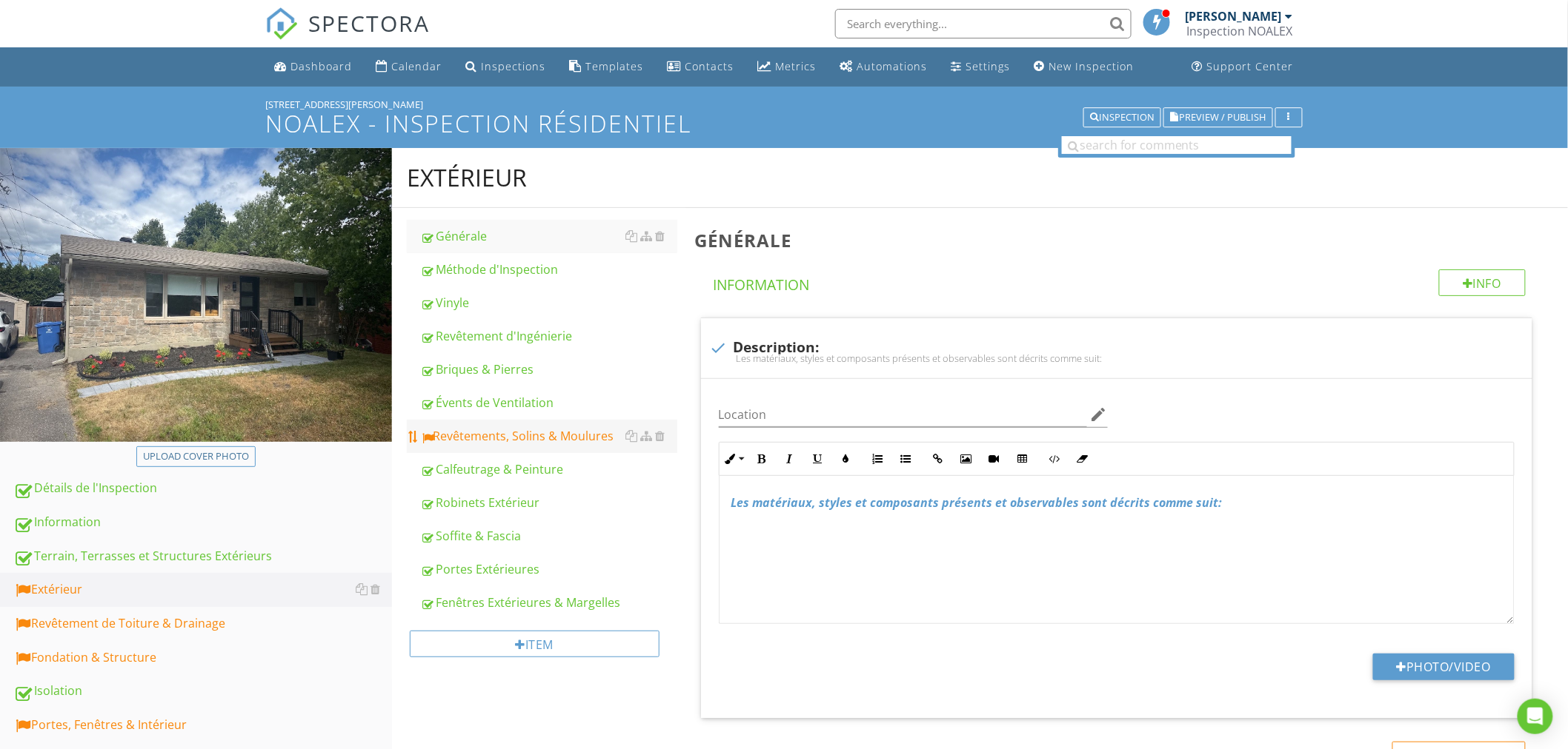
click at [589, 440] on div "Revêtements, Solins & Moulures" at bounding box center [548, 436] width 257 height 17
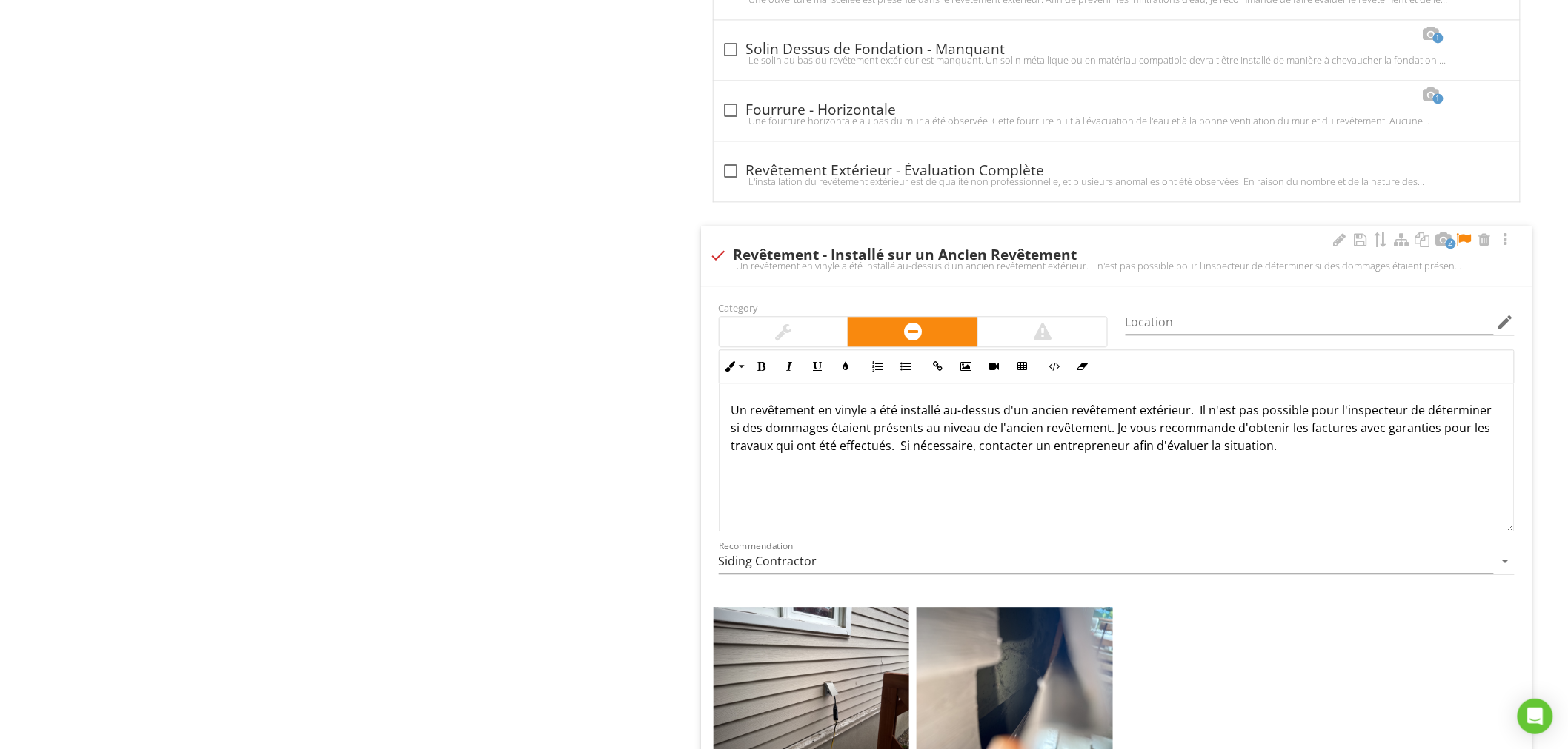
scroll to position [1314, 0]
click at [1471, 235] on div at bounding box center [1464, 237] width 17 height 15
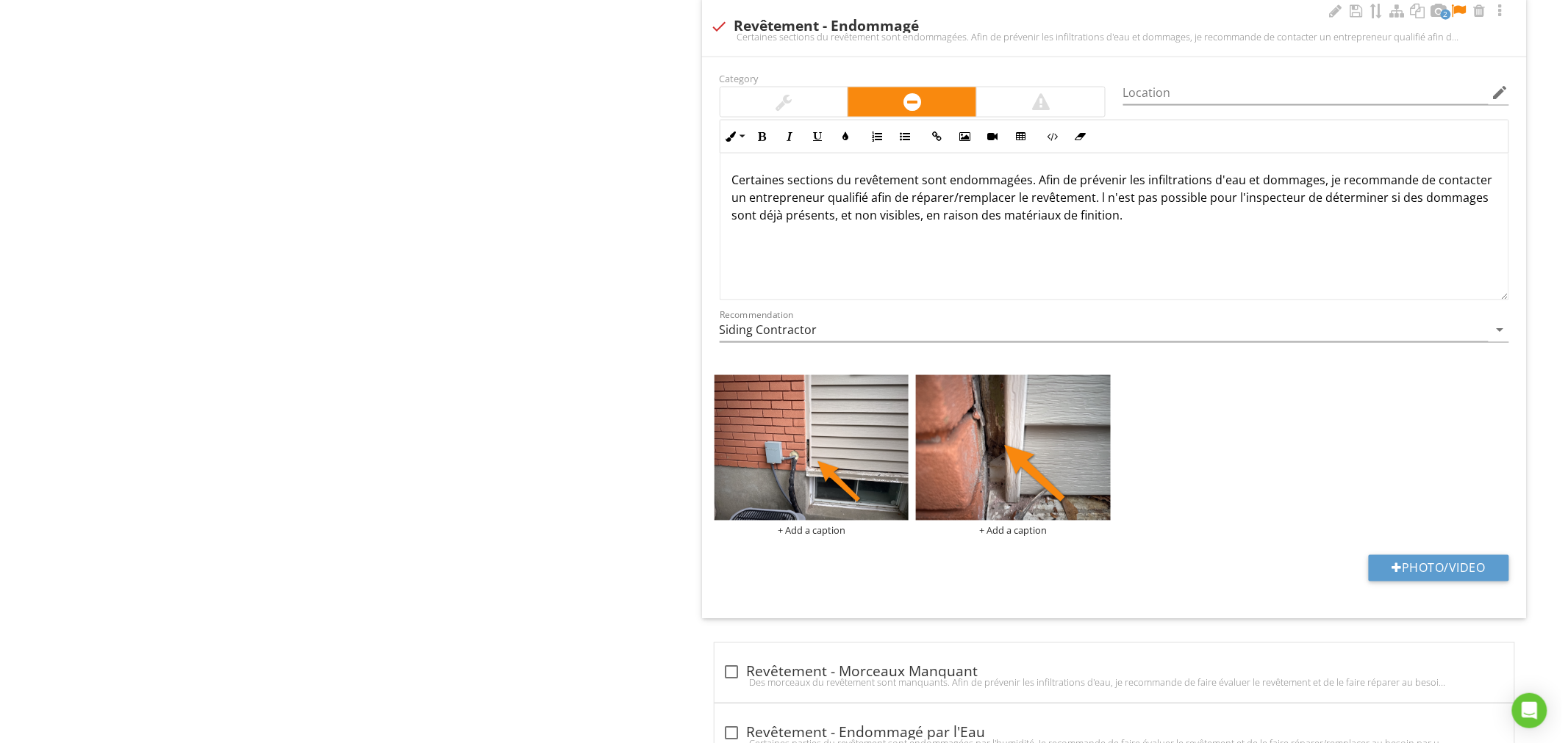
scroll to position [3112, 0]
click at [1029, 182] on p "Certaines sections du revêtement sont endommagées. Afin de prévenir les infiltr…" at bounding box center [1107, 198] width 765 height 53
drag, startPoint x: 1160, startPoint y: 239, endPoint x: 647, endPoint y: 136, distance: 523.2
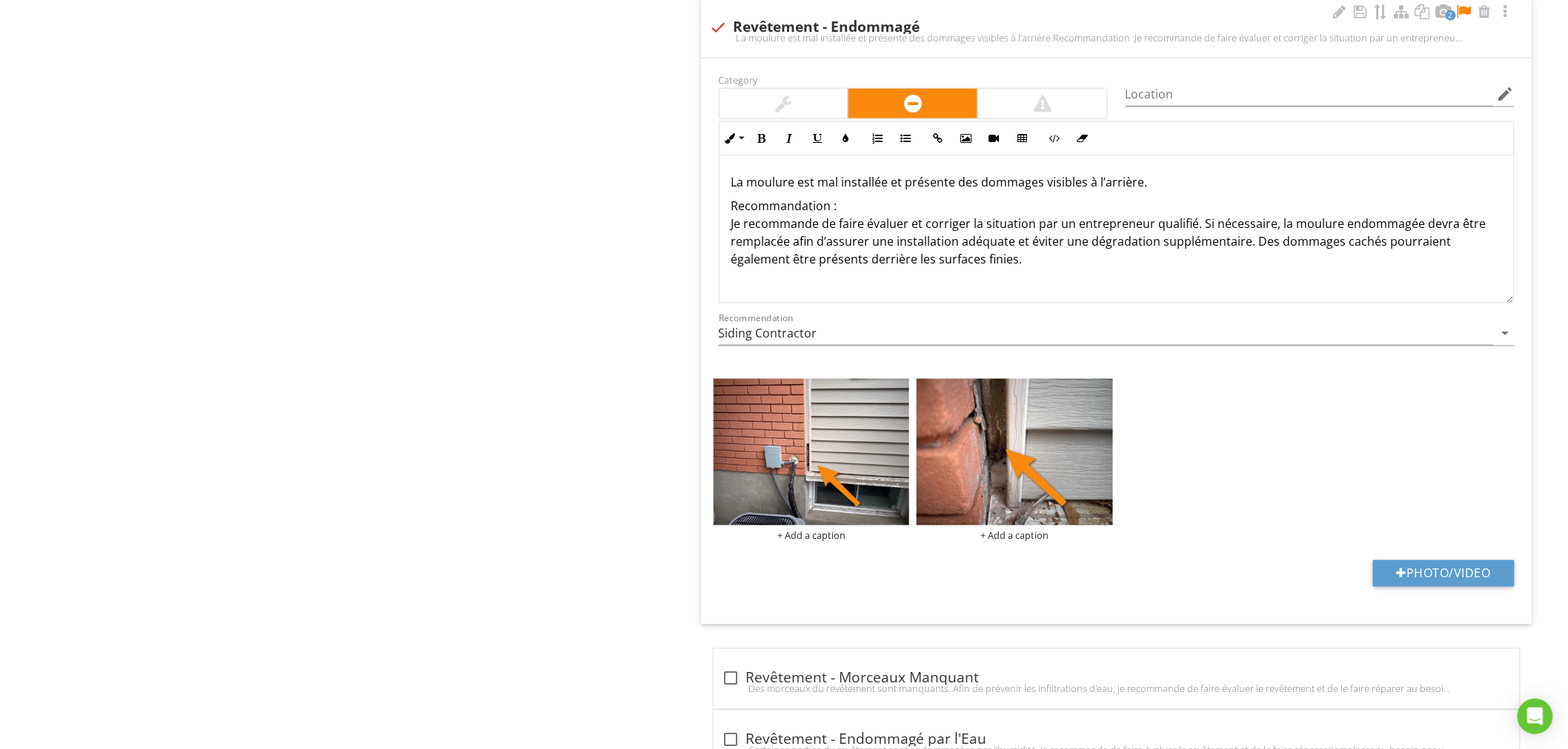
click at [904, 188] on p "La moulure est mal installée et présente des dommages visibles à l’arrière." at bounding box center [1116, 182] width 771 height 17
drag, startPoint x: 832, startPoint y: 211, endPoint x: 719, endPoint y: 213, distance: 113.0
click at [719, 213] on div "La moulure est mal installée et de l'infiltration des matériaux endommagés sont…" at bounding box center [1116, 229] width 794 height 148
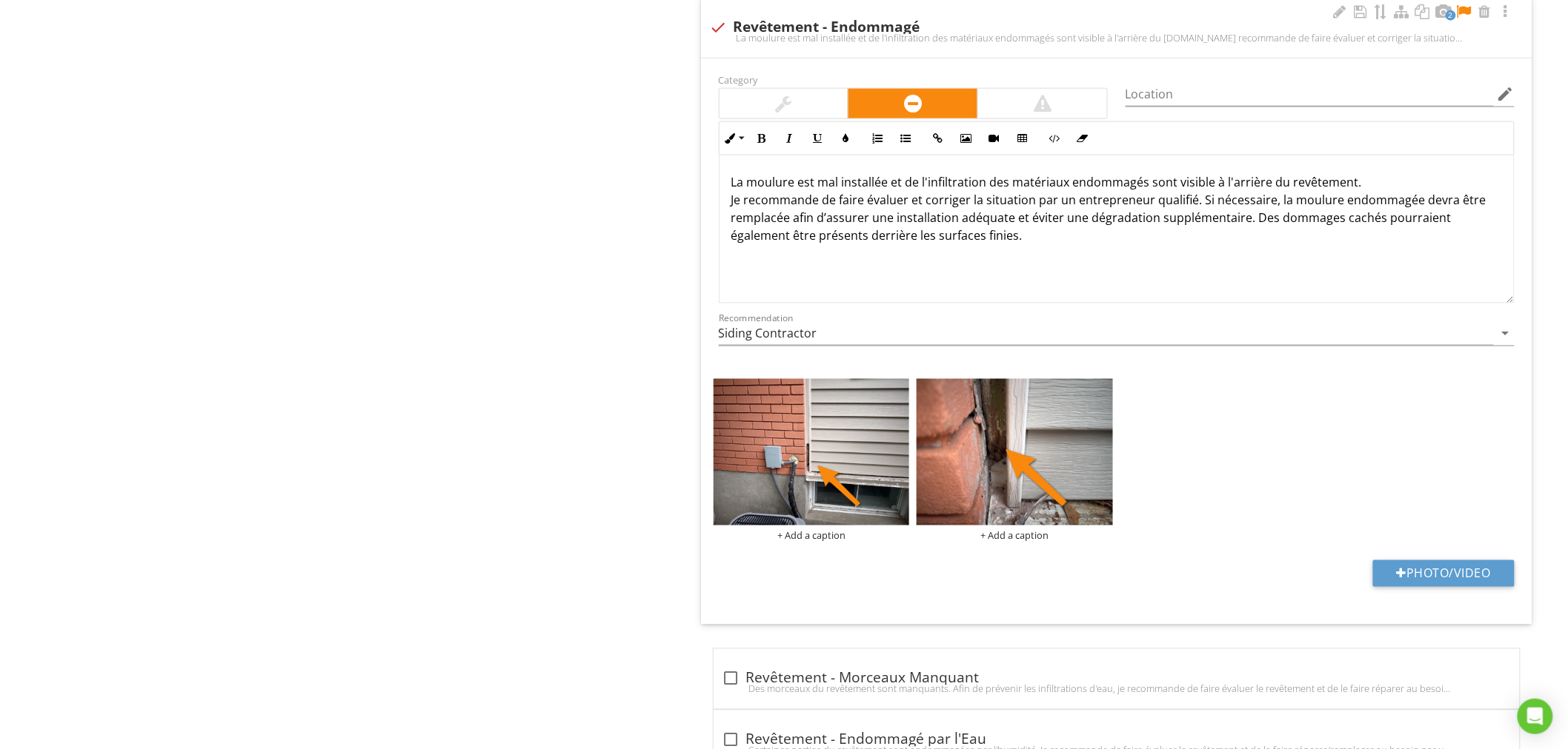
click at [887, 184] on p "La moulure est mal installée et de l'infiltration des matériaux endommagés sont…" at bounding box center [1116, 208] width 771 height 71
click at [956, 186] on p "La moulure est mal installée/concu et de l'infiltration des matériaux endommagé…" at bounding box center [1116, 208] width 771 height 71
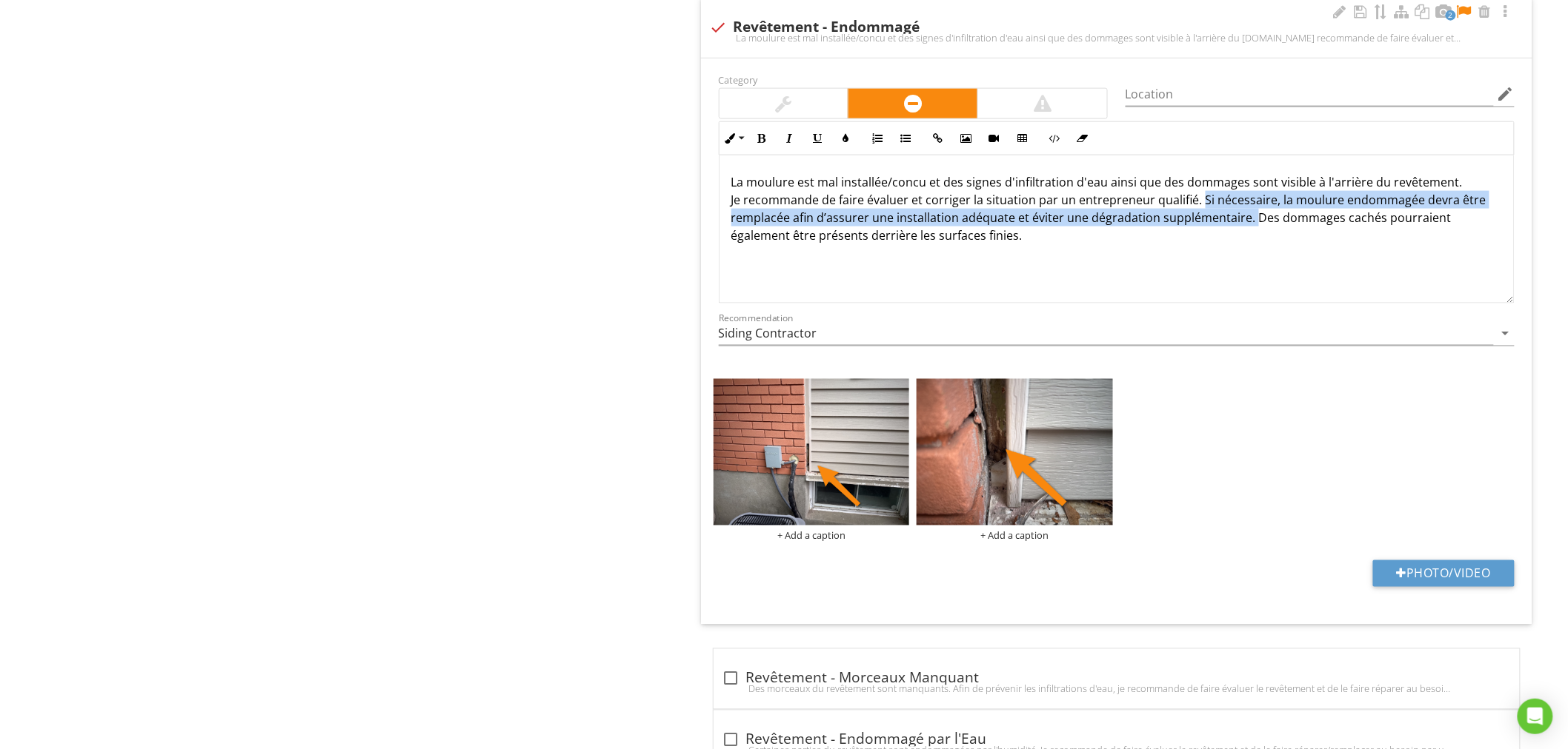
drag, startPoint x: 1201, startPoint y: 201, endPoint x: 1250, endPoint y: 225, distance: 54.6
click at [1250, 225] on p "La moulure est mal installée/concu et des signes d'infiltration d'eau ainsi que…" at bounding box center [1116, 208] width 771 height 71
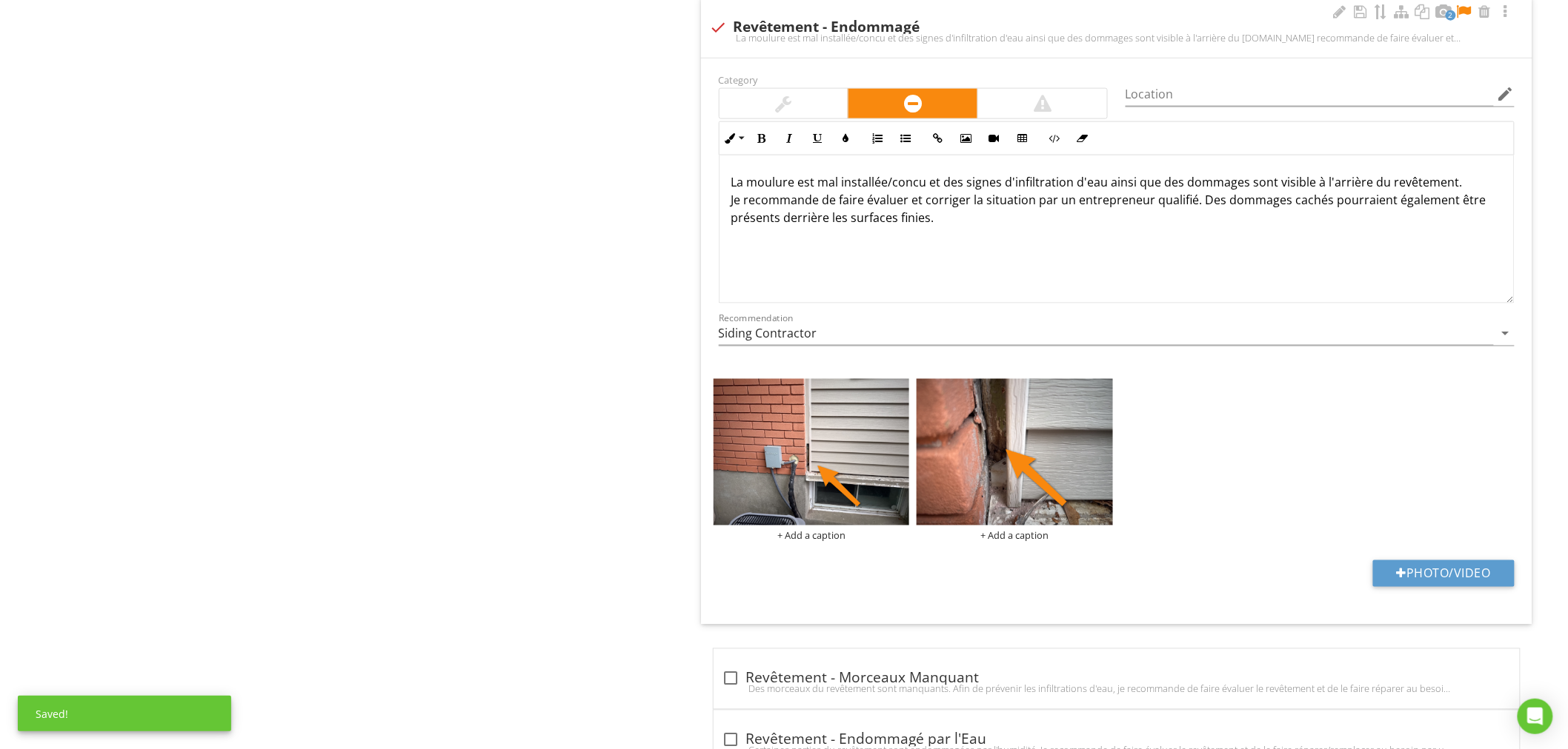
click at [1267, 251] on div "La moulure est mal installée/concu et des signes d'infiltration d'eau ainsi que…" at bounding box center [1116, 229] width 794 height 148
click at [1004, 487] on img at bounding box center [1015, 452] width 196 height 147
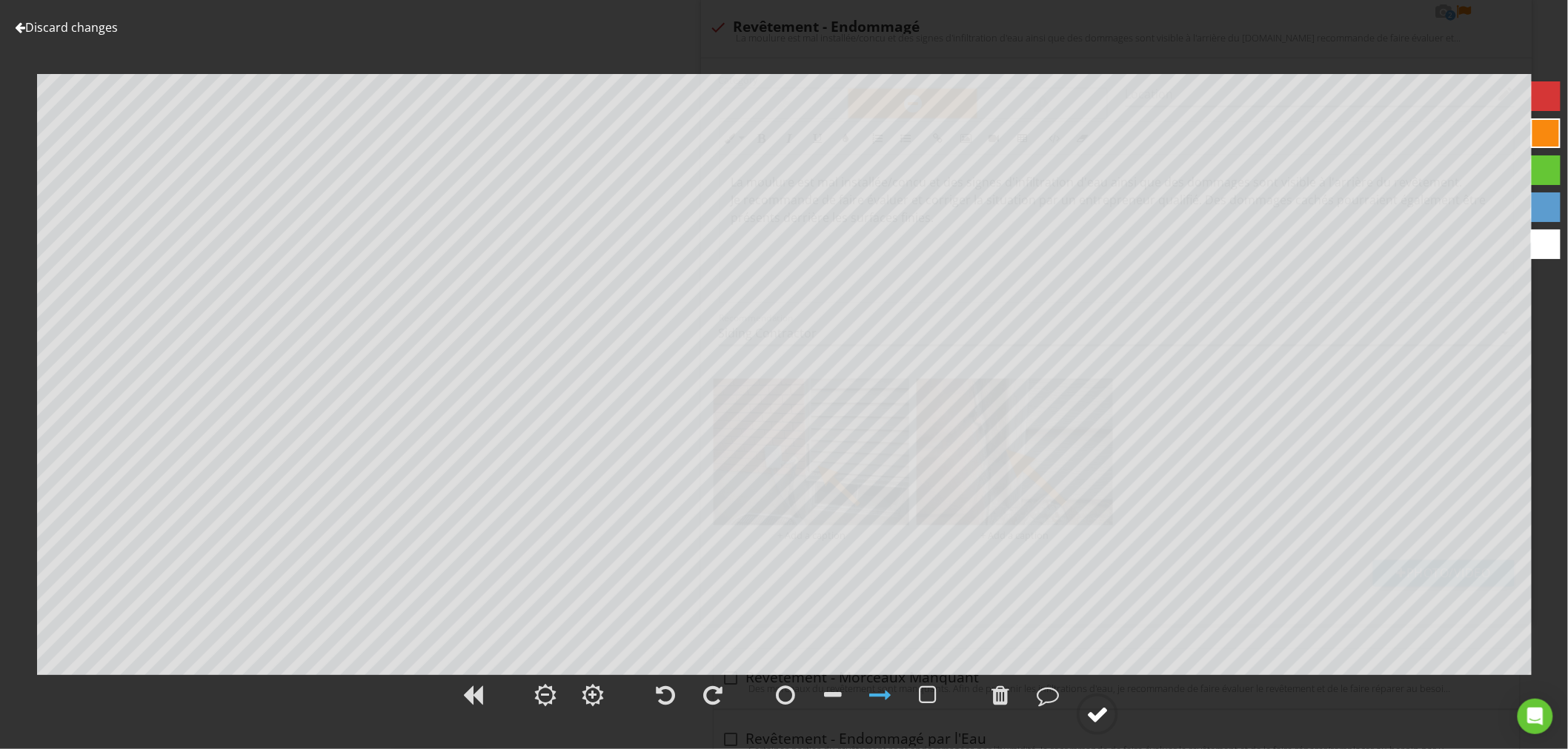
click at [1097, 720] on div at bounding box center [1097, 714] width 22 height 22
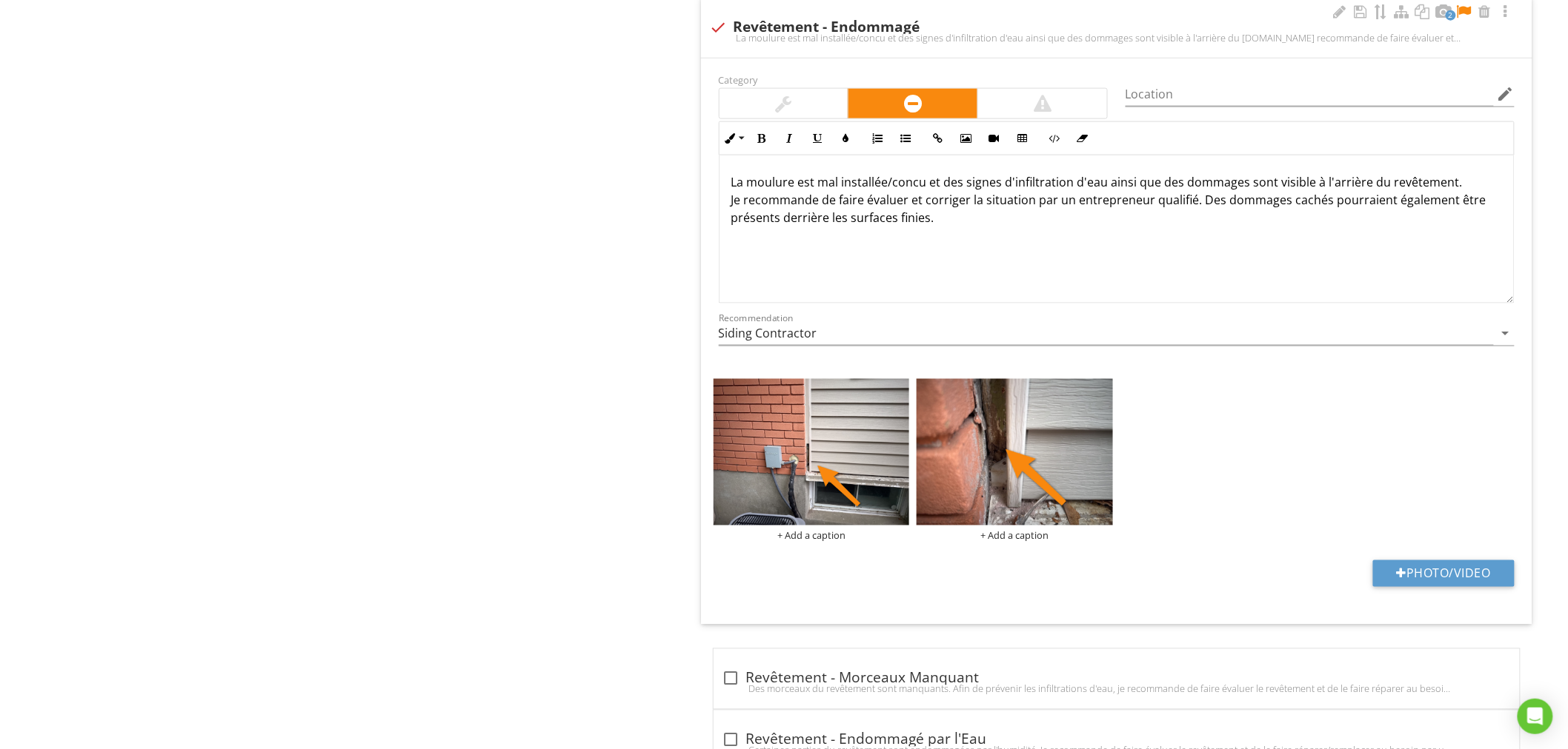
click at [1006, 217] on p "La moulure est mal installée/concu et des signes d'infiltration d'eau ainsi que…" at bounding box center [1116, 199] width 771 height 53
click at [1217, 253] on div "La moulure est mal installée/concu et des signes d'infiltration d'eau ainsi que…" at bounding box center [1116, 229] width 794 height 148
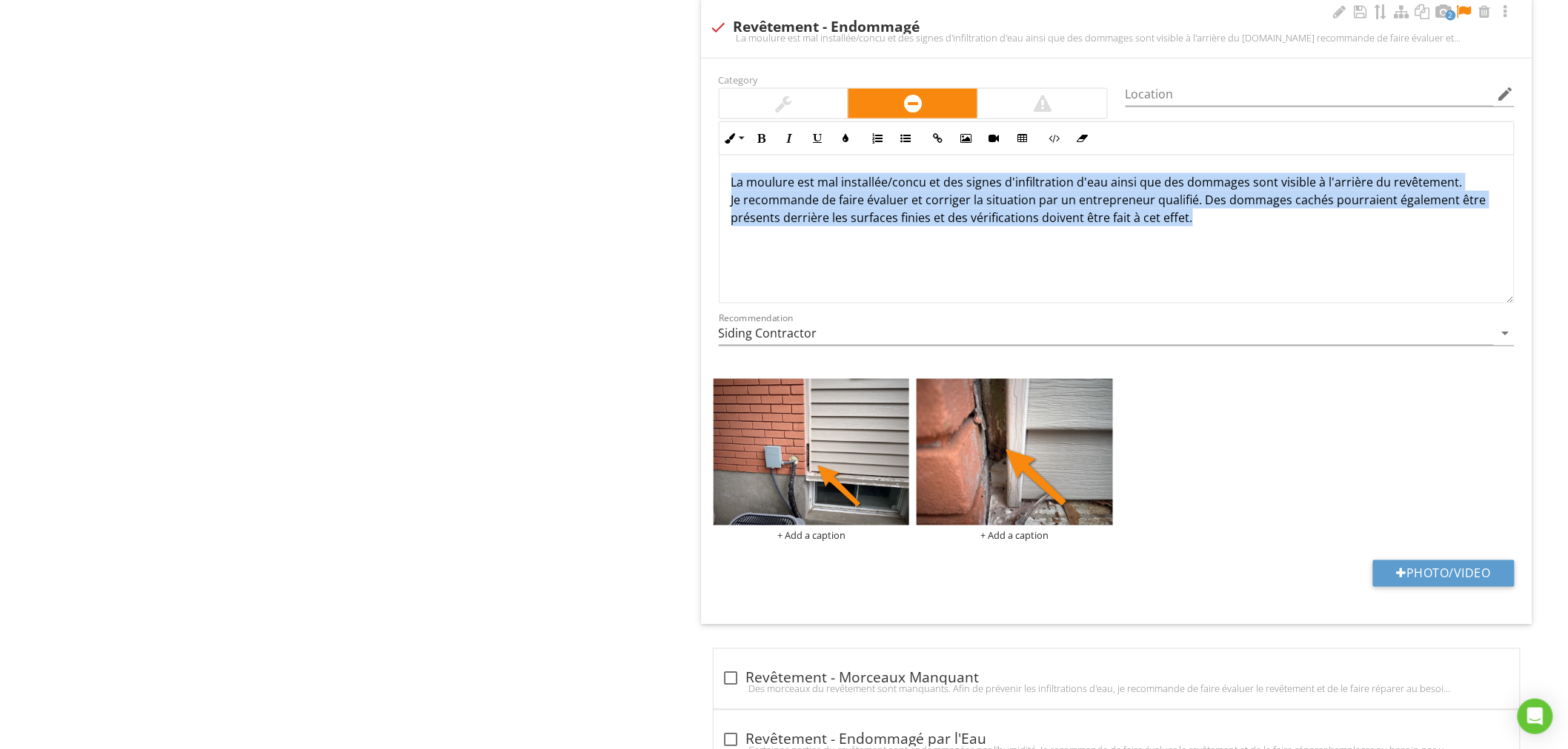
copy p "La moulure est mal installée/concu et des signes d'infiltration d'eau ainsi que…"
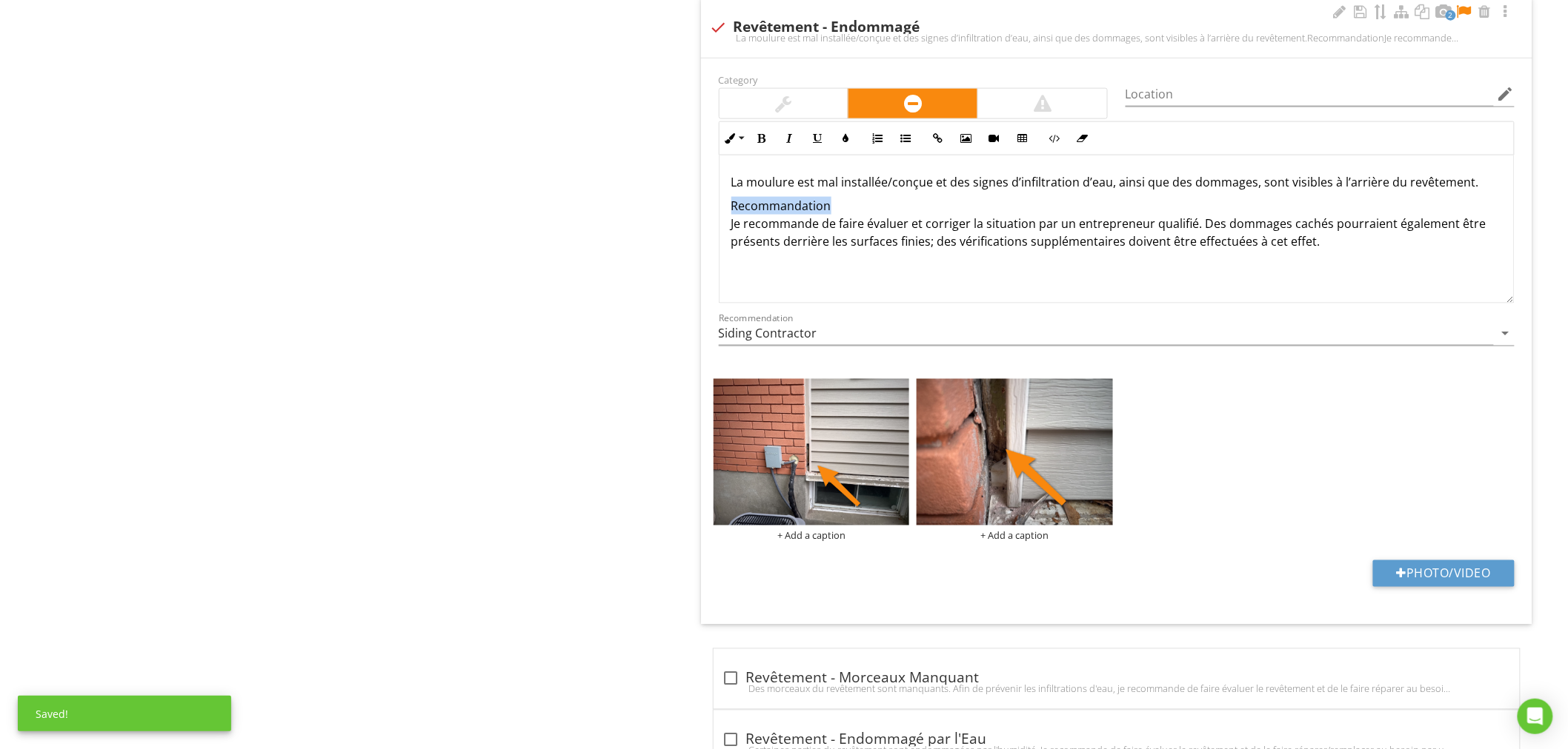
drag, startPoint x: 869, startPoint y: 204, endPoint x: 713, endPoint y: 204, distance: 156.0
click at [713, 204] on div "Inline Style XLarge Large Normal Small Light Small/Light Bold Italic Underline …" at bounding box center [1116, 212] width 814 height 182
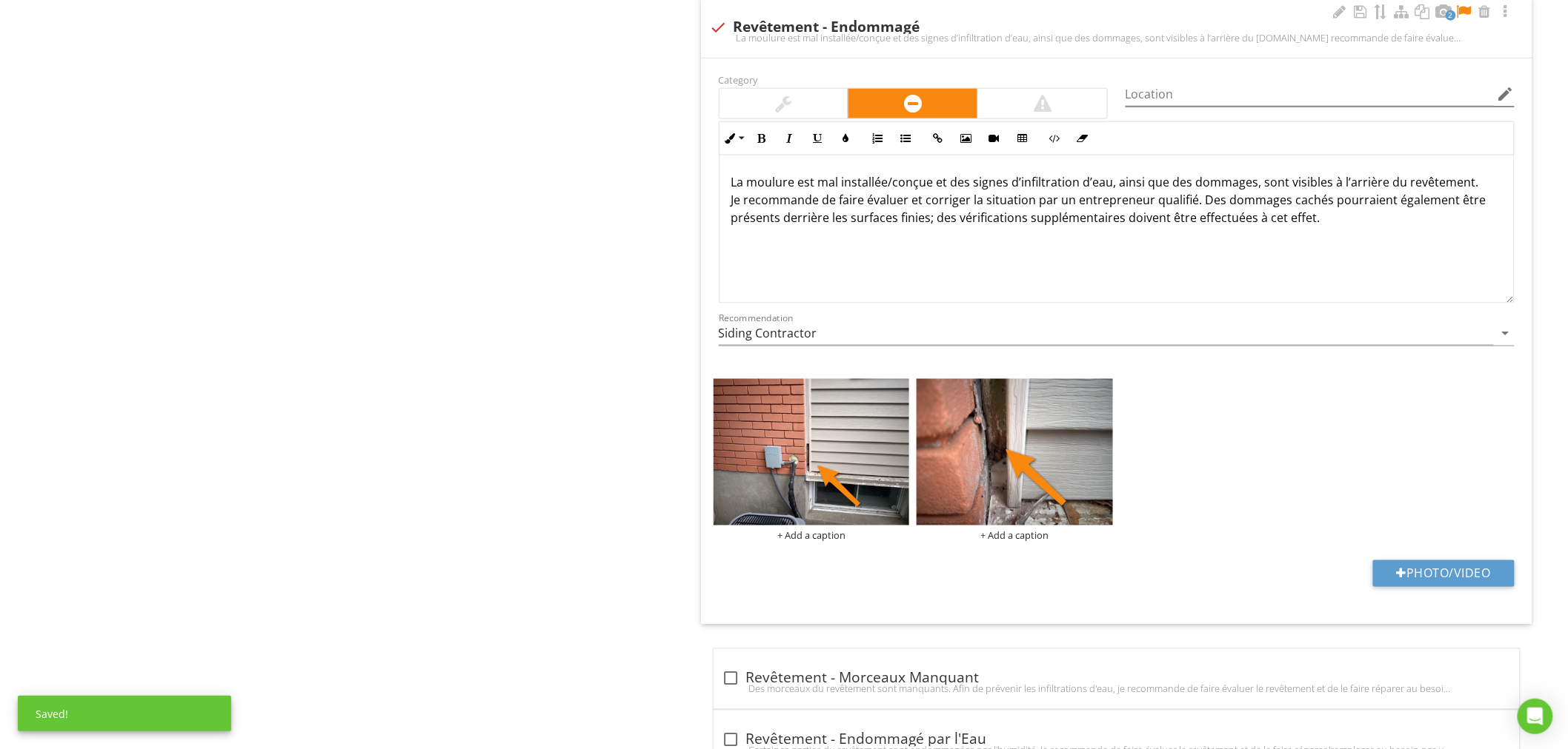
click at [1509, 96] on icon "edit" at bounding box center [1505, 94] width 17 height 17
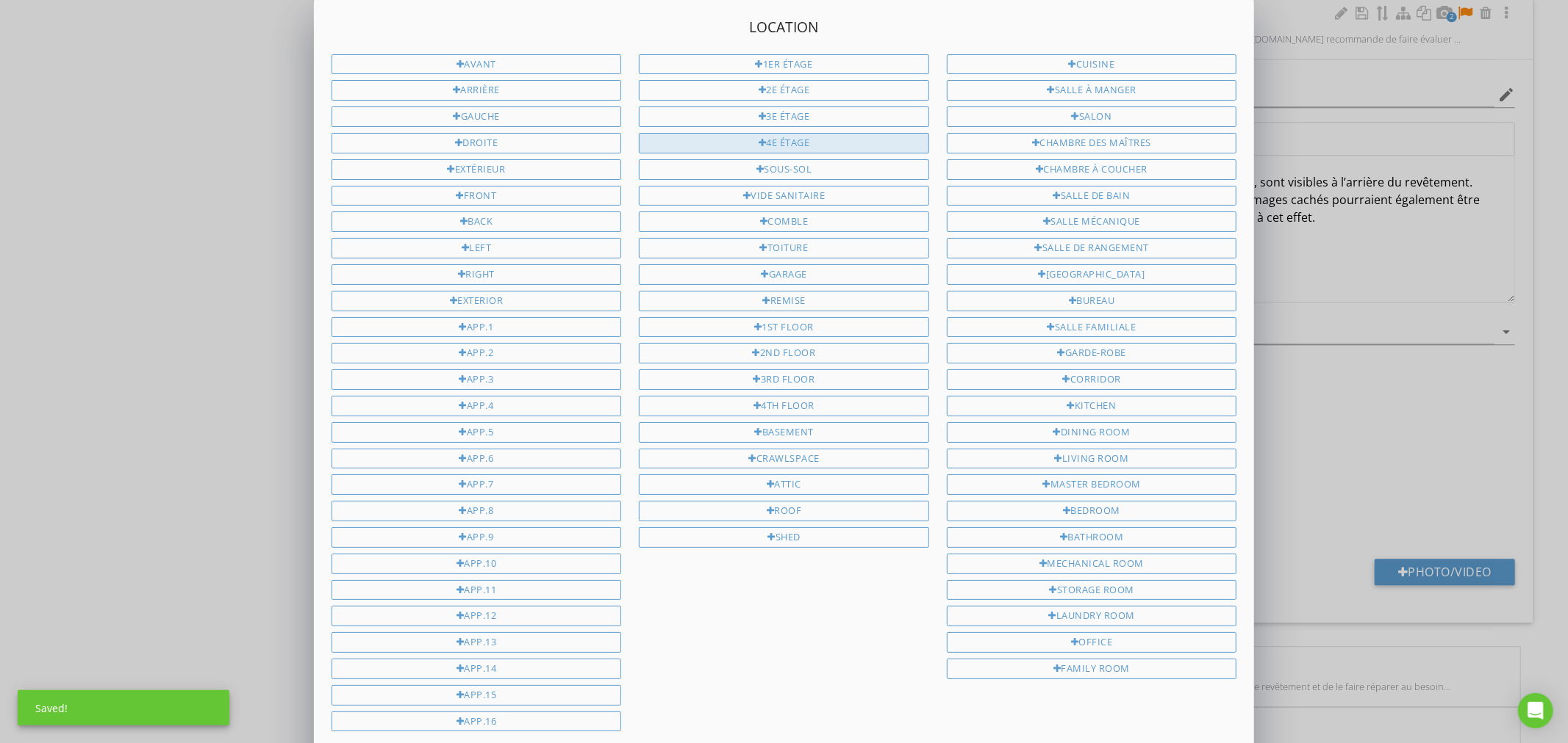
drag, startPoint x: 561, startPoint y: 92, endPoint x: 663, endPoint y: 151, distance: 117.8
click at [560, 92] on div "Arrière" at bounding box center [476, 90] width 290 height 20
type input "Arrière"
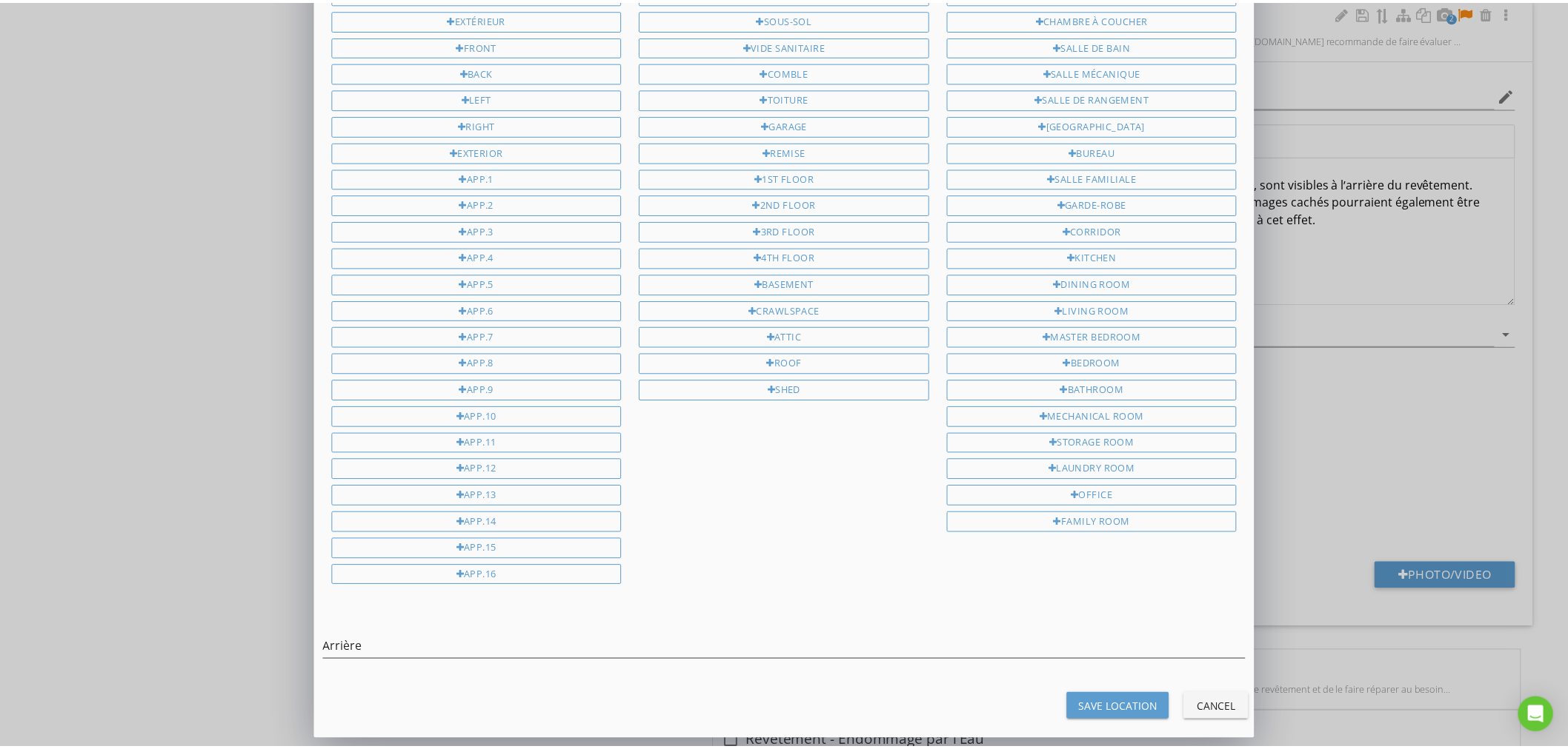
scroll to position [157, 0]
click at [1156, 715] on button "Save Location" at bounding box center [1127, 707] width 103 height 26
type input "Arrière"
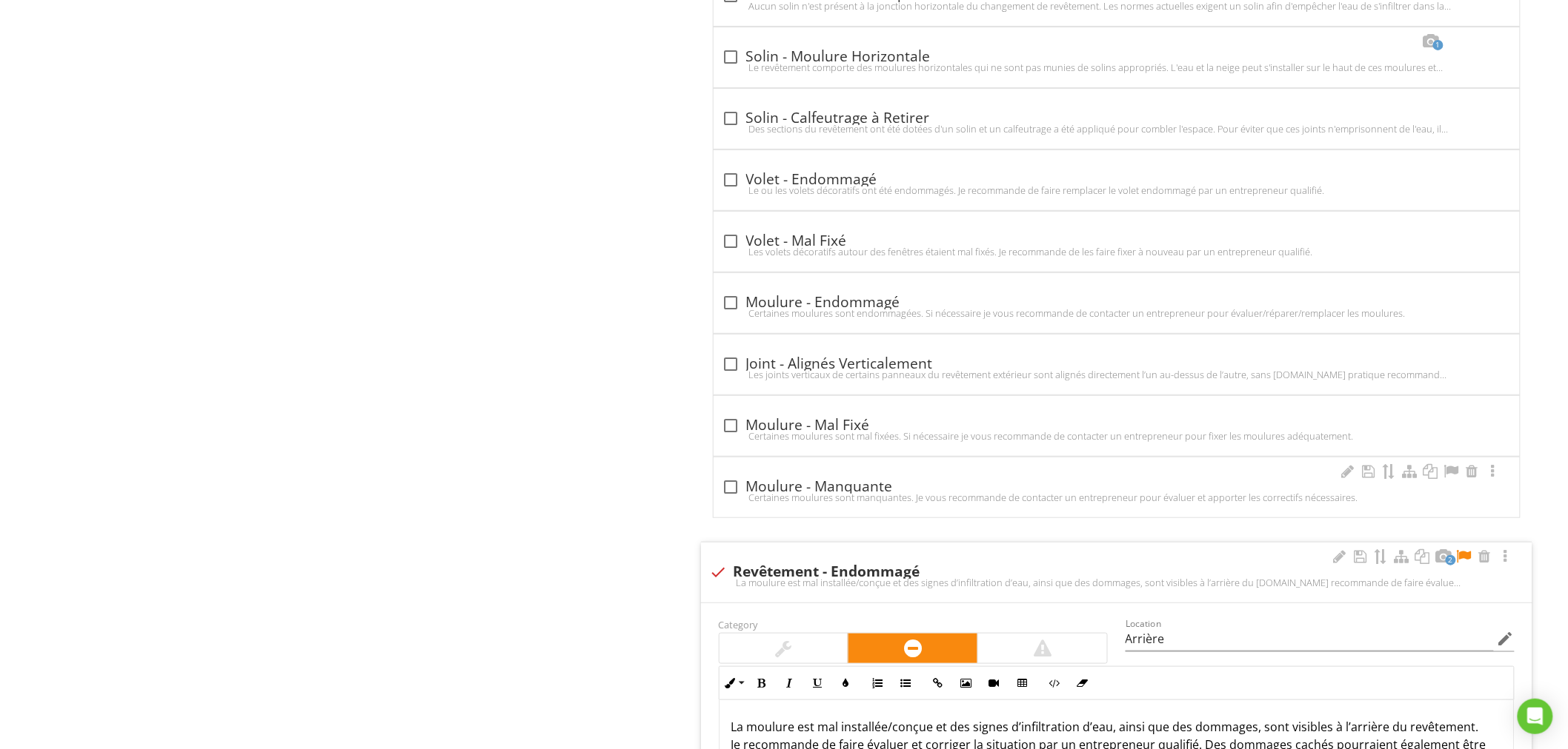
scroll to position [2591, 0]
click at [1464, 556] on div at bounding box center [1464, 557] width 17 height 15
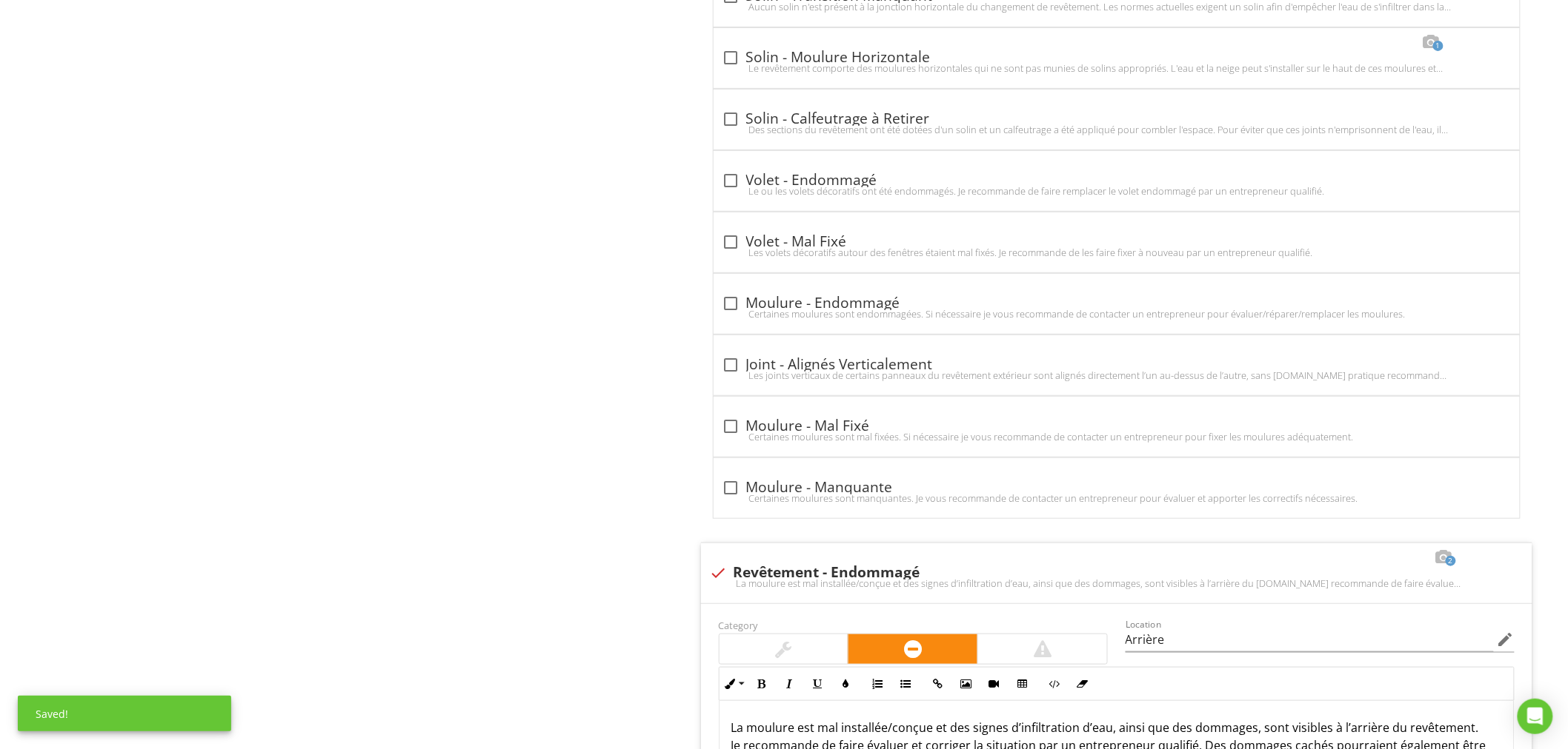
click at [346, 530] on div "Upload cover photo Détails de l'Inspection Information Terrain, Terrasses et St…" at bounding box center [784, 452] width 1568 height 5791
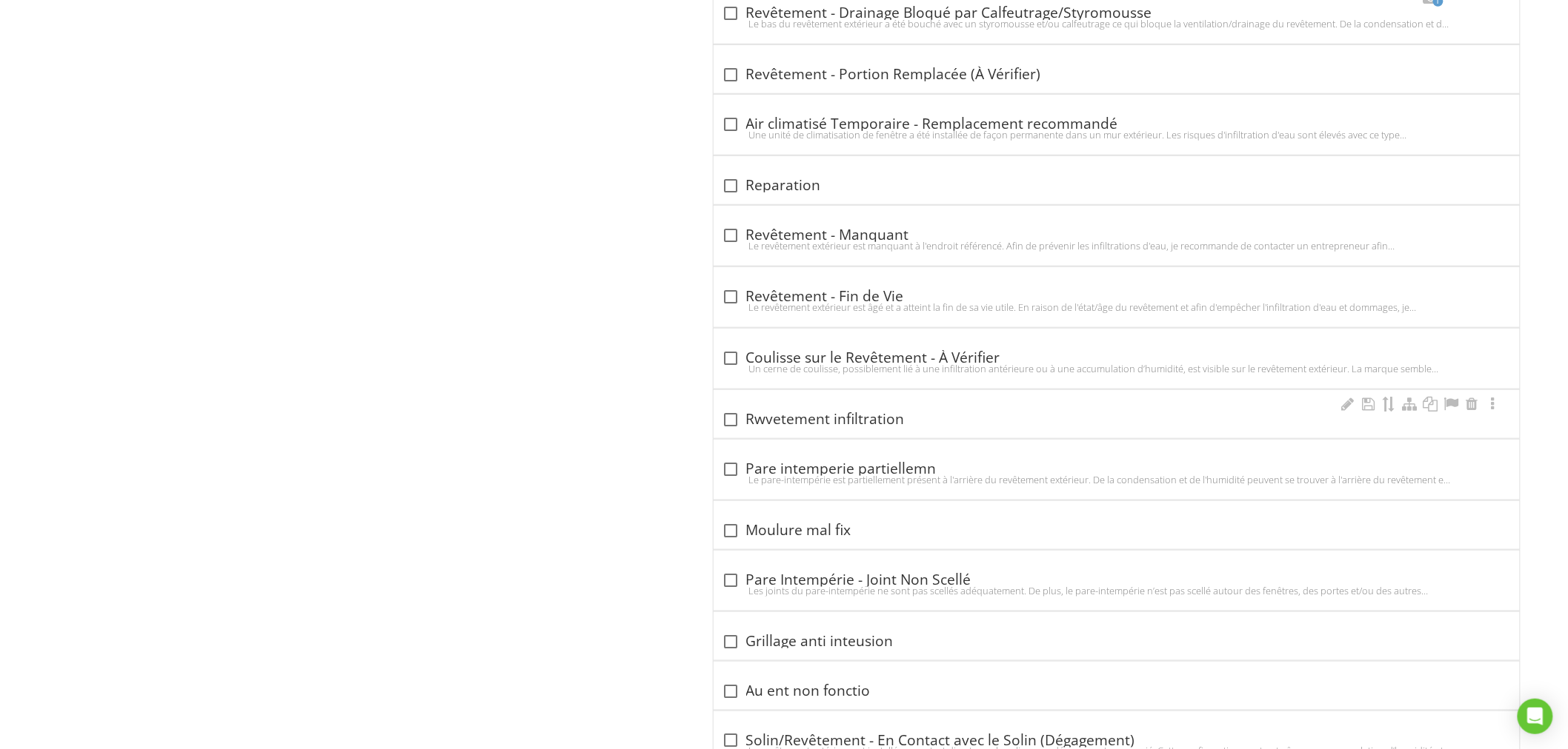
scroll to position [5197, 0]
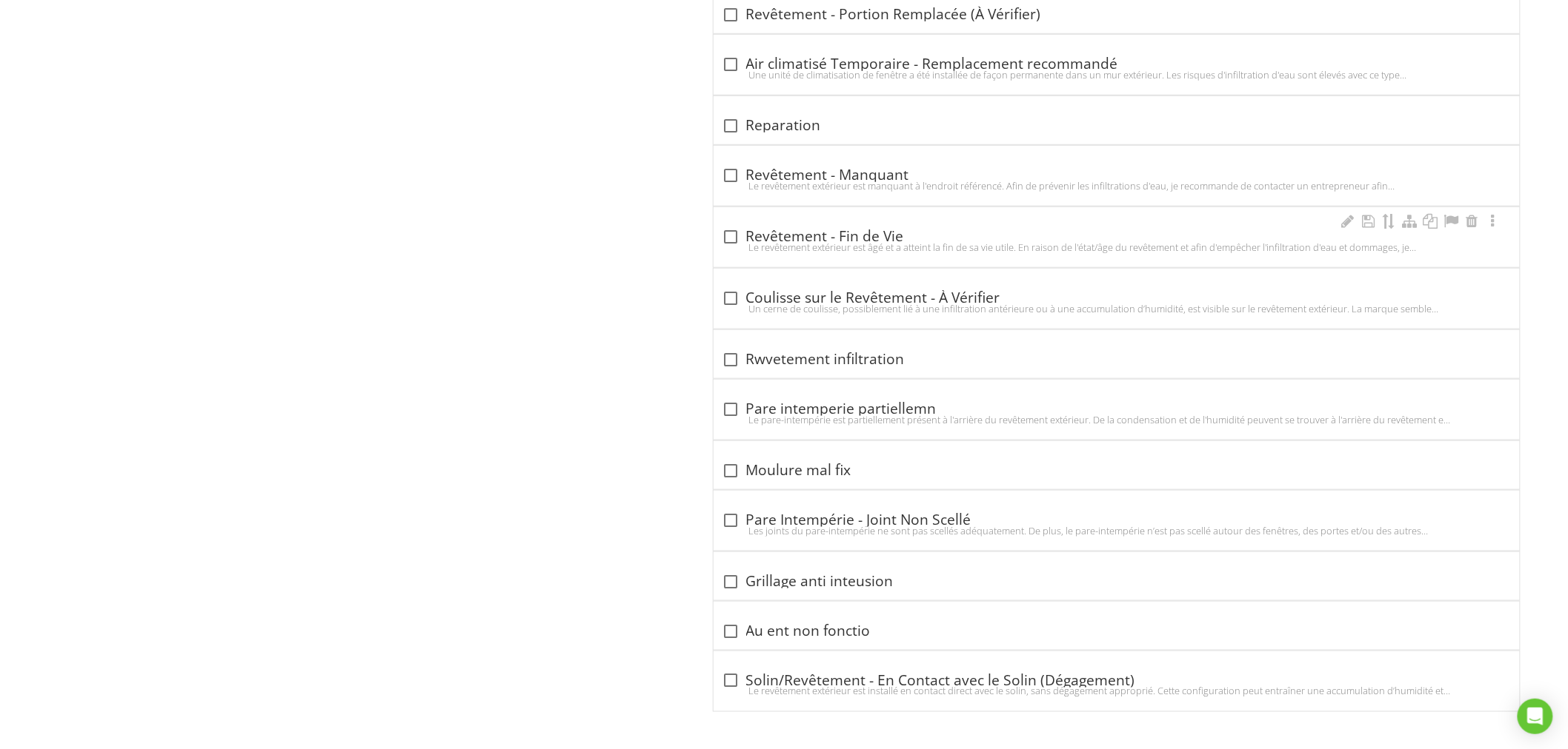
click at [733, 233] on div at bounding box center [731, 237] width 25 height 25
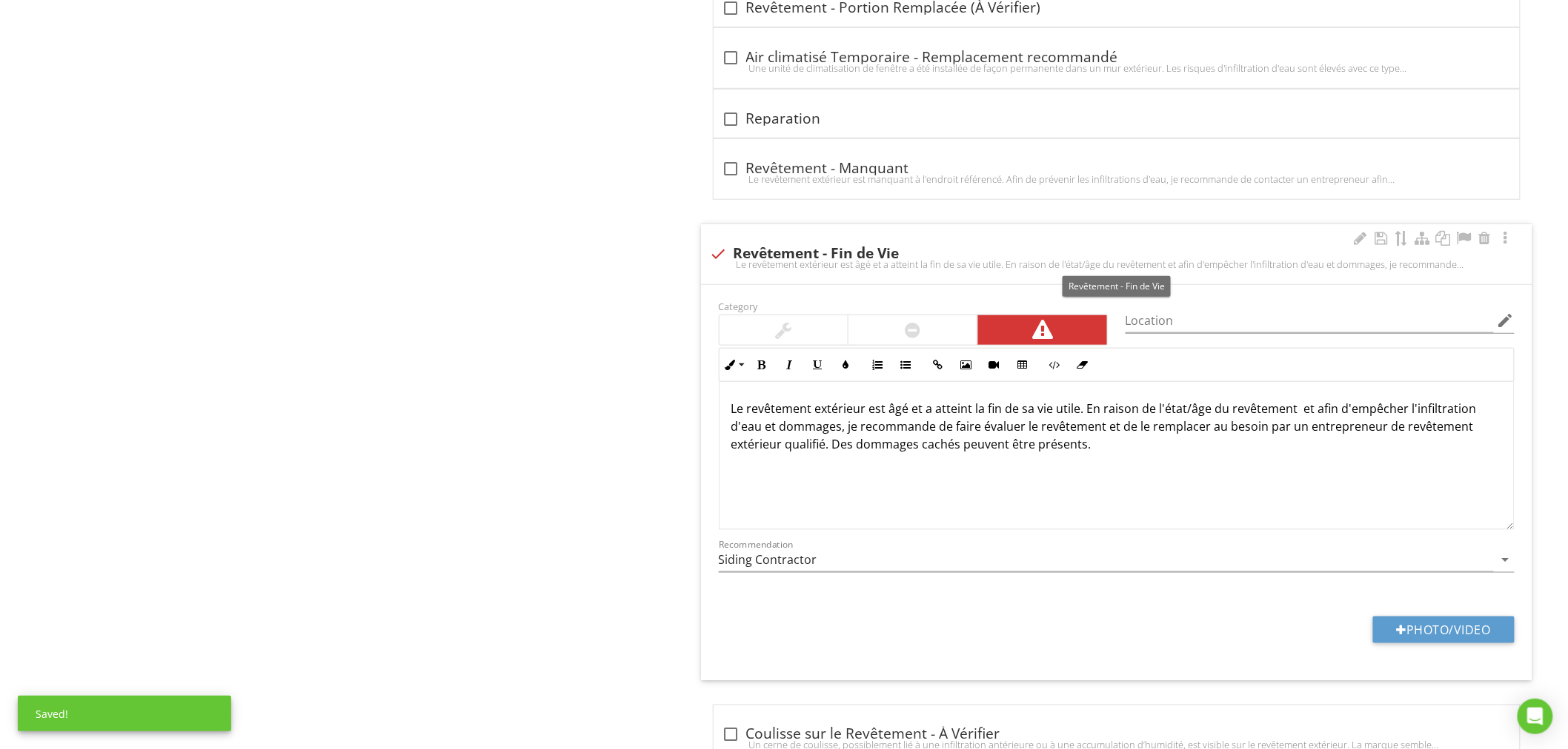
click at [719, 261] on div at bounding box center [718, 254] width 25 height 25
checkbox input "true"
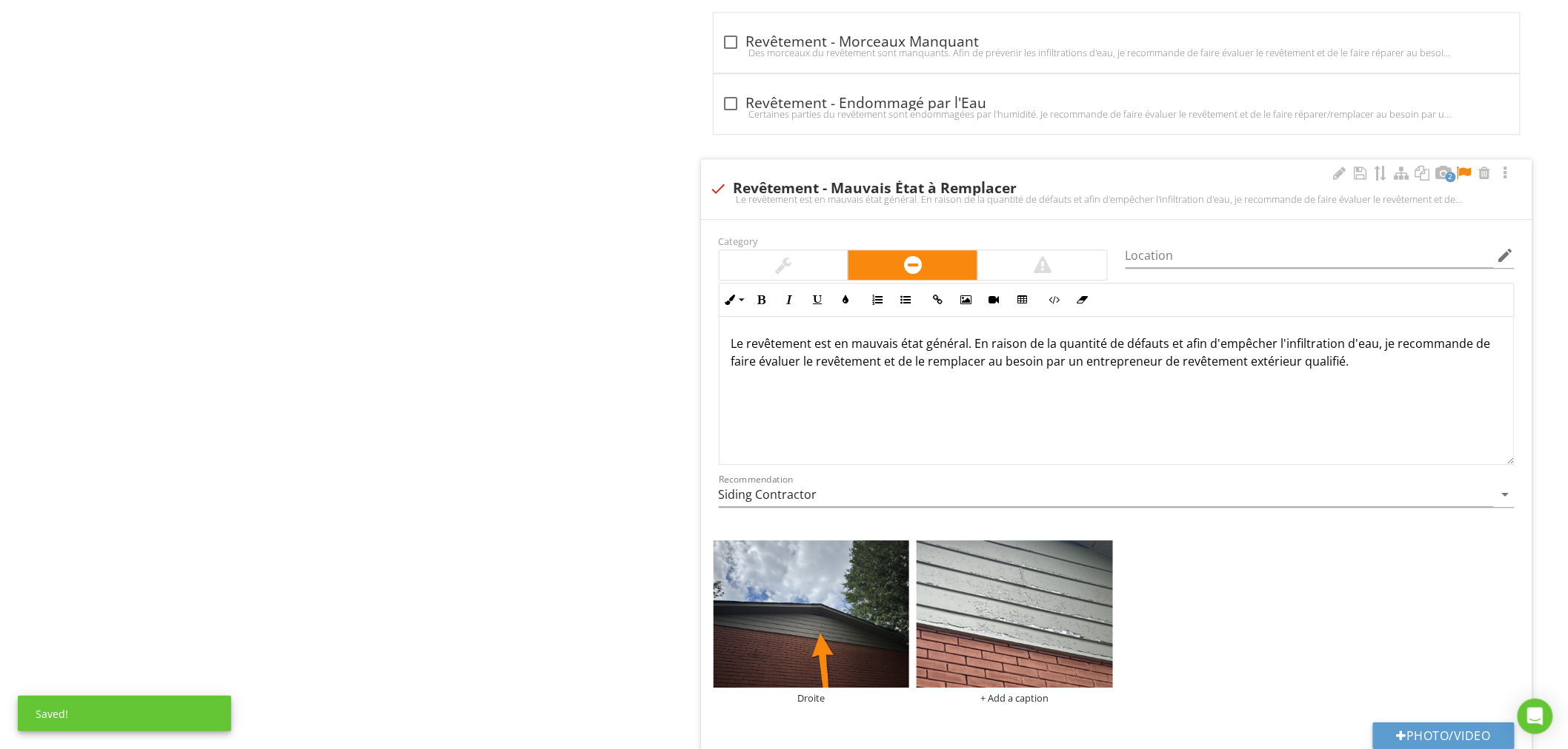
scroll to position [3773, 0]
click at [892, 406] on div "Le revêtement est en mauvais état général. En raison de la quantité de défauts …" at bounding box center [1116, 392] width 794 height 148
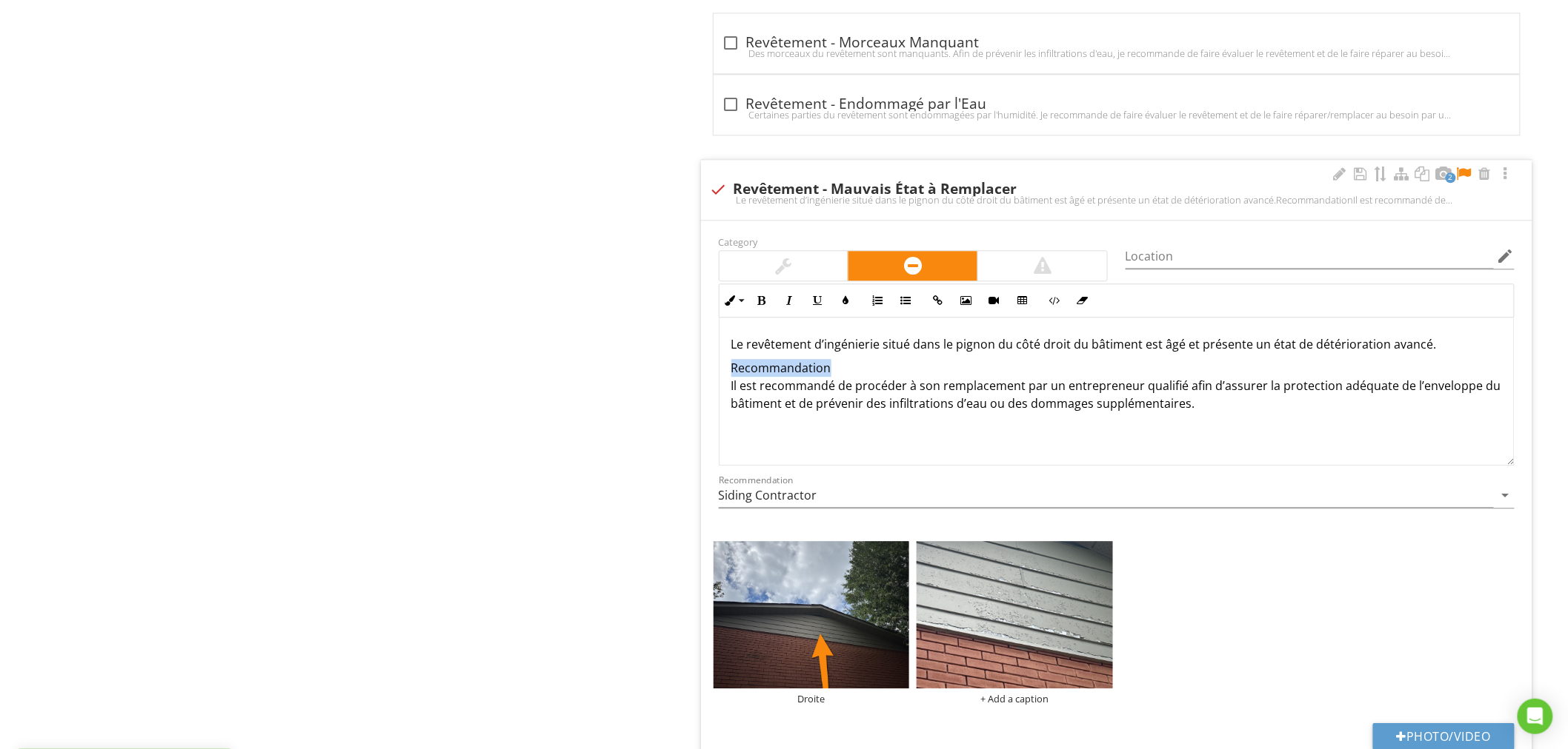
drag, startPoint x: 846, startPoint y: 368, endPoint x: 718, endPoint y: 369, distance: 128.0
click at [722, 368] on div "Le revêtement d’ingénierie situé dans le pignon du côté droit du bâtiment est â…" at bounding box center [1116, 392] width 794 height 148
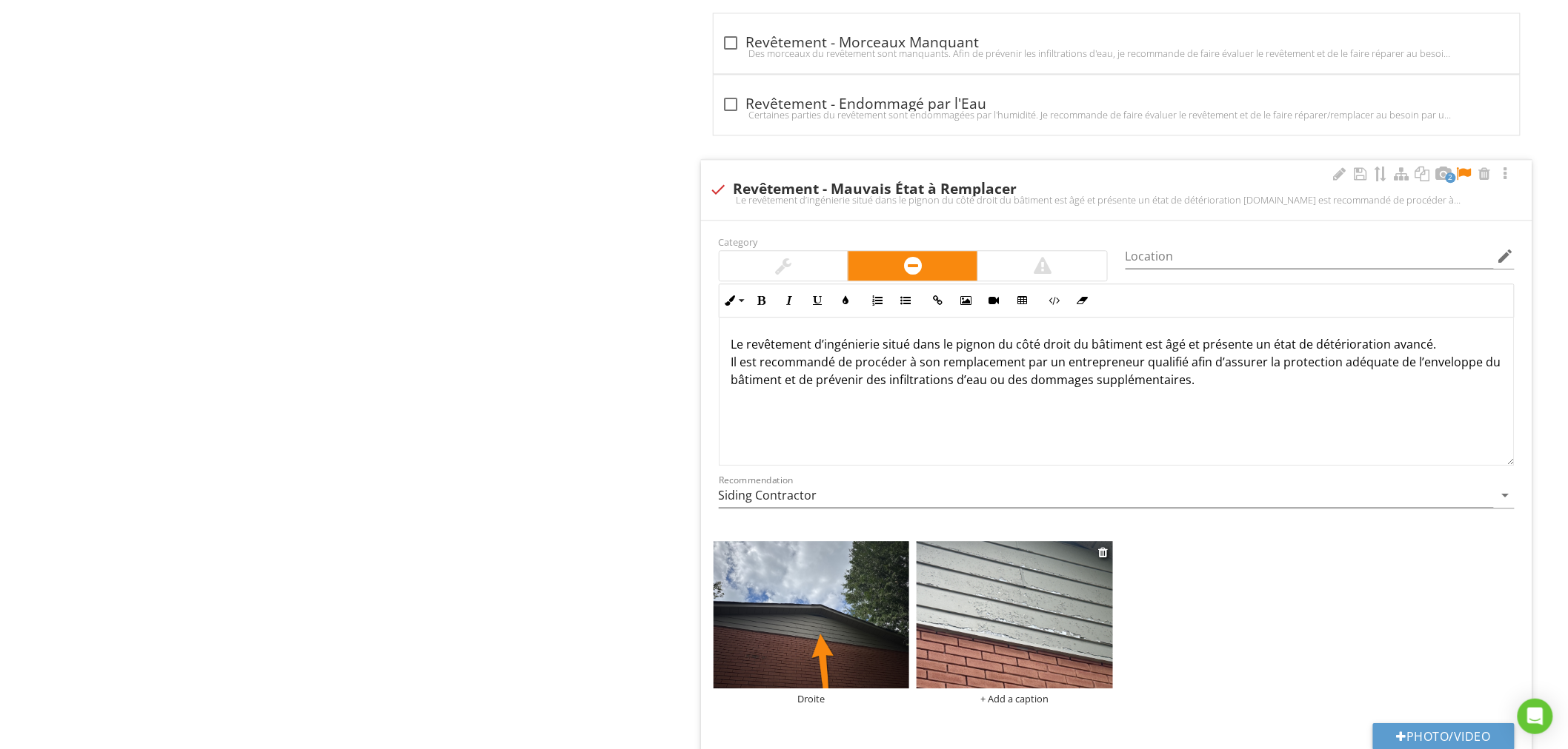
click at [990, 634] on img at bounding box center [1015, 614] width 196 height 147
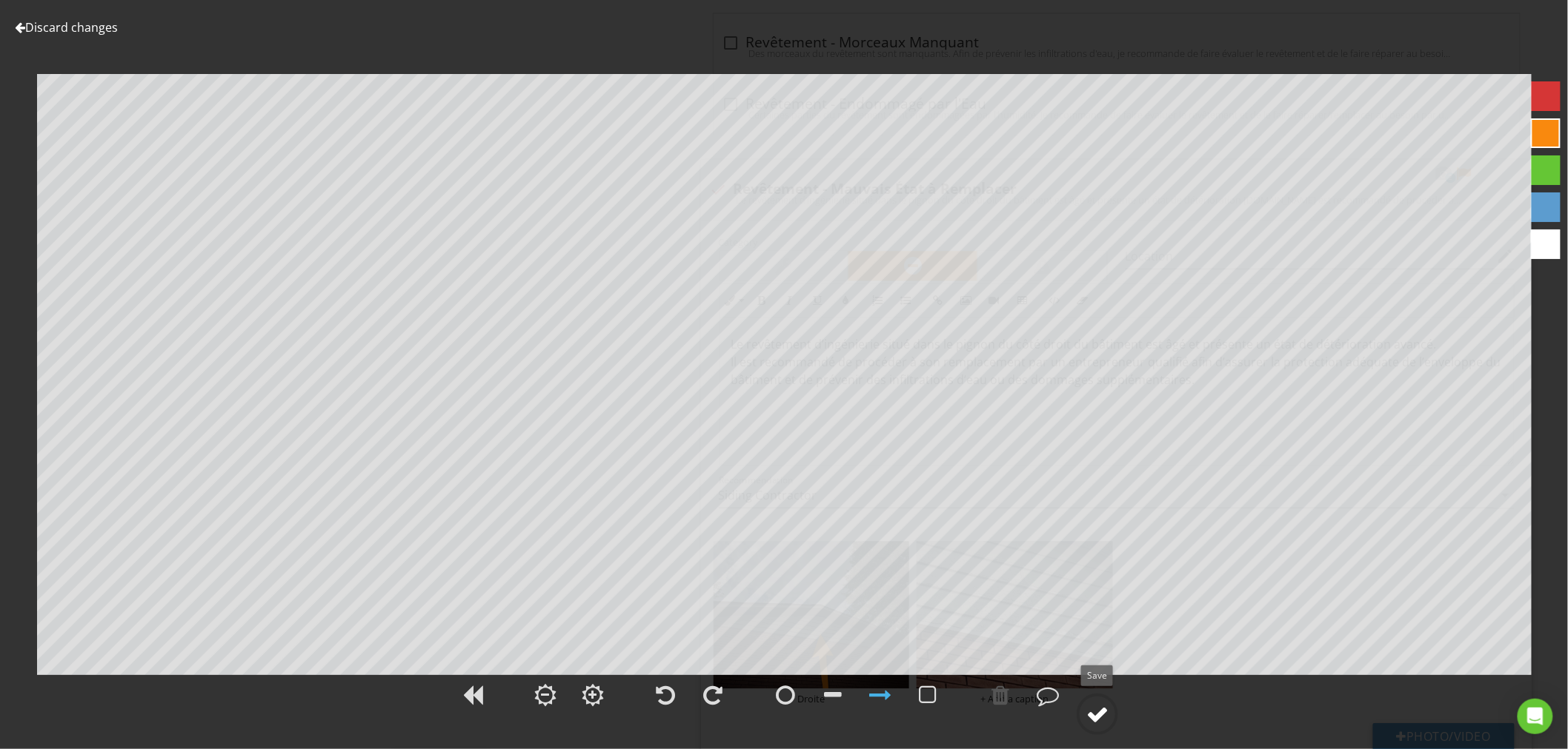
scroll to position [1, 0]
click at [1103, 711] on div at bounding box center [1097, 714] width 22 height 22
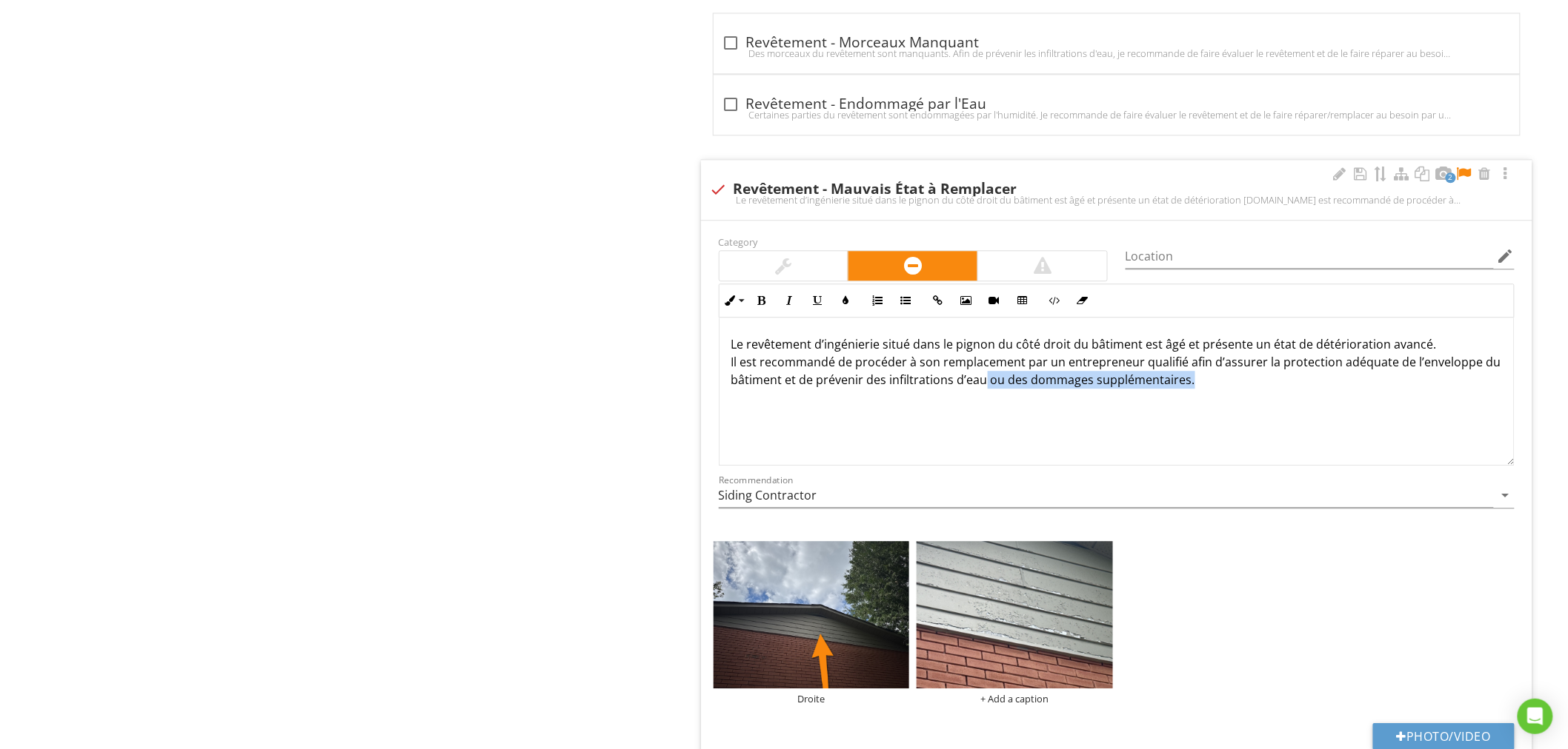
drag, startPoint x: 983, startPoint y: 383, endPoint x: 1265, endPoint y: 404, distance: 282.8
click at [1265, 404] on div "Le revêtement d’ingénierie situé dans le pignon du côté droit du bâtiment est â…" at bounding box center [1116, 392] width 794 height 148
drag, startPoint x: 782, startPoint y: 384, endPoint x: 1088, endPoint y: 397, distance: 306.3
click at [1088, 397] on div "Le revêtement d’ingénierie situé dans le pignon du côté droit du bâtiment est â…" at bounding box center [1116, 392] width 794 height 148
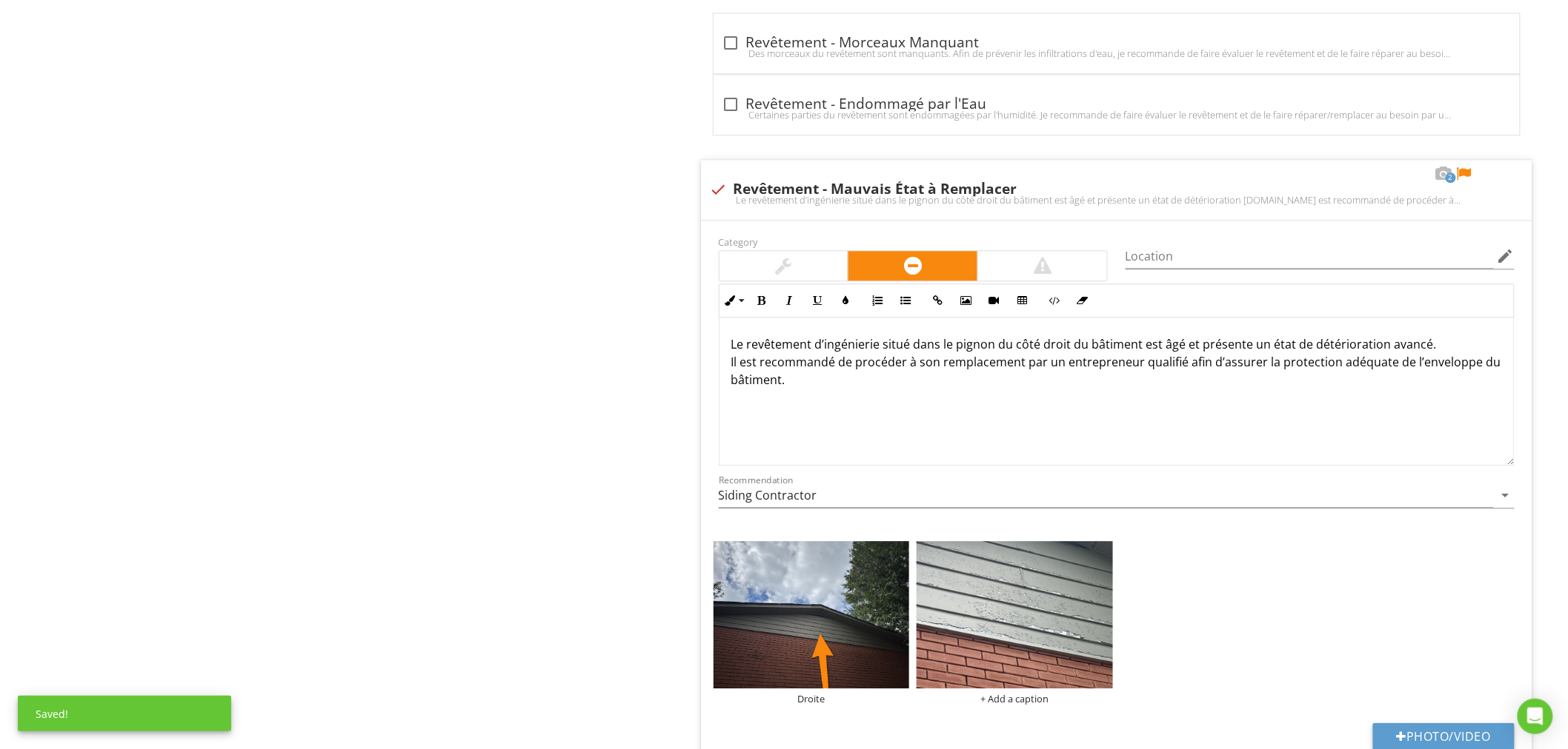
click at [1465, 175] on div at bounding box center [1464, 173] width 17 height 15
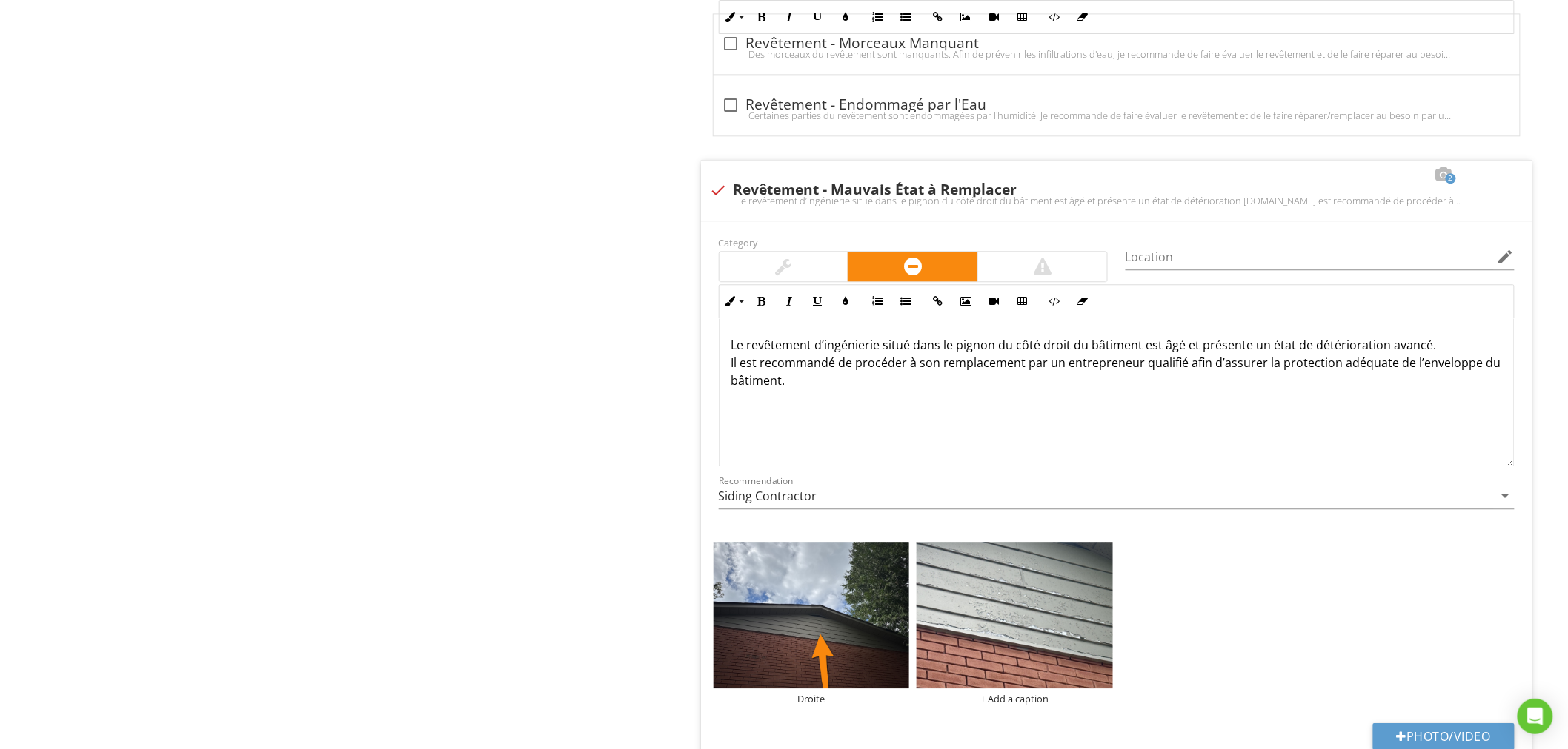
scroll to position [0, 0]
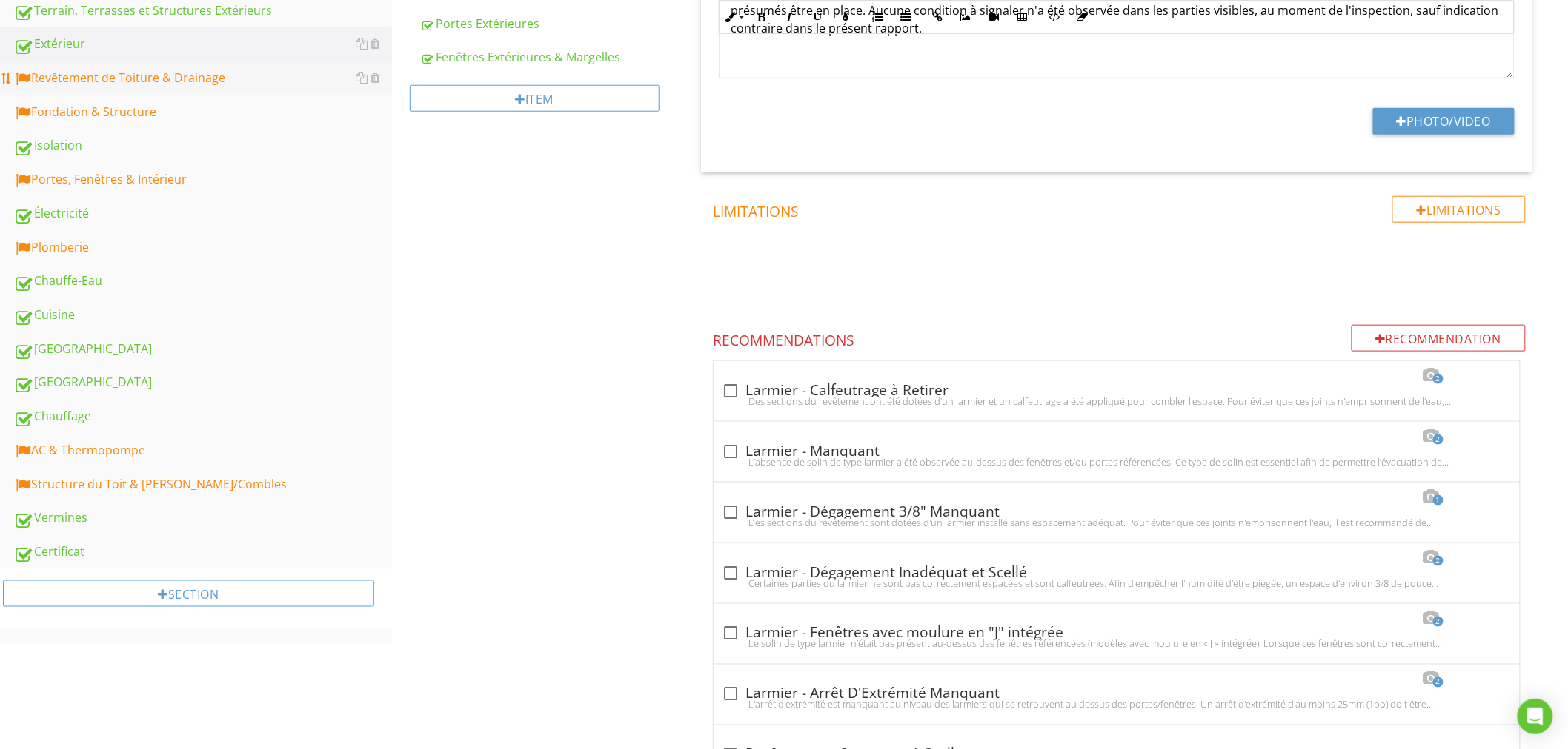
click at [83, 76] on div "Revêtement de Toiture & Drainage" at bounding box center [202, 79] width 378 height 19
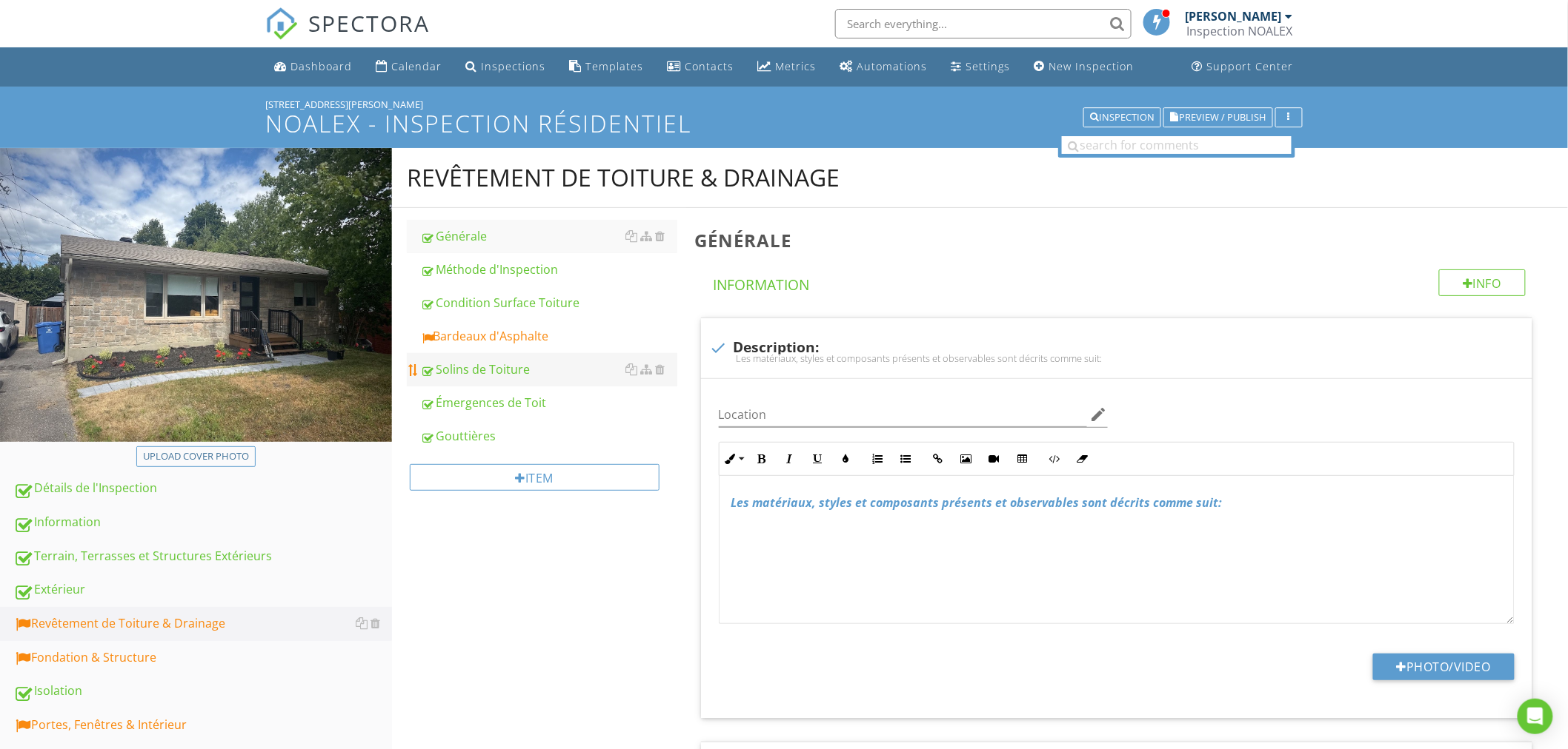
click at [509, 339] on div "Bardeaux d'Asphalte" at bounding box center [548, 336] width 257 height 17
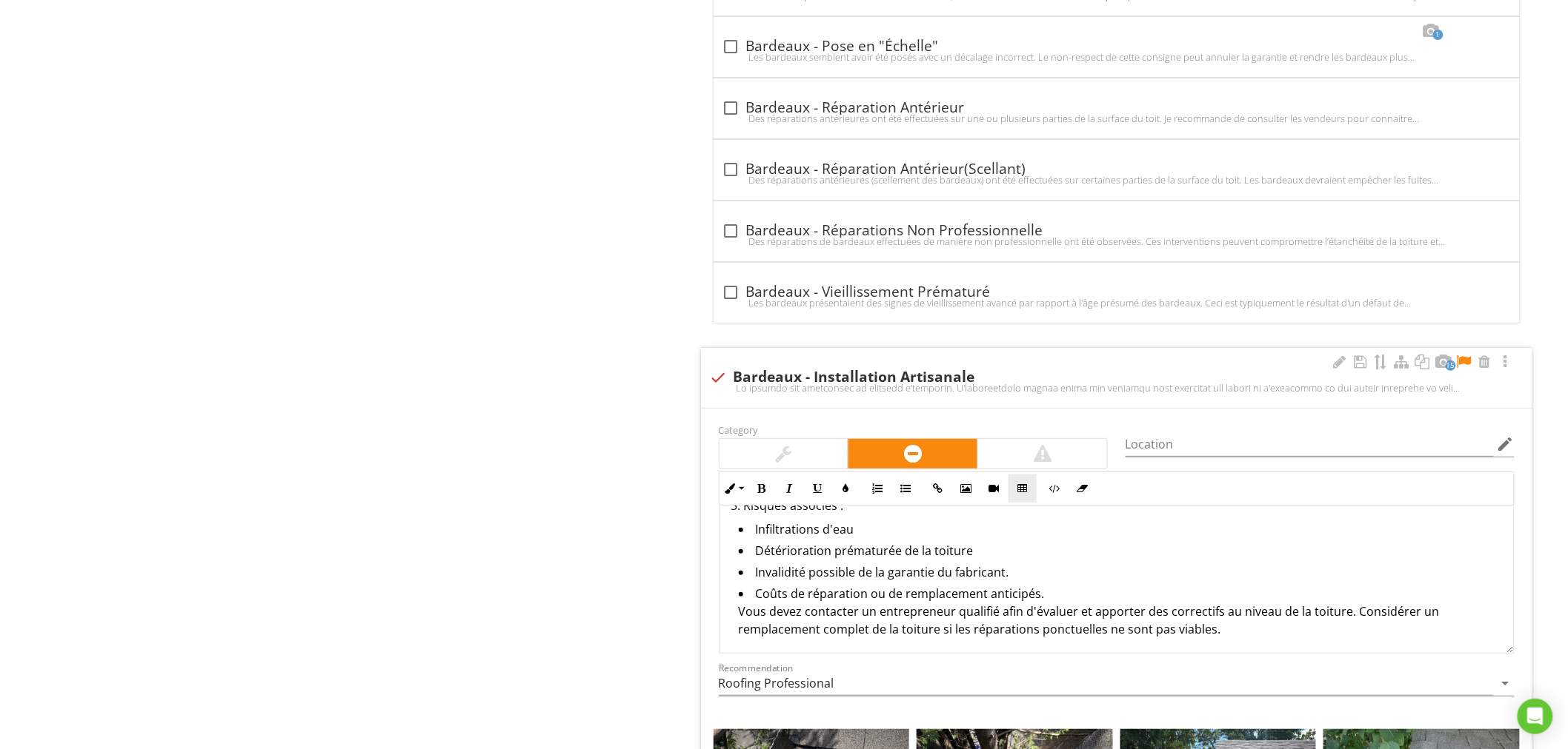
scroll to position [4660, 0]
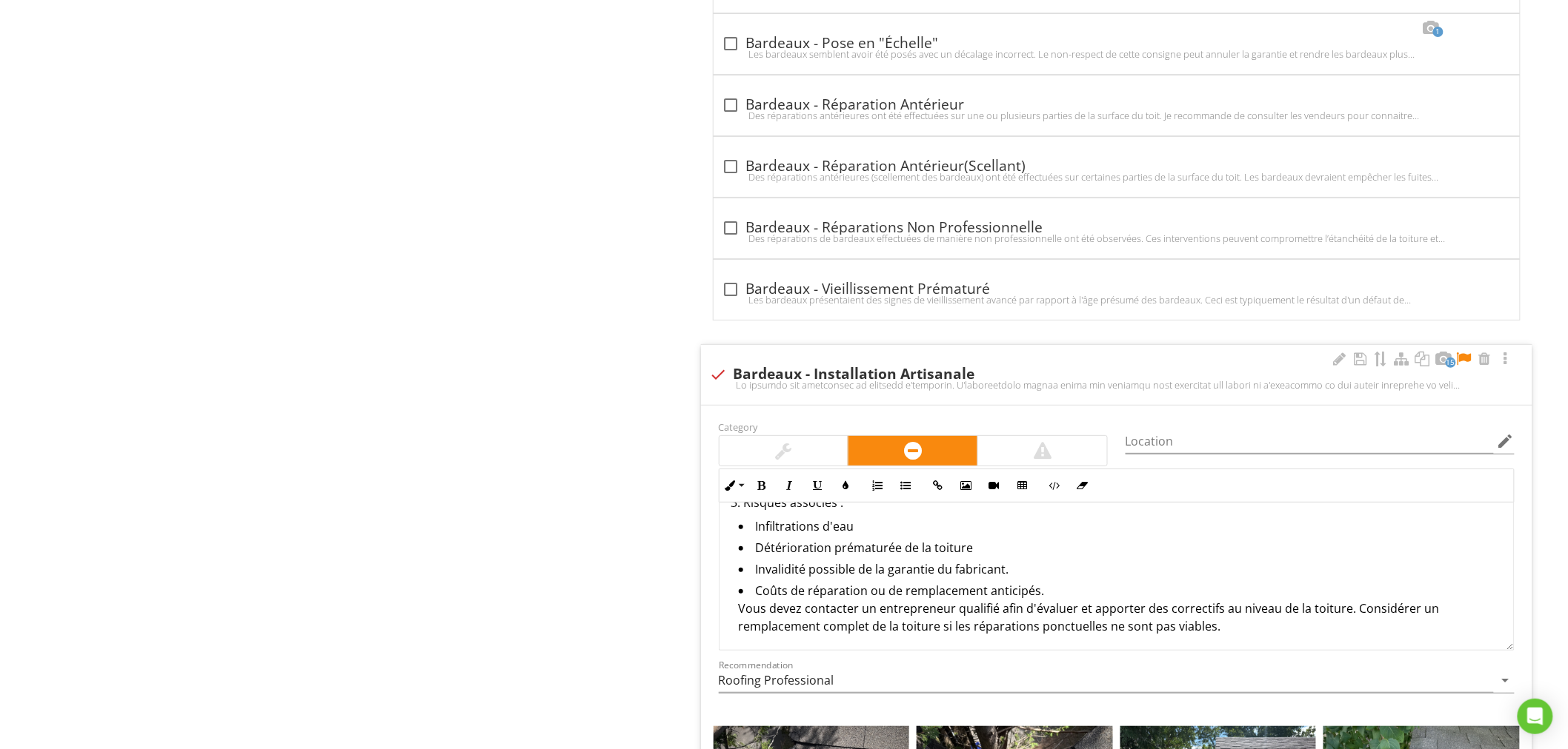
click at [1053, 454] on div at bounding box center [1042, 451] width 129 height 29
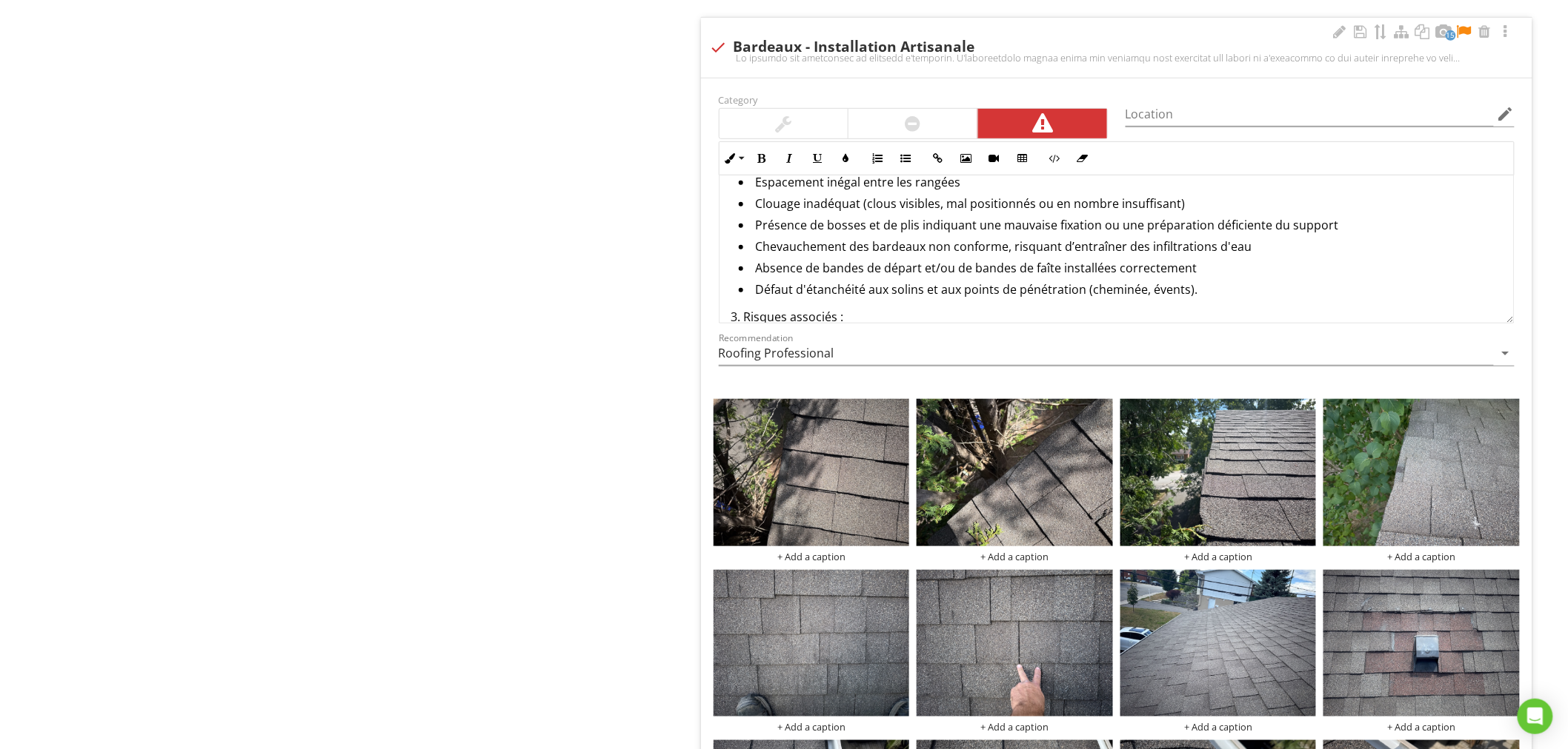
scroll to position [108, 0]
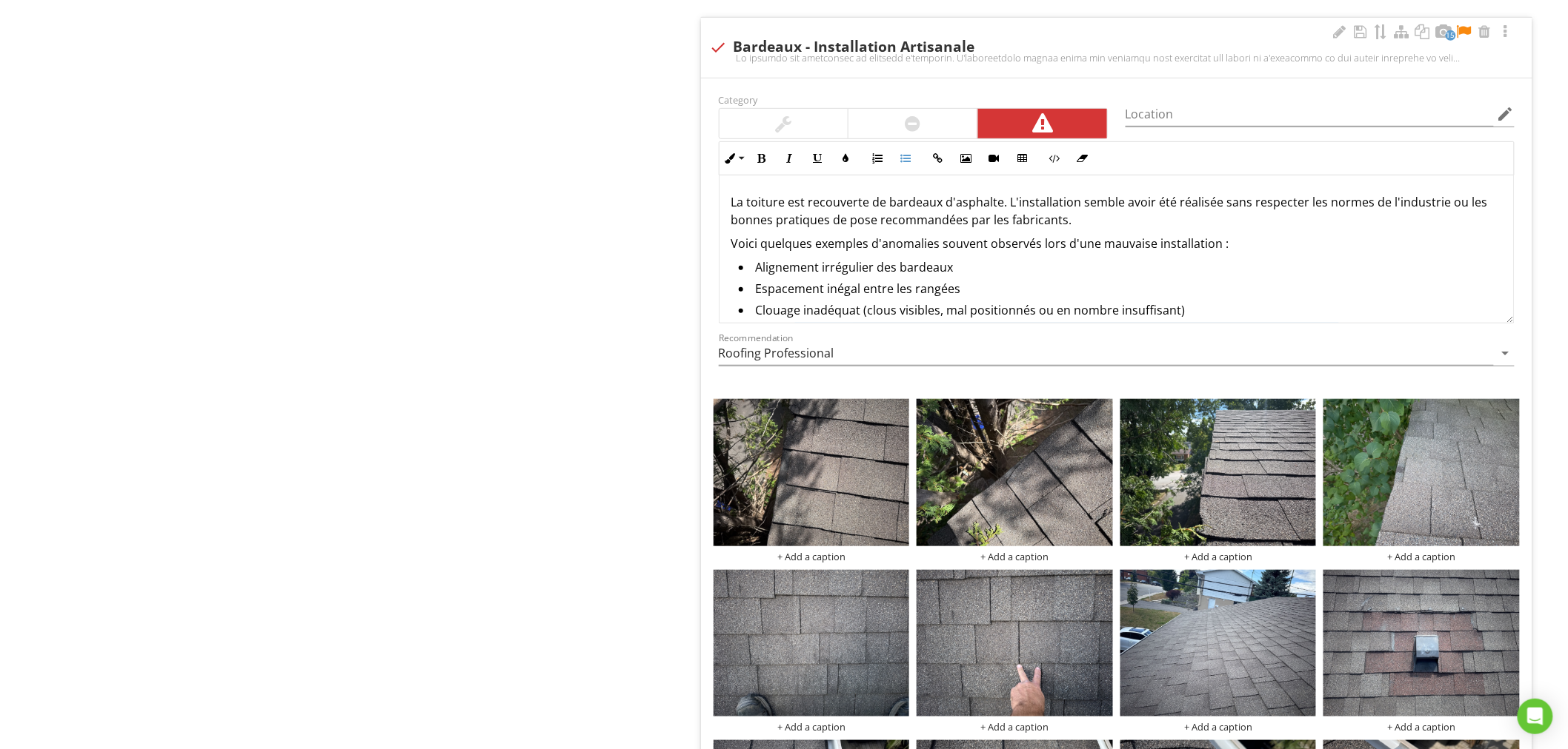
scroll to position [108, 0]
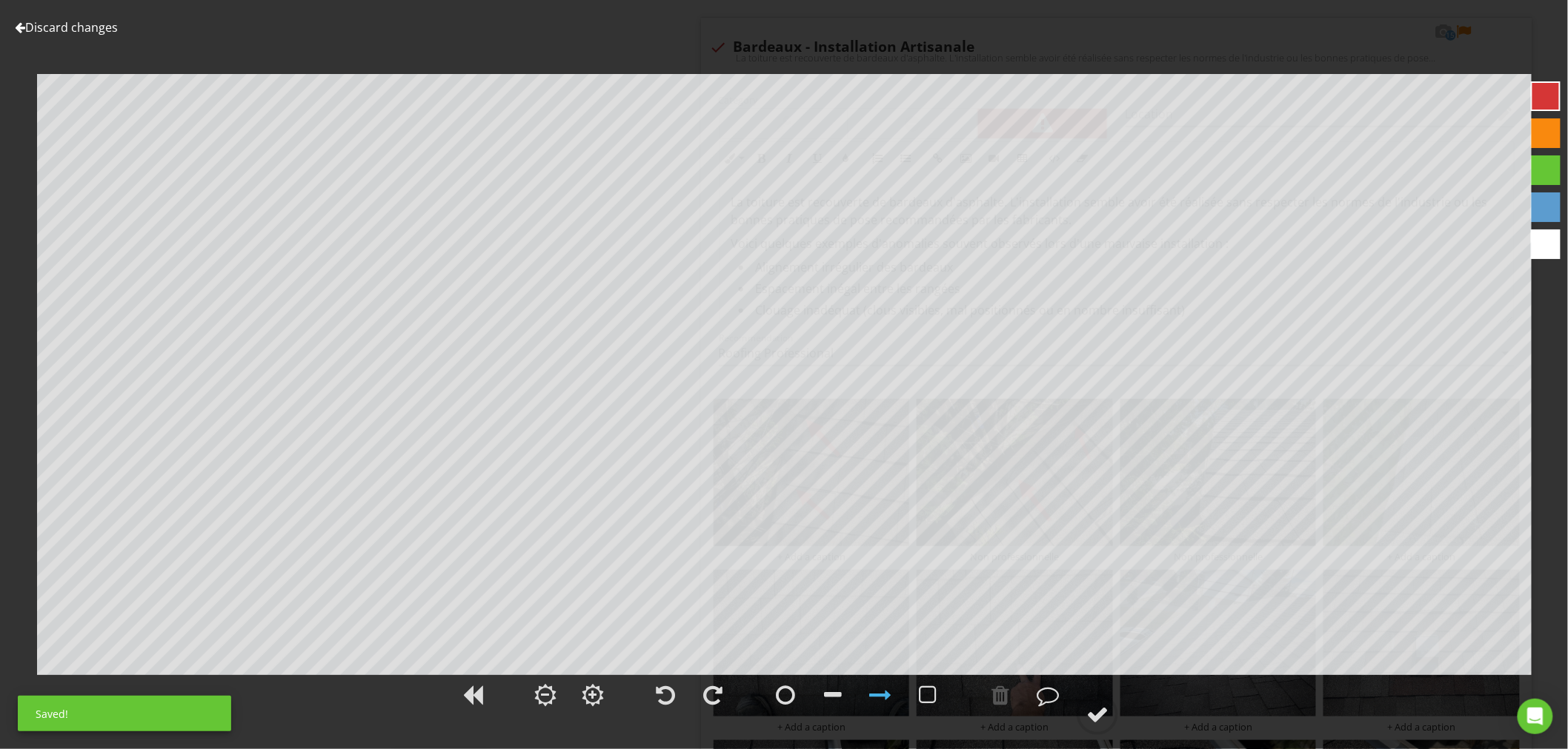
scroll to position [1, 0]
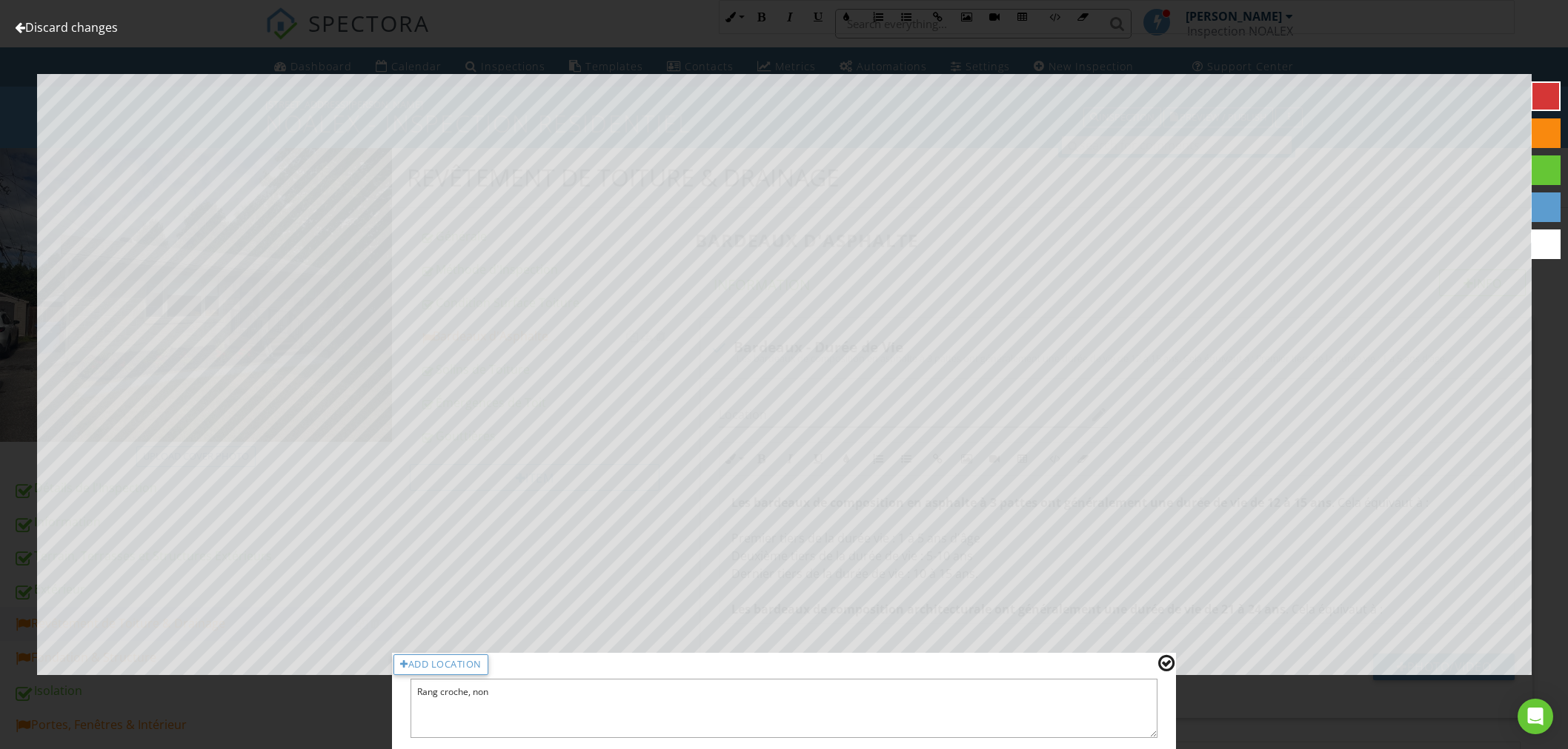
scroll to position [5207, 0]
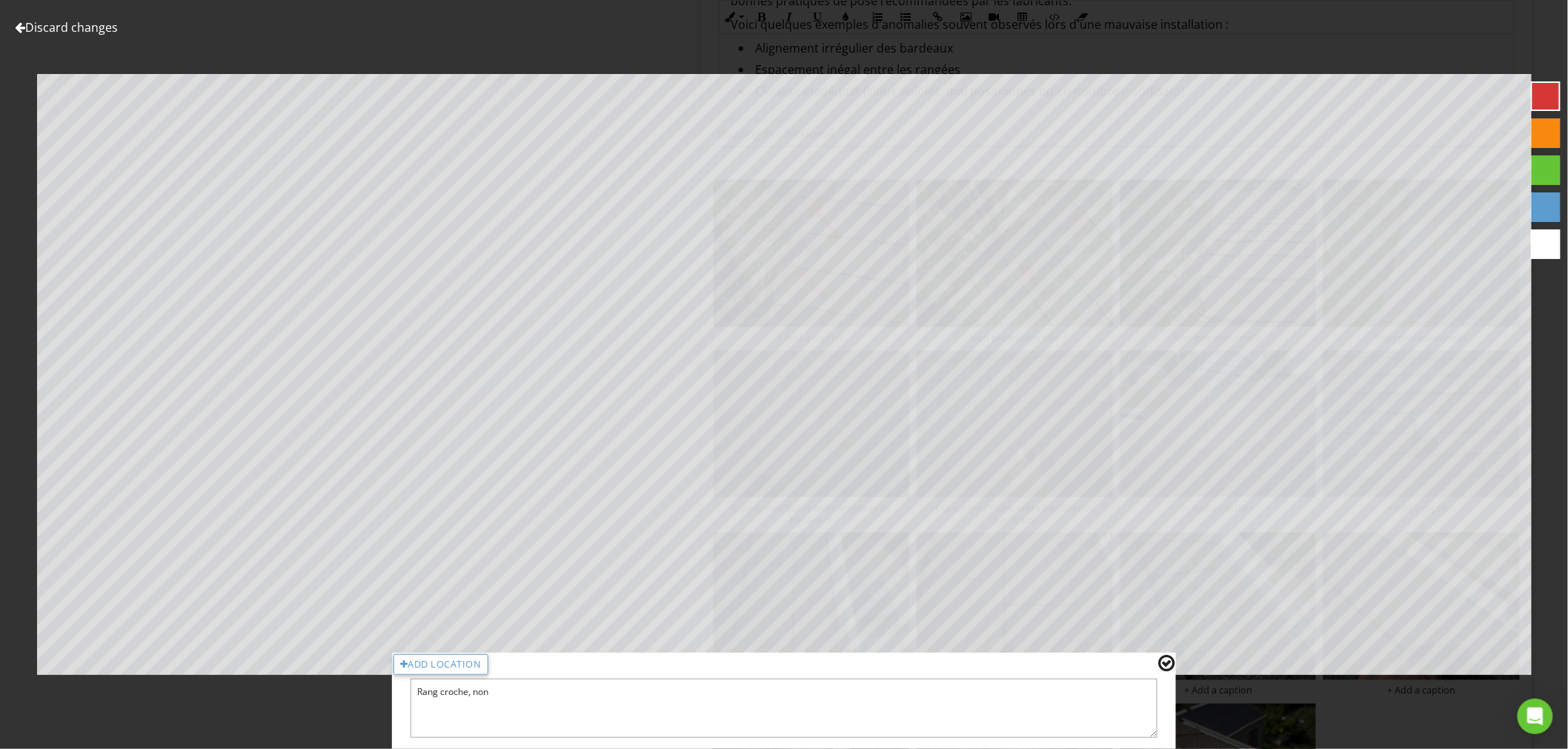
type textarea "Rang croche, non p"
